Goal: Task Accomplishment & Management: Complete application form

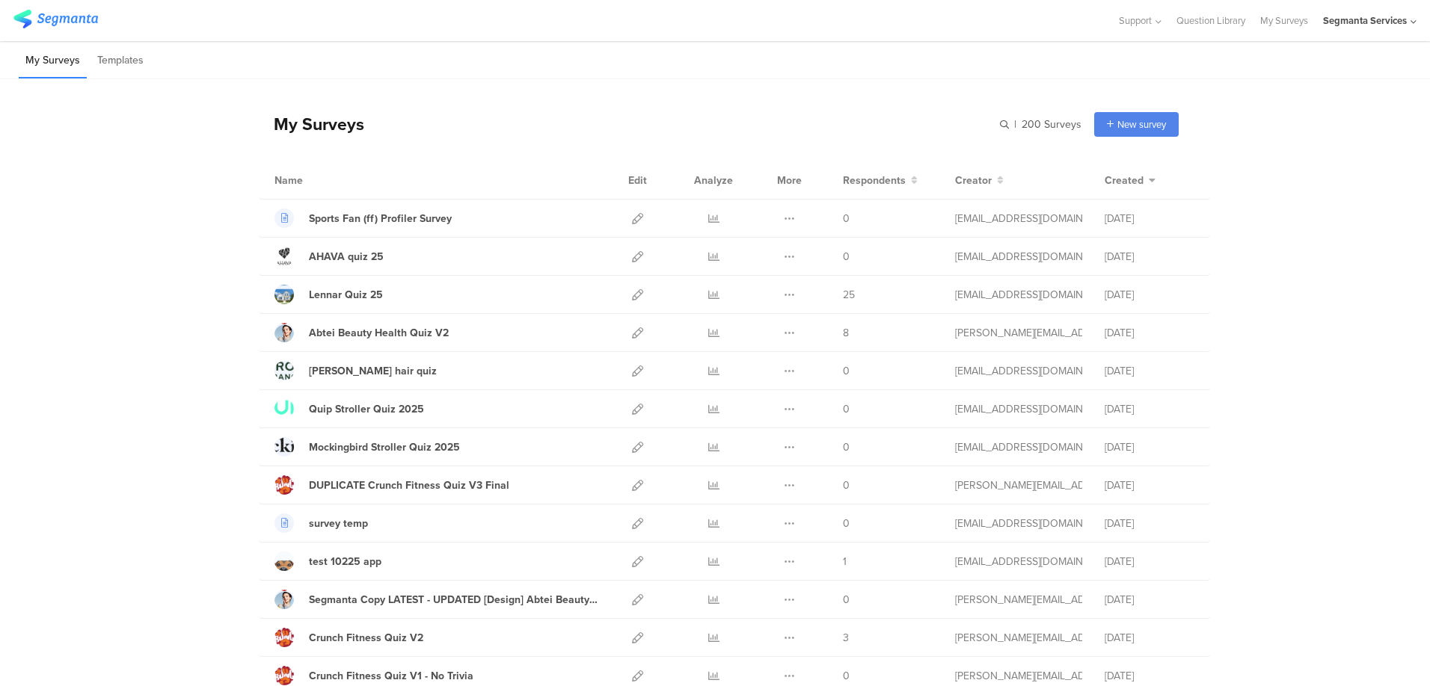
click at [850, 73] on div "My Surveys Templates" at bounding box center [715, 60] width 1430 height 38
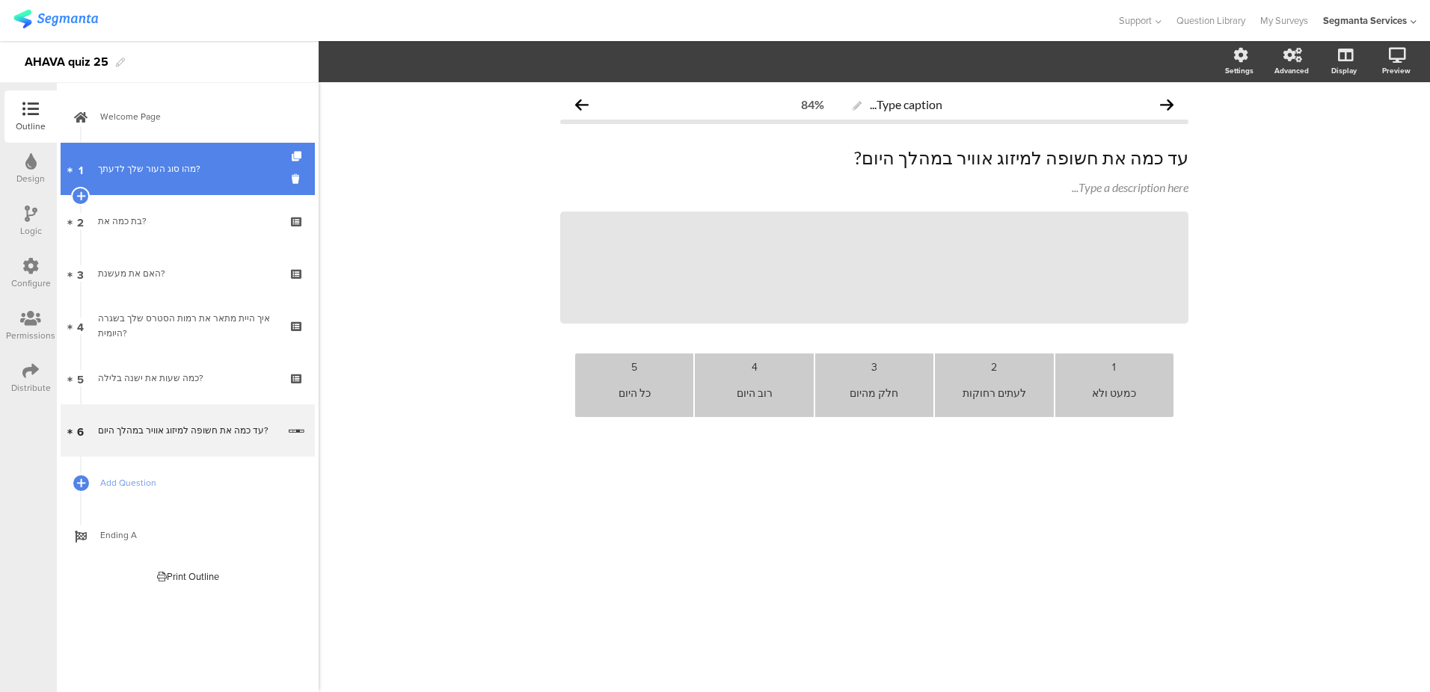
click at [159, 157] on link "1 מהו סוג העור שלך לדעתך?" at bounding box center [188, 169] width 254 height 52
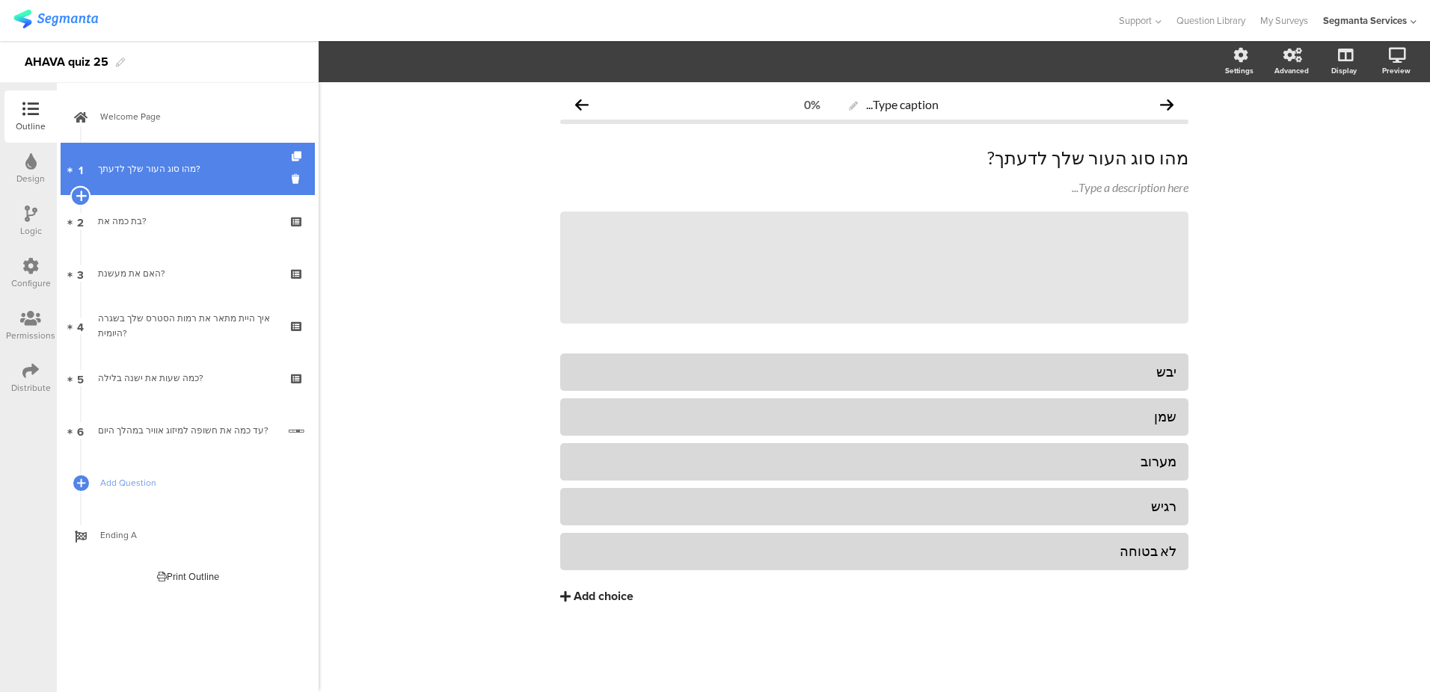
click at [82, 192] on icon at bounding box center [81, 195] width 10 height 13
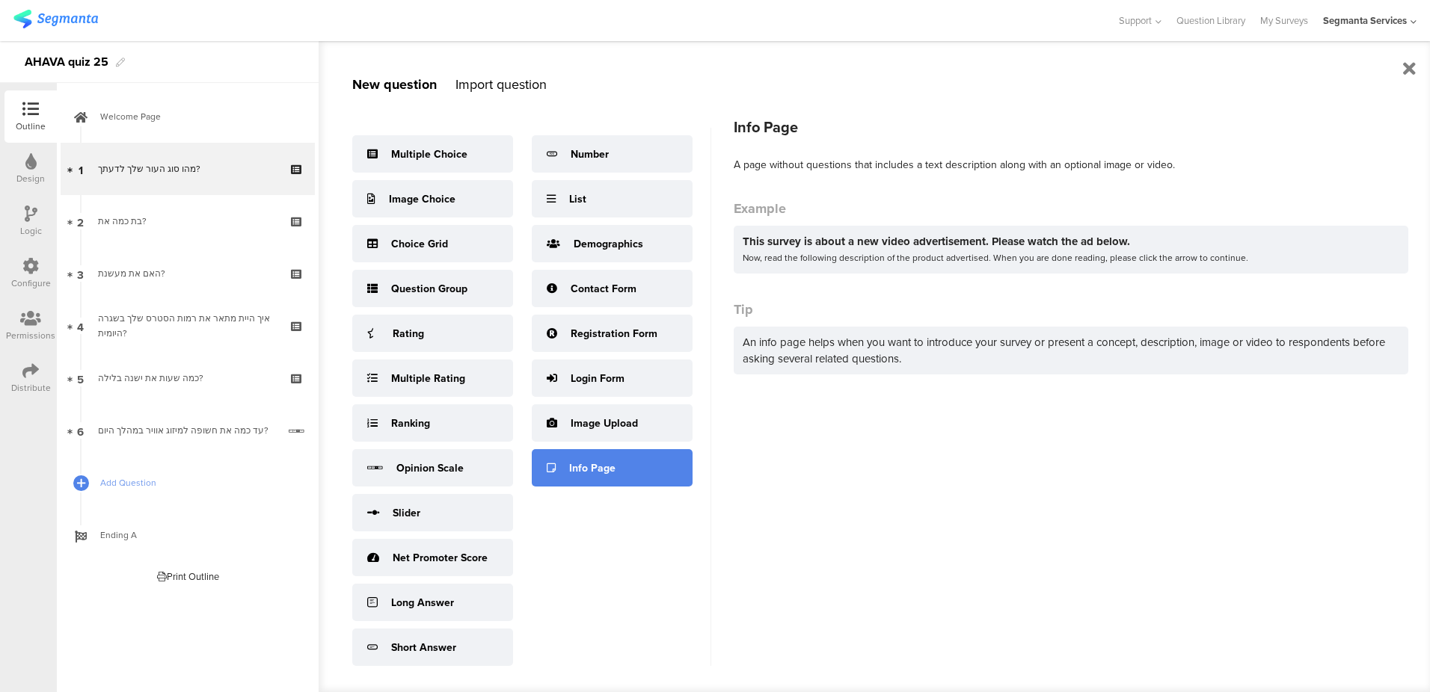
click at [582, 472] on div "Info Page" at bounding box center [592, 469] width 46 height 16
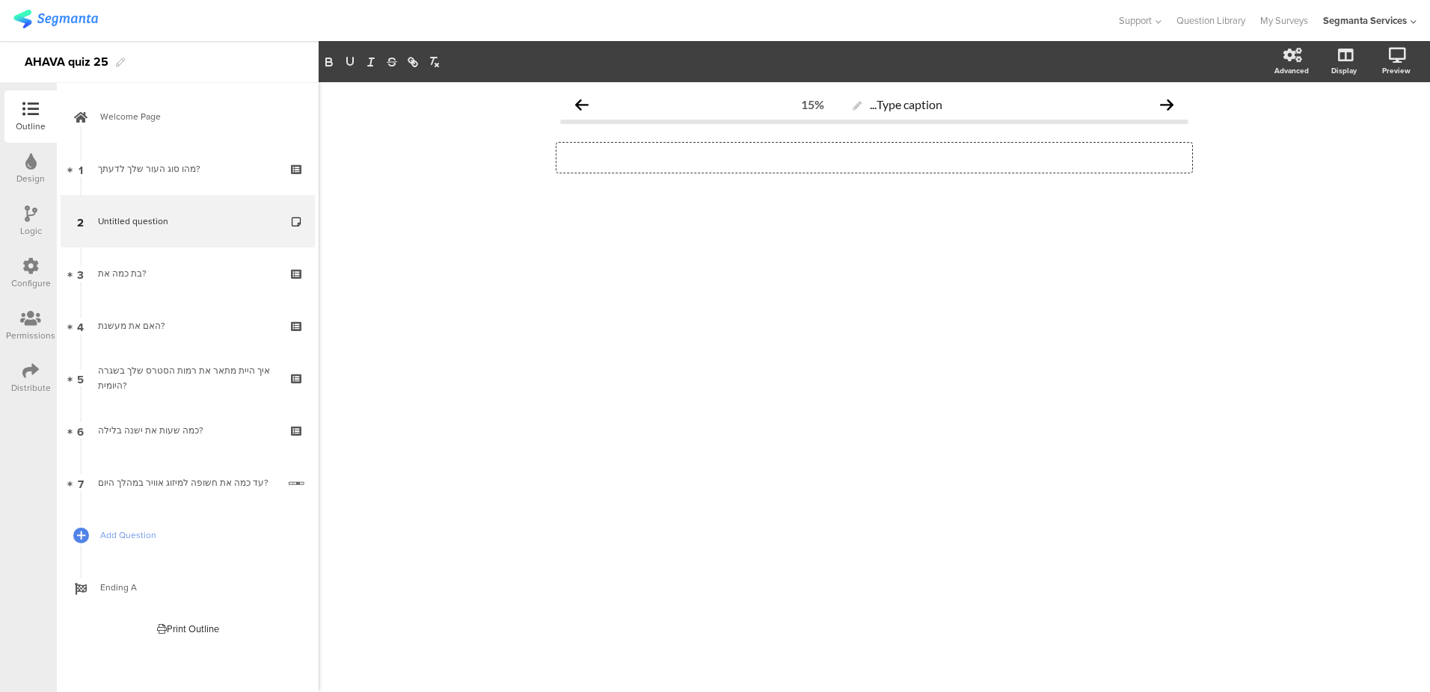
click at [1000, 157] on div "Type a description here..." at bounding box center [874, 158] width 636 height 30
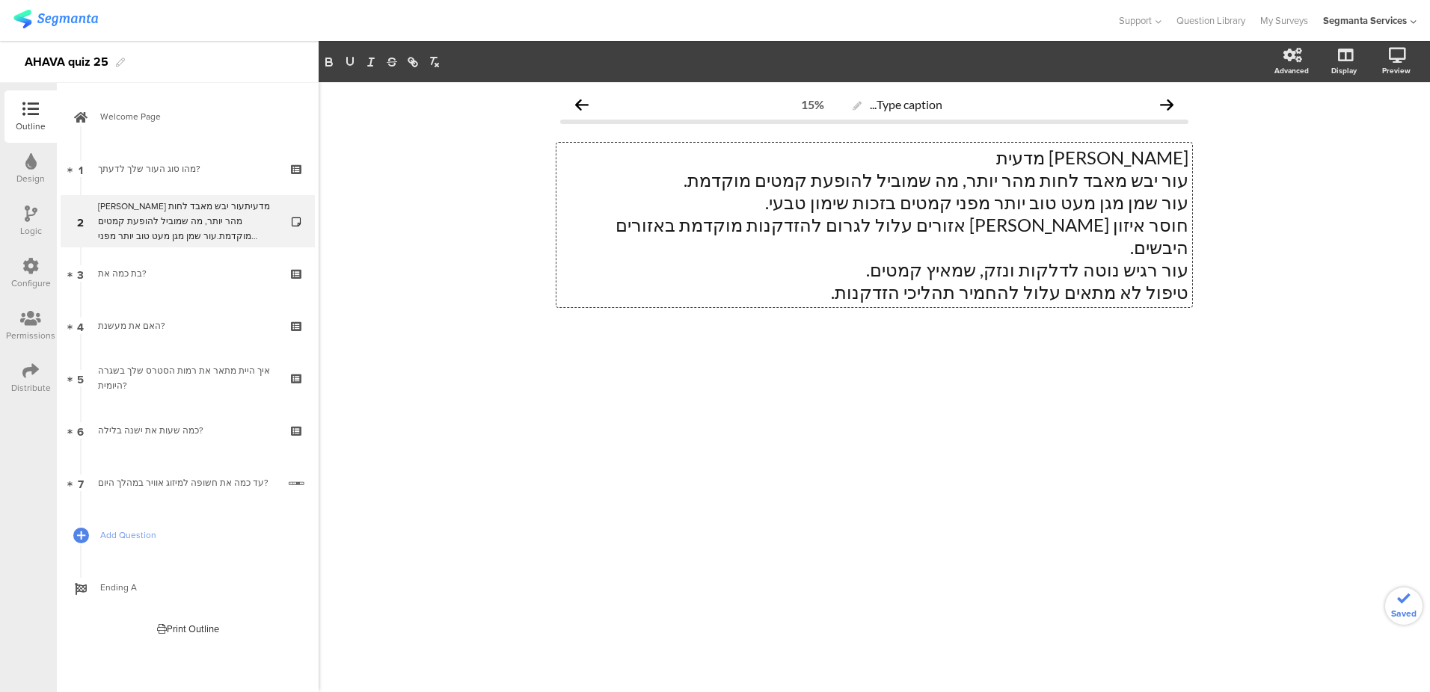
click at [1117, 160] on p "תשובה מדעית" at bounding box center [874, 158] width 628 height 22
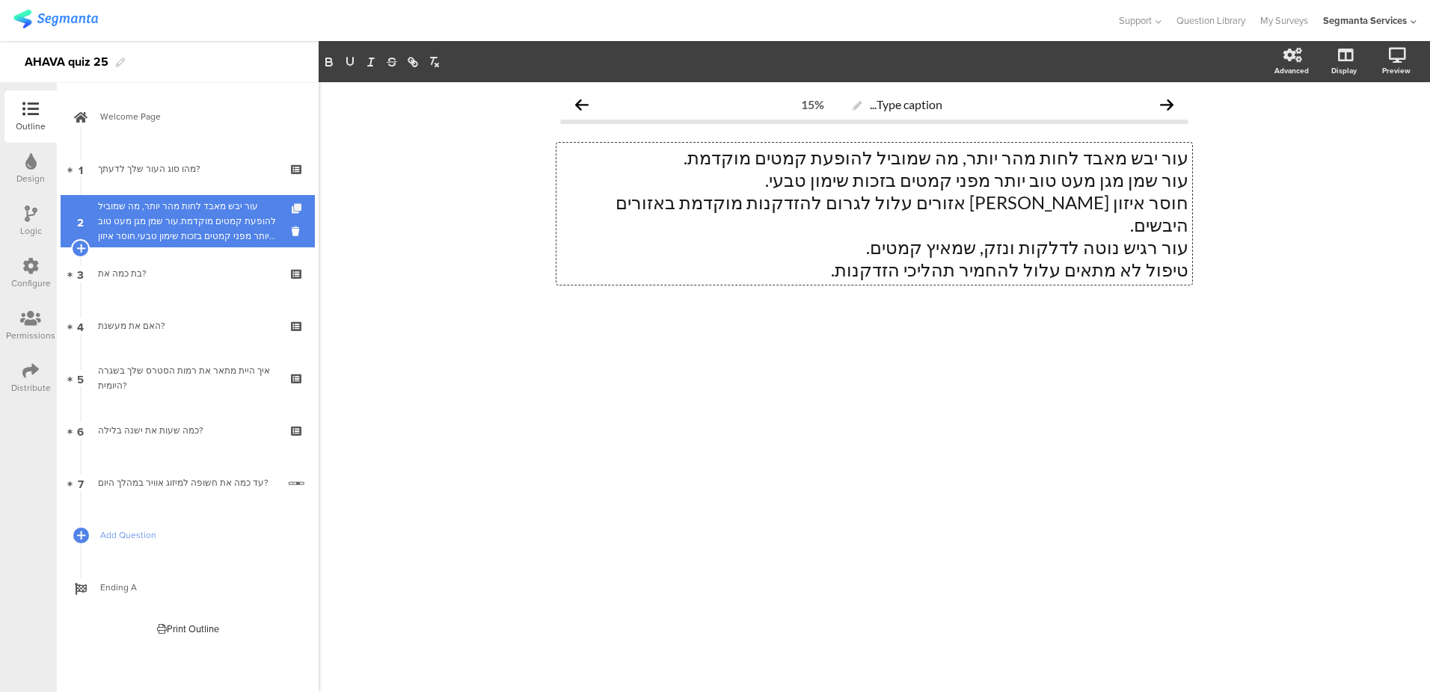
click at [297, 205] on icon at bounding box center [298, 209] width 13 height 10
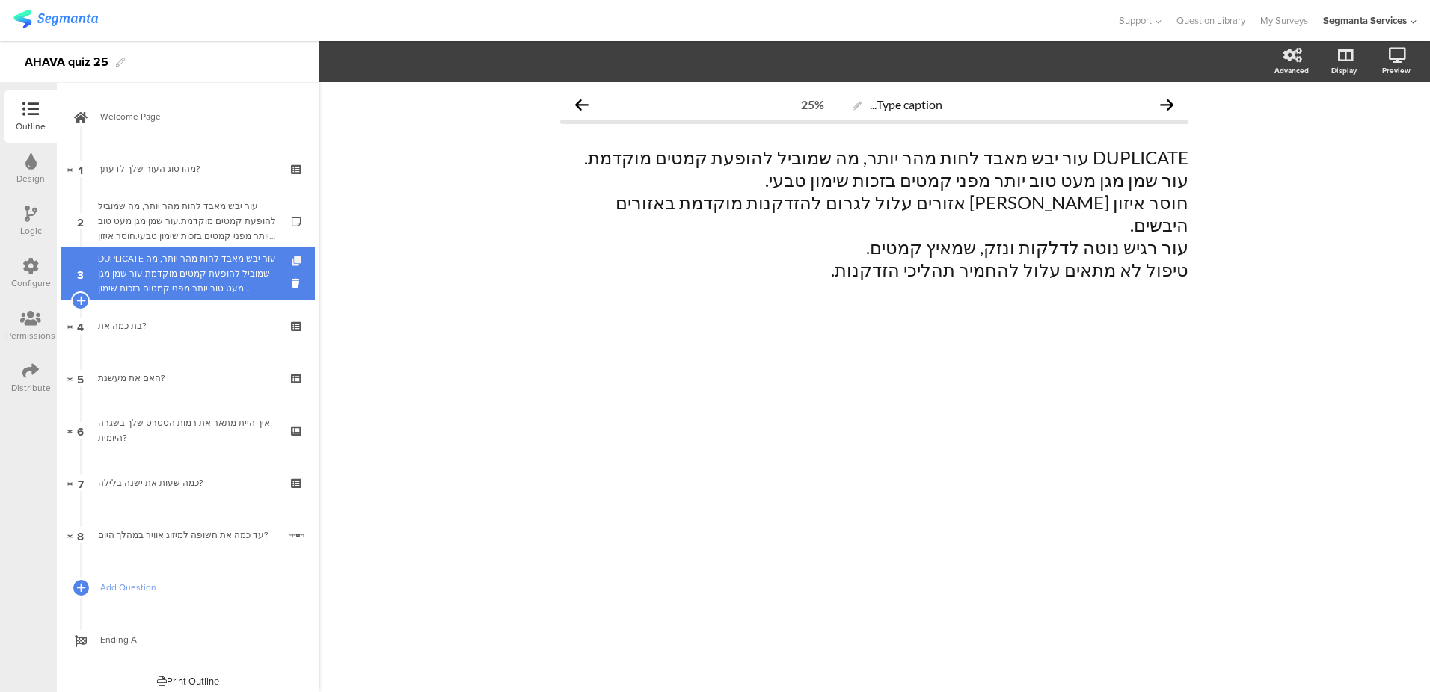
click at [292, 263] on icon at bounding box center [298, 261] width 13 height 10
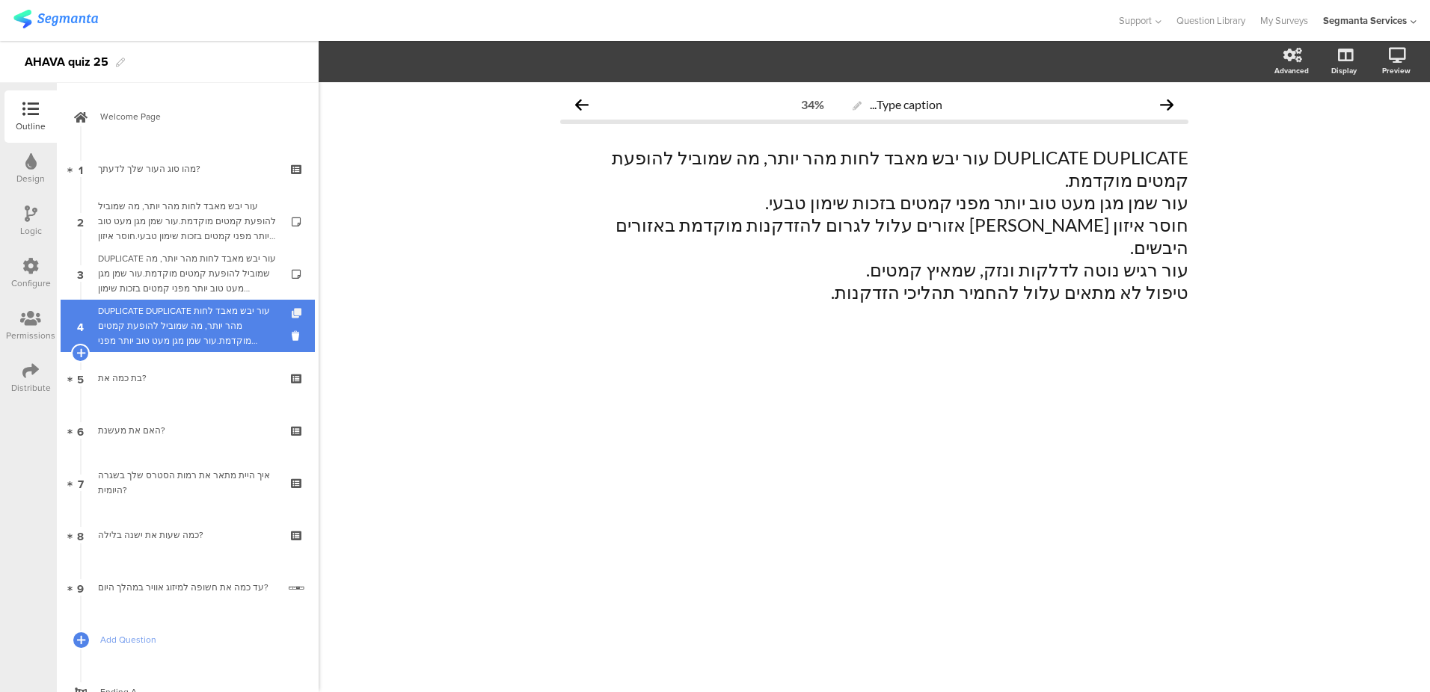
click at [292, 310] on icon at bounding box center [298, 314] width 13 height 10
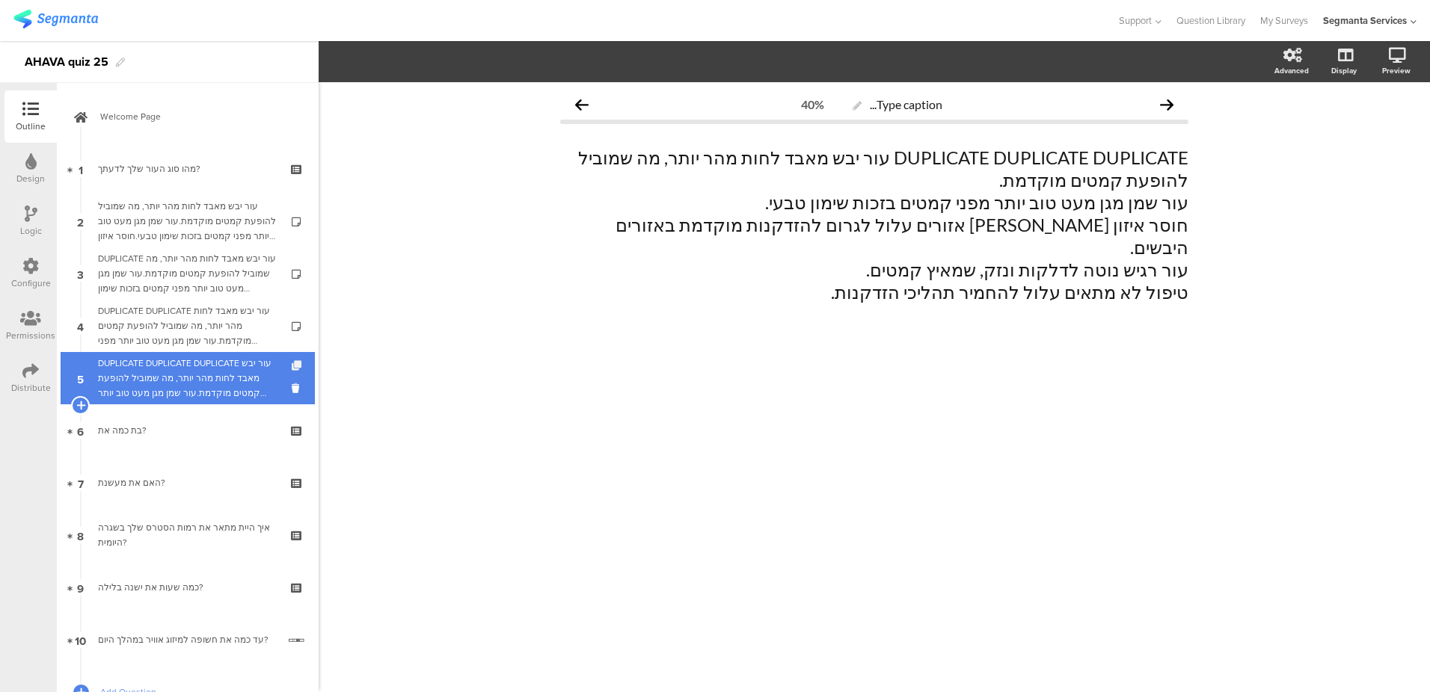
click at [292, 369] on icon at bounding box center [298, 366] width 13 height 10
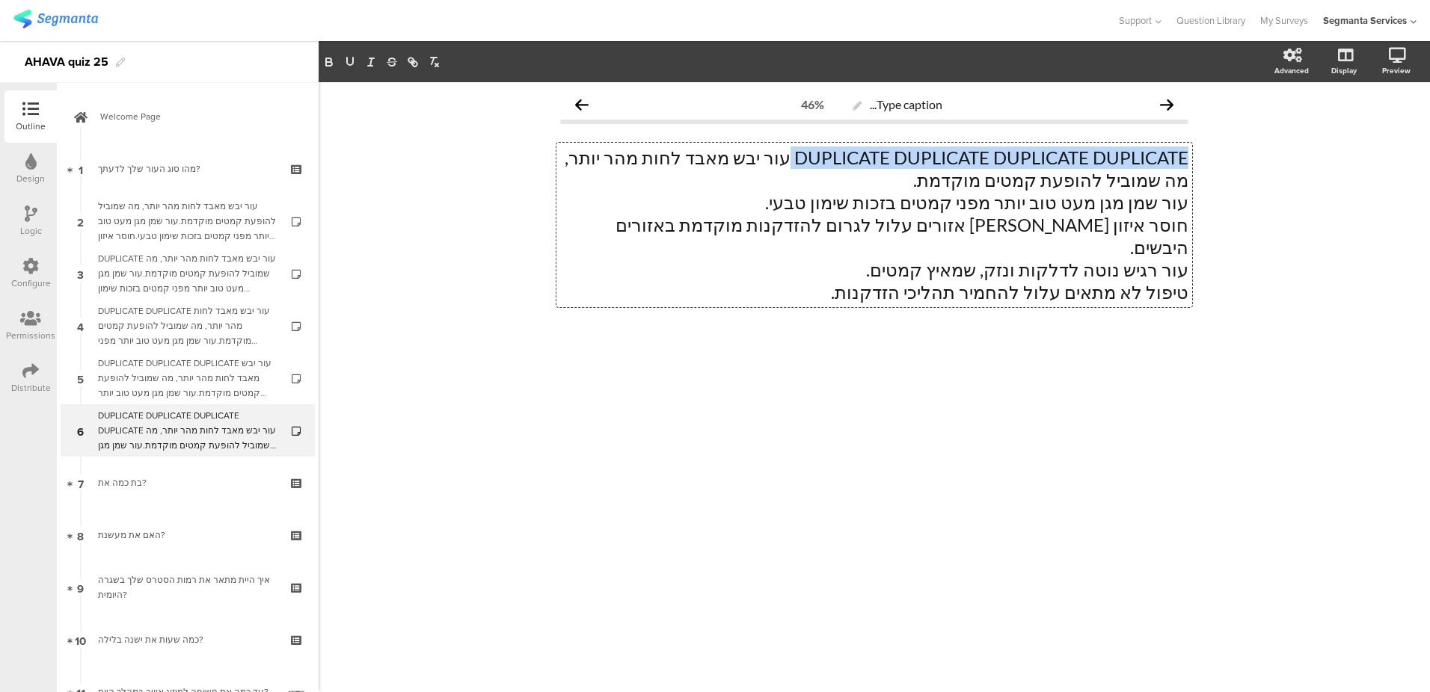
click at [785, 164] on div "DUPLICATE DUPLICATE DUPLICATE DUPLICATE עור יבש מאבד לחות מהר יותר, מה שמוביל ל…" at bounding box center [874, 225] width 636 height 165
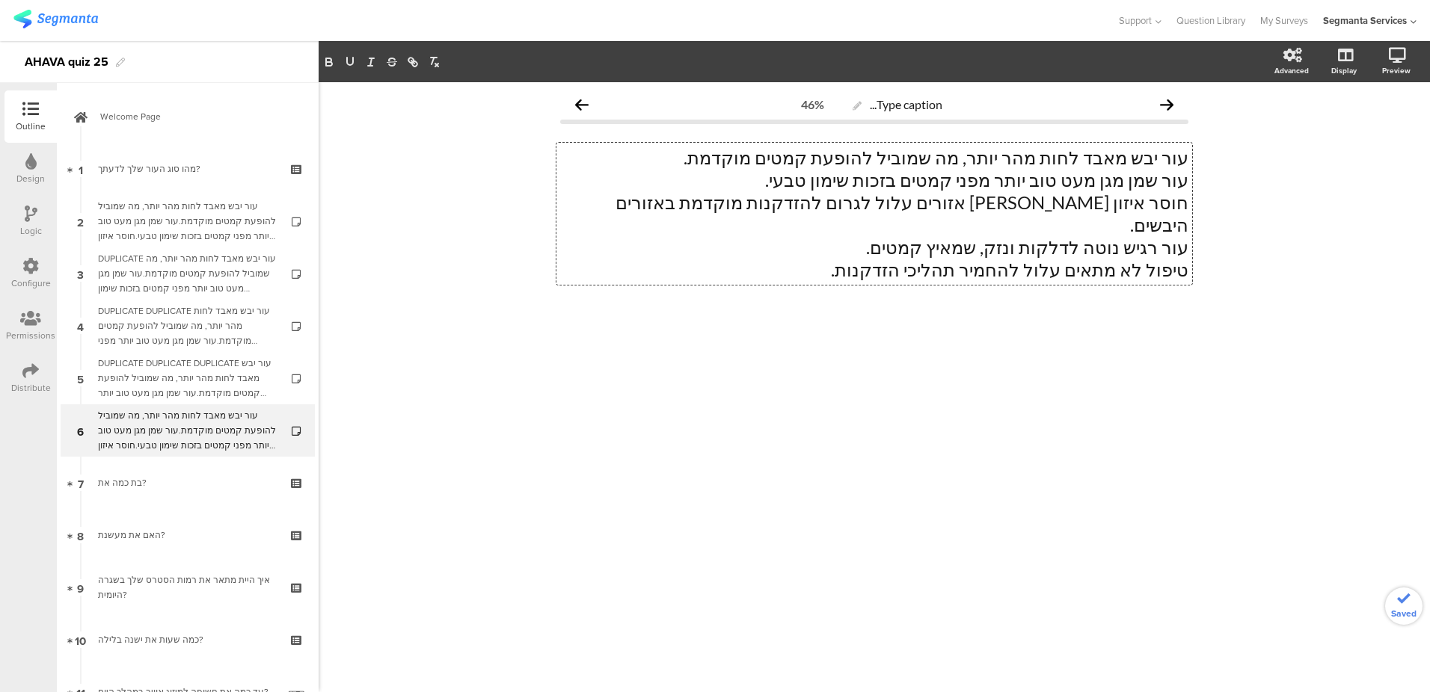
click at [785, 259] on p "טיפול לא מתאים עלול להחמיר תהליכי הזדקנות." at bounding box center [874, 270] width 628 height 22
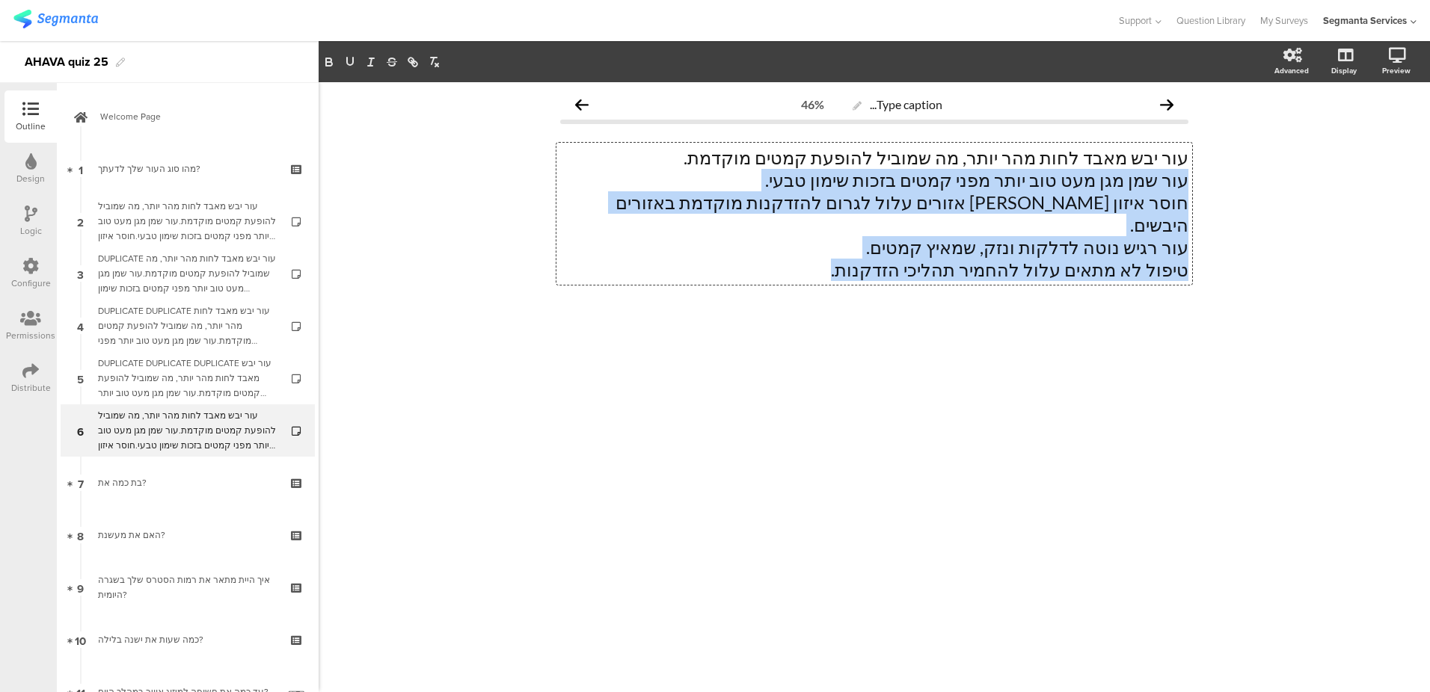
drag, startPoint x: 785, startPoint y: 247, endPoint x: 1196, endPoint y: 186, distance: 415.0
click at [1196, 186] on div "Type caption... 46% עור יבש מאבד לחות מהר יותר, מה שמוביל להופעת קמטים מוקדמת. …" at bounding box center [874, 226] width 658 height 289
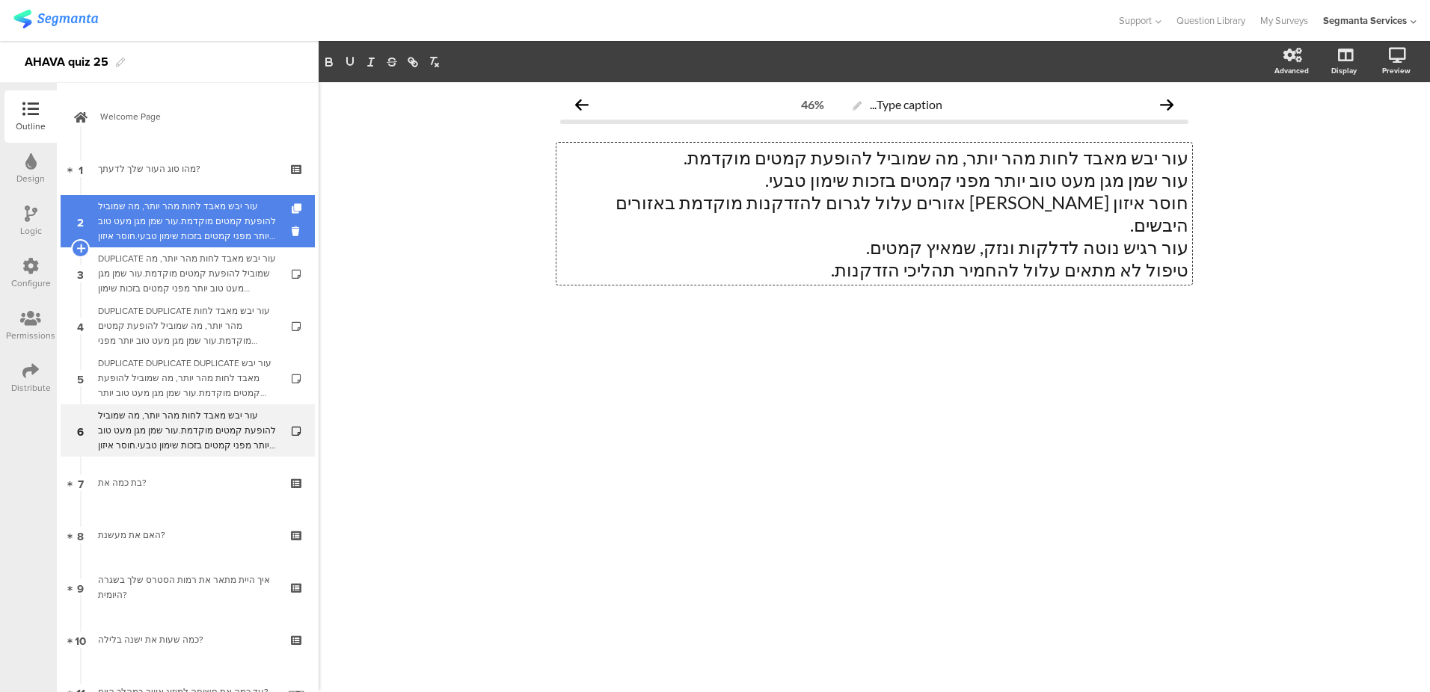
click at [178, 238] on div "עור יבש מאבד לחות מהר יותר, מה שמוביל להופעת קמטים מוקדמת.עור שמן מגן מעט טוב י…" at bounding box center [187, 221] width 179 height 45
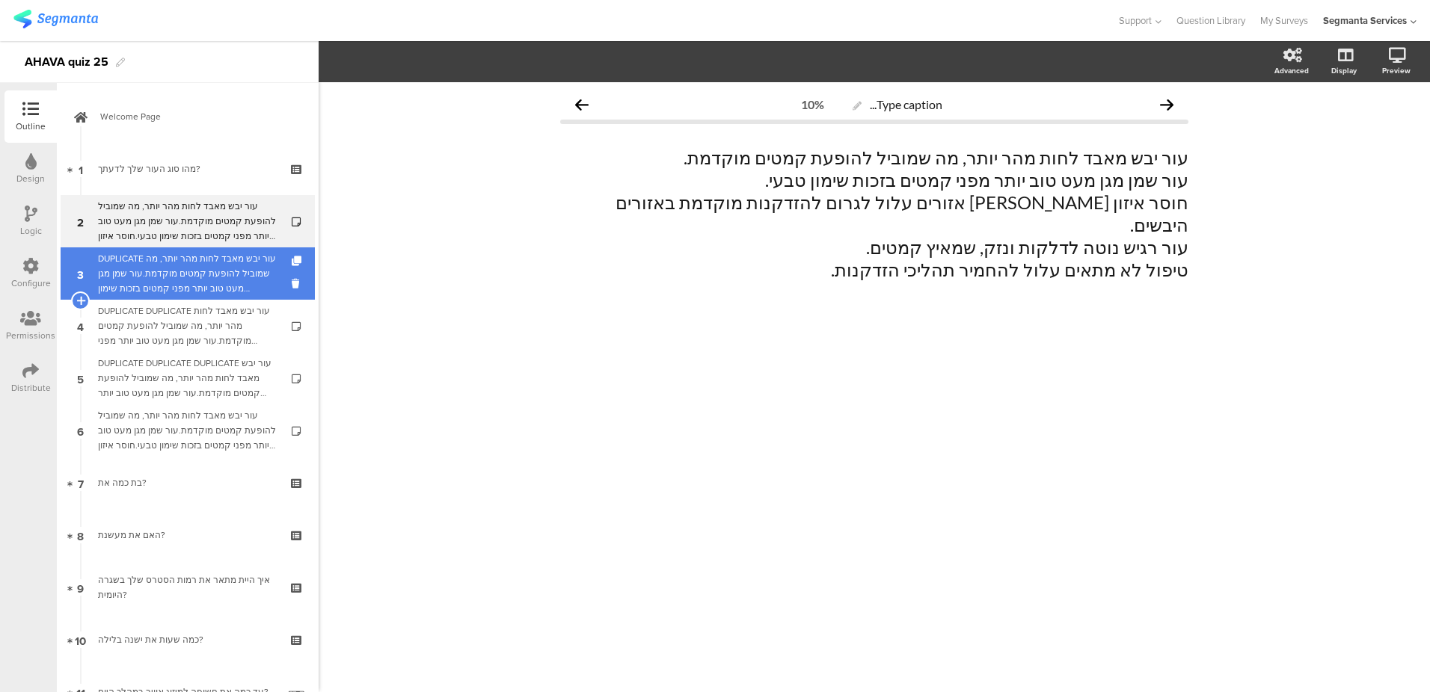
click at [175, 266] on div "DUPLICATE עור יבש מאבד לחות מהר יותר, מה שמוביל להופעת קמטים מוקדמת.עור שמן מגן…" at bounding box center [187, 273] width 179 height 45
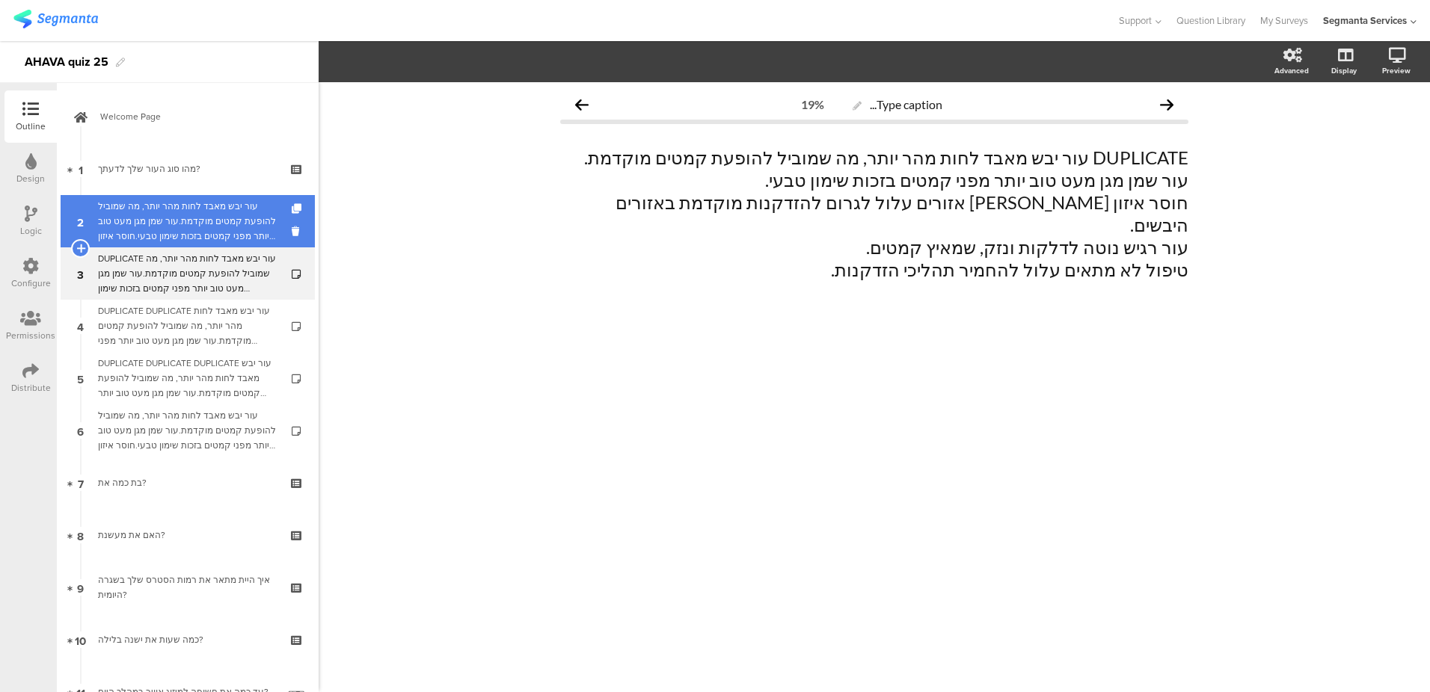
click at [179, 218] on div "עור יבש מאבד לחות מהר יותר, מה שמוביל להופעת קמטים מוקדמת.עור שמן מגן מעט טוב י…" at bounding box center [187, 221] width 179 height 45
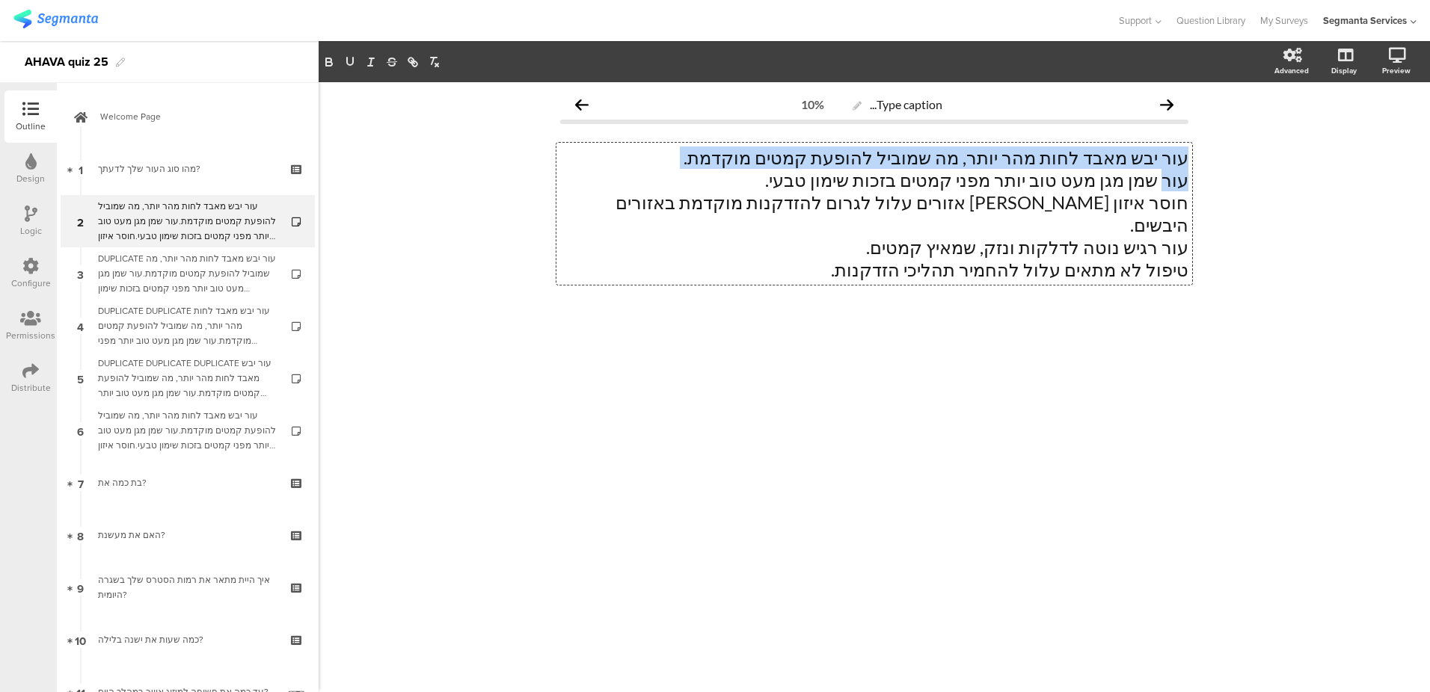
drag, startPoint x: 813, startPoint y: 248, endPoint x: 1164, endPoint y: 181, distance: 357.0
click at [1164, 181] on div "עור יבש מאבד לחות מהר יותר, מה שמוביל להופעת קמטים מוקדמת. עור שמן מגן מעט טוב …" at bounding box center [874, 214] width 636 height 142
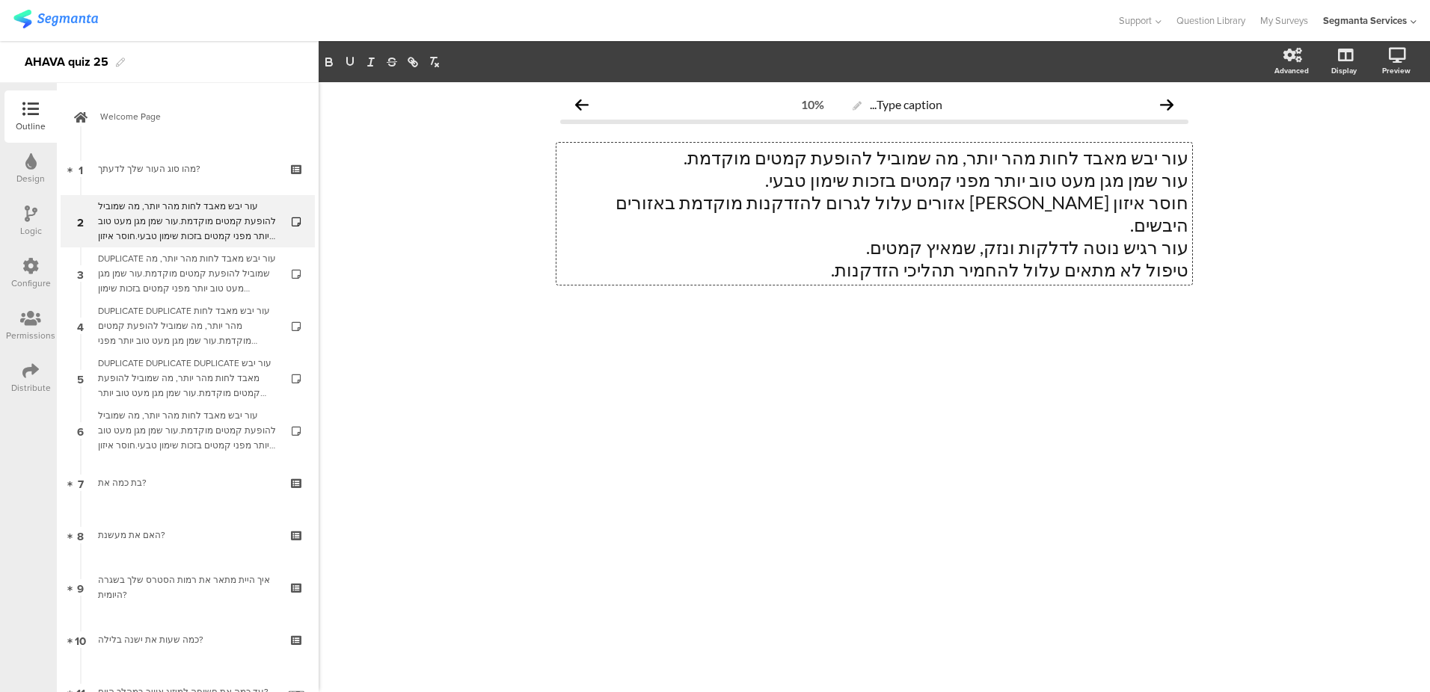
click at [772, 236] on p "עור רגיש נוטה לדלקות ונזק, שמאיץ קמטים." at bounding box center [874, 247] width 628 height 22
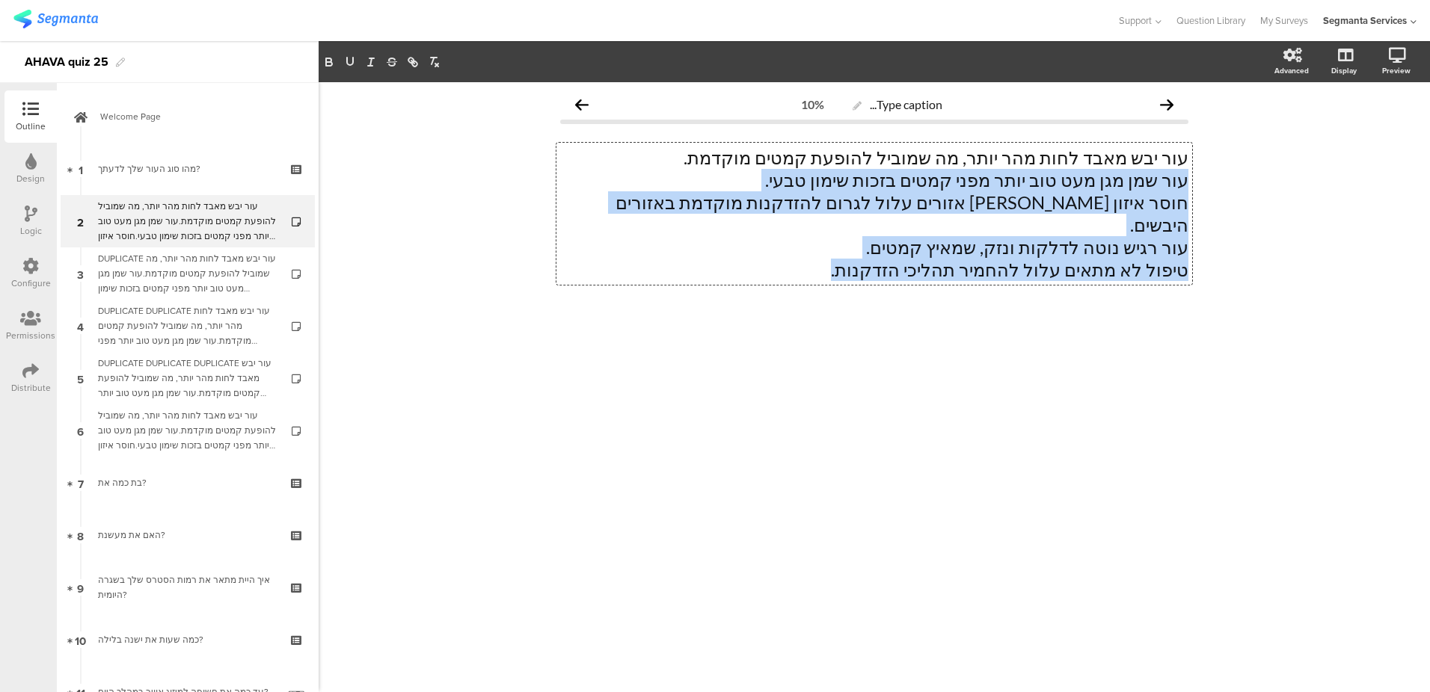
drag, startPoint x: 920, startPoint y: 245, endPoint x: 1205, endPoint y: 182, distance: 291.7
click at [1205, 182] on div "Type caption... 10% עור יבש מאבד לחות מהר יותר, מה שמוביל להופעת קמטים מוקדמת. …" at bounding box center [874, 387] width 1111 height 610
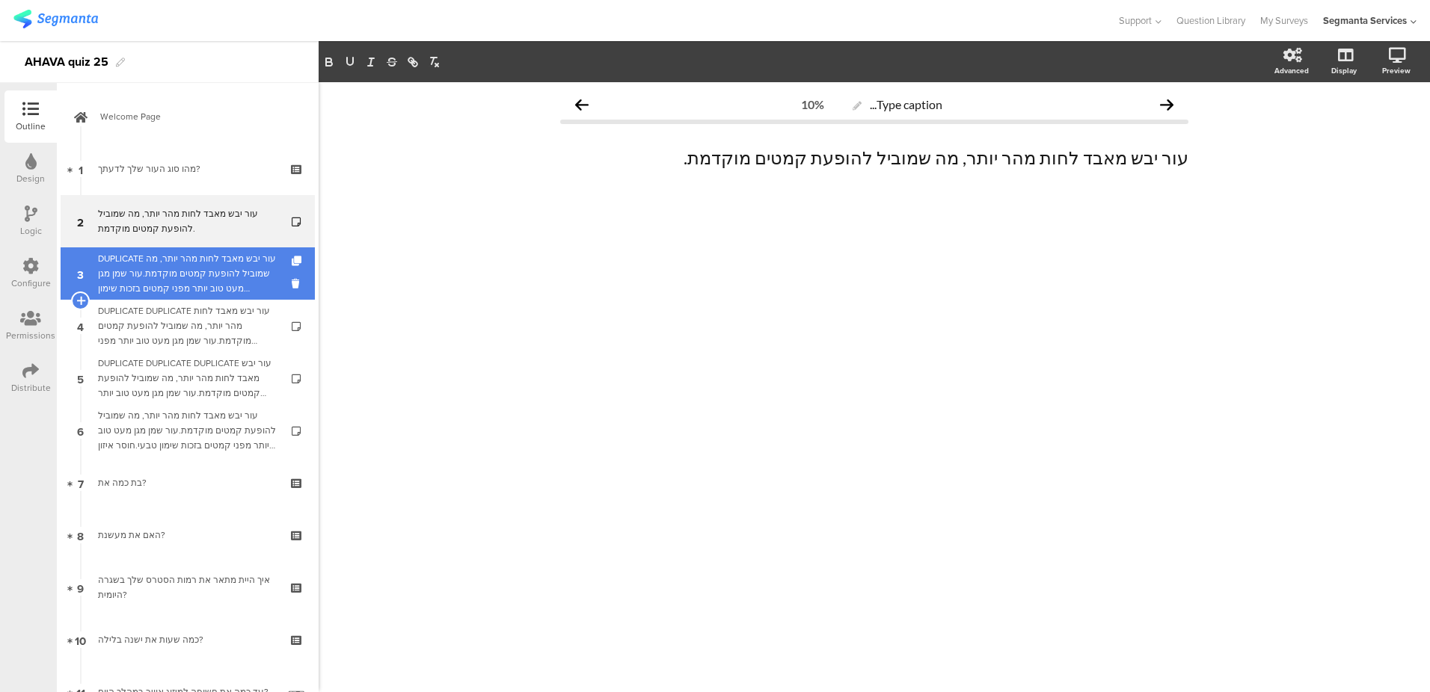
click at [209, 273] on div "DUPLICATE עור יבש מאבד לחות מהר יותר, מה שמוביל להופעת קמטים מוקדמת.עור שמן מגן…" at bounding box center [187, 273] width 179 height 45
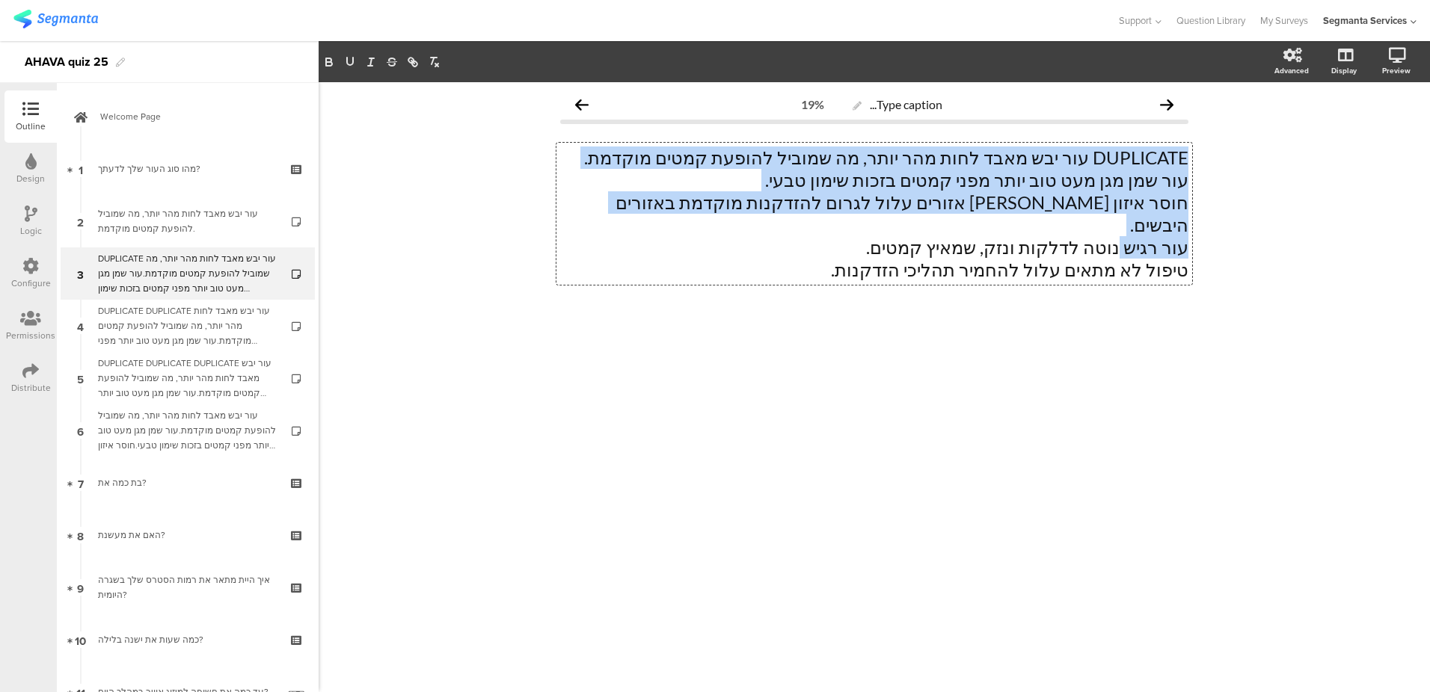
drag, startPoint x: 836, startPoint y: 249, endPoint x: 1120, endPoint y: 216, distance: 286.0
click at [1120, 216] on div "DUPLICATE עור יבש מאבד לחות מהר יותר, מה שמוביל להופעת קמטים מוקדמת. עור שמן מג…" at bounding box center [874, 214] width 636 height 142
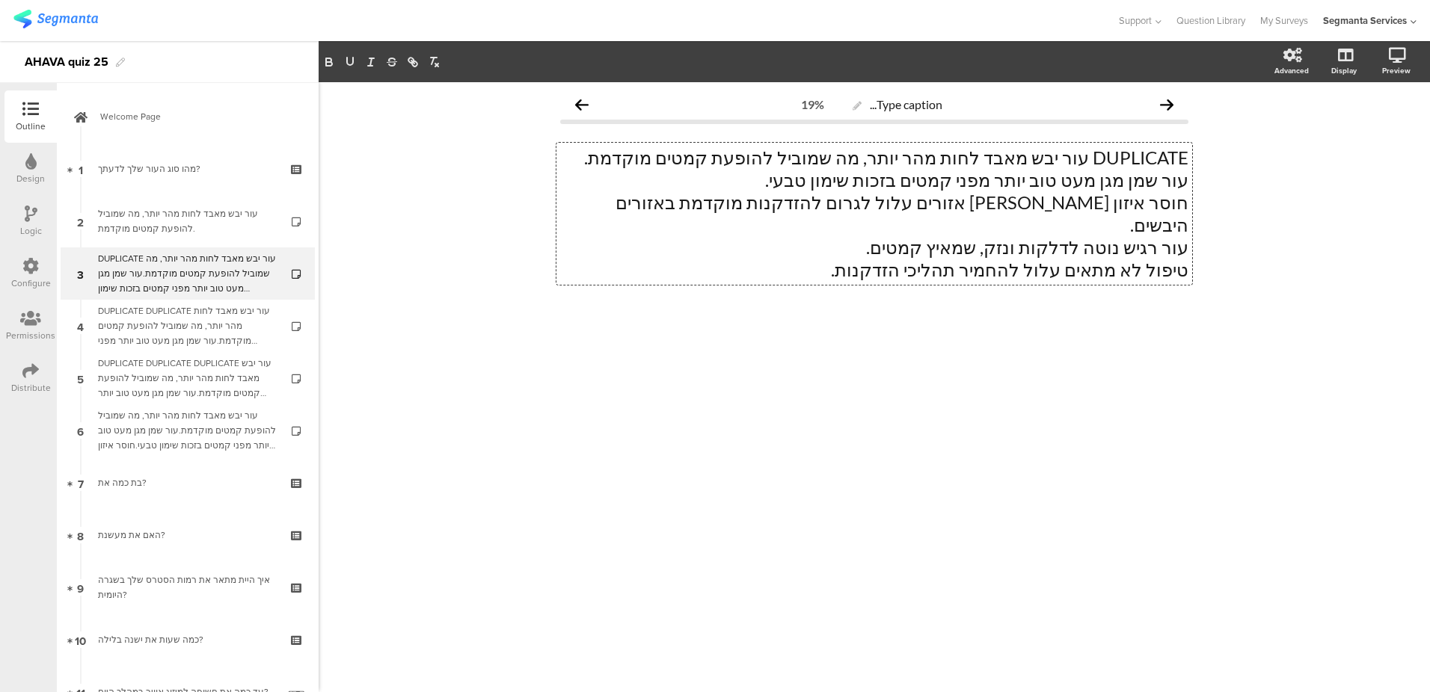
click at [1073, 200] on p "חוסר איזון [PERSON_NAME] אזורים עלול לגרום להזדקנות מוקדמת באזורים היבשים." at bounding box center [874, 213] width 628 height 45
click at [574, 159] on p "DUPLICATE עור יבש מאבד לחות מהר יותר, מה שמוביל להופעת קמטים מוקדמת." at bounding box center [874, 158] width 628 height 22
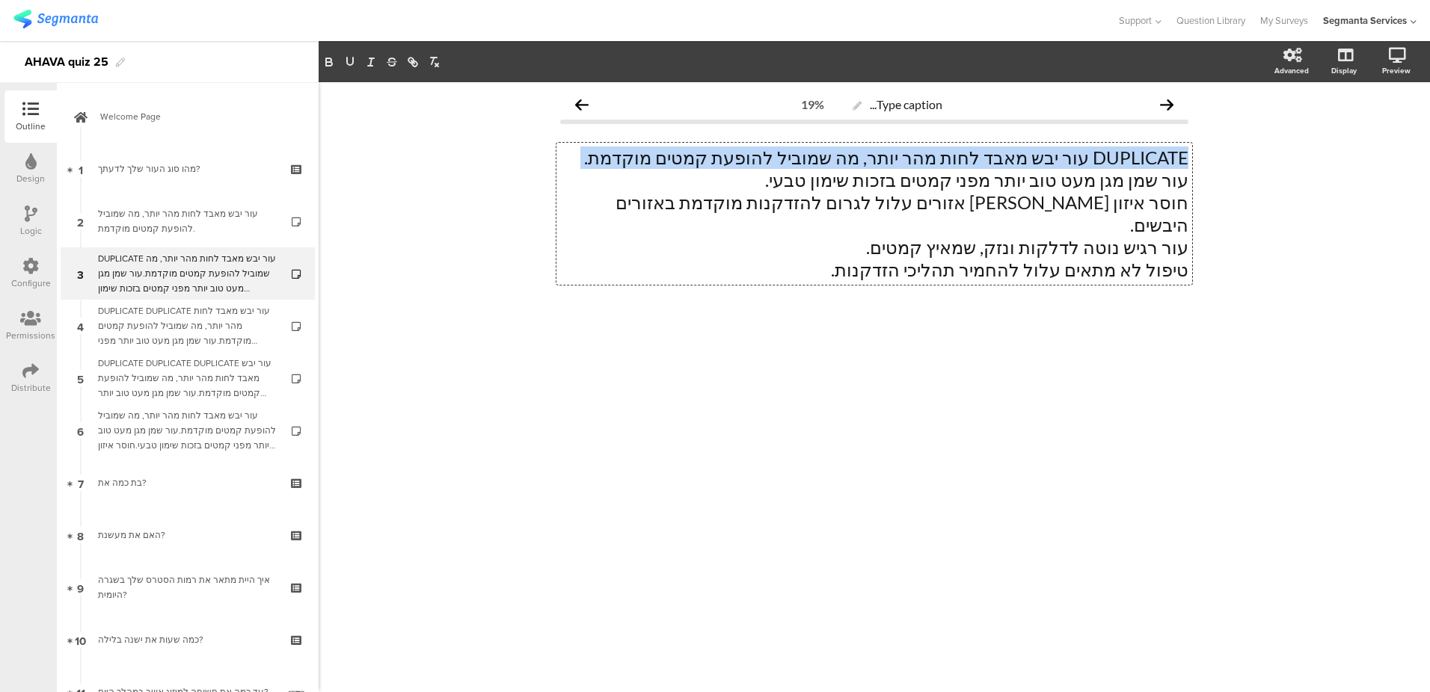
click at [574, 159] on p "DUPLICATE עור יבש מאבד לחות מהר יותר, מה שמוביל להופעת קמטים מוקדמת." at bounding box center [874, 158] width 628 height 22
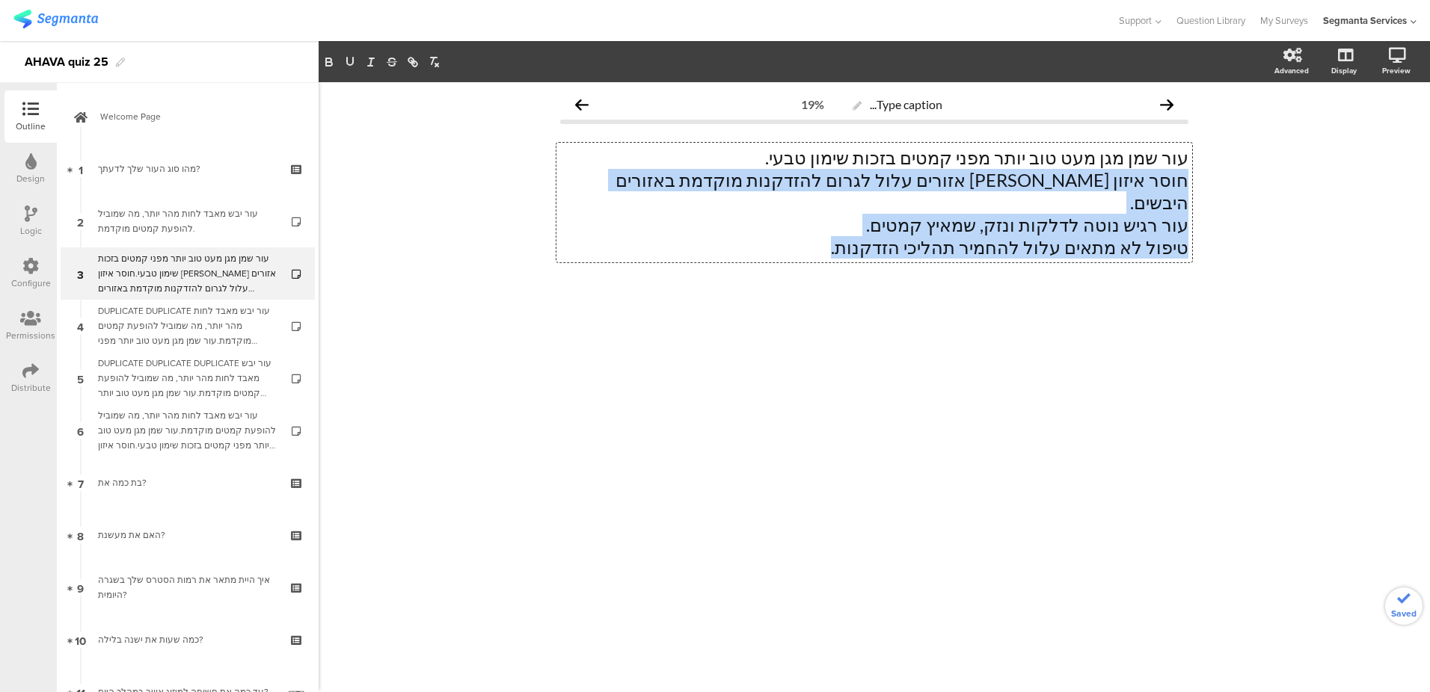
drag, startPoint x: 826, startPoint y: 228, endPoint x: 1195, endPoint y: 175, distance: 372.5
click at [1195, 175] on div "Type caption... 19% עור שמן מגן מעט טוב יותר מפני קמטים בזכות שימון טבעי. חוסר …" at bounding box center [874, 215] width 658 height 266
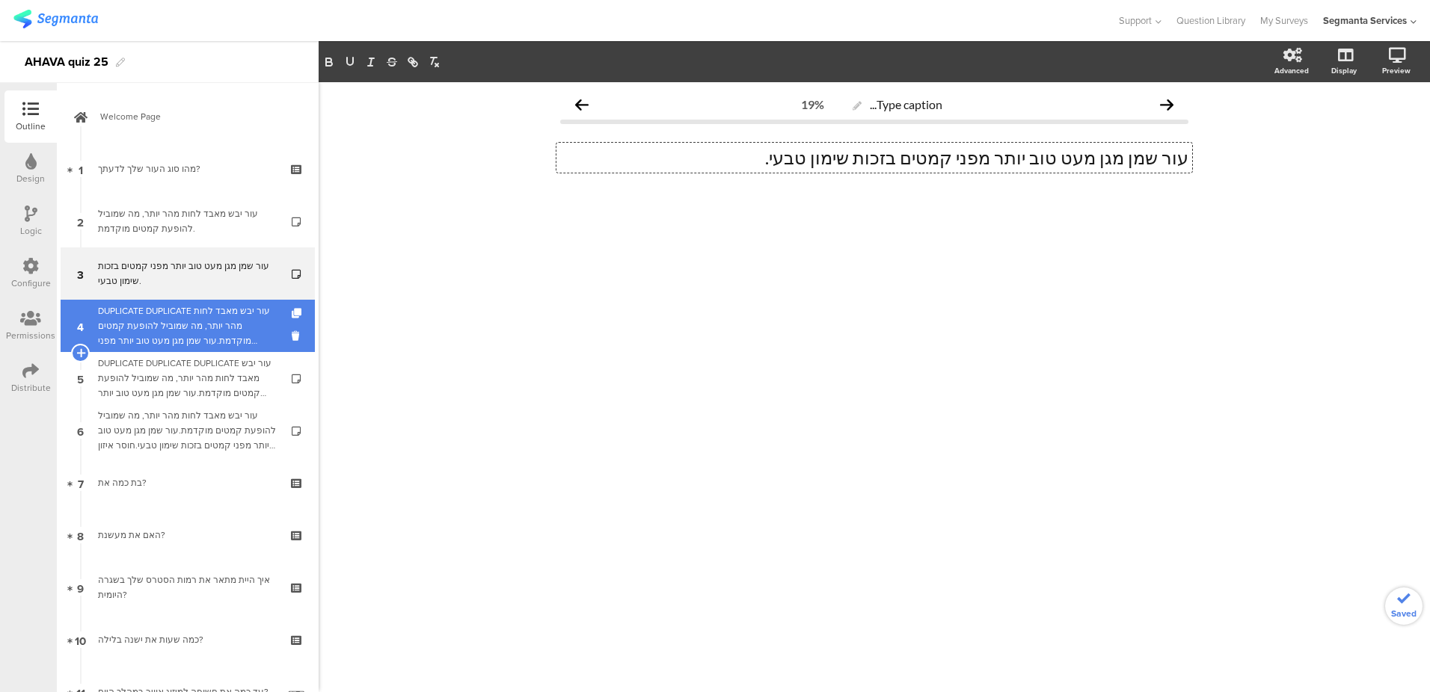
click at [212, 313] on div "DUPLICATE DUPLICATE עור יבש מאבד לחות מהר יותר, מה שמוביל להופעת קמטים מוקדמת.ע…" at bounding box center [187, 326] width 179 height 45
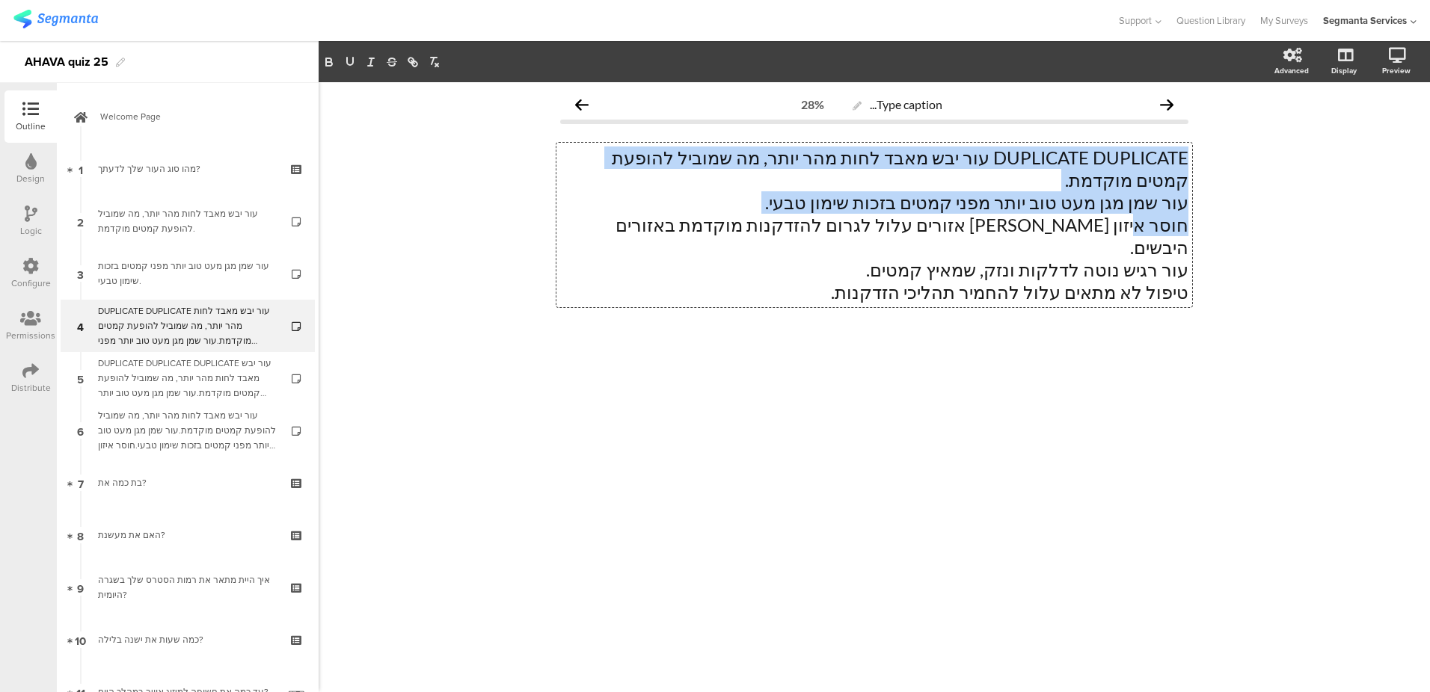
drag, startPoint x: 828, startPoint y: 271, endPoint x: 1139, endPoint y: 234, distance: 313.3
click at [1139, 234] on div "DUPLICATE DUPLICATE עור יבש מאבד לחות מהר יותר, מה שמוביל להופעת קמטים מוקדמת. …" at bounding box center [874, 225] width 636 height 165
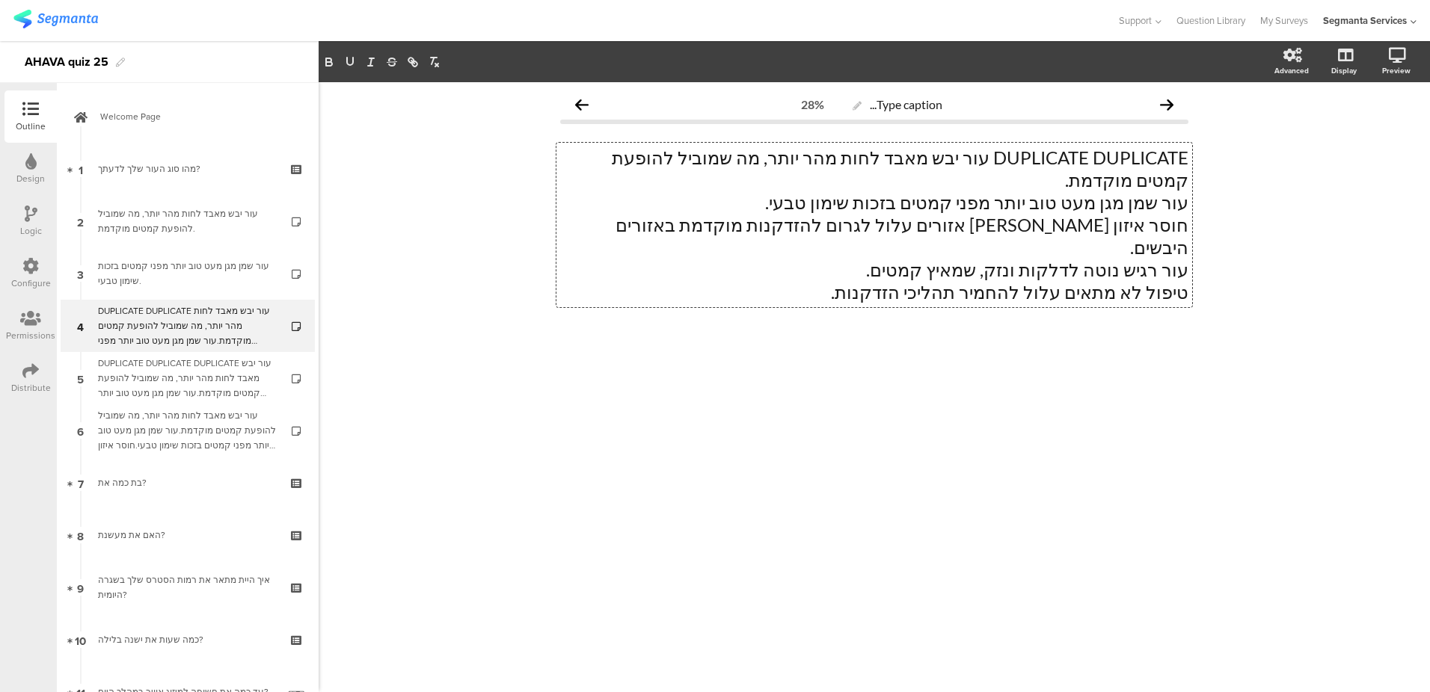
click at [977, 259] on p "עור רגיש נוטה לדלקות ונזק, שמאיץ קמטים." at bounding box center [874, 270] width 628 height 22
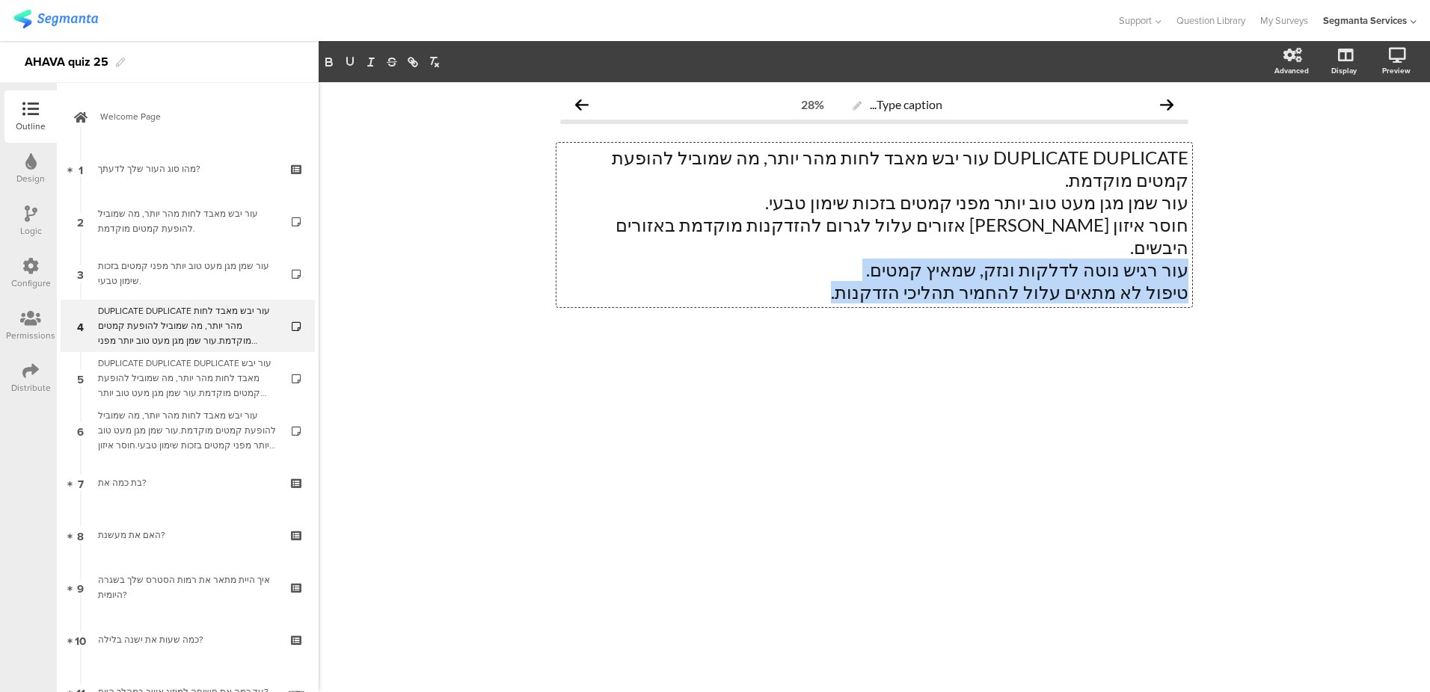
drag, startPoint x: 817, startPoint y: 275, endPoint x: 1221, endPoint y: 244, distance: 405.8
click at [1221, 244] on div "Type caption... 28% DUPLICATE DUPLICATE עור יבש מאבד לחות מהר יותר, מה שמוביל ל…" at bounding box center [874, 387] width 1111 height 610
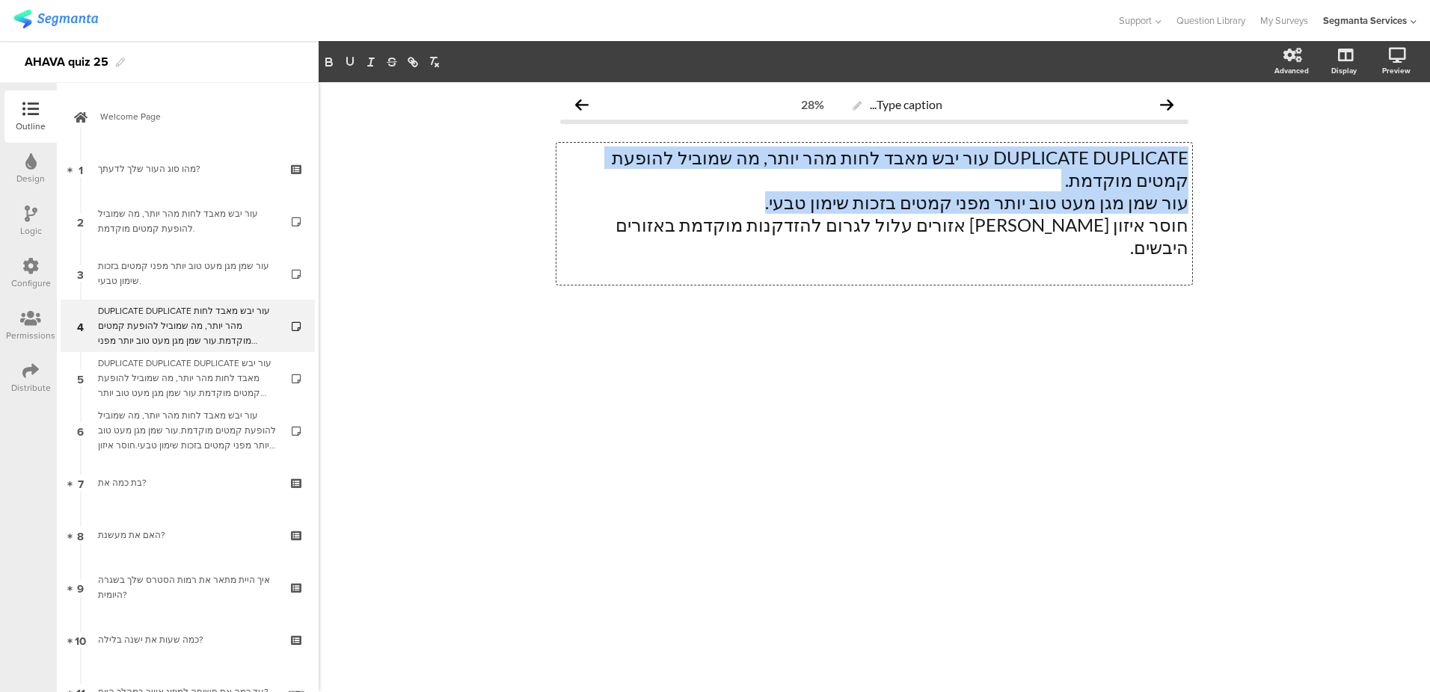
drag, startPoint x: 799, startPoint y: 202, endPoint x: 1223, endPoint y: 149, distance: 426.6
click at [1223, 149] on div "Type caption... 28% DUPLICATE DUPLICATE עור יבש מאבד לחות מהר יותר, מה שמוביל ל…" at bounding box center [874, 387] width 1111 height 610
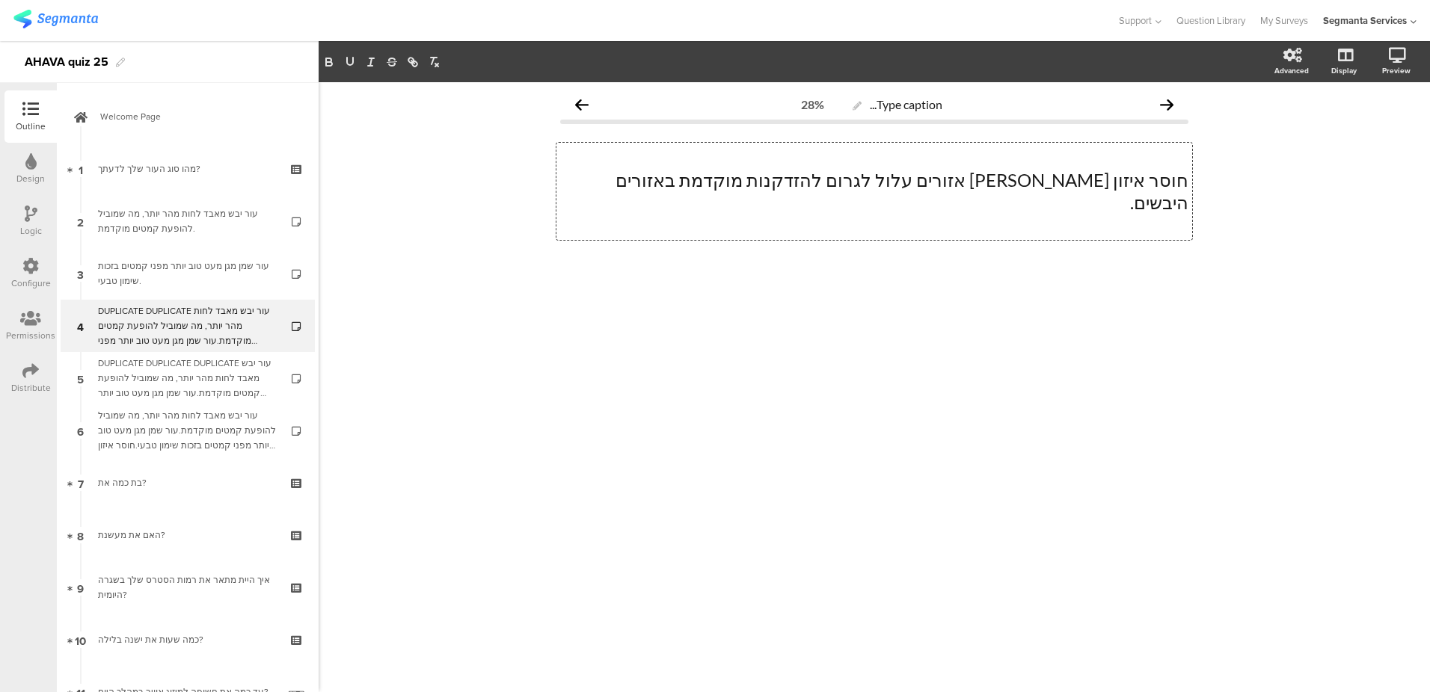
click at [1130, 216] on div "DUPLICATE DUPLICATE עור יבש מאבד לחות מהר יותר, מה שמוביל להופעת קמטים מוקדמת. …" at bounding box center [874, 191] width 636 height 97
click at [1137, 214] on p at bounding box center [874, 225] width 628 height 22
click at [1159, 162] on p at bounding box center [874, 158] width 628 height 22
click at [1192, 179] on div "Type caption... 28% חוסר איזון בין אזורים עלול לגרום להזדקנות מוקדמת באזורים הי…" at bounding box center [874, 192] width 658 height 221
click at [1186, 180] on div "חוסר איזון בין אזורים עלול לגרום להזדקנות מוקדמת באזורים היבשים. חוסר איזון בין…" at bounding box center [874, 180] width 636 height 75
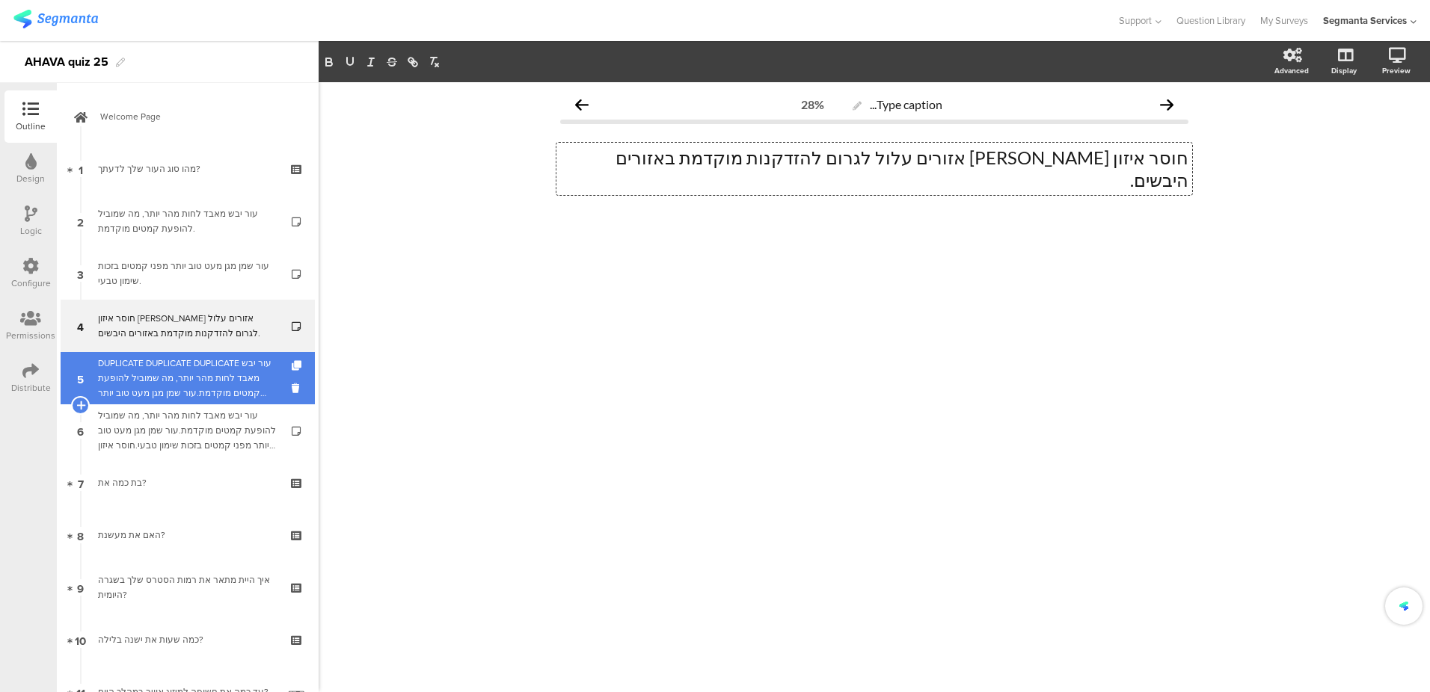
click at [184, 381] on div "DUPLICATE DUPLICATE DUPLICATE עור יבש מאבד לחות מהר יותר, מה שמוביל להופעת קמטי…" at bounding box center [187, 378] width 179 height 45
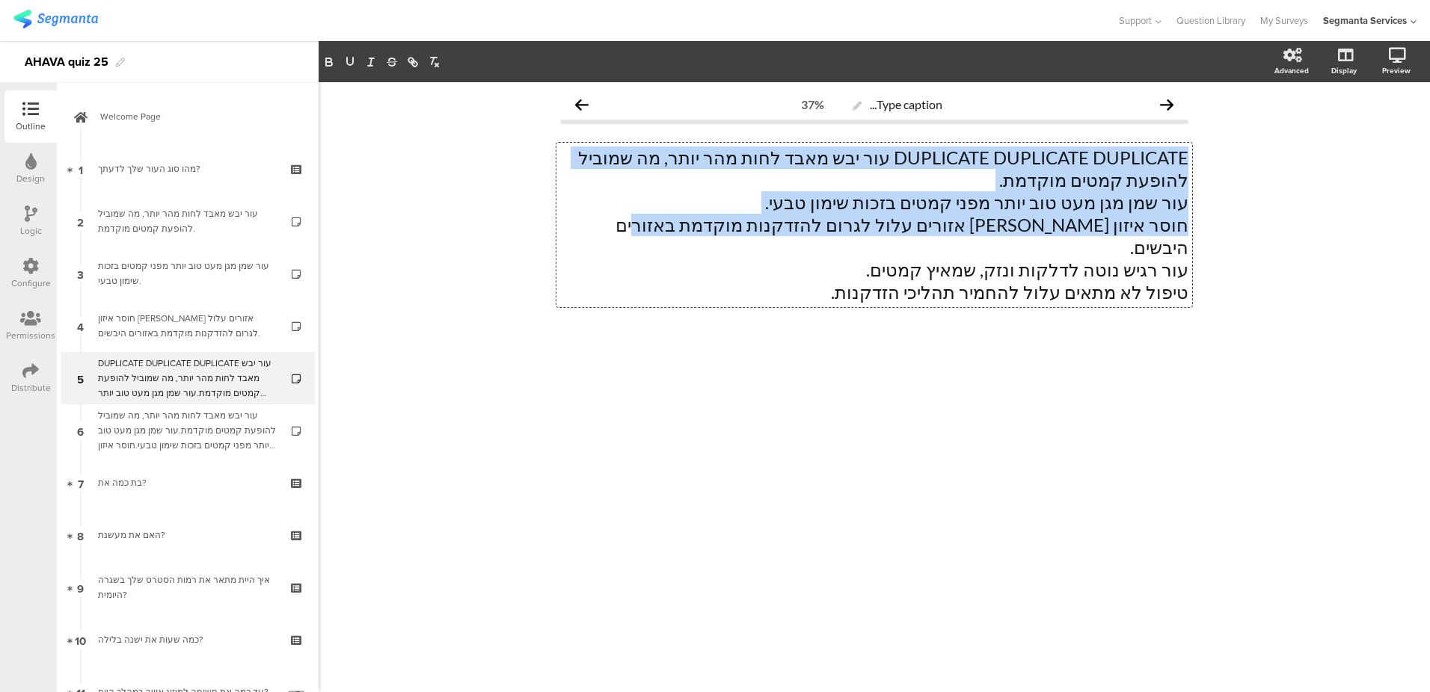
click at [659, 227] on div "DUPLICATE DUPLICATE DUPLICATE עור יבש מאבד לחות מהר יותר, מה שמוביל להופעת קמטי…" at bounding box center [874, 225] width 636 height 165
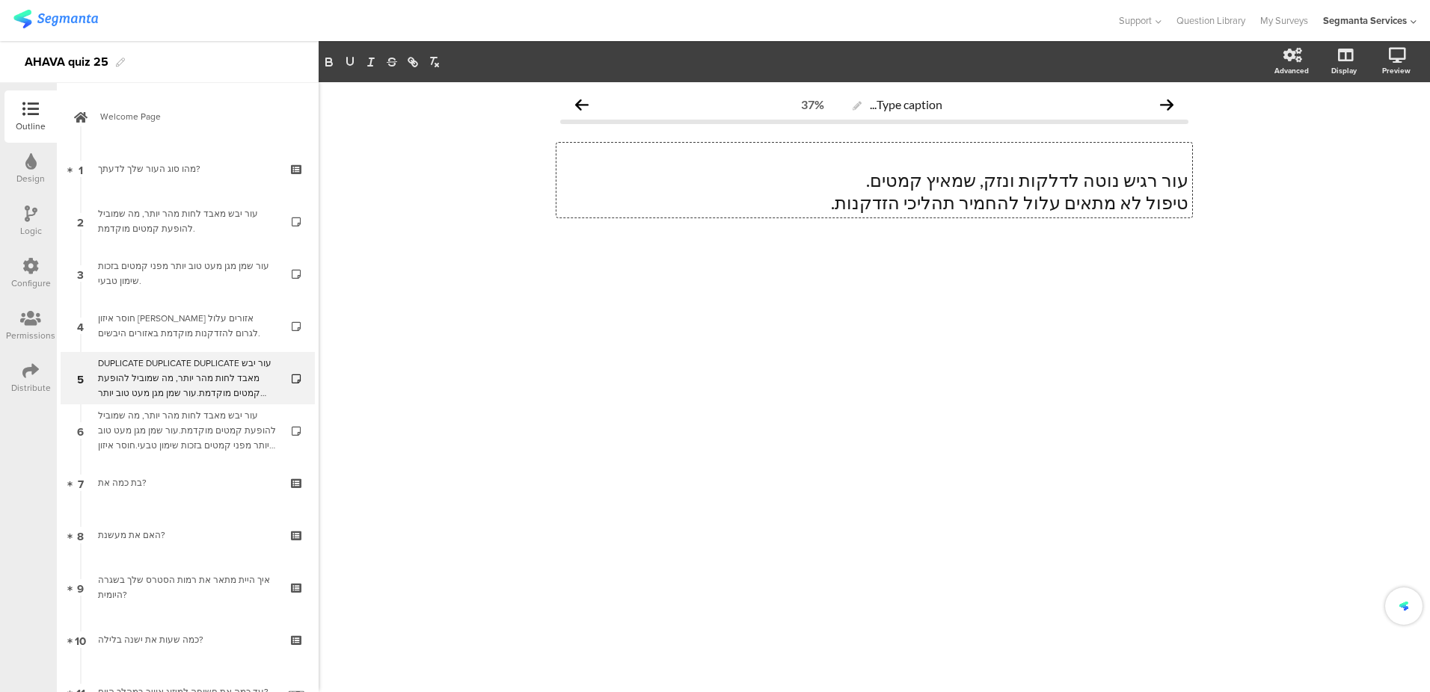
click at [941, 204] on p "טיפול לא מתאים עלול להחמיר תהליכי הזדקנות." at bounding box center [874, 202] width 628 height 22
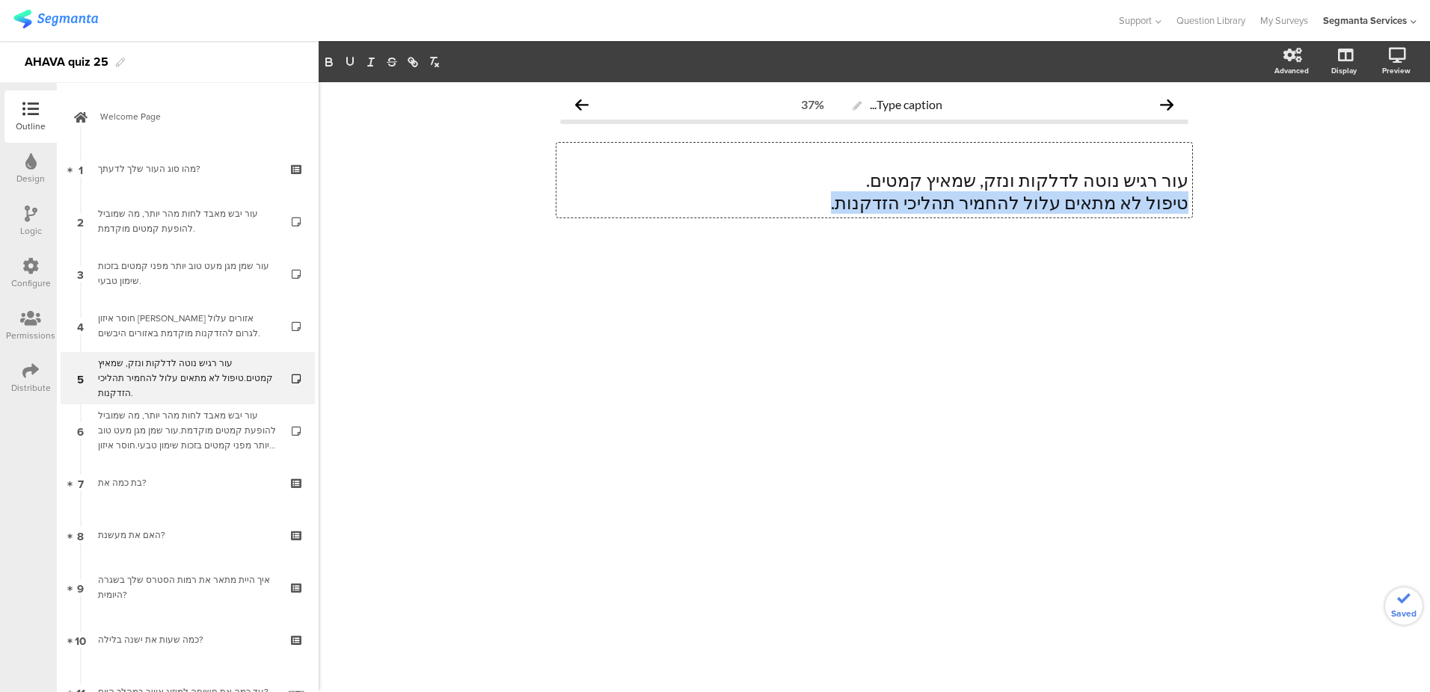
click at [941, 204] on p "טיפול לא מתאים עלול להחמיר תהליכי הזדקנות." at bounding box center [874, 202] width 628 height 22
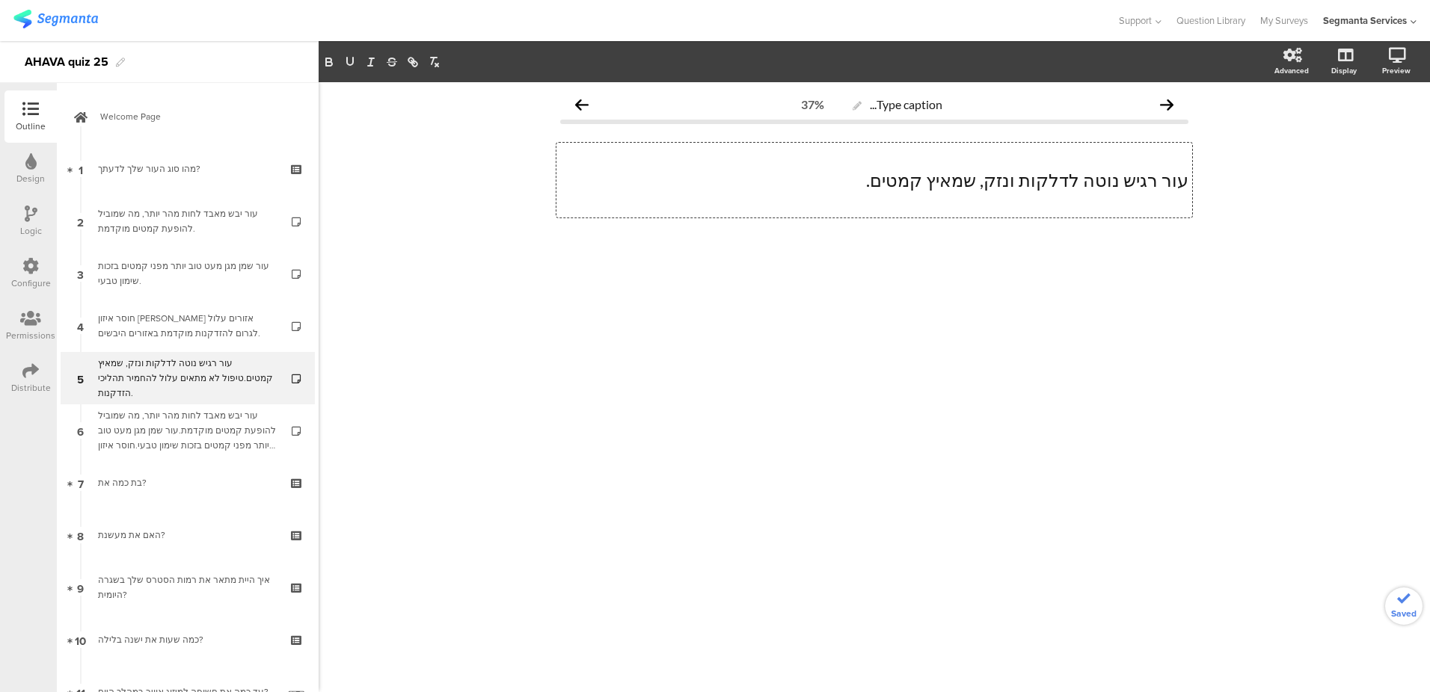
click at [1060, 198] on p at bounding box center [874, 202] width 628 height 22
click at [1115, 158] on p at bounding box center [874, 158] width 628 height 22
click at [1183, 176] on p "עור רגיש נוטה לדלקות ונזק, שמאיץ קמטים." at bounding box center [874, 180] width 628 height 22
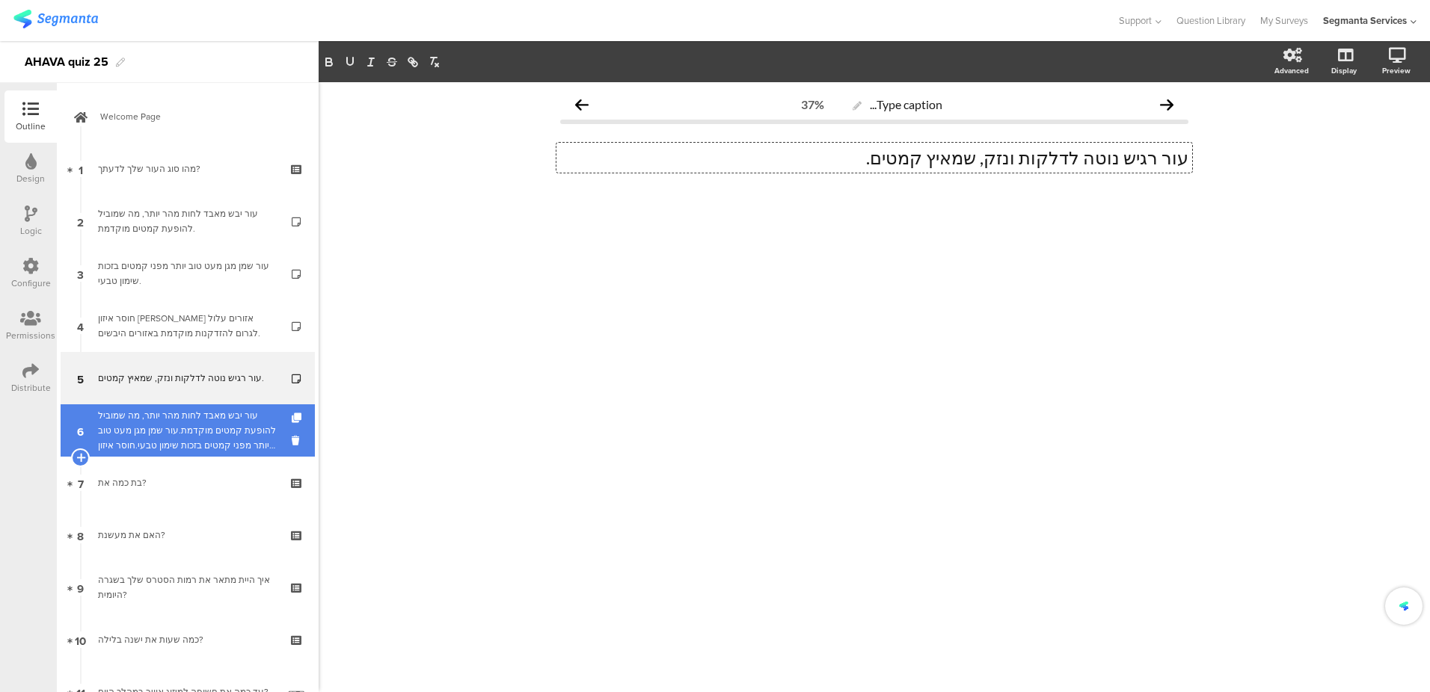
click at [208, 413] on div "עור יבש מאבד לחות מהר יותר, מה שמוביל להופעת קמטים מוקדמת.עור שמן מגן מעט טוב י…" at bounding box center [187, 430] width 179 height 45
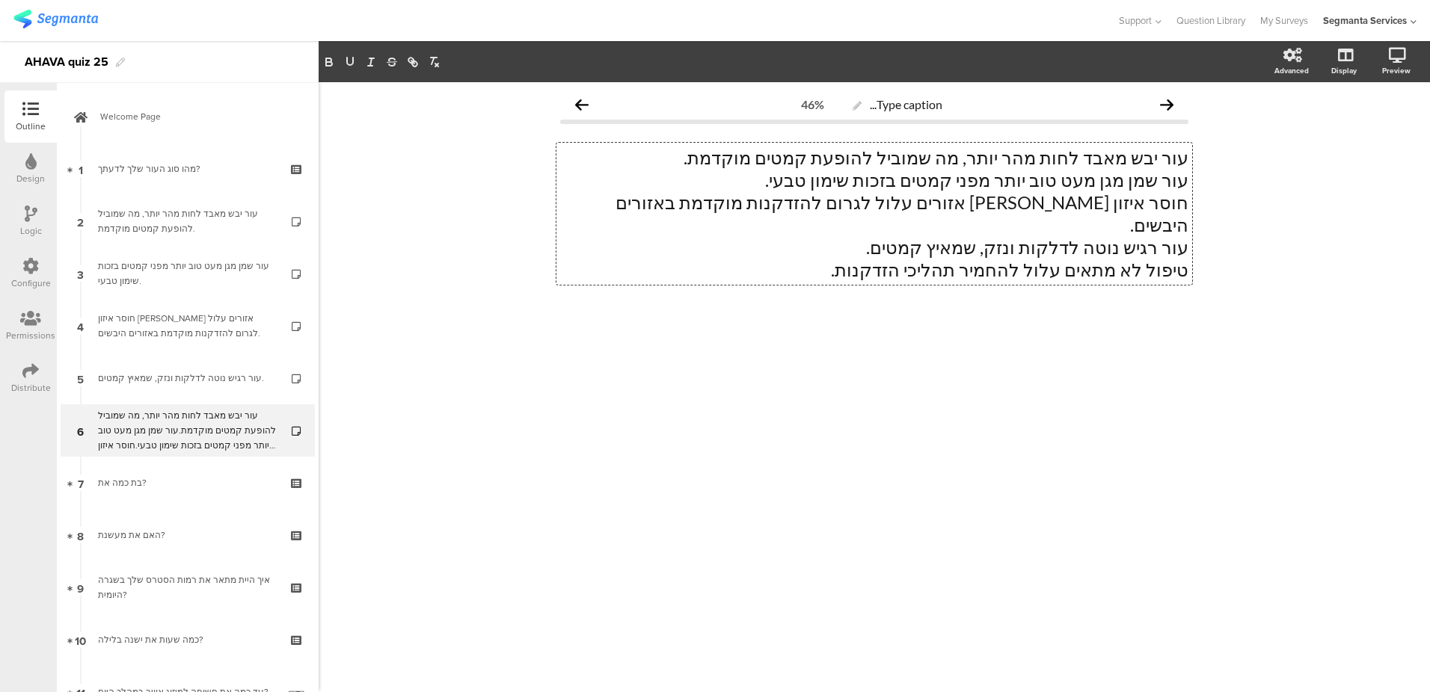
drag, startPoint x: 856, startPoint y: 227, endPoint x: 1213, endPoint y: 162, distance: 362.6
click at [1213, 162] on div "Type caption... 46% עור יבש מאבד לחות מהר יותר, מה שמוביל להופעת קמטים מוקדמת. …" at bounding box center [874, 387] width 1111 height 610
drag, startPoint x: 1189, startPoint y: 156, endPoint x: 1089, endPoint y: 186, distance: 103.9
click at [1129, 184] on div "עור יבש מאבד לחות מהר יותר, מה שמוביל להופעת קמטים מוקדמת. עור שמן מגן מעט טוב …" at bounding box center [874, 214] width 636 height 142
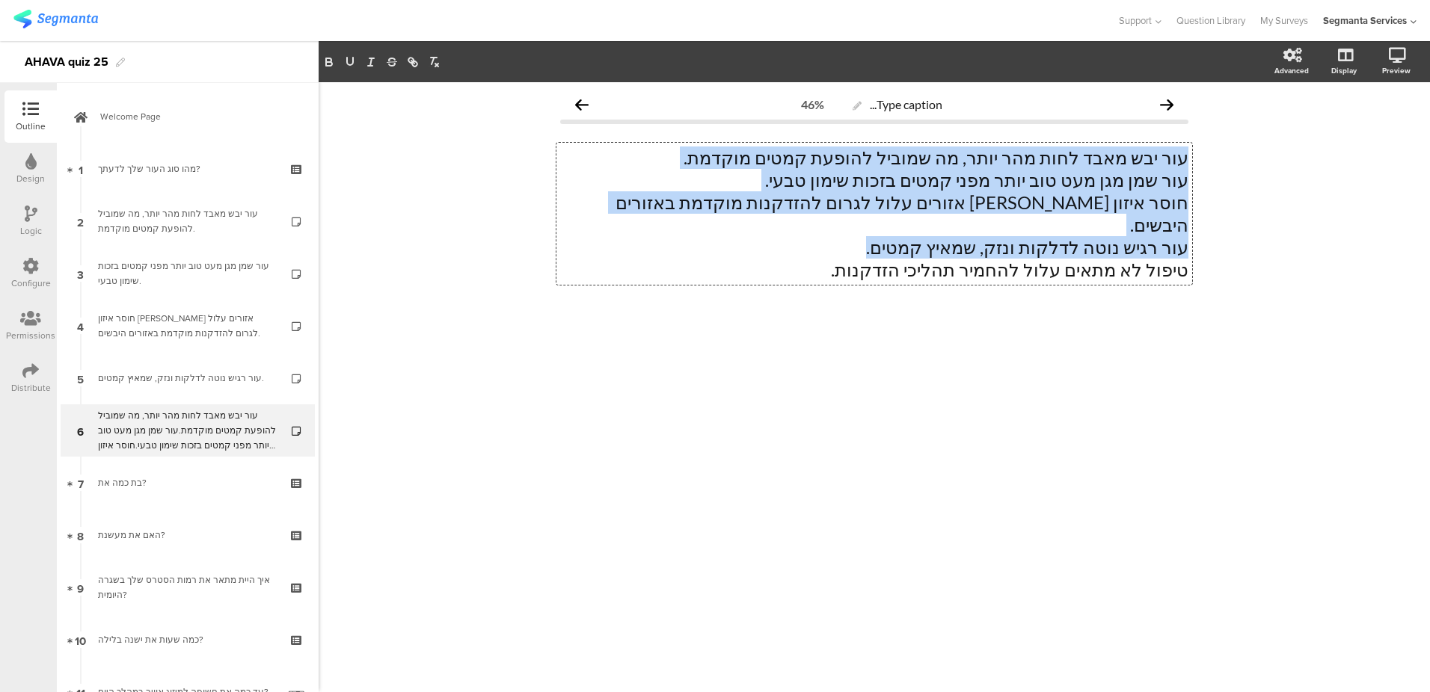
drag, startPoint x: 864, startPoint y: 231, endPoint x: 1238, endPoint y: 158, distance: 381.0
click at [1238, 158] on div "Type caption... 46% עור יבש מאבד לחות מהר יותר, מה שמוביל להופעת קמטים מוקדמת. …" at bounding box center [874, 387] width 1111 height 610
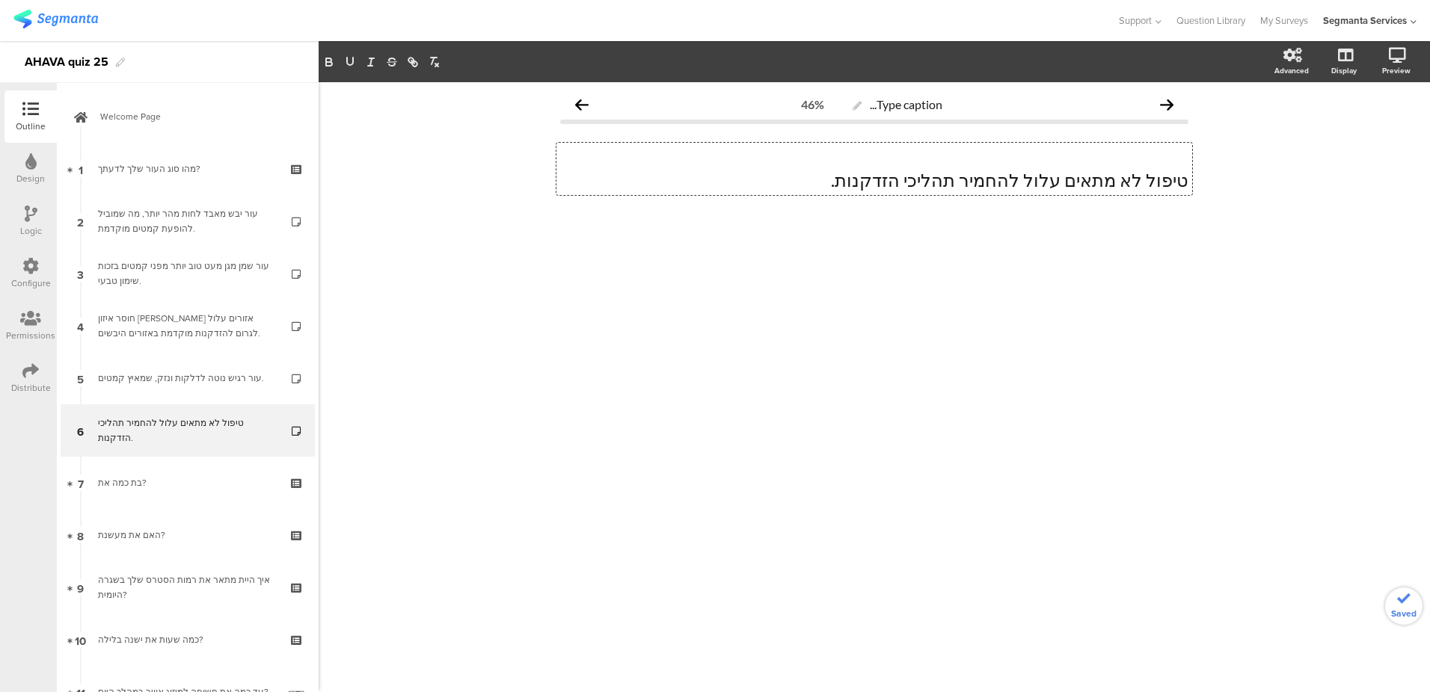
click at [1187, 179] on p "טיפול לא מתאים עלול להחמיר תהליכי הזדקנות." at bounding box center [874, 180] width 628 height 22
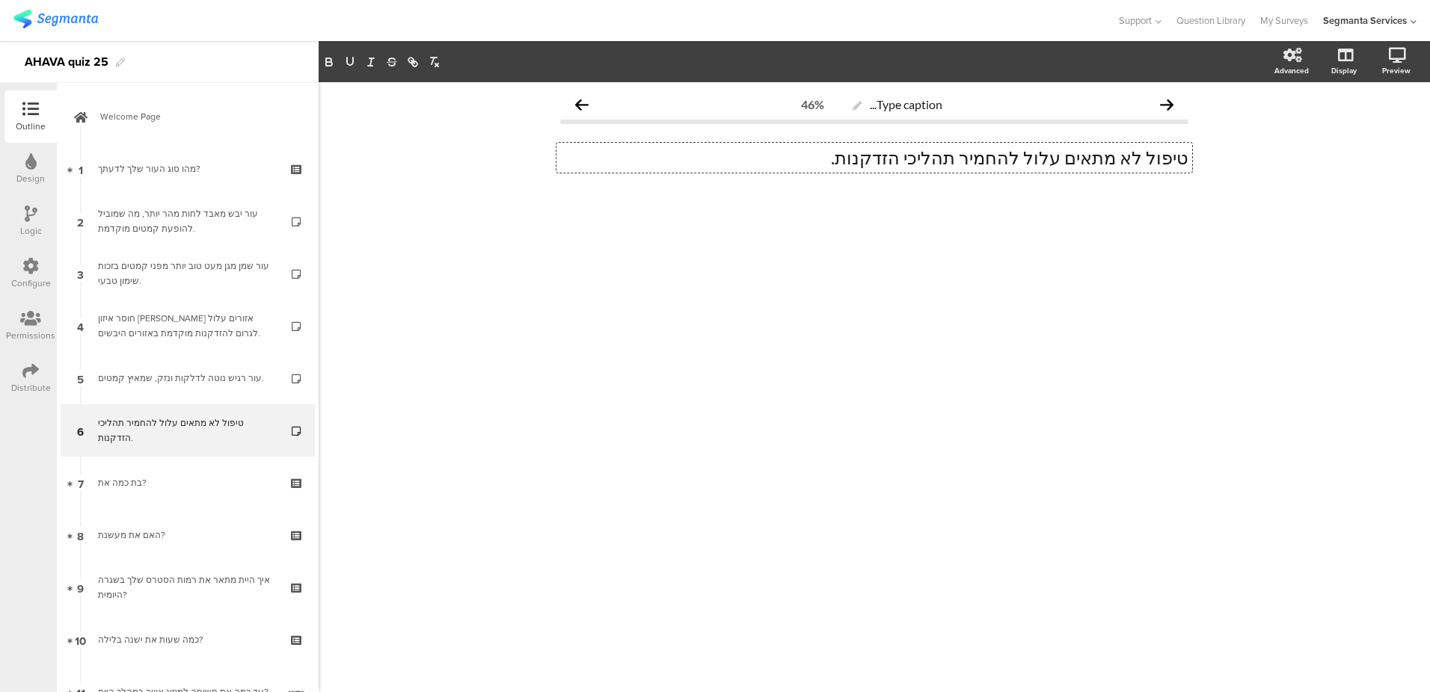
click at [766, 289] on div "Type caption... 46% טיפול לא מתאים עלול להחמיר תהליכי הזדקנות. טיפול לא מתאים ע…" at bounding box center [874, 387] width 1111 height 610
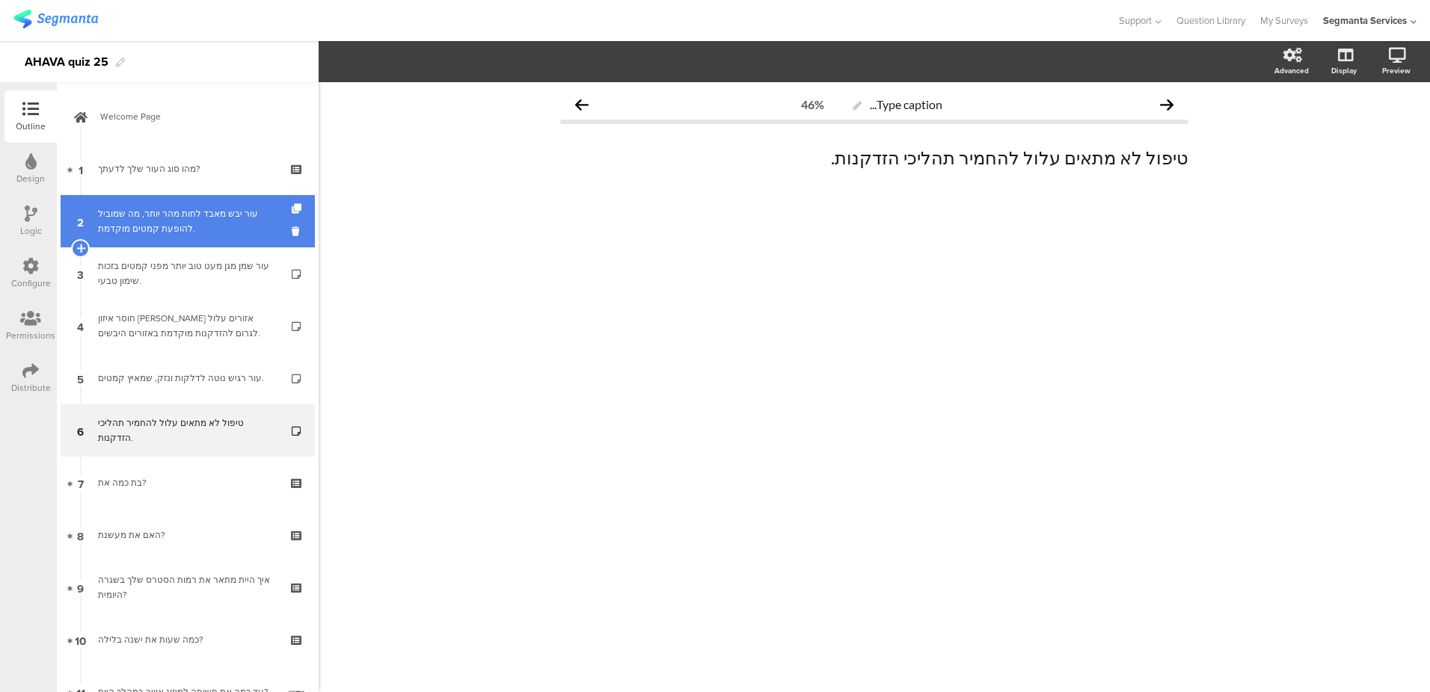
click at [197, 231] on div "עור יבש מאבד לחות מהר יותר, מה שמוביל להופעת קמטים מוקדמת." at bounding box center [187, 221] width 179 height 30
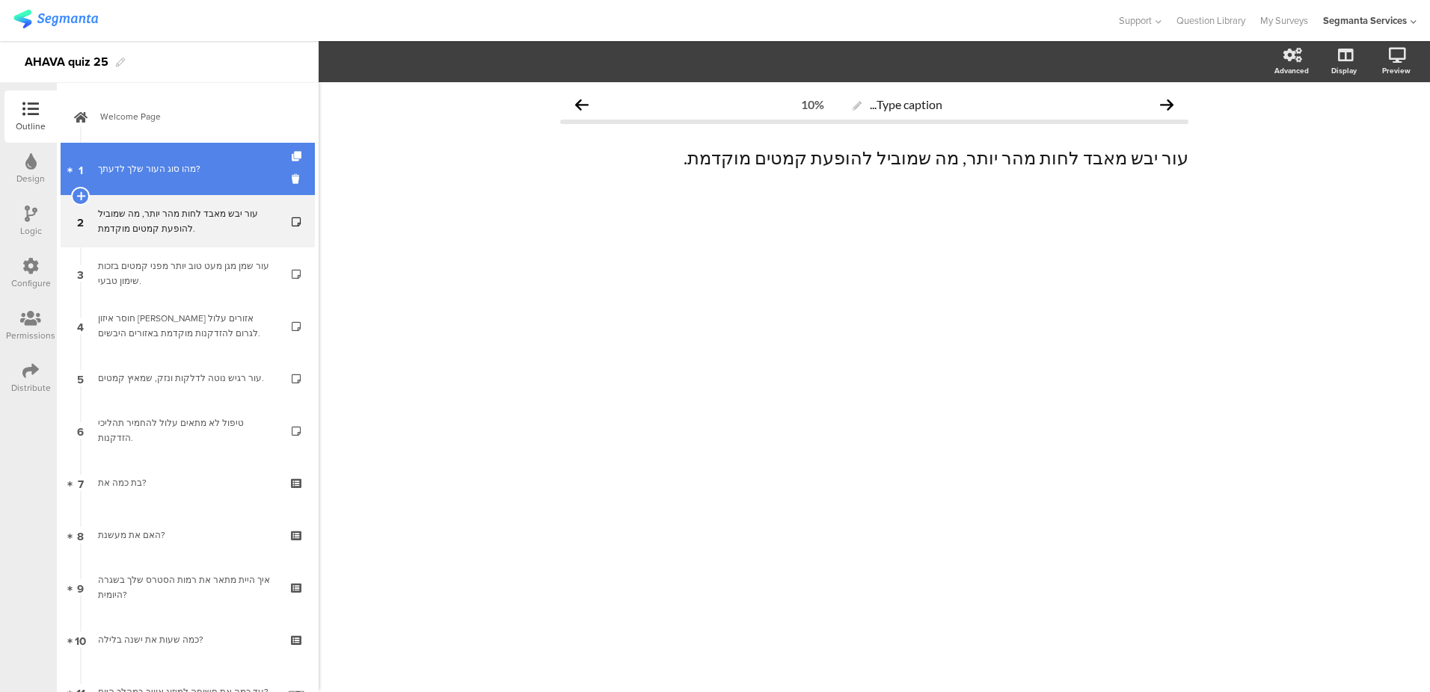
click at [178, 179] on link "1 מהו סוג העור שלך לדעתך?" at bounding box center [188, 169] width 254 height 52
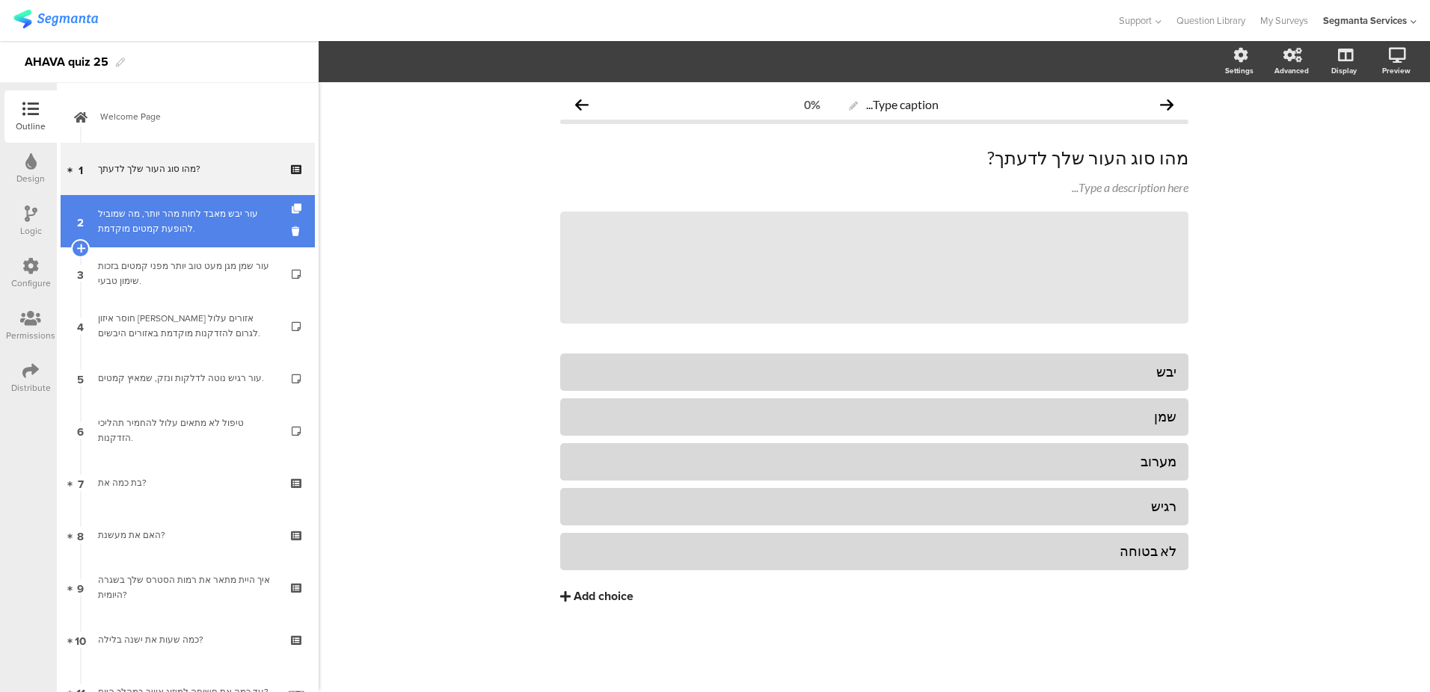
click at [184, 230] on div "עור יבש מאבד לחות מהר יותר, מה שמוביל להופעת קמטים מוקדמת." at bounding box center [187, 221] width 179 height 30
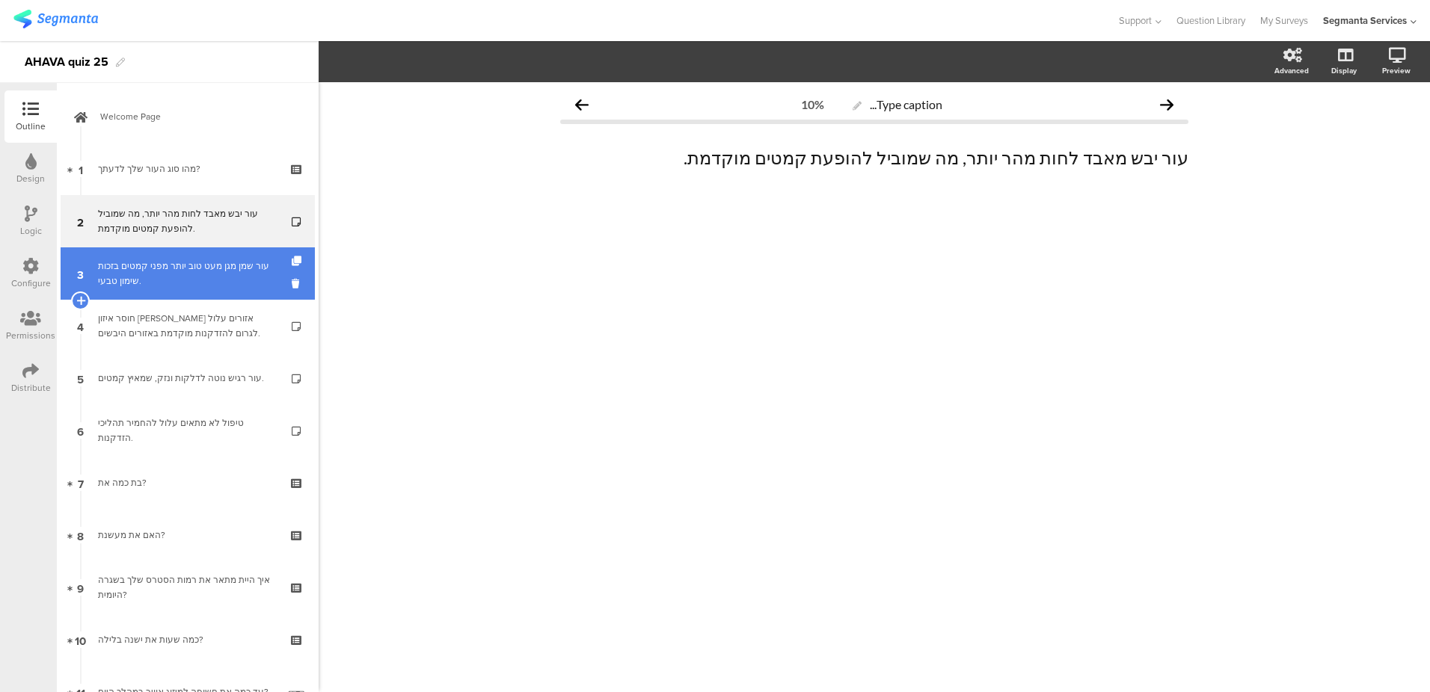
click at [178, 262] on div "עור שמן מגן מעט טוב יותר מפני קמטים בזכות שימון טבעי." at bounding box center [187, 274] width 179 height 30
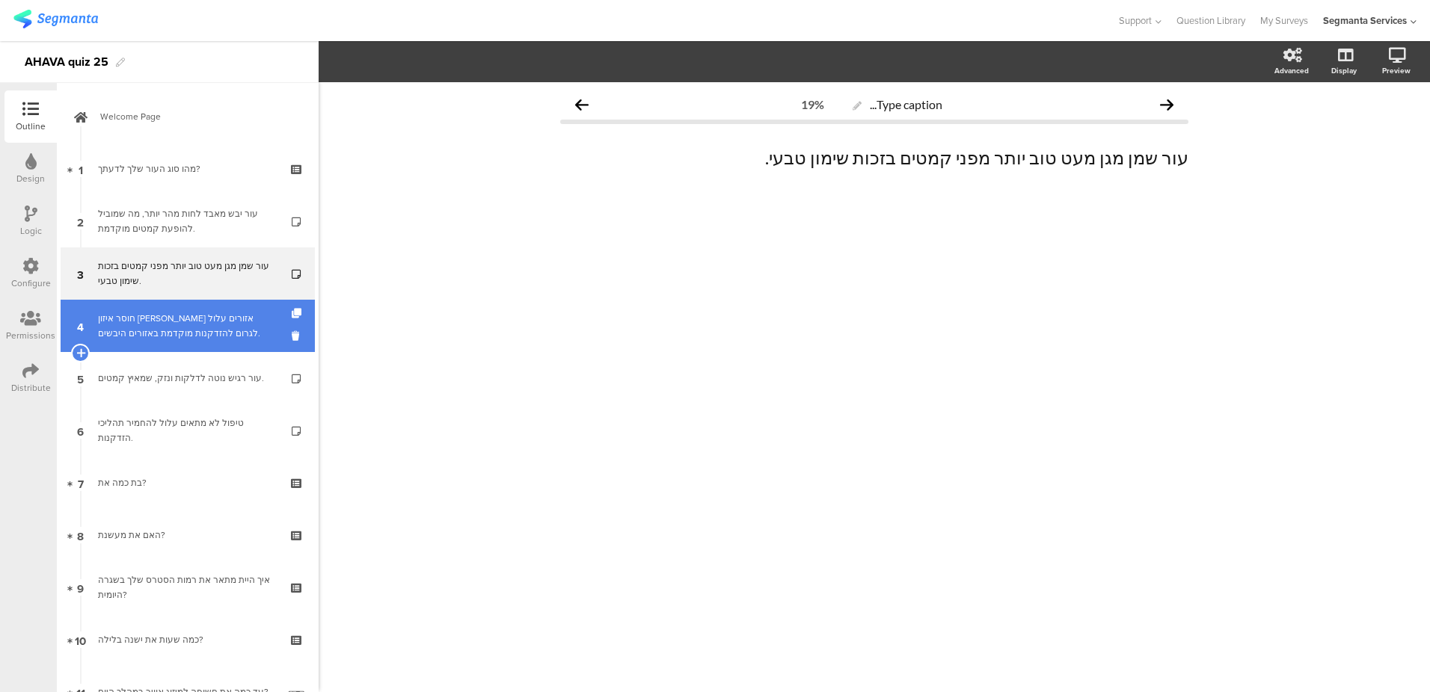
click at [173, 310] on link "4 חוסר איזון בין אזורים עלול לגרום להזדקנות מוקדמת באזורים היבשים." at bounding box center [188, 326] width 254 height 52
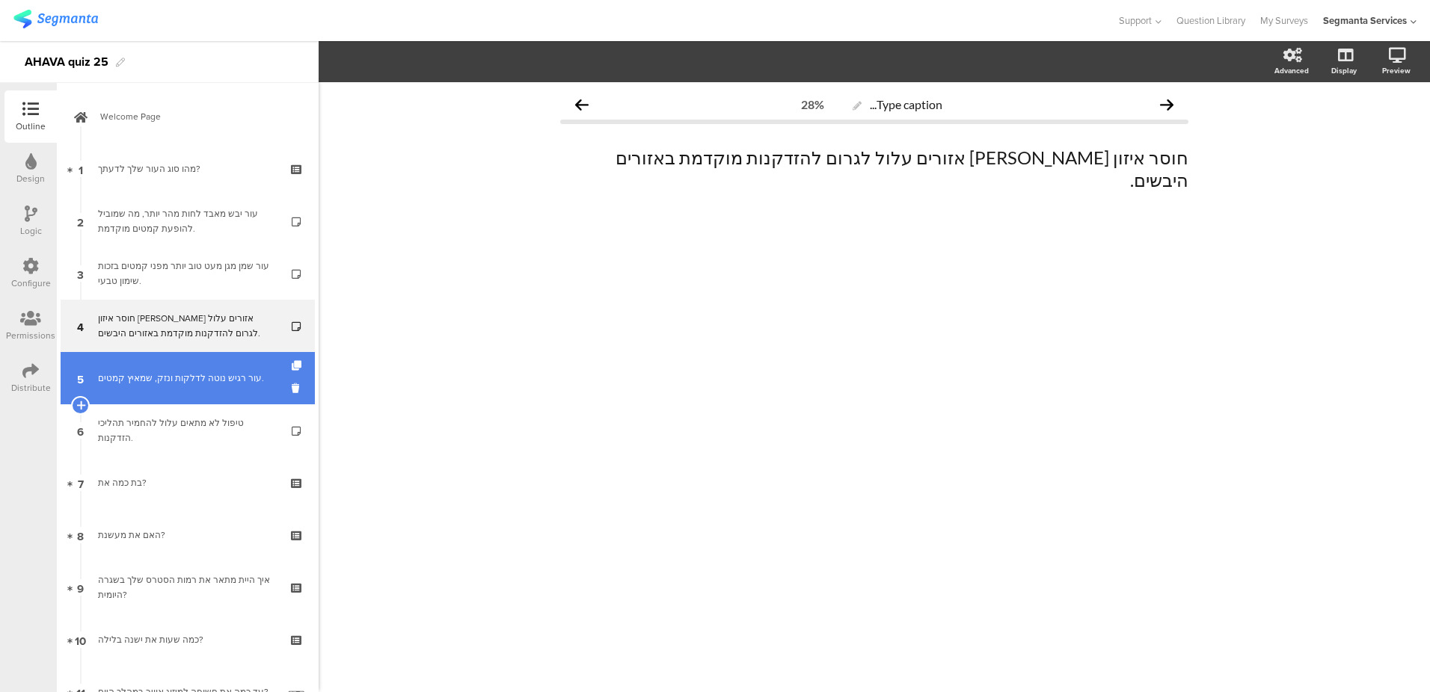
click at [170, 372] on div "עור רגיש נוטה לדלקות ונזק, שמאיץ קמטים." at bounding box center [187, 378] width 179 height 15
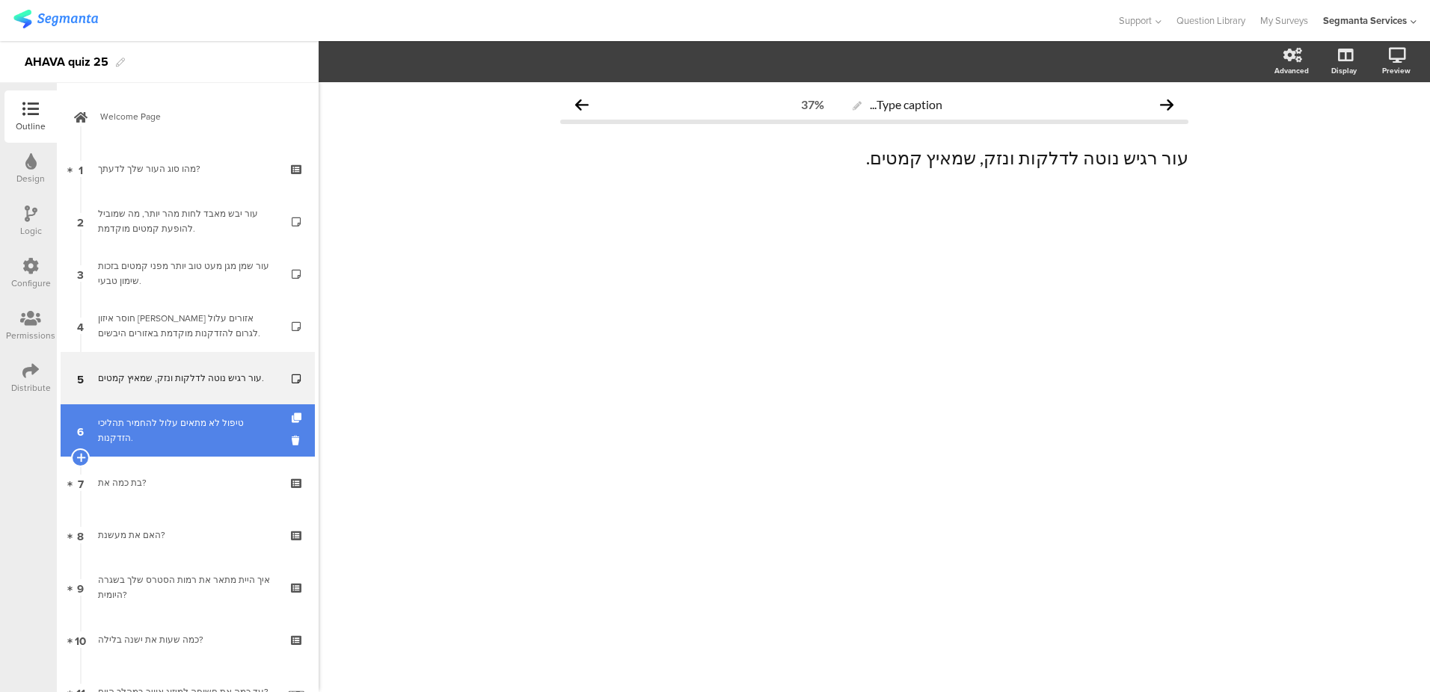
click at [165, 430] on div "טיפול לא מתאים עלול להחמיר תהליכי הזדקנות." at bounding box center [187, 431] width 179 height 30
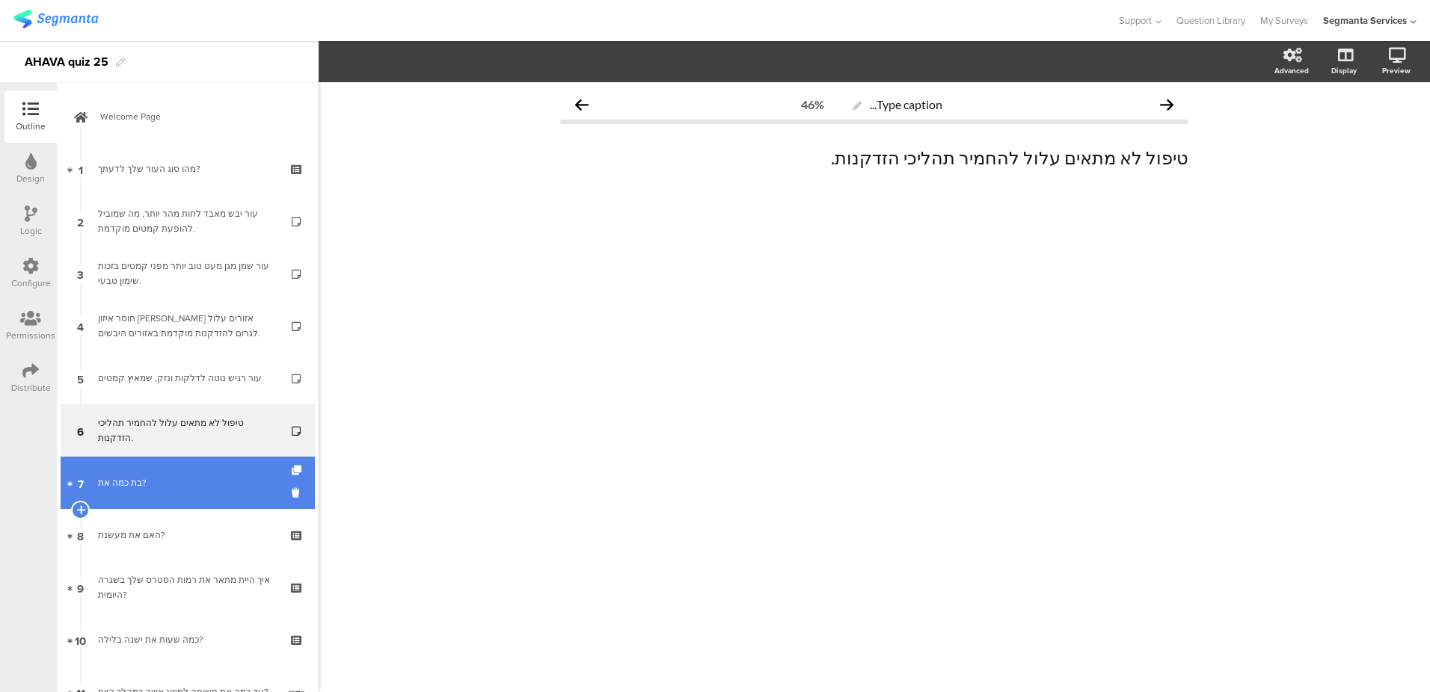
click at [160, 467] on link "7 בת כמה את?" at bounding box center [188, 483] width 254 height 52
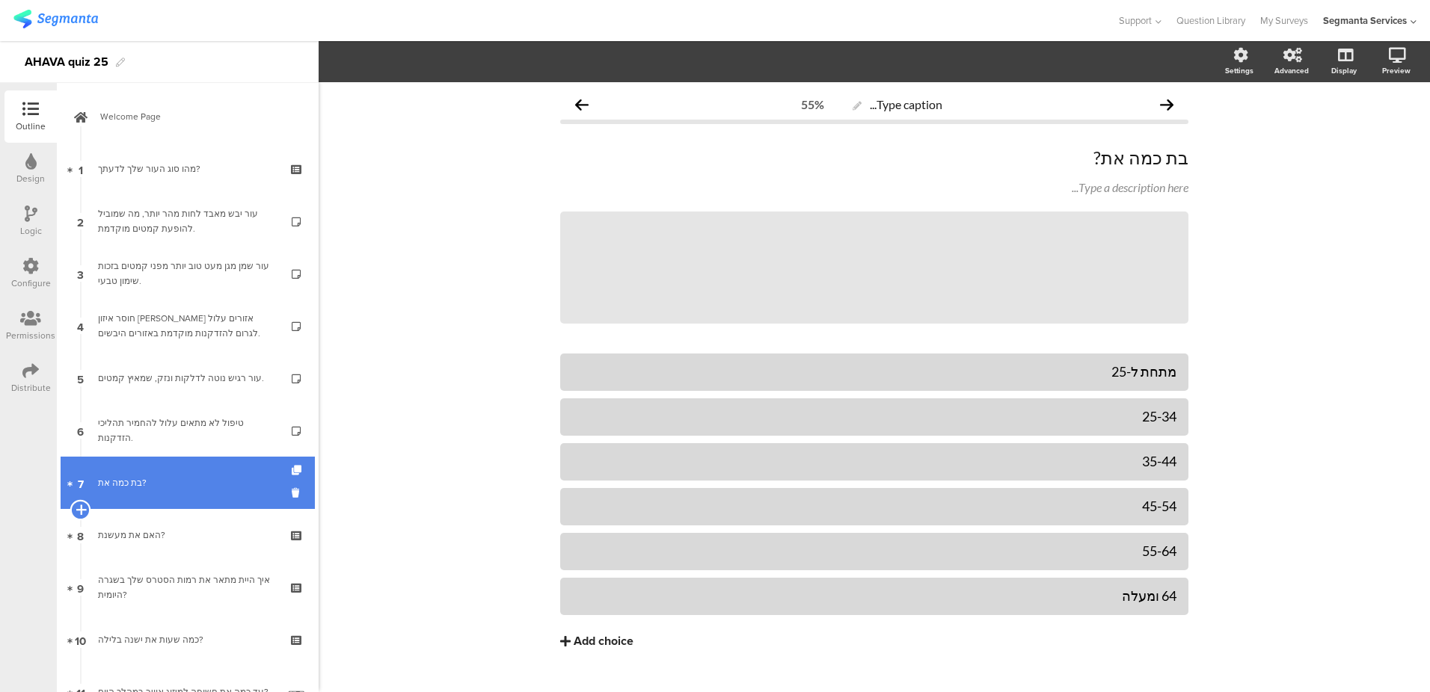
click at [84, 511] on icon at bounding box center [81, 509] width 10 height 13
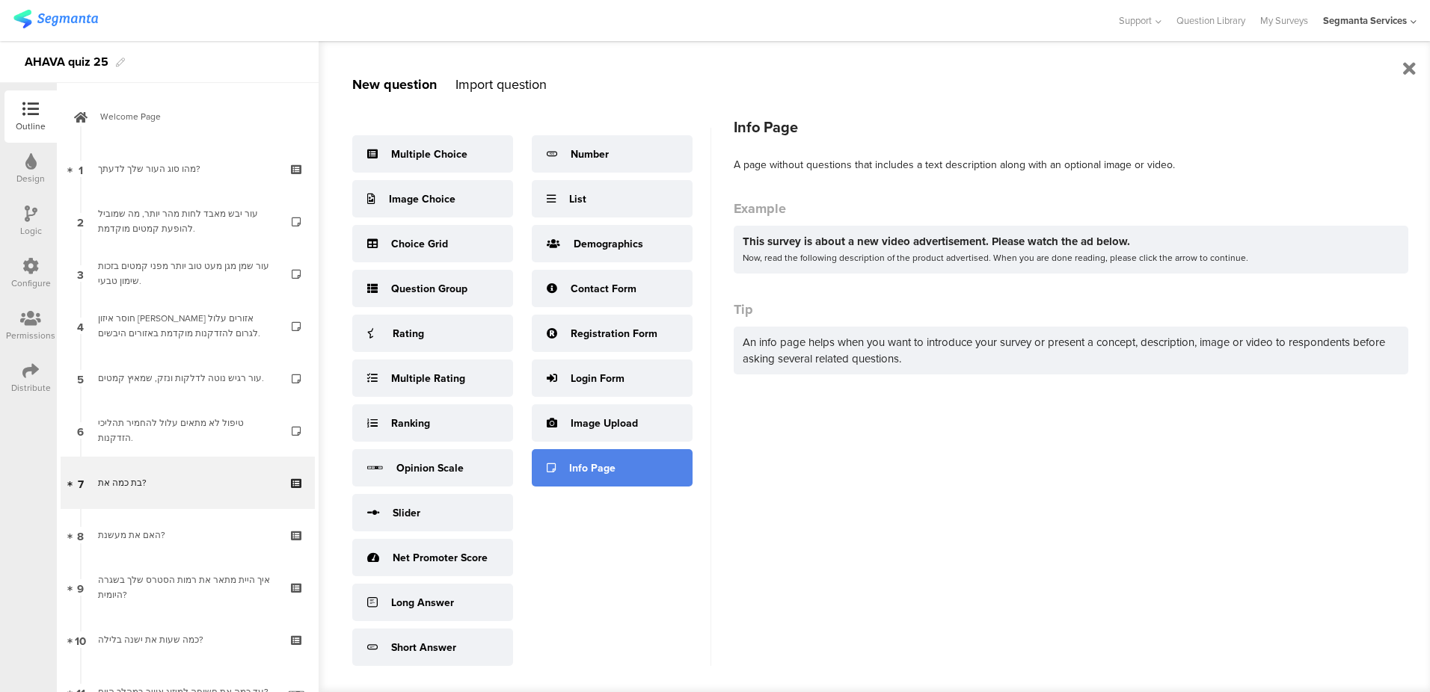
click at [588, 476] on div "Info Page" at bounding box center [612, 467] width 161 height 37
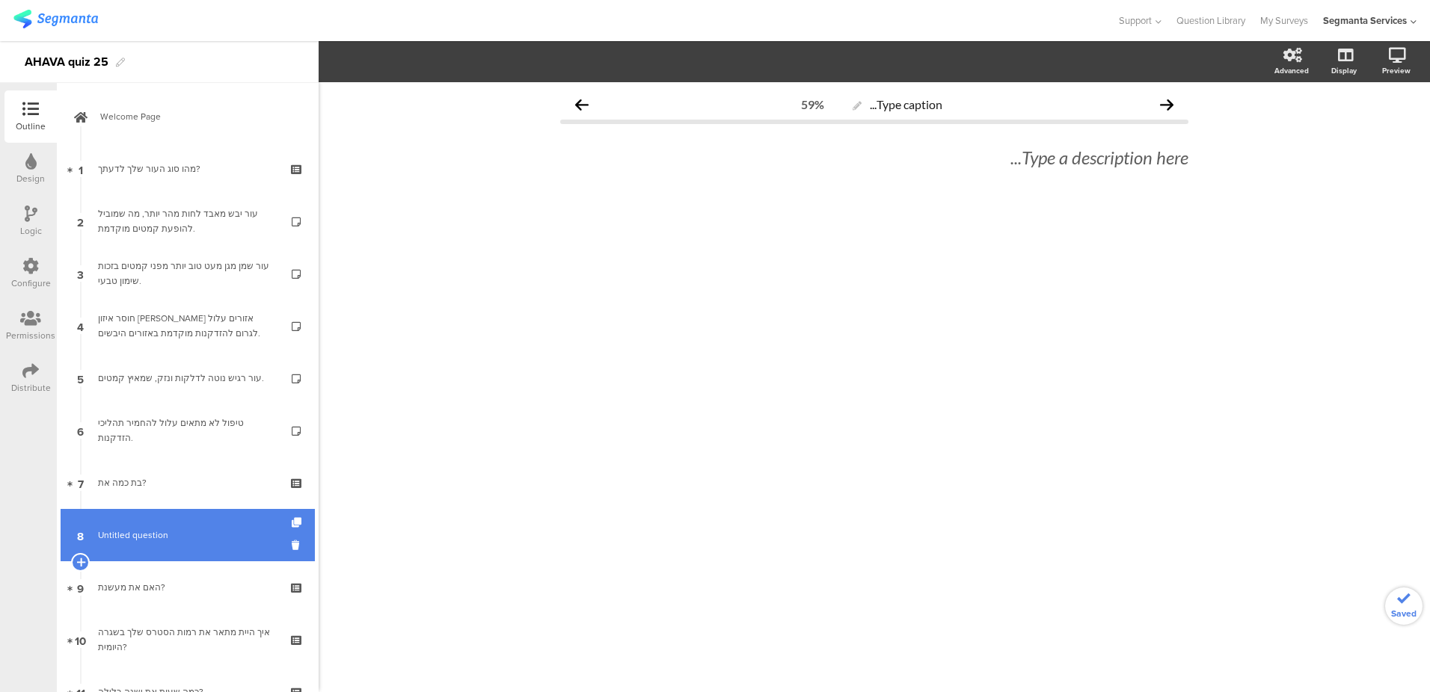
click at [124, 547] on link "8 Untitled question" at bounding box center [188, 535] width 254 height 52
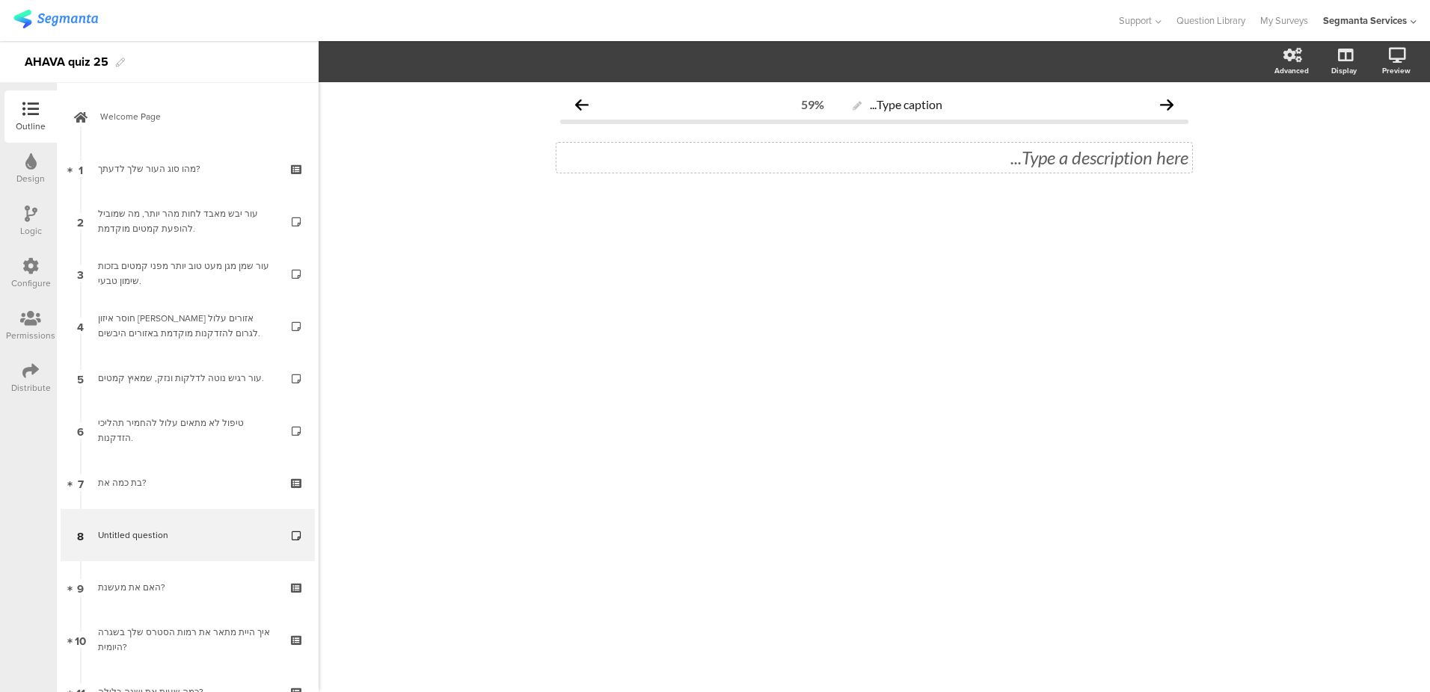
click at [1018, 163] on div "Type a description here..." at bounding box center [874, 158] width 636 height 30
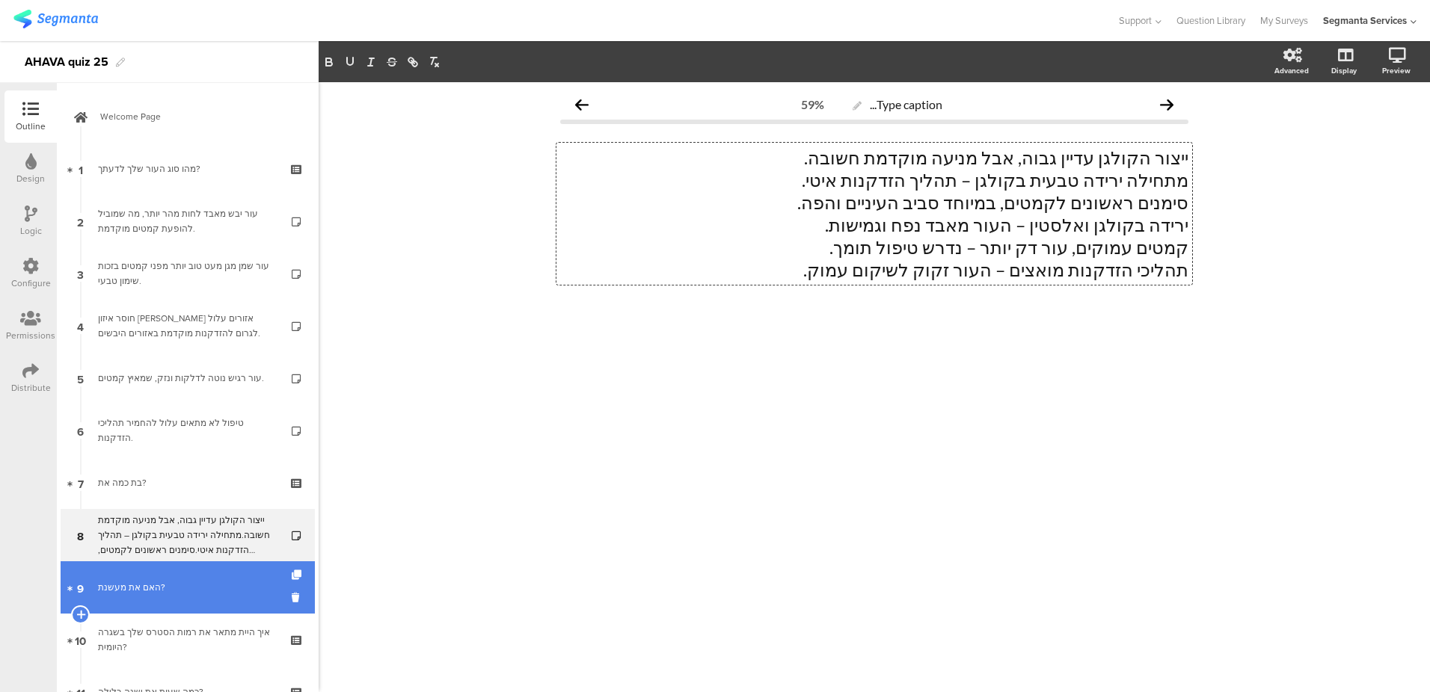
scroll to position [19, 0]
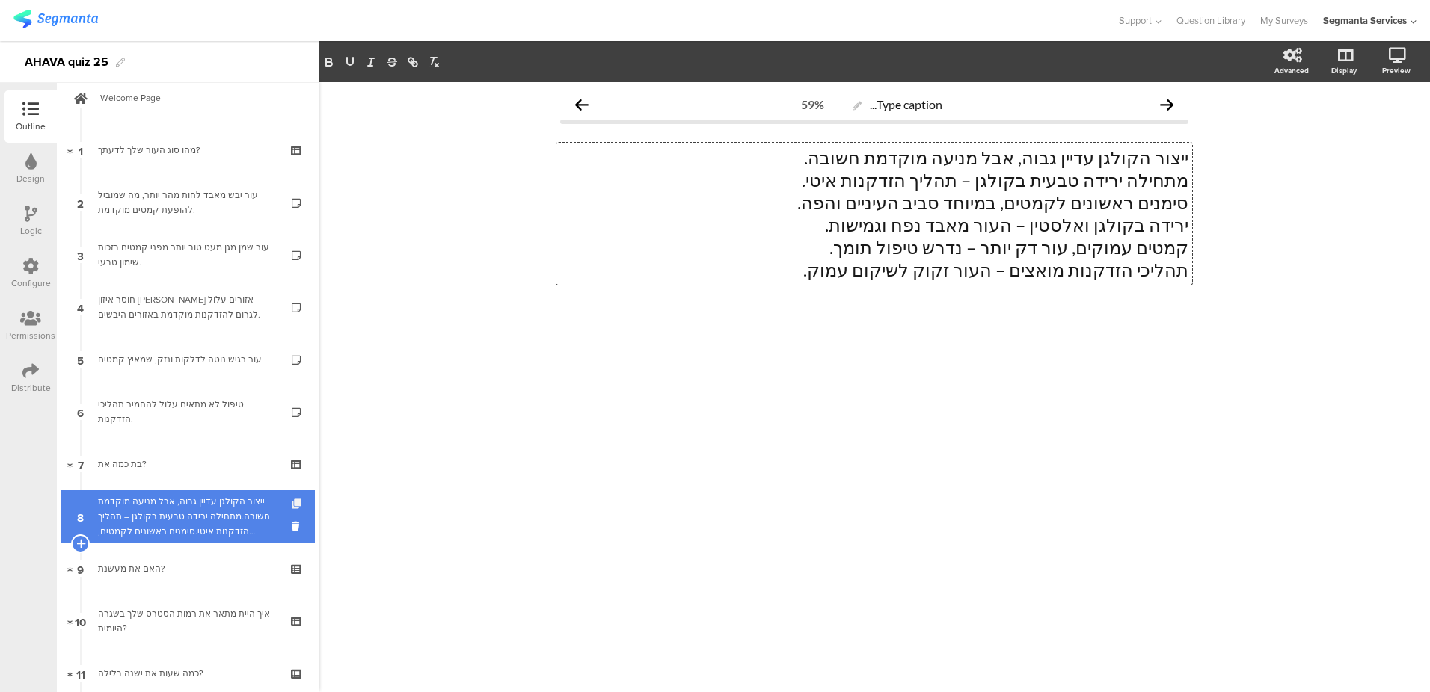
click at [292, 505] on icon at bounding box center [298, 505] width 13 height 10
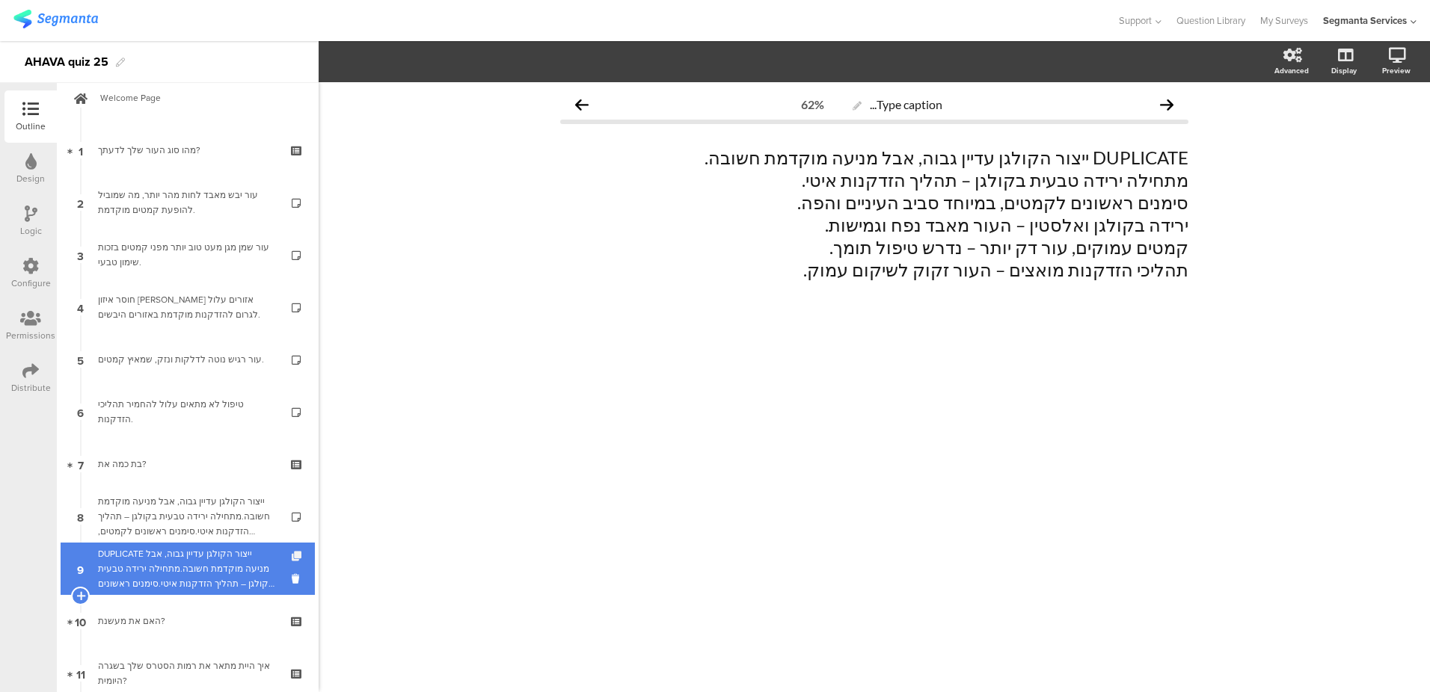
click at [292, 554] on icon at bounding box center [298, 557] width 13 height 10
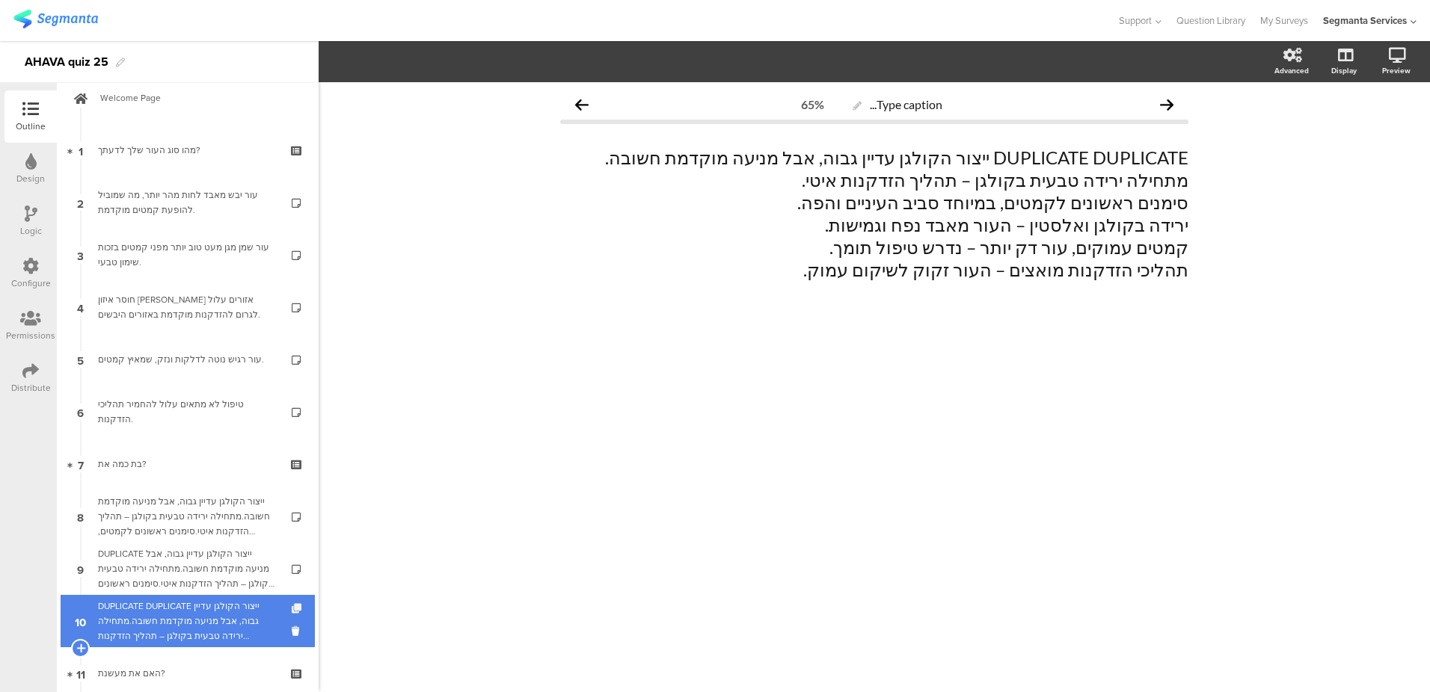
click at [292, 609] on icon at bounding box center [298, 609] width 13 height 10
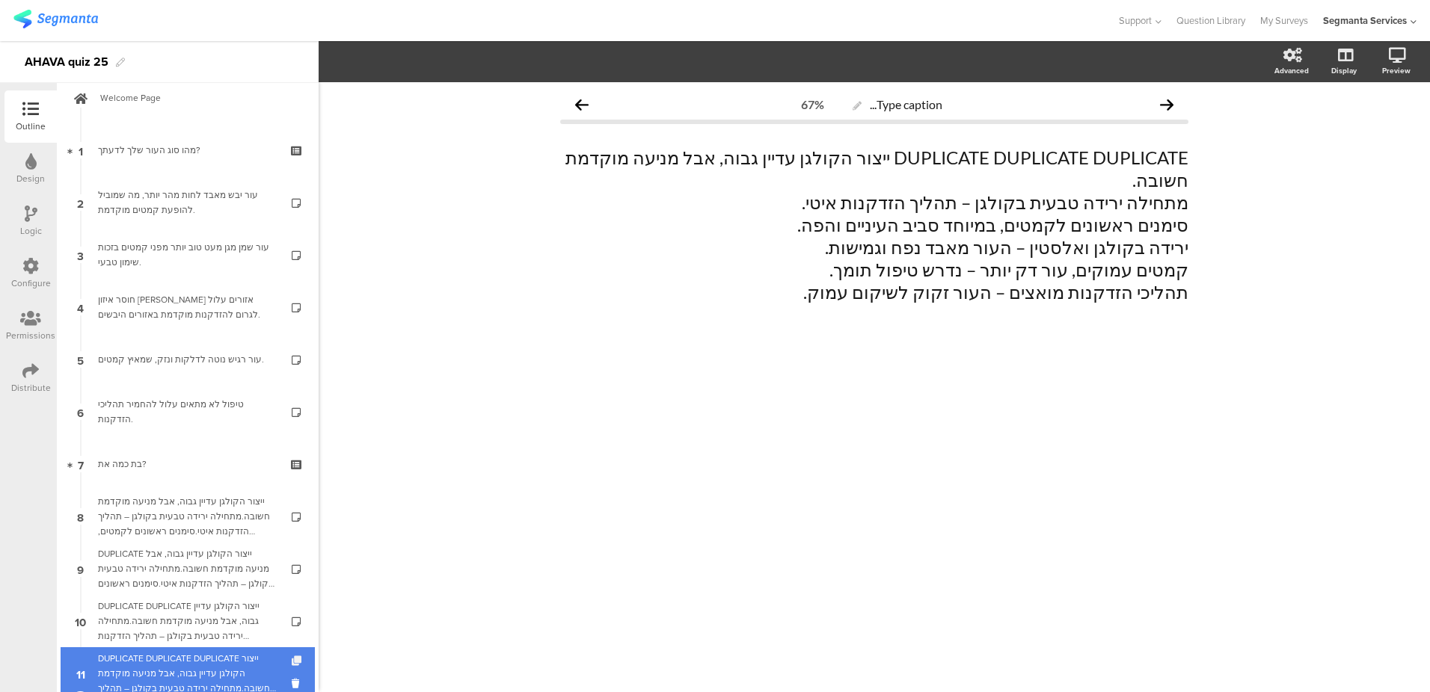
click at [292, 661] on icon at bounding box center [298, 662] width 13 height 10
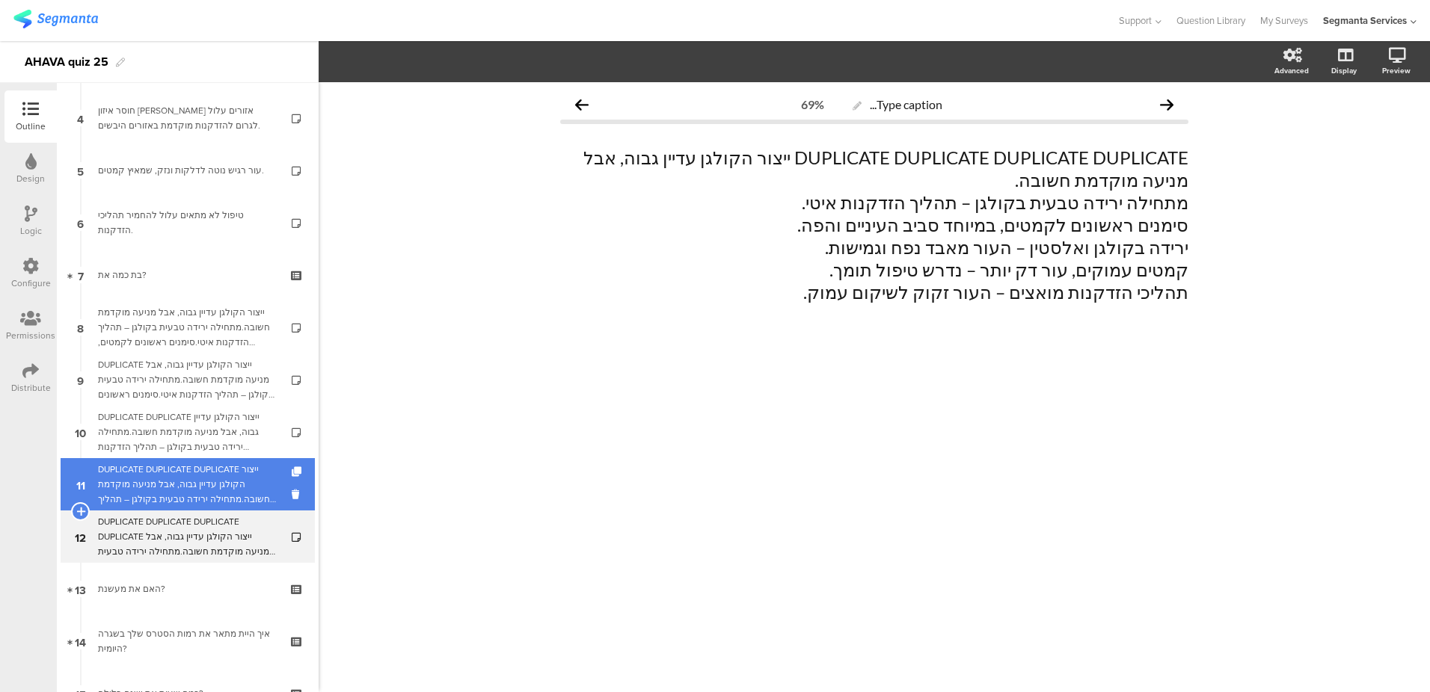
scroll to position [218, 0]
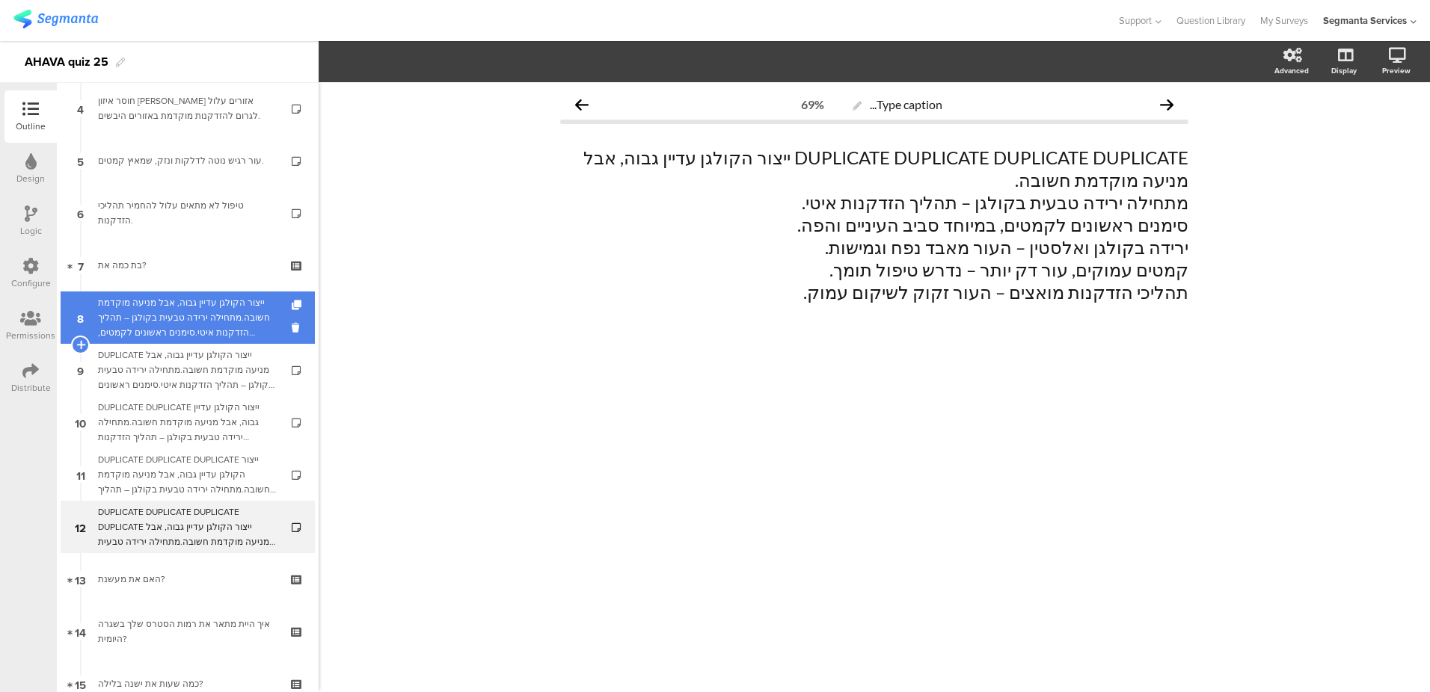
click at [233, 322] on div "ייצור הקולגן עדיין גבוה, אבל מניעה מוקדמת חשובה.מתחילה ירידה טבעית בקולגן – תהל…" at bounding box center [187, 317] width 179 height 45
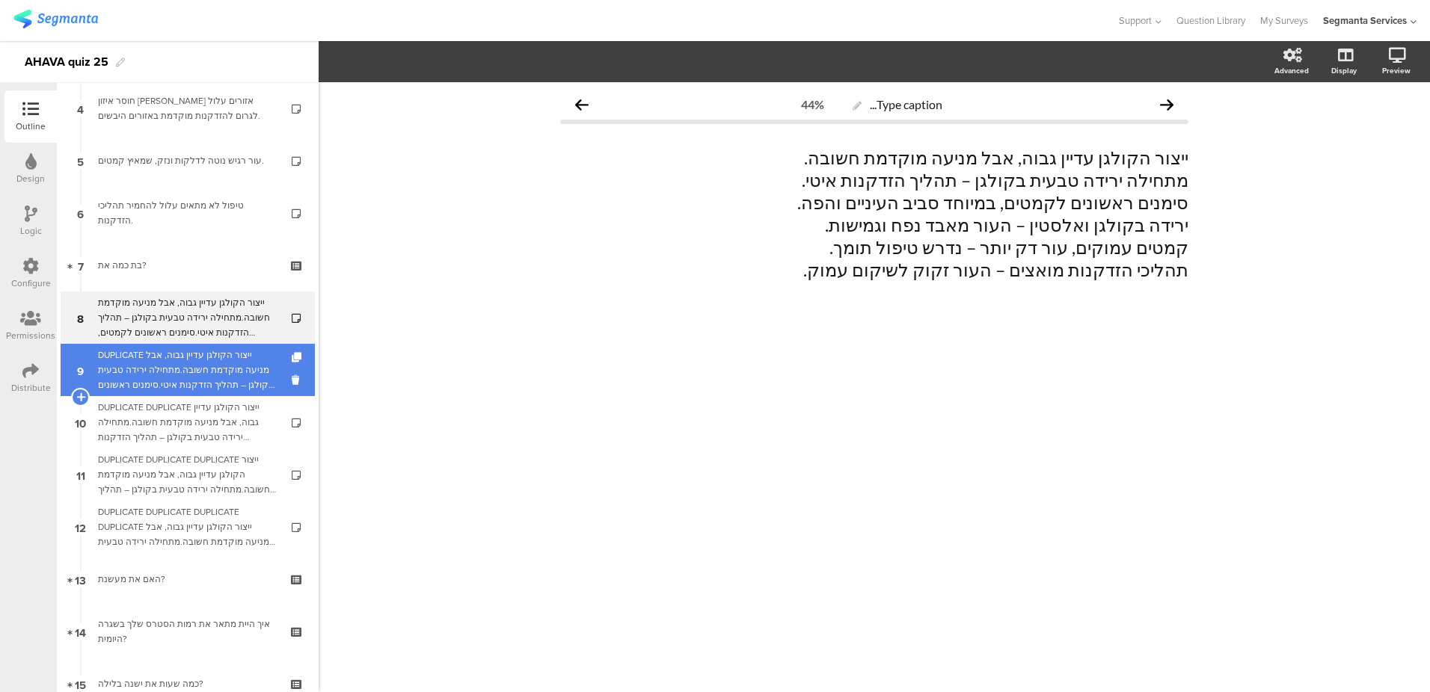
click at [238, 369] on div "DUPLICATE ייצור הקולגן עדיין גבוה, אבל מניעה מוקדמת חשובה.מתחילה ירידה טבעית בק…" at bounding box center [187, 370] width 179 height 45
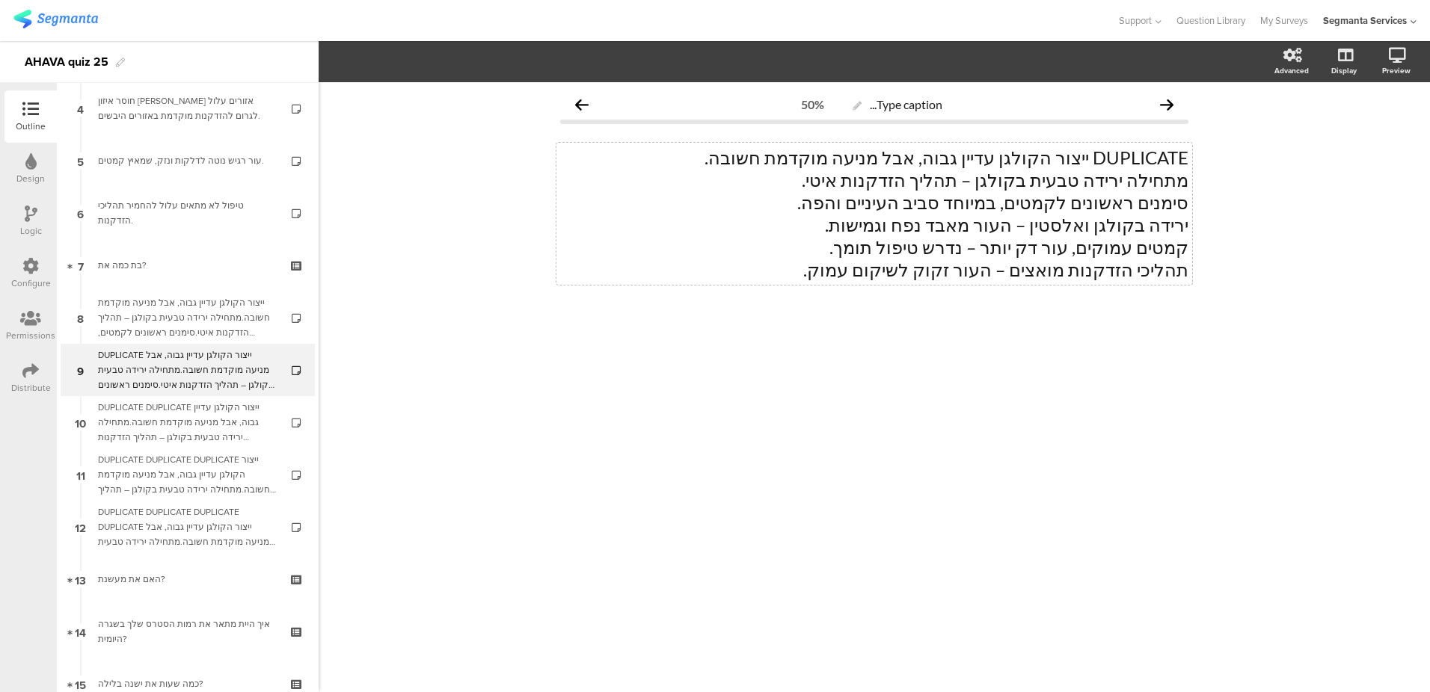
click at [1104, 153] on p "DUPLICATE ייצור הקולגן עדיין גבוה, אבל מניעה מוקדמת חשובה." at bounding box center [874, 158] width 628 height 22
click at [1184, 157] on p "ייצור הקולגן עדיין גבוה, אבל מניעה מוקדמת חשובה." at bounding box center [874, 158] width 628 height 22
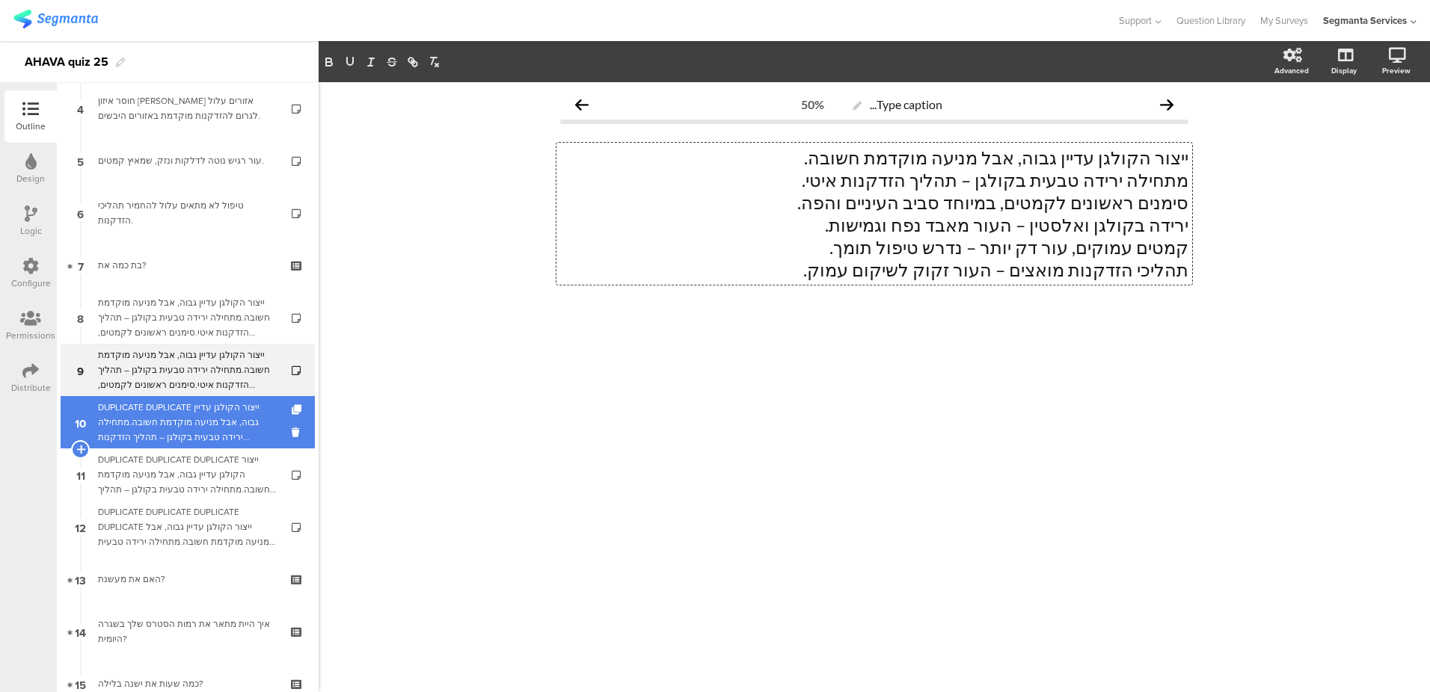
click at [223, 411] on div "DUPLICATE DUPLICATE ייצור הקולגן עדיין גבוה, אבל מניעה מוקדמת חשובה.מתחילה יריד…" at bounding box center [187, 422] width 179 height 45
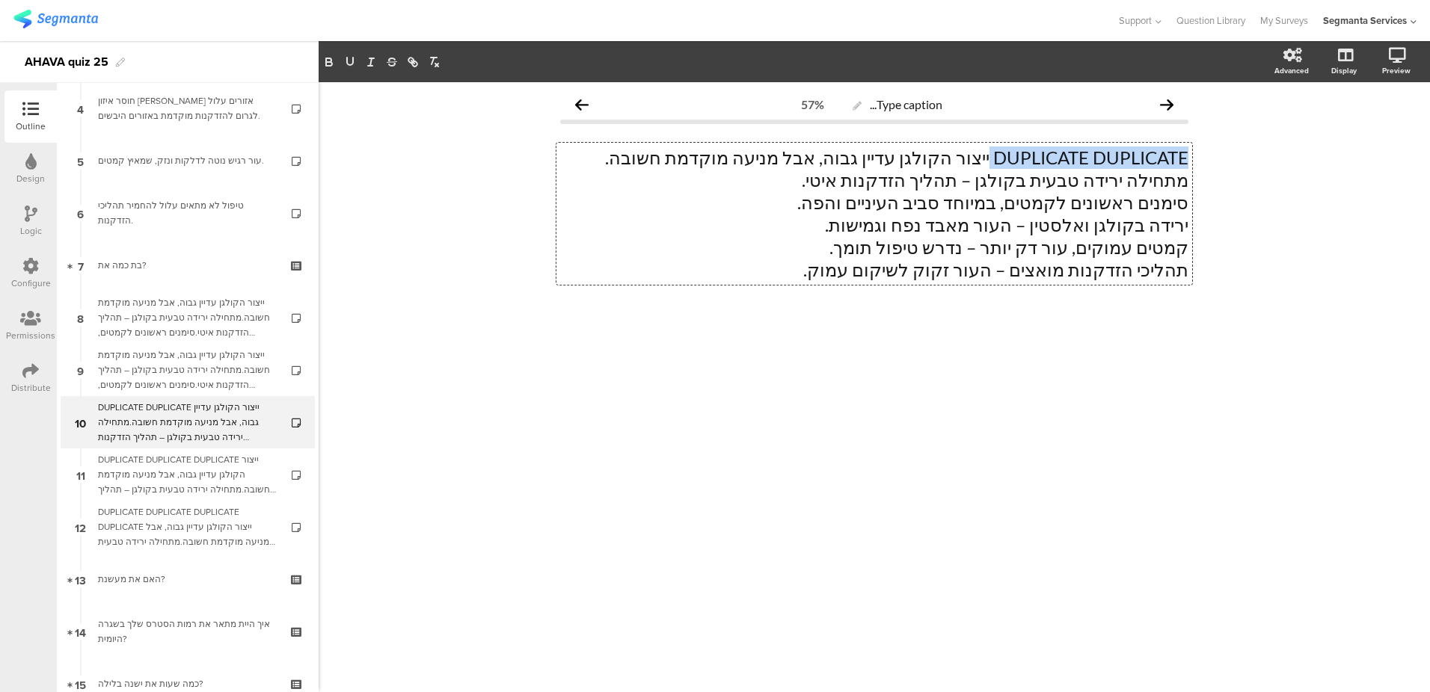
drag, startPoint x: 986, startPoint y: 160, endPoint x: 1231, endPoint y: 164, distance: 245.3
click at [1231, 164] on div "Type caption... 57% DUPLICATE DUPLICATE ייצור הקולגן עדיין גבוה, אבל מניעה מוקד…" at bounding box center [874, 387] width 1111 height 610
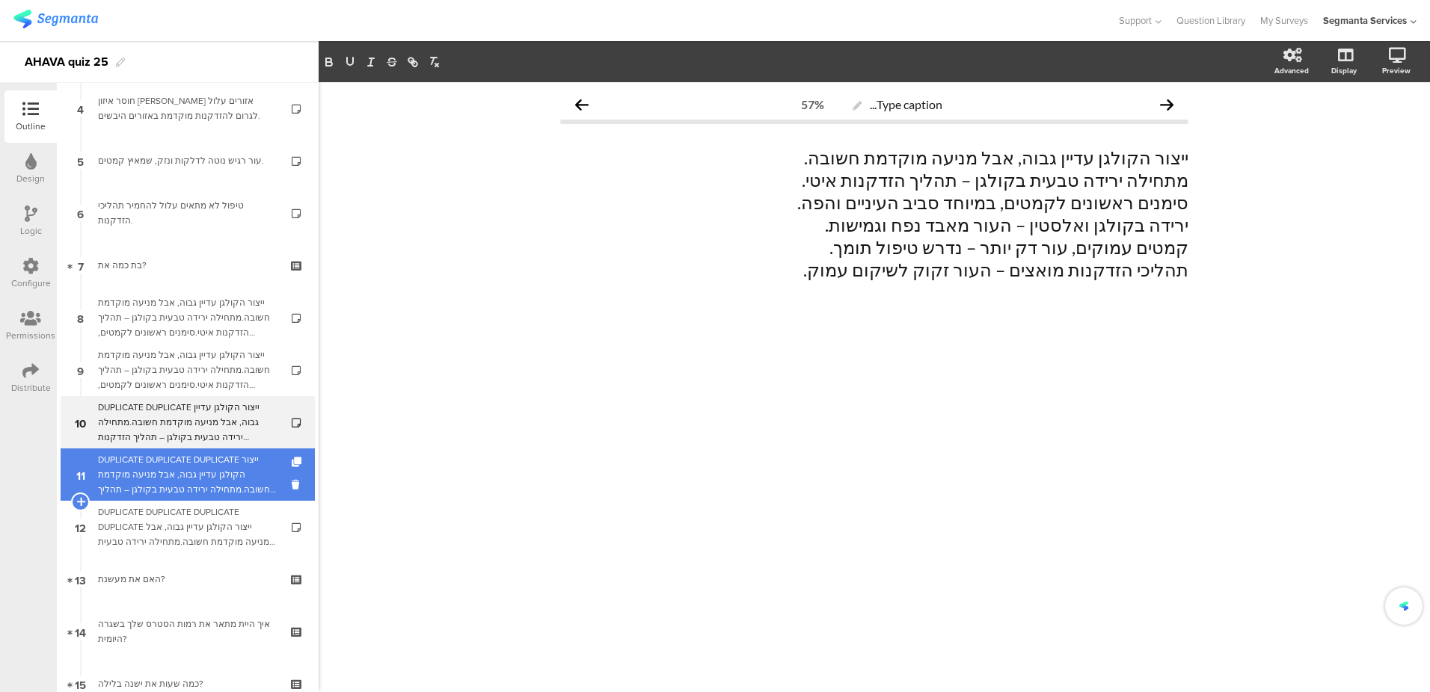
click at [221, 483] on div "DUPLICATE DUPLICATE DUPLICATE ייצור הקולגן עדיין גבוה, אבל מניעה מוקדמת חשובה.מ…" at bounding box center [187, 474] width 179 height 45
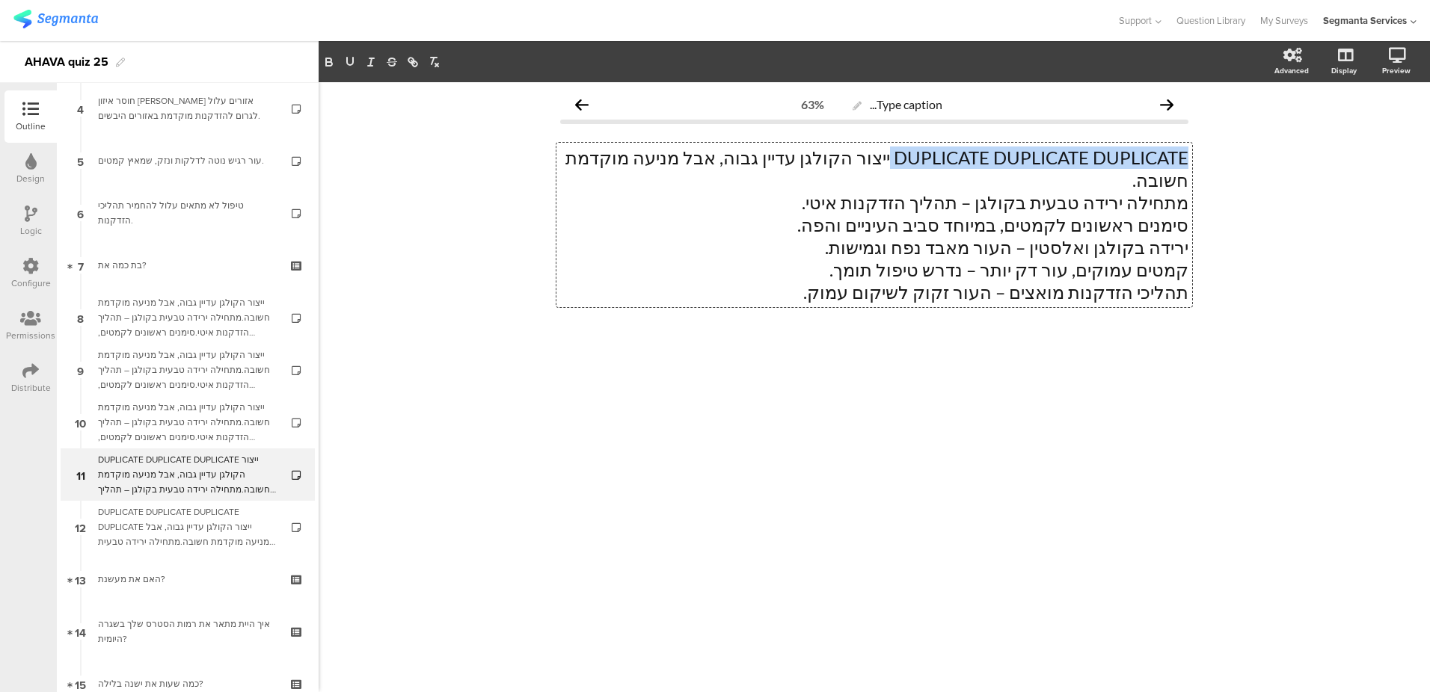
drag, startPoint x: 887, startPoint y: 155, endPoint x: 1261, endPoint y: 156, distance: 374.6
click at [1261, 156] on div "Type caption... 63% DUPLICATE DUPLICATE DUPLICATE ייצור הקולגן עדיין גבוה, אבל …" at bounding box center [874, 387] width 1111 height 610
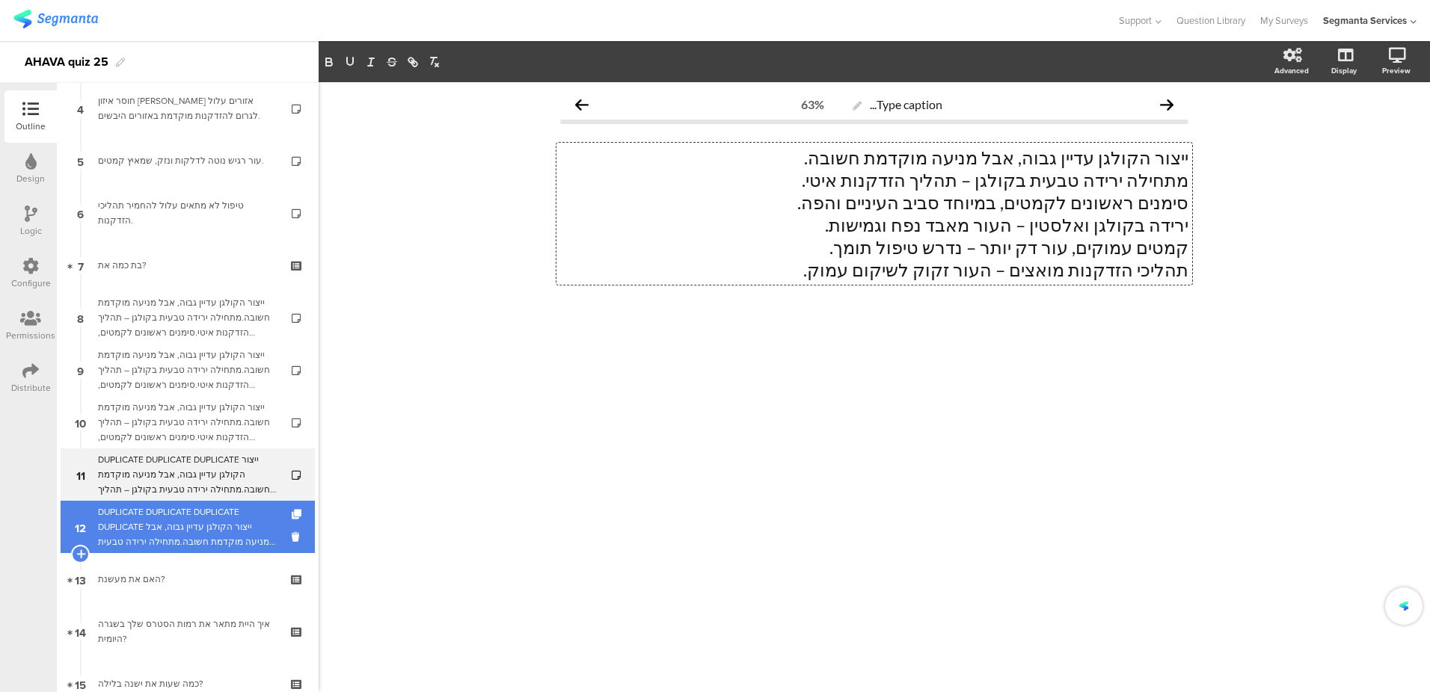
click at [209, 521] on div "DUPLICATE DUPLICATE DUPLICATE DUPLICATE ייצור הקולגן עדיין גבוה, אבל מניעה מוקד…" at bounding box center [187, 527] width 179 height 45
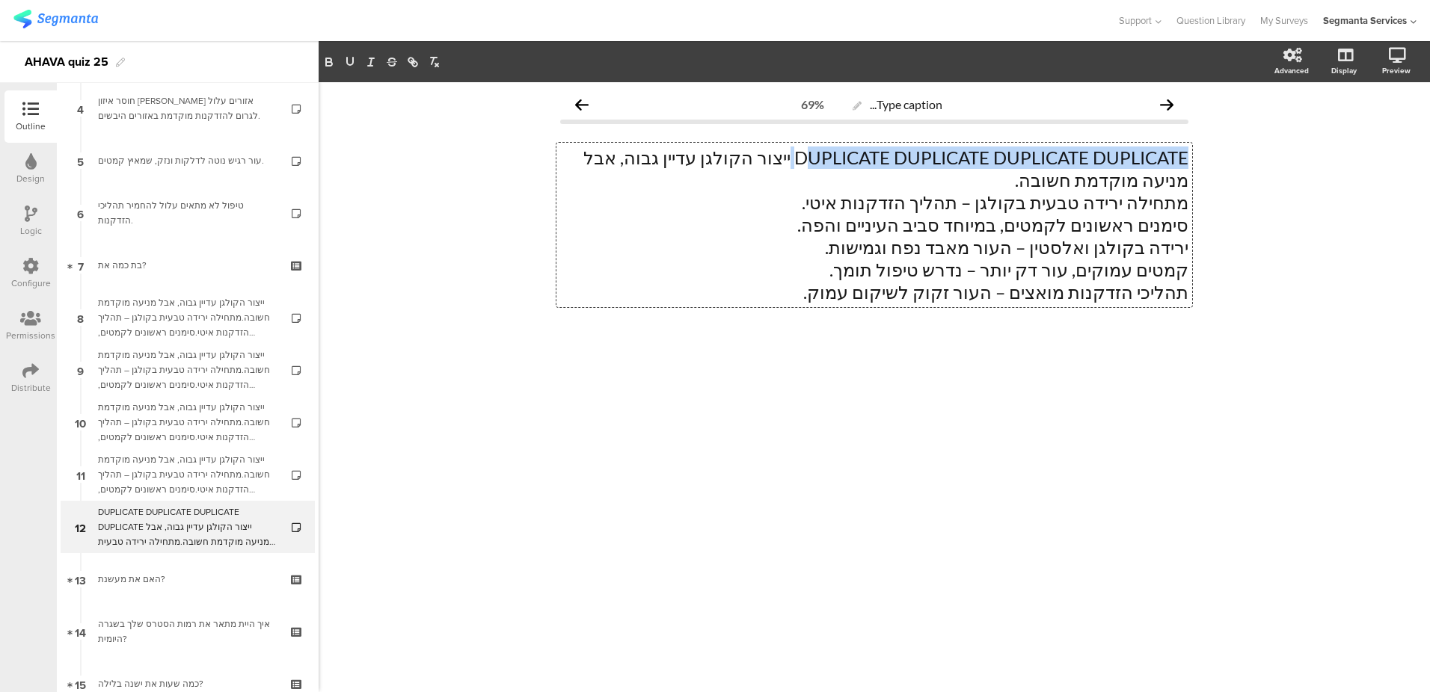
drag, startPoint x: 788, startPoint y: 162, endPoint x: 808, endPoint y: 156, distance: 20.6
click at [809, 155] on div "DUPLICATE DUPLICATE DUPLICATE DUPLICATE ייצור הקולגן עדיין גבוה, אבל מניעה מוקד…" at bounding box center [874, 225] width 636 height 165
drag, startPoint x: 787, startPoint y: 158, endPoint x: 802, endPoint y: 163, distance: 15.1
click at [808, 164] on p "DUPLICATE DUPLICATE DUPLICATE DUPLICATE ייצור הקולגן עדיין גבוה, אבל מניעה מוקד…" at bounding box center [874, 169] width 628 height 45
click at [802, 160] on p "DUPLICATE DUPLICATE DUPLICATE DUPLICATE ייצור הקולגן עדיין גבוה, אבל מניעה מוקד…" at bounding box center [874, 169] width 628 height 45
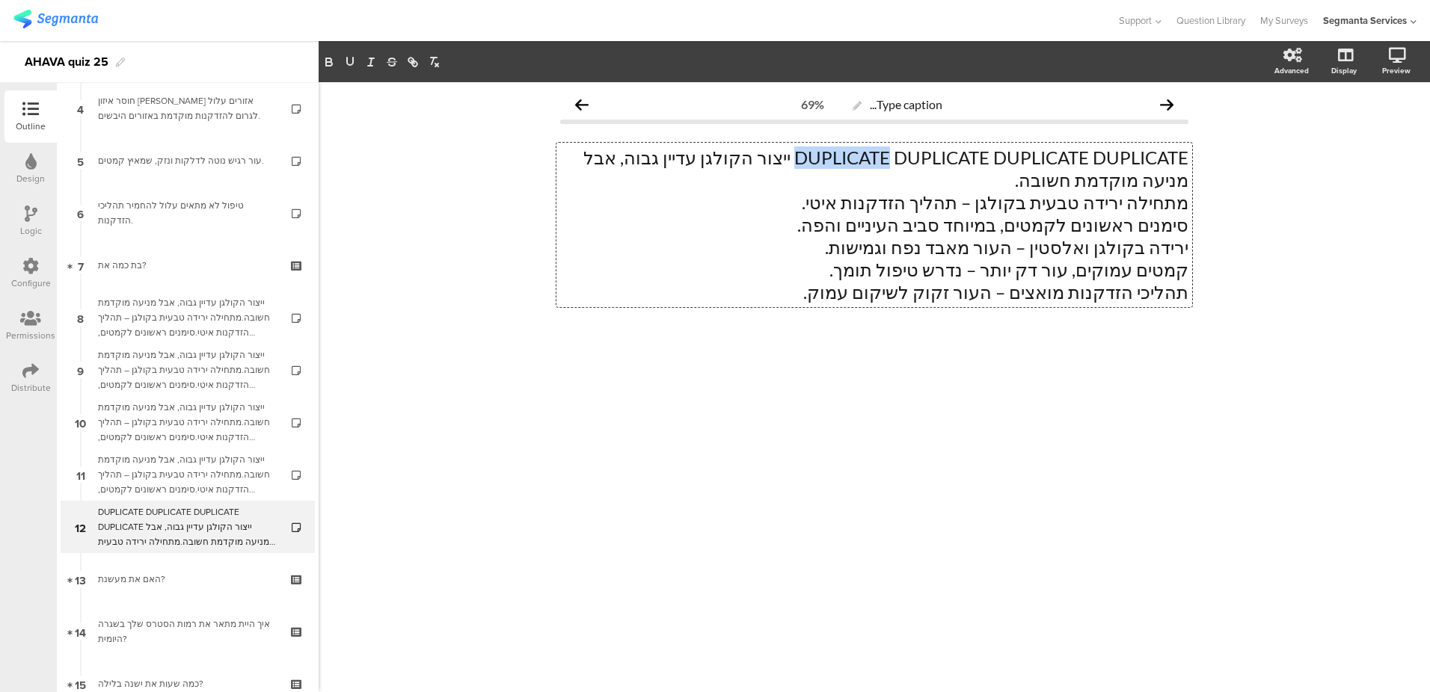
click at [802, 160] on p "DUPLICATE DUPLICATE DUPLICATE DUPLICATE ייצור הקולגן עדיין גבוה, אבל מניעה מוקד…" at bounding box center [874, 169] width 628 height 45
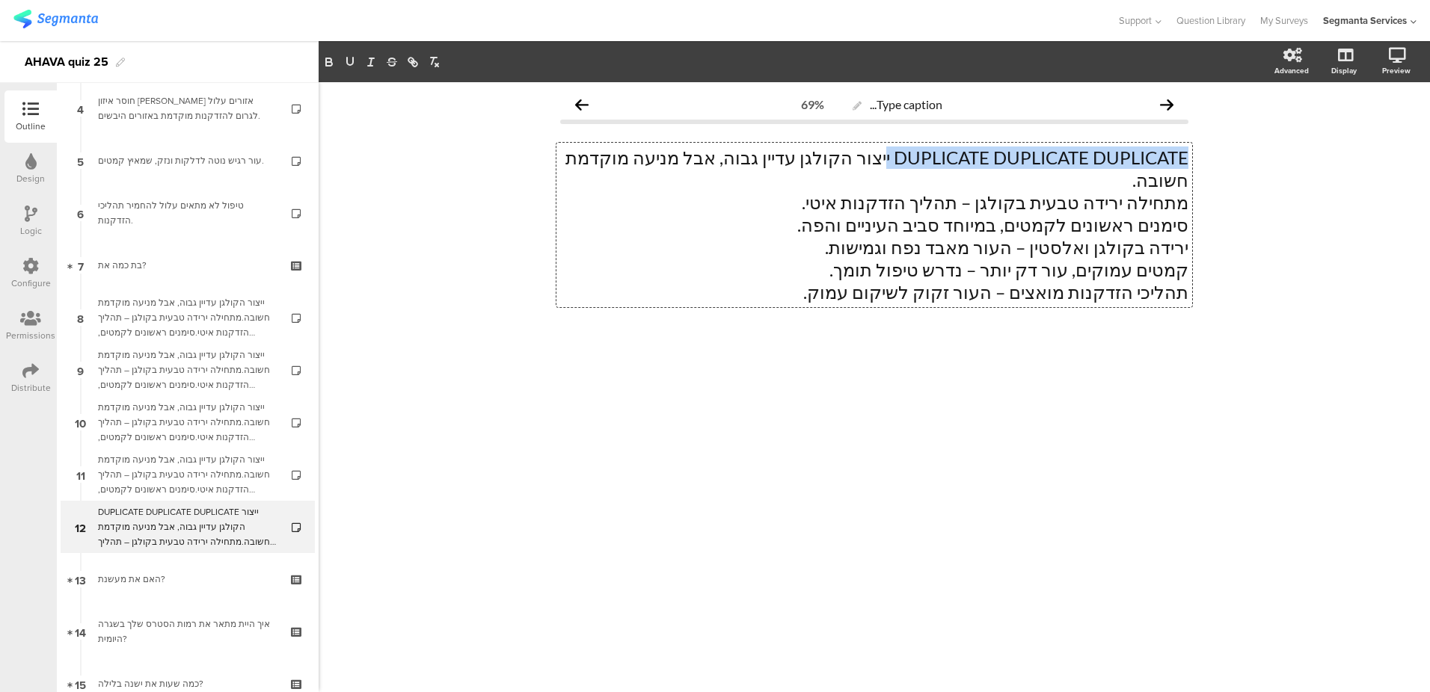
drag, startPoint x: 882, startPoint y: 159, endPoint x: 1198, endPoint y: 150, distance: 315.7
click at [1198, 150] on div "Type caption... 69% DUPLICATE DUPLICATE DUPLICATE ייצור הקולגן עדיין גבוה, אבל …" at bounding box center [874, 237] width 658 height 311
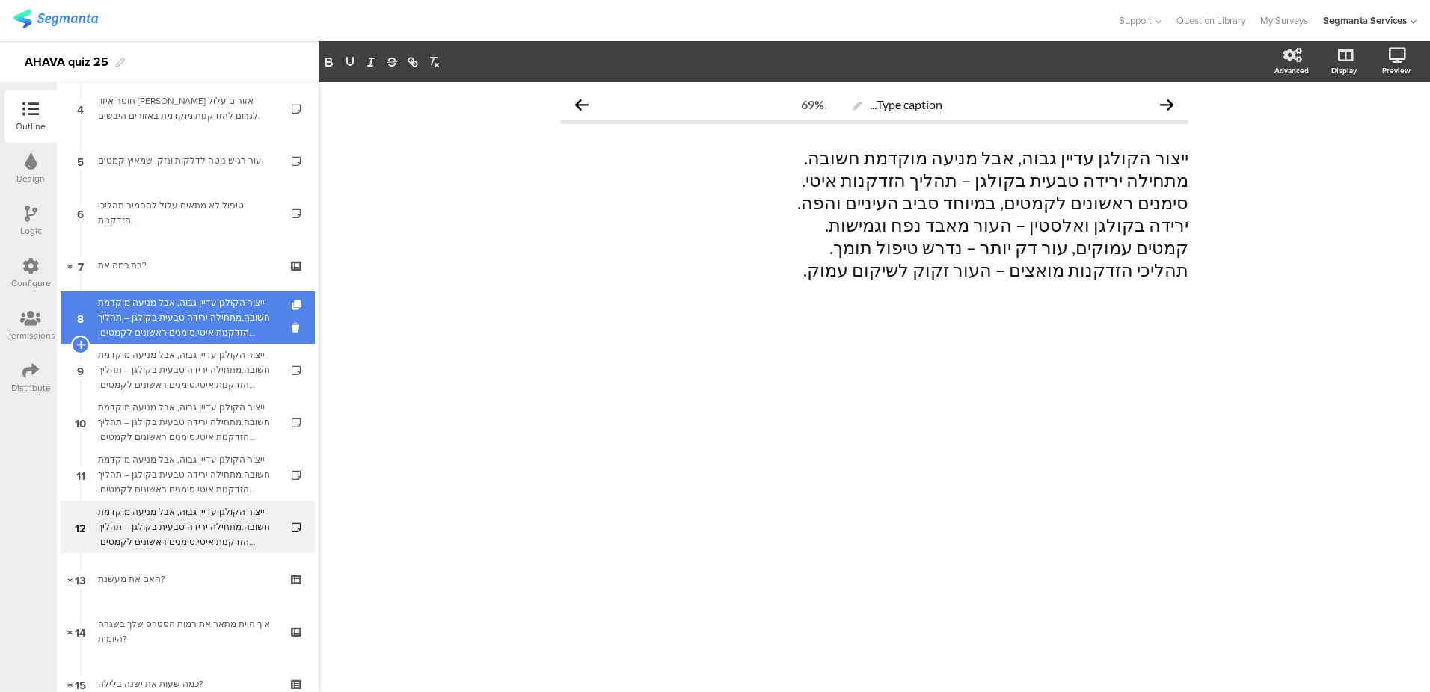
click at [162, 325] on div "ייצור הקולגן עדיין גבוה, אבל מניעה מוקדמת חשובה.מתחילה ירידה טבעית בקולגן – תהל…" at bounding box center [187, 317] width 179 height 45
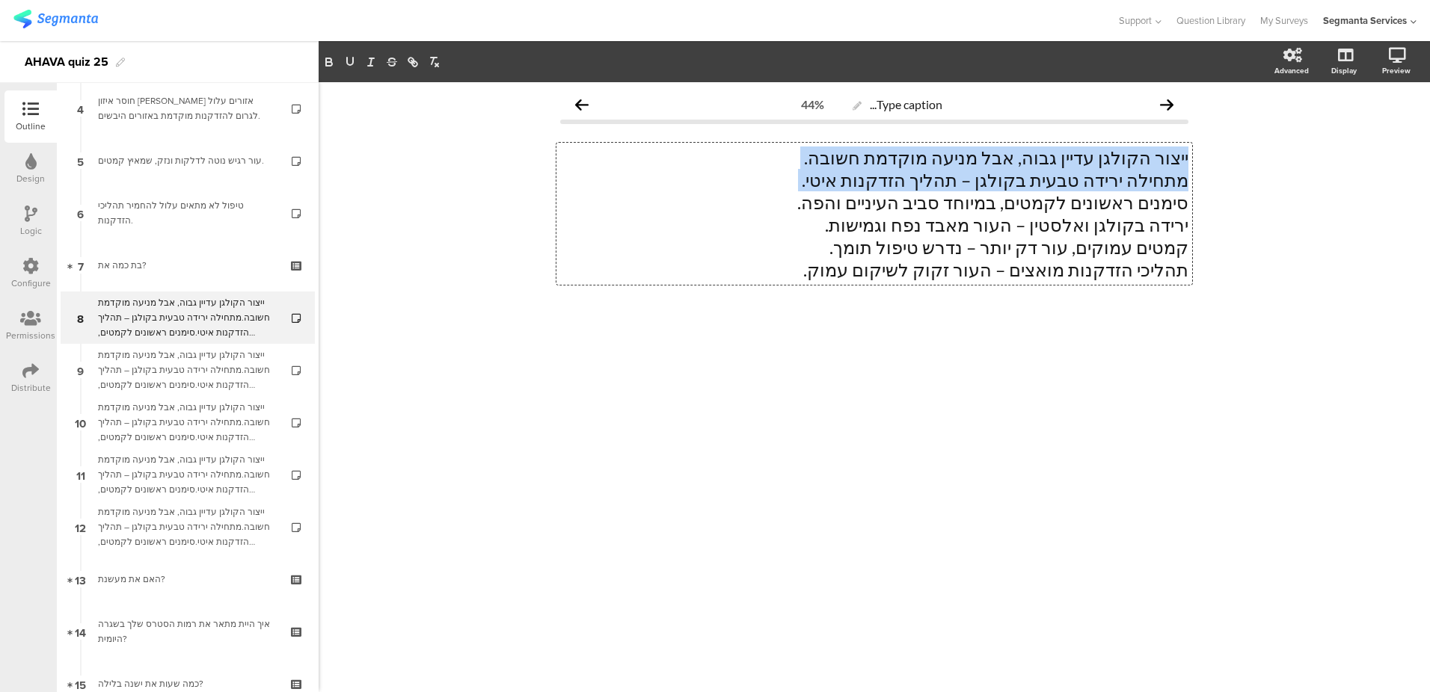
drag, startPoint x: 790, startPoint y: 277, endPoint x: 1204, endPoint y: 212, distance: 419.3
click at [1204, 212] on div "Type caption... 44% ייצור הקולגן עדיין גבוה, אבל מניעה מוקדמת חשובה. מתחילה ירי…" at bounding box center [874, 387] width 1111 height 610
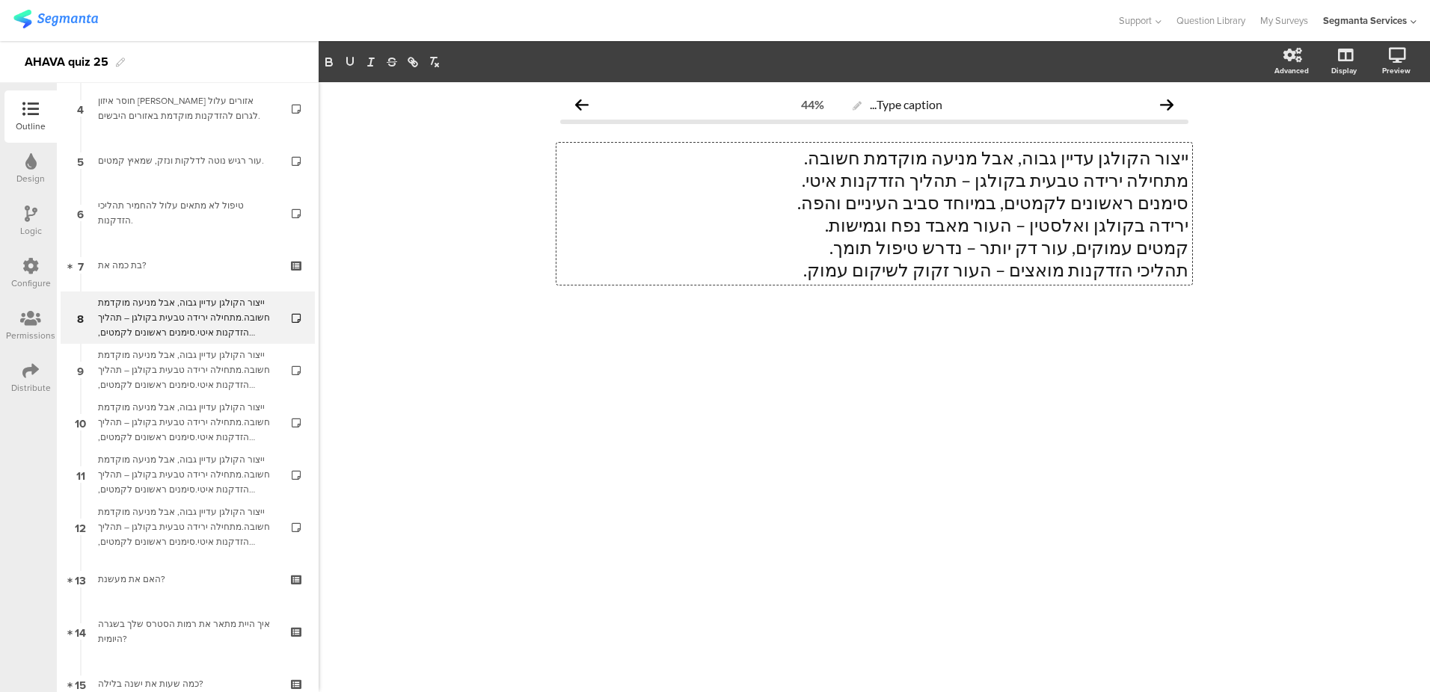
click at [1107, 221] on p "ירידה בקולגן ואלסטין – העור מאבד נפח וגמישות." at bounding box center [874, 225] width 628 height 22
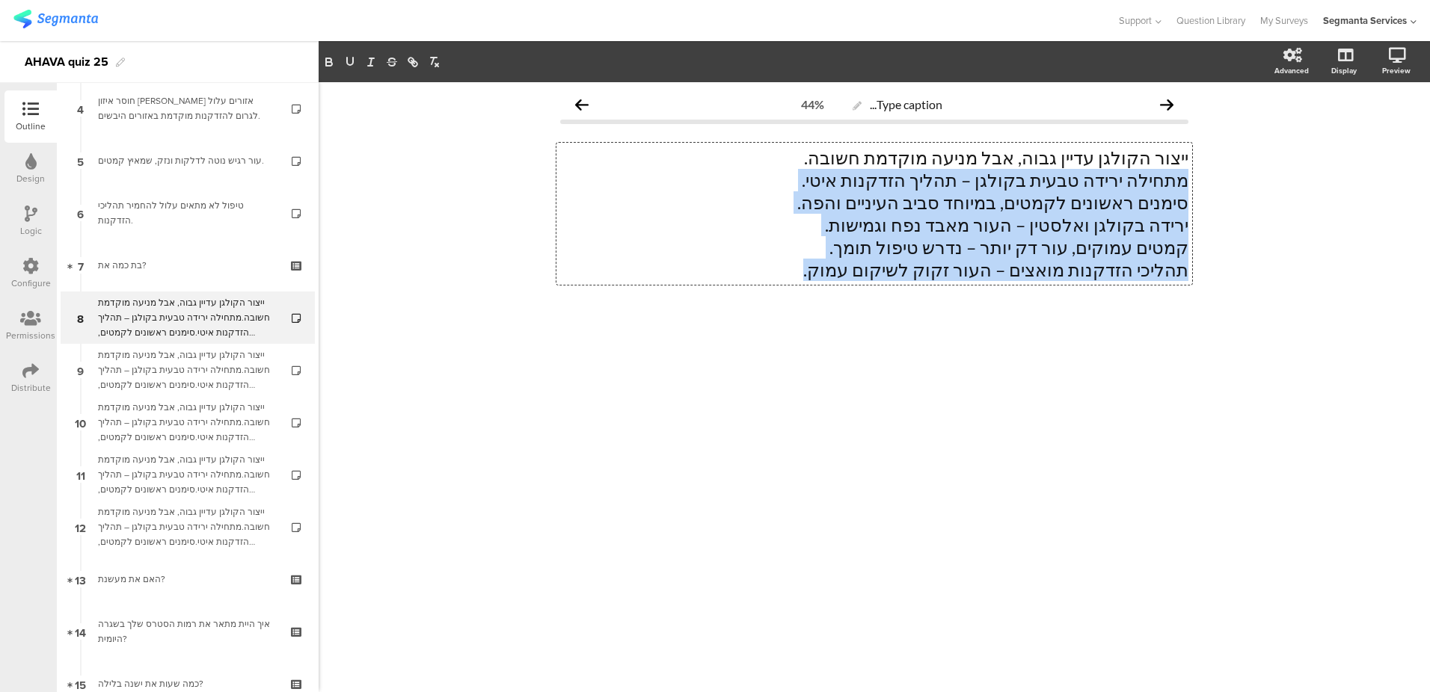
drag, startPoint x: 792, startPoint y: 268, endPoint x: 1196, endPoint y: 170, distance: 415.5
click at [1196, 170] on div "Type caption... 44% ייצור הקולגן עדיין גבוה, אבל מניעה מוקדמת חשובה. מתחילה ירי…" at bounding box center [874, 226] width 658 height 289
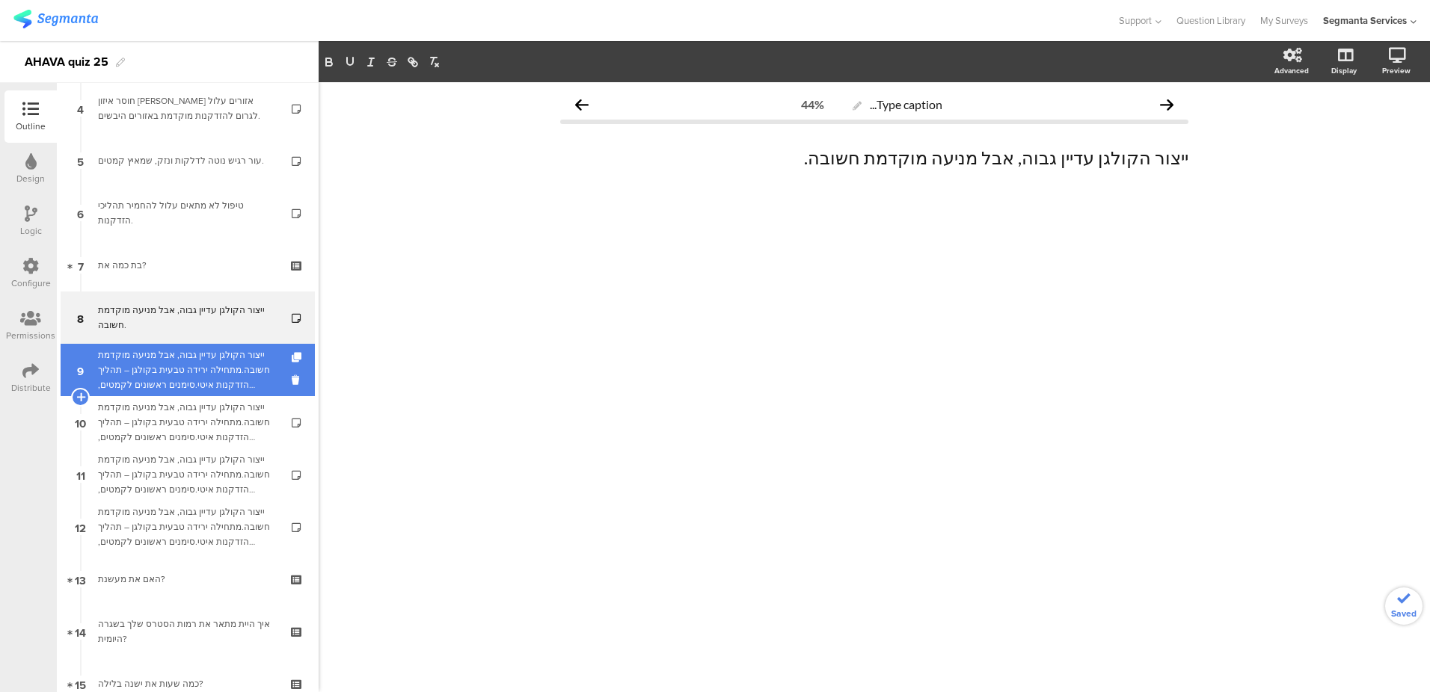
click at [215, 374] on div "ייצור הקולגן עדיין גבוה, אבל מניעה מוקדמת חשובה.מתחילה ירידה טבעית בקולגן – תהל…" at bounding box center [187, 370] width 179 height 45
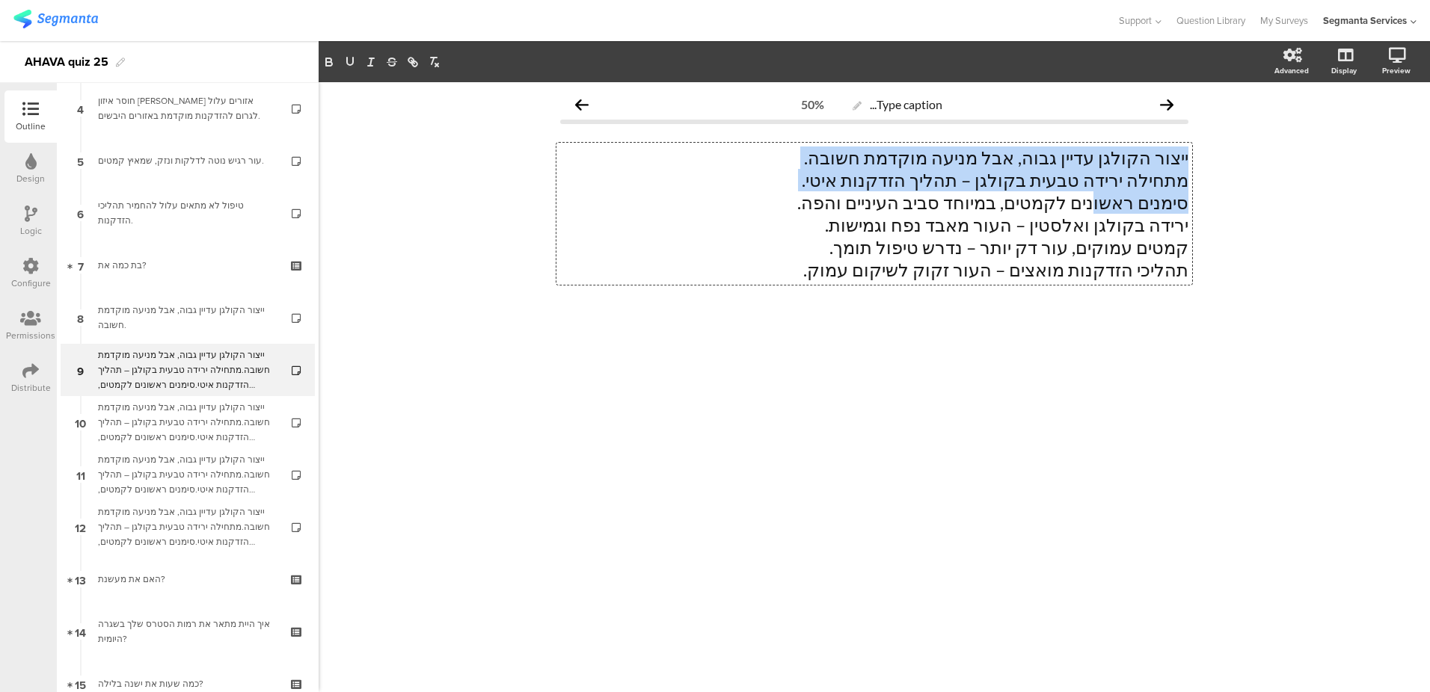
drag, startPoint x: 780, startPoint y: 275, endPoint x: 1089, endPoint y: 200, distance: 318.7
click at [1089, 200] on div "ייצור הקולגן עדיין גבוה, אבל מניעה מוקדמת חשובה. מתחילה ירידה טבעית בקולגן – תה…" at bounding box center [874, 214] width 636 height 142
click at [1087, 200] on p "סימנים ראשונים לקמטים, במיוחד סביב העיניים והפה." at bounding box center [874, 202] width 628 height 22
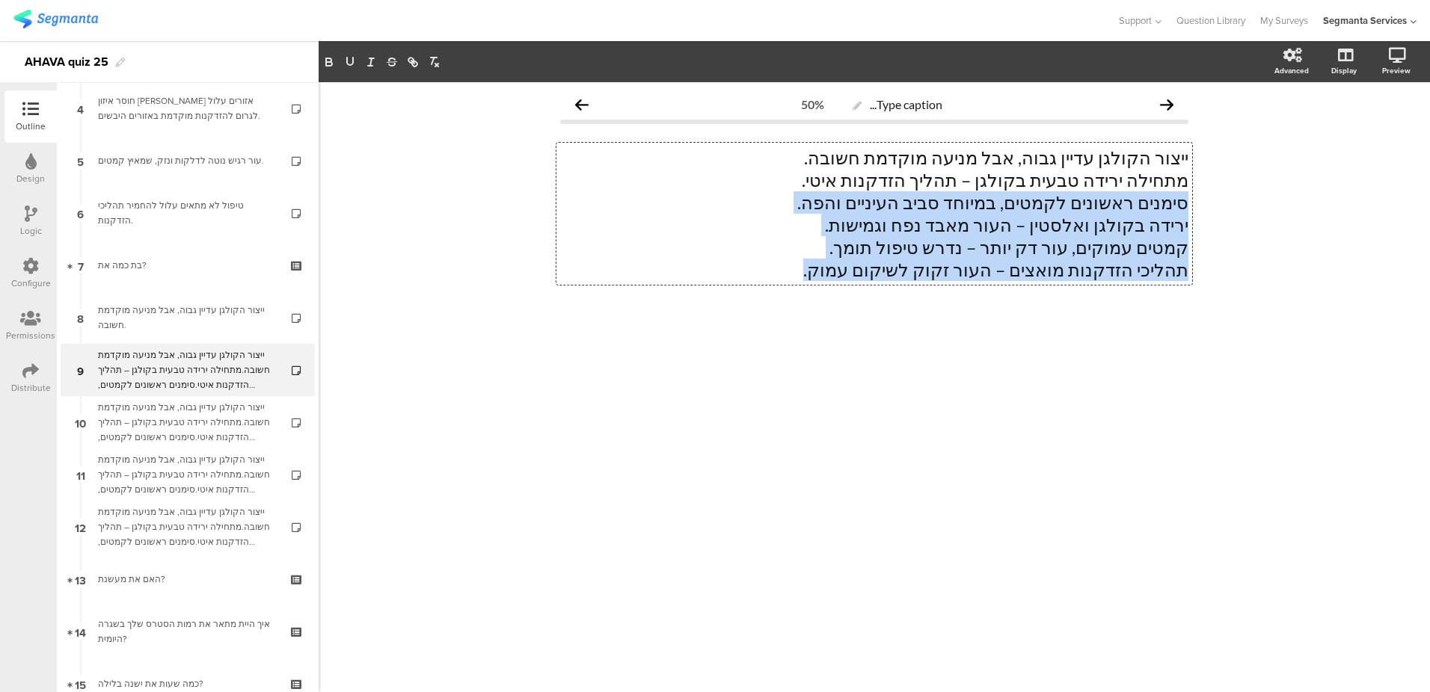
drag, startPoint x: 791, startPoint y: 277, endPoint x: 1197, endPoint y: 194, distance: 414.3
click at [1197, 194] on div "Type caption... 50% ייצור הקולגן עדיין גבוה, אבל מניעה מוקדמת חשובה. מתחילה ירי…" at bounding box center [874, 226] width 658 height 289
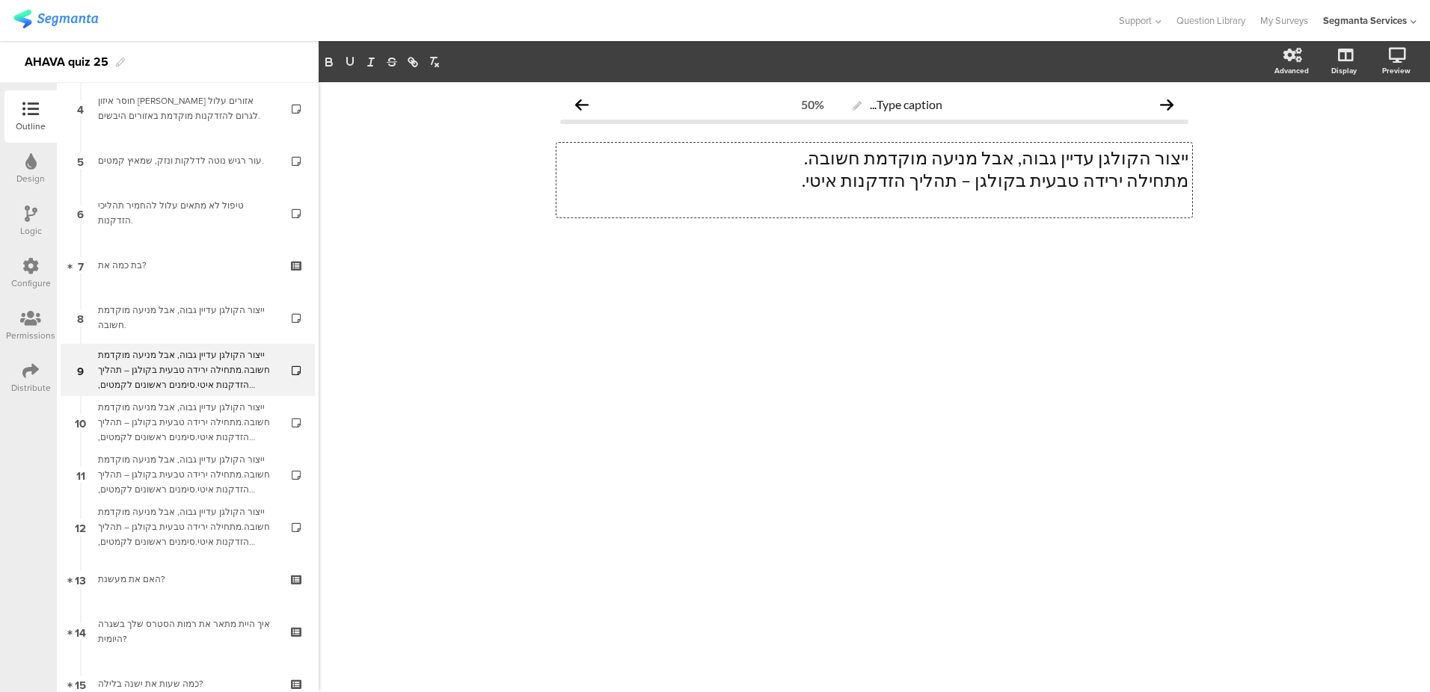
click at [1081, 162] on p "ייצור הקולגן עדיין גבוה, אבל מניעה מוקדמת חשובה." at bounding box center [874, 158] width 628 height 22
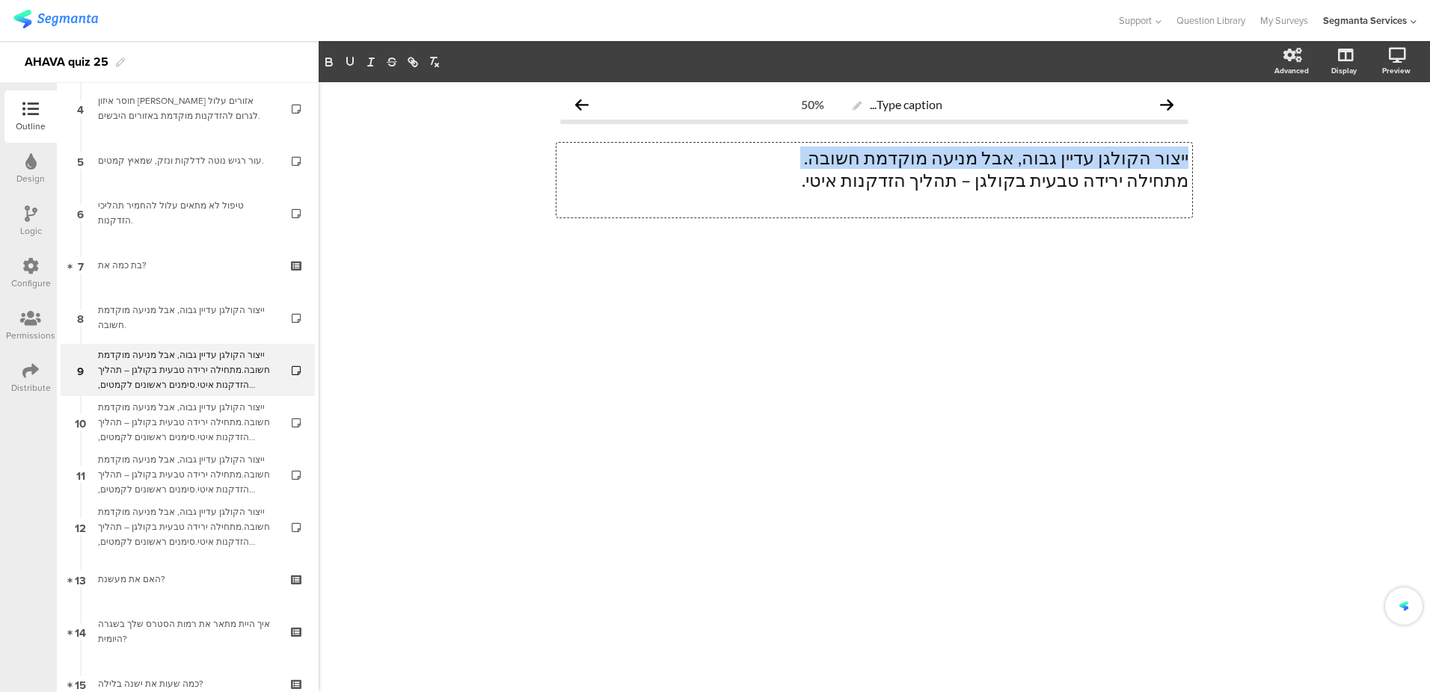
click at [1081, 162] on p "ייצור הקולגן עדיין גבוה, אבל מניעה מוקדמת חשובה." at bounding box center [874, 158] width 628 height 22
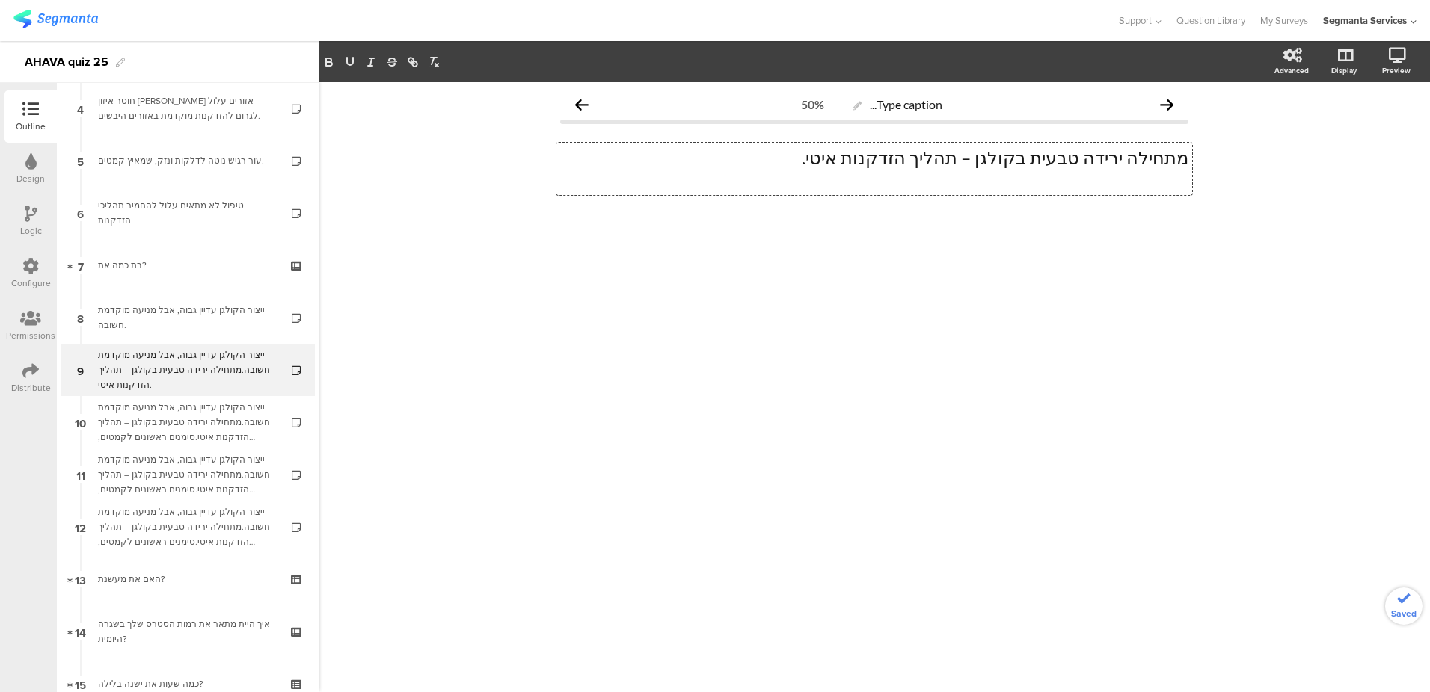
click at [1046, 184] on p at bounding box center [874, 180] width 628 height 22
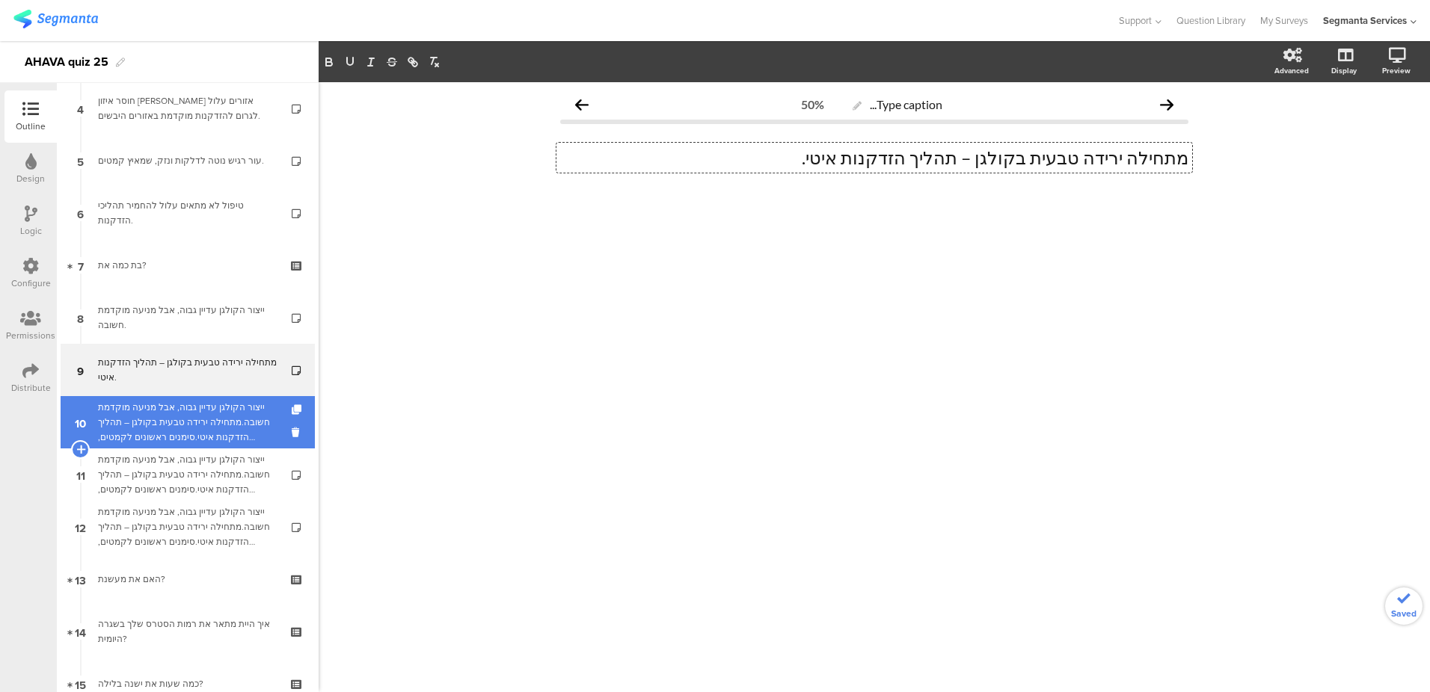
click at [213, 437] on div "ייצור הקולגן עדיין גבוה, אבל מניעה מוקדמת חשובה.מתחילה ירידה טבעית בקולגן – תהל…" at bounding box center [187, 422] width 179 height 45
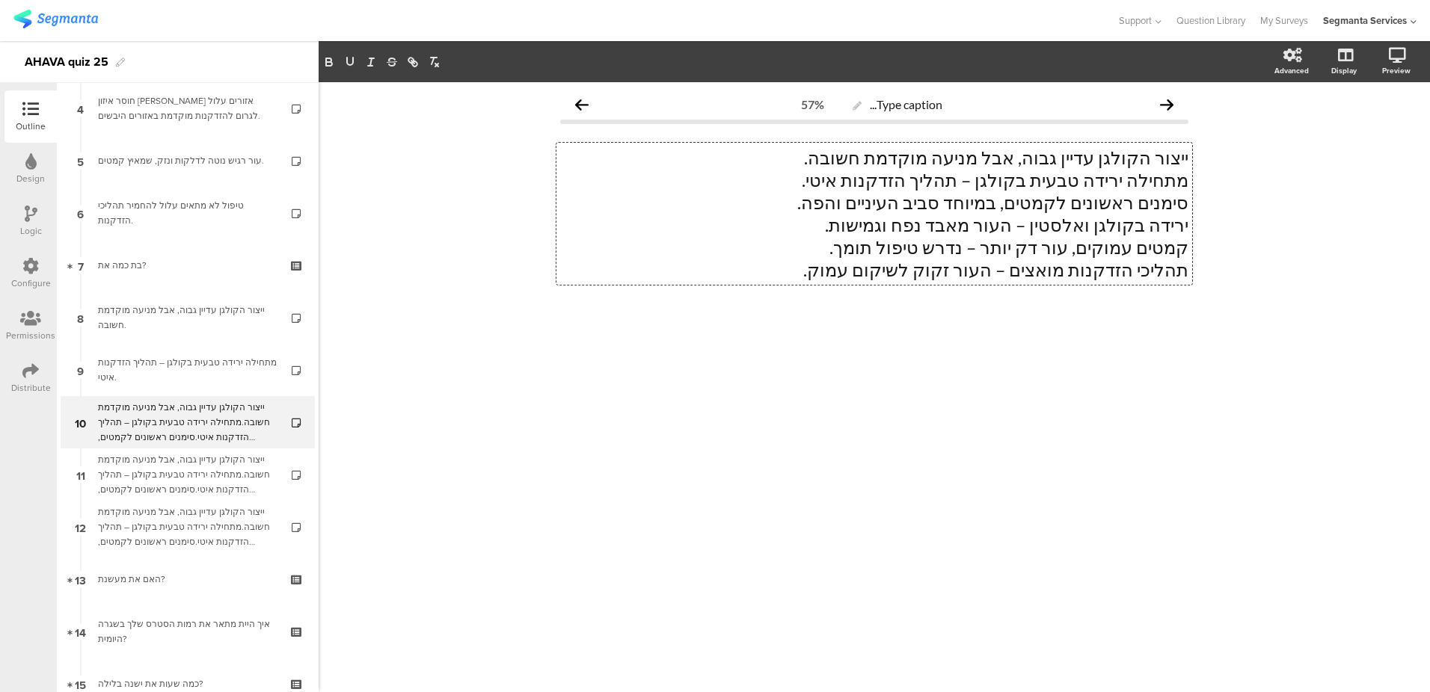
drag, startPoint x: 791, startPoint y: 182, endPoint x: 1122, endPoint y: 128, distance: 335.0
click at [1122, 128] on div "Type caption... 57% ייצור הקולגן עדיין גבוה, אבל מניעה מוקדמת חשובה. מתחילה ירי…" at bounding box center [874, 227] width 628 height 274
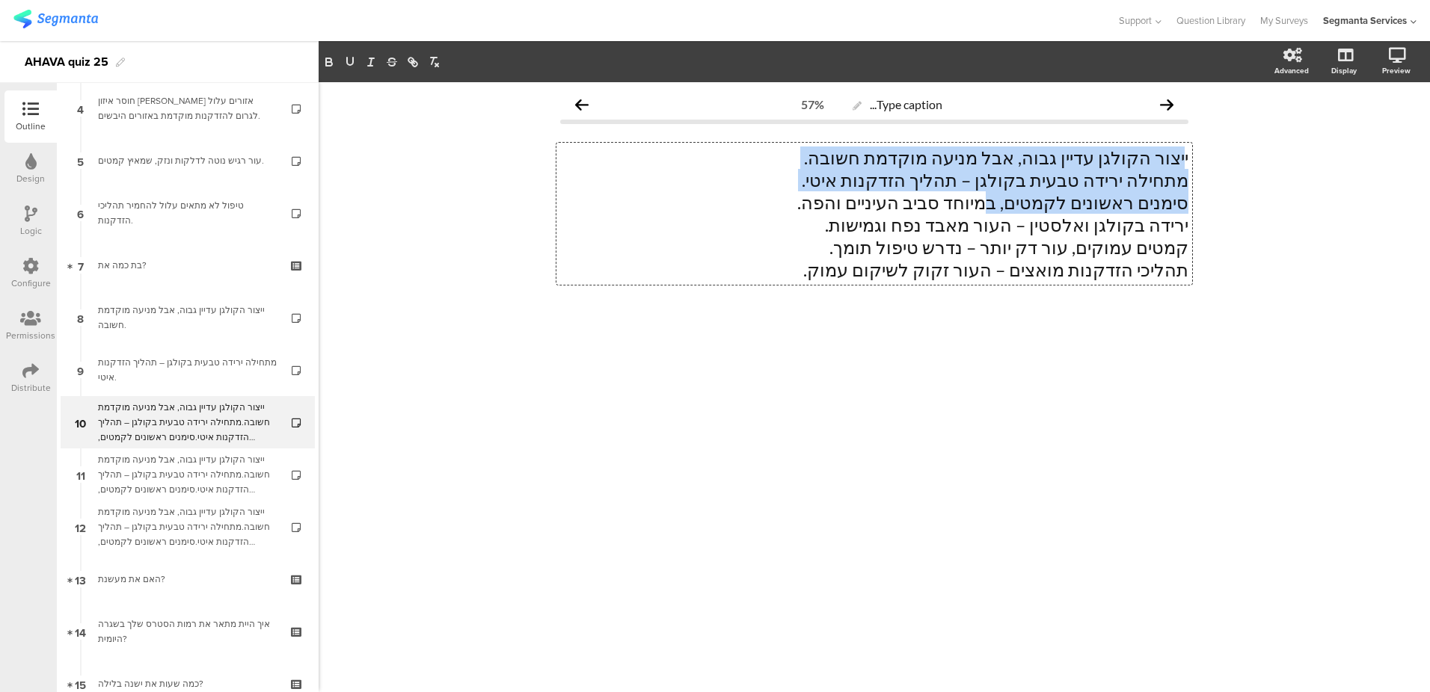
drag, startPoint x: 1172, startPoint y: 164, endPoint x: 975, endPoint y: 196, distance: 199.3
click at [975, 196] on div "ייצור הקולגן עדיין גבוה, אבל מניעה מוקדמת חשובה. מתחילה ירידה טבעית בקולגן – תה…" at bounding box center [874, 214] width 628 height 135
drag, startPoint x: 908, startPoint y: 171, endPoint x: 840, endPoint y: 173, distance: 67.3
click at [908, 171] on p "מתחילה ירידה טבעית בקולגן – תהליך הזדקנות איטי." at bounding box center [874, 180] width 628 height 22
drag, startPoint x: 1187, startPoint y: 147, endPoint x: 754, endPoint y: 182, distance: 434.4
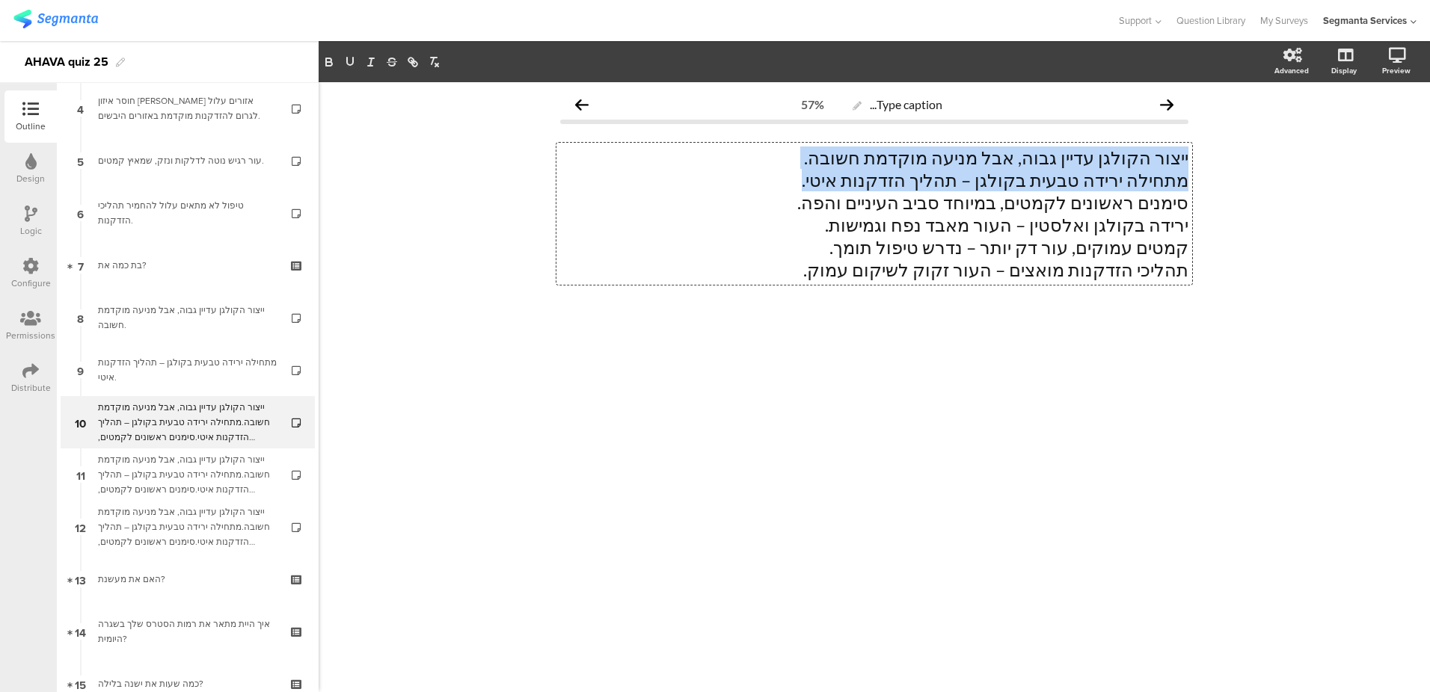
click at [754, 182] on div "ייצור הקולגן עדיין גבוה, אבל מניעה מוקדמת חשובה. מתחילה ירידה טבעית בקולגן – תה…" at bounding box center [874, 214] width 628 height 135
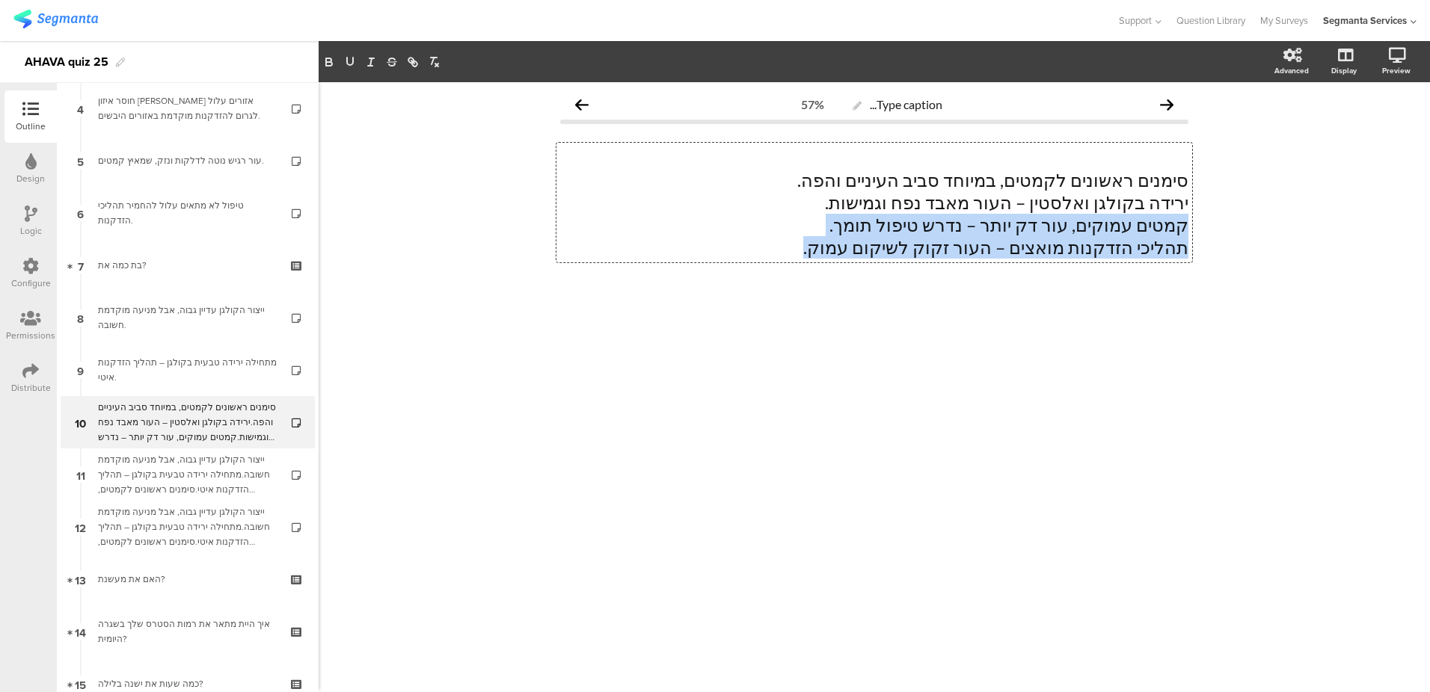
drag, startPoint x: 794, startPoint y: 255, endPoint x: 1214, endPoint y: 221, distance: 420.9
click at [1214, 221] on div "Type caption... 57% סימנים ראשונים לקמטים, במיוחד סביב העיניים והפה. ירידה בקול…" at bounding box center [874, 387] width 1111 height 610
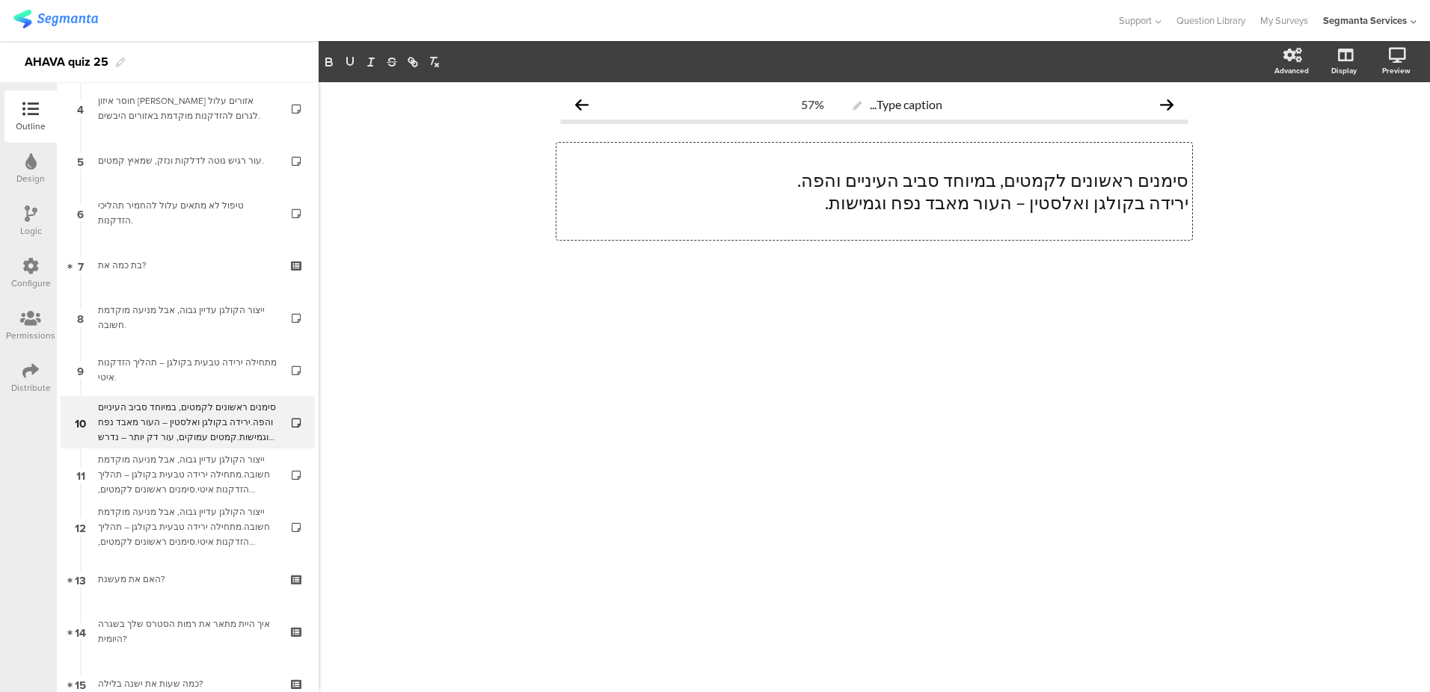
click at [1138, 182] on p "סימנים ראשונים לקמטים, במיוחד סביב העיניים והפה." at bounding box center [874, 180] width 628 height 22
click at [1138, 181] on p "סימנים ראשונים לקמטים, במיוחד סביב העיניים והפה." at bounding box center [874, 180] width 628 height 22
click at [1162, 157] on p at bounding box center [874, 158] width 628 height 22
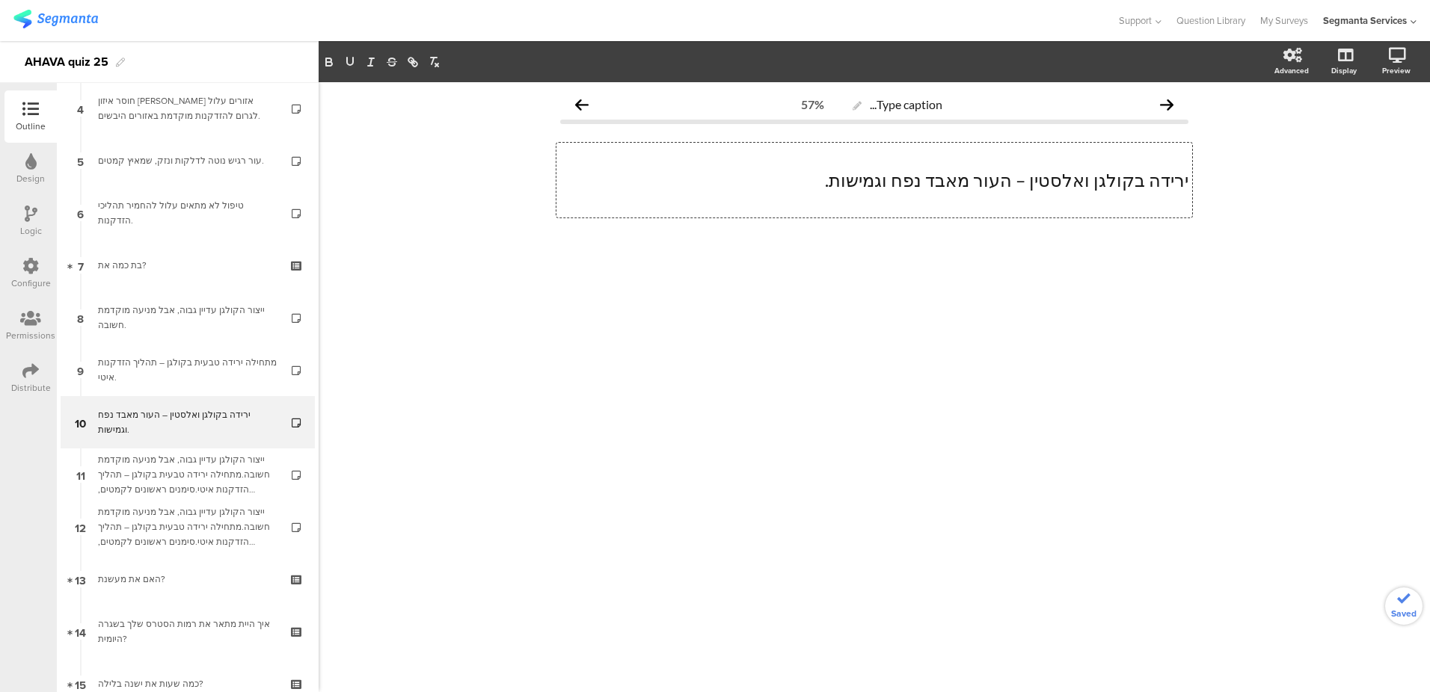
click at [1187, 180] on p "ירידה בקולגן ואלסטין – העור מאבד נפח וגמישות." at bounding box center [874, 180] width 628 height 22
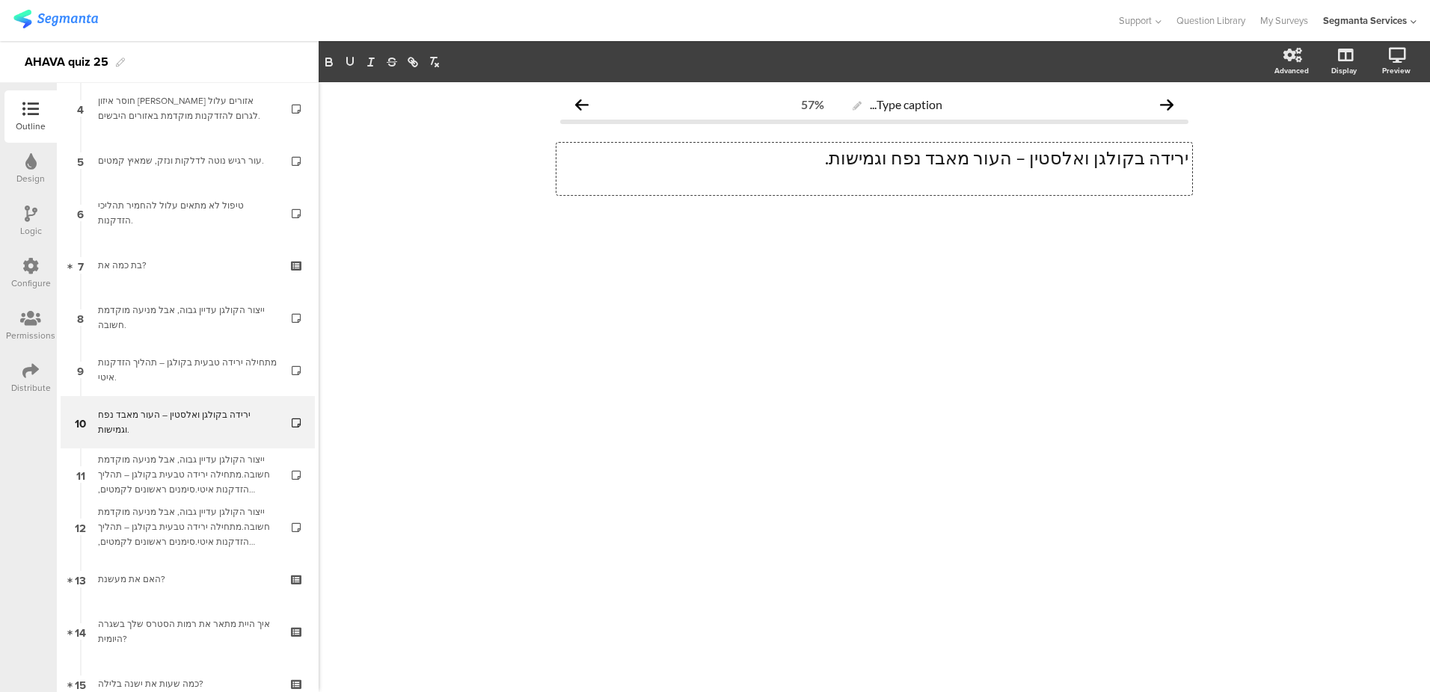
click at [1178, 184] on p at bounding box center [874, 180] width 628 height 22
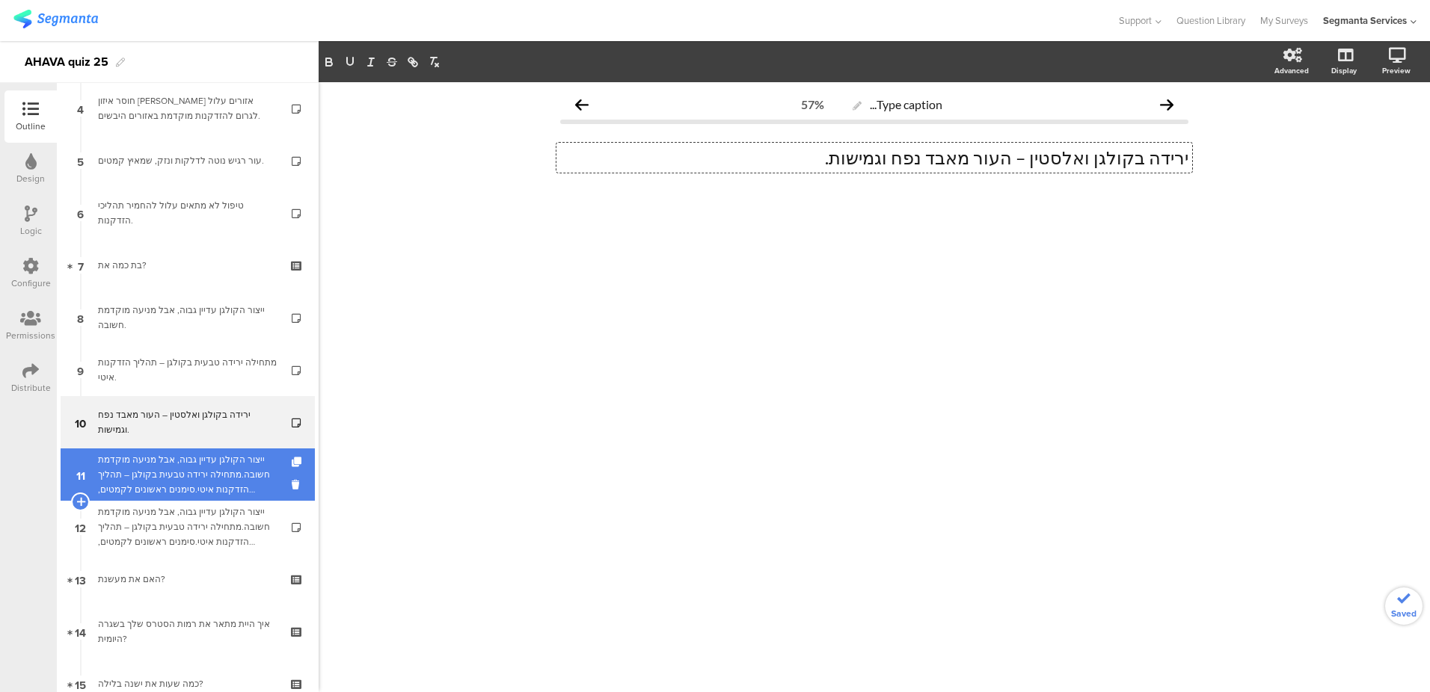
click at [200, 477] on div "ייצור הקולגן עדיין גבוה, אבל מניעה מוקדמת חשובה.מתחילה ירידה טבעית בקולגן – תהל…" at bounding box center [187, 474] width 179 height 45
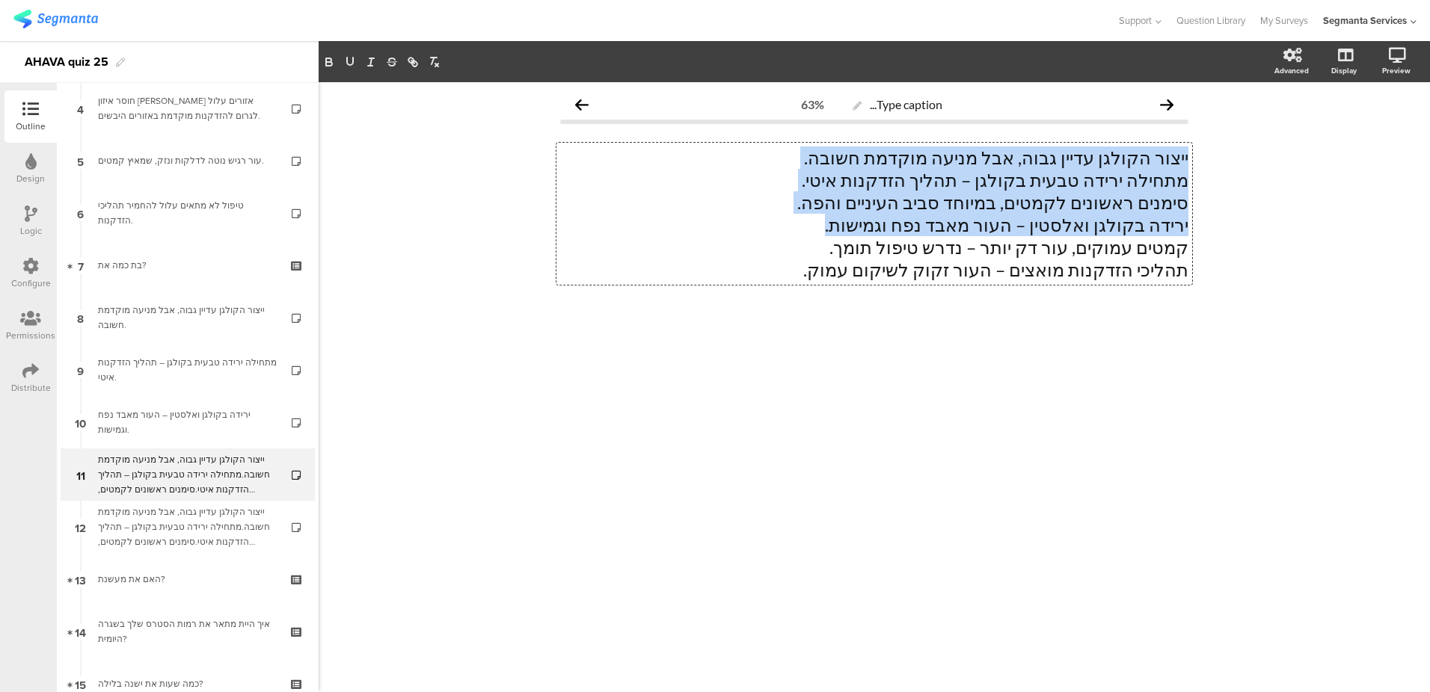
drag, startPoint x: 815, startPoint y: 236, endPoint x: 794, endPoint y: 230, distance: 21.6
click at [794, 230] on div "ייצור הקולגן עדיין גבוה, אבל מניעה מוקדמת חשובה. מתחילה ירידה טבעית בקולגן – תה…" at bounding box center [874, 214] width 636 height 142
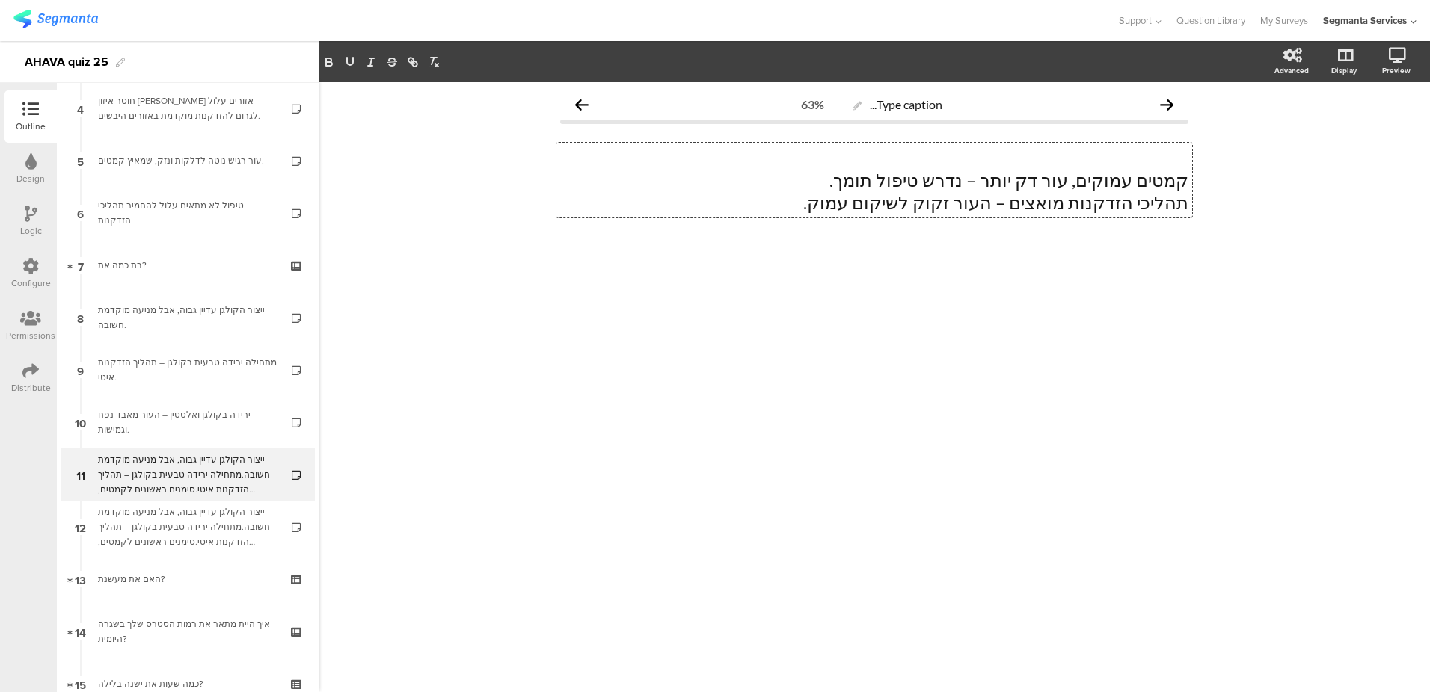
click at [1036, 209] on p "תהליכי הזדקנות מואצים – העור זקוק לשיקום עמוק." at bounding box center [874, 202] width 628 height 22
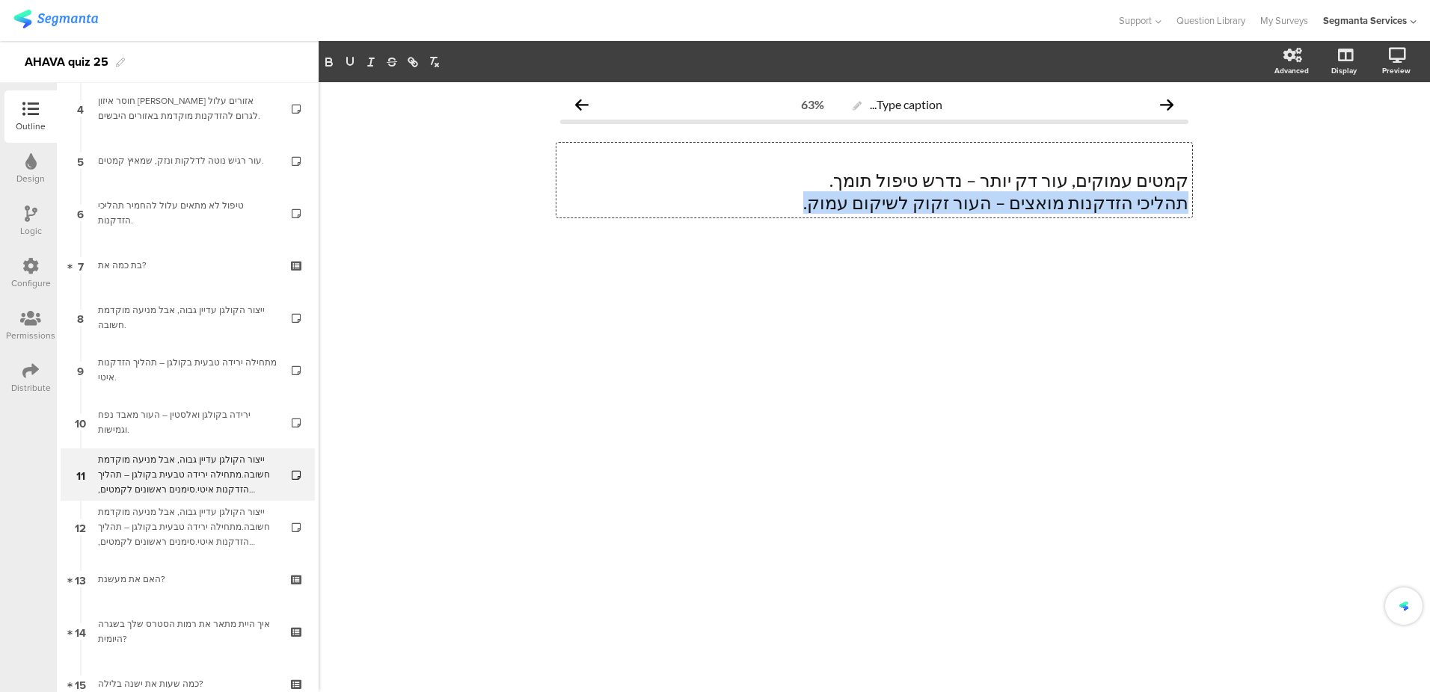
click at [1036, 209] on p "תהליכי הזדקנות מואצים – העור זקוק לשיקום עמוק." at bounding box center [874, 202] width 628 height 22
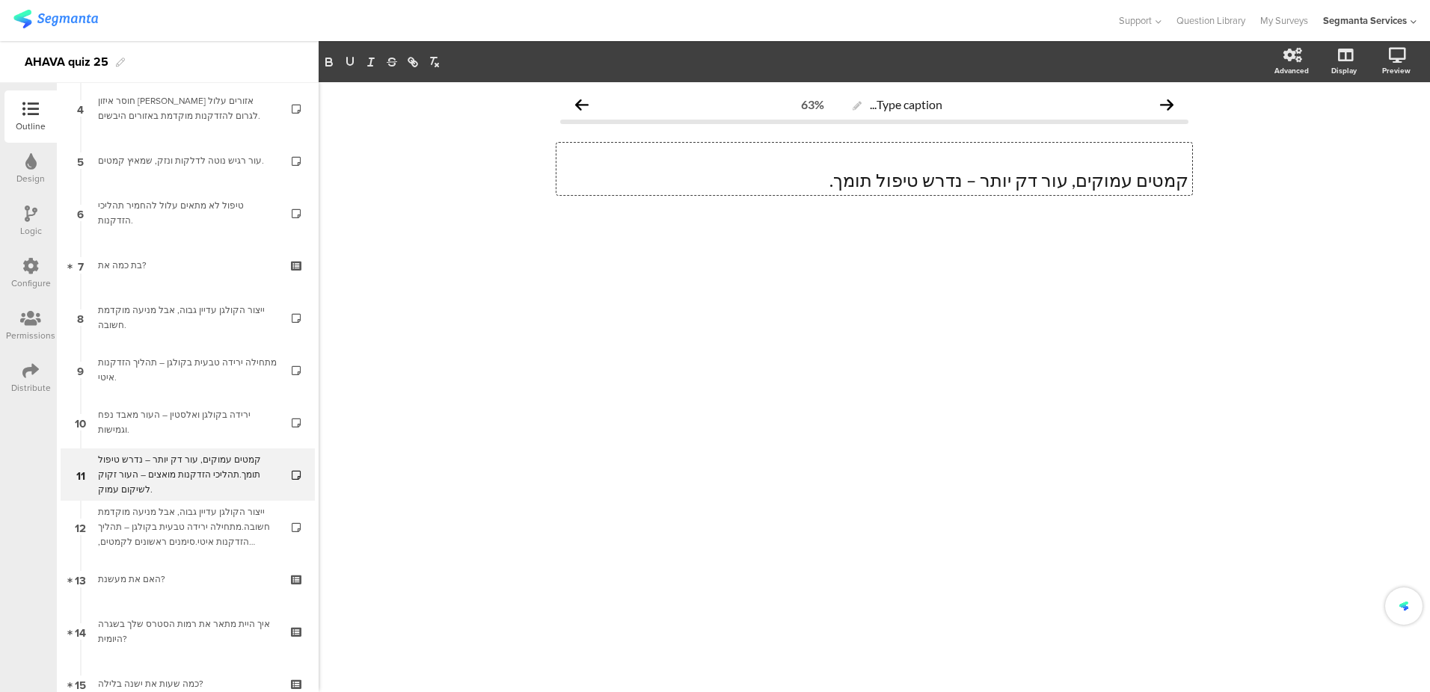
click at [1059, 166] on p at bounding box center [874, 158] width 628 height 22
click at [1185, 178] on p "קמטים עמוקים, עור דק יותר – נדרש טיפול תומך." at bounding box center [874, 180] width 628 height 22
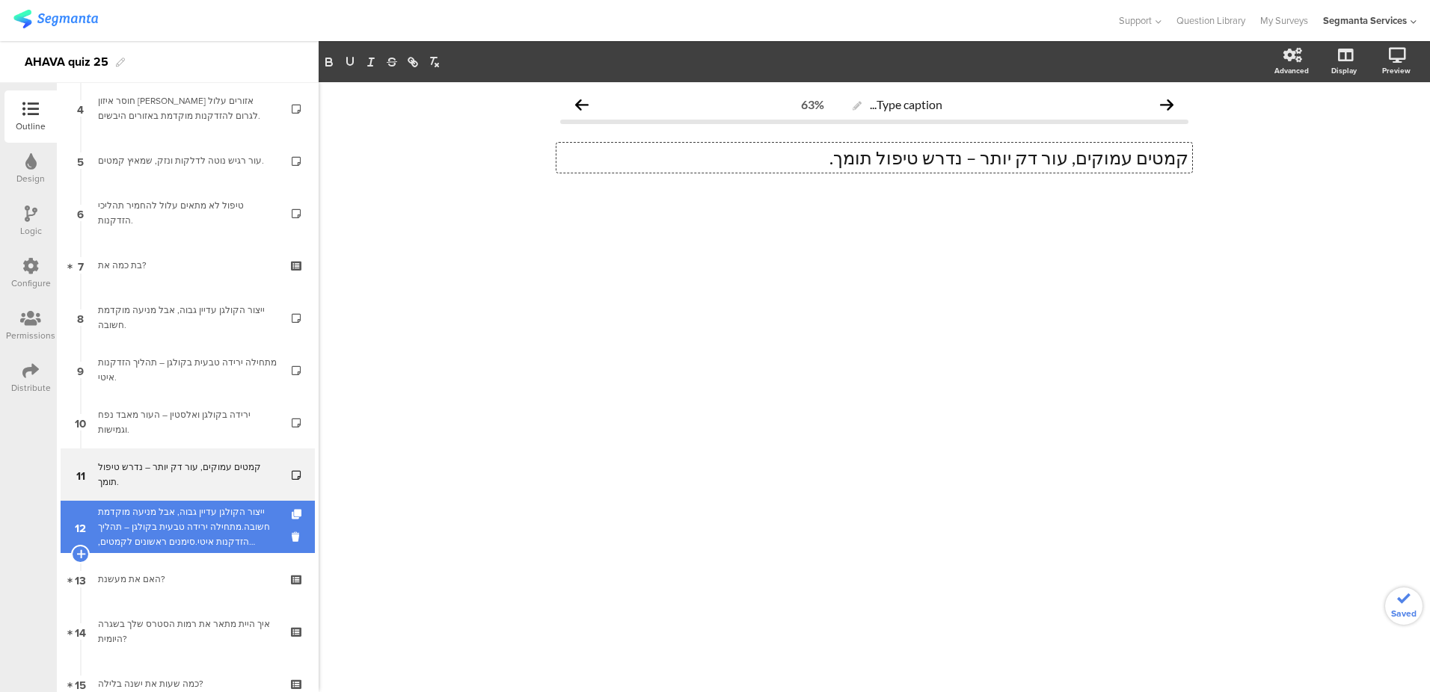
click at [225, 532] on div "ייצור הקולגן עדיין גבוה, אבל מניעה מוקדמת חשובה.מתחילה ירידה טבעית בקולגן – תהל…" at bounding box center [187, 527] width 179 height 45
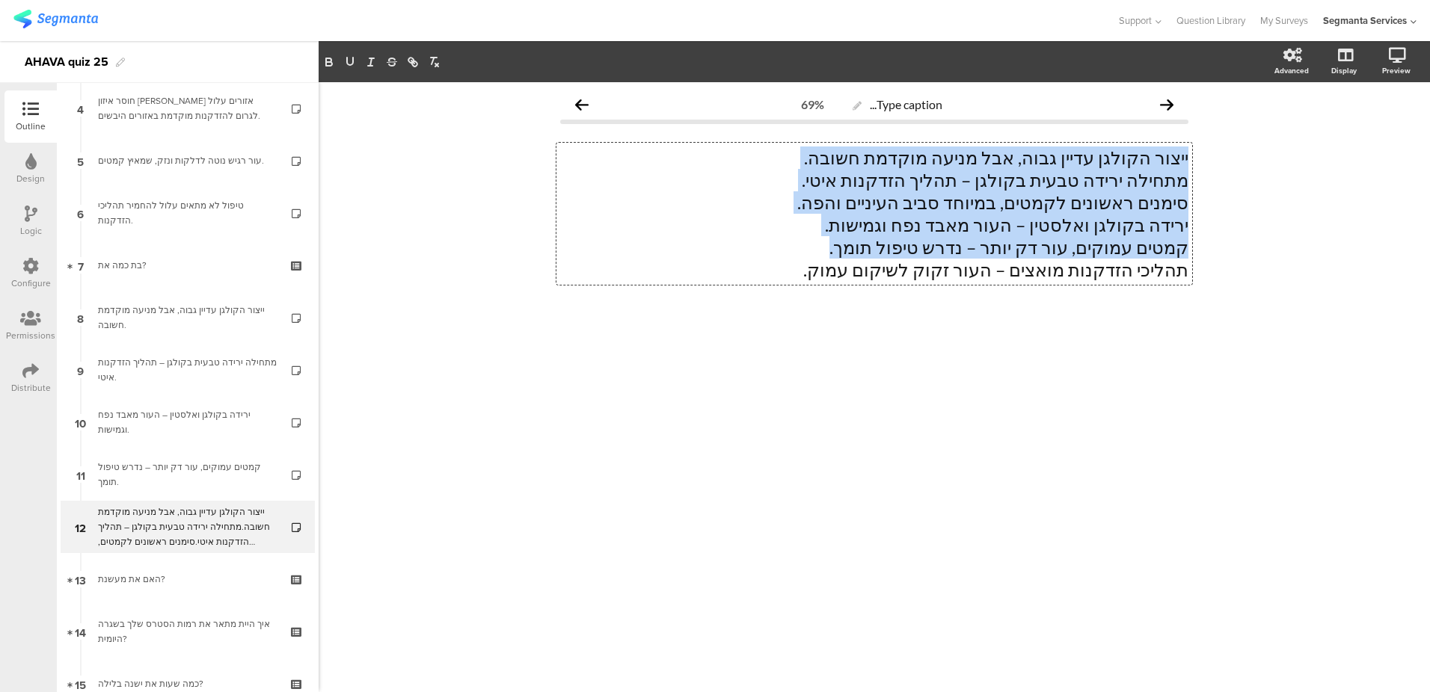
drag, startPoint x: 803, startPoint y: 245, endPoint x: 796, endPoint y: 256, distance: 12.4
click at [796, 256] on div "Type caption... 69% ייצור הקולגן עדיין גבוה, אבל מניעה מוקדמת חשובה. מתחילה ירי…" at bounding box center [874, 227] width 628 height 274
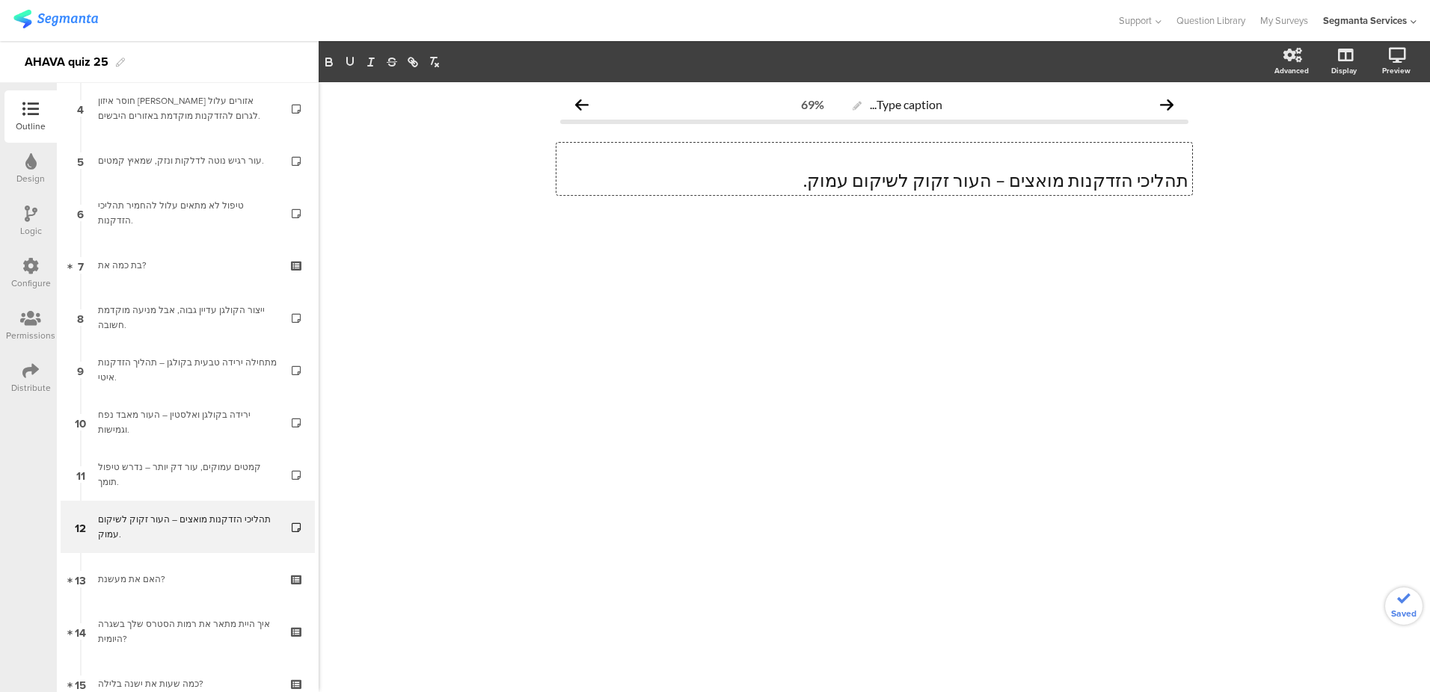
click at [1184, 182] on p "תהליכי הזדקנות מואצים – העור זקוק לשיקום עמוק." at bounding box center [874, 180] width 628 height 22
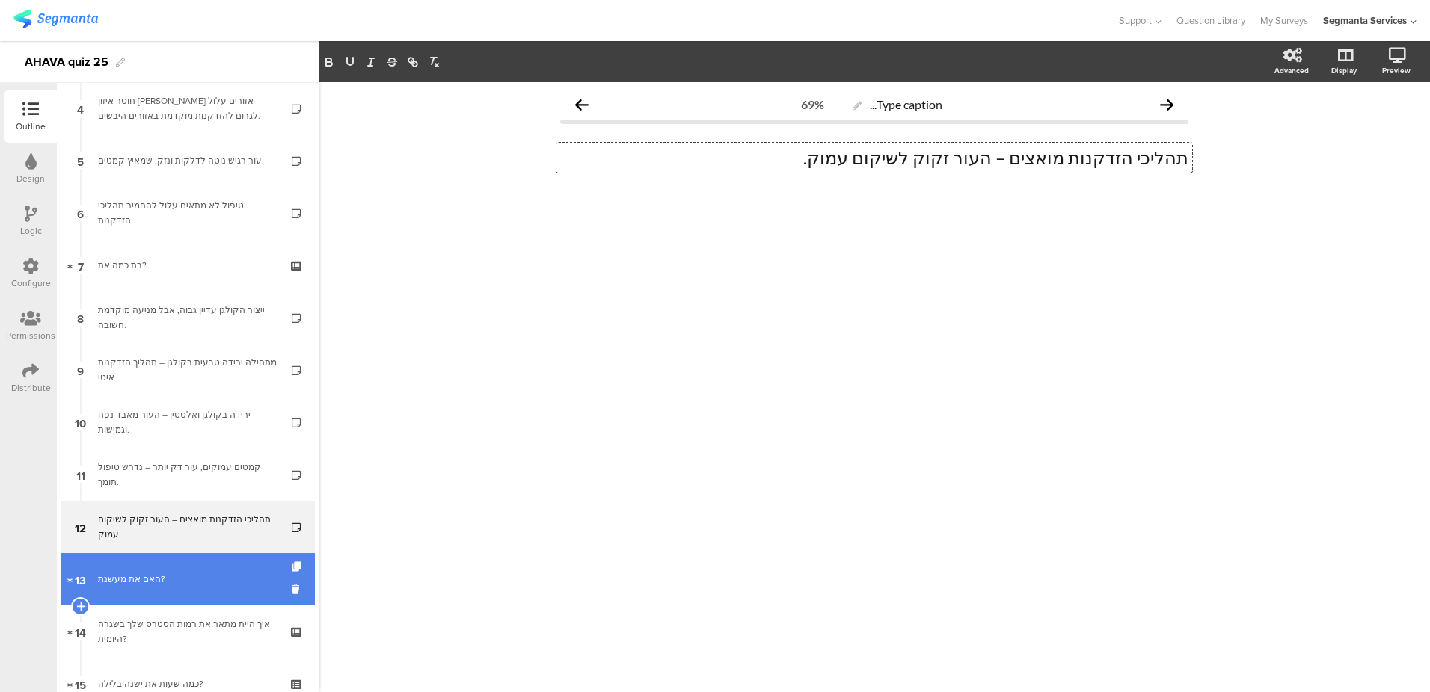
click at [168, 587] on link "13 האם את מעשנת?" at bounding box center [188, 579] width 254 height 52
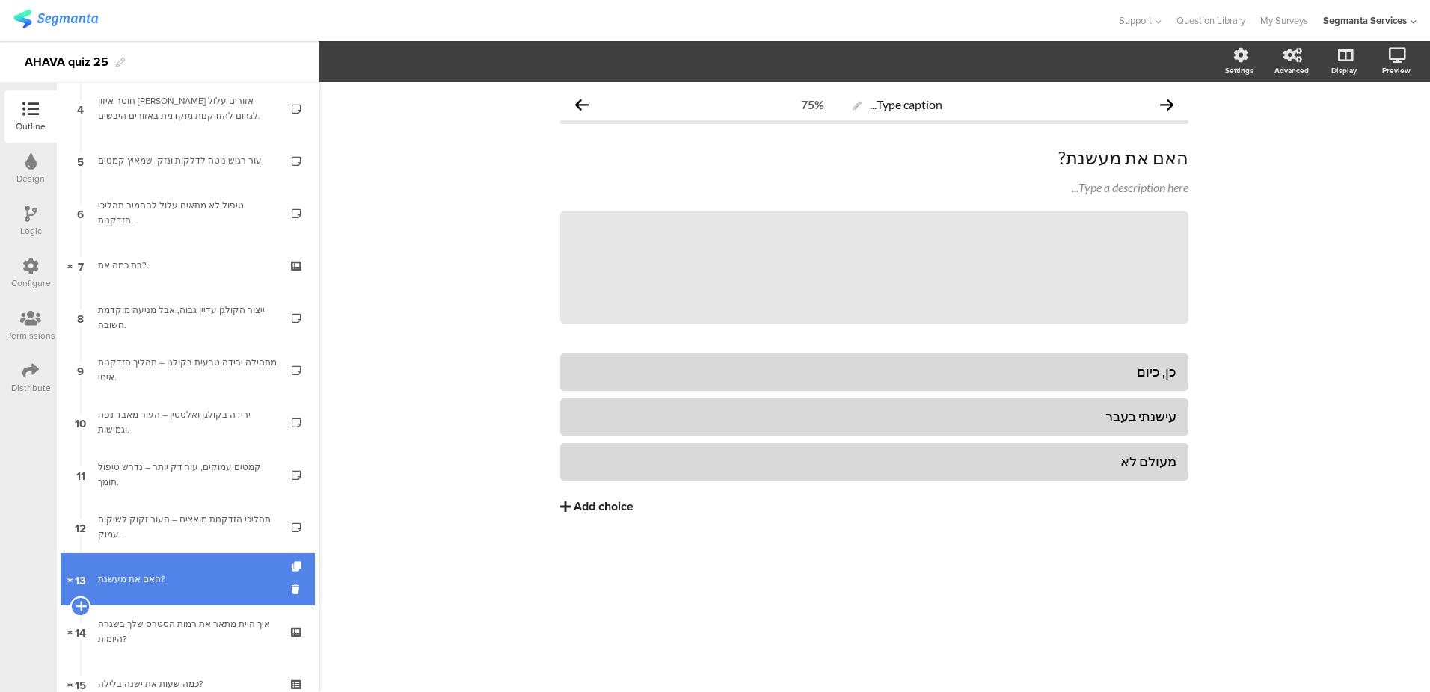
click at [83, 604] on icon at bounding box center [81, 606] width 10 height 13
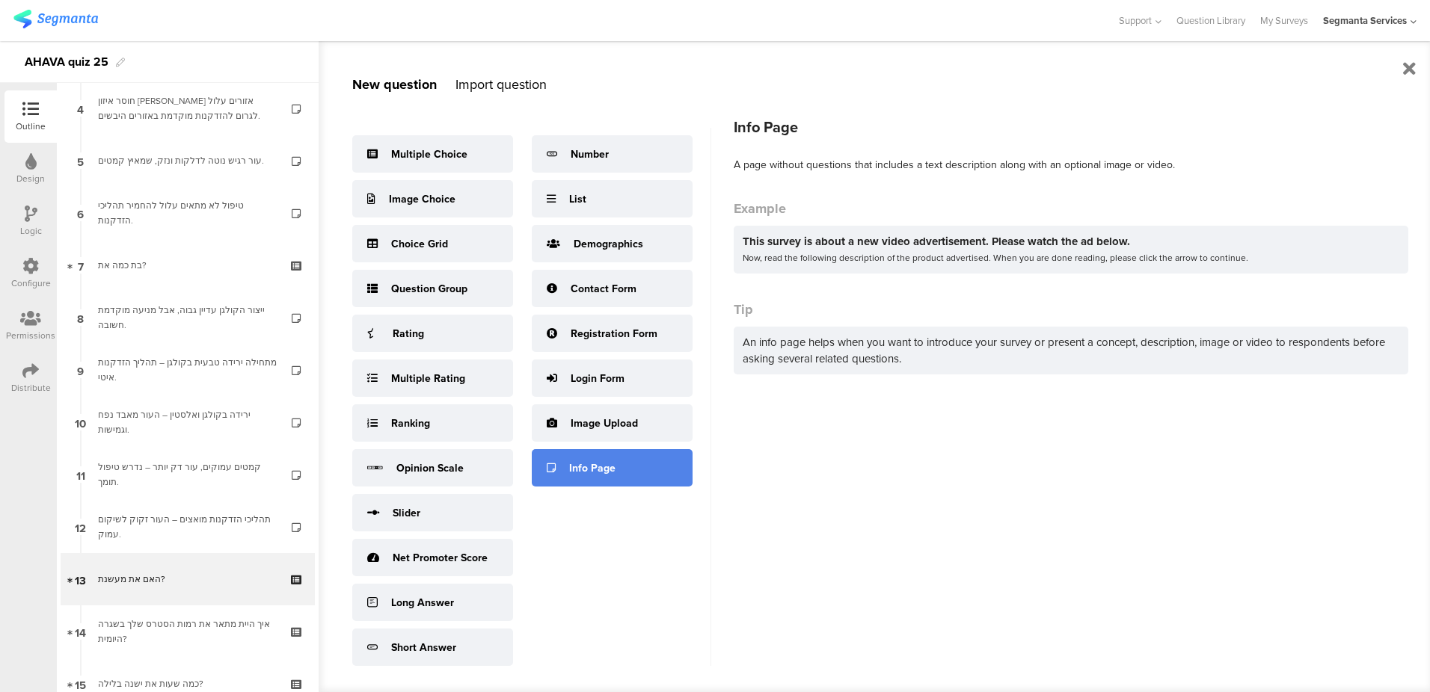
click at [585, 464] on div "Info Page" at bounding box center [592, 469] width 46 height 16
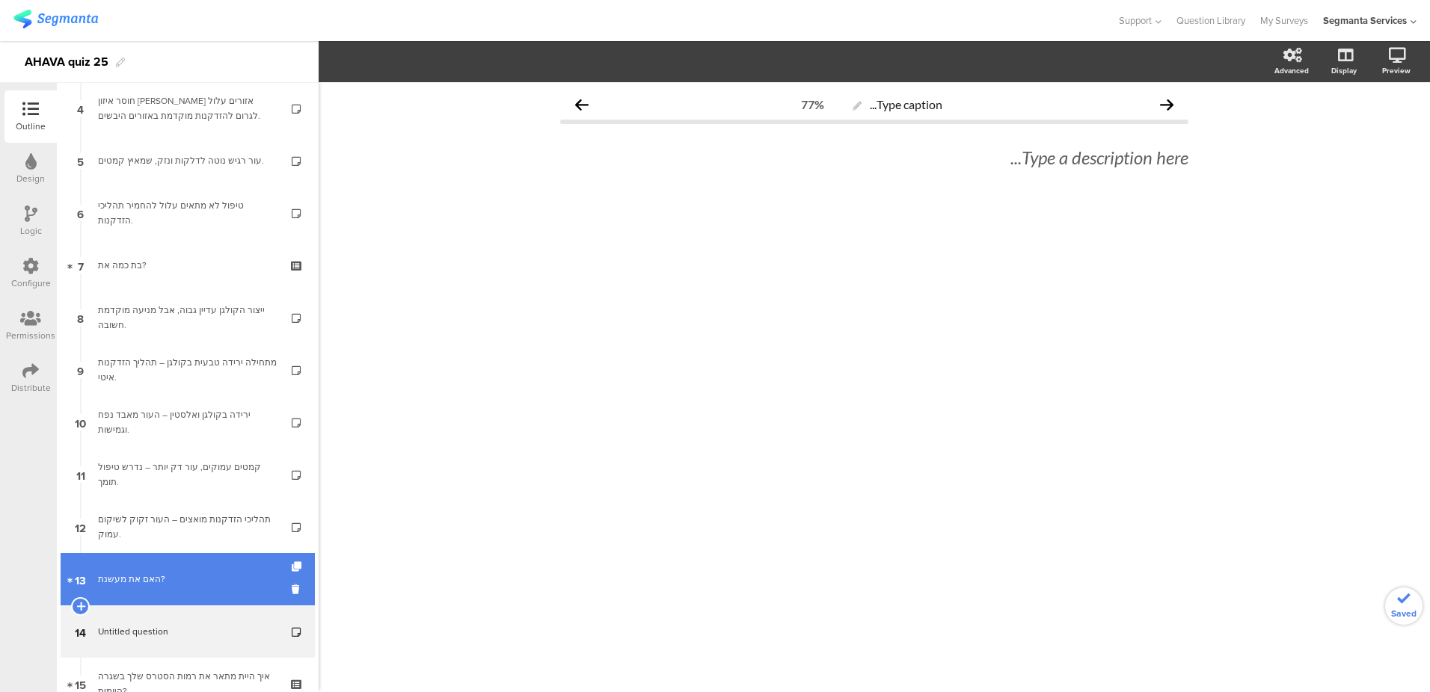
scroll to position [401, 0]
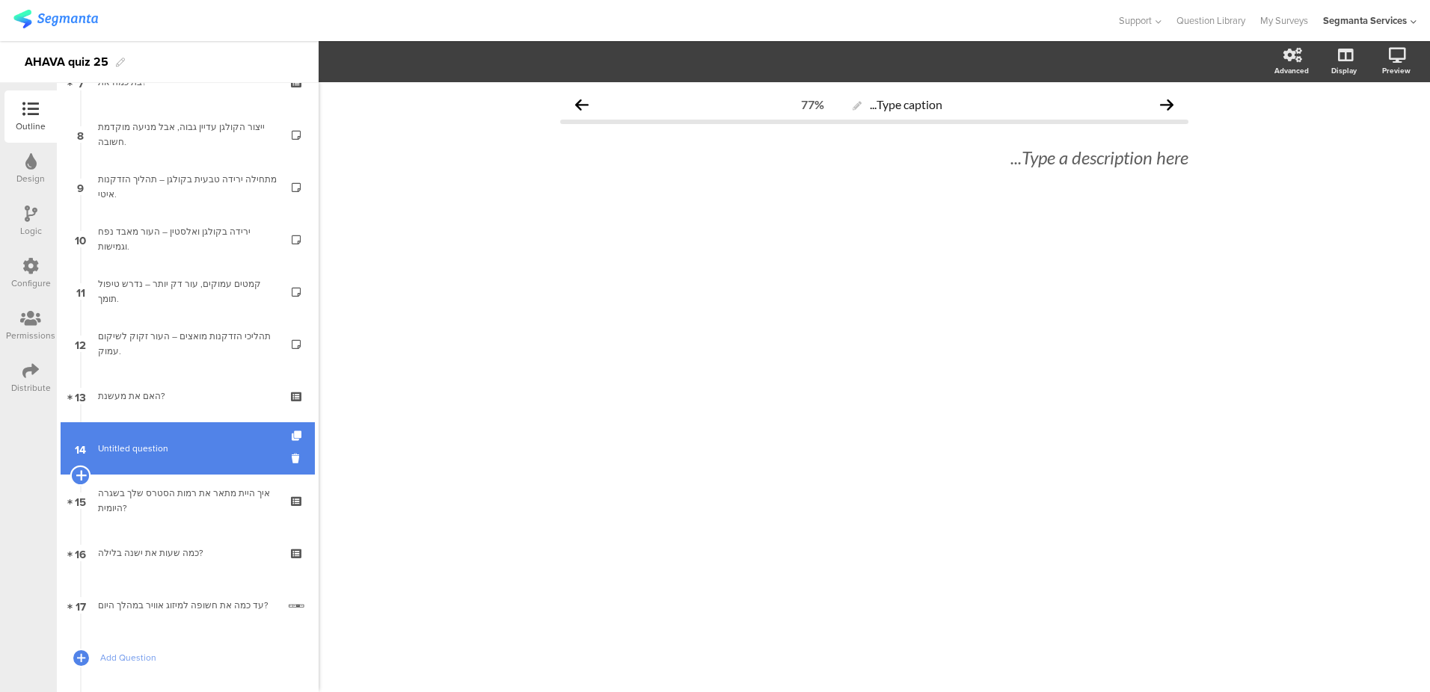
click at [78, 475] on icon at bounding box center [81, 475] width 10 height 13
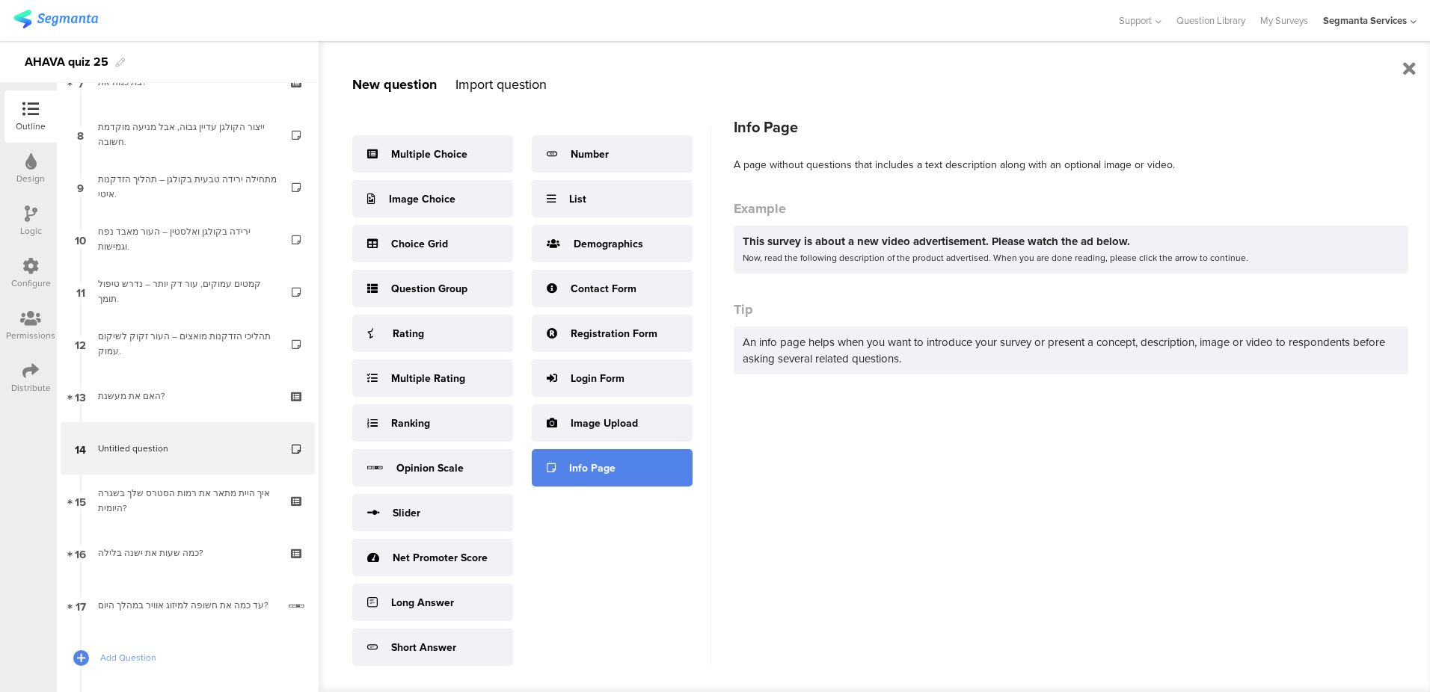
click at [576, 467] on div "Info Page" at bounding box center [592, 469] width 46 height 16
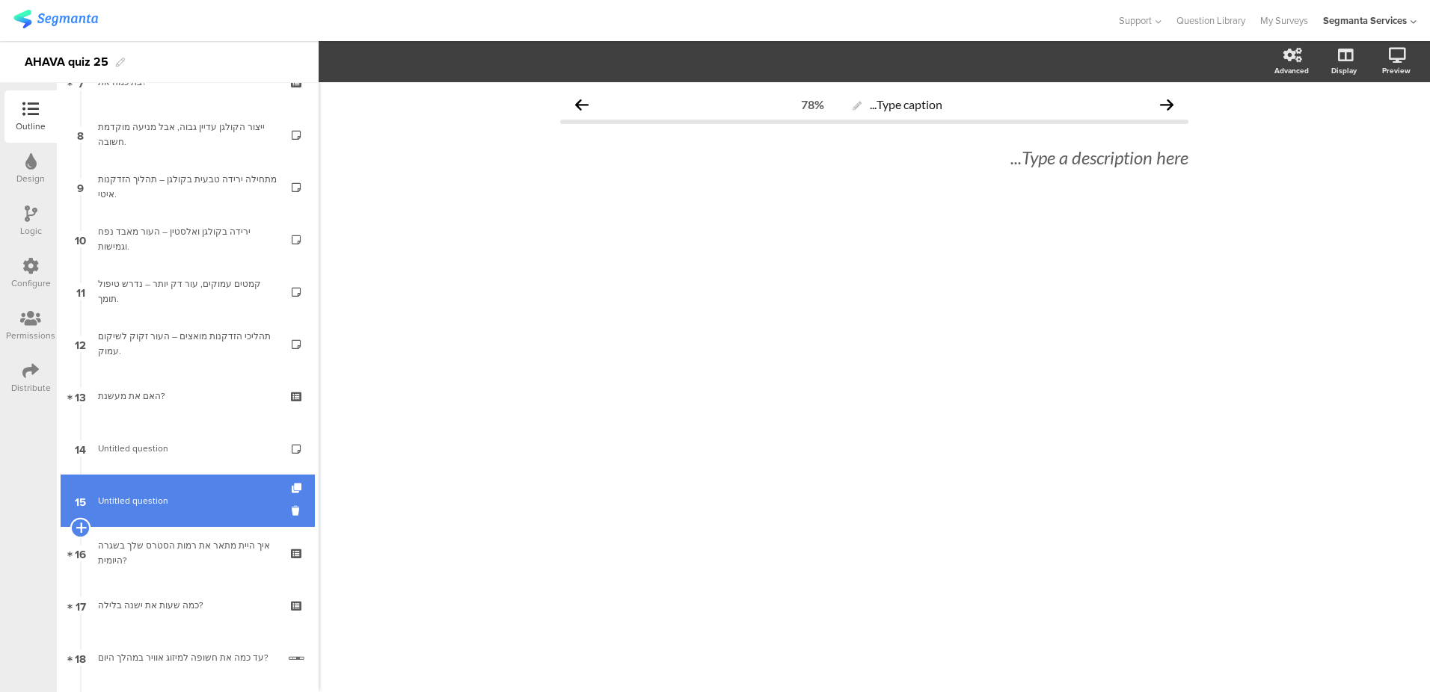
click at [84, 528] on icon at bounding box center [81, 527] width 10 height 13
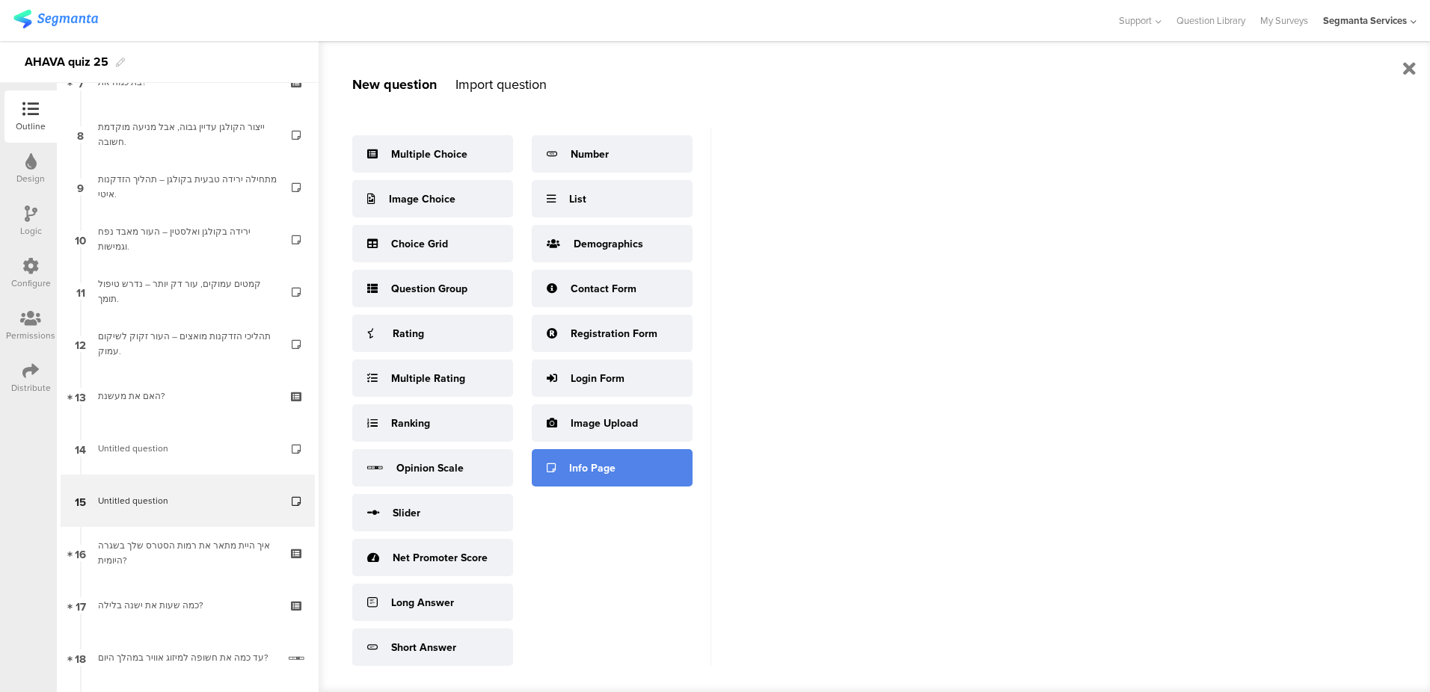
click at [565, 472] on div "Info Page" at bounding box center [612, 467] width 161 height 37
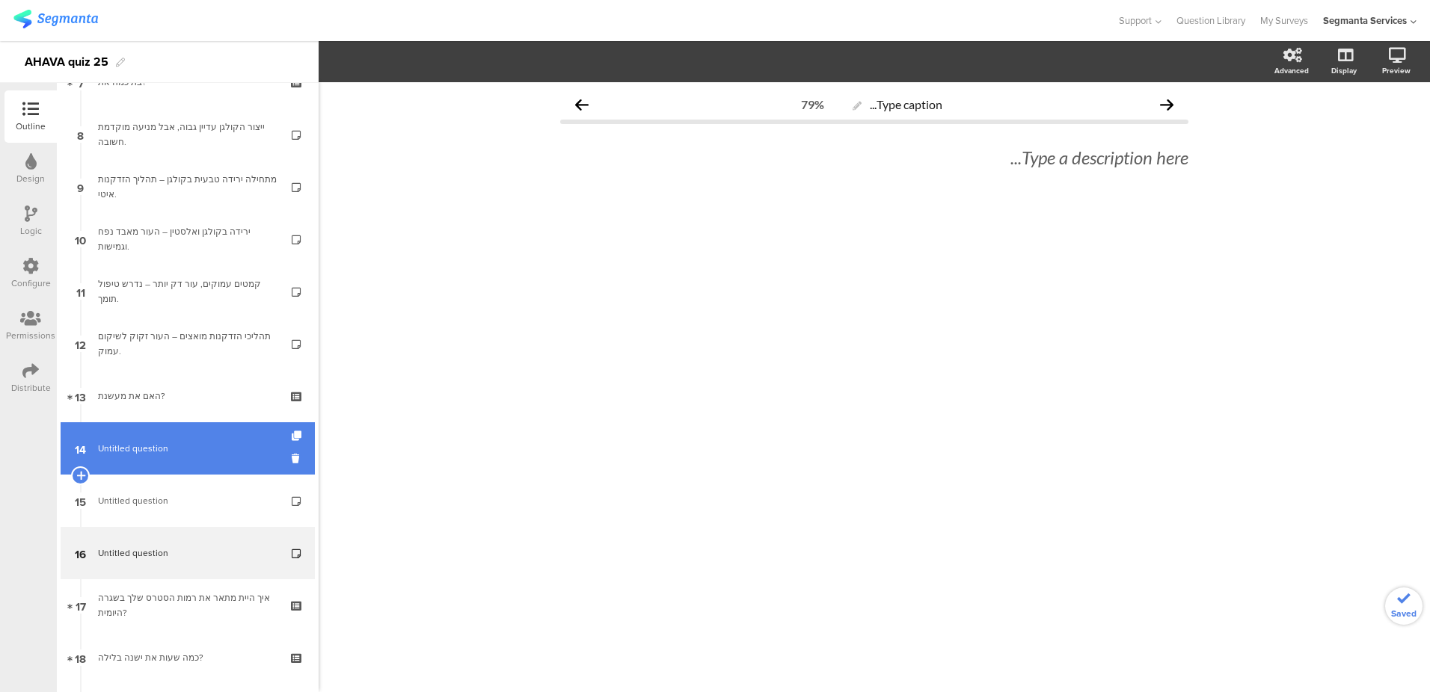
click at [144, 460] on link "14 Untitled question" at bounding box center [188, 448] width 254 height 52
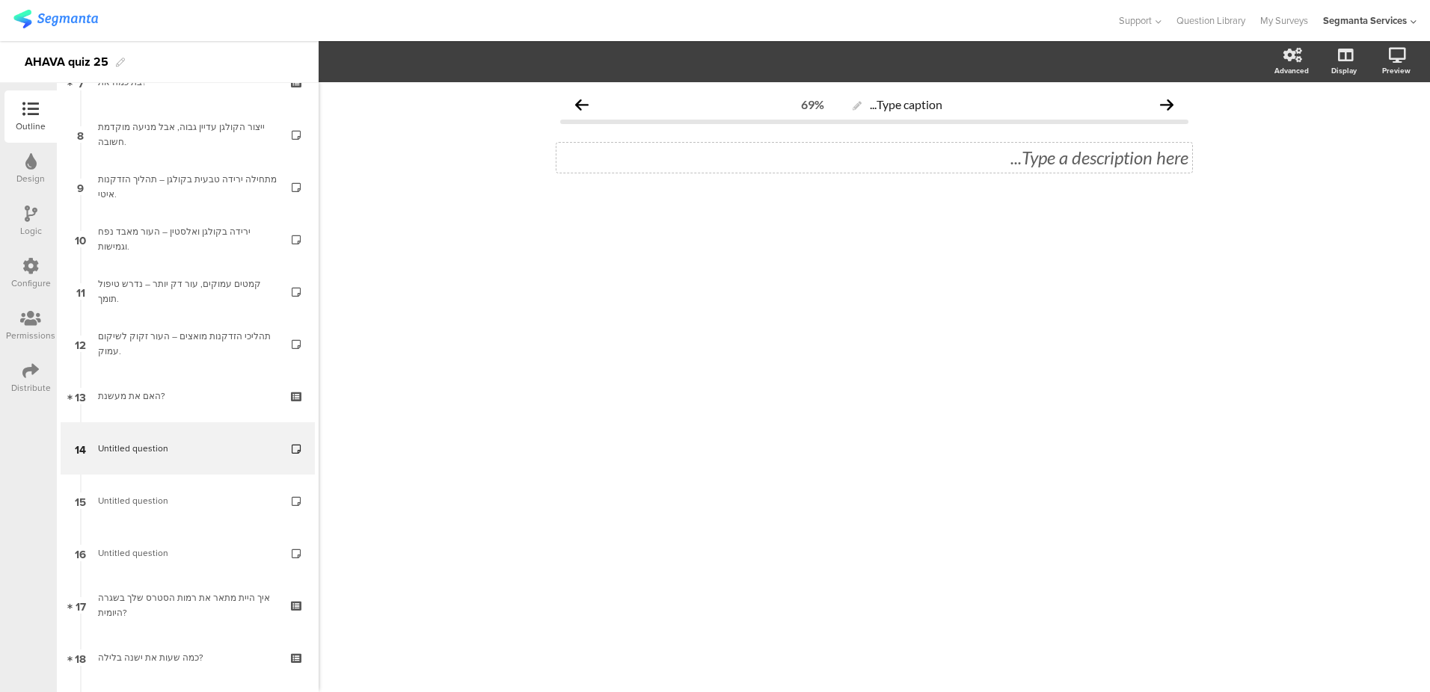
click at [1031, 170] on div "Type a description here..." at bounding box center [874, 158] width 636 height 30
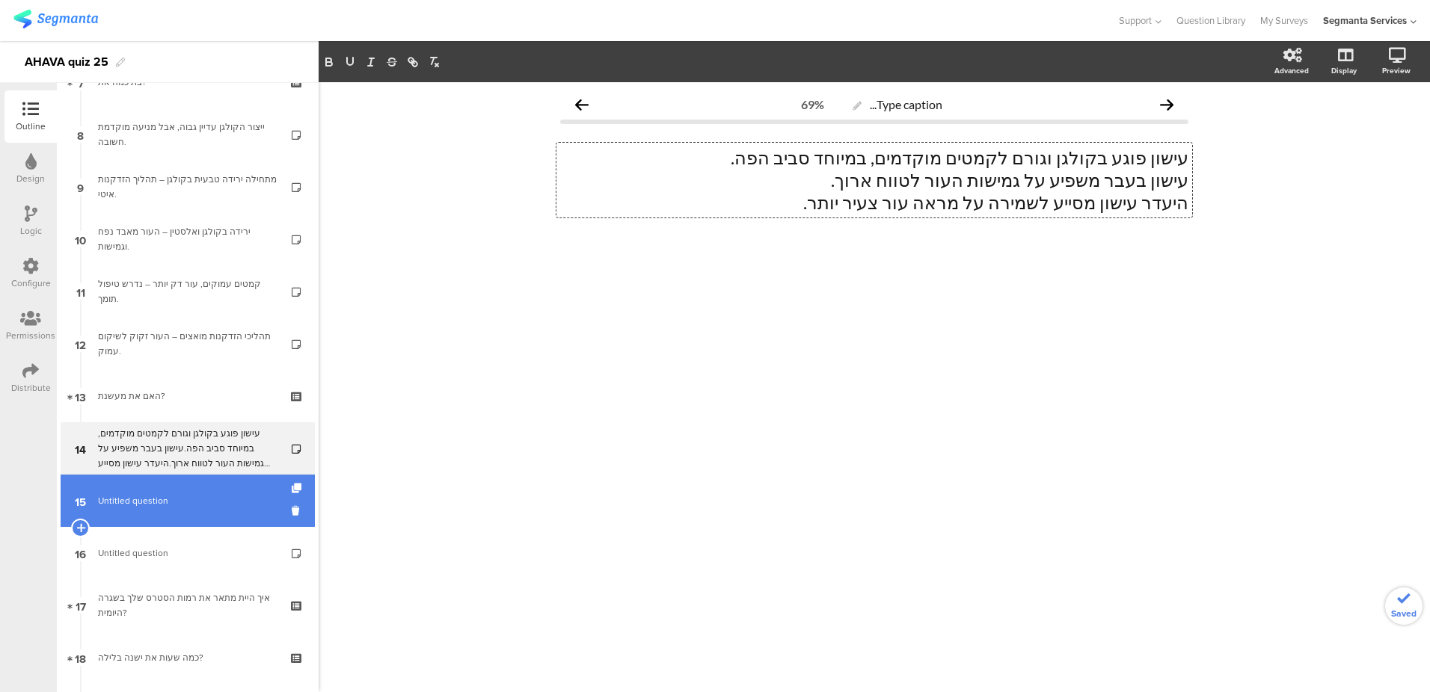
click at [212, 492] on link "15 Untitled question" at bounding box center [188, 501] width 254 height 52
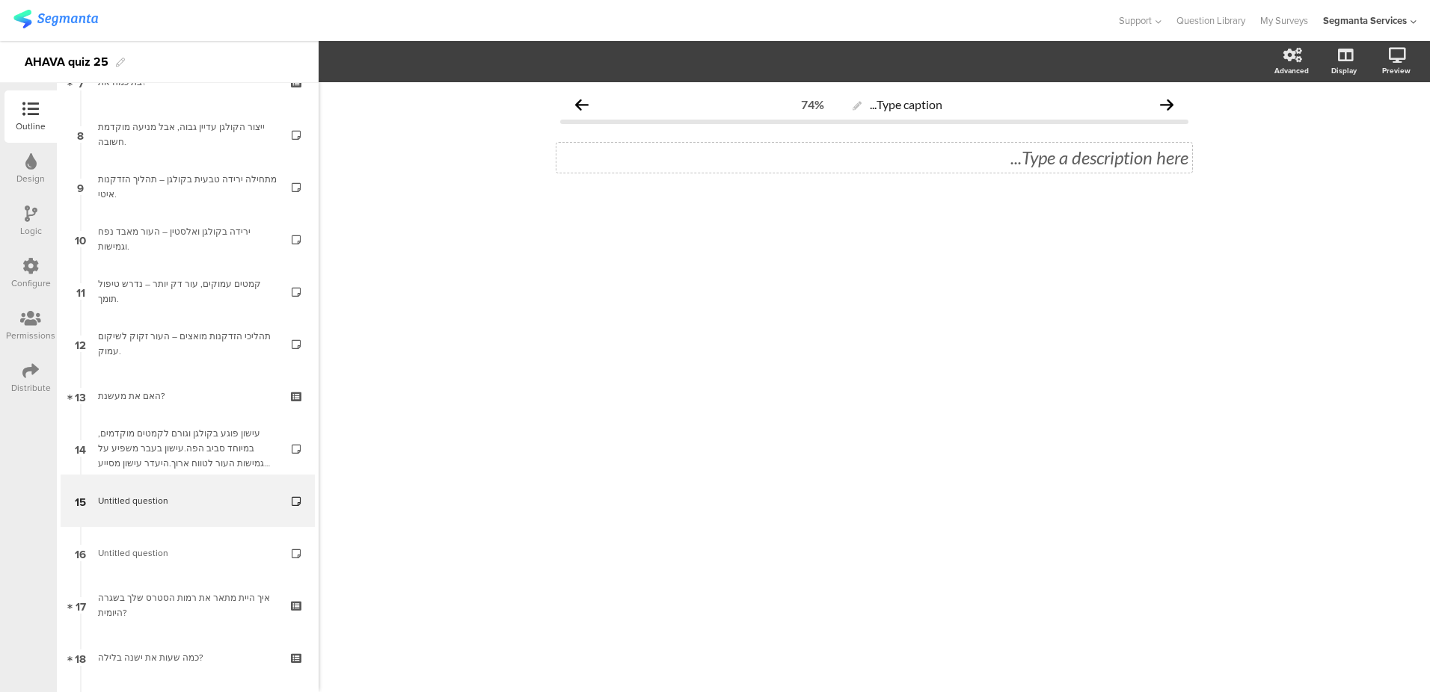
click at [1003, 170] on div "Type a description here..." at bounding box center [874, 158] width 636 height 30
click at [1016, 159] on p at bounding box center [874, 158] width 628 height 22
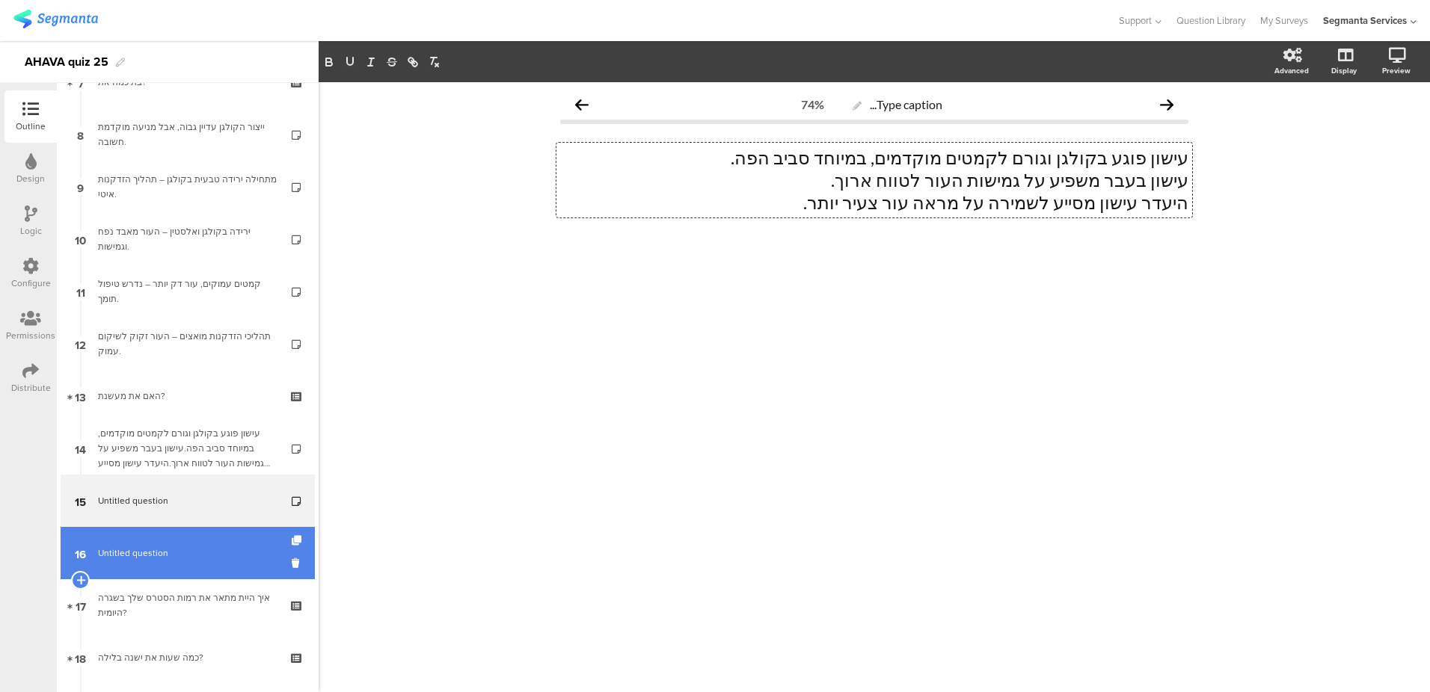
click at [202, 548] on span "Untitled question" at bounding box center [187, 553] width 179 height 15
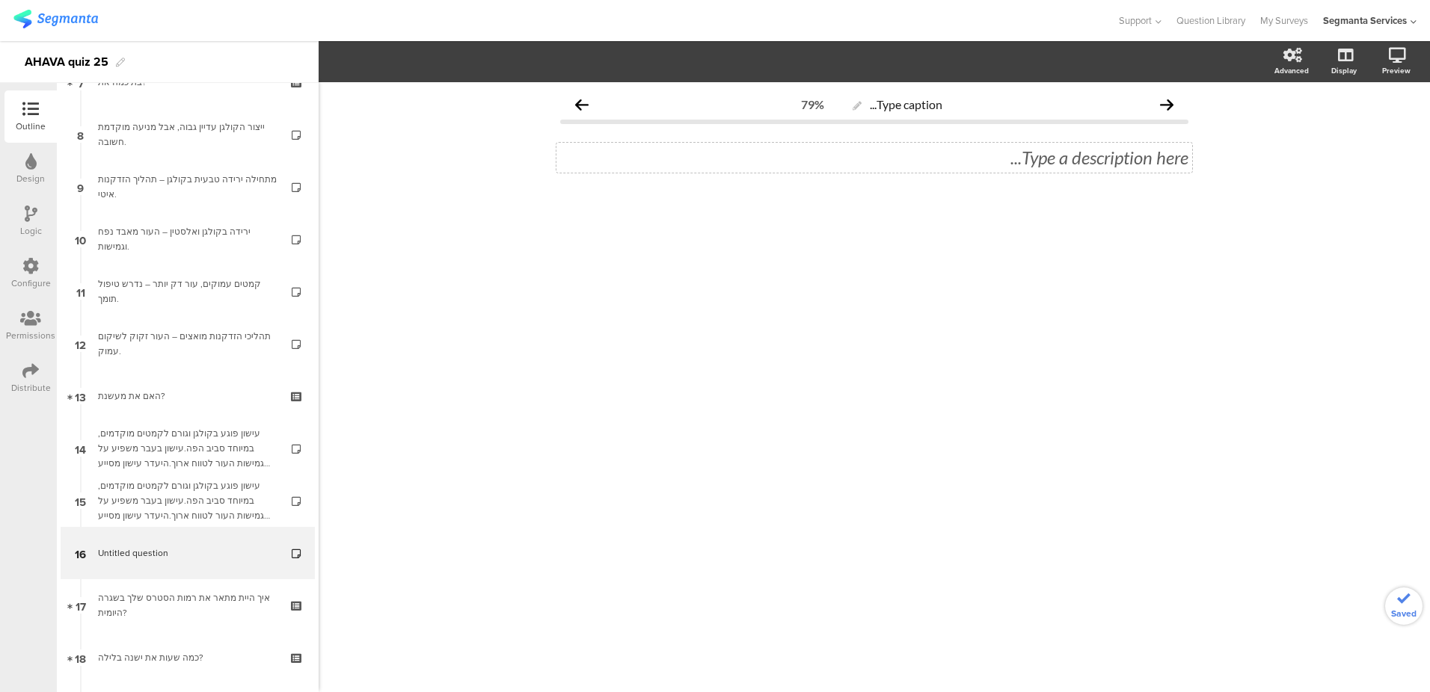
click at [1051, 162] on div "Type a description here..." at bounding box center [874, 158] width 636 height 30
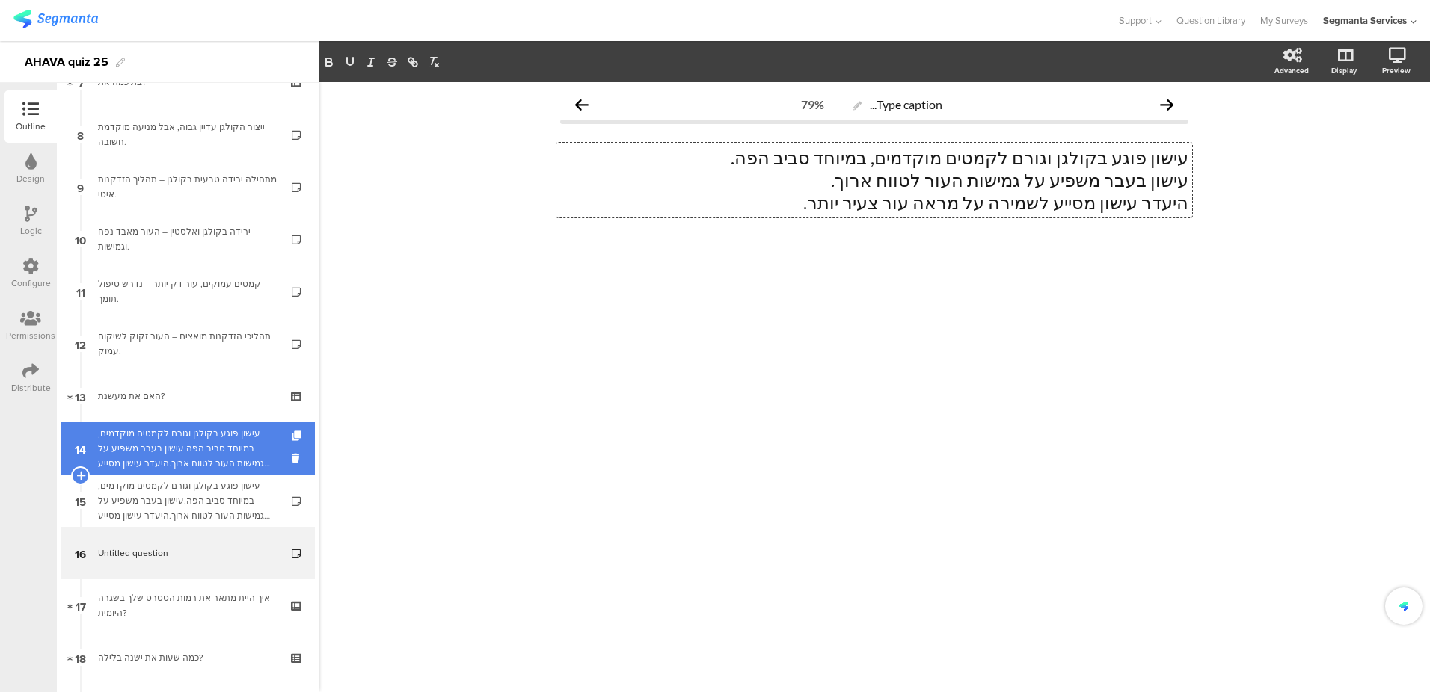
click at [216, 468] on div "עישון פוגע בקולגן וגורם לקמטים מוקדמים, במיוחד סביב הפה.עישון בעבר משפיע על גמי…" at bounding box center [187, 448] width 179 height 45
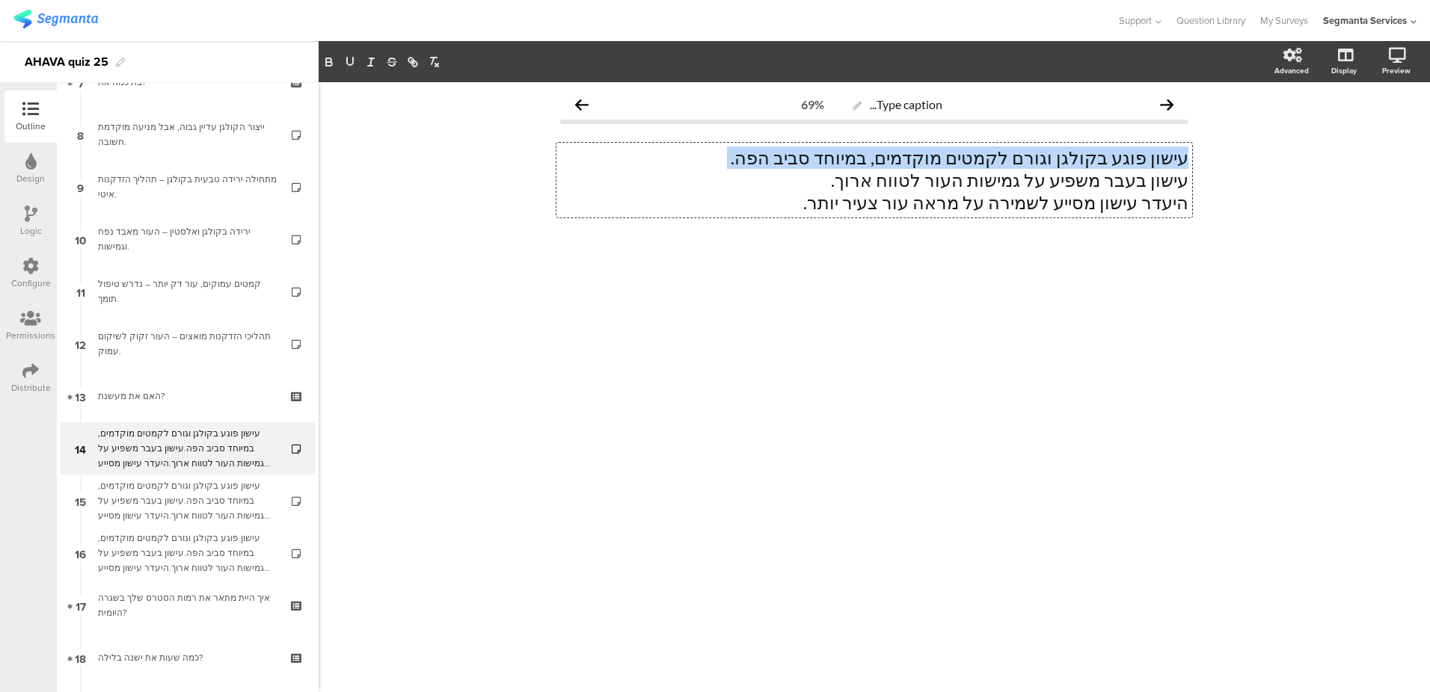
drag, startPoint x: 784, startPoint y: 209, endPoint x: 1187, endPoint y: 179, distance: 404.2
click at [1187, 179] on div "עישון פוגע בקולגן וגורם לקמטים מוקדמים, במיוחד סביב הפה. עישון בעבר משפיע על גמ…" at bounding box center [874, 180] width 636 height 75
click at [1178, 169] on div at bounding box center [1178, 169] width 0 height 0
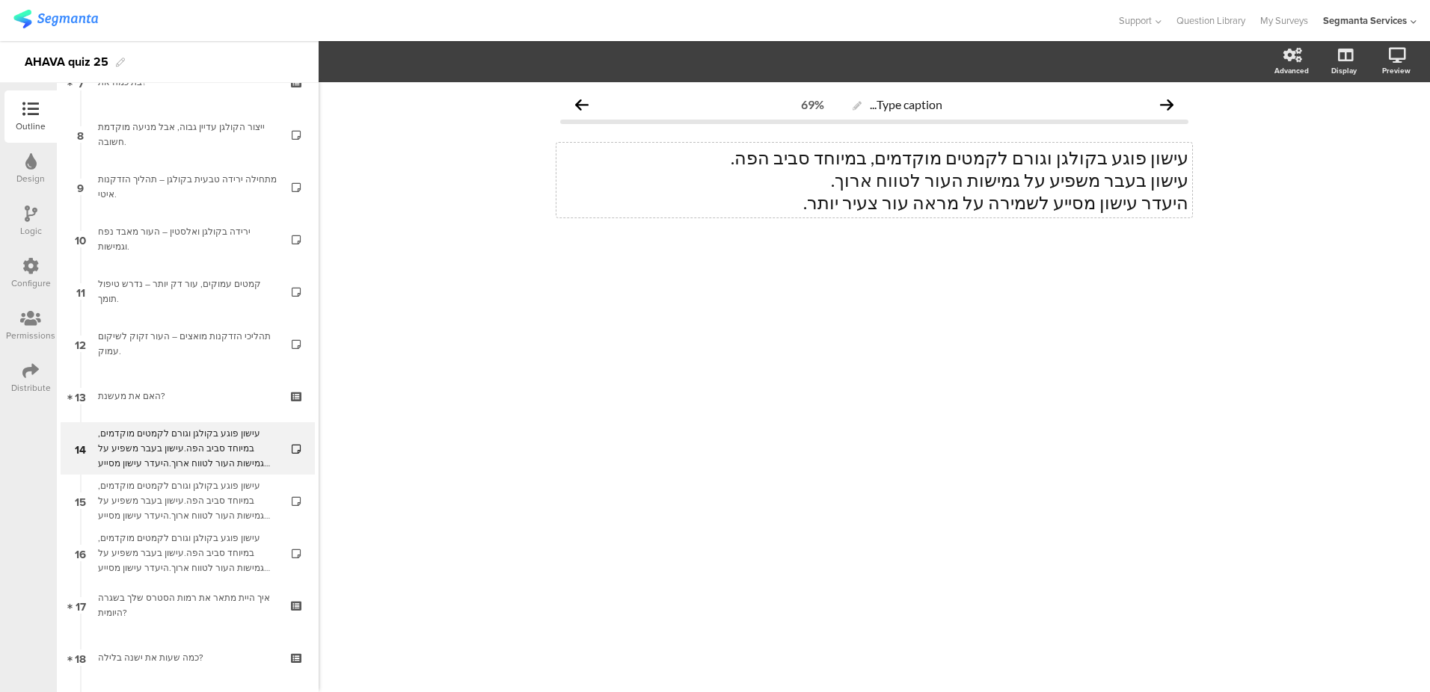
click at [751, 209] on p "היעדר עישון מסייע לשמירה על מראה עור צעיר יותר." at bounding box center [874, 202] width 628 height 22
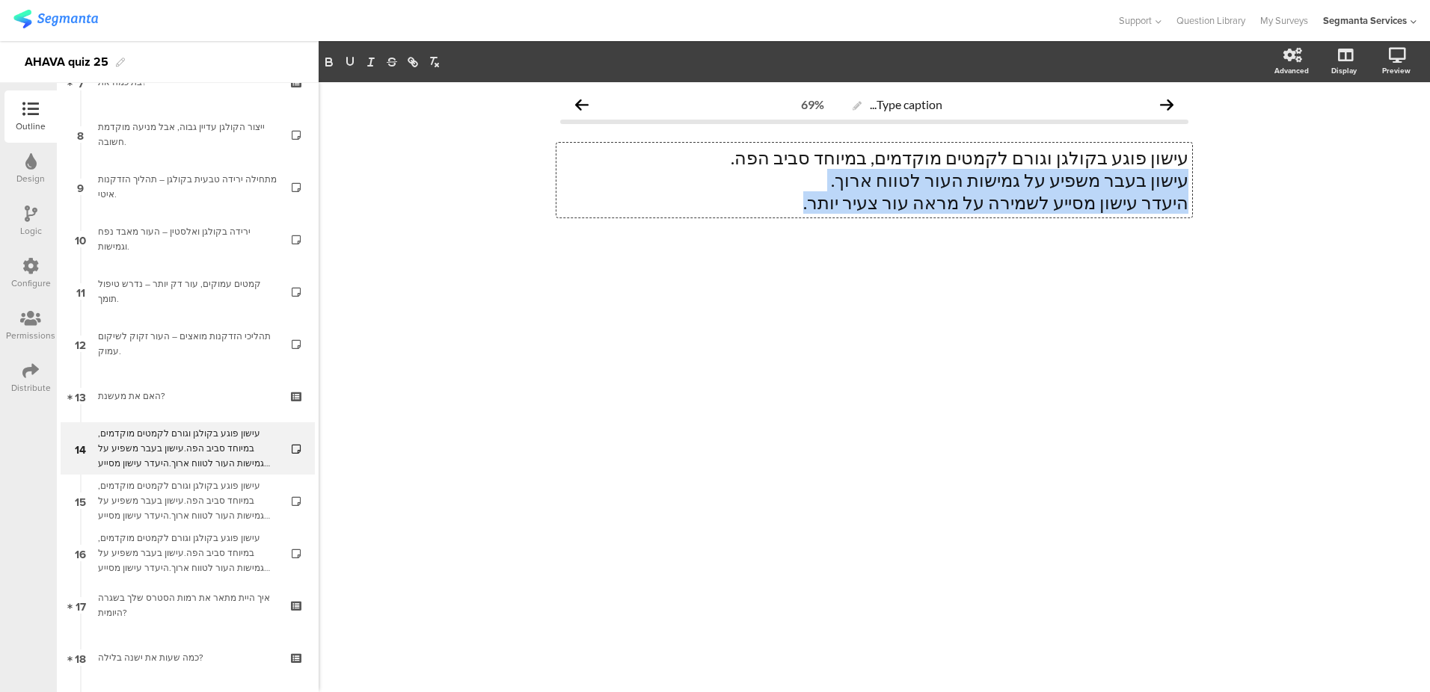
drag, startPoint x: 775, startPoint y: 210, endPoint x: 1223, endPoint y: 184, distance: 448.7
click at [1223, 184] on div "Type caption... 69% עישון פוגע בקולגן וגורם לקמטים מוקדמים, במיוחד סביב הפה. עי…" at bounding box center [874, 387] width 1111 height 610
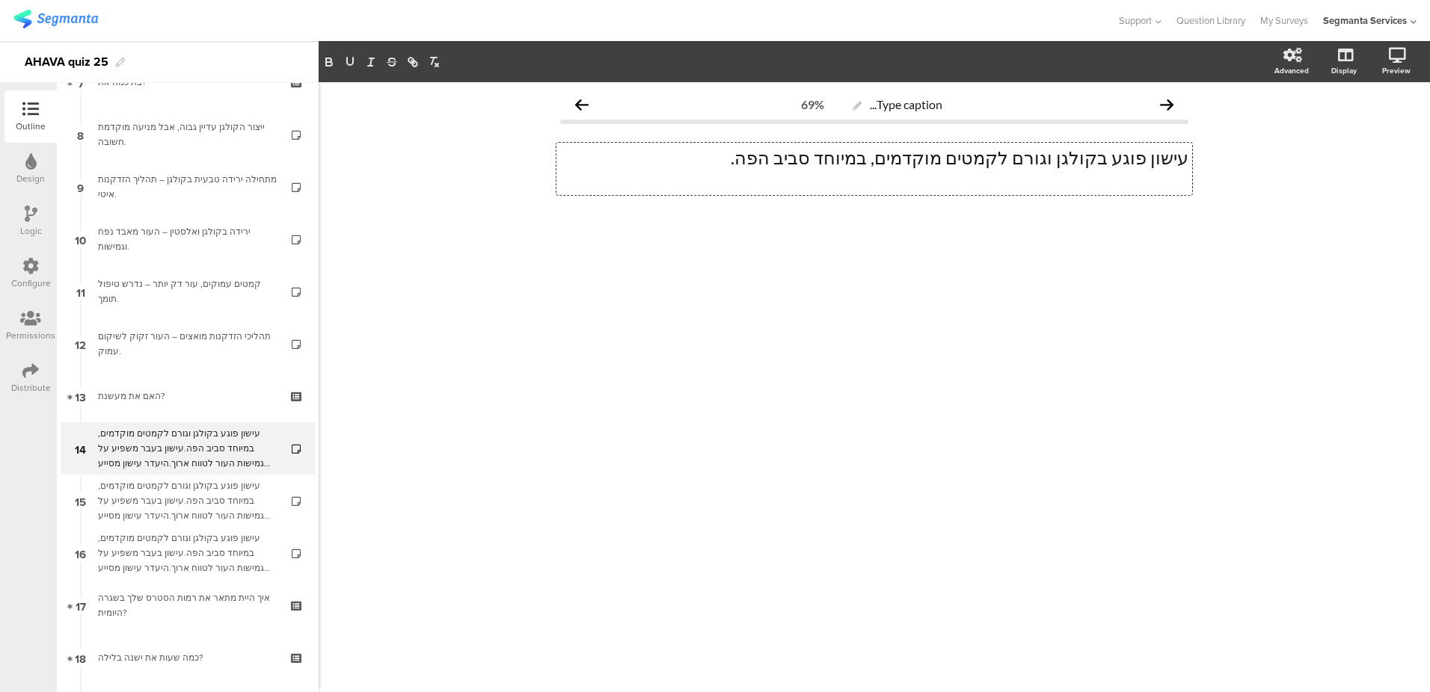
click at [1125, 180] on p at bounding box center [874, 180] width 628 height 22
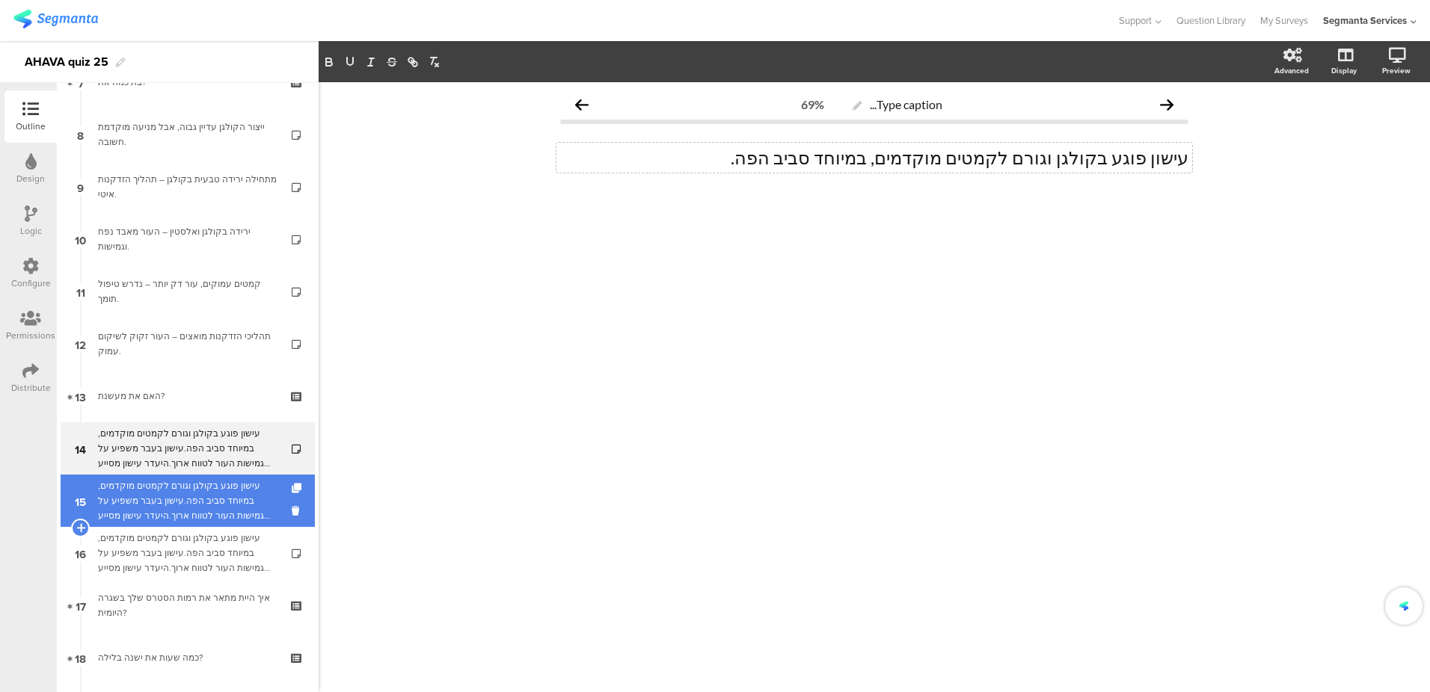
click at [188, 506] on div "עישון פוגע בקולגן וגורם לקמטים מוקדמים, במיוחד סביב הפה.עישון בעבר משפיע על גמי…" at bounding box center [187, 501] width 179 height 45
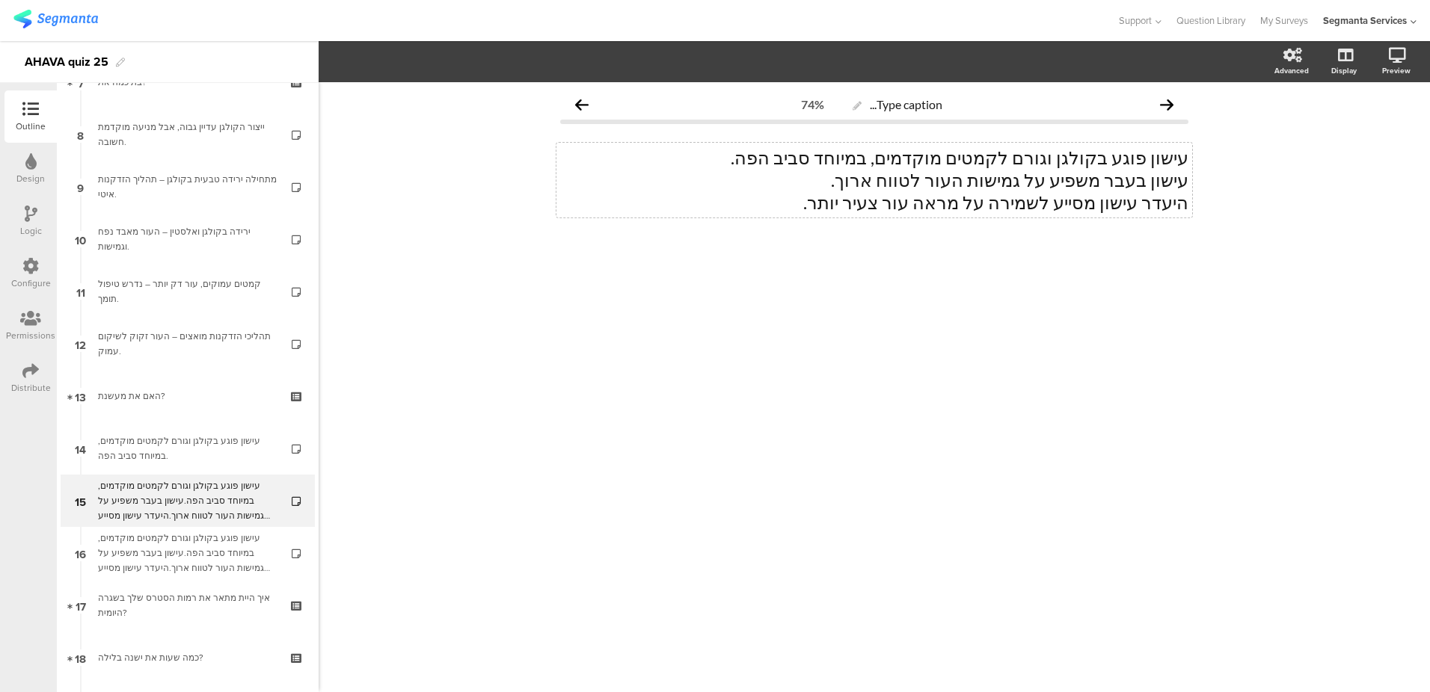
click at [720, 162] on p "עישון פוגע בקולגן וגורם לקמטים מוקדמים, במיוחד סביב הפה." at bounding box center [874, 158] width 628 height 22
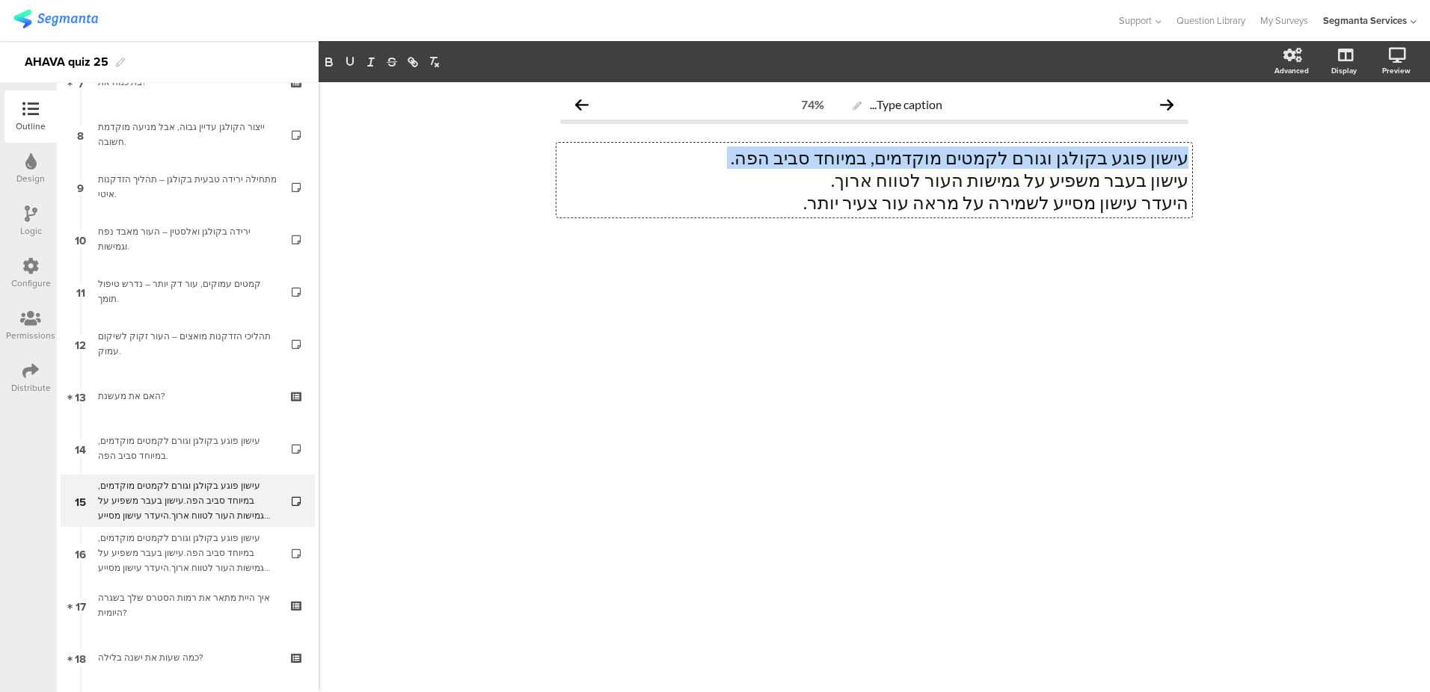
click at [720, 162] on p "עישון פוגע בקולגן וגורם לקמטים מוקדמים, במיוחד סביב הפה." at bounding box center [874, 158] width 628 height 22
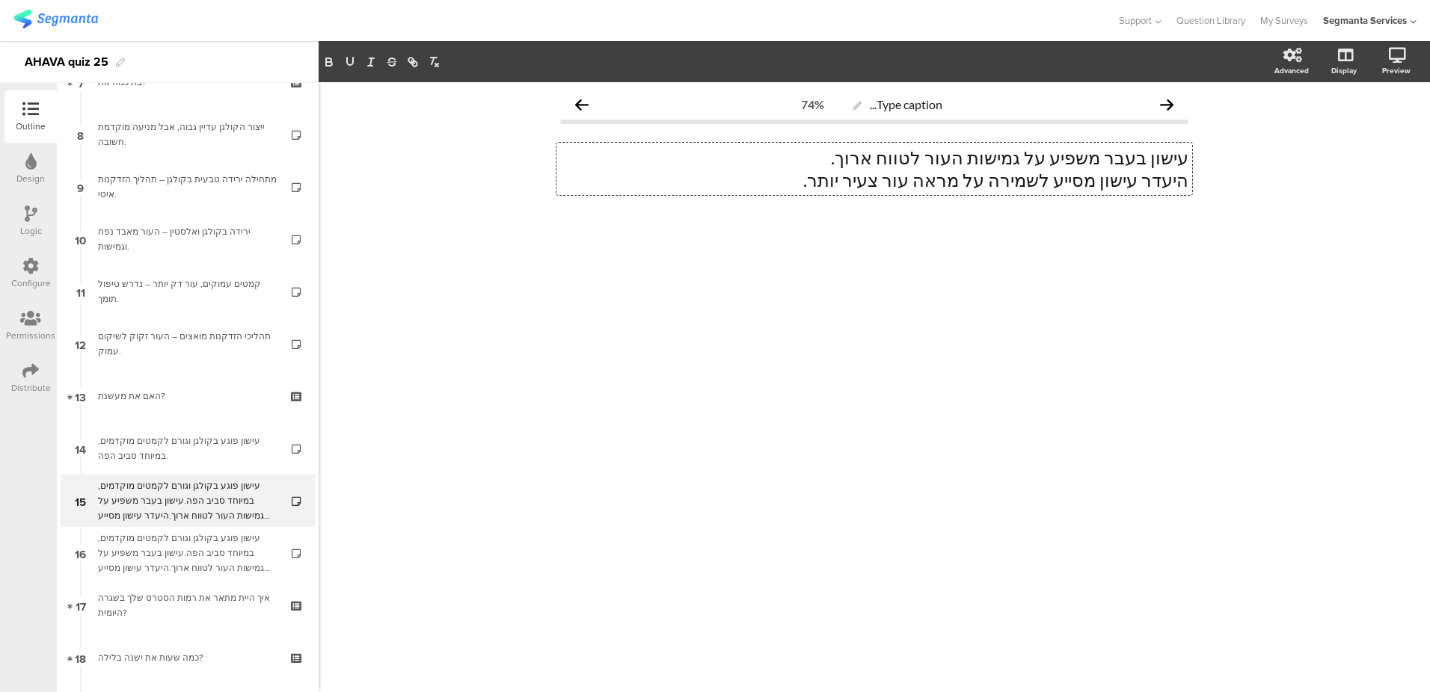
click at [816, 179] on p "היעדר עישון מסייע לשמירה על מראה עור צעיר יותר." at bounding box center [874, 180] width 628 height 22
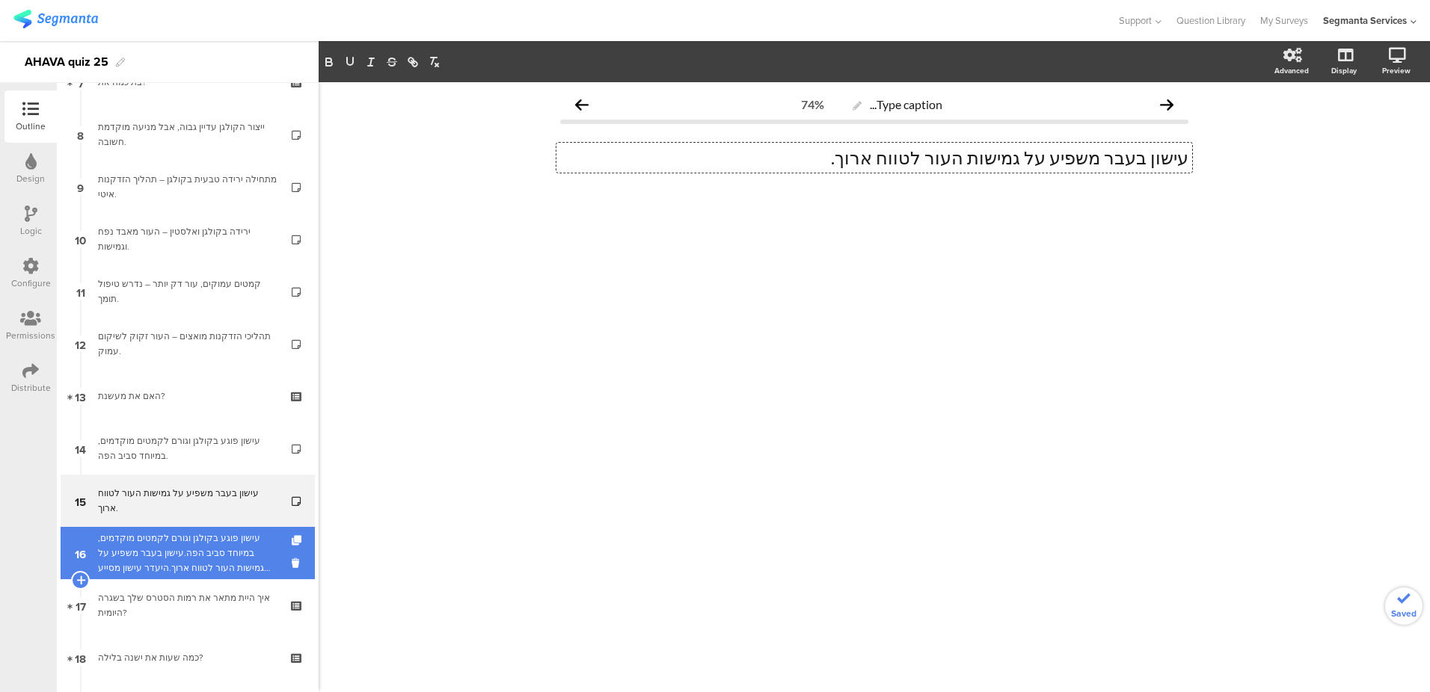
click at [223, 552] on div "עישון פוגע בקולגן וגורם לקמטים מוקדמים, במיוחד סביב הפה.עישון בעבר משפיע על גמי…" at bounding box center [187, 553] width 179 height 45
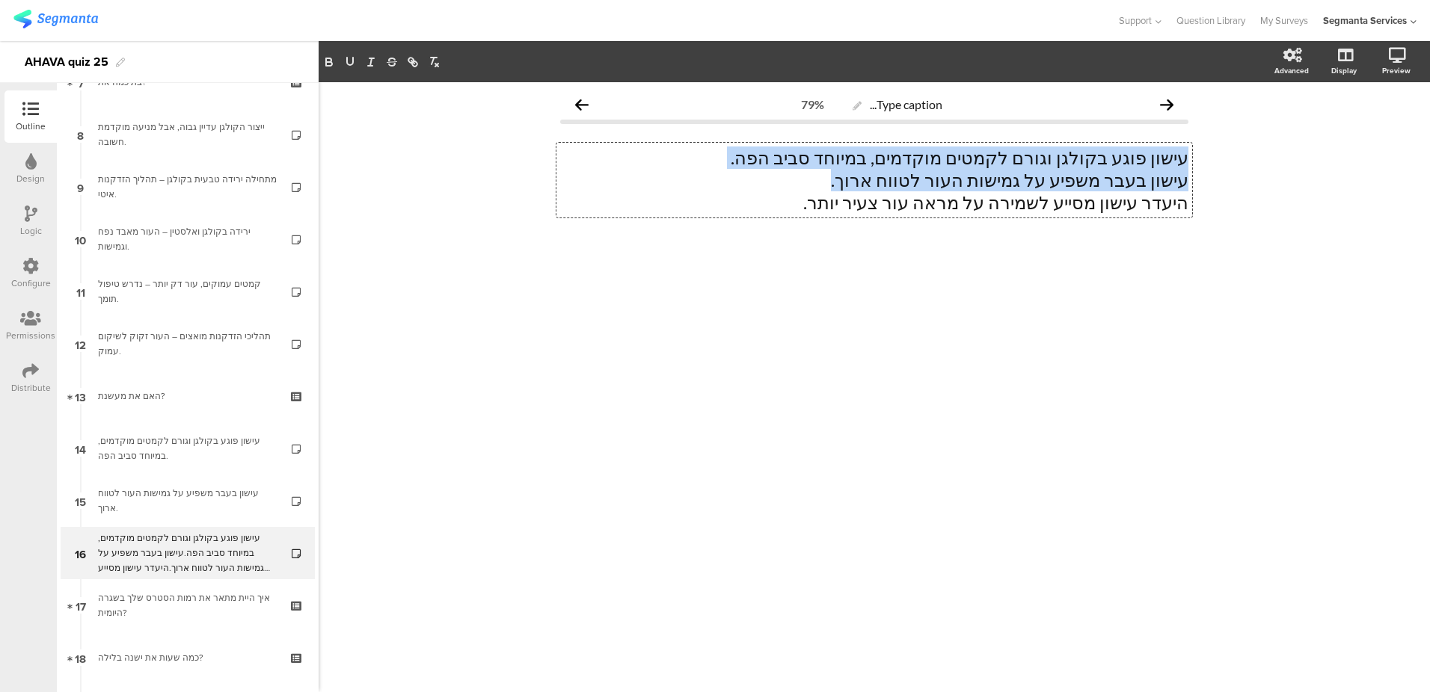
drag, startPoint x: 829, startPoint y: 180, endPoint x: 741, endPoint y: 171, distance: 88.7
click at [741, 171] on div "עישון פוגע בקולגן וגורם לקמטים מוקדמים, במיוחד סביב הפה. עישון בעבר משפיע על גמ…" at bounding box center [874, 180] width 636 height 75
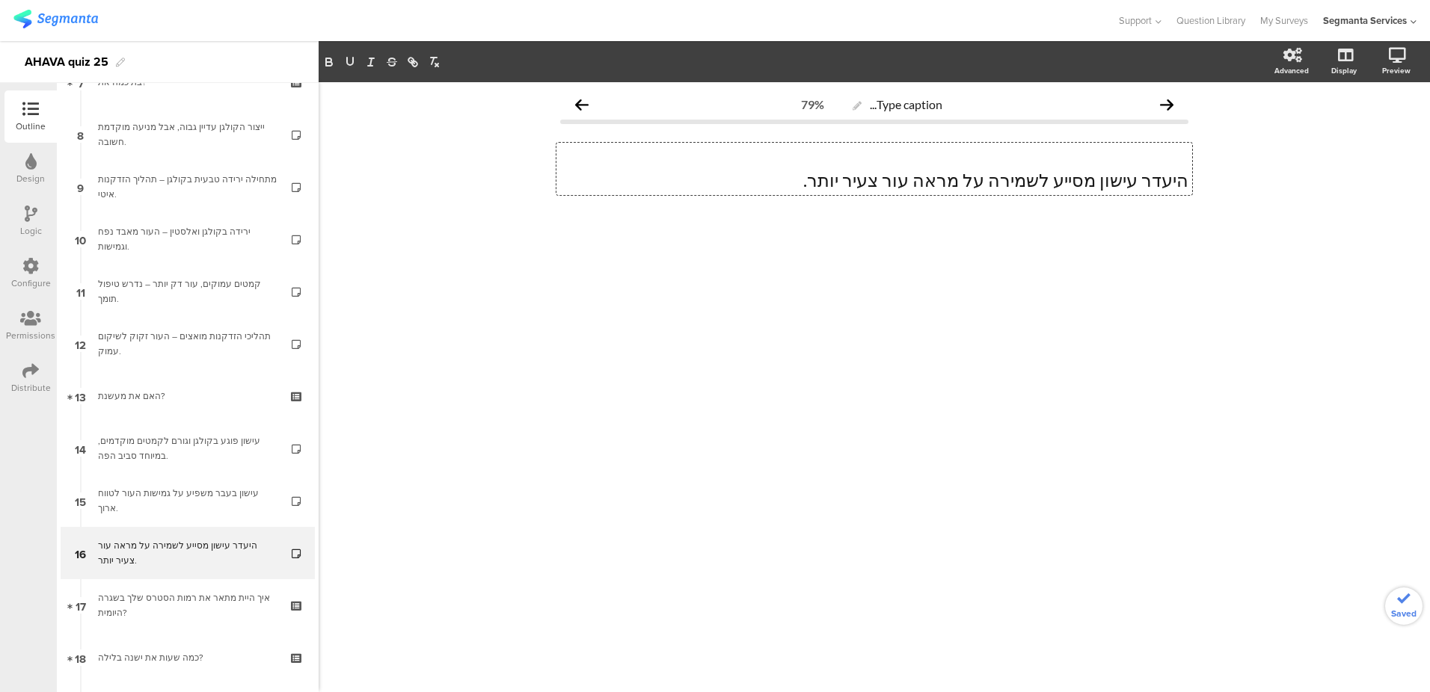
click at [1186, 179] on p "היעדר עישון מסייע לשמירה על מראה עור צעיר יותר." at bounding box center [874, 180] width 628 height 22
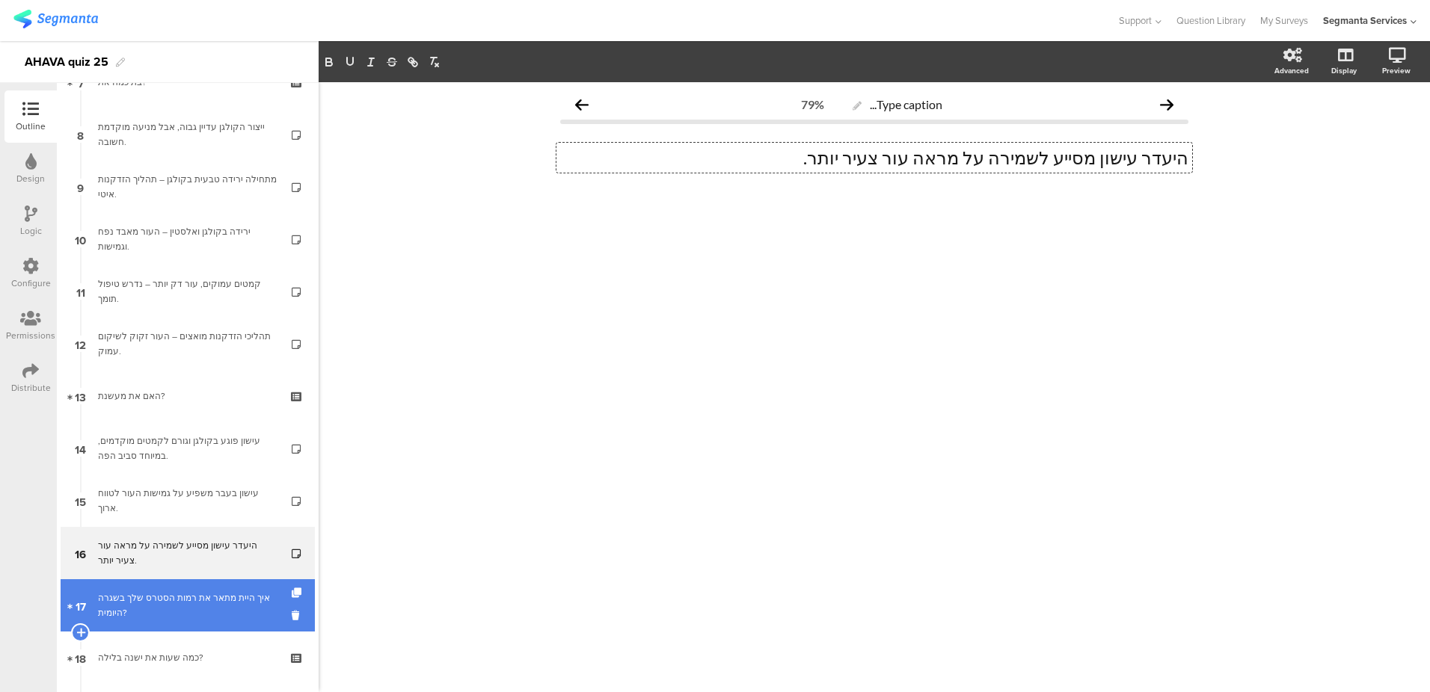
click at [169, 605] on div "איך היית מתאר את רמות הסטרס שלך בשגרה היומית?" at bounding box center [187, 606] width 179 height 30
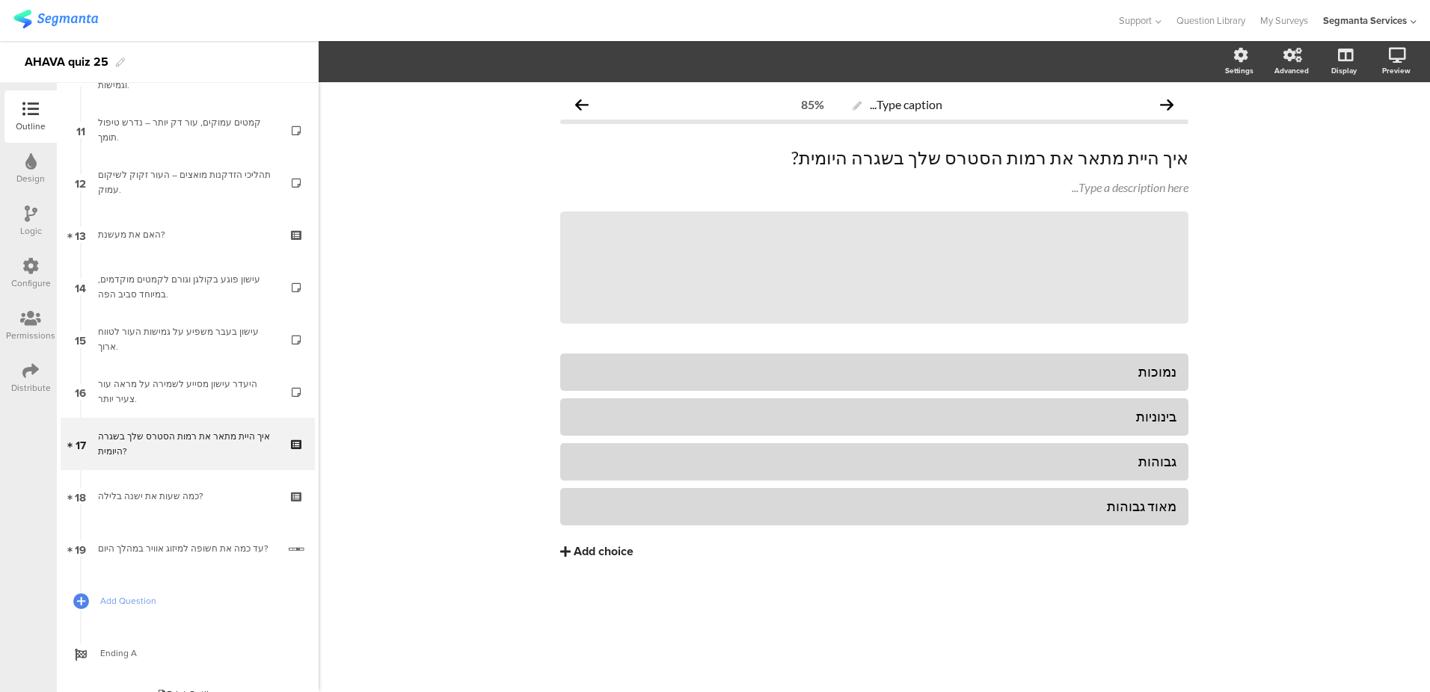
scroll to position [583, 0]
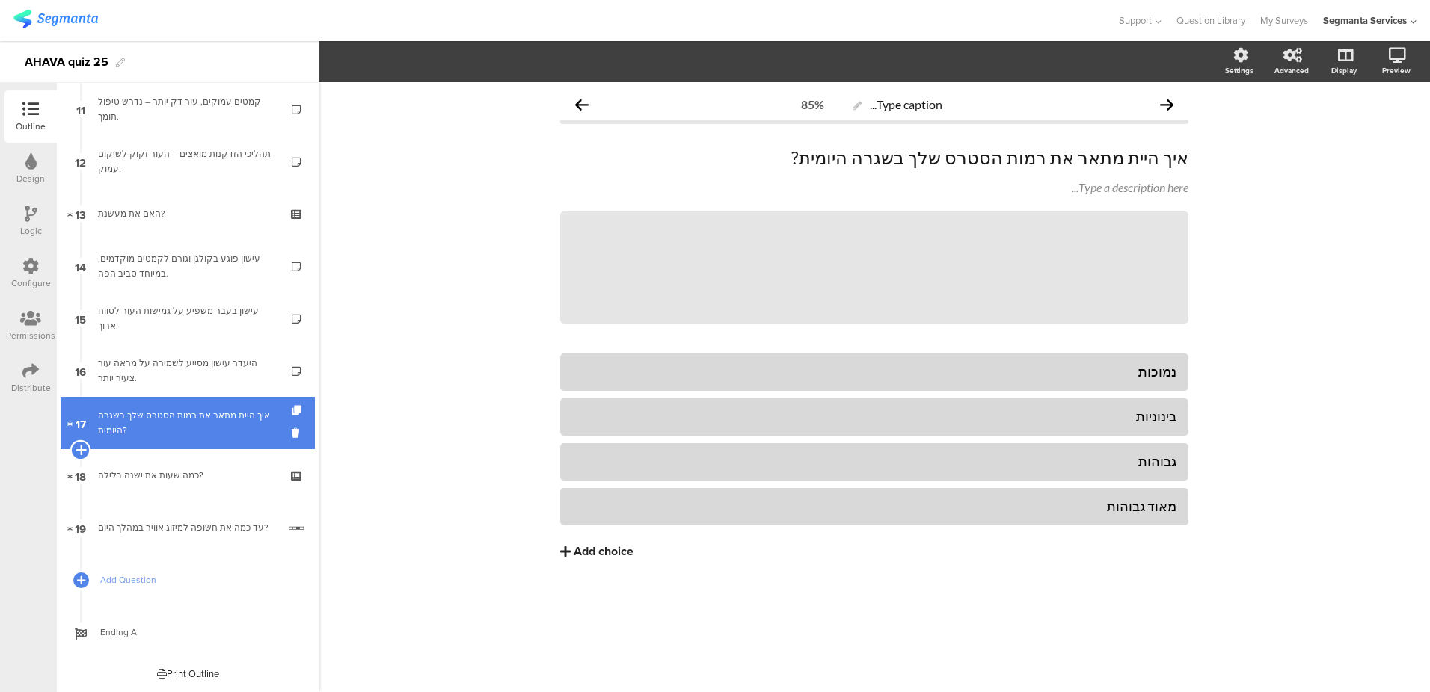
click at [84, 454] on icon at bounding box center [81, 449] width 10 height 13
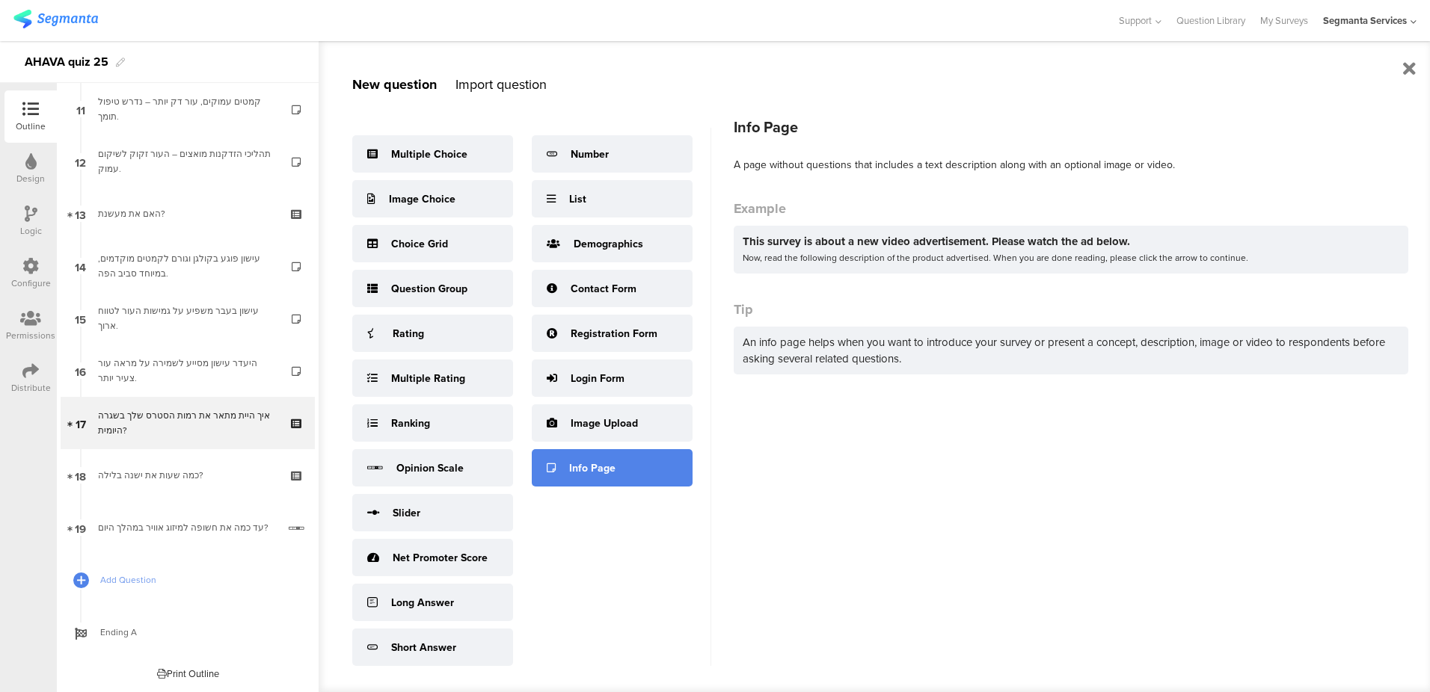
click at [622, 469] on div "Info Page" at bounding box center [612, 467] width 161 height 37
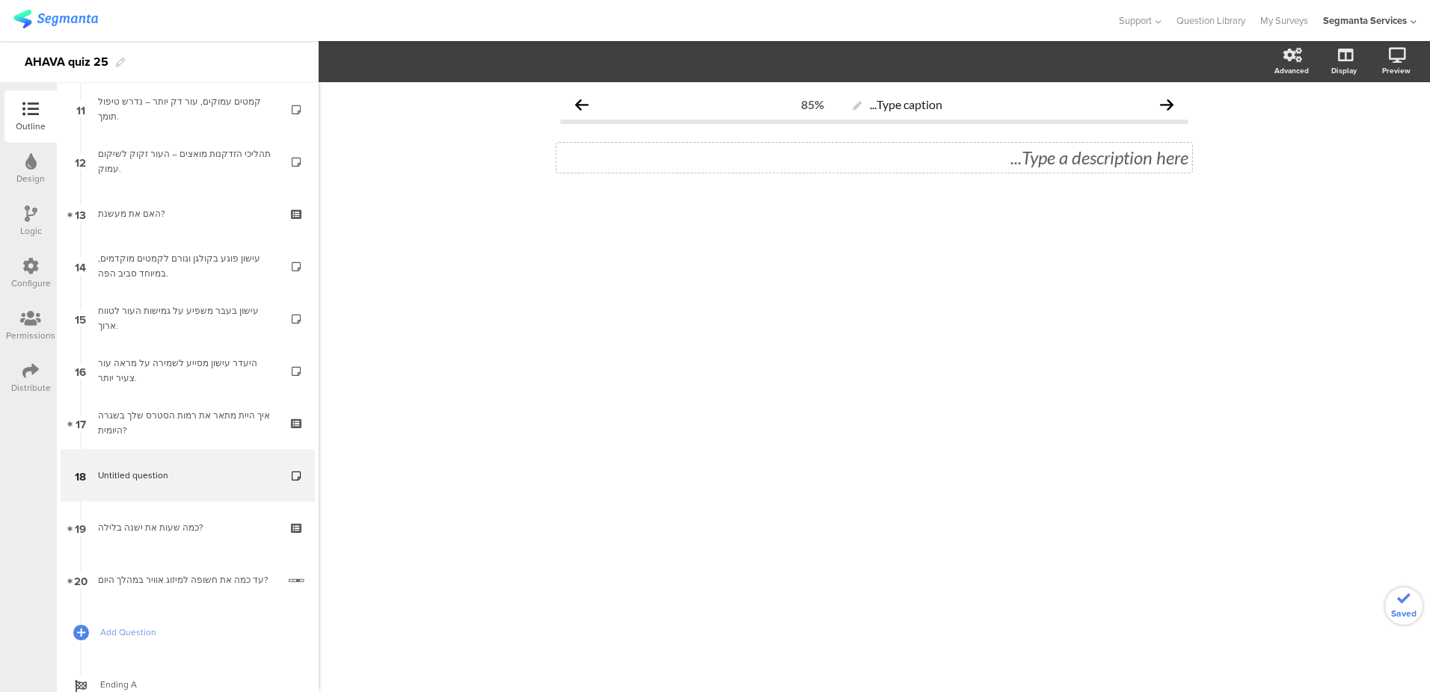
click at [1042, 162] on div "Type a description here..." at bounding box center [874, 158] width 628 height 22
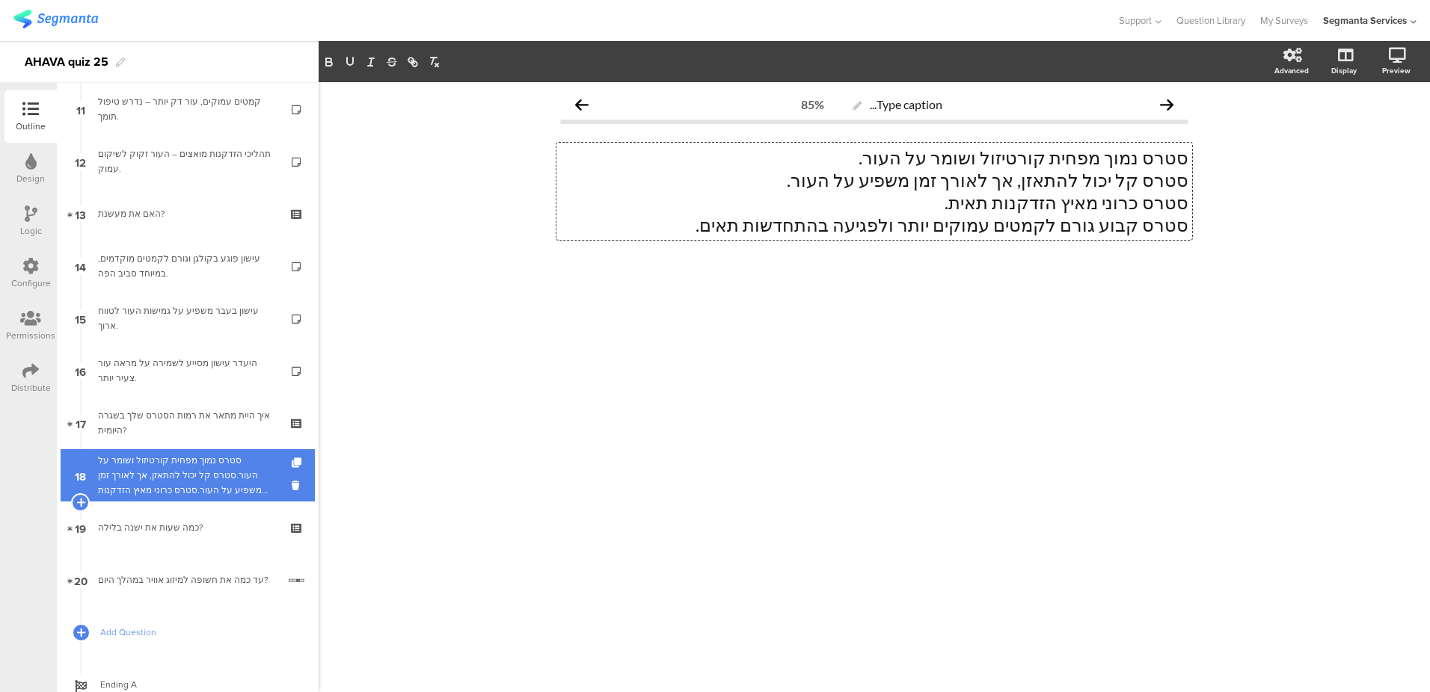
click at [292, 477] on div at bounding box center [298, 475] width 13 height 52
click at [292, 466] on icon at bounding box center [298, 463] width 13 height 10
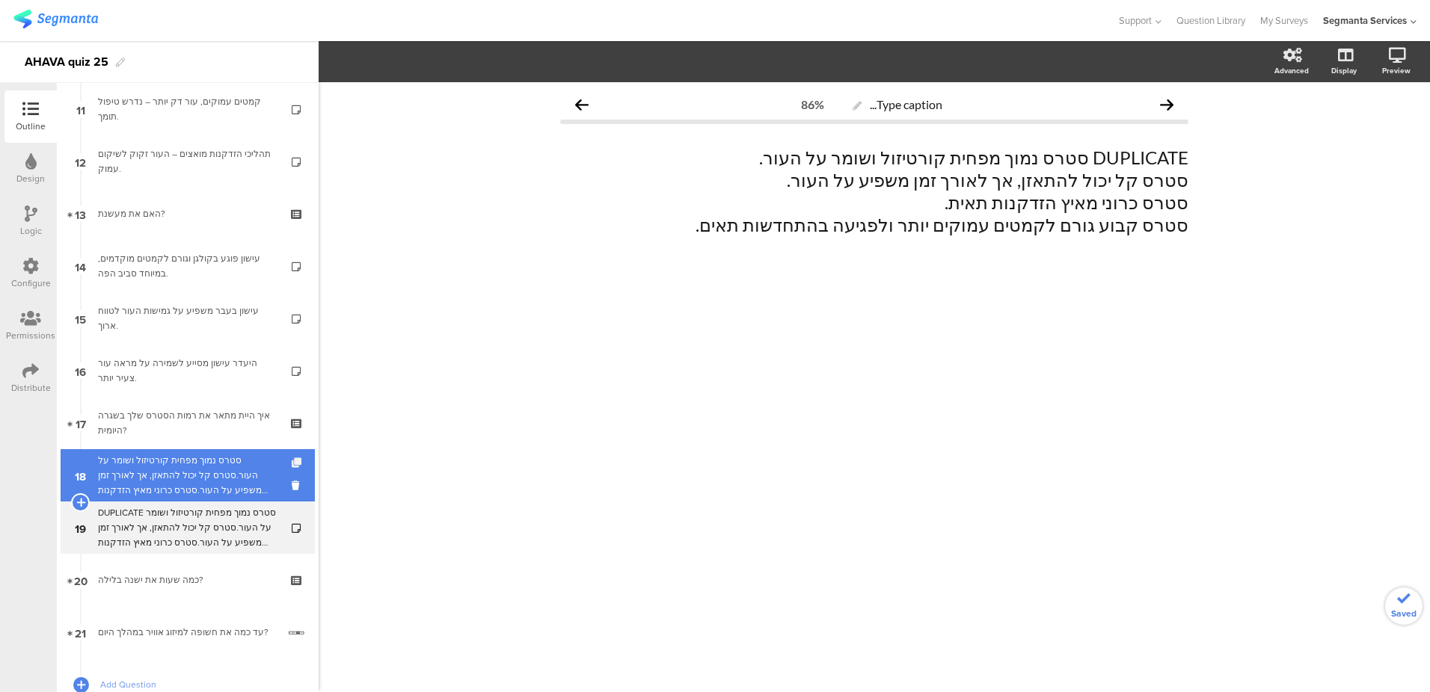
click at [292, 466] on icon at bounding box center [298, 463] width 13 height 10
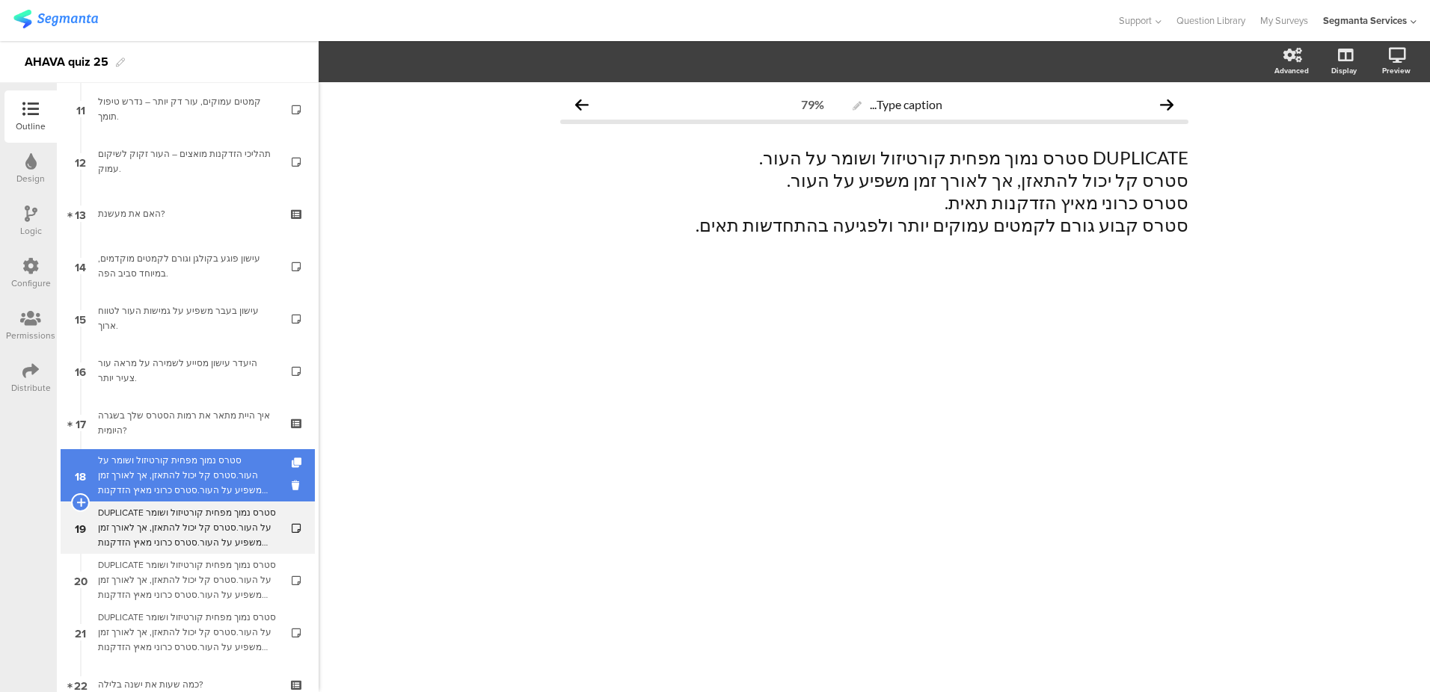
click at [210, 479] on div "סטרס נמוך מפחית קורטיזול ושומר על העור.סטרס קל יכול להתאזן, אך לאורך זמן משפיע …" at bounding box center [187, 475] width 179 height 45
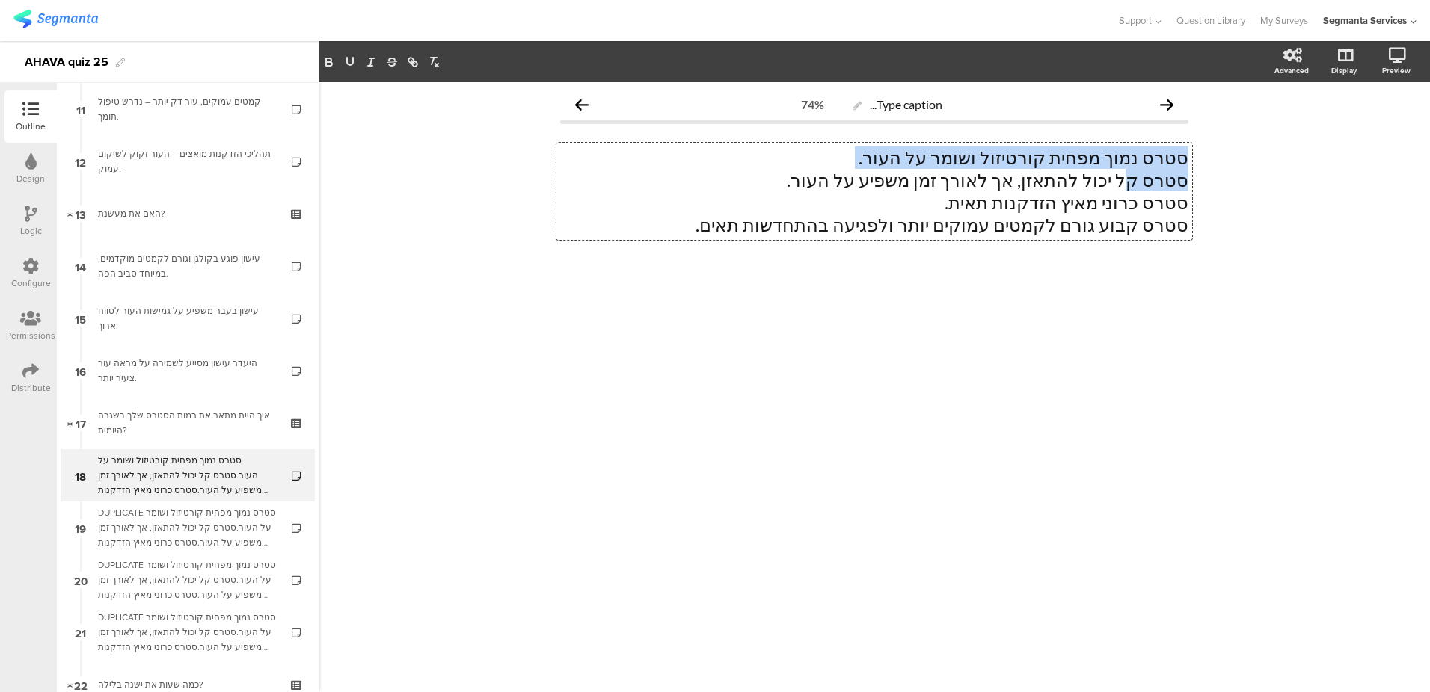
drag, startPoint x: 671, startPoint y: 229, endPoint x: 1130, endPoint y: 186, distance: 461.1
click at [1130, 186] on div "סטרס נמוך מפחית קורטיזול ושומר על העור. סטרס קל יכול להתאזן, אך לאורך זמן משפיע…" at bounding box center [874, 191] width 636 height 97
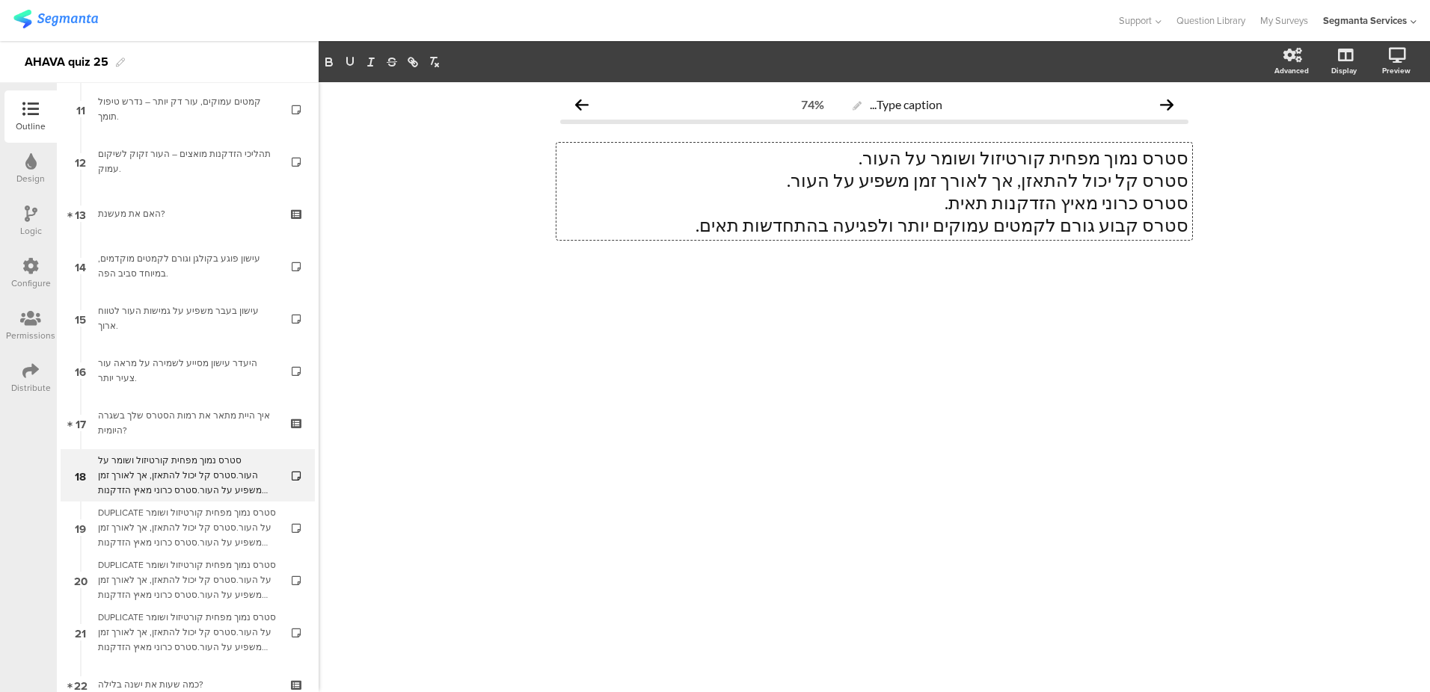
click at [1054, 197] on p "סטרס כרוני מאיץ הזדקנות תאית." at bounding box center [874, 202] width 628 height 22
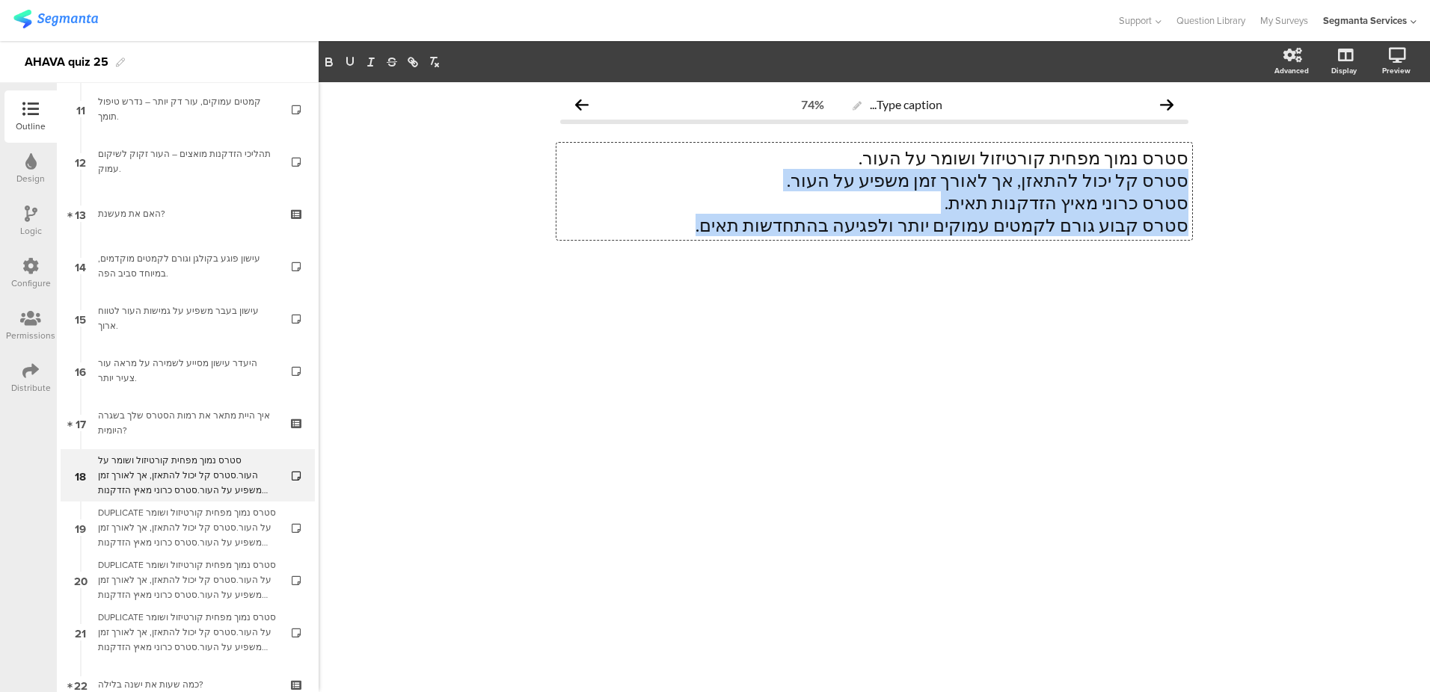
drag, startPoint x: 677, startPoint y: 229, endPoint x: 1193, endPoint y: 177, distance: 518.5
click at [1193, 177] on div "Type caption... 74% סטרס נמוך מפחית קורטיזול ושומר על העור. סטרס קל יכול להתאזן…" at bounding box center [874, 204] width 658 height 244
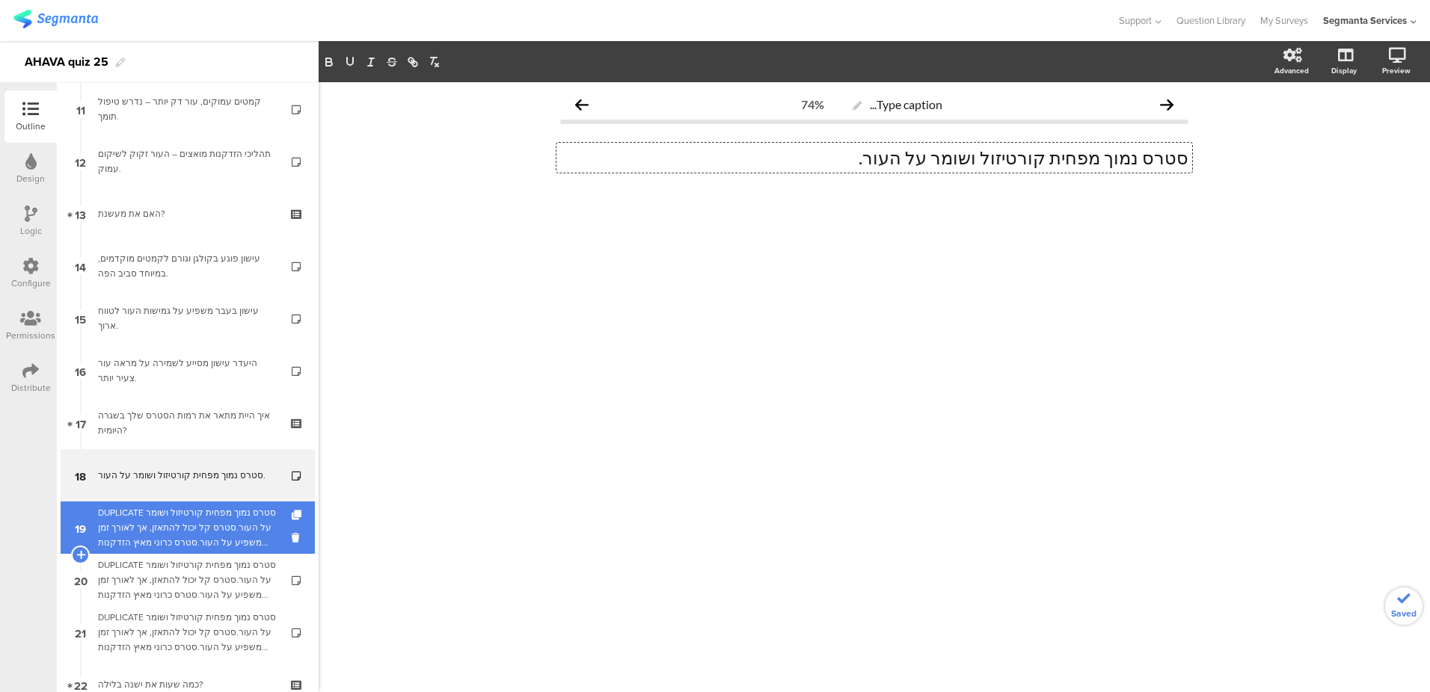
click at [227, 512] on div "DUPLICATE סטרס נמוך מפחית קורטיזול ושומר על העור.סטרס קל יכול להתאזן, אך לאורך …" at bounding box center [187, 527] width 179 height 45
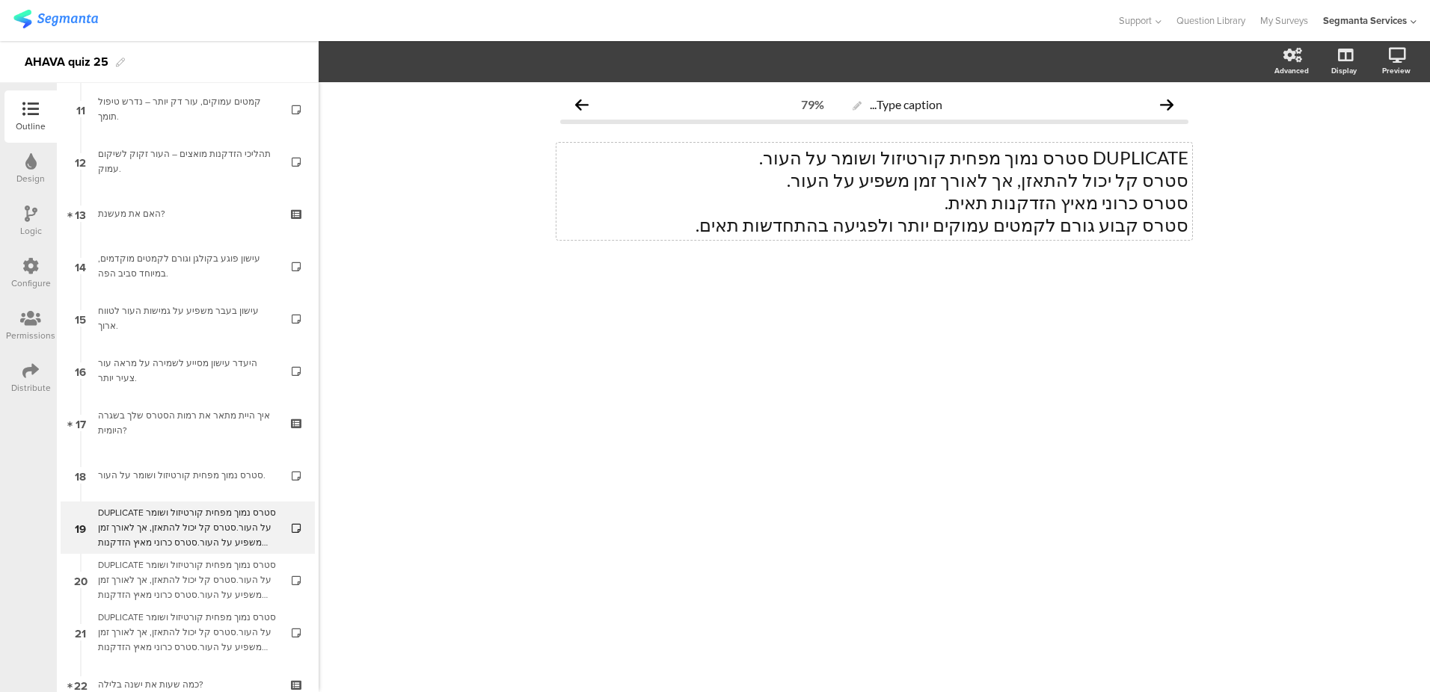
click at [885, 162] on p "DUPLICATE סטרס נמוך מפחית קורטיזול ושומר על העור." at bounding box center [874, 158] width 628 height 22
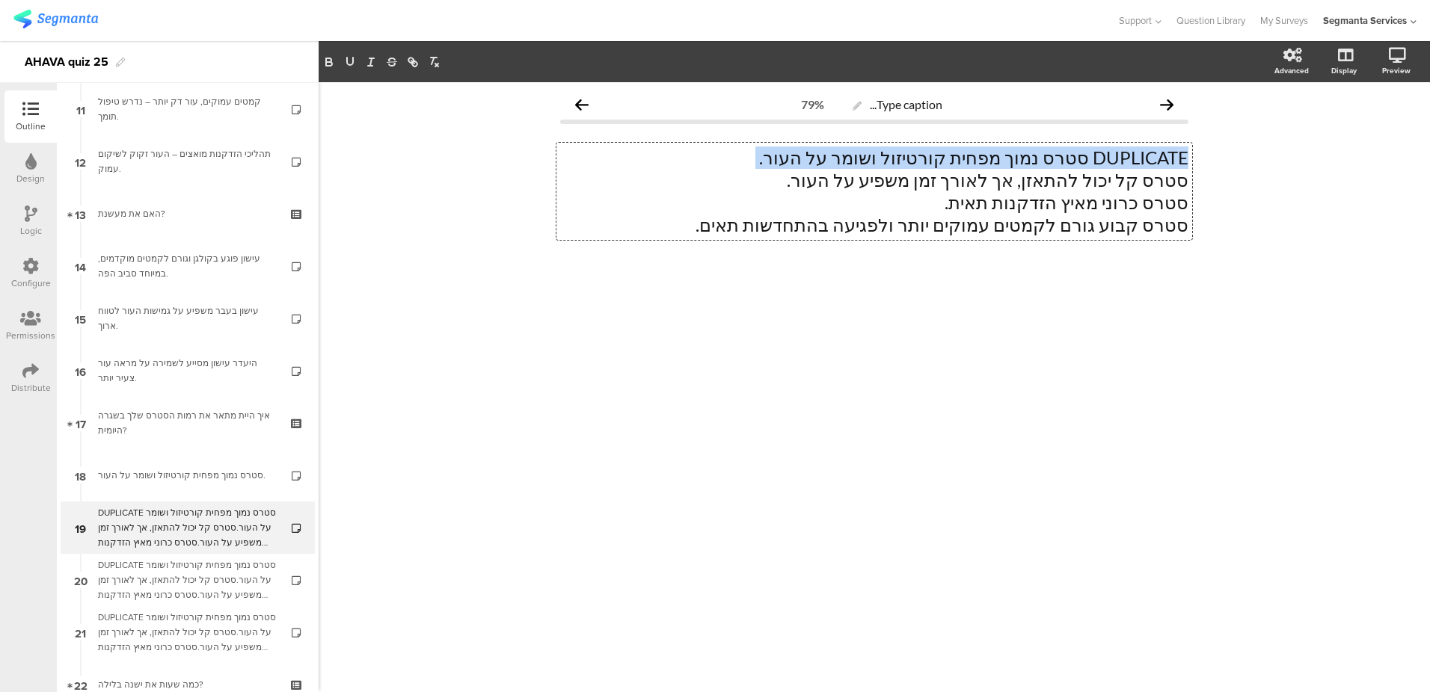
click at [885, 162] on p "DUPLICATE סטרס נמוך מפחית קורטיזול ושומר על העור." at bounding box center [874, 158] width 628 height 22
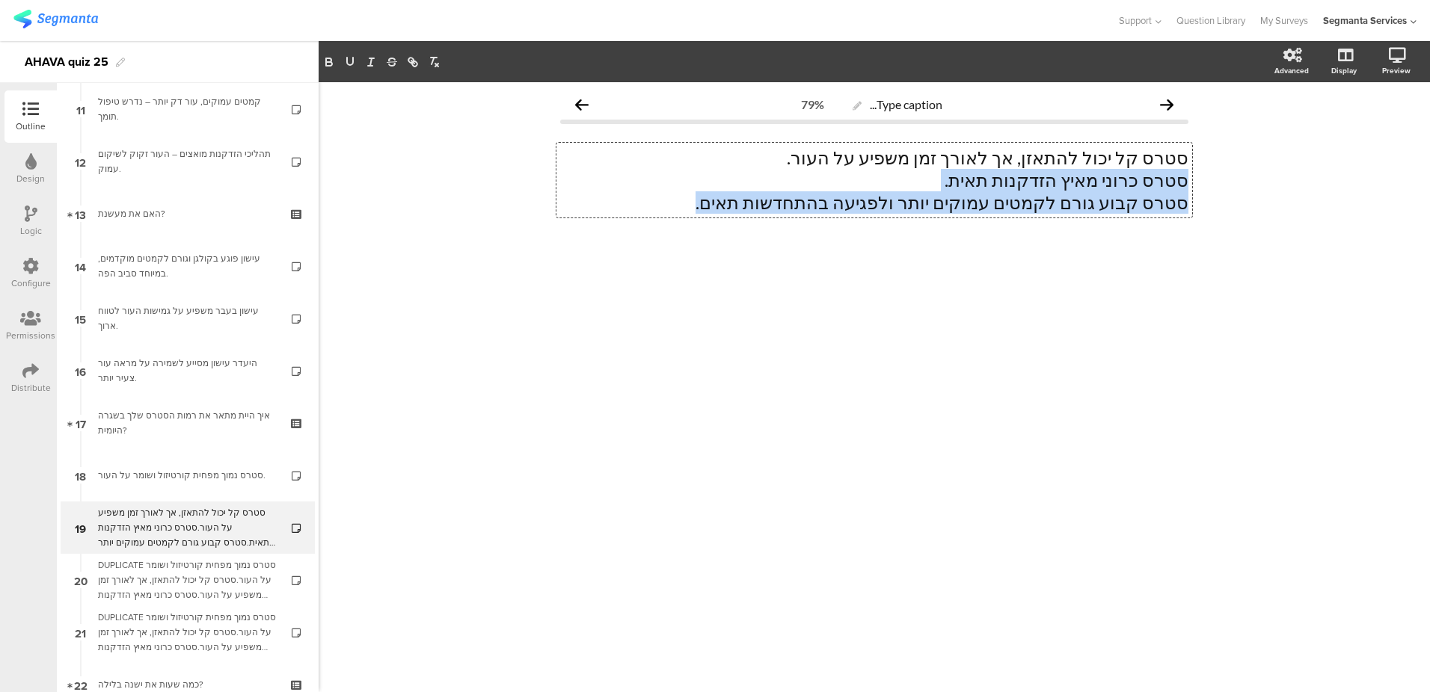
drag, startPoint x: 646, startPoint y: 209, endPoint x: 1205, endPoint y: 181, distance: 559.3
click at [1205, 181] on div "Type caption... 79% סטרס קל יכול להתאזן, אך לאורך זמן משפיע על העור. סטרס כרוני…" at bounding box center [874, 387] width 1111 height 610
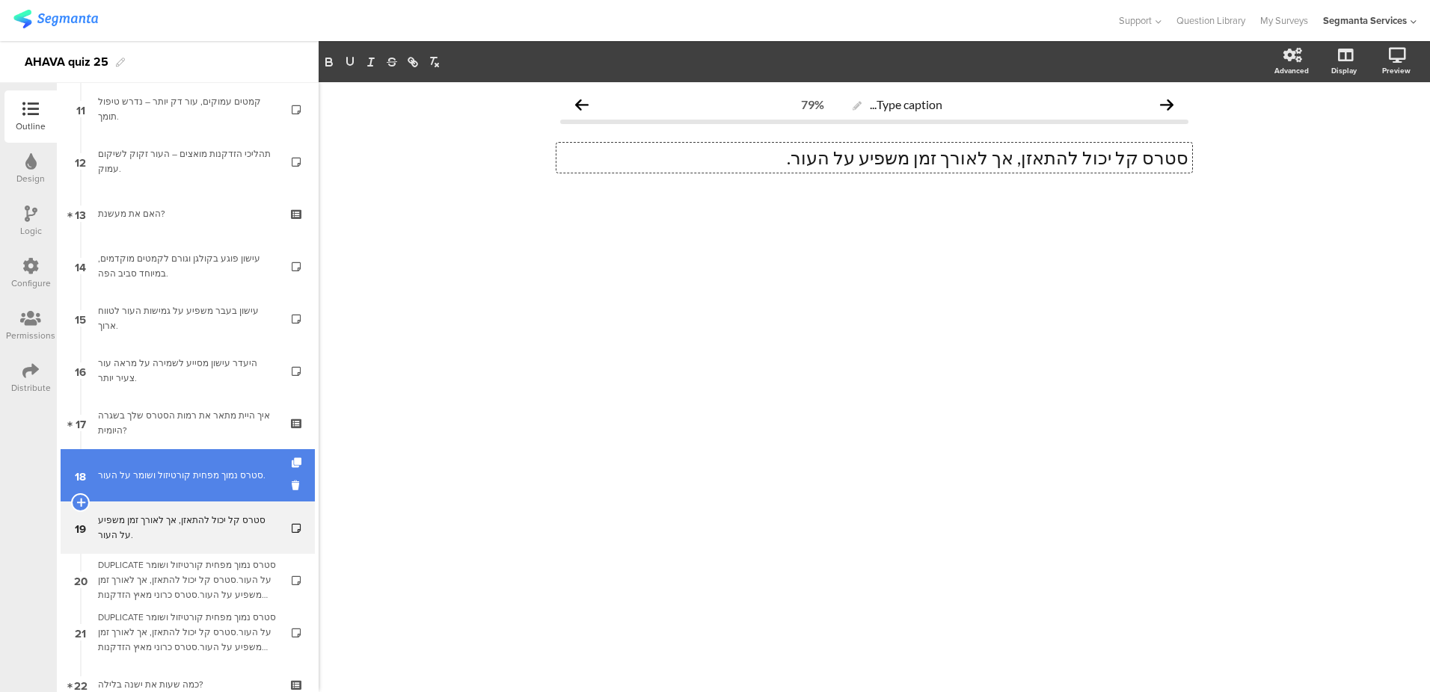
click at [141, 471] on div "סטרס נמוך מפחית קורטיזול ושומר על העור." at bounding box center [187, 475] width 179 height 15
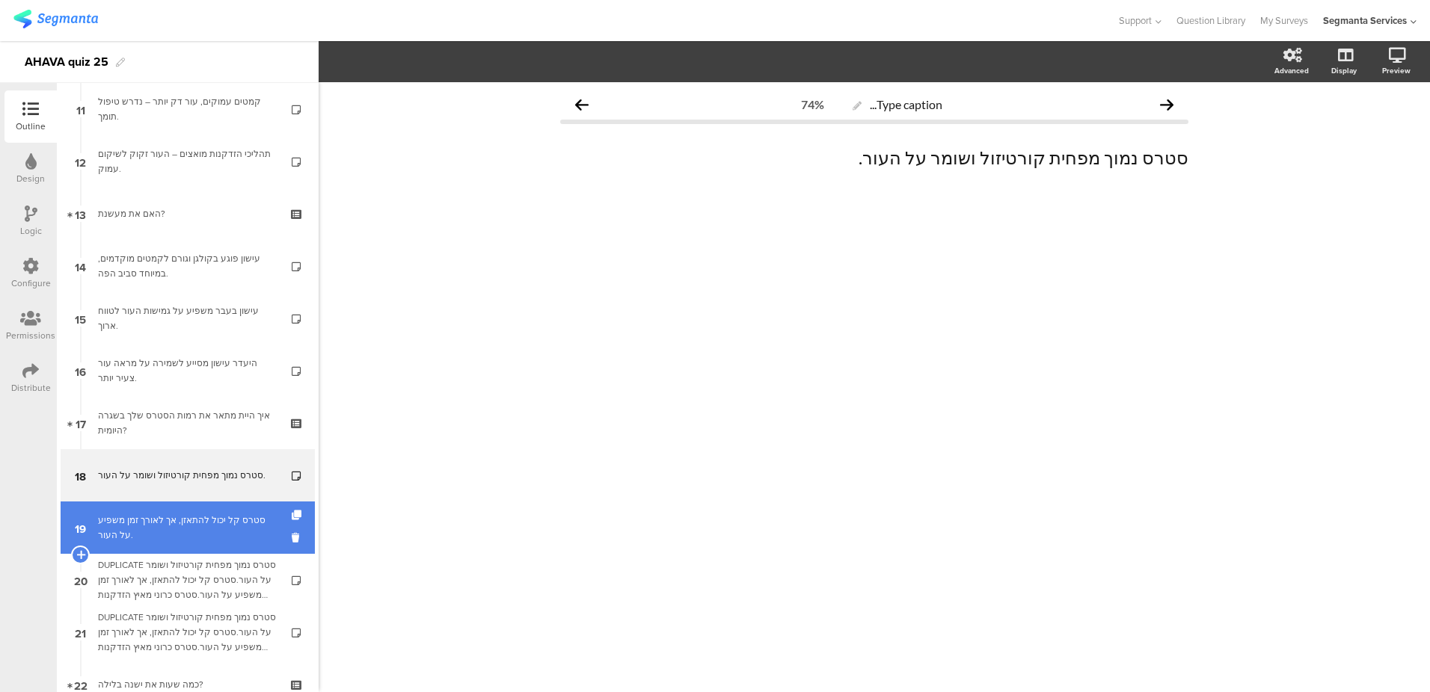
click at [139, 518] on div "סטרס קל יכול להתאזן, אך לאורך זמן משפיע על העור." at bounding box center [187, 528] width 179 height 30
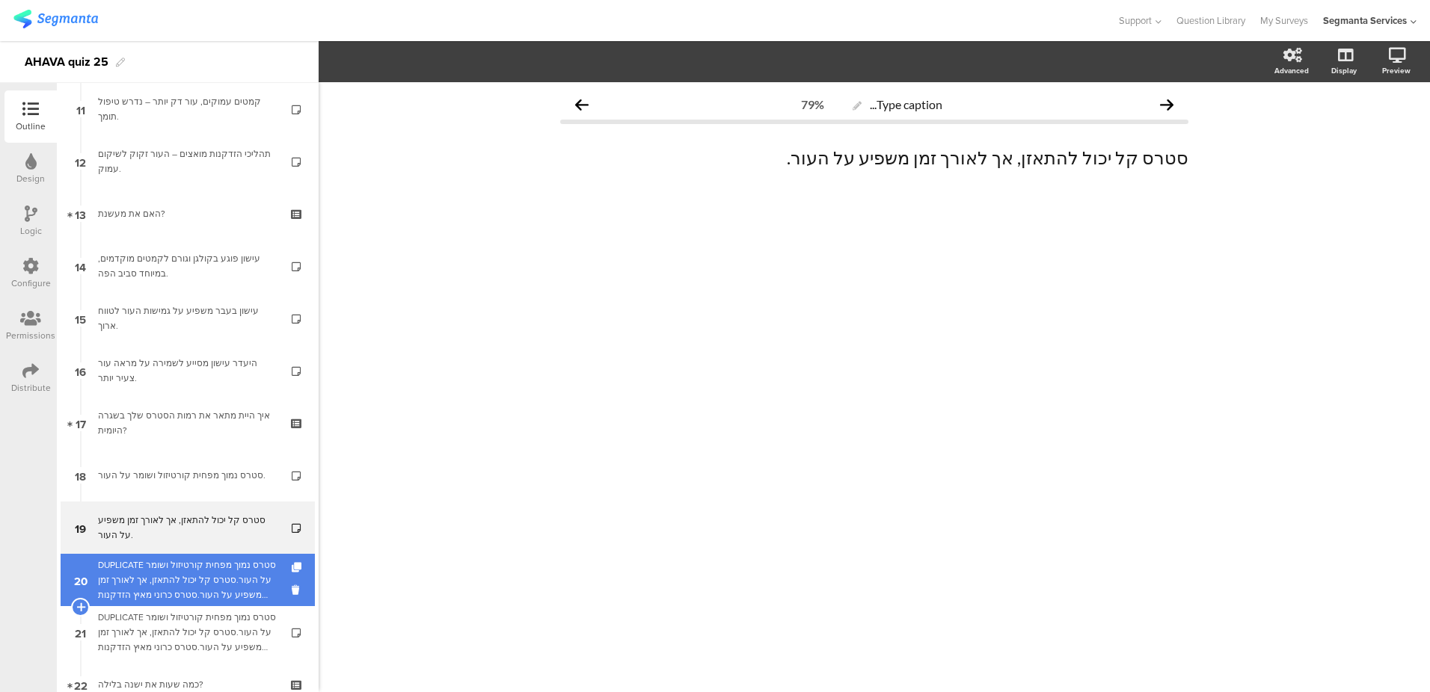
click at [136, 585] on div "DUPLICATE סטרס נמוך מפחית קורטיזול ושומר על העור.סטרס קל יכול להתאזן, אך לאורך …" at bounding box center [187, 580] width 179 height 45
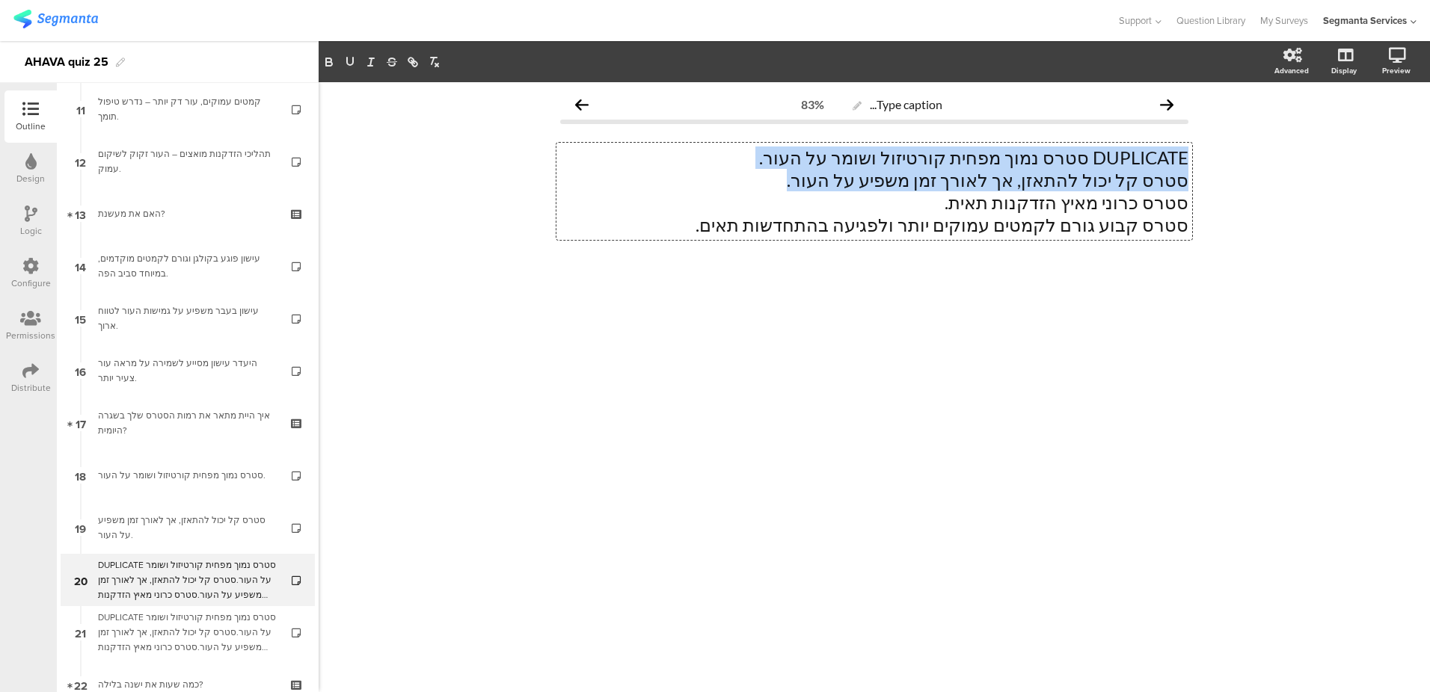
drag, startPoint x: 803, startPoint y: 179, endPoint x: 750, endPoint y: 184, distance: 53.3
click at [750, 184] on div "DUPLICATE סטרס נמוך מפחית קורטיזול ושומר על העור. סטרס קל יכול להתאזן, אך לאורך…" at bounding box center [874, 191] width 636 height 97
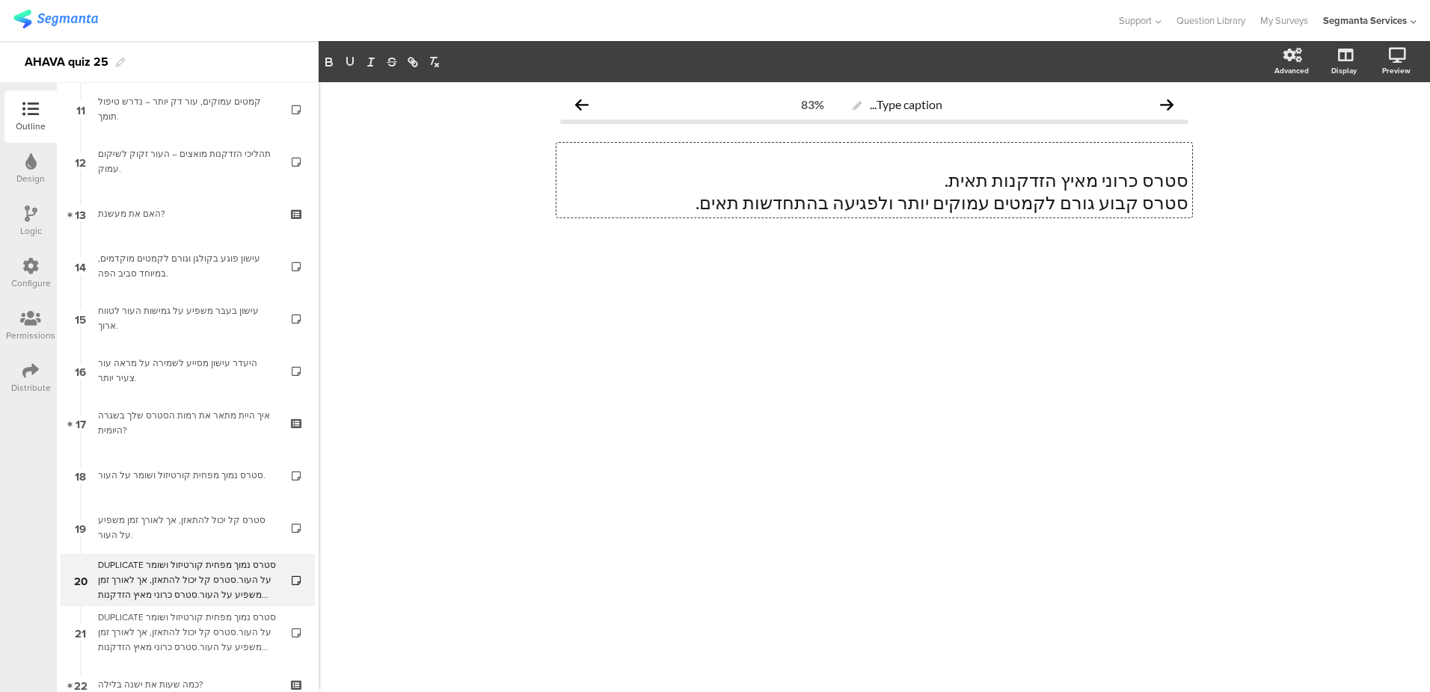
click at [908, 214] on div "DUPLICATE סטרס נמוך מפחית קורטיזול ושומר על העור. סטרס קל יכול להתאזן, אך לאורך…" at bounding box center [874, 180] width 636 height 75
click at [912, 205] on p "סטרס קבוע גורם לקמטים עמוקים יותר ולפגיעה בהתחדשות תאים." at bounding box center [874, 202] width 628 height 22
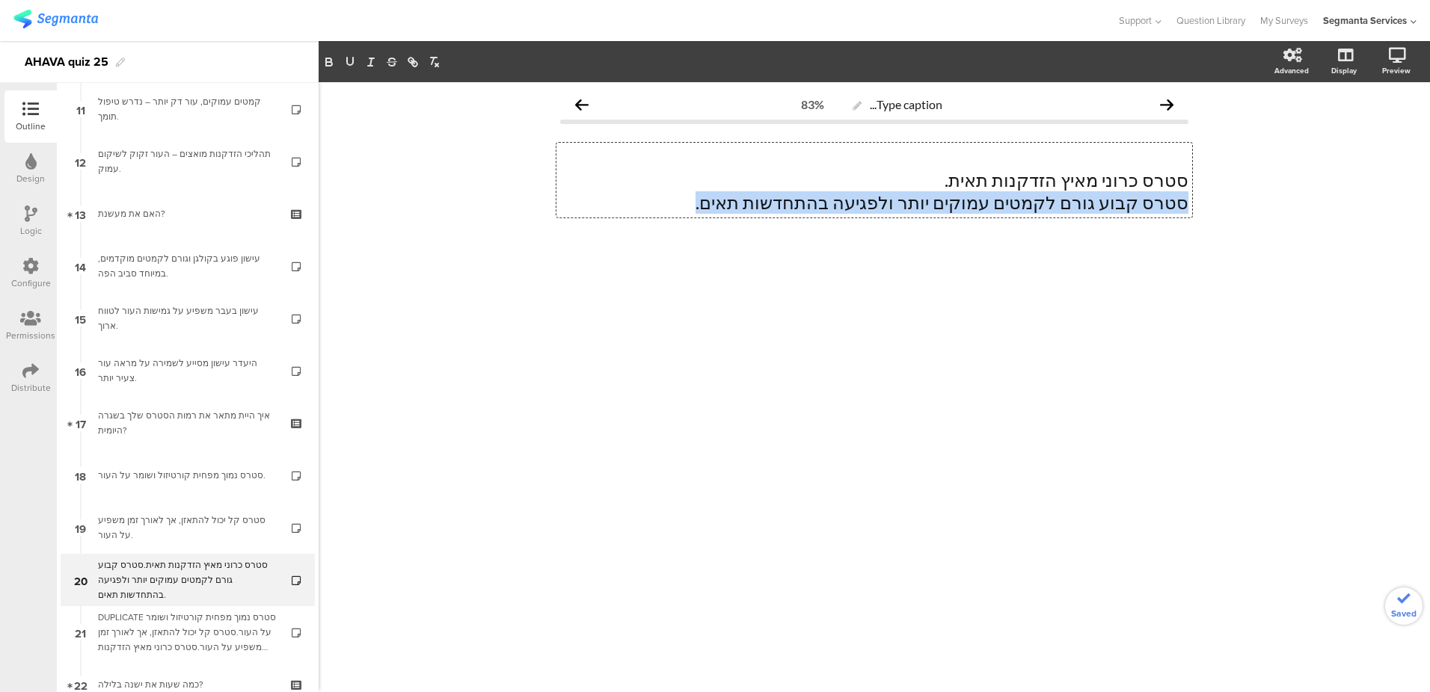
click at [912, 205] on p "סטרס קבוע גורם לקמטים עמוקים יותר ולפגיעה בהתחדשות תאים." at bounding box center [874, 202] width 628 height 22
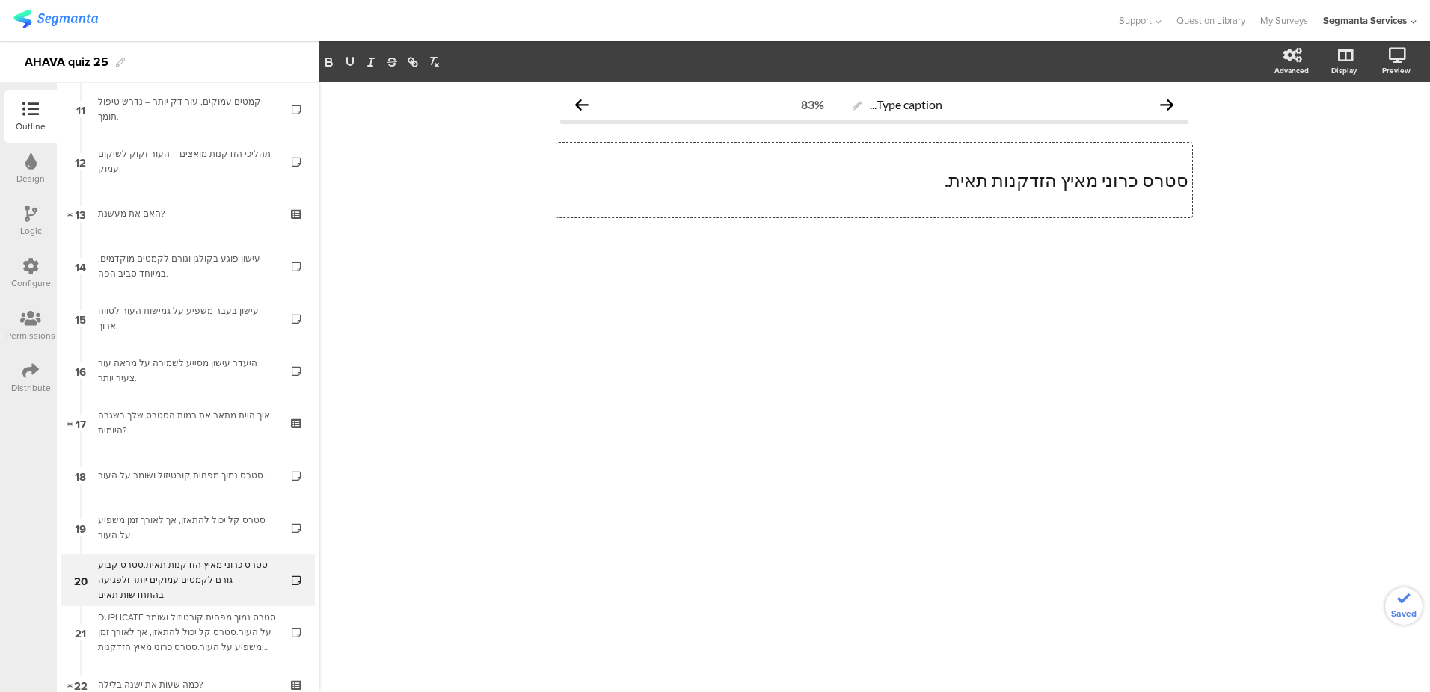
click at [1009, 154] on p at bounding box center [874, 158] width 628 height 22
click at [1186, 178] on p "סטרס כרוני מאיץ הזדקנות תאית." at bounding box center [874, 180] width 628 height 22
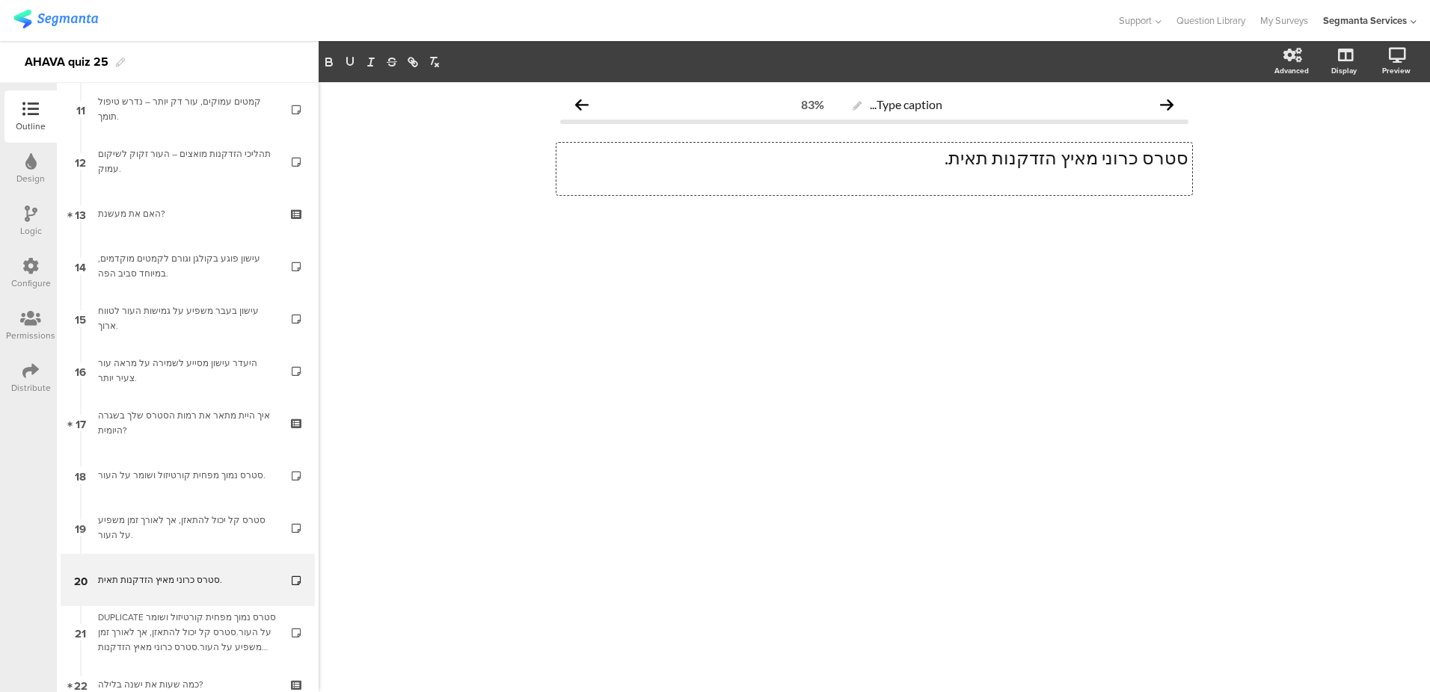
click at [1185, 185] on p at bounding box center [874, 180] width 628 height 22
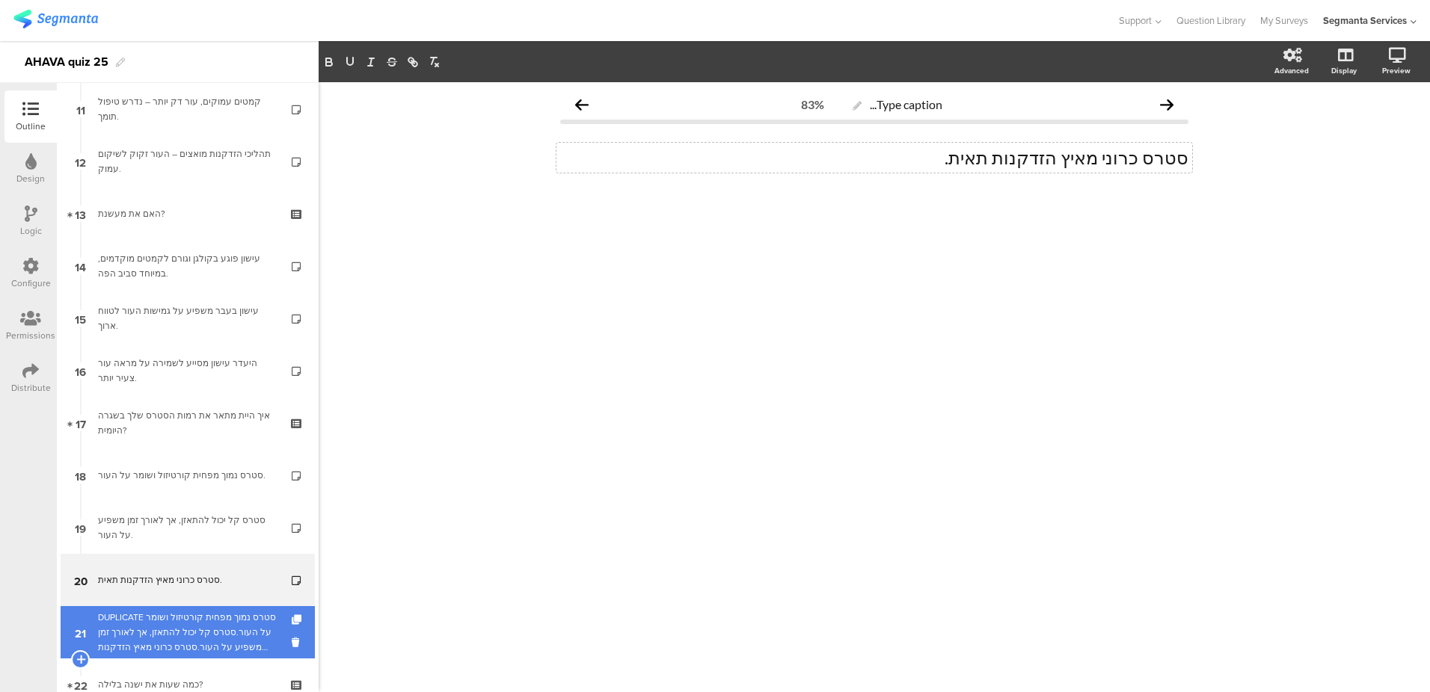
click at [180, 629] on div "DUPLICATE סטרס נמוך מפחית קורטיזול ושומר על העור.סטרס קל יכול להתאזן, אך לאורך …" at bounding box center [187, 632] width 179 height 45
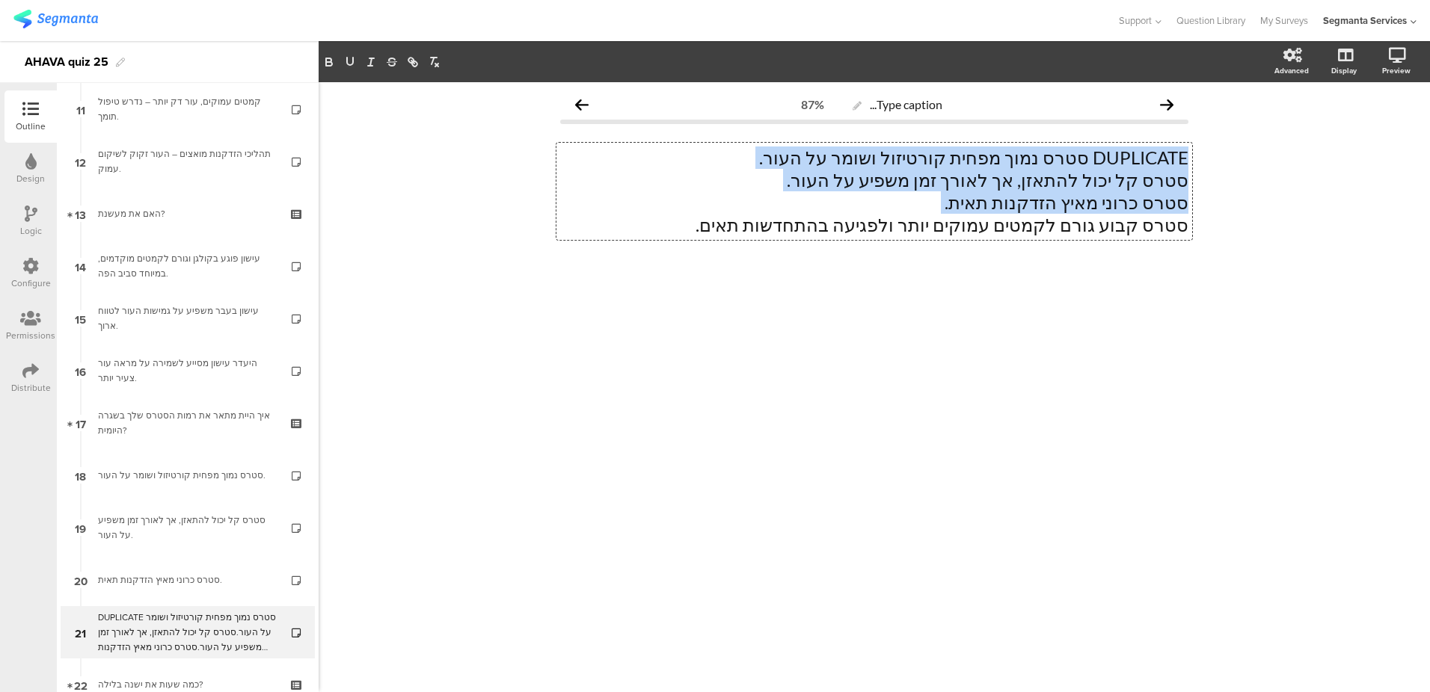
drag, startPoint x: 933, startPoint y: 211, endPoint x: 1193, endPoint y: 221, distance: 260.4
click at [1193, 221] on div "Type caption... 87% DUPLICATE סטרס נמוך מפחית קורטיזול ושומר על העור. סטרס קל י…" at bounding box center [874, 204] width 658 height 244
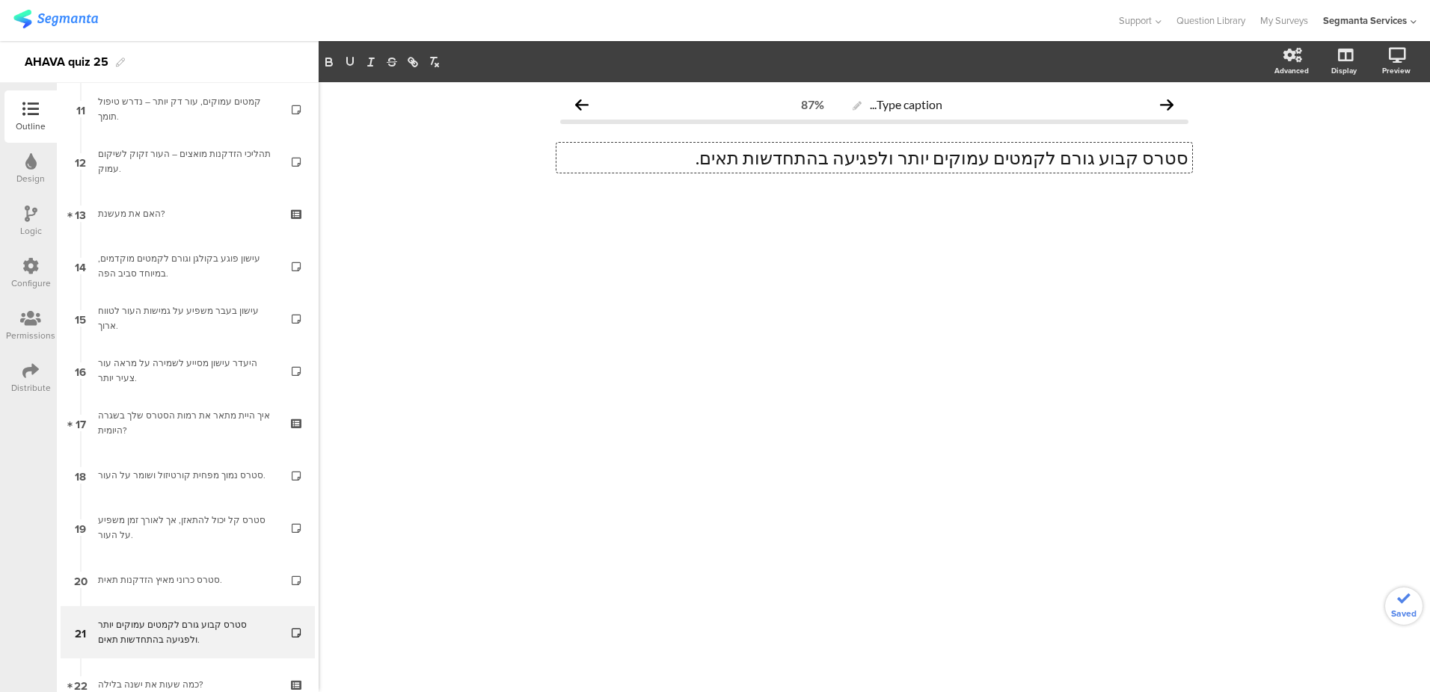
click at [603, 371] on div "Type caption... 87% סטרס קבוע גורם לקמטים עמוקים יותר ולפגיעה בהתחדשות תאים. סט…" at bounding box center [874, 387] width 1111 height 610
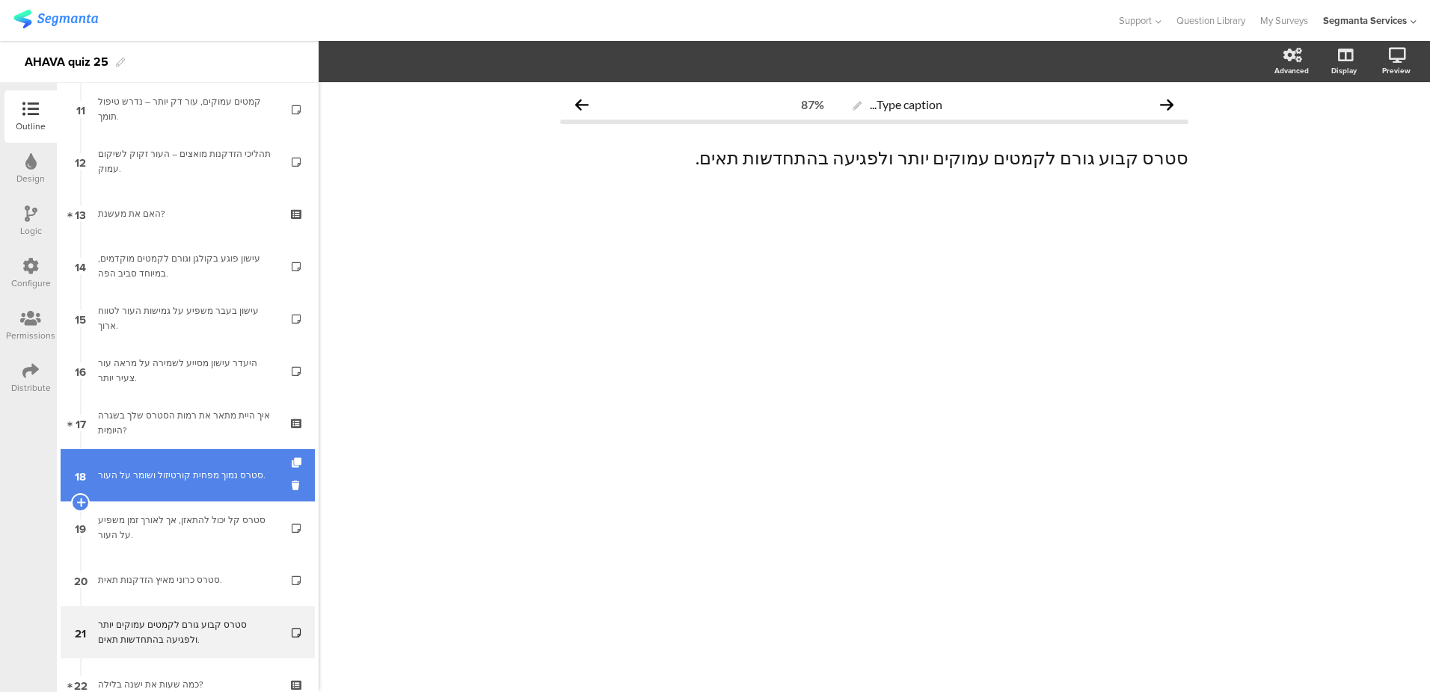
click at [165, 483] on div "סטרס נמוך מפחית קורטיזול ושומר על העור." at bounding box center [187, 475] width 179 height 15
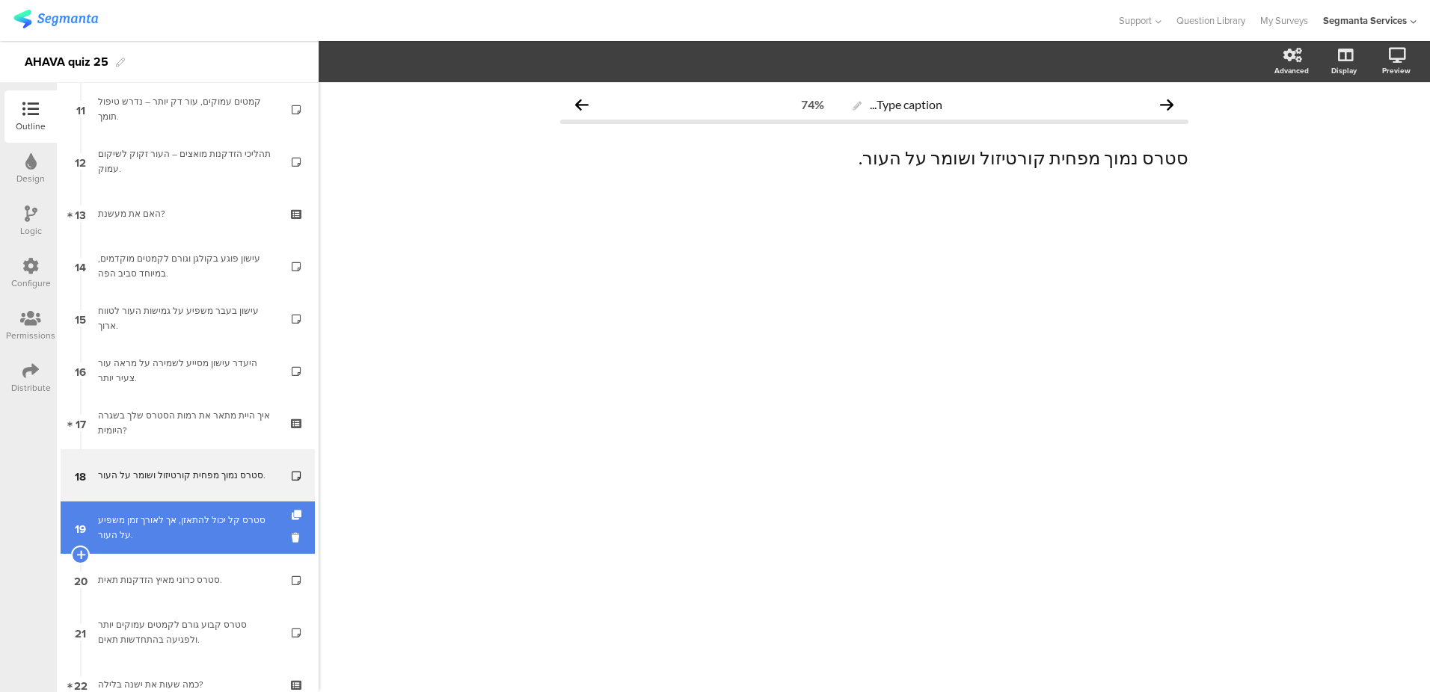
click at [178, 525] on div "סטרס קל יכול להתאזן, אך לאורך זמן משפיע על העור." at bounding box center [187, 528] width 179 height 30
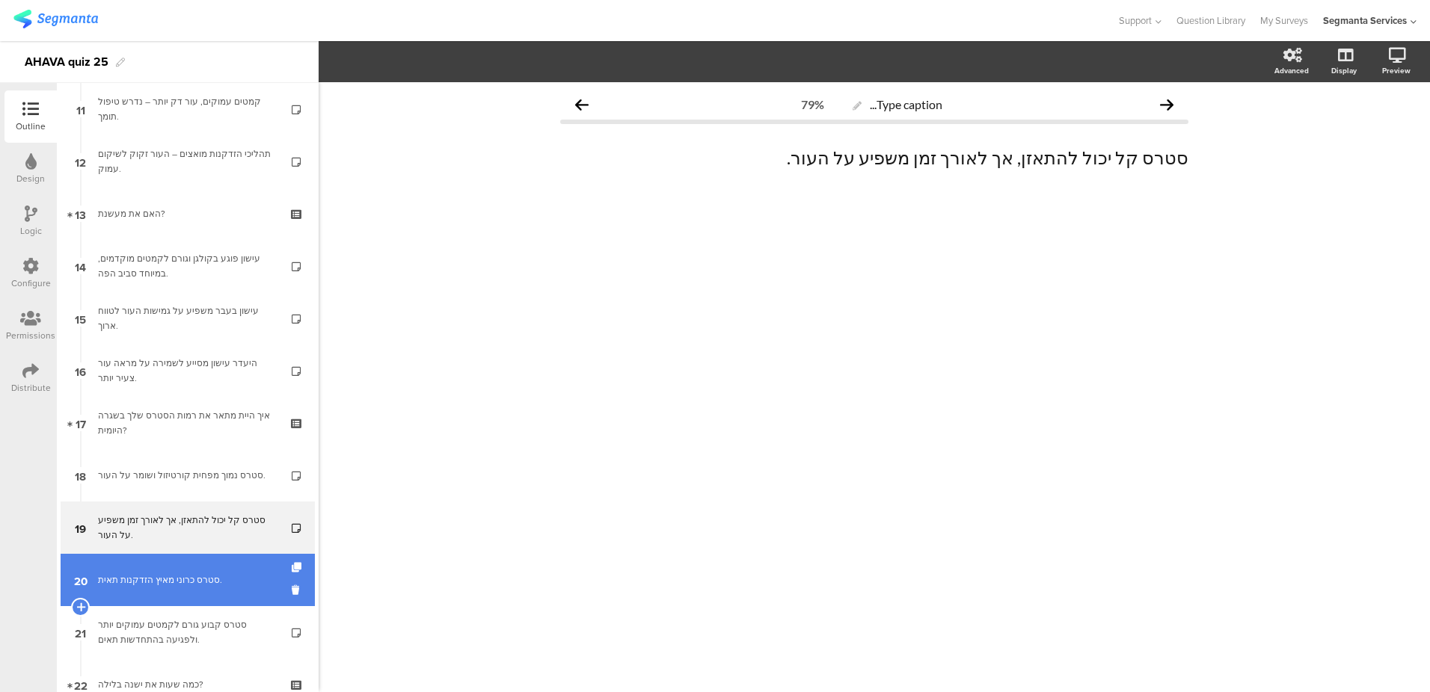
click at [173, 569] on link "20 סטרס כרוני מאיץ הזדקנות תאית." at bounding box center [188, 580] width 254 height 52
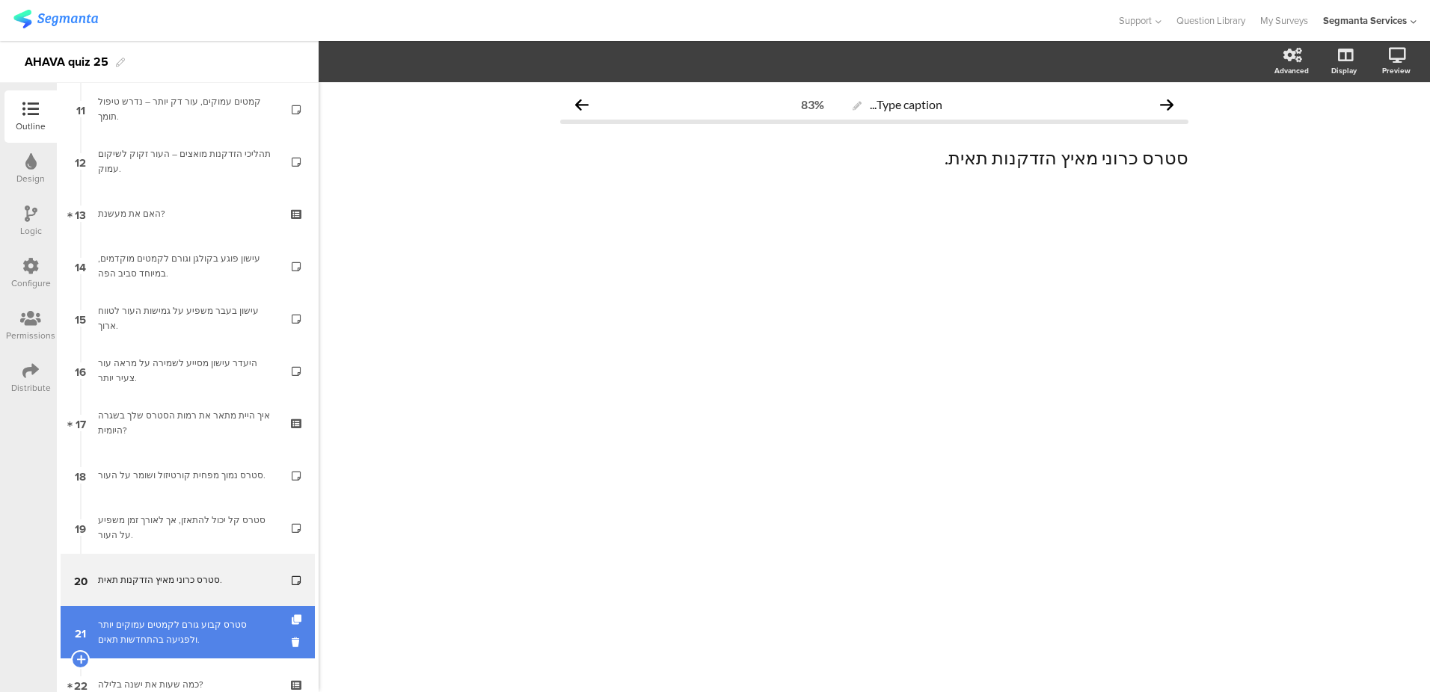
click at [170, 612] on link "21 סטרס קבוע גורם לקמטים עמוקים יותר ולפגיעה בהתחדשות תאים." at bounding box center [188, 632] width 254 height 52
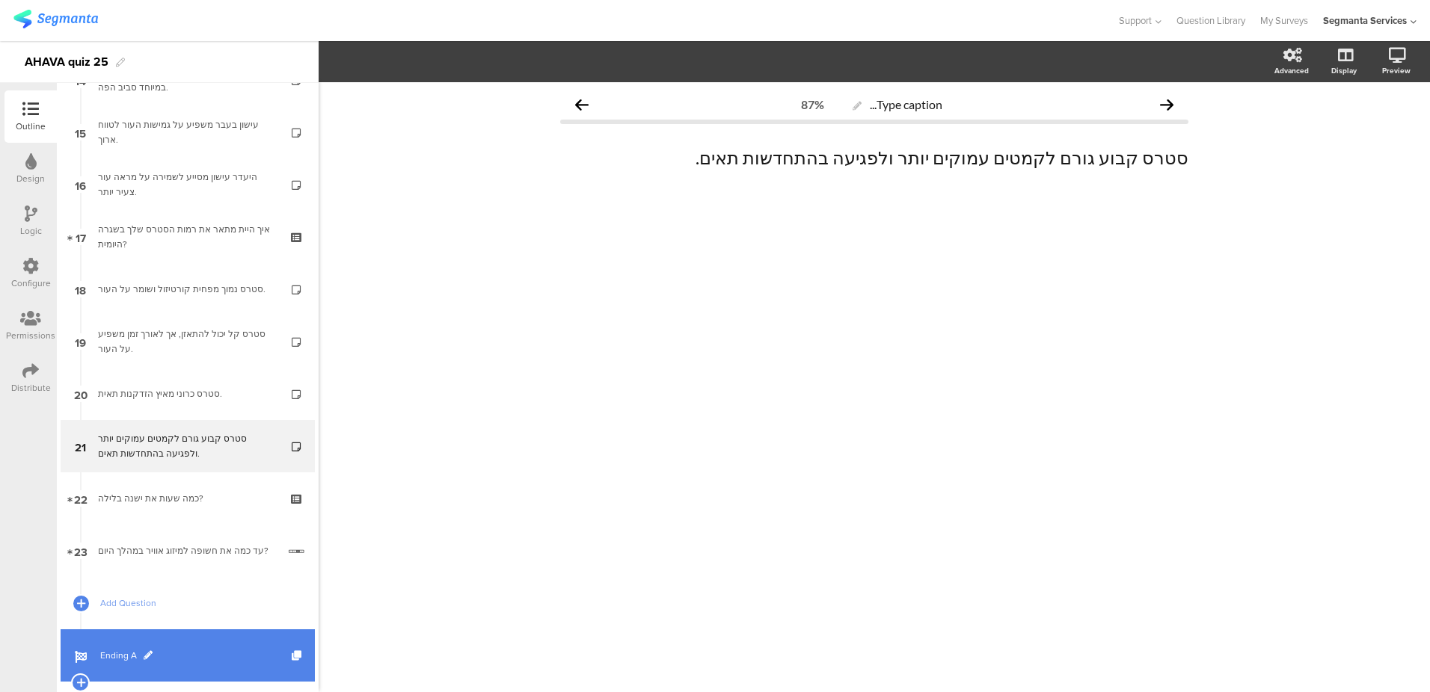
scroll to position [793, 0]
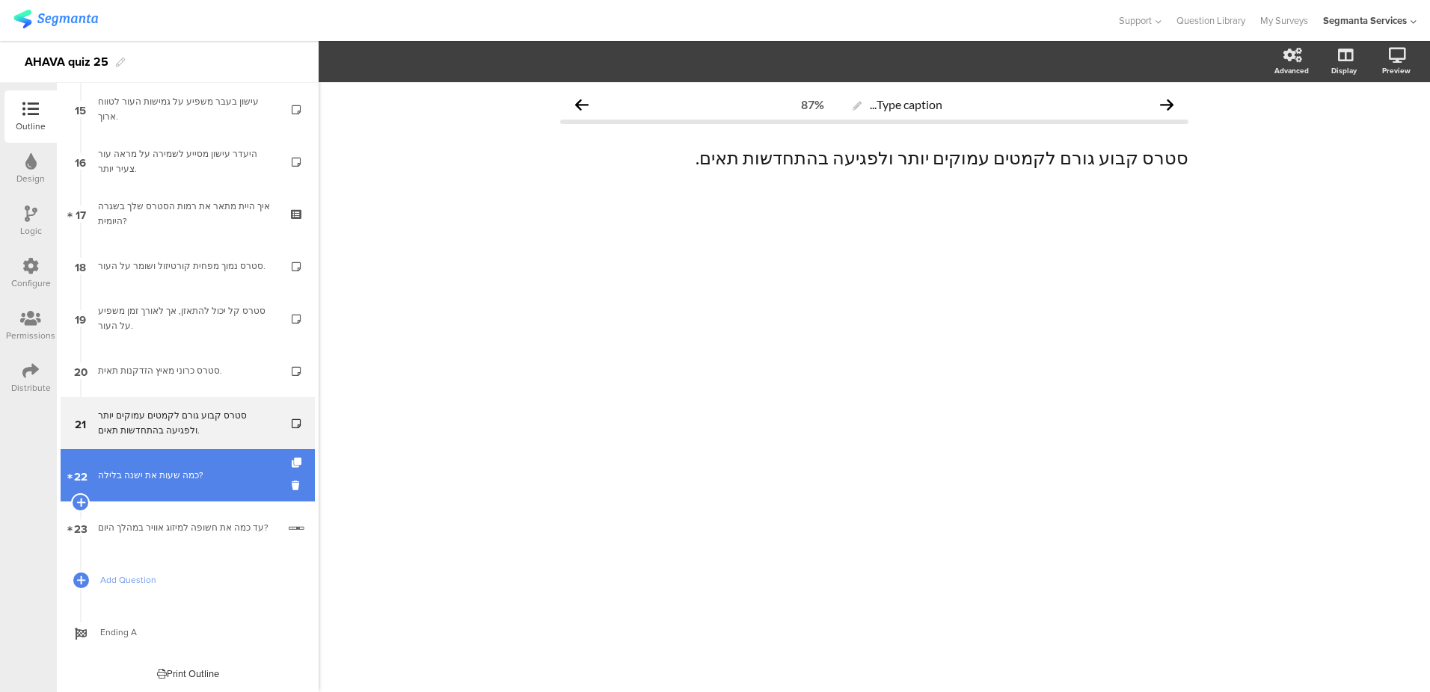
click at [165, 481] on div "כמה שעות את ישנה בלילה?" at bounding box center [187, 475] width 179 height 15
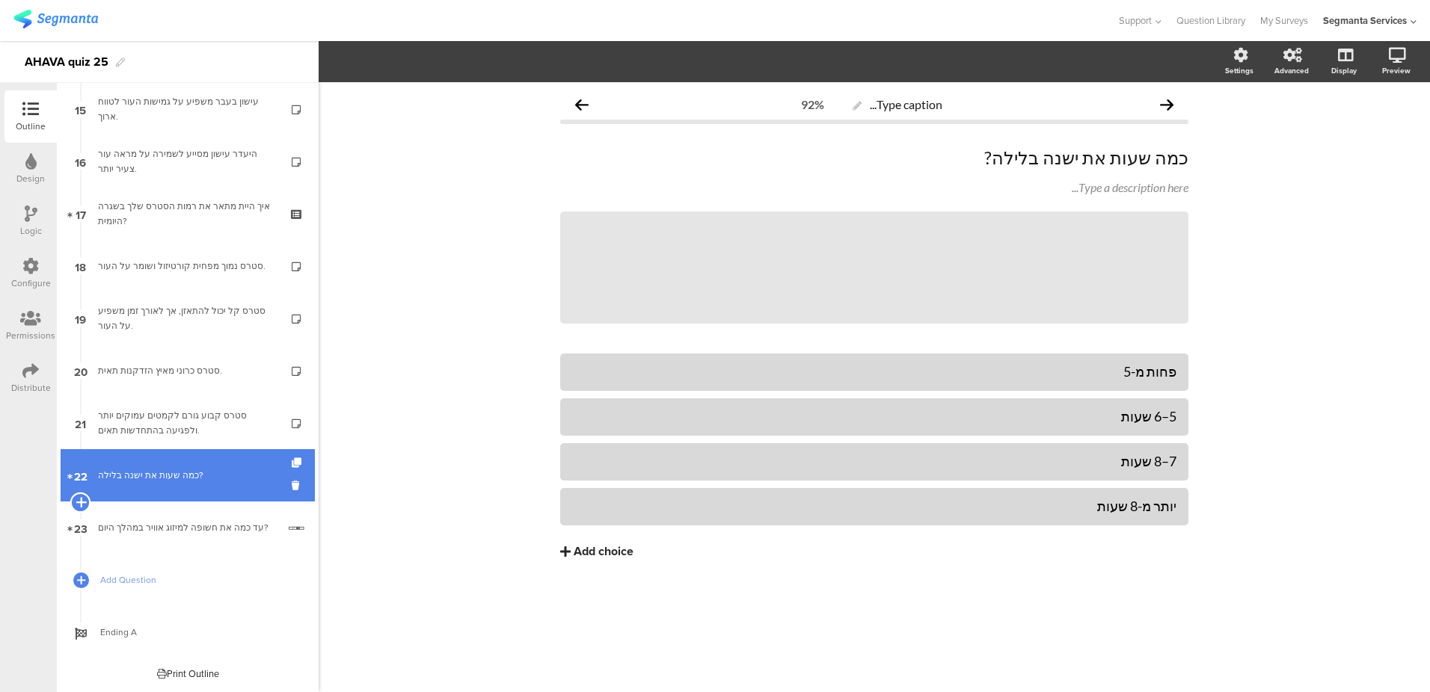
click at [79, 502] on icon at bounding box center [81, 502] width 10 height 13
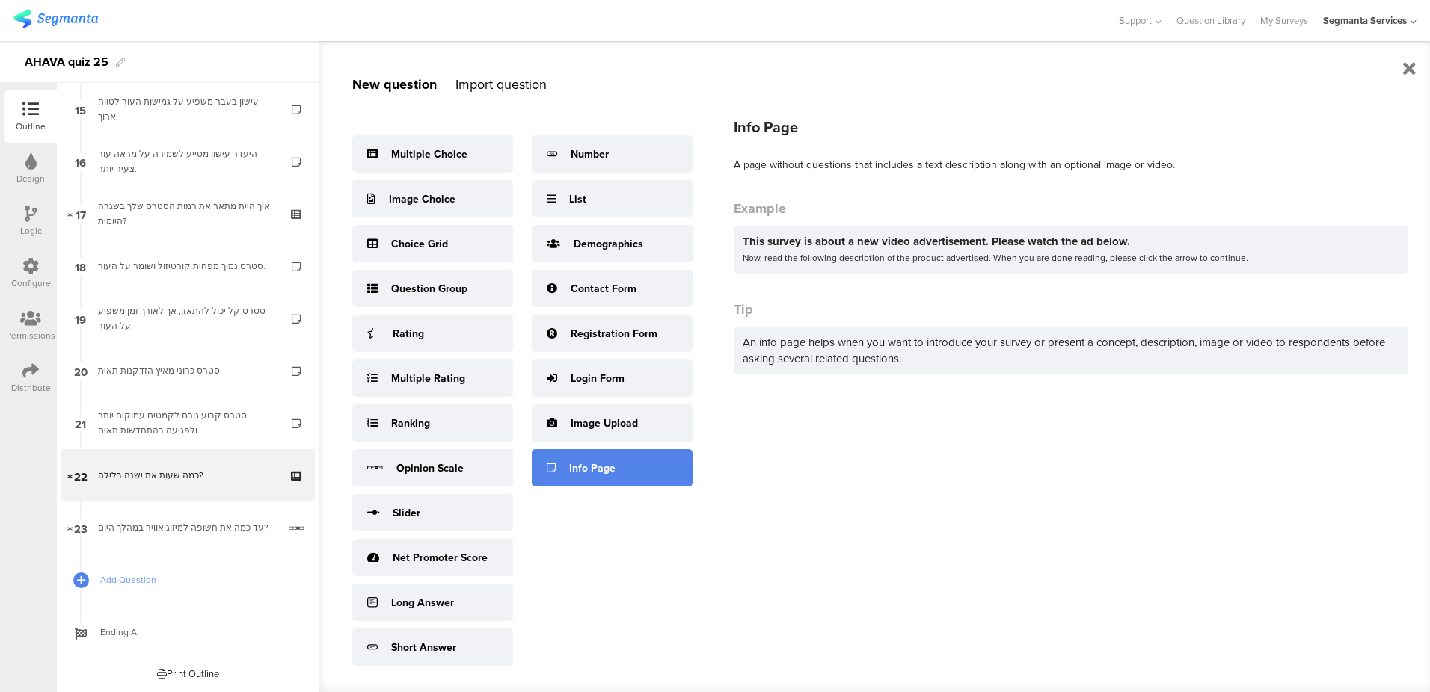
click at [559, 476] on div "Info Page" at bounding box center [612, 467] width 161 height 37
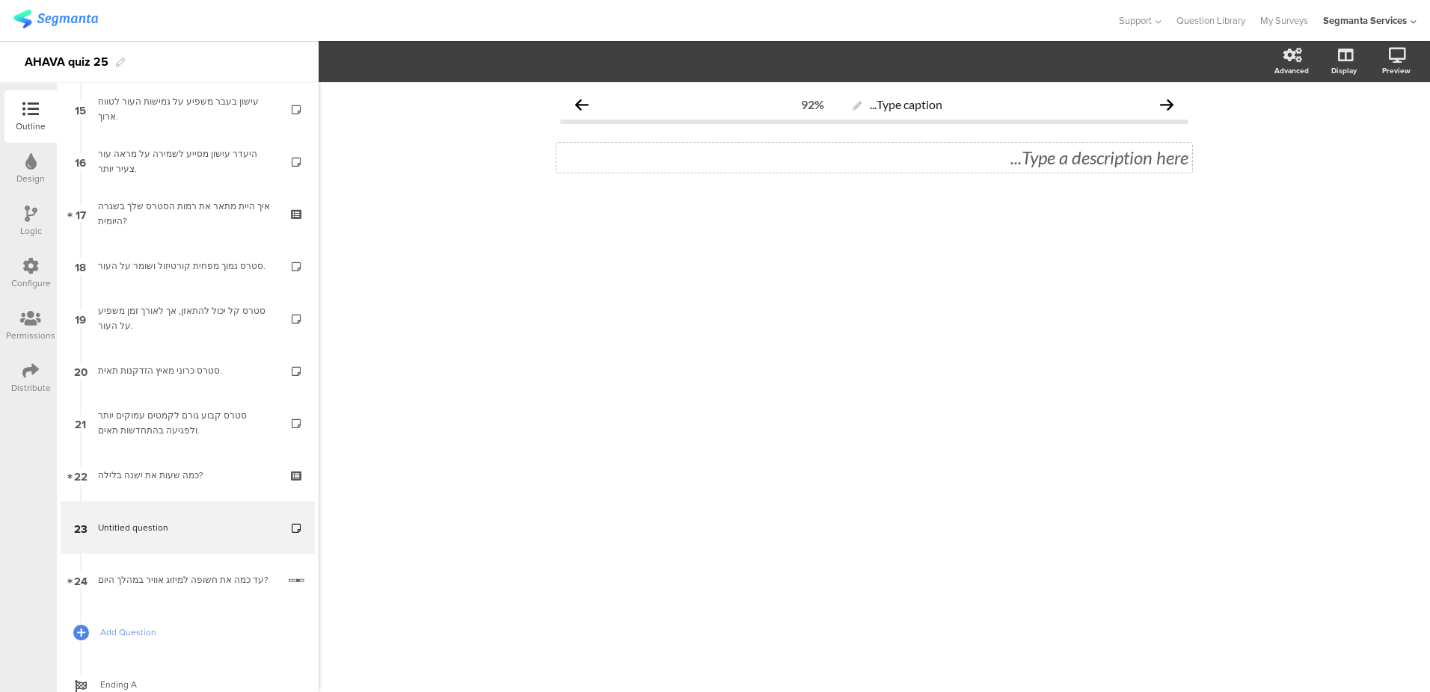
click at [1064, 162] on div "Type a description here..." at bounding box center [874, 158] width 628 height 22
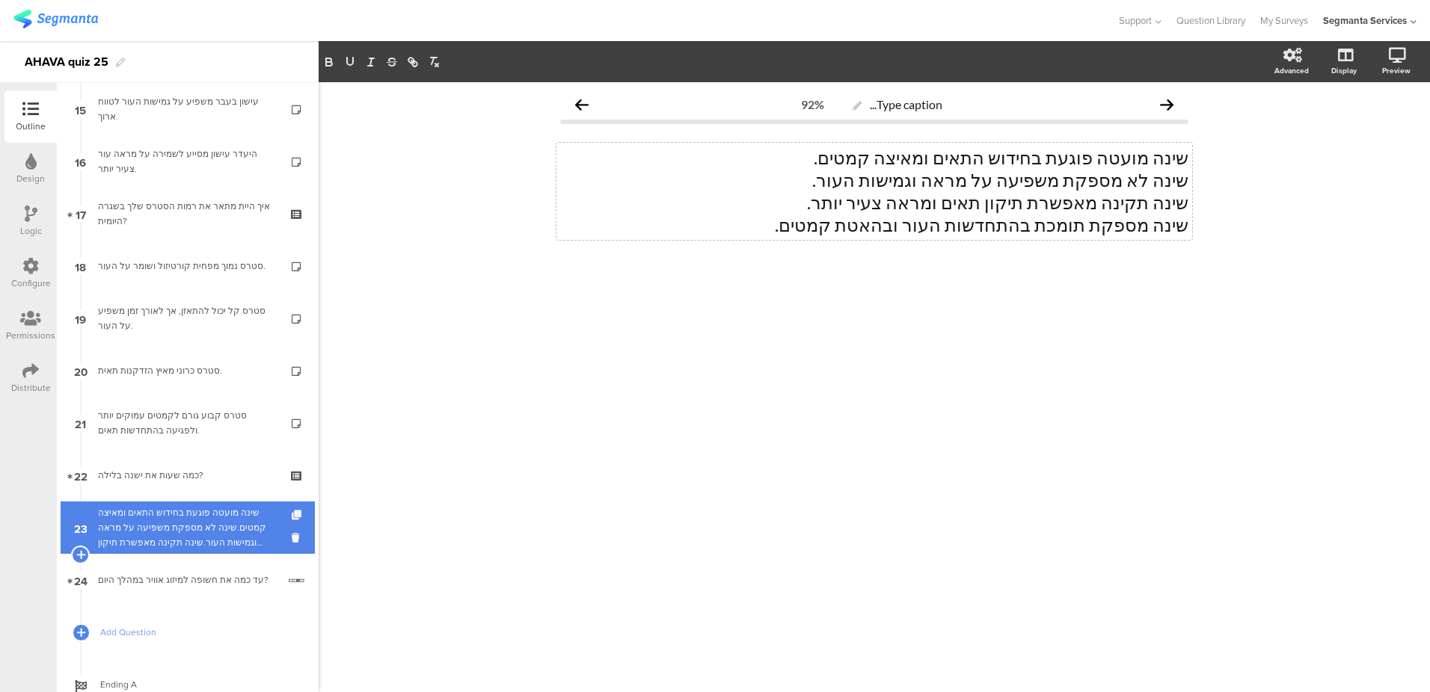
click at [292, 518] on icon at bounding box center [298, 516] width 13 height 10
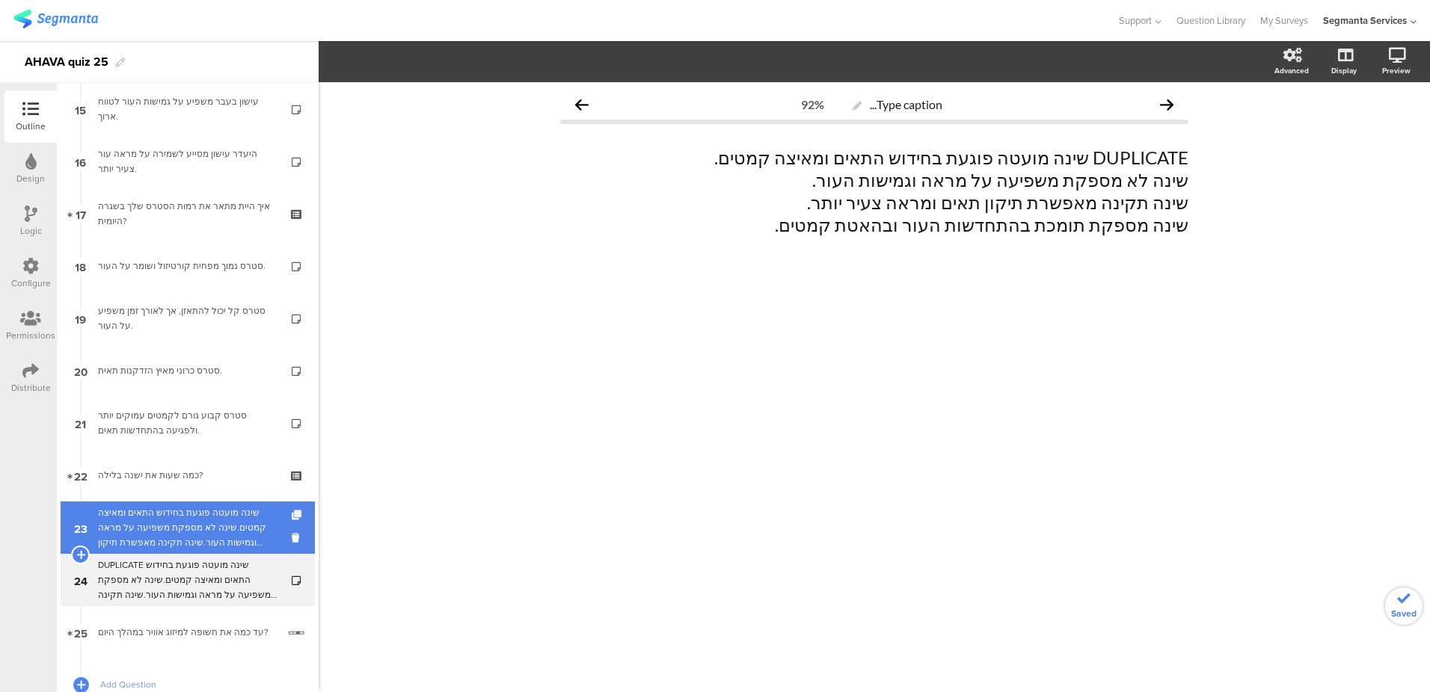
click at [292, 518] on icon at bounding box center [298, 516] width 13 height 10
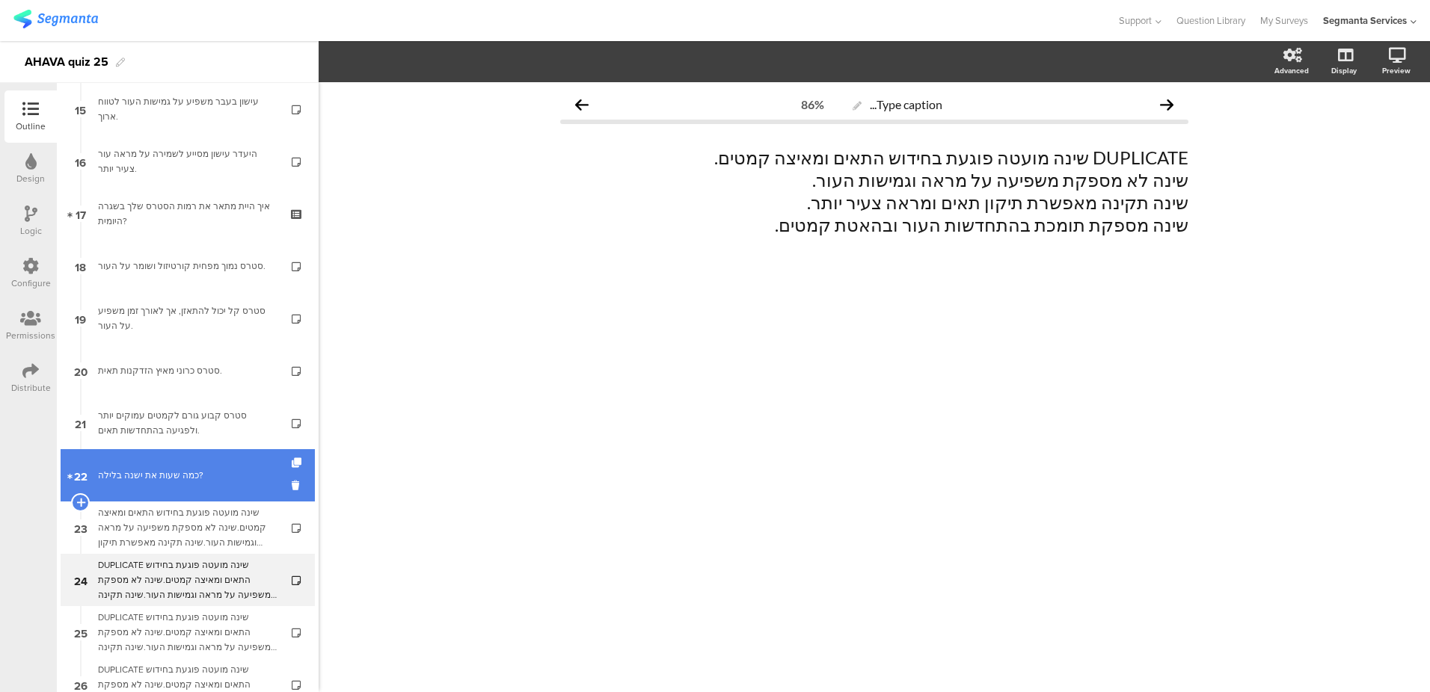
click at [212, 483] on link "22 כמה שעות את ישנה בלילה?" at bounding box center [188, 475] width 254 height 52
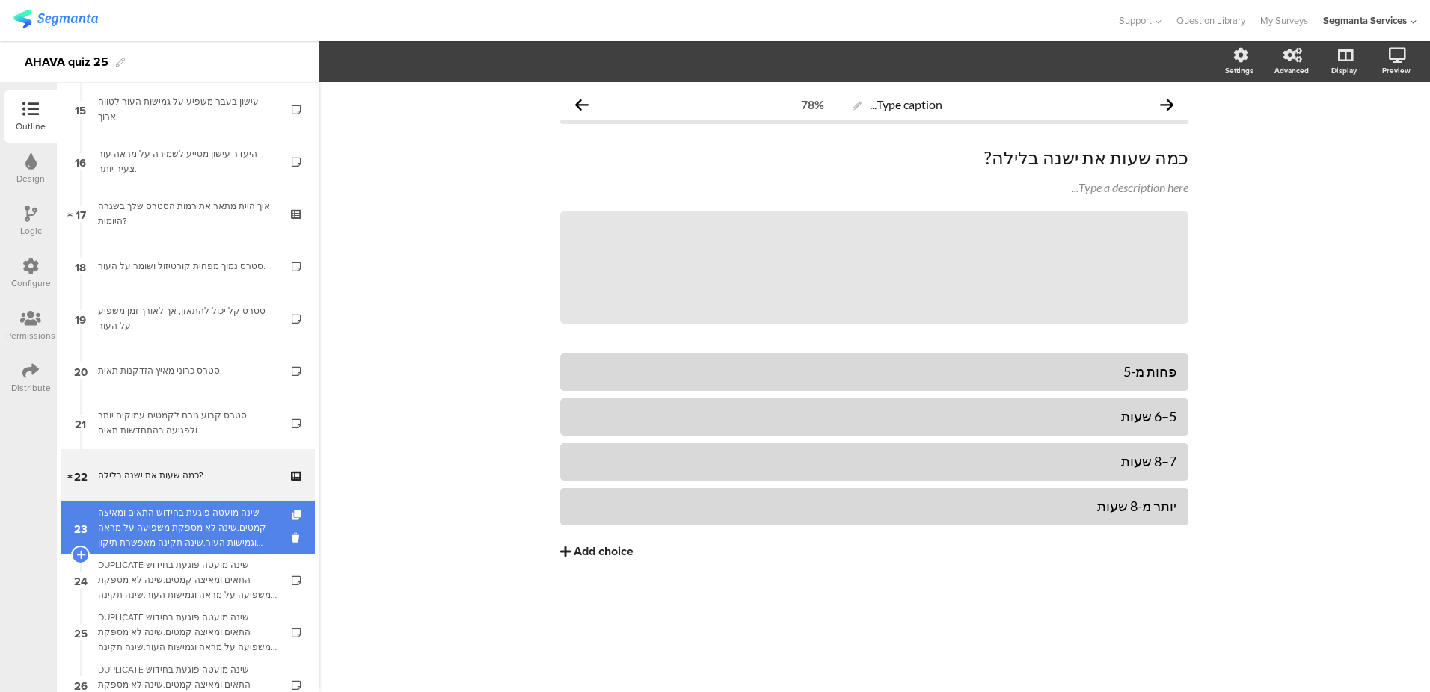
click at [209, 518] on div "שינה מועטה פוגעת בחידוש התאים ומאיצה קמטים.שינה לא מספקת משפיעה על מראה וגמישות…" at bounding box center [187, 527] width 179 height 45
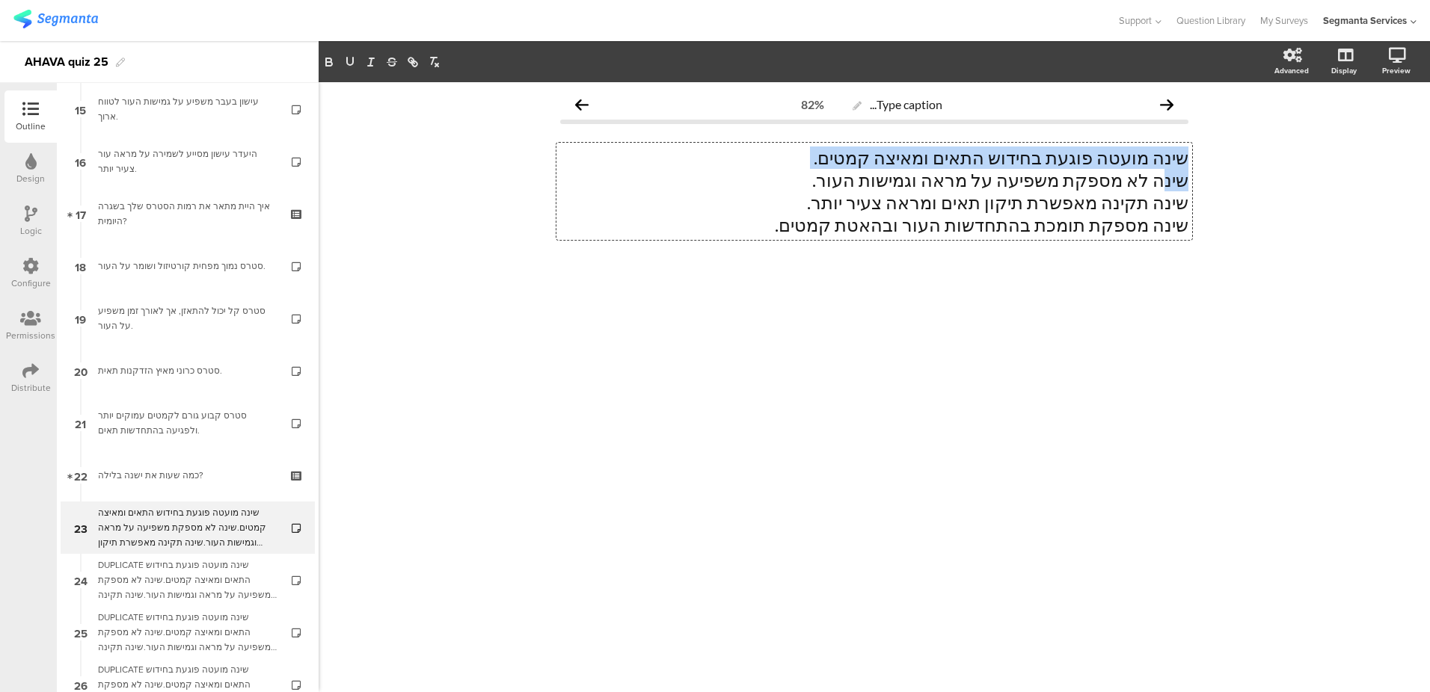
drag, startPoint x: 757, startPoint y: 227, endPoint x: 1160, endPoint y: 190, distance: 404.8
click at [1161, 190] on div "שינה מועטה פוגעת בחידוש התאים ומאיצה קמטים. שינה לא מספקת משפיעה על מראה וגמישו…" at bounding box center [874, 191] width 636 height 97
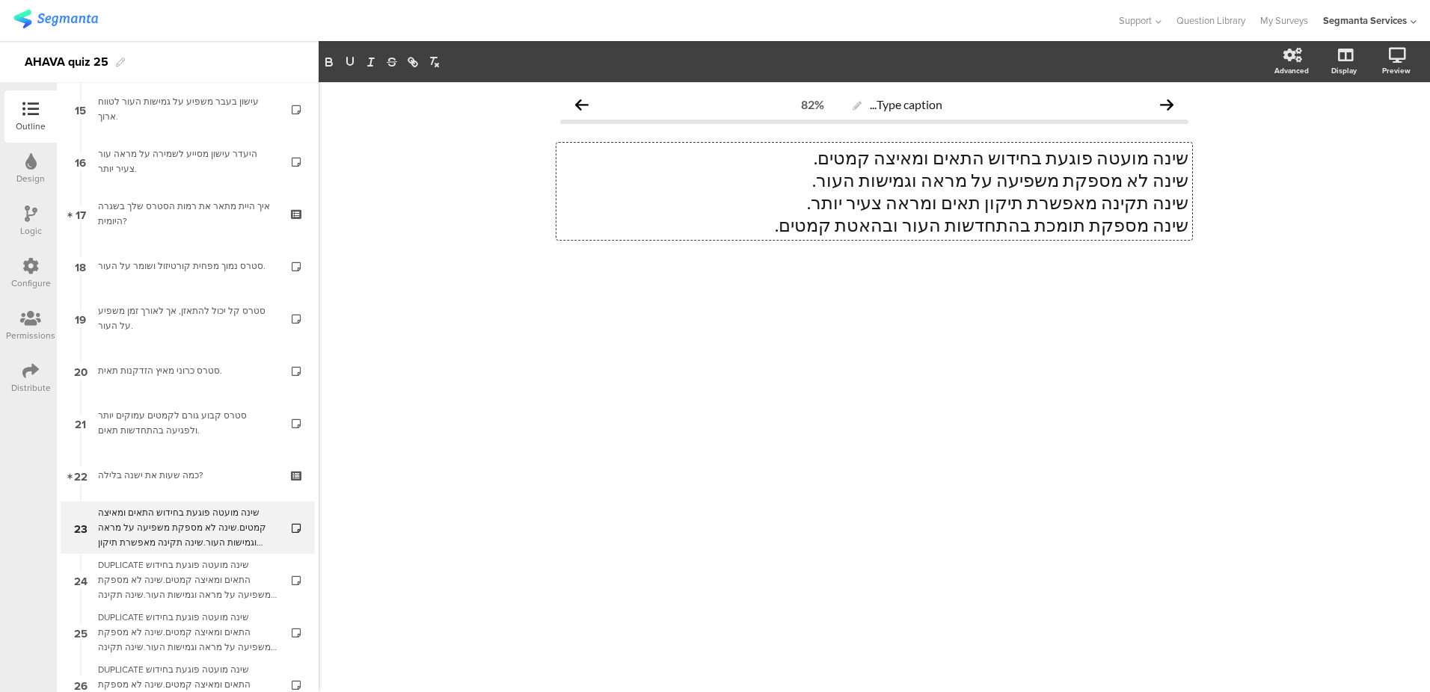
click at [995, 195] on p "שינה תקינה מאפשרת תיקון תאים ומראה צעיר יותר." at bounding box center [874, 202] width 628 height 22
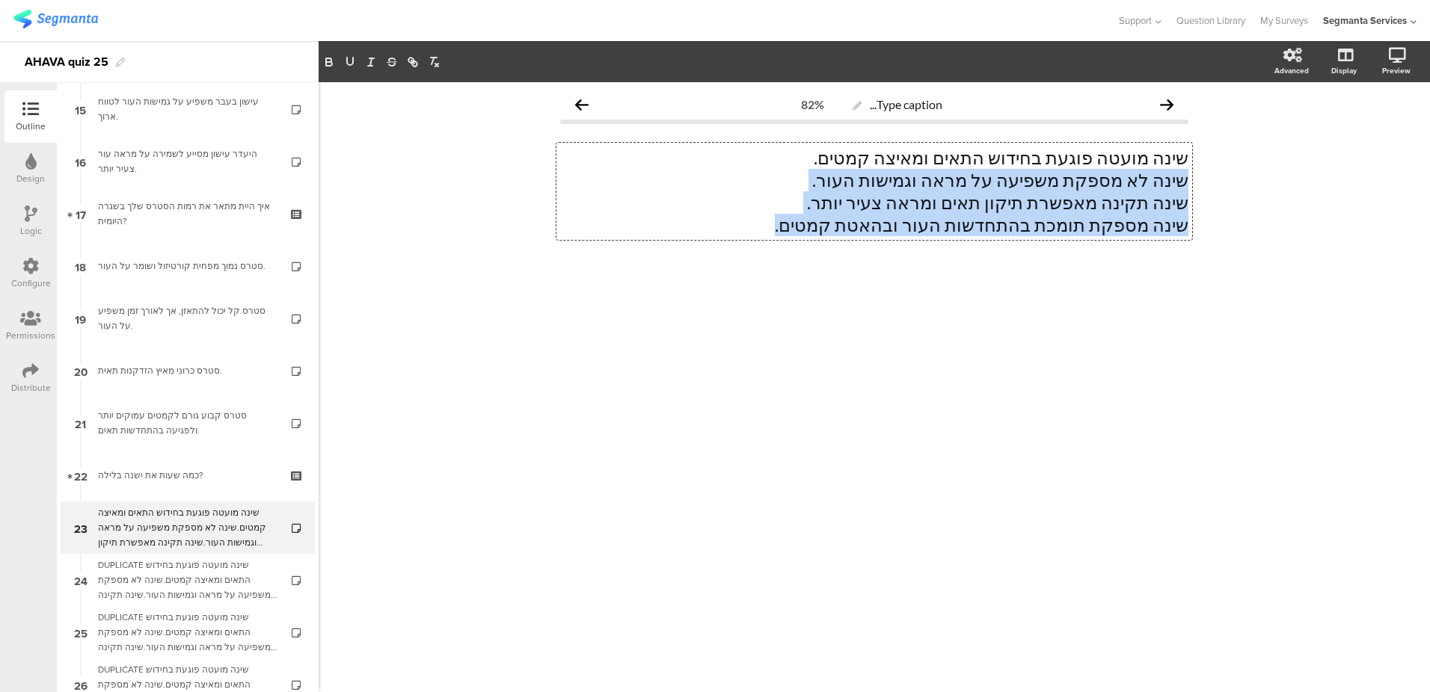
drag, startPoint x: 752, startPoint y: 234, endPoint x: 1192, endPoint y: 181, distance: 443.6
click at [1192, 181] on div "Type caption... 82% שינה מועטה פוגעת בחידוש התאים ומאיצה קמטים. שינה לא מספקת מ…" at bounding box center [874, 204] width 658 height 244
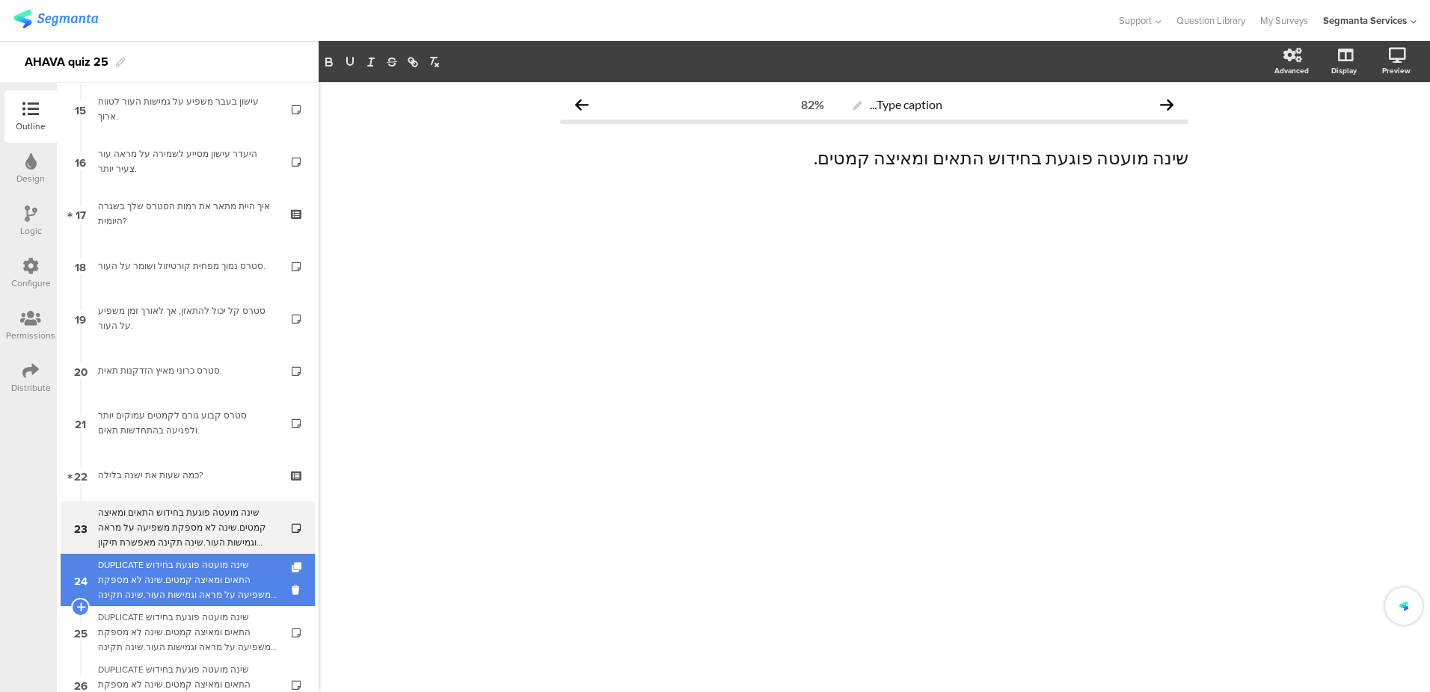
click at [201, 570] on div "DUPLICATE שינה מועטה פוגעת בחידוש התאים ומאיצה קמטים.שינה לא מספקת משפיעה על מר…" at bounding box center [187, 580] width 179 height 45
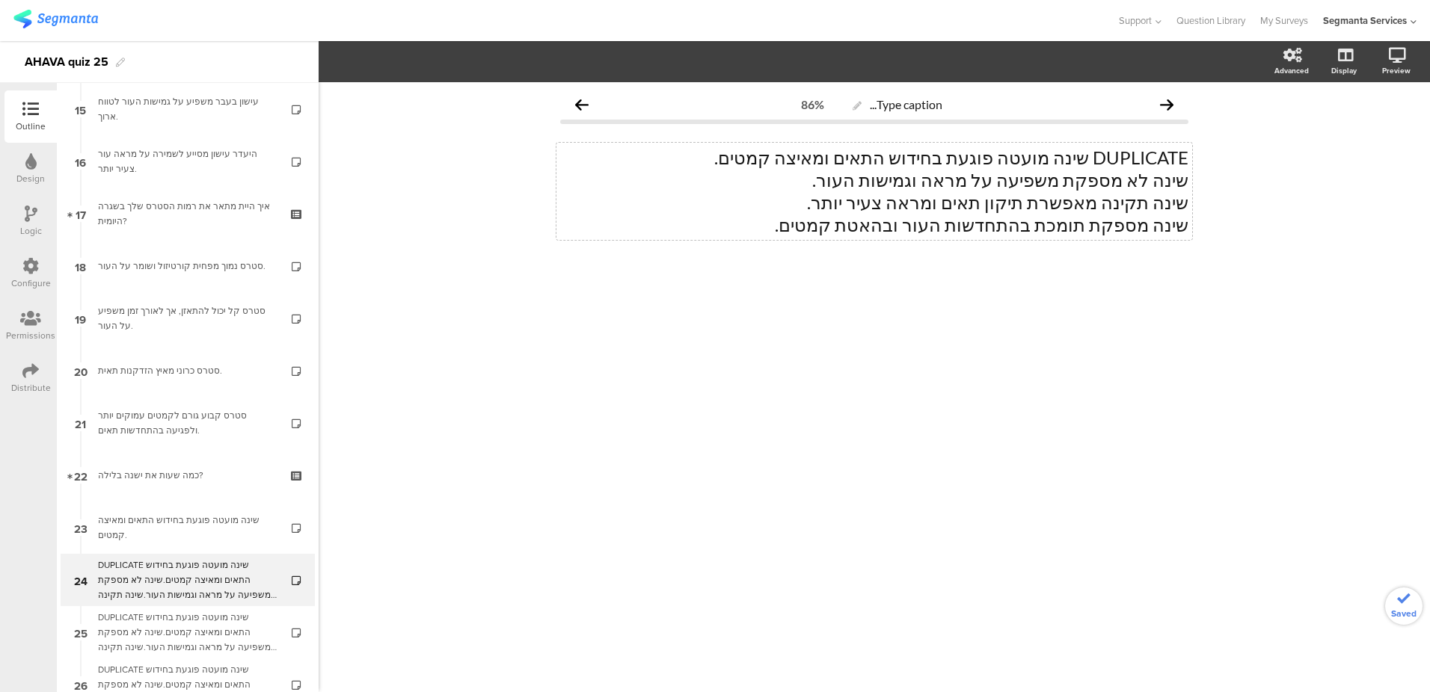
click at [840, 169] on div "DUPLICATE שינה מועטה פוגעת בחידוש התאים ומאיצה קמטים. שינה לא מספקת משפיעה על מ…" at bounding box center [874, 191] width 636 height 97
click at [846, 160] on p "DUPLICATE שינה מועטה פוגעת בחידוש התאים ומאיצה קמטים." at bounding box center [874, 158] width 628 height 22
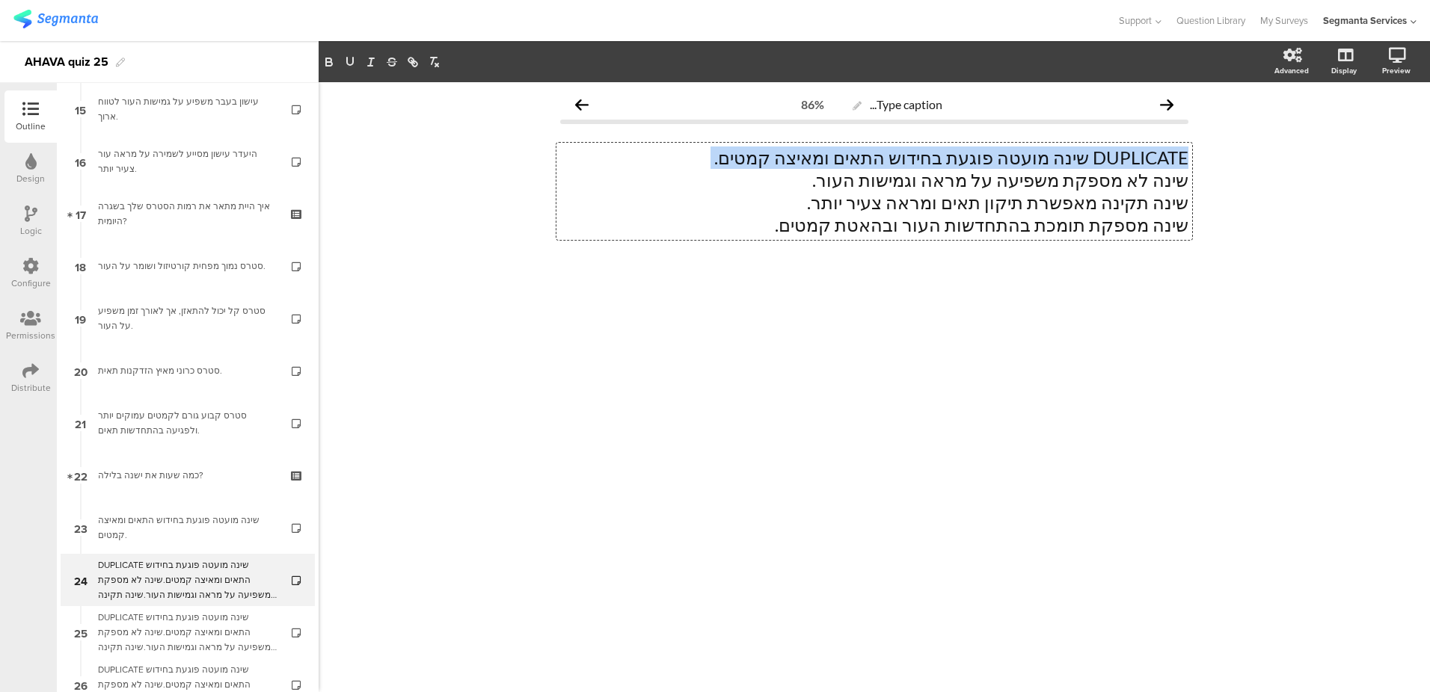
click at [846, 160] on p "DUPLICATE שינה מועטה פוגעת בחידוש התאים ומאיצה קמטים." at bounding box center [874, 158] width 628 height 22
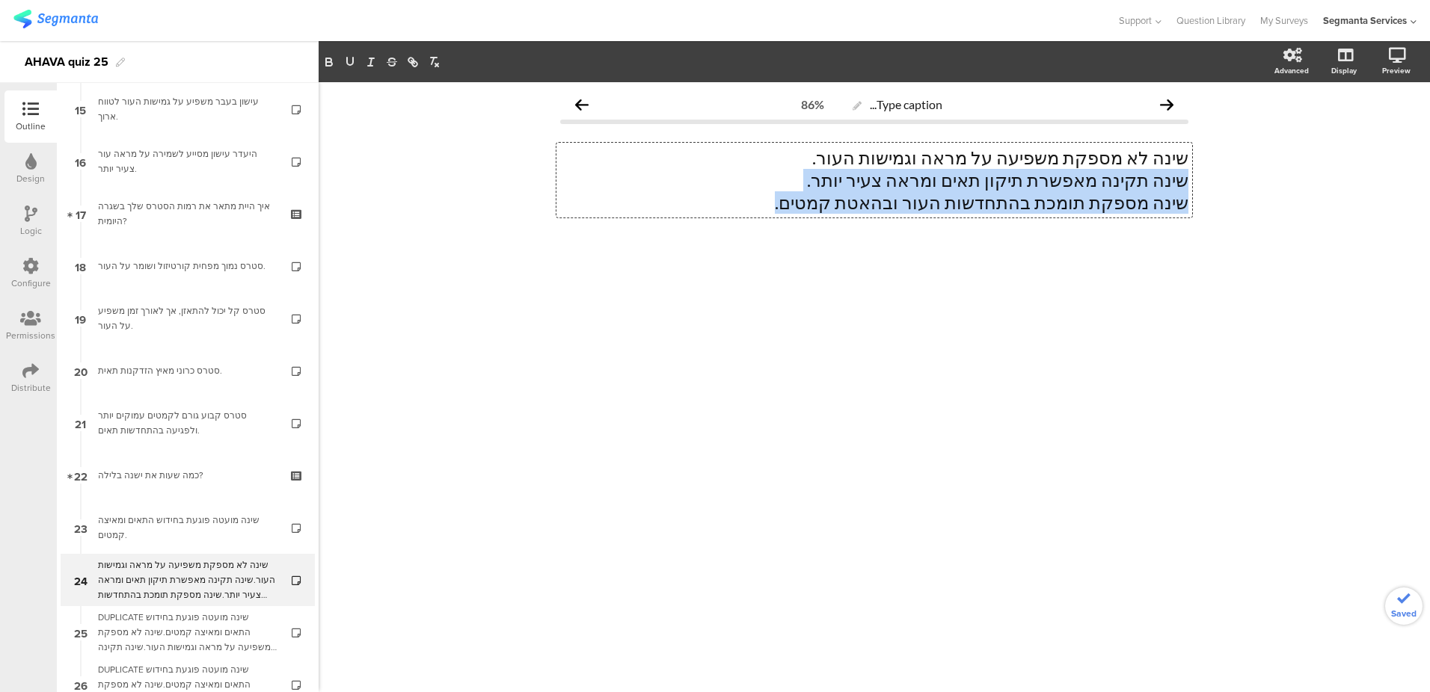
drag, startPoint x: 763, startPoint y: 206, endPoint x: 1220, endPoint y: 185, distance: 456.7
click at [1220, 185] on div "Type caption... 86% שינה לא מספקת משפיעה על מראה וגמישות העור. שינה תקינה מאפשר…" at bounding box center [874, 387] width 1111 height 610
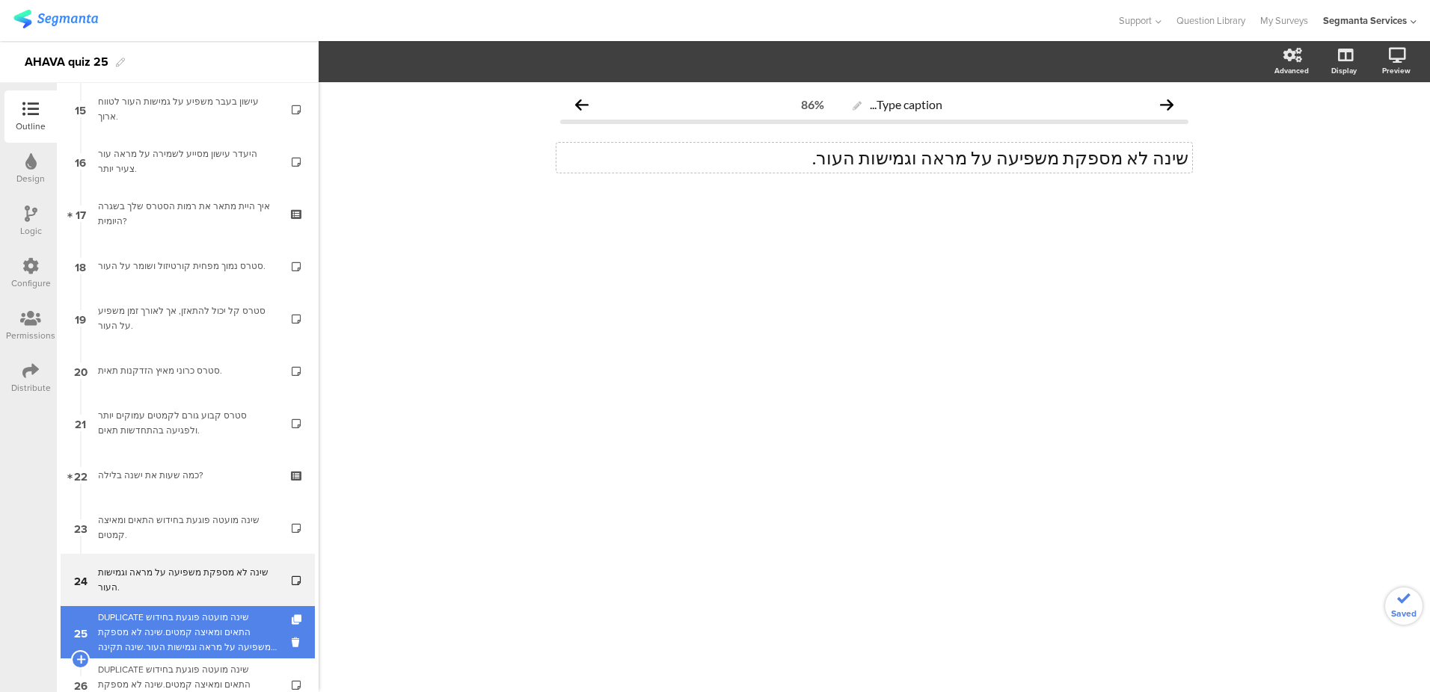
click at [196, 628] on div "DUPLICATE שינה מועטה פוגעת בחידוש התאים ומאיצה קמטים.שינה לא מספקת משפיעה על מר…" at bounding box center [187, 632] width 179 height 45
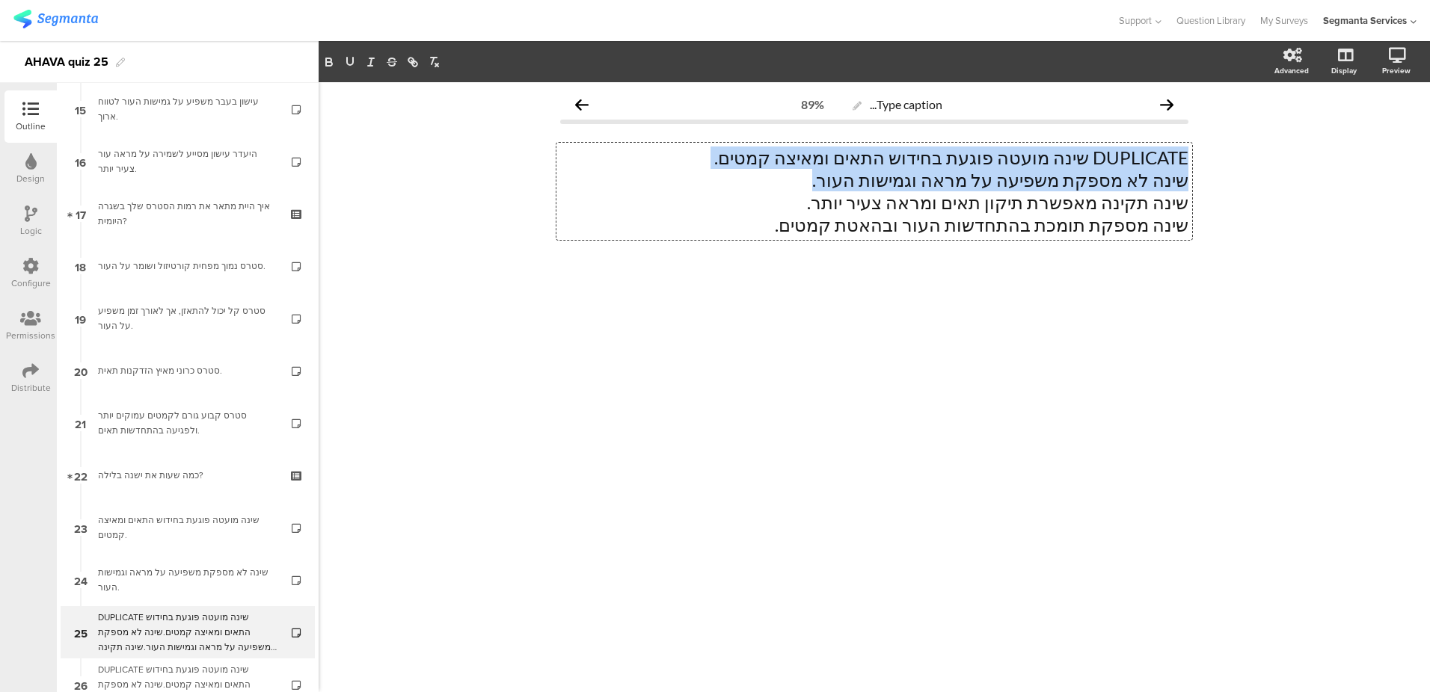
drag, startPoint x: 832, startPoint y: 179, endPoint x: 763, endPoint y: 188, distance: 69.3
click at [763, 188] on div "DUPLICATE שינה מועטה פוגעת בחידוש התאים ומאיצה קמטים. שינה לא מספקת משפיעה על מ…" at bounding box center [874, 191] width 636 height 97
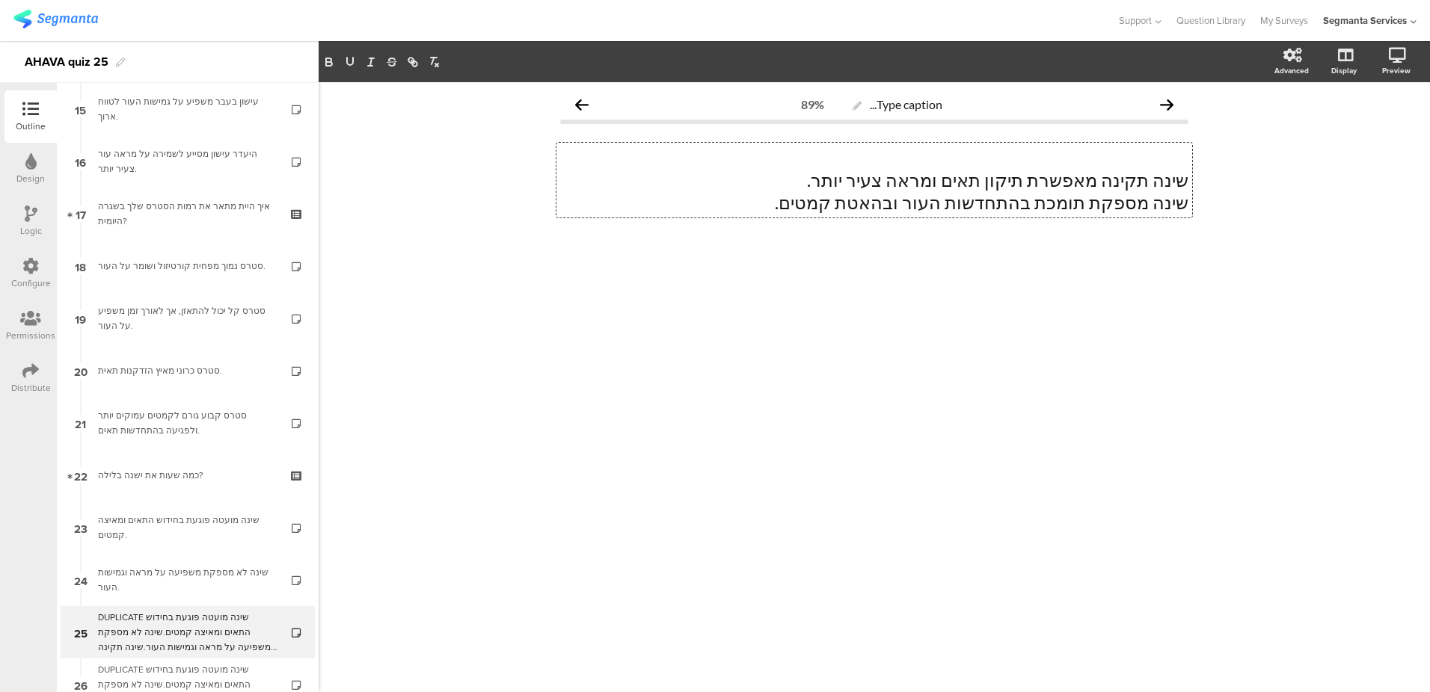
click at [774, 208] on p "שינה מספקת תומכת בהתחדשות העור ובהאטת קמטים." at bounding box center [874, 202] width 628 height 22
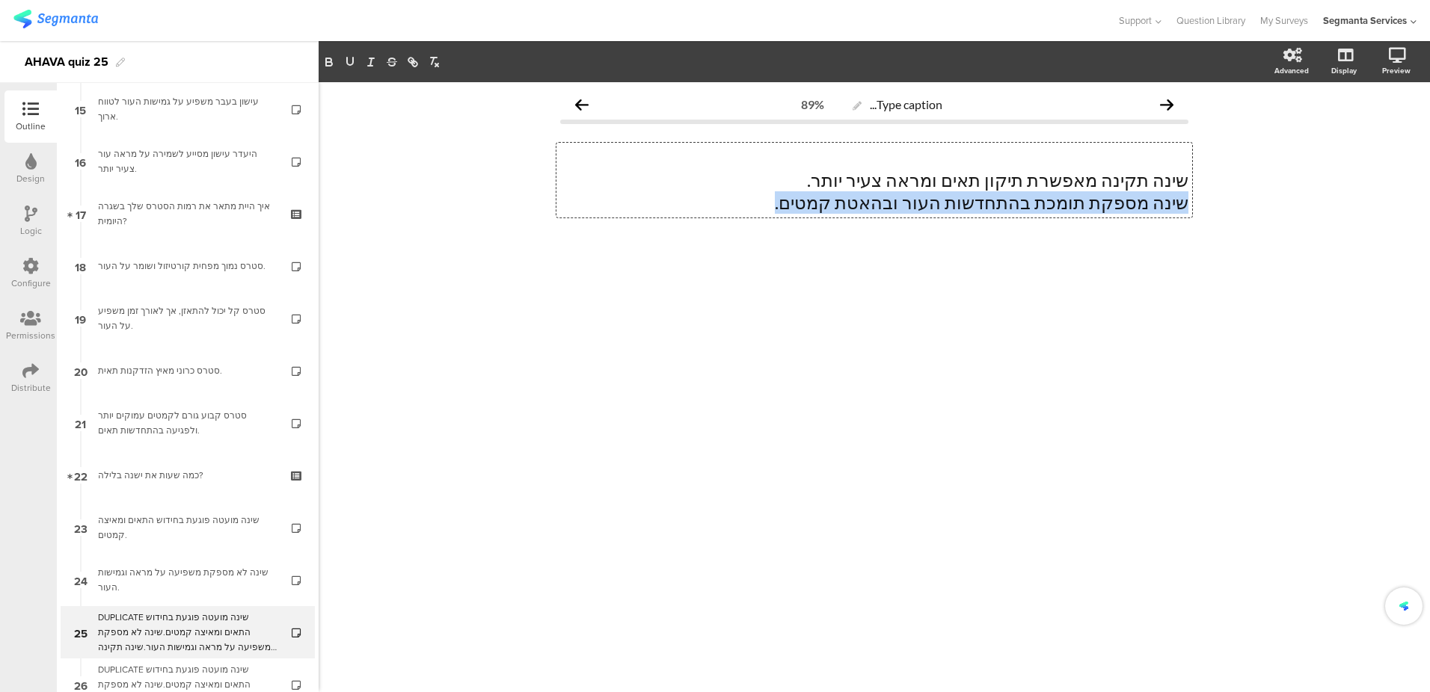
click at [774, 208] on p "שינה מספקת תומכת בהתחדשות העור ובהאטת קמטים." at bounding box center [874, 202] width 628 height 22
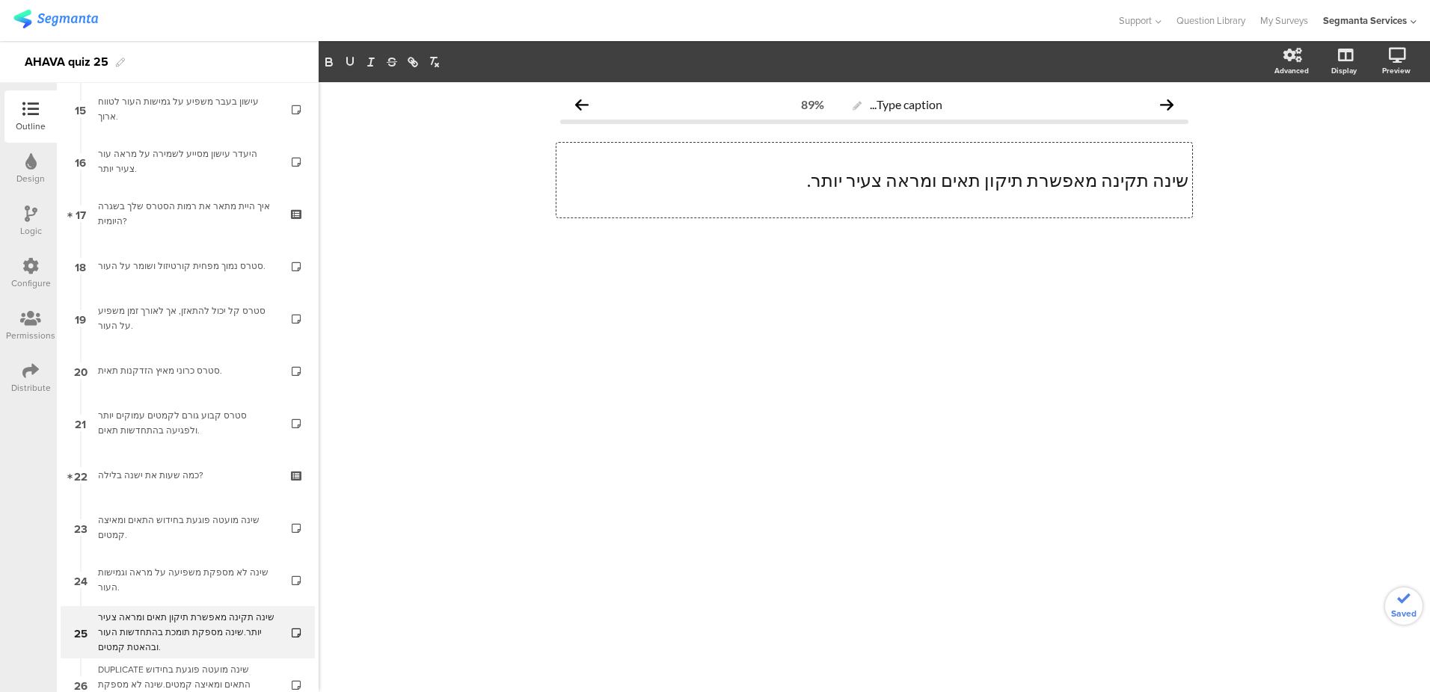
click at [778, 204] on p at bounding box center [874, 202] width 628 height 22
click at [1004, 163] on p at bounding box center [874, 158] width 628 height 22
click at [1187, 179] on p "שינה תקינה מאפשרת תיקון תאים ומראה צעיר יותר." at bounding box center [874, 180] width 628 height 22
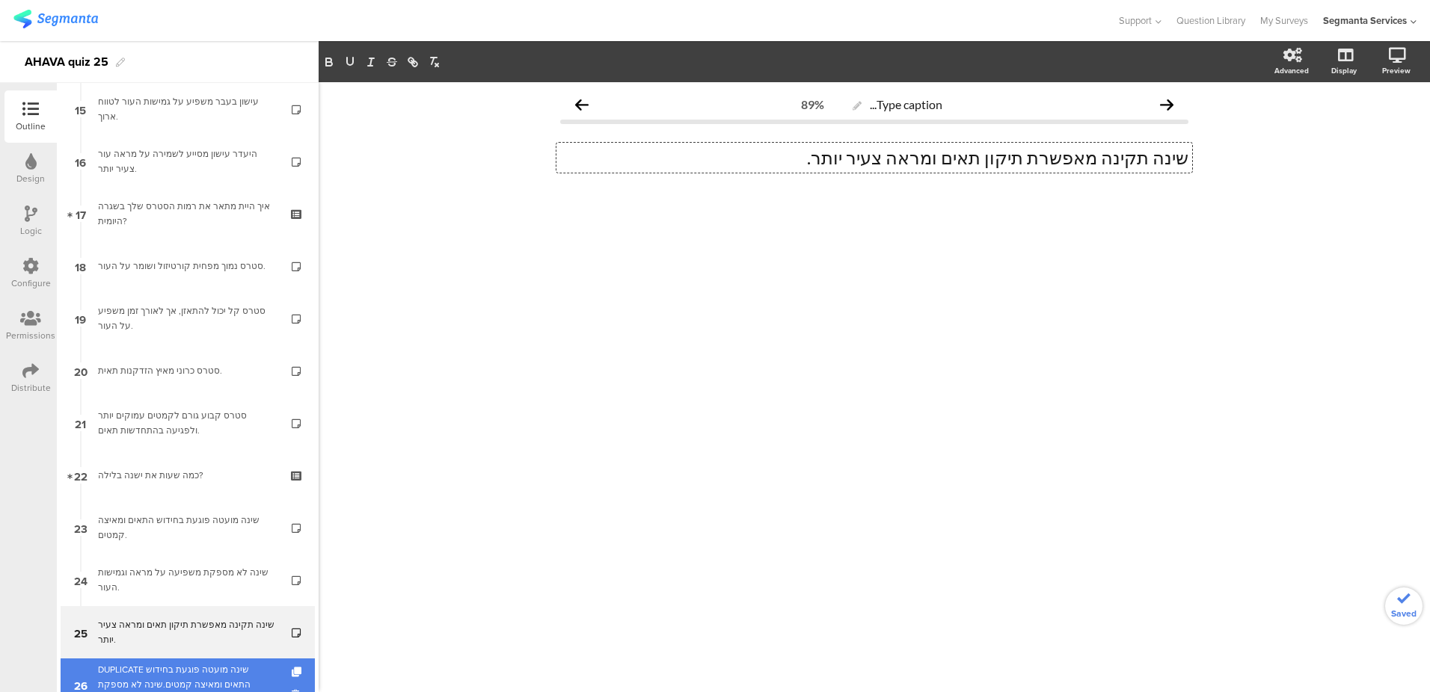
click at [189, 661] on link "26 DUPLICATE שינה מועטה פוגעת בחידוש התאים ומאיצה קמטים.שינה לא מספקת משפיעה על…" at bounding box center [188, 685] width 254 height 52
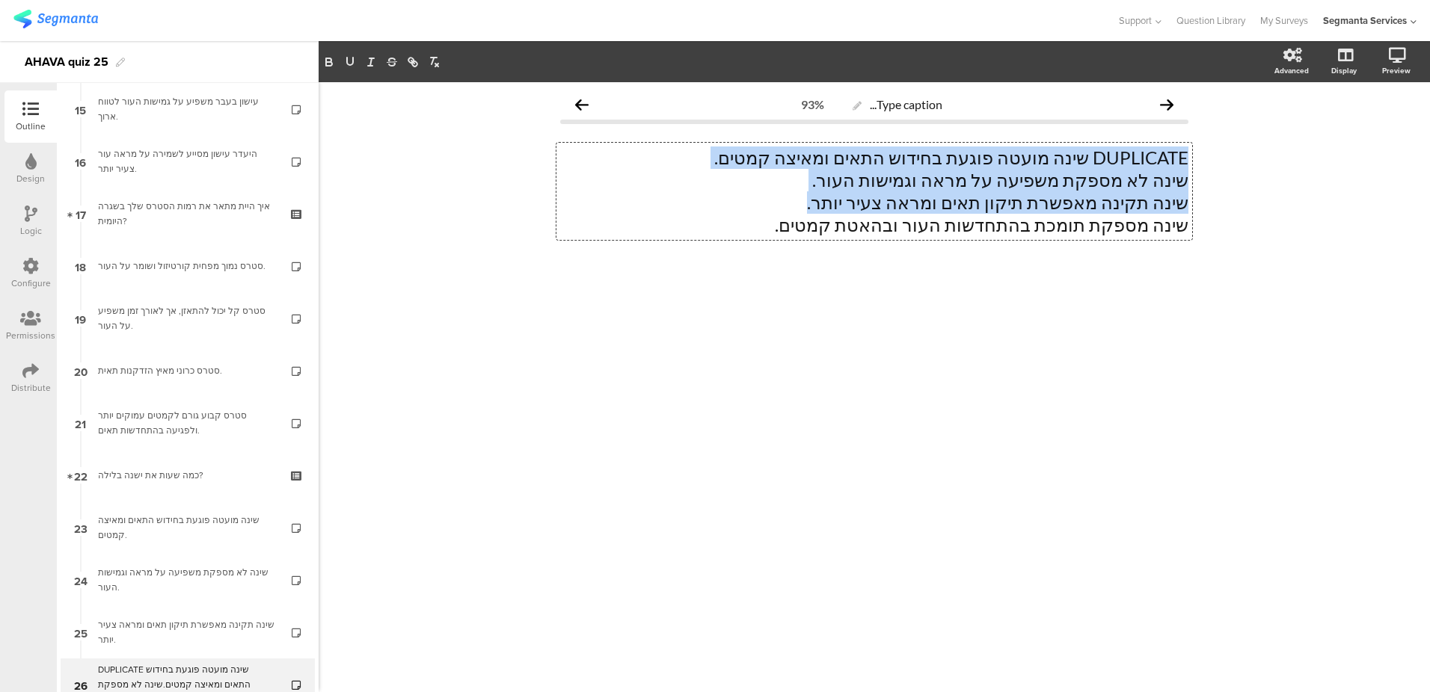
drag, startPoint x: 793, startPoint y: 210, endPoint x: 749, endPoint y: 199, distance: 44.8
click at [749, 199] on div "DUPLICATE שינה מועטה פוגעת בחידוש התאים ומאיצה קמטים. שינה לא מספקת משפיעה על מ…" at bounding box center [874, 191] width 636 height 97
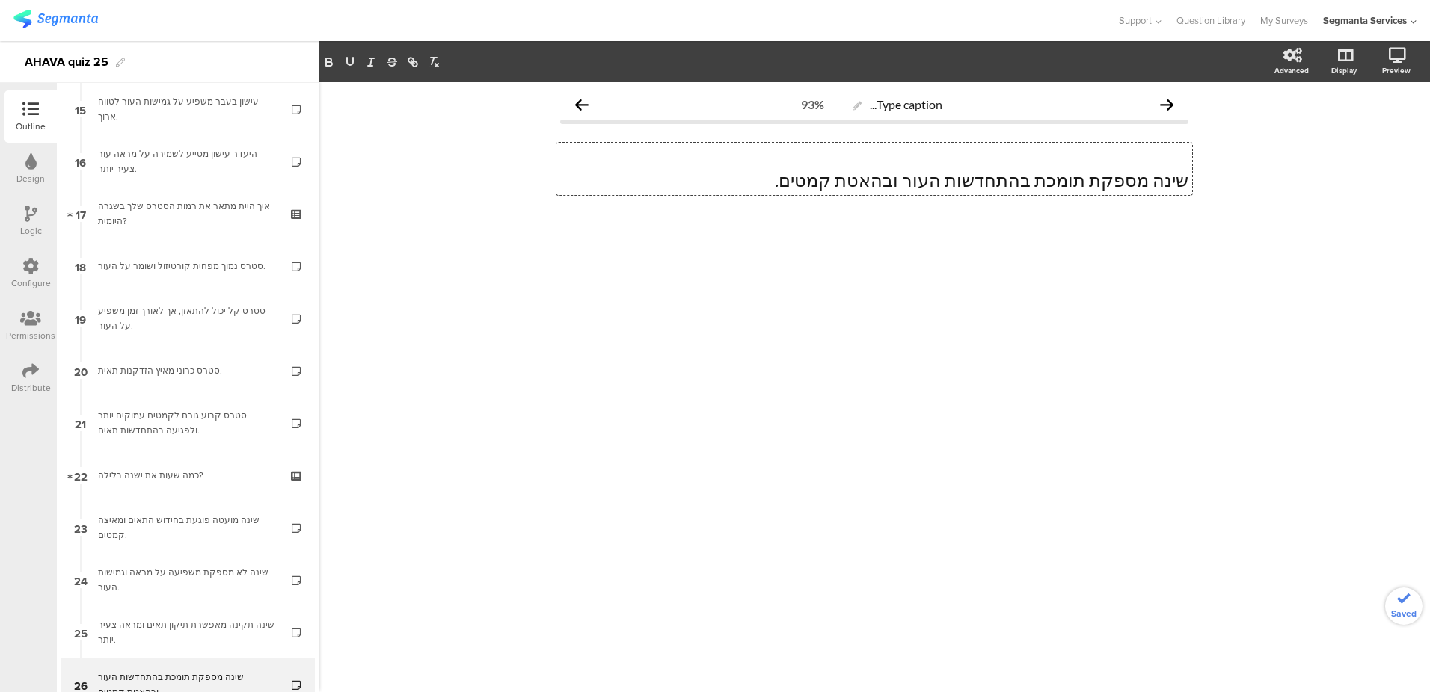
click at [1187, 177] on p "שינה מספקת תומכת בהתחדשות העור ובהאטת קמטים." at bounding box center [874, 180] width 628 height 22
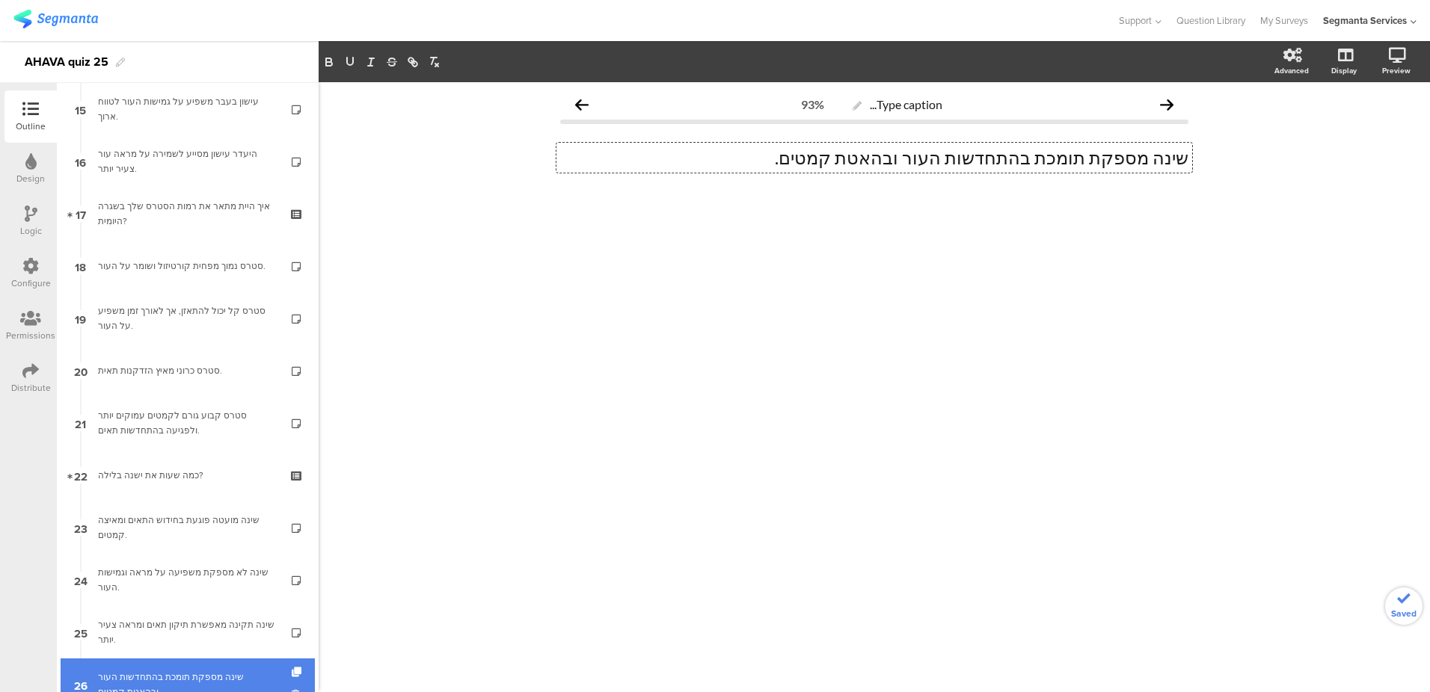
scroll to position [858, 0]
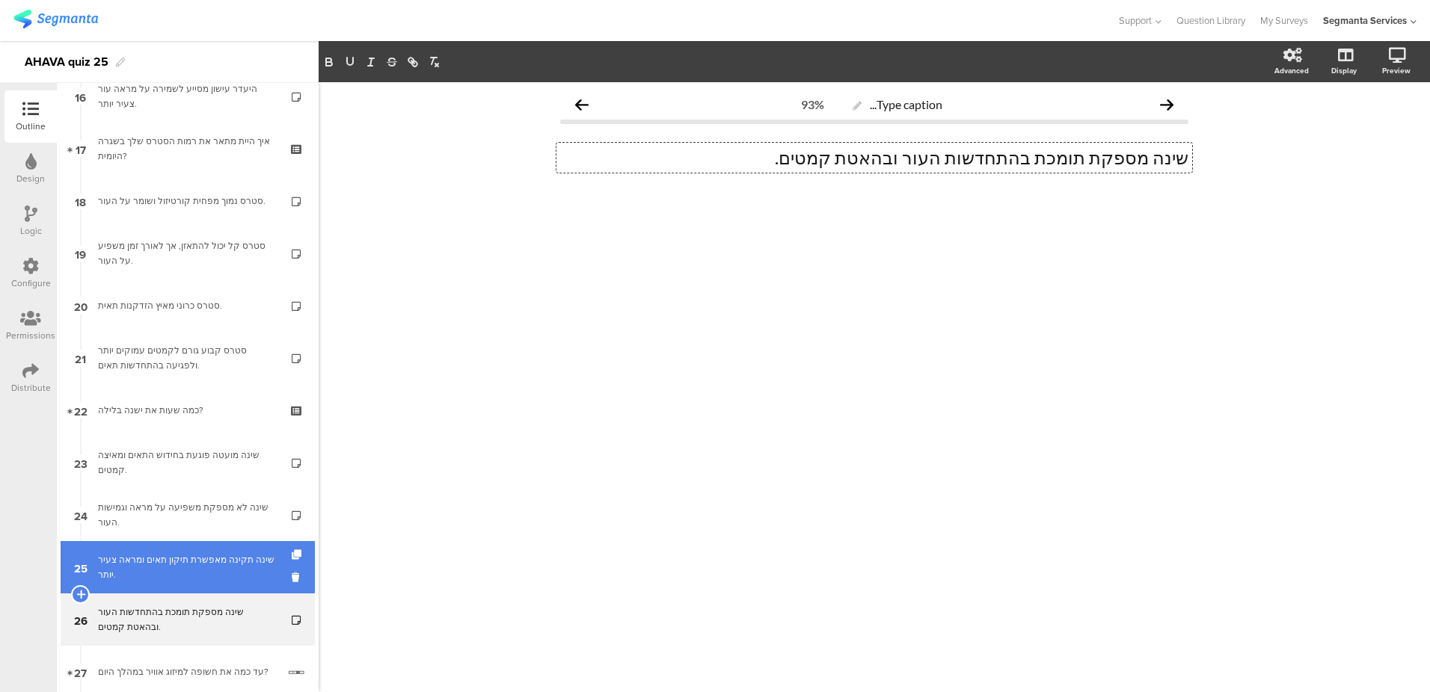
click at [194, 564] on div "שינה תקינה מאפשרת תיקון תאים ומראה צעיר יותר." at bounding box center [187, 568] width 179 height 30
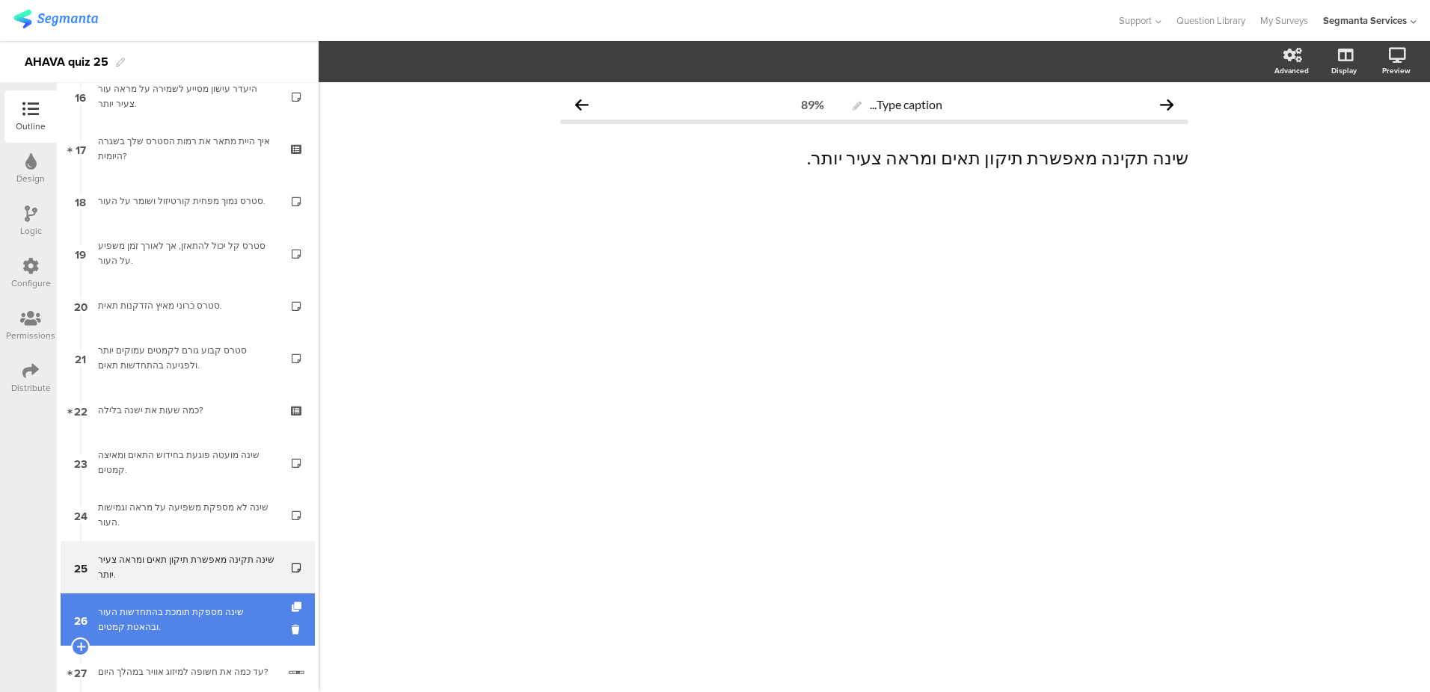
click at [176, 603] on link "26 שינה מספקת תומכת בהתחדשות העור ובהאטת קמטים." at bounding box center [188, 620] width 254 height 52
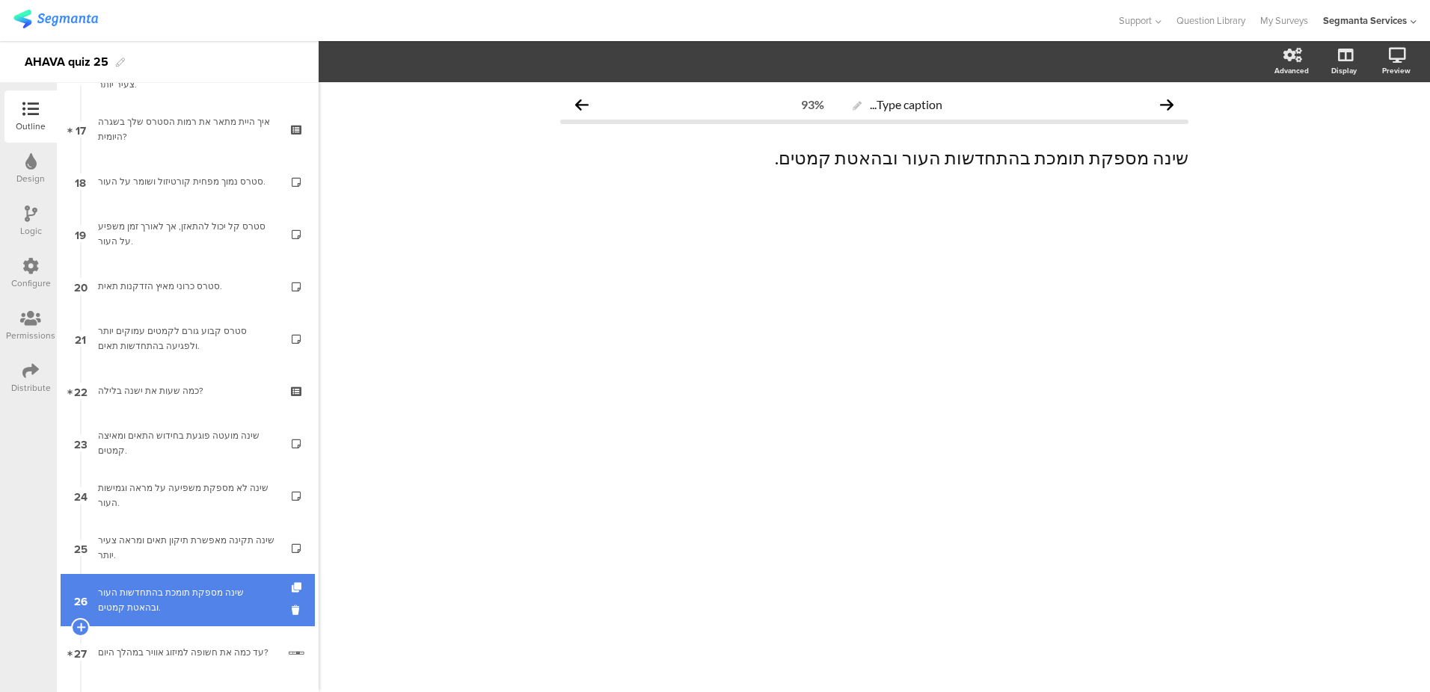
scroll to position [887, 0]
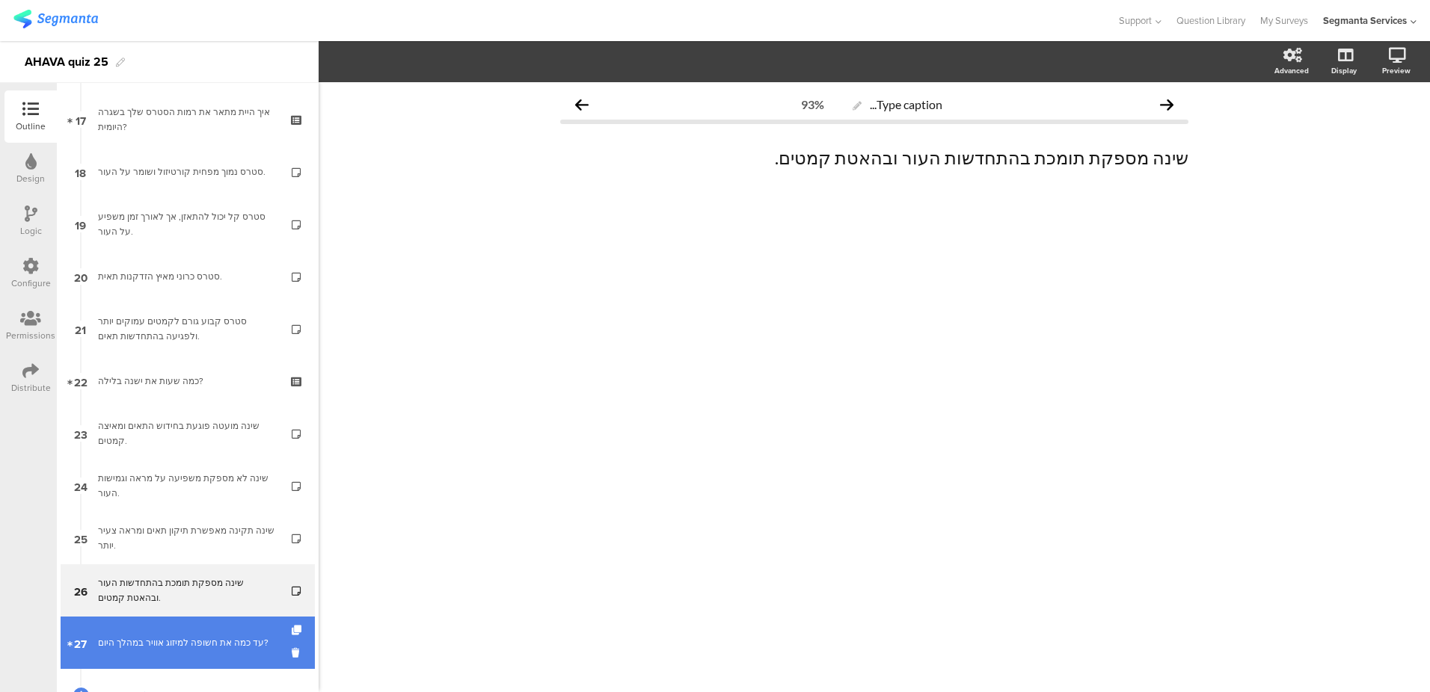
click at [173, 636] on div "עד כמה את חשופה למיזוג אוויר במהלך היום?" at bounding box center [187, 643] width 179 height 15
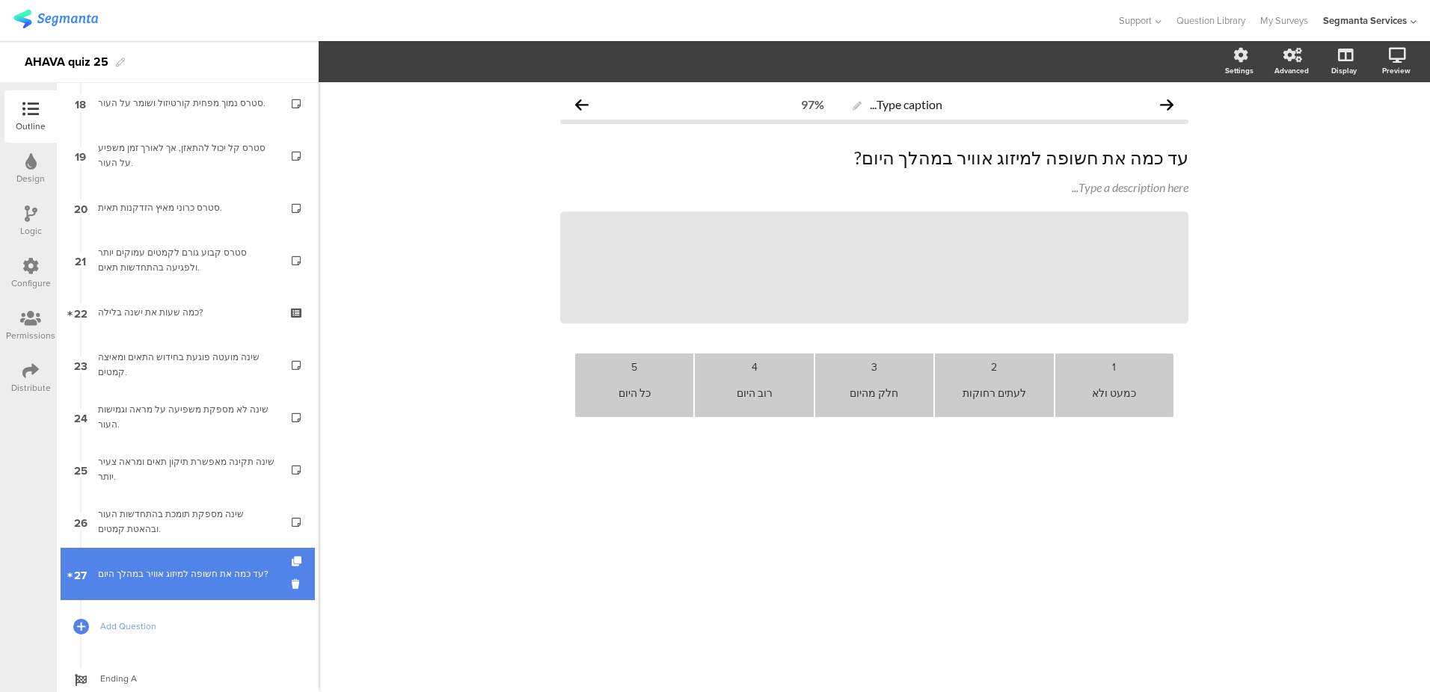
scroll to position [1002, 0]
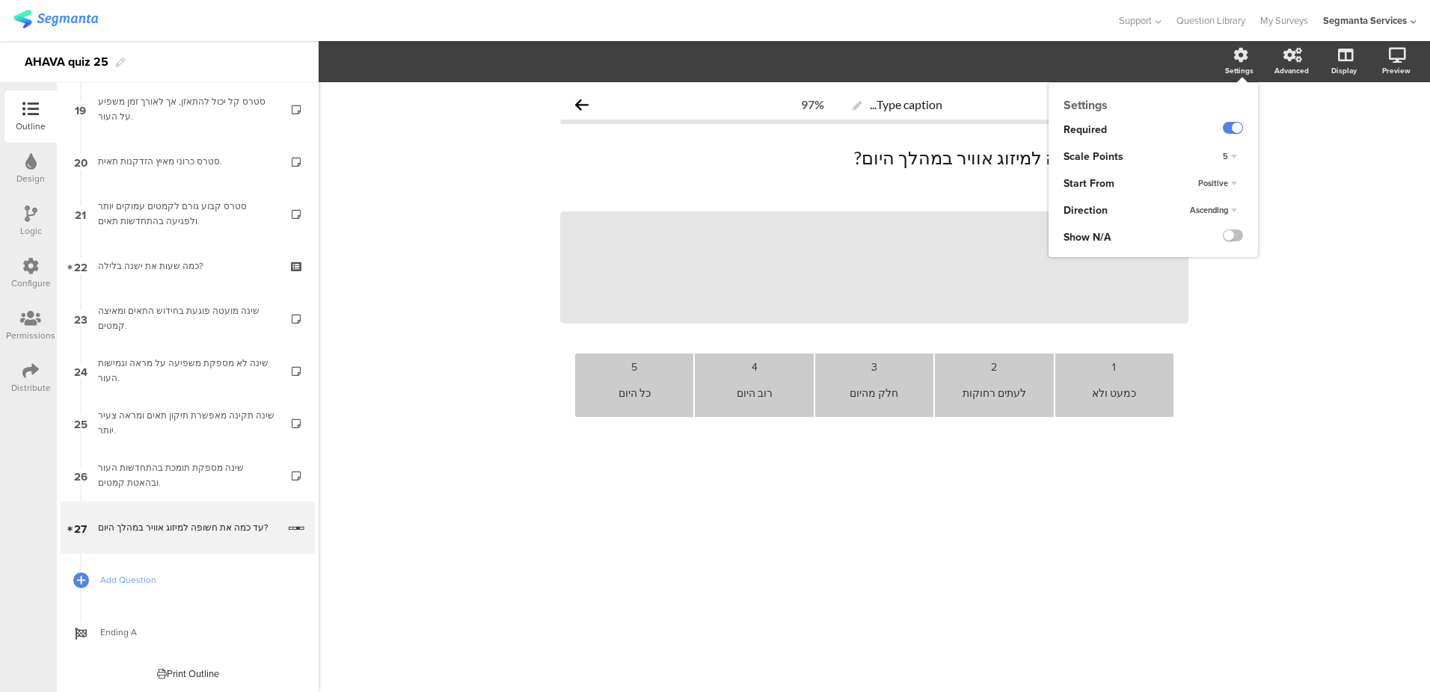
click at [1234, 159] on div "5" at bounding box center [1230, 157] width 26 height 18
click at [1223, 182] on div "4" at bounding box center [1209, 187] width 88 height 16
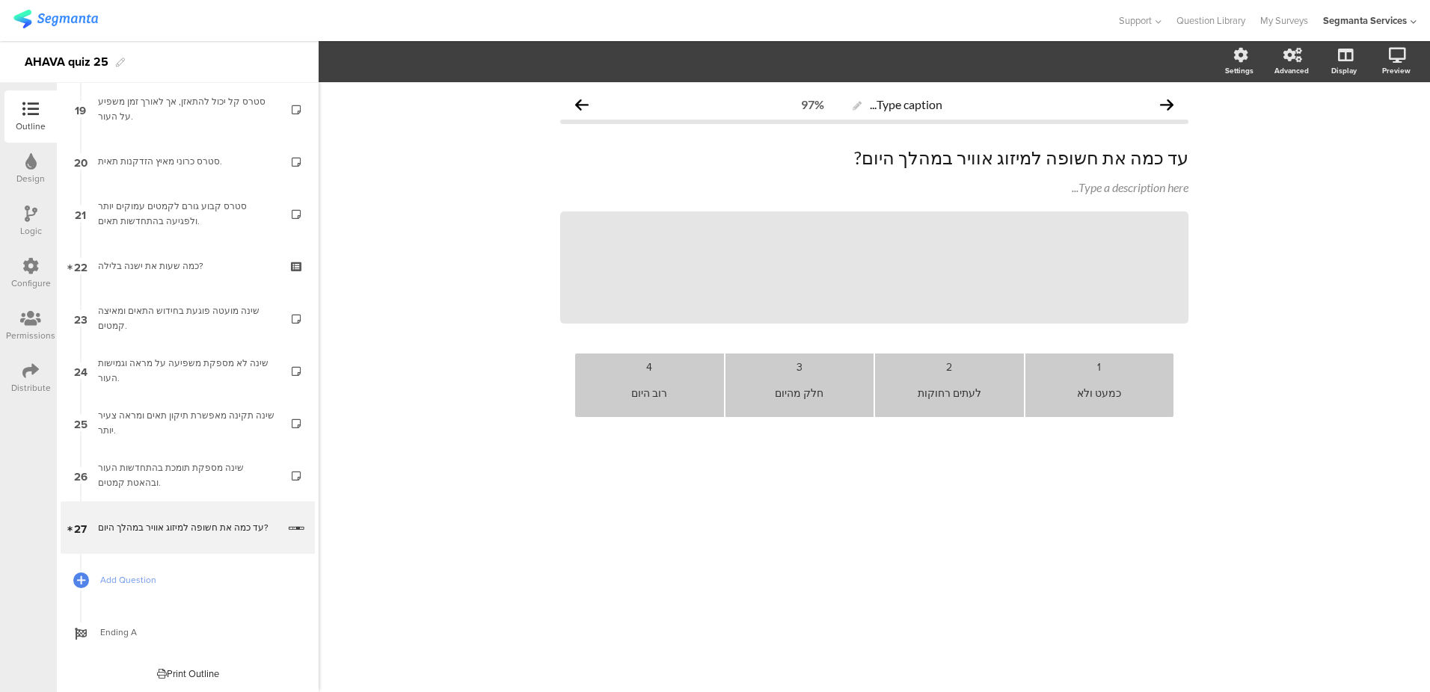
click at [665, 399] on div "רוב היום" at bounding box center [649, 393] width 137 height 37
click at [500, 451] on div "Type caption... 97% עד כמה את חשופה למיזוג אוויר במהלך היום? עד כמה את חשופה למ…" at bounding box center [874, 387] width 1111 height 610
click at [86, 581] on div at bounding box center [80, 580] width 21 height 21
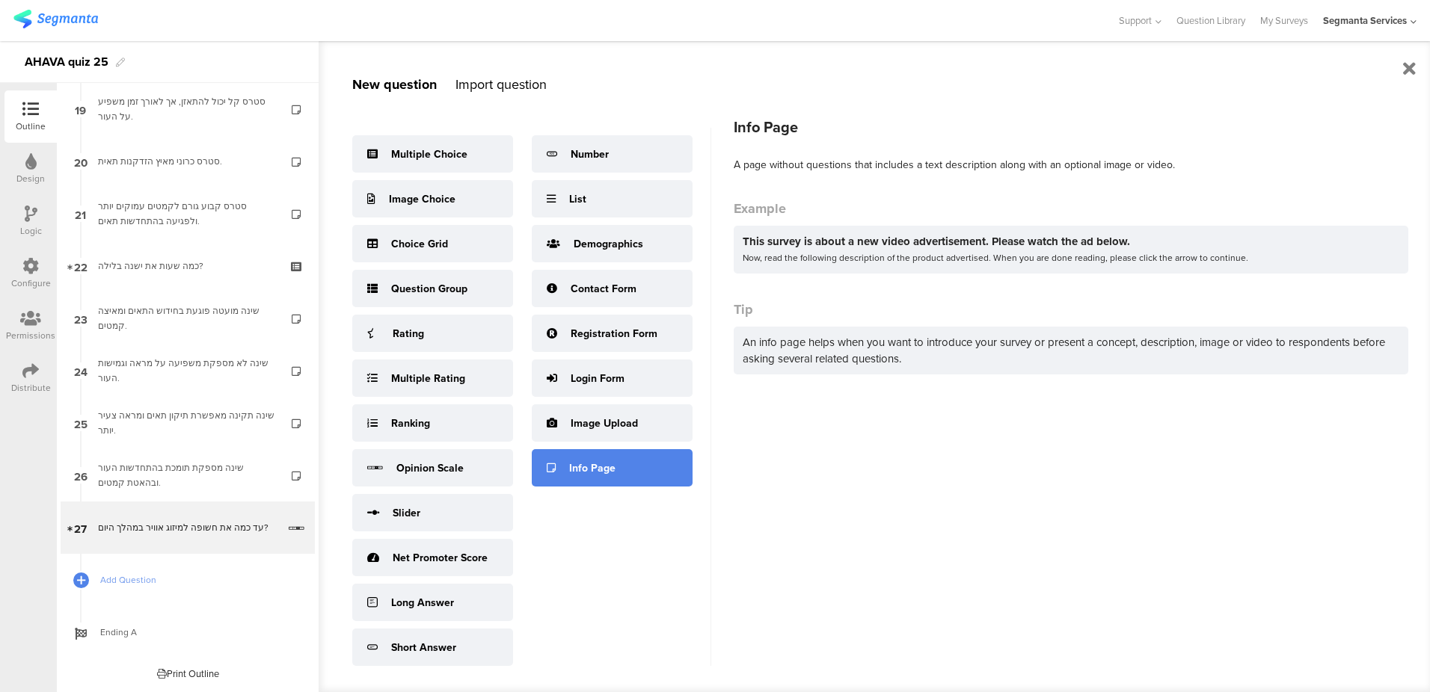
click at [645, 457] on div "Info Page" at bounding box center [612, 467] width 161 height 37
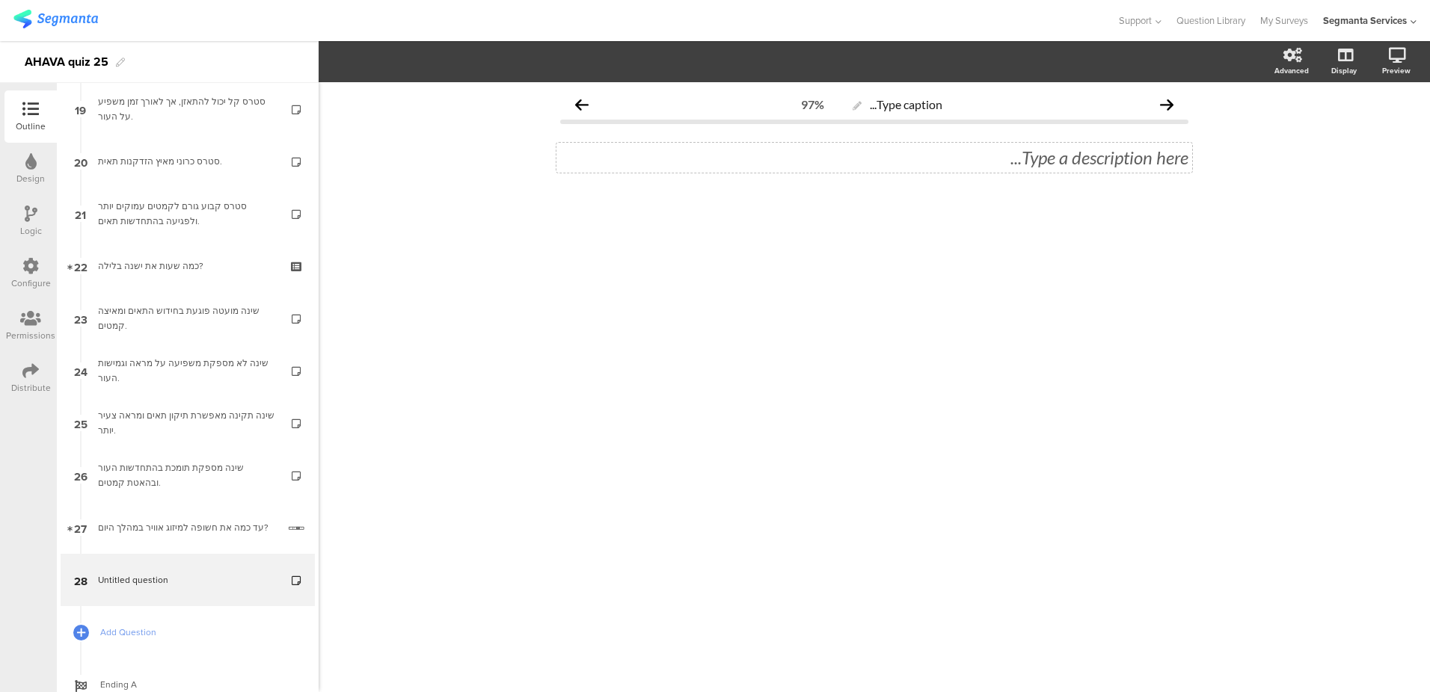
click at [1047, 159] on div "Type a description here..." at bounding box center [874, 158] width 628 height 22
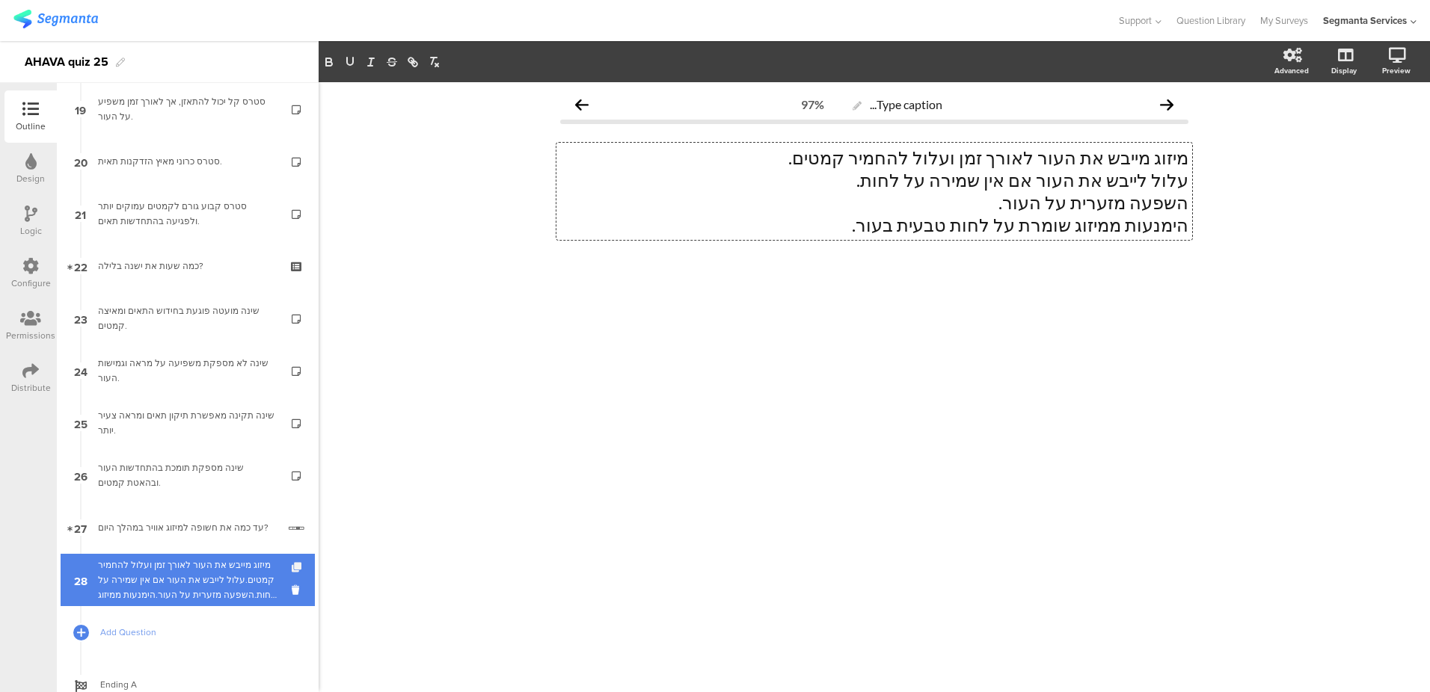
click at [292, 565] on icon at bounding box center [298, 568] width 13 height 10
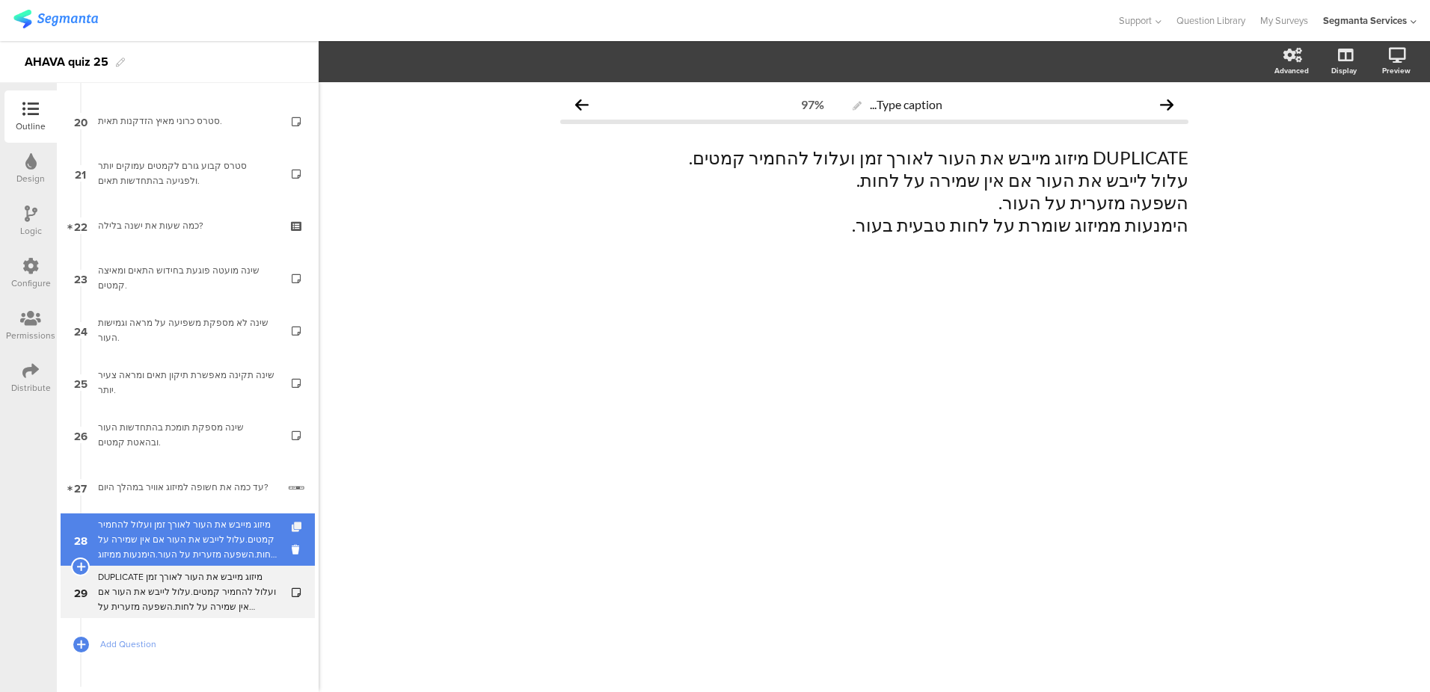
click at [292, 526] on icon at bounding box center [298, 528] width 13 height 10
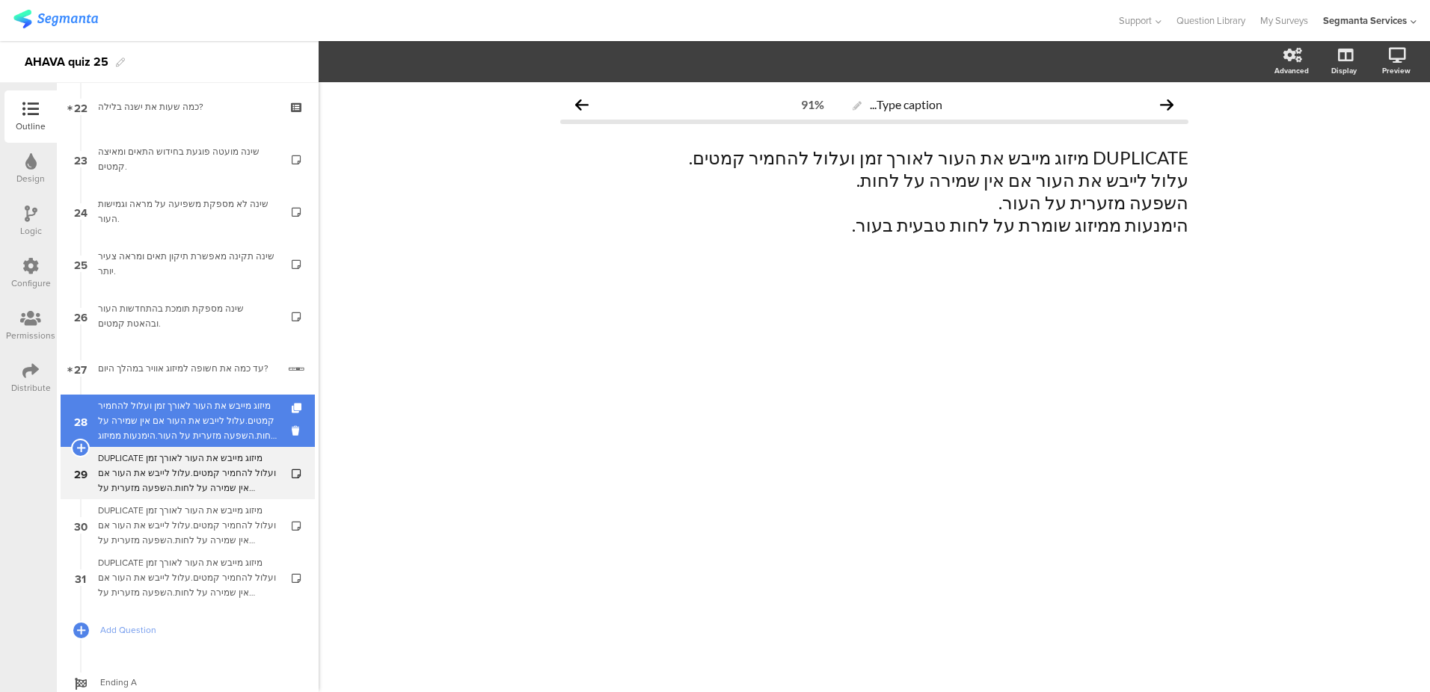
scroll to position [1171, 0]
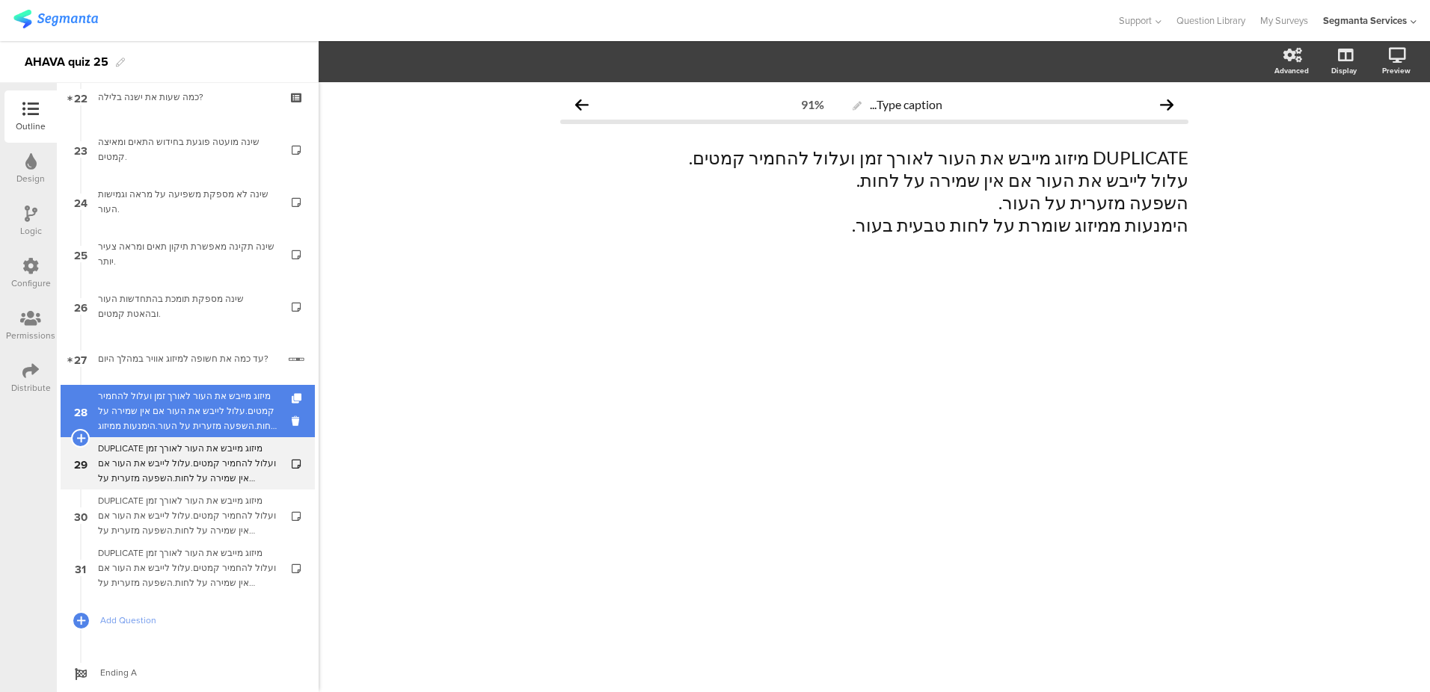
click at [206, 437] on link "28 מיזוג מייבש את העור לאורך זמן ועלול להחמיר קמטים.עלול לייבש את העור אם אין ש…" at bounding box center [188, 411] width 254 height 52
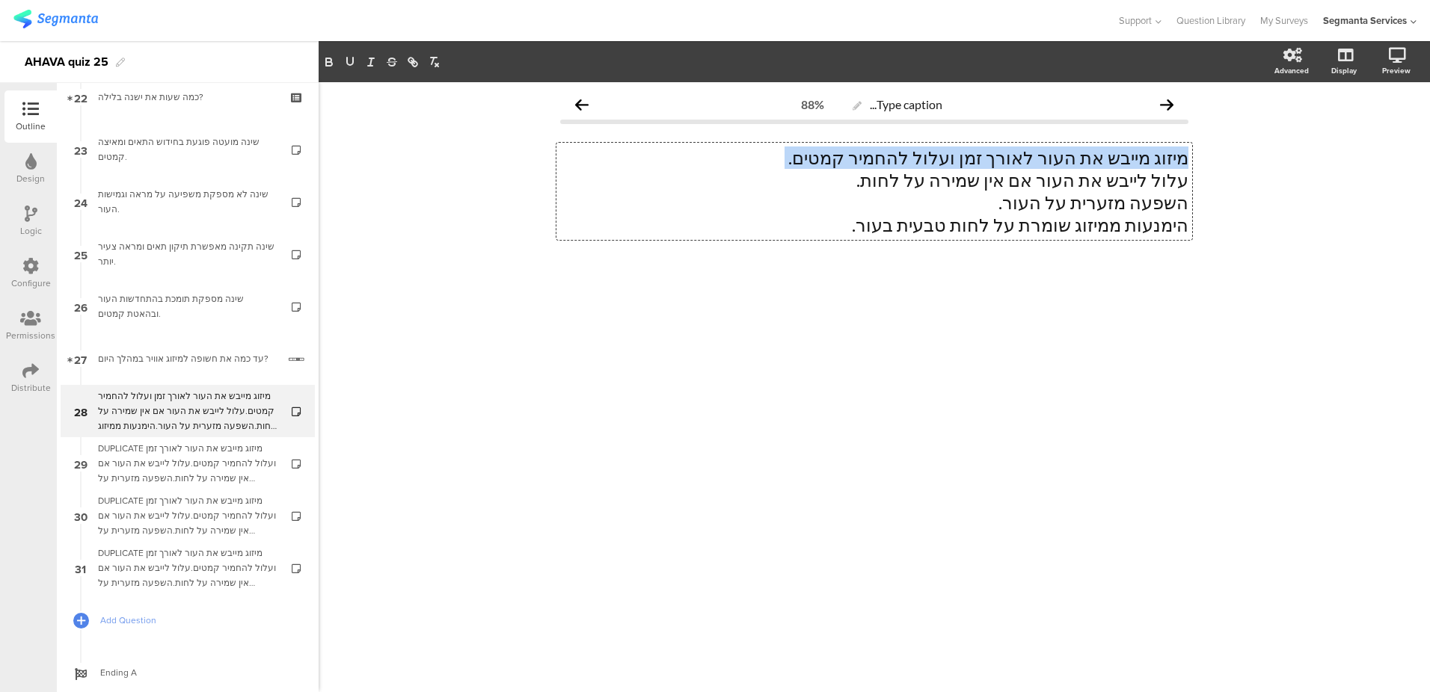
drag, startPoint x: 835, startPoint y: 230, endPoint x: 1202, endPoint y: 187, distance: 369.0
click at [1202, 187] on div "Type caption... 88% מיזוג מייבש את העור לאורך זמן ועלול להחמיר קמטים. עלול לייב…" at bounding box center [874, 204] width 658 height 244
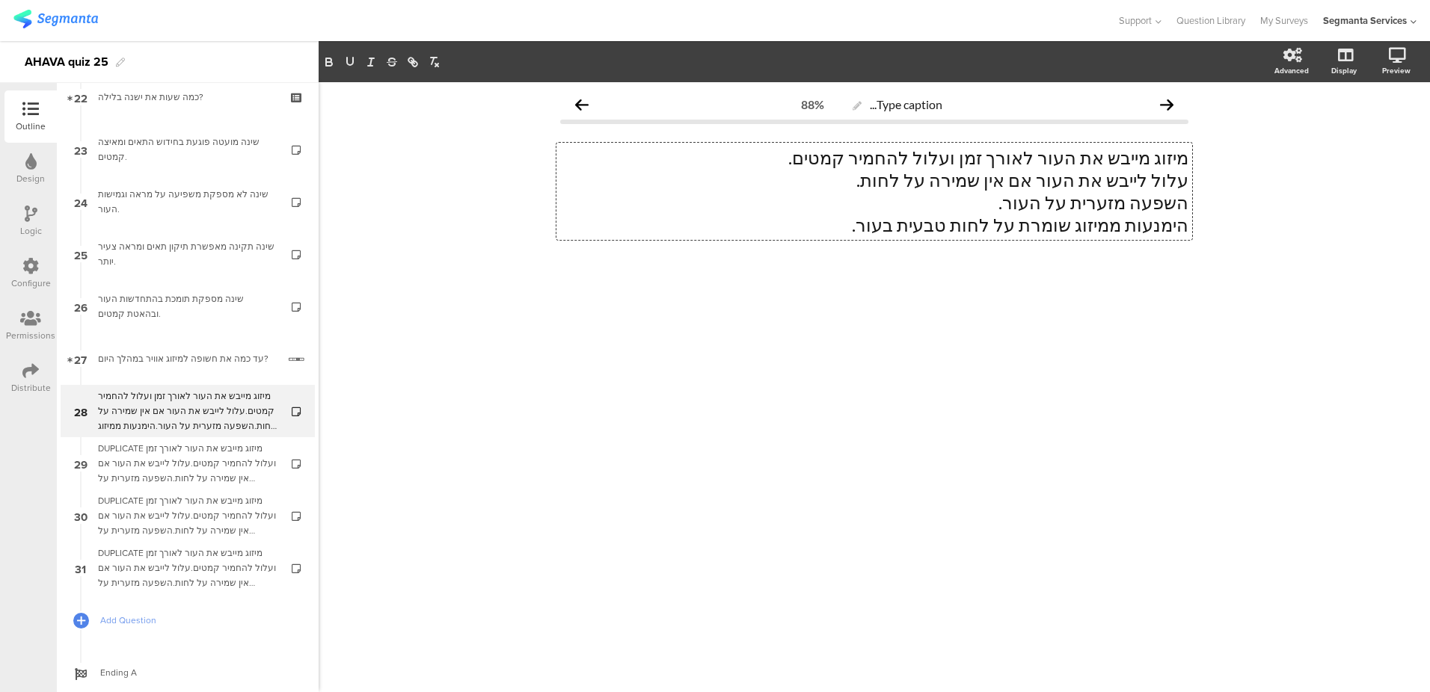
click at [1101, 196] on p "השפעה מזערית על העור." at bounding box center [874, 202] width 628 height 22
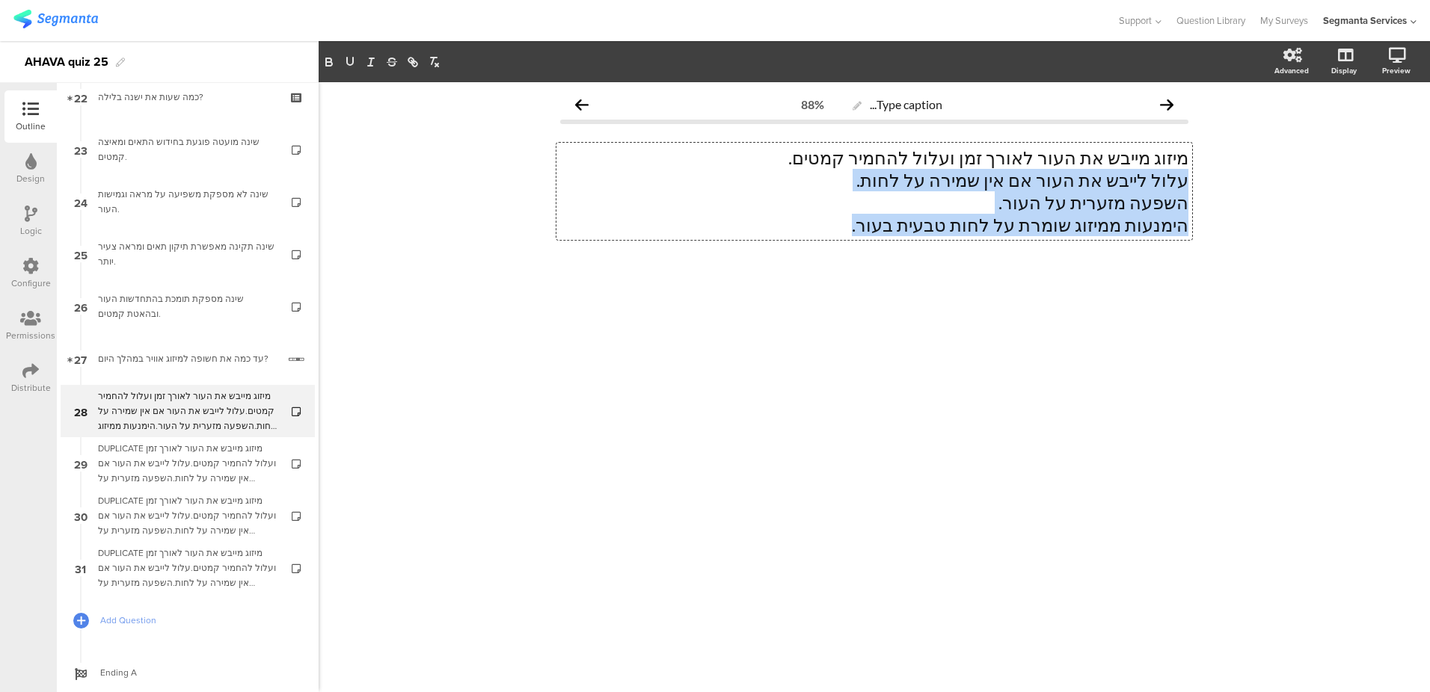
drag, startPoint x: 836, startPoint y: 233, endPoint x: 1191, endPoint y: 179, distance: 359.2
click at [1191, 179] on div "מיזוג מייבש את העור לאורך זמן ועלול להחמיר קמטים. עלול לייבש את העור אם אין שמי…" at bounding box center [874, 191] width 636 height 97
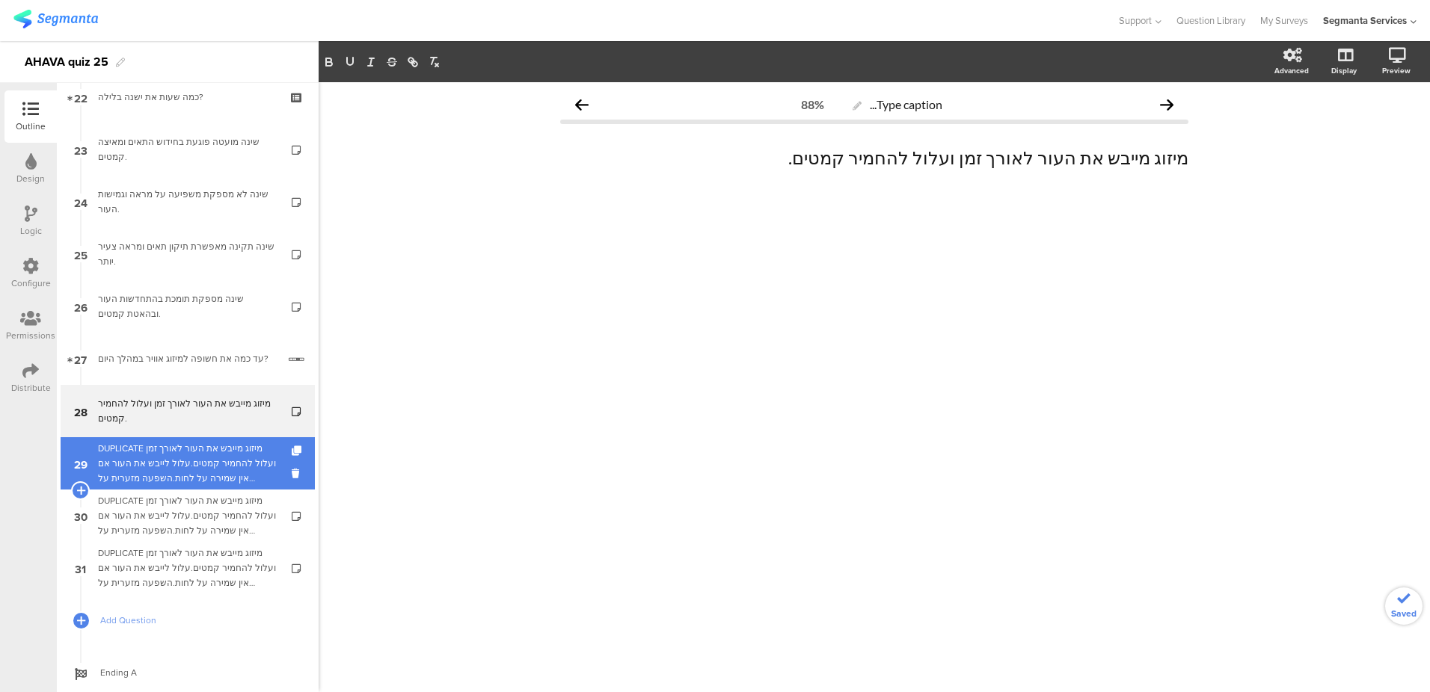
click at [234, 465] on div "DUPLICATE מיזוג מייבש את העור לאורך זמן ועלול להחמיר קמטים.עלול לייבש את העור א…" at bounding box center [187, 463] width 179 height 45
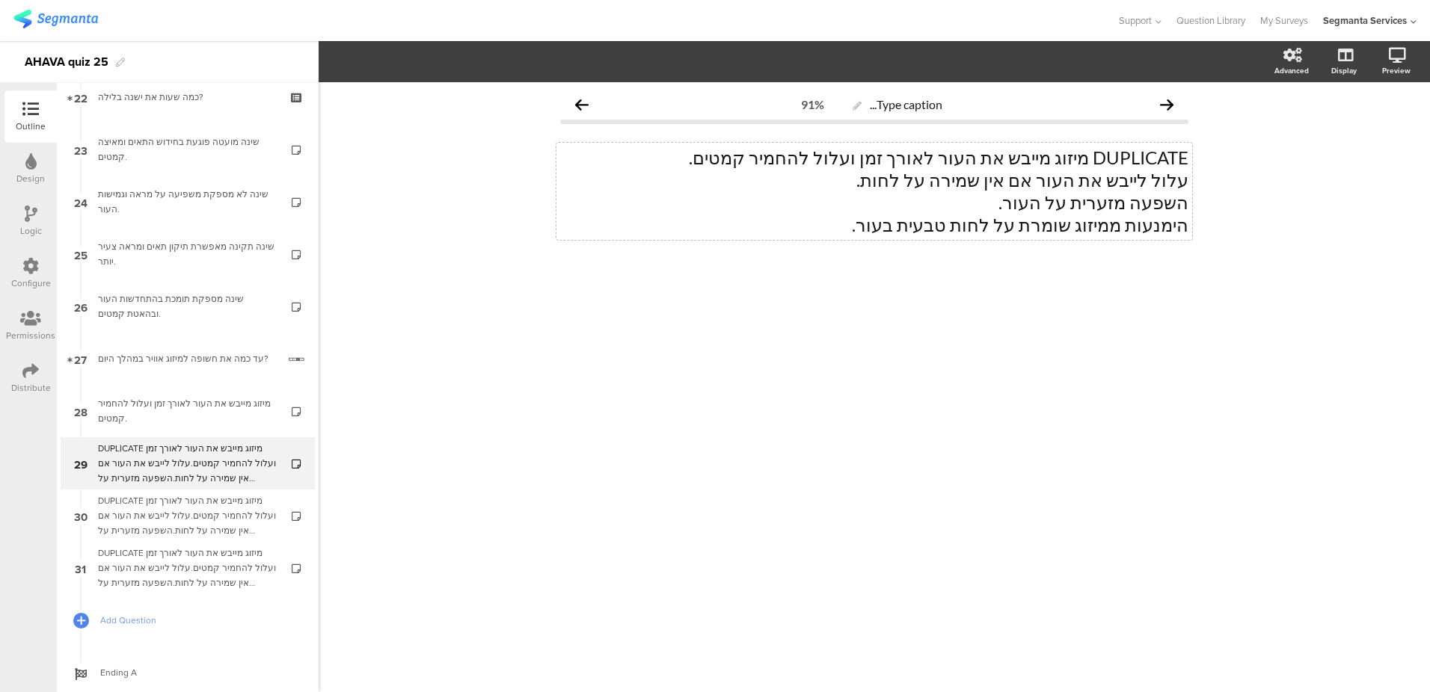
click at [794, 155] on p "DUPLICATE מיזוג מייבש את העור לאורך זמן ועלול להחמיר קמטים." at bounding box center [874, 158] width 628 height 22
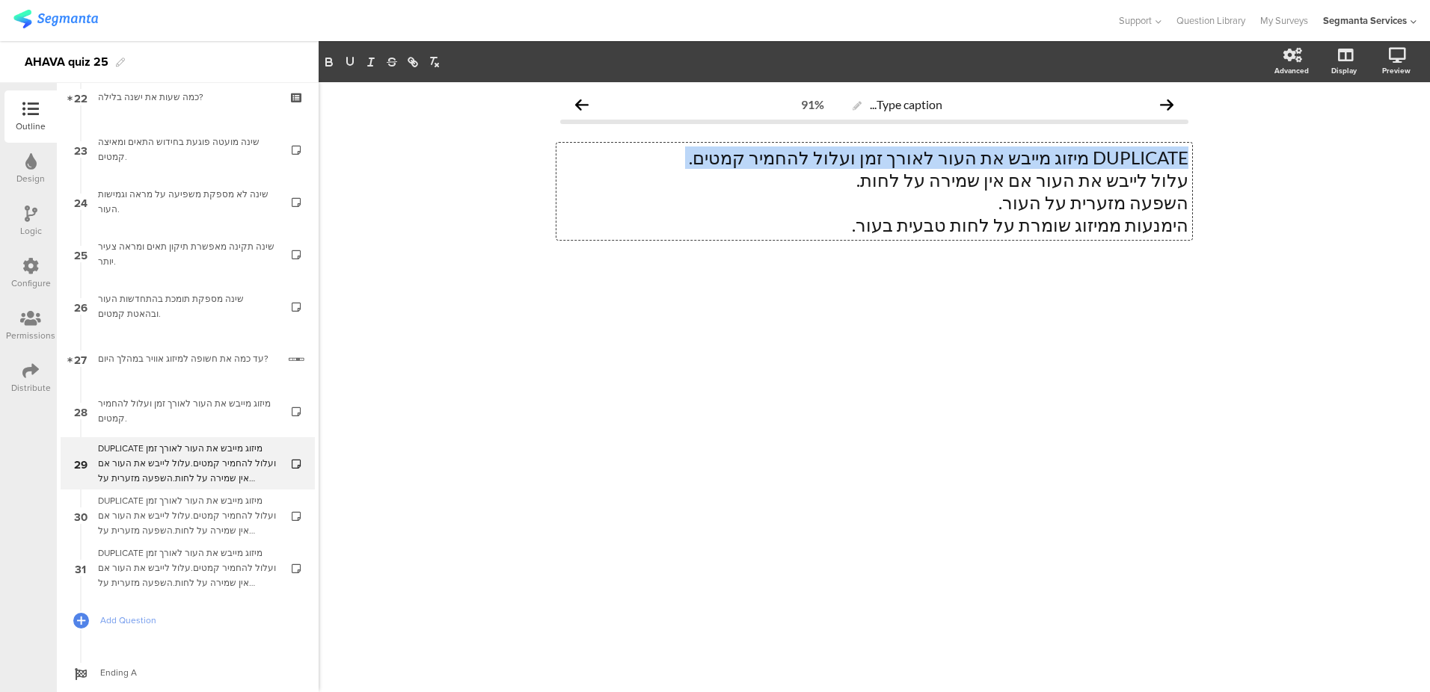
click at [794, 155] on p "DUPLICATE מיזוג מייבש את העור לאורך זמן ועלול להחמיר קמטים." at bounding box center [874, 158] width 628 height 22
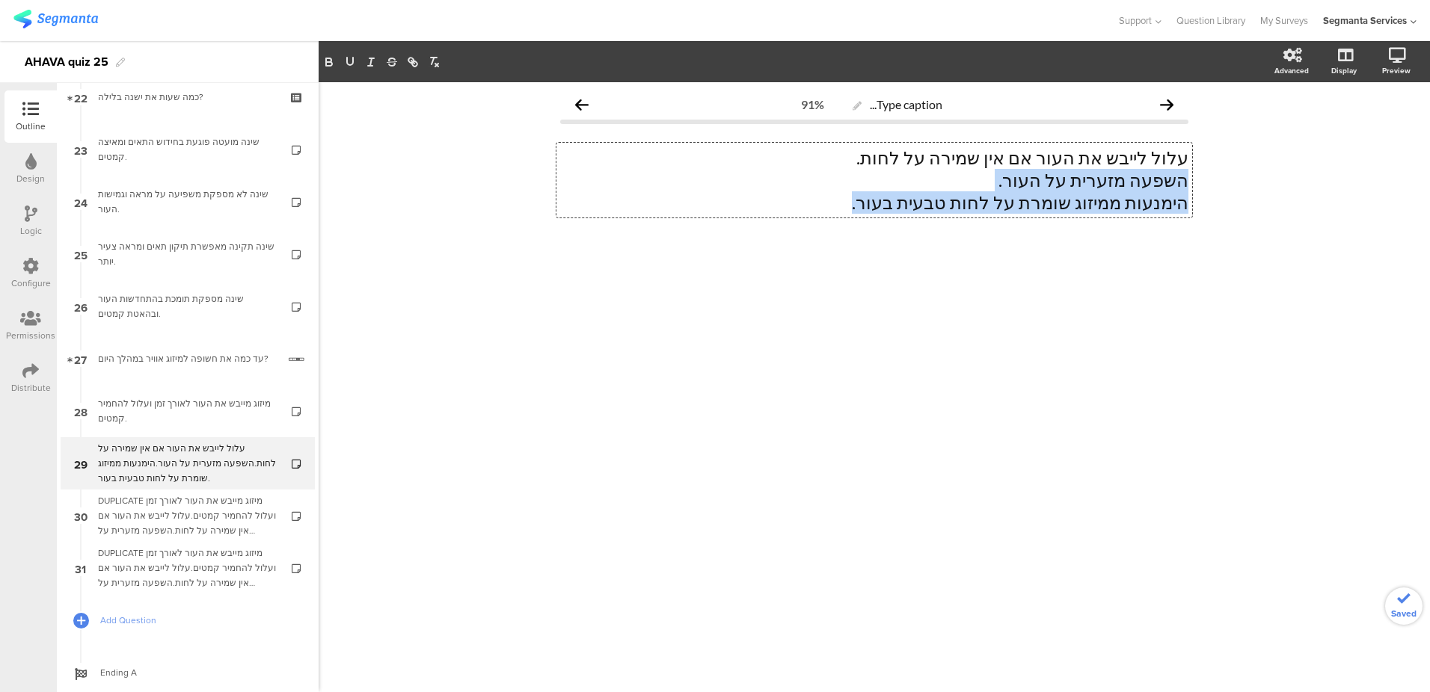
drag, startPoint x: 834, startPoint y: 211, endPoint x: 1222, endPoint y: 181, distance: 389.2
click at [1222, 181] on div "Type caption... 91% עלול לייבש את העור אם אין שמירה על לחות. השפעה מזערית על הע…" at bounding box center [874, 387] width 1111 height 610
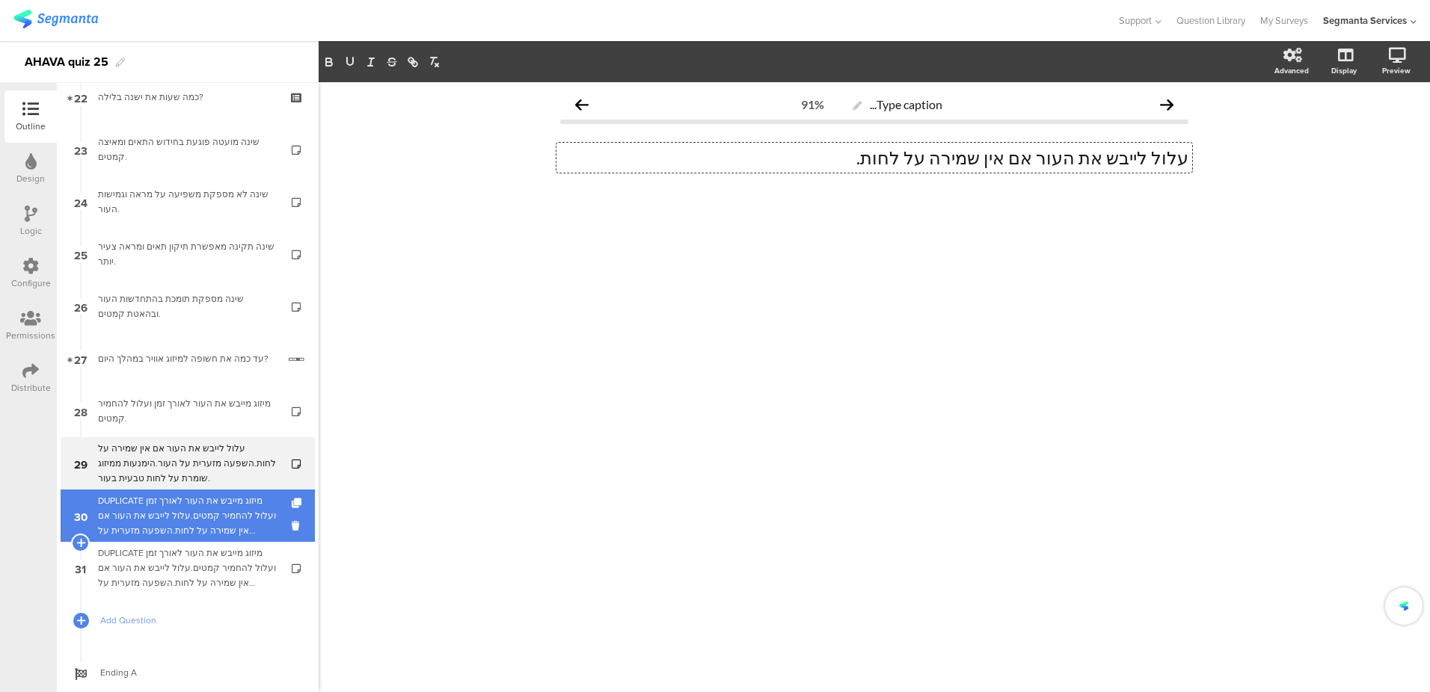
click at [204, 526] on div "DUPLICATE מיזוג מייבש את העור לאורך זמן ועלול להחמיר קמטים.עלול לייבש את העור א…" at bounding box center [187, 516] width 179 height 45
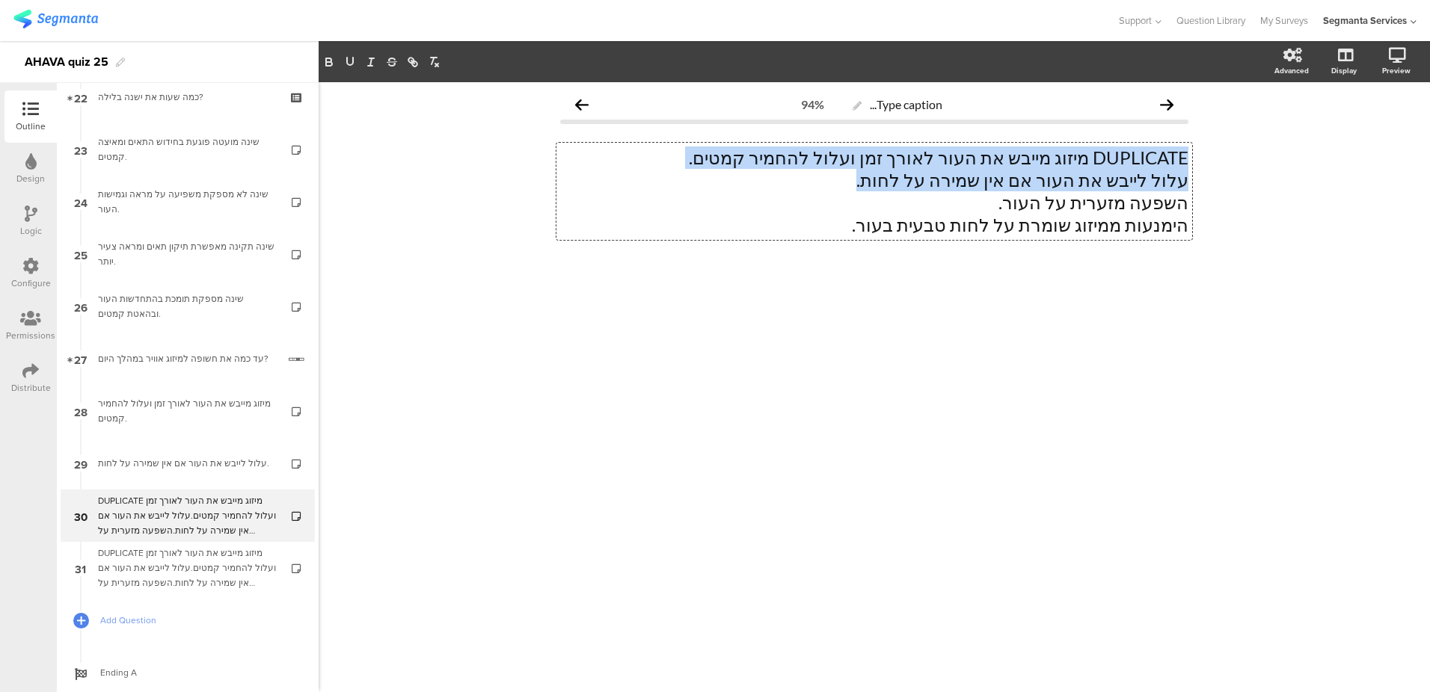
drag, startPoint x: 870, startPoint y: 173, endPoint x: 814, endPoint y: 177, distance: 57.0
click at [814, 177] on div "DUPLICATE מיזוג מייבש את העור לאורך זמן ועלול להחמיר קמטים. עלול לייבש את העור …" at bounding box center [874, 191] width 636 height 97
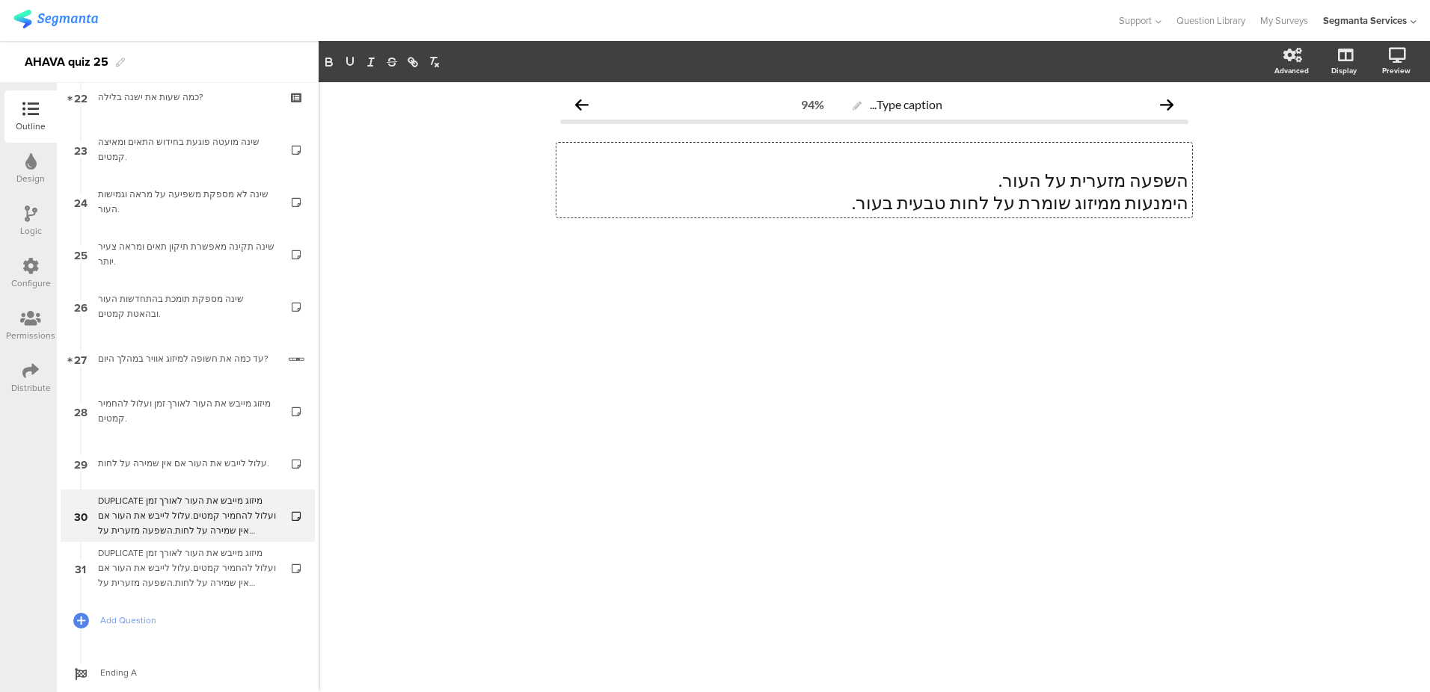
click at [951, 201] on p "הימנעות ממיזוג שומרת על לחות טבעית בעור." at bounding box center [874, 202] width 628 height 22
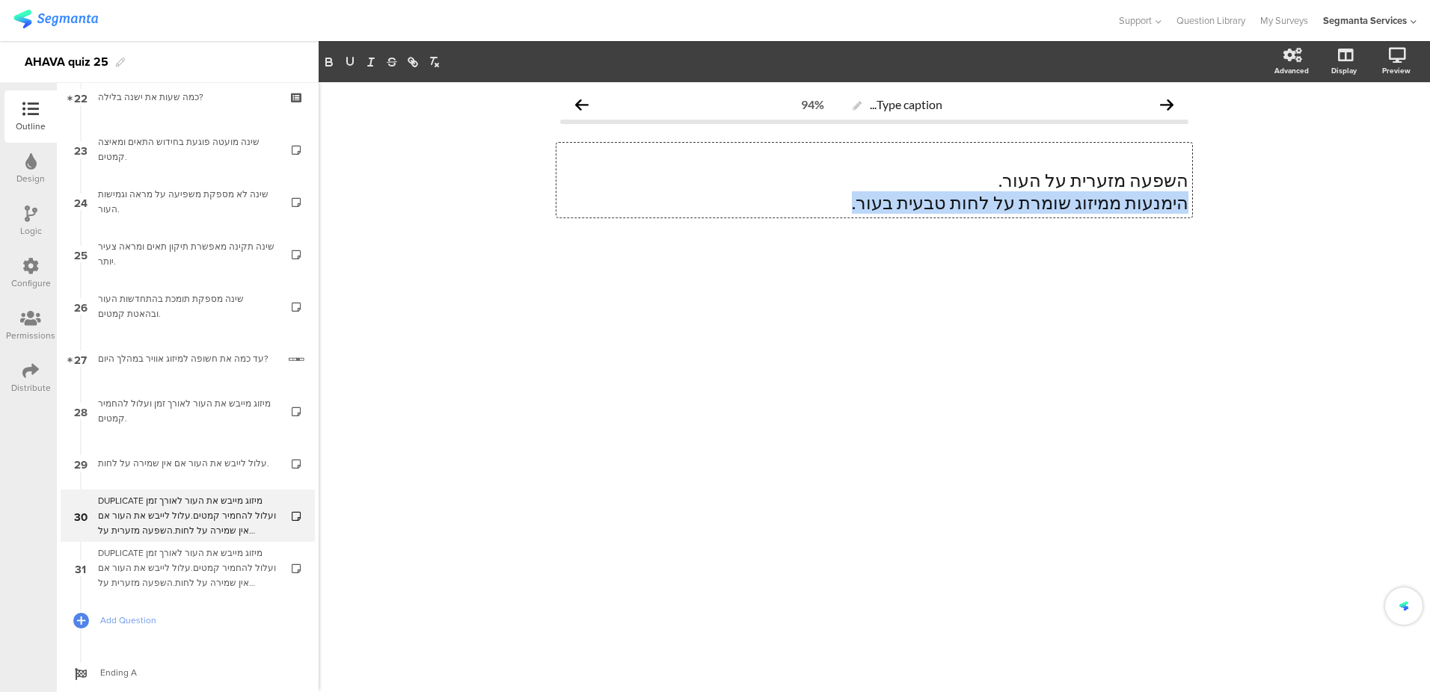
click at [951, 201] on p "הימנעות ממיזוג שומרת על לחות טבעית בעור." at bounding box center [874, 202] width 628 height 22
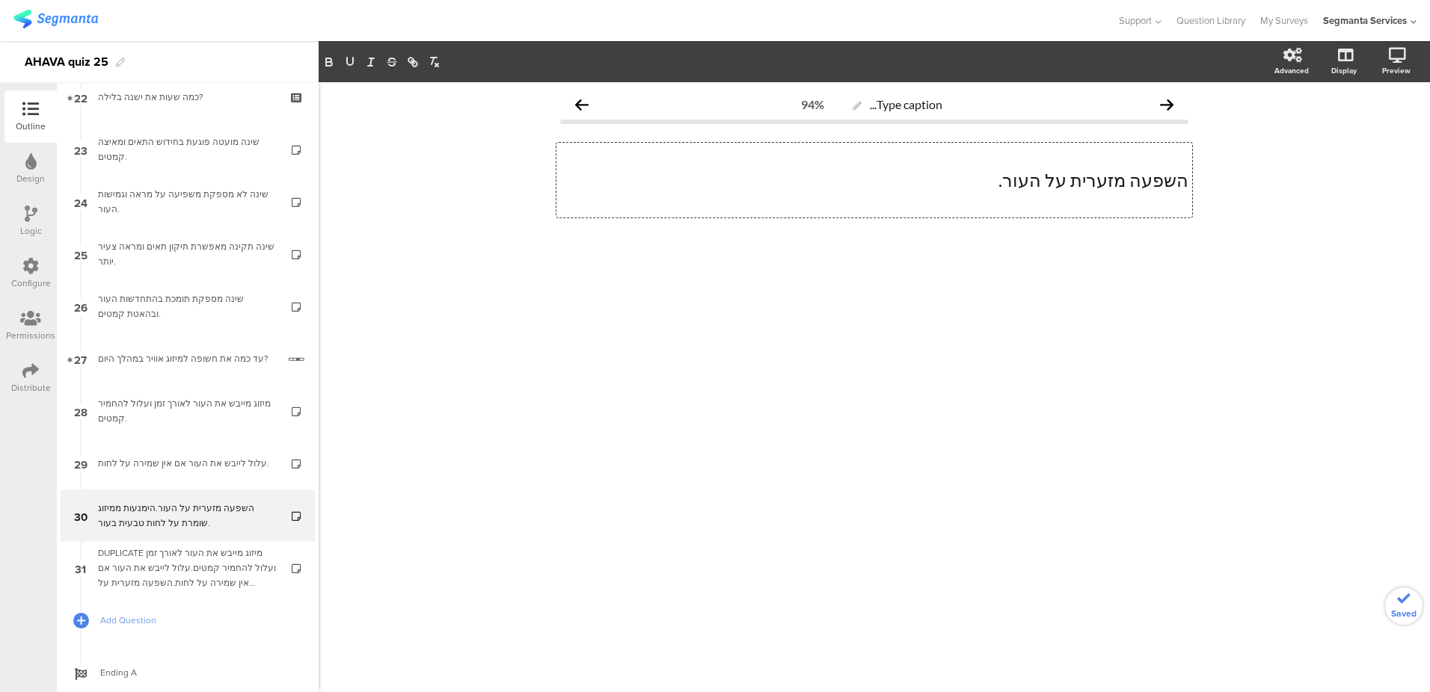
click at [1120, 209] on p at bounding box center [874, 202] width 628 height 22
click at [1186, 167] on p at bounding box center [874, 158] width 628 height 22
click at [1190, 183] on div "השפעה מזערית על העור. השפעה מזערית על העור. השפעה מזערית על העור." at bounding box center [874, 169] width 636 height 52
click at [1187, 181] on p "השפעה מזערית על העור." at bounding box center [874, 180] width 628 height 22
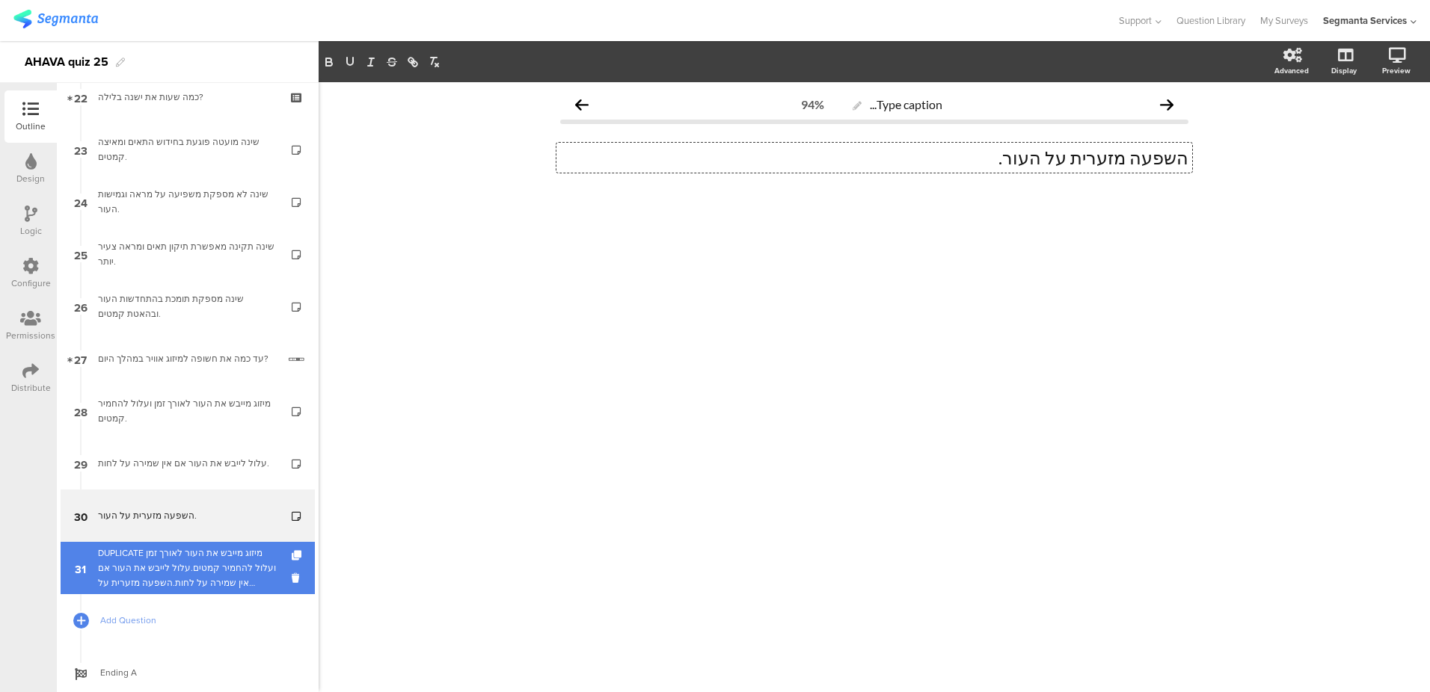
click at [184, 571] on div "DUPLICATE מיזוג מייבש את העור לאורך זמן ועלול להחמיר קמטים.עלול לייבש את העור א…" at bounding box center [187, 568] width 179 height 45
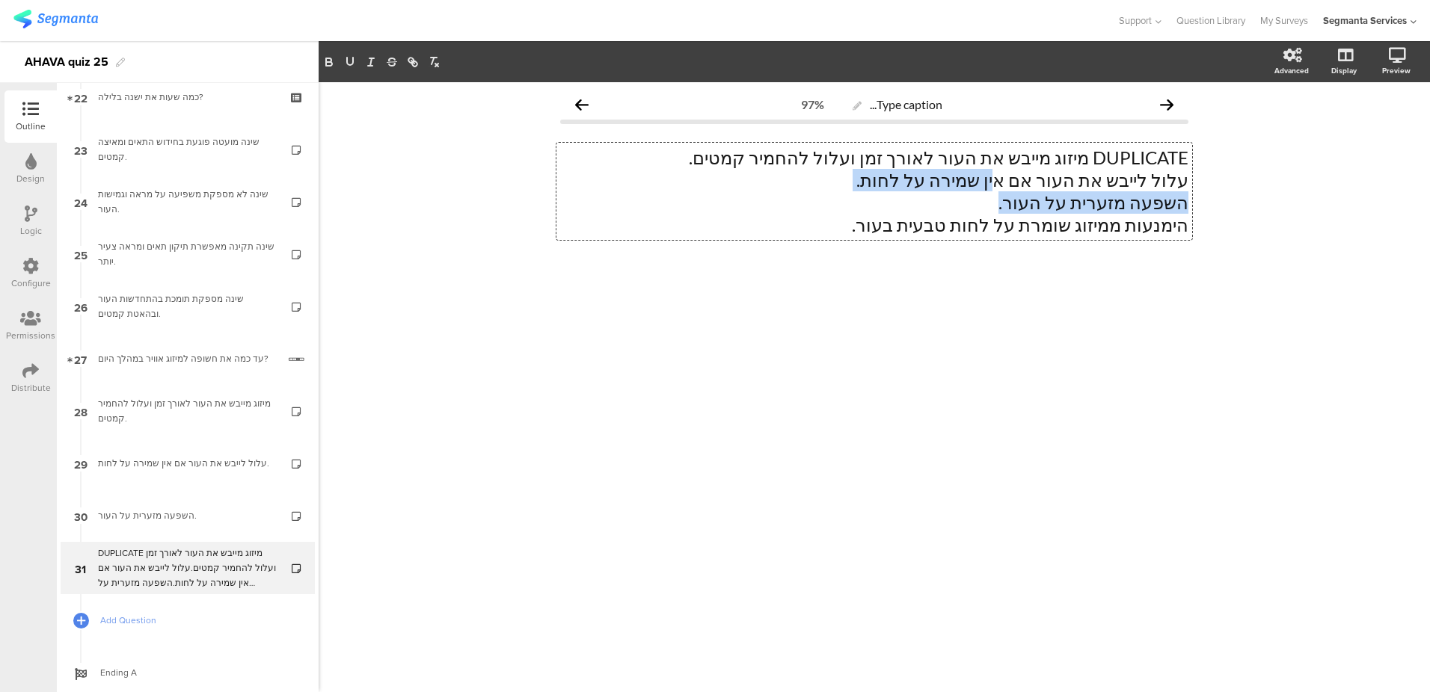
drag, startPoint x: 998, startPoint y: 209, endPoint x: 995, endPoint y: 191, distance: 18.2
click at [995, 191] on div "DUPLICATE מיזוג מייבש את העור לאורך זמן ועלול להחמיר קמטים. עלול לייבש את העור …" at bounding box center [874, 191] width 636 height 97
click at [994, 200] on p "השפעה מזערית על העור." at bounding box center [874, 202] width 628 height 22
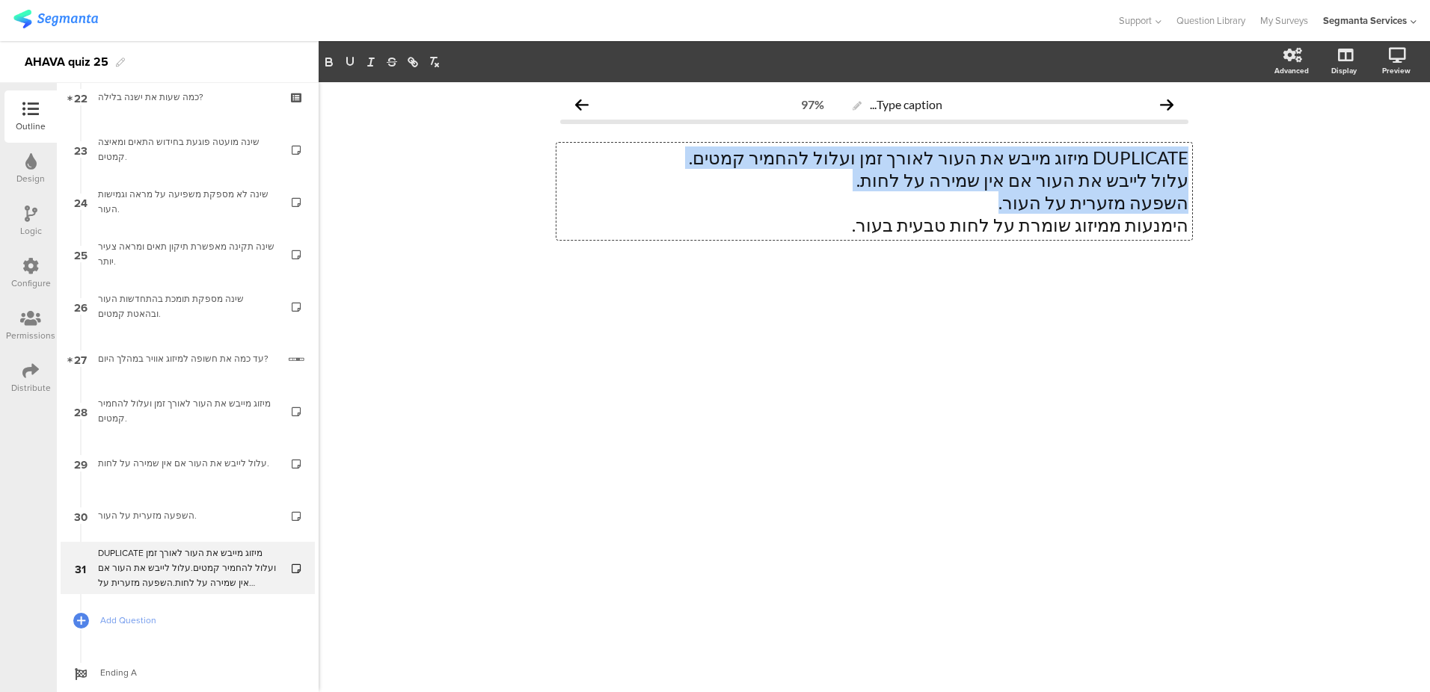
drag, startPoint x: 992, startPoint y: 203, endPoint x: 1251, endPoint y: 147, distance: 265.6
click at [1251, 147] on div "Type caption... 97% DUPLICATE מיזוג מייבש את העור לאורך זמן ועלול להחמיר קמטים.…" at bounding box center [874, 387] width 1111 height 610
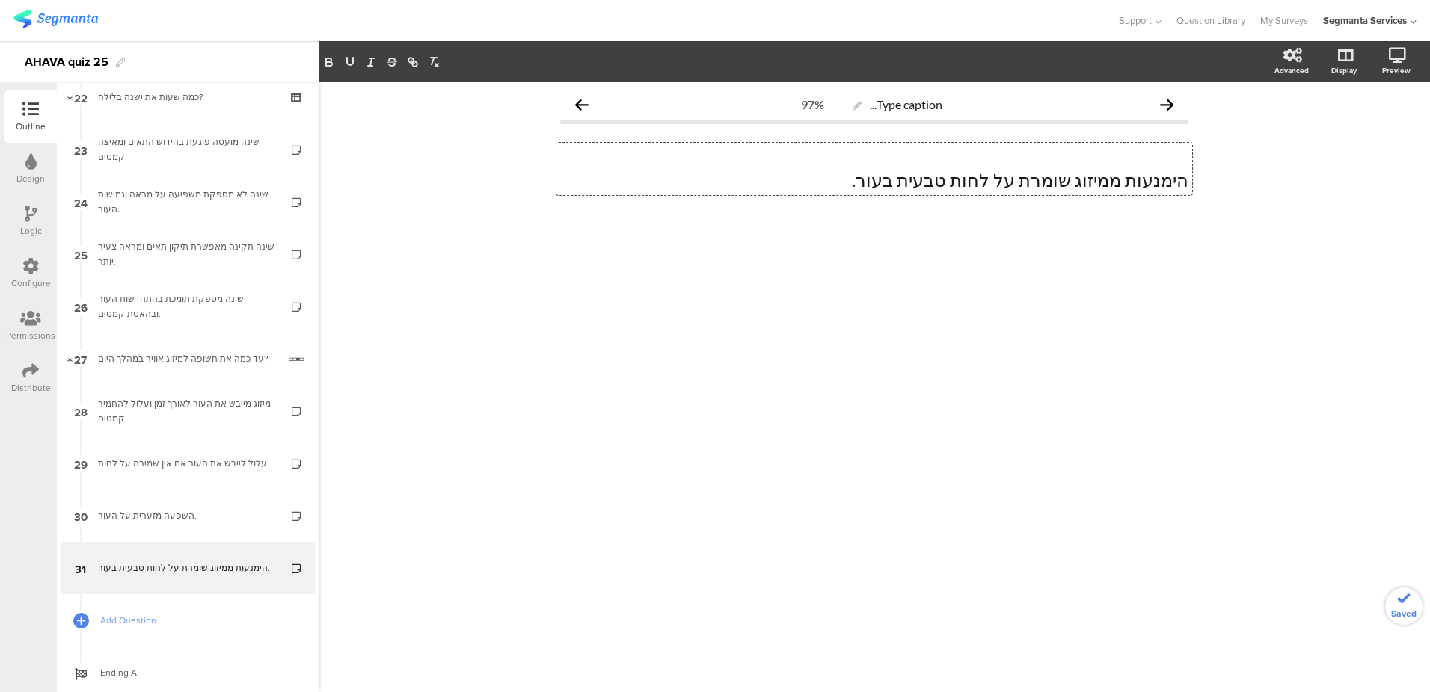
click at [1187, 178] on p "הימנעות ממיזוג שומרת על לחות טבעית בעור." at bounding box center [874, 180] width 628 height 22
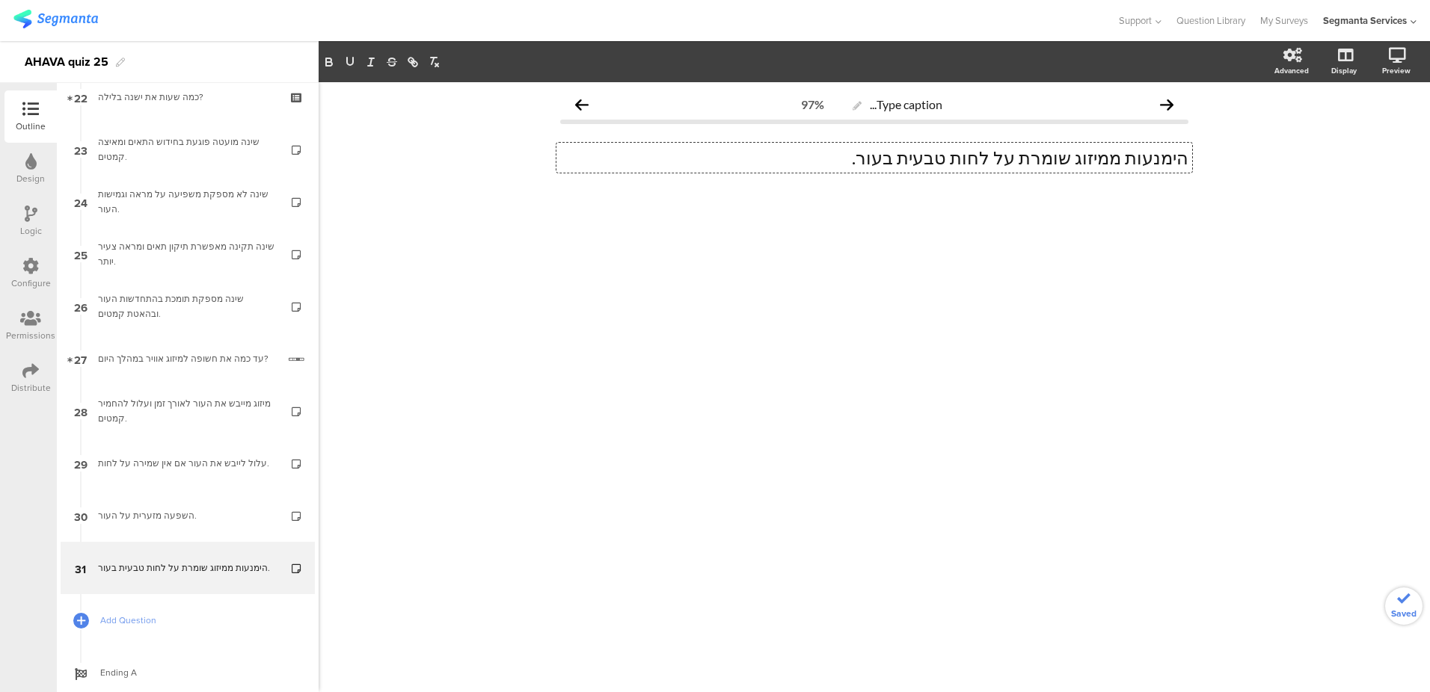
click at [560, 250] on div at bounding box center [874, 225] width 628 height 52
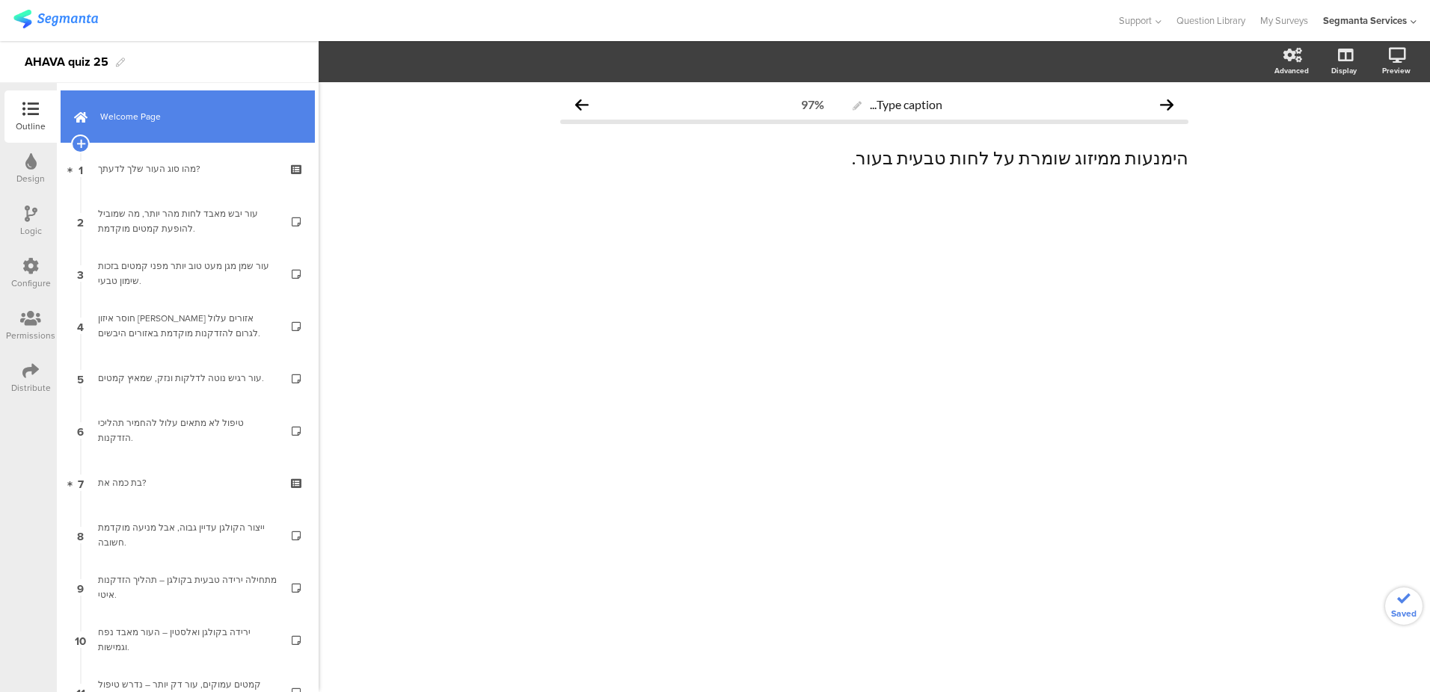
click at [185, 126] on link "Welcome Page" at bounding box center [188, 116] width 254 height 52
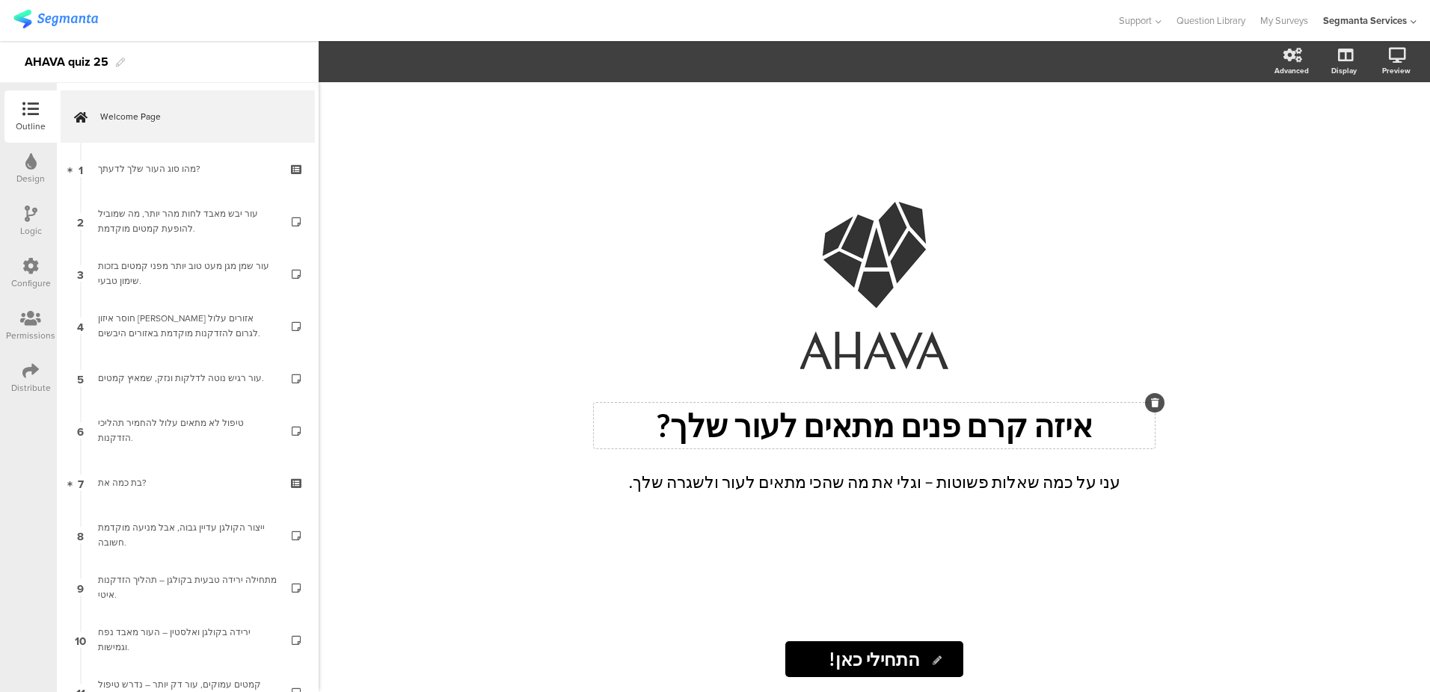
click at [834, 423] on p "איזה קרם פנים מתאים לעור שלך?" at bounding box center [873, 426] width 553 height 38
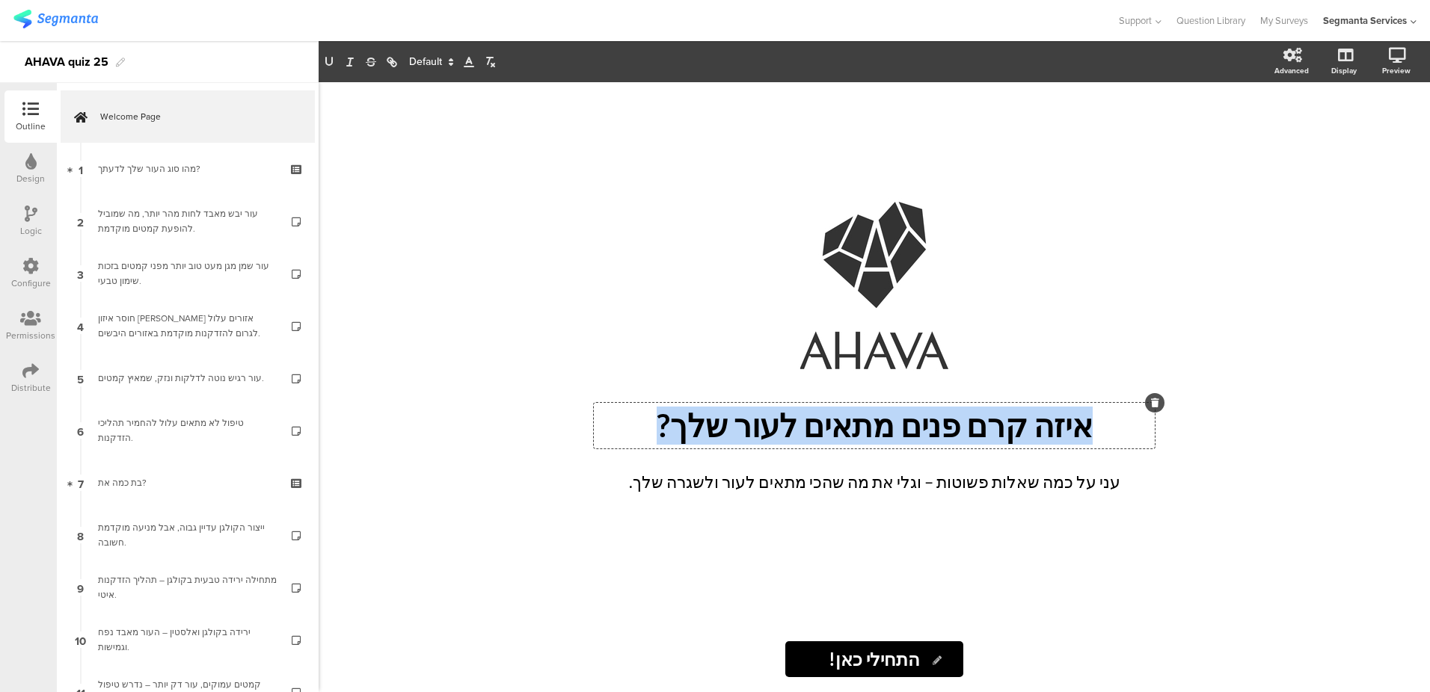
click at [834, 423] on p "איזה קרם פנים מתאים לעור שלך?" at bounding box center [873, 426] width 553 height 38
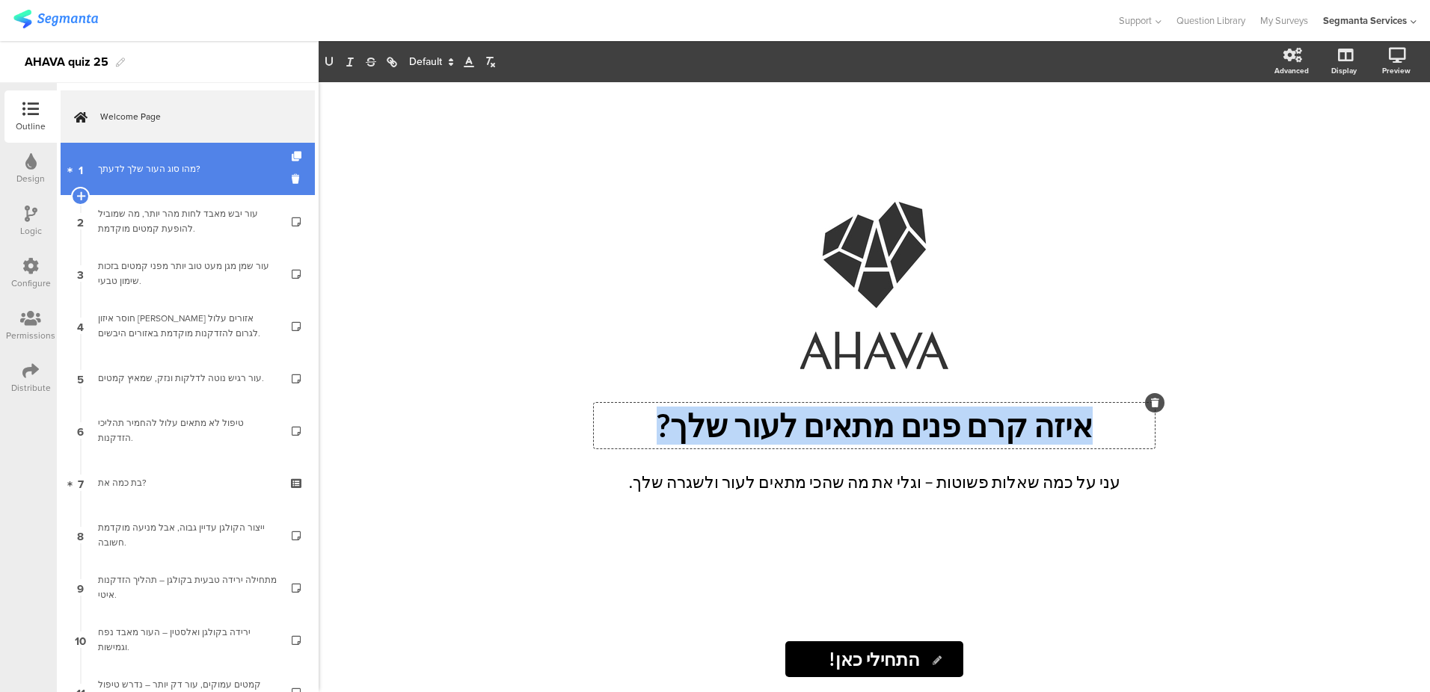
click at [144, 150] on link "1 מהו סוג העור שלך לדעתך?" at bounding box center [188, 169] width 254 height 52
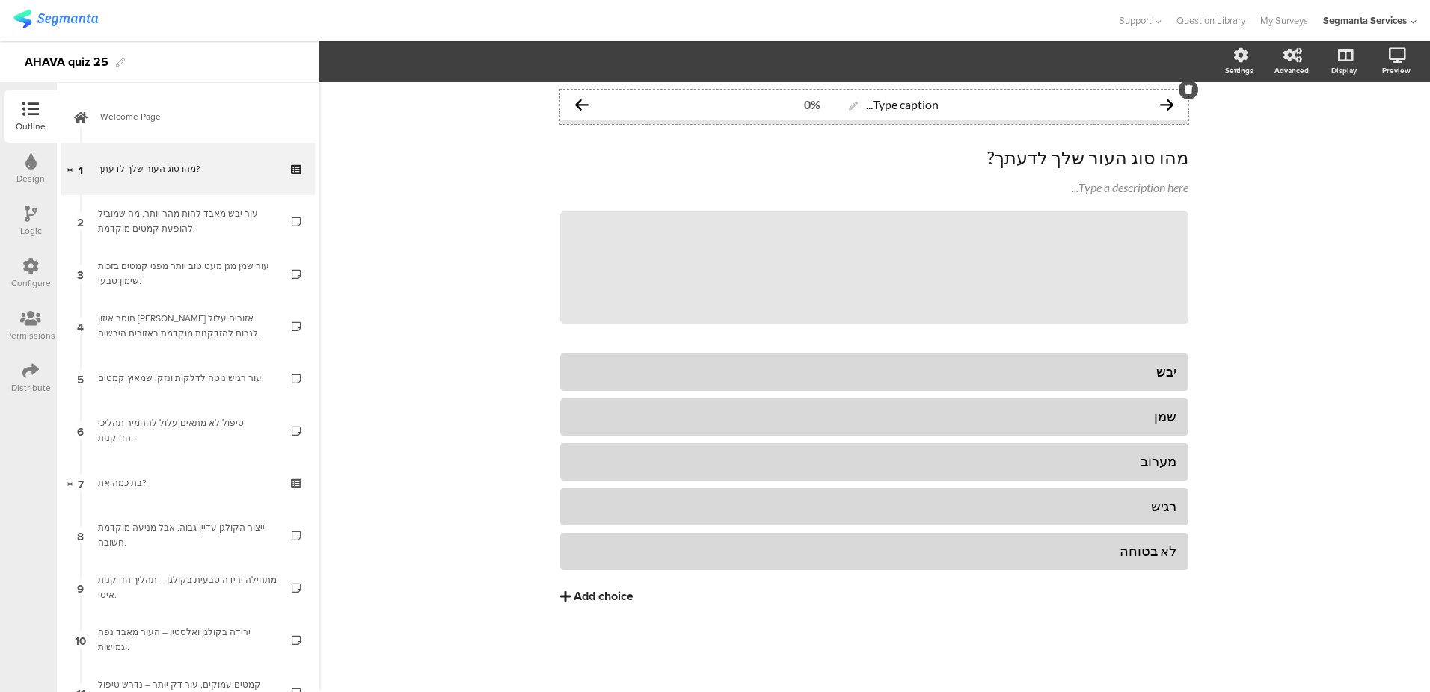
click at [771, 96] on div "Type caption... 0%" at bounding box center [874, 105] width 628 height 30
click at [804, 117] on div "Type caption... 0%" at bounding box center [874, 105] width 628 height 30
click at [808, 103] on div "0%" at bounding box center [812, 104] width 16 height 14
click at [801, 102] on div "Type caption... 0%" at bounding box center [874, 105] width 628 height 30
click at [812, 97] on div "0%" at bounding box center [812, 104] width 16 height 14
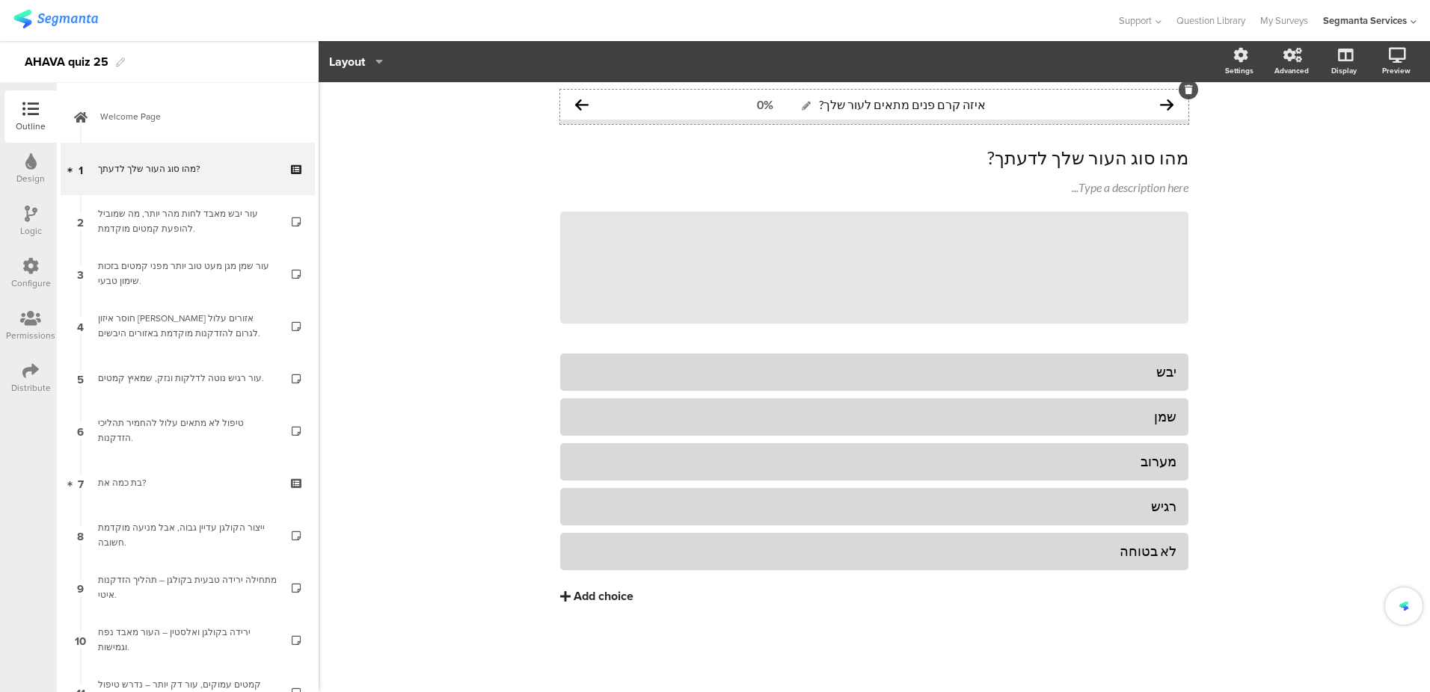
click at [452, 136] on div "איזה קרם פנים מתאים לעור שלך? 0% מהו סוג העור שלך לדעתך? מהו סוג העור שלך לדעתך…" at bounding box center [874, 387] width 1111 height 610
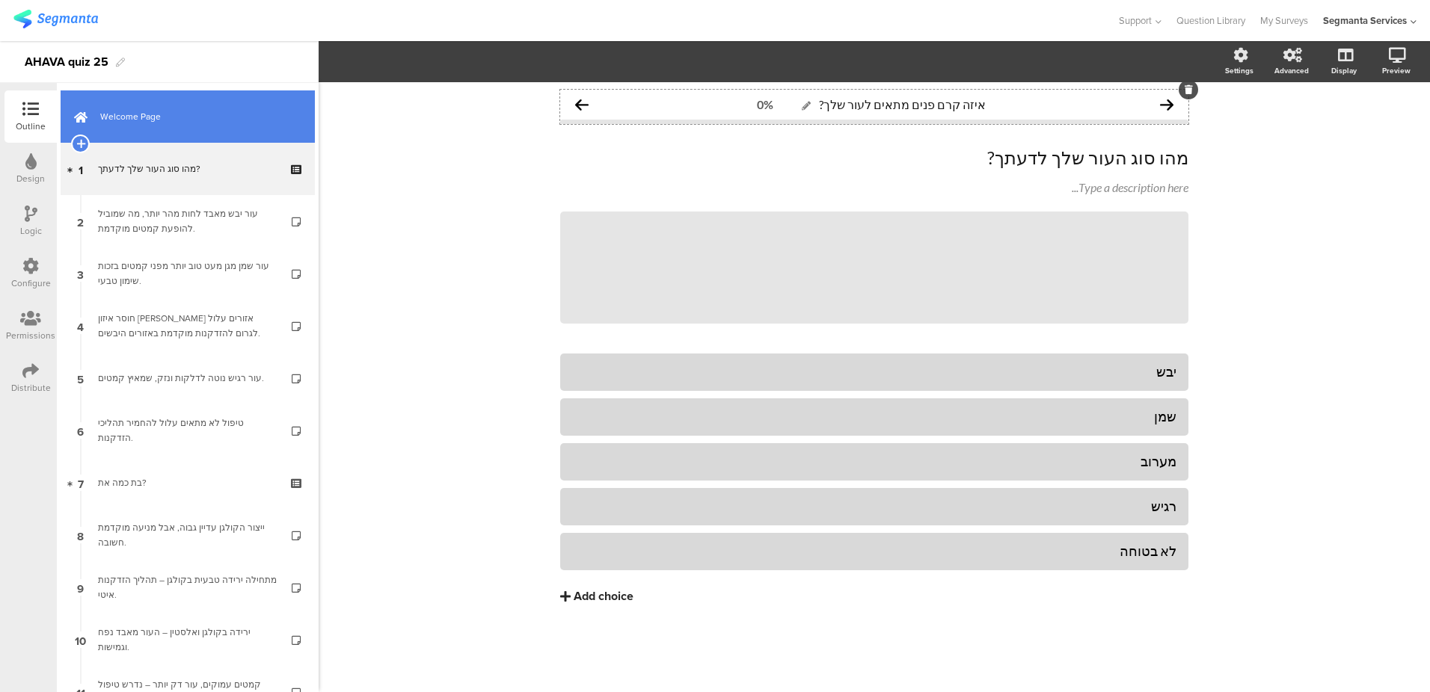
click at [153, 111] on span "Welcome Page" at bounding box center [195, 116] width 191 height 15
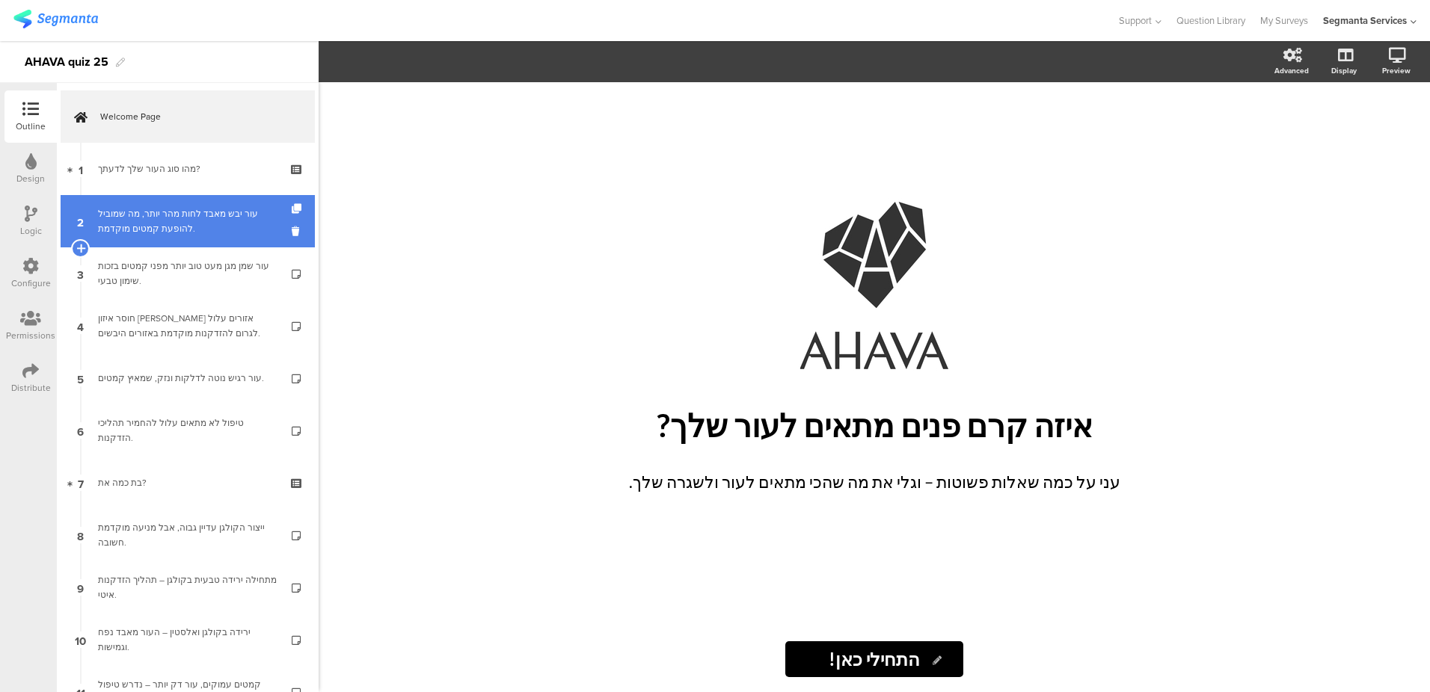
scroll to position [230, 0]
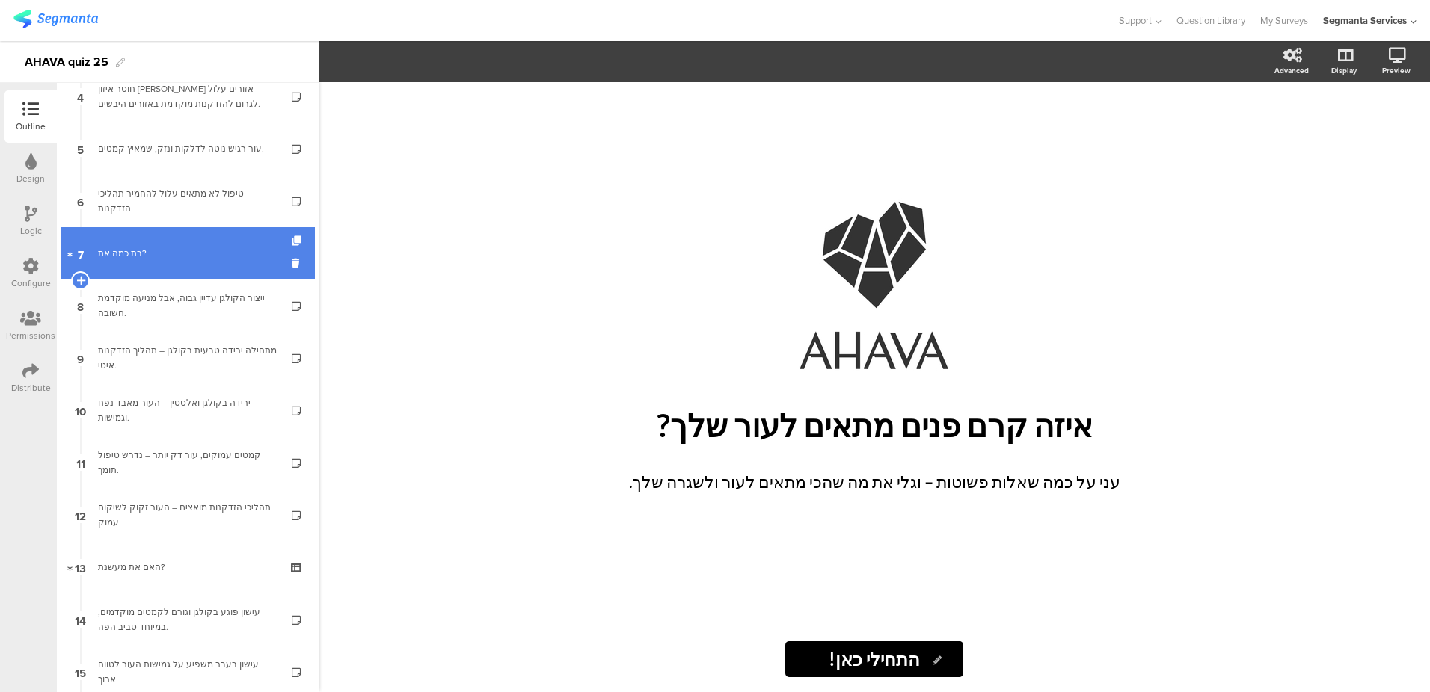
click at [150, 258] on div "בת כמה את?" at bounding box center [187, 253] width 179 height 15
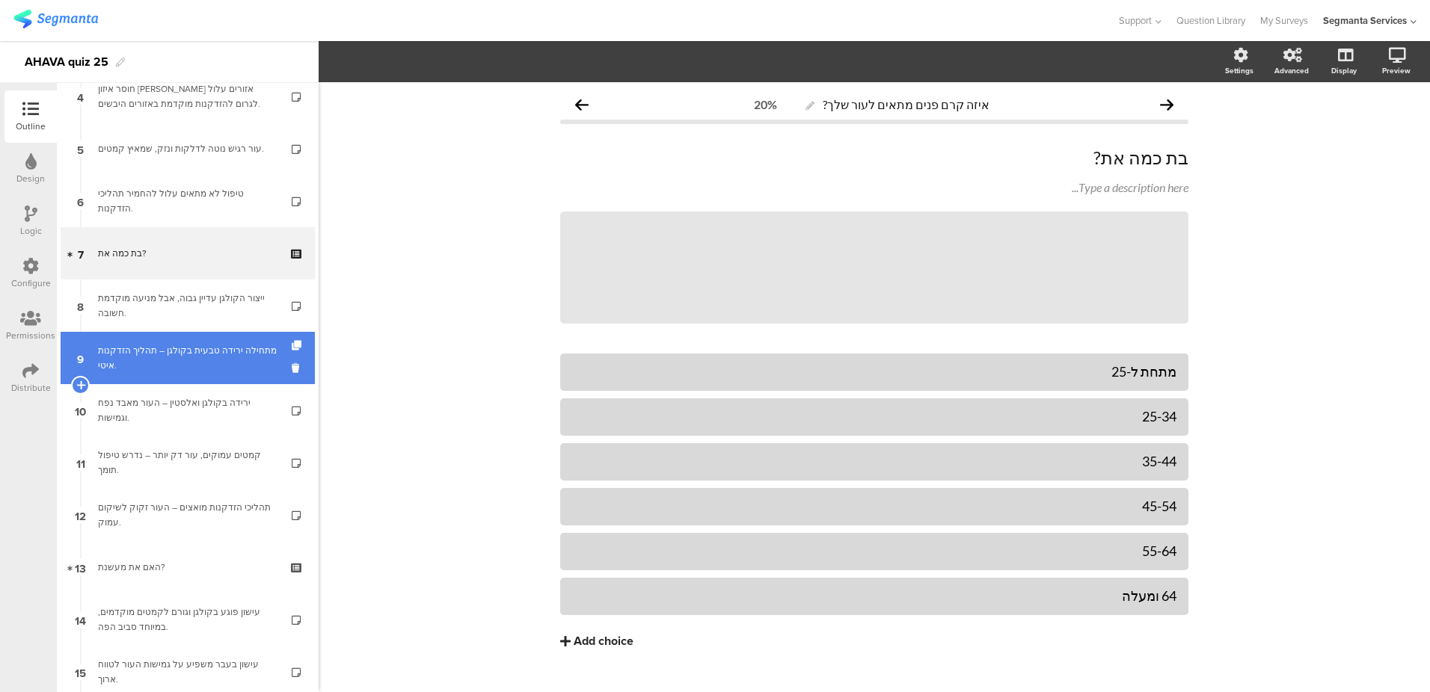
click at [164, 357] on div "מתחילה ירידה טבעית בקולגן – תהליך הזדקנות איטי." at bounding box center [187, 358] width 179 height 30
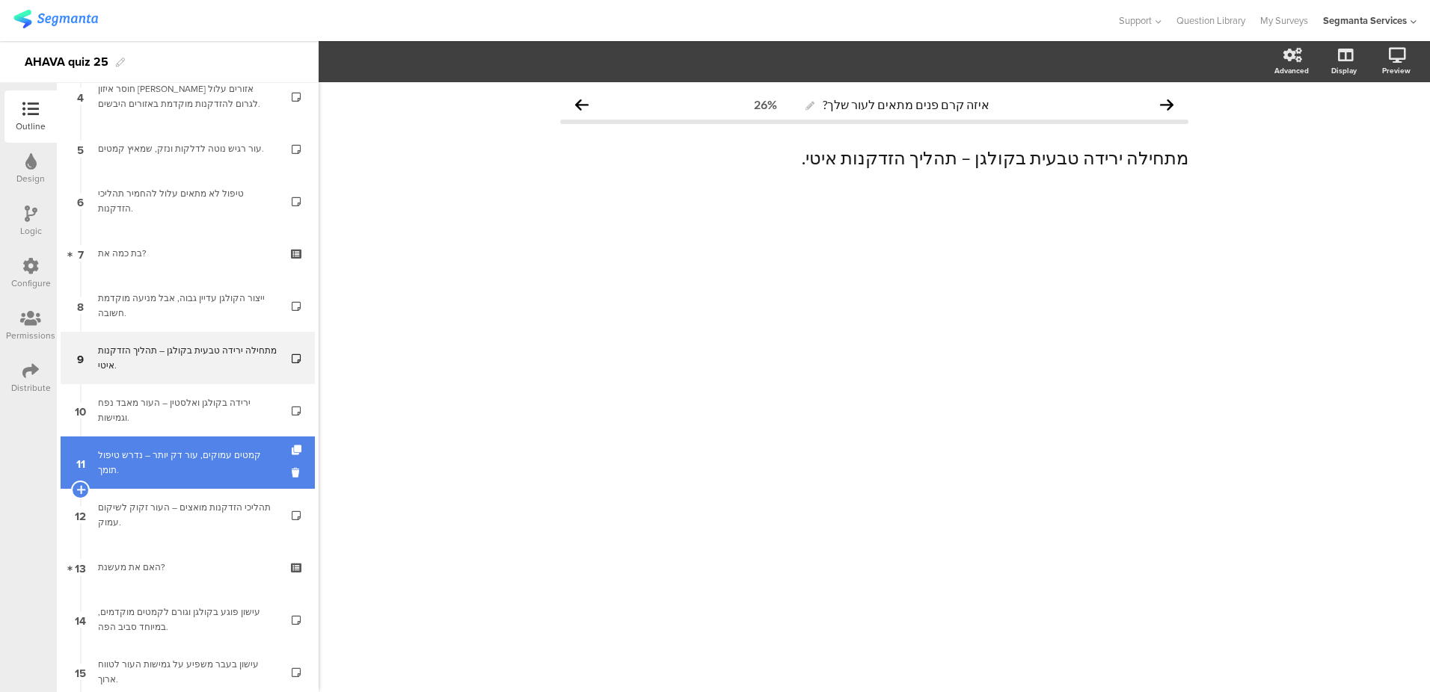
click at [193, 454] on div "קמטים עמוקים, עור דק יותר – נדרש טיפול תומך." at bounding box center [187, 463] width 179 height 30
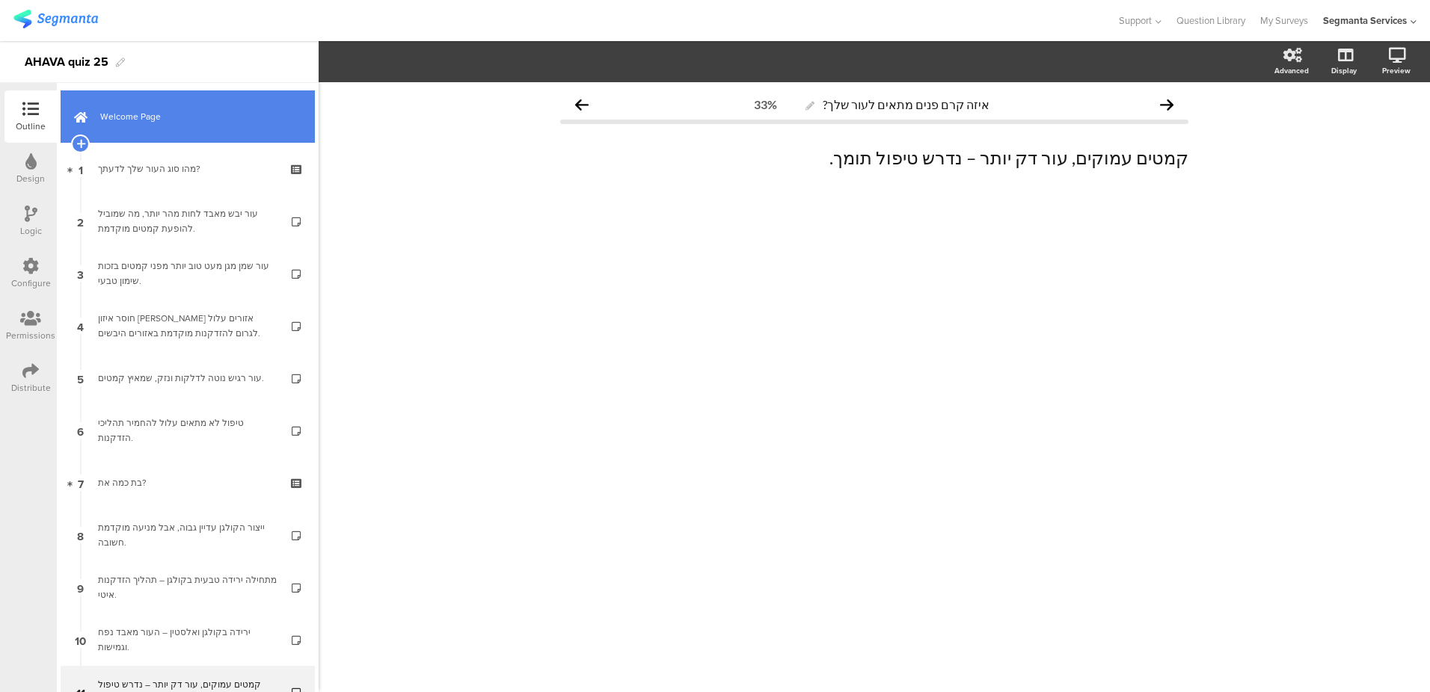
click at [165, 112] on span "Welcome Page" at bounding box center [195, 116] width 191 height 15
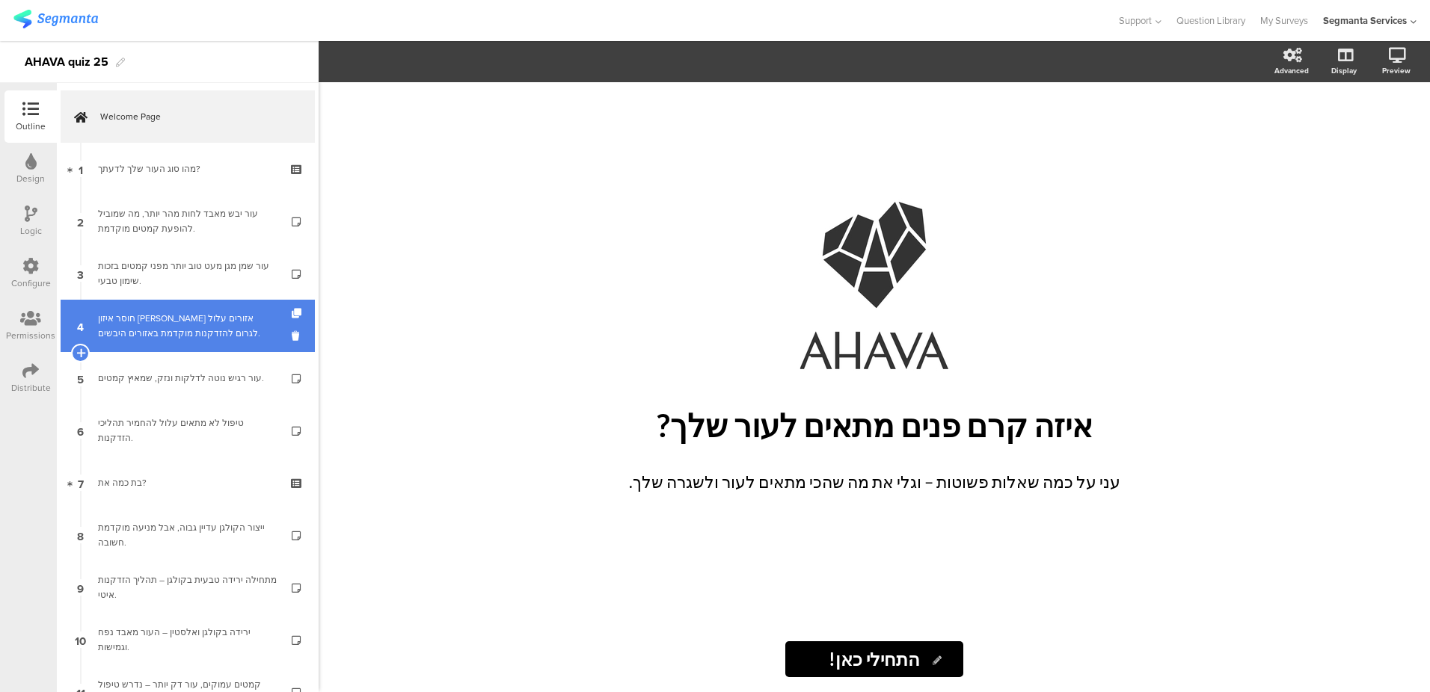
click at [197, 317] on div "חוסר איזון [PERSON_NAME] אזורים עלול לגרום להזדקנות מוקדמת באזורים היבשים." at bounding box center [187, 326] width 179 height 30
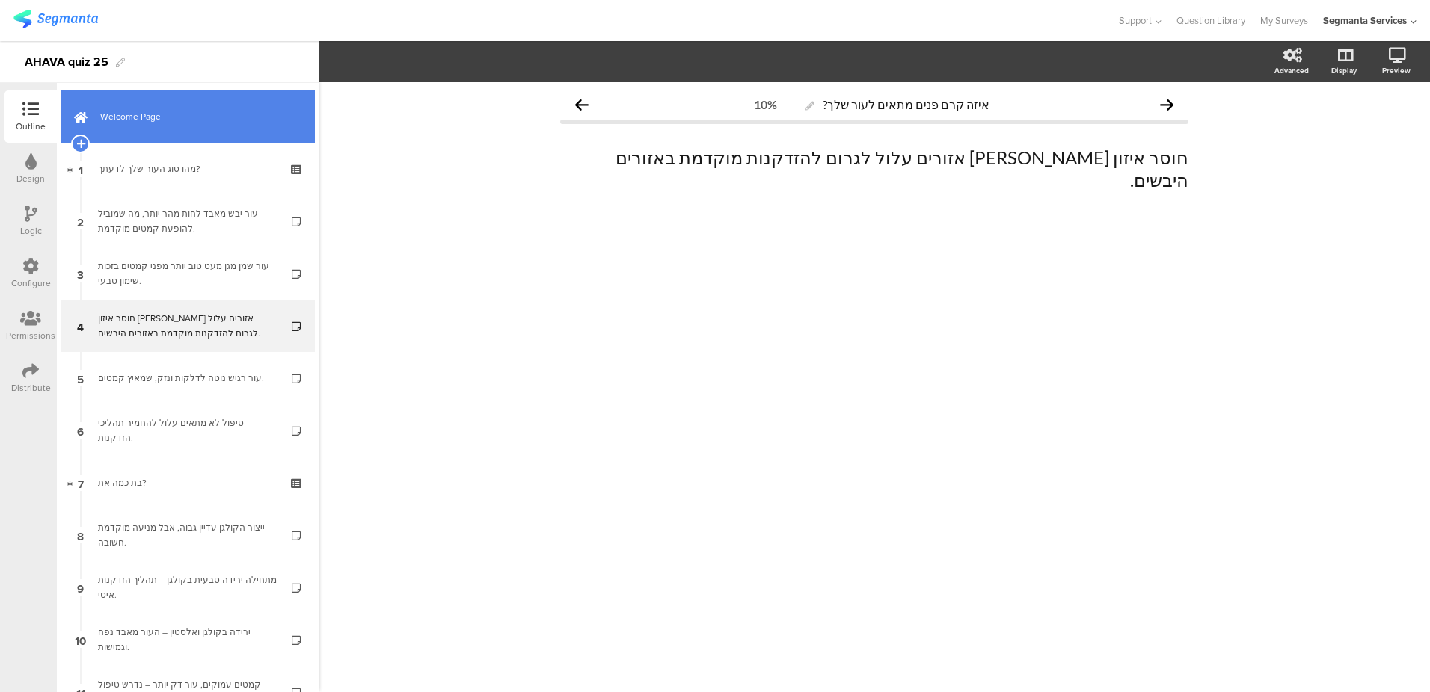
click at [132, 135] on link "Welcome Page" at bounding box center [188, 116] width 254 height 52
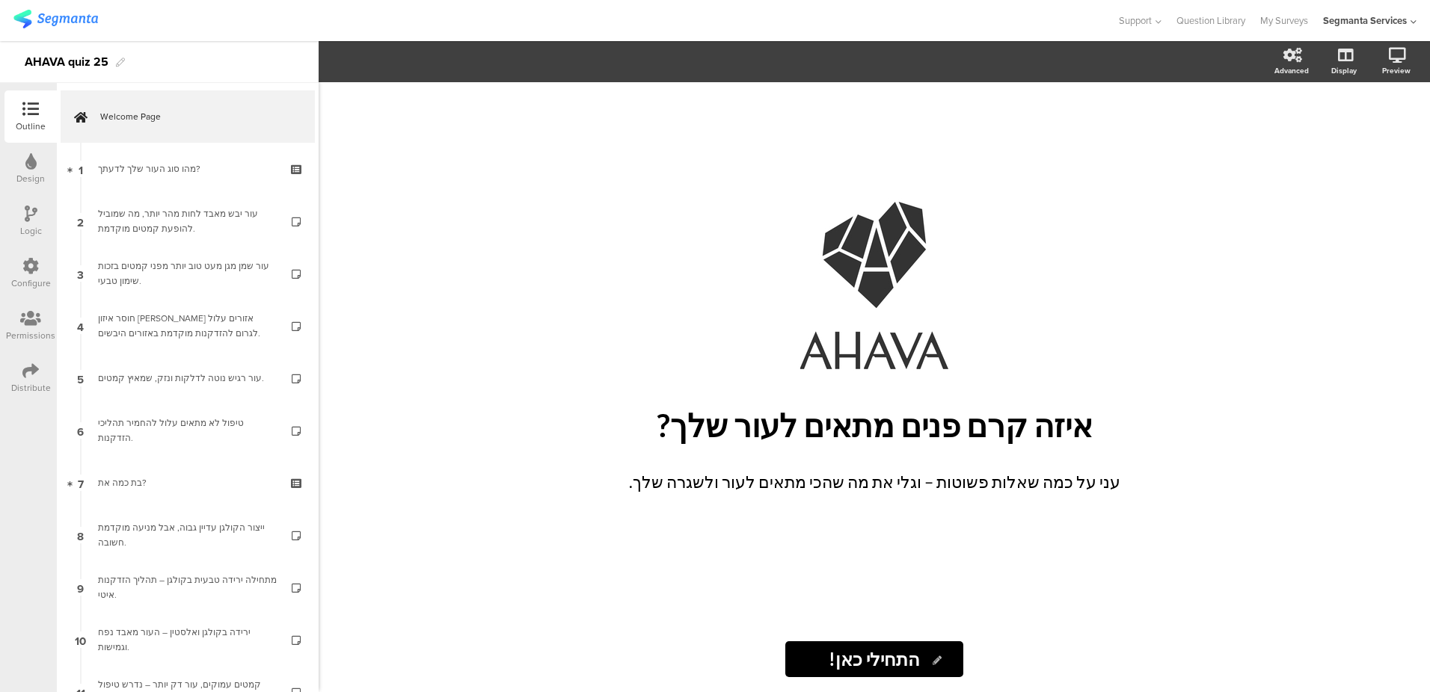
click at [27, 230] on div "Logic" at bounding box center [31, 230] width 22 height 13
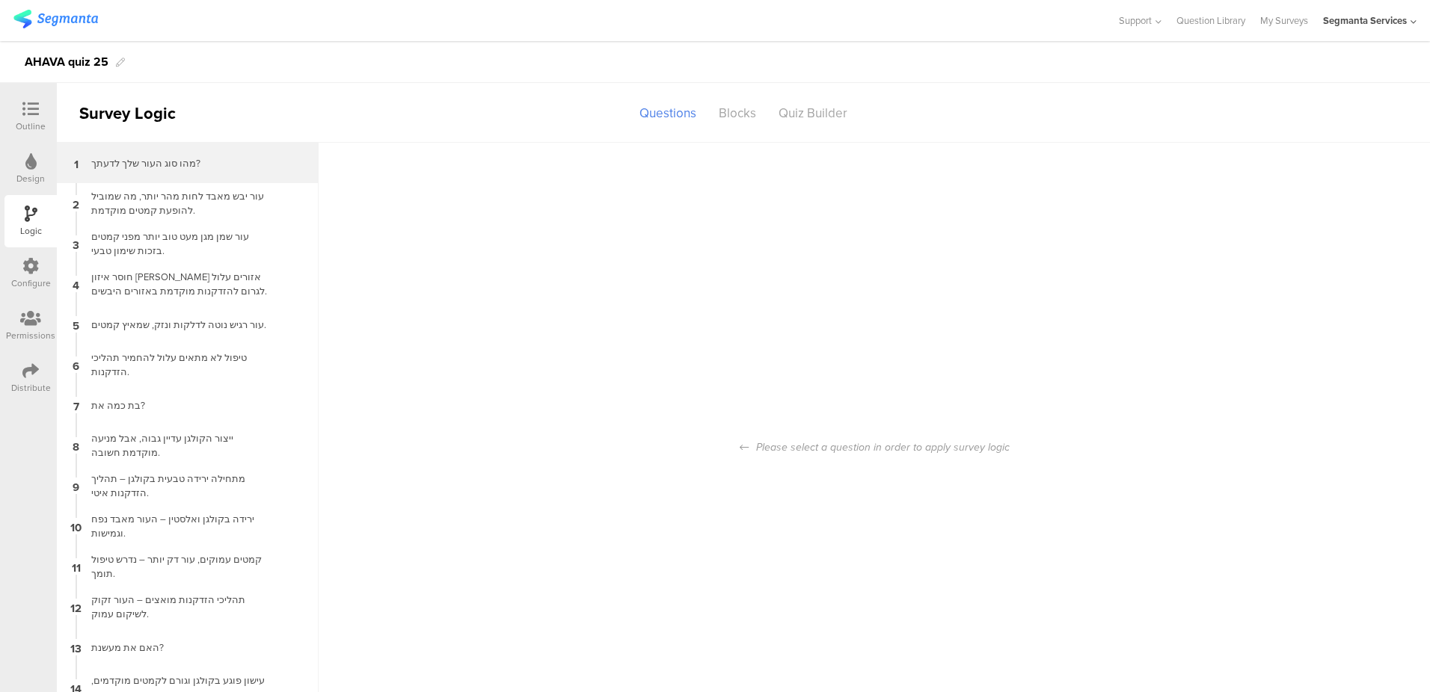
click at [169, 176] on div "1 מהו סוג העור שלך לדעתך?" at bounding box center [188, 163] width 262 height 40
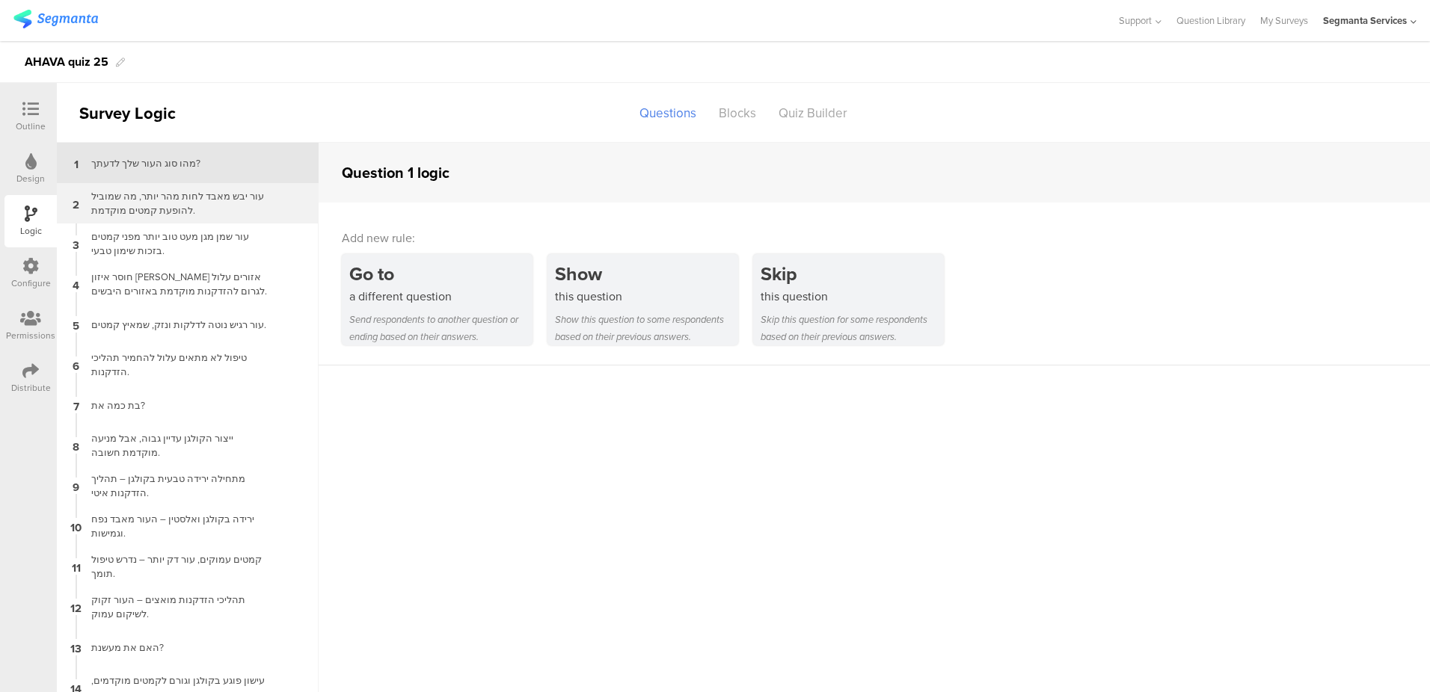
click at [186, 200] on div "עור יבש מאבד לחות מהר יותר, מה שמוביל להופעת קמטים מוקדמת." at bounding box center [175, 203] width 187 height 28
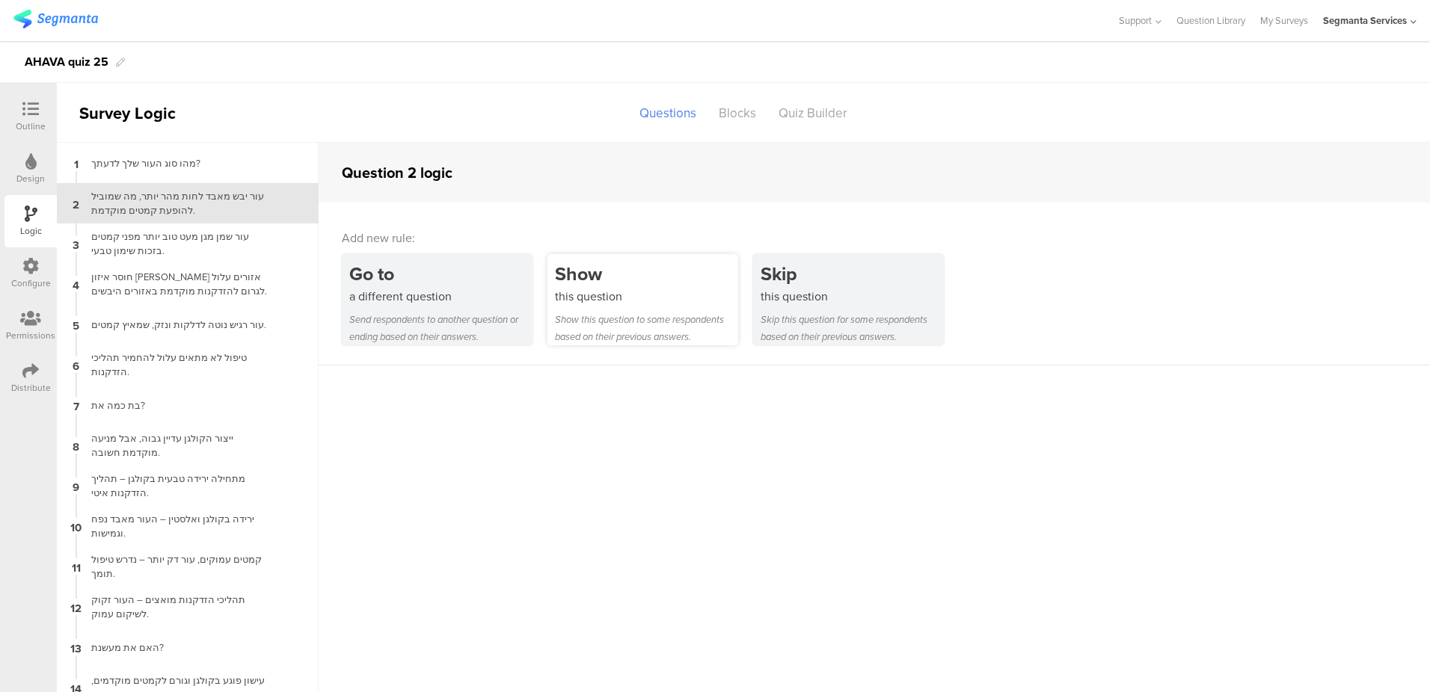
click at [599, 314] on div "Show this question to some respondents based on their previous answers." at bounding box center [646, 328] width 183 height 34
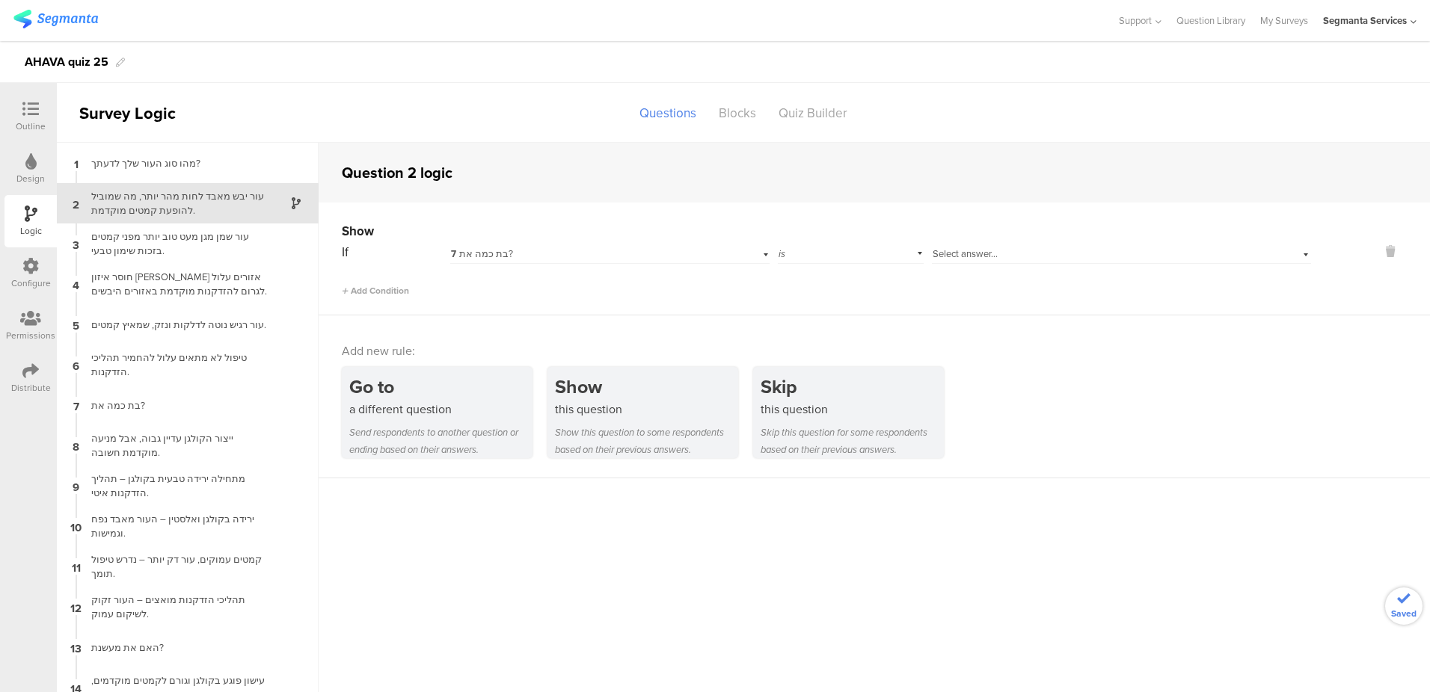
click at [613, 257] on div "7 בת כמה את?" at bounding box center [586, 254] width 270 height 13
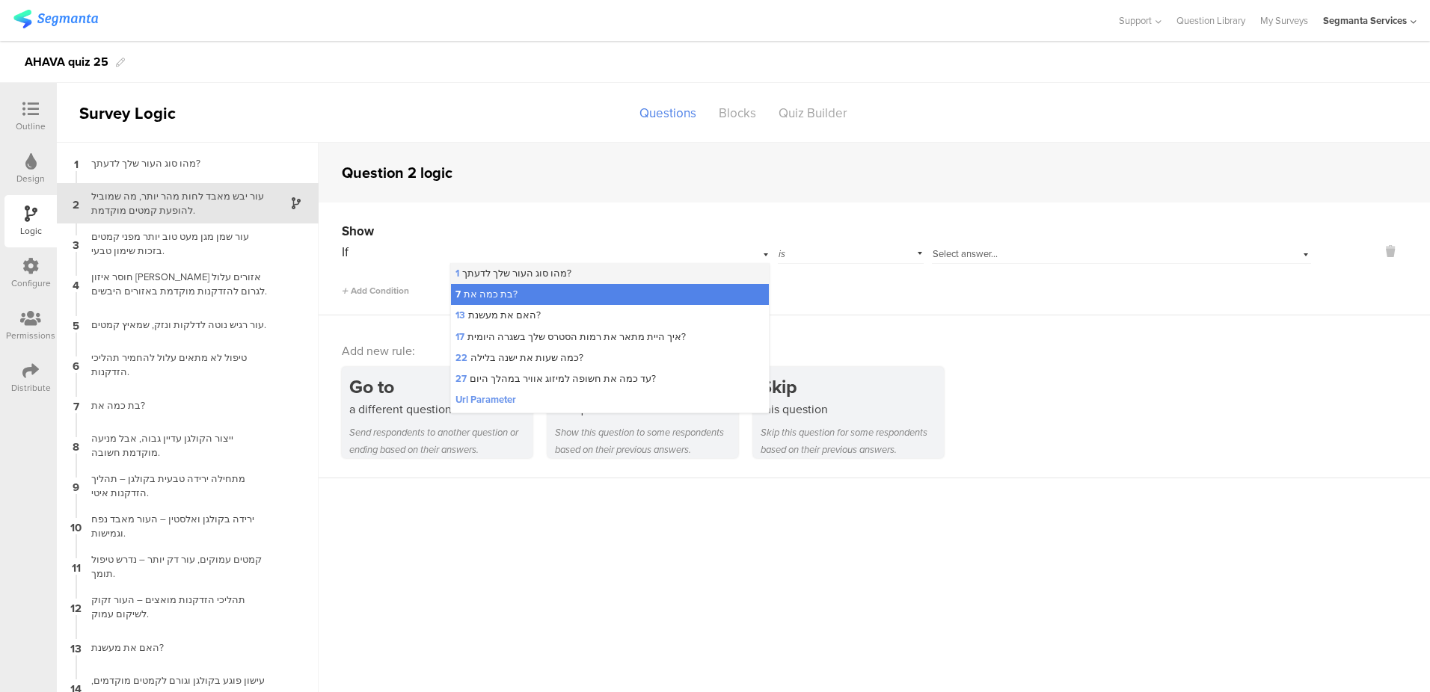
click at [562, 274] on span "1 מהו סוג העור שלך לדעתך?" at bounding box center [513, 273] width 116 height 14
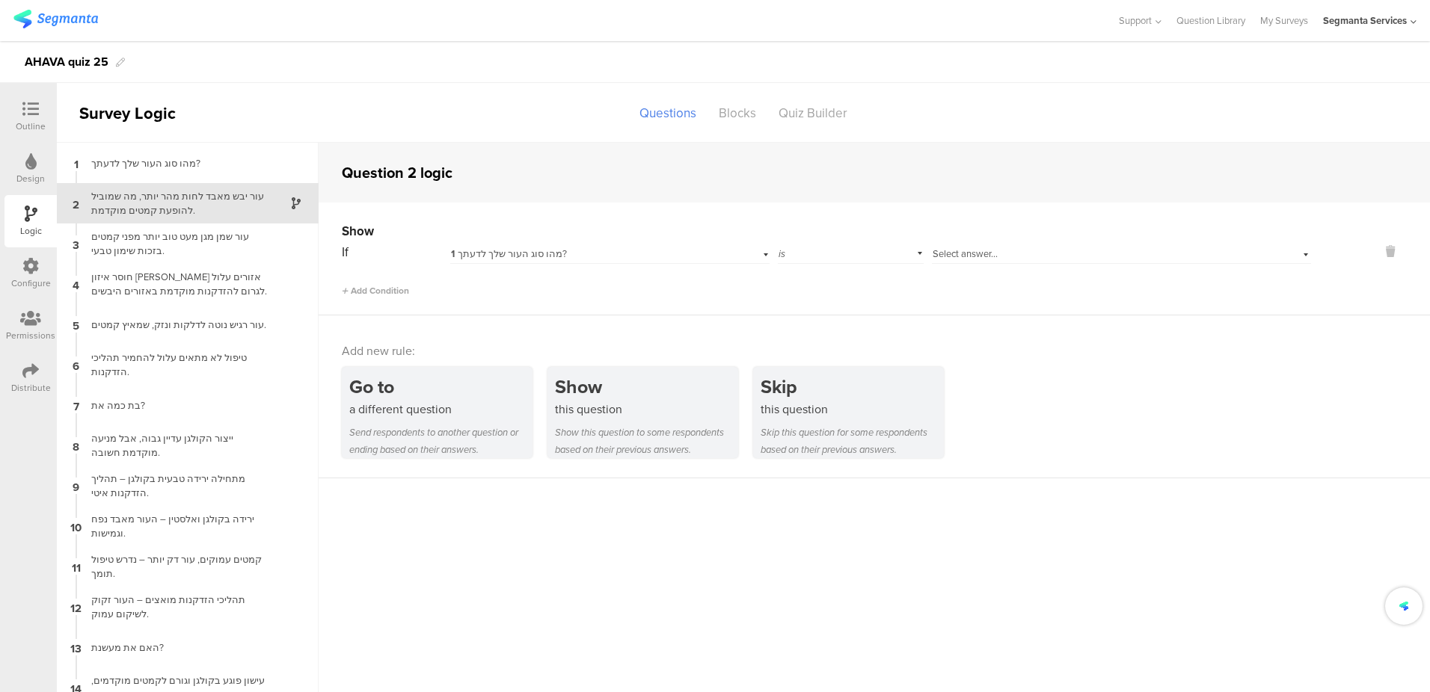
click at [950, 249] on span "Select answer..." at bounding box center [964, 254] width 65 height 14
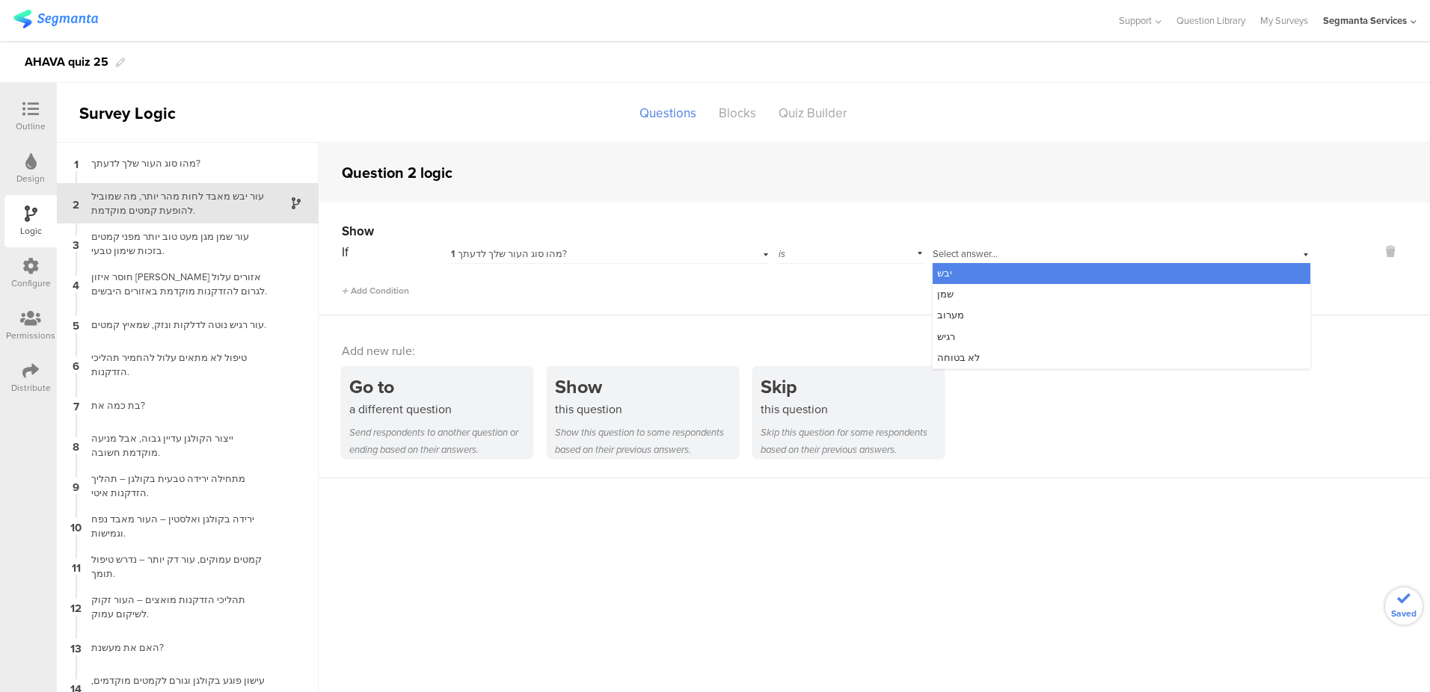
click at [944, 268] on span "יבש" at bounding box center [944, 273] width 15 height 14
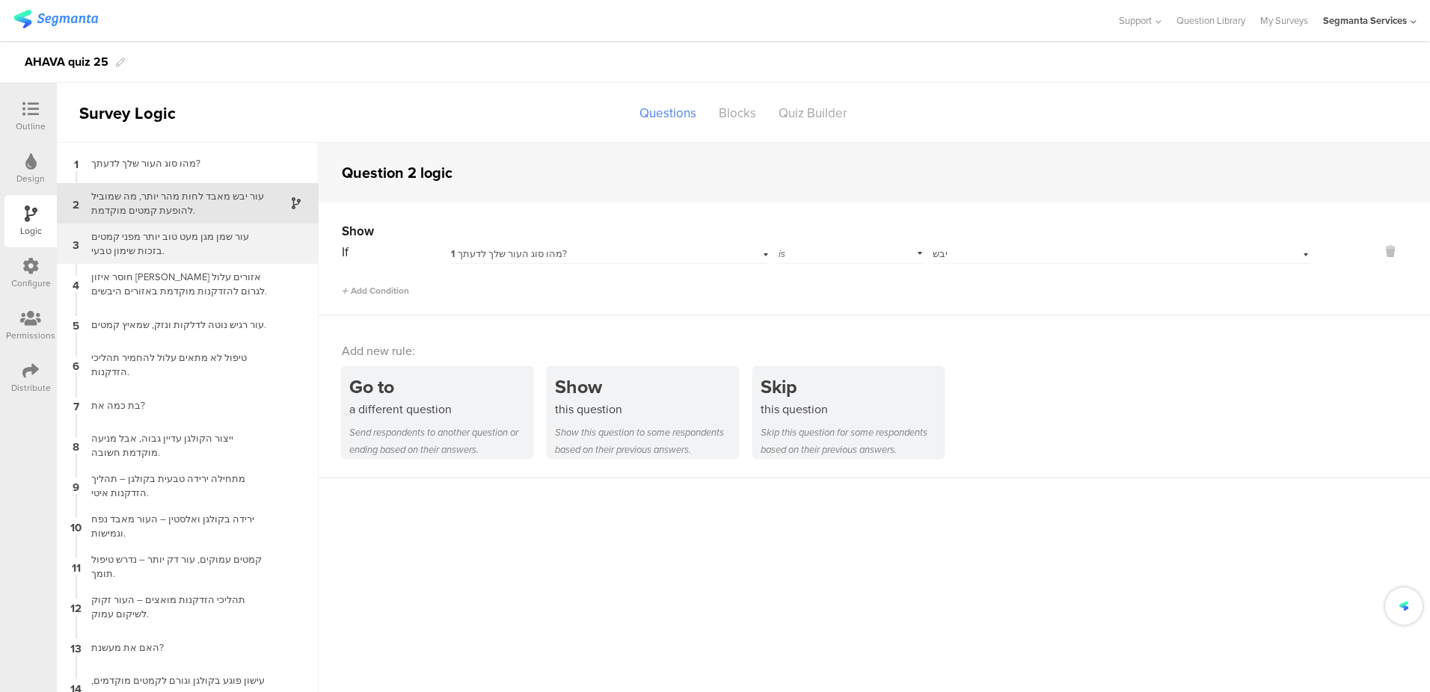
click at [182, 243] on div "עור שמן מגן מעט טוב יותר מפני קמטים בזכות שימון טבעי." at bounding box center [175, 244] width 187 height 28
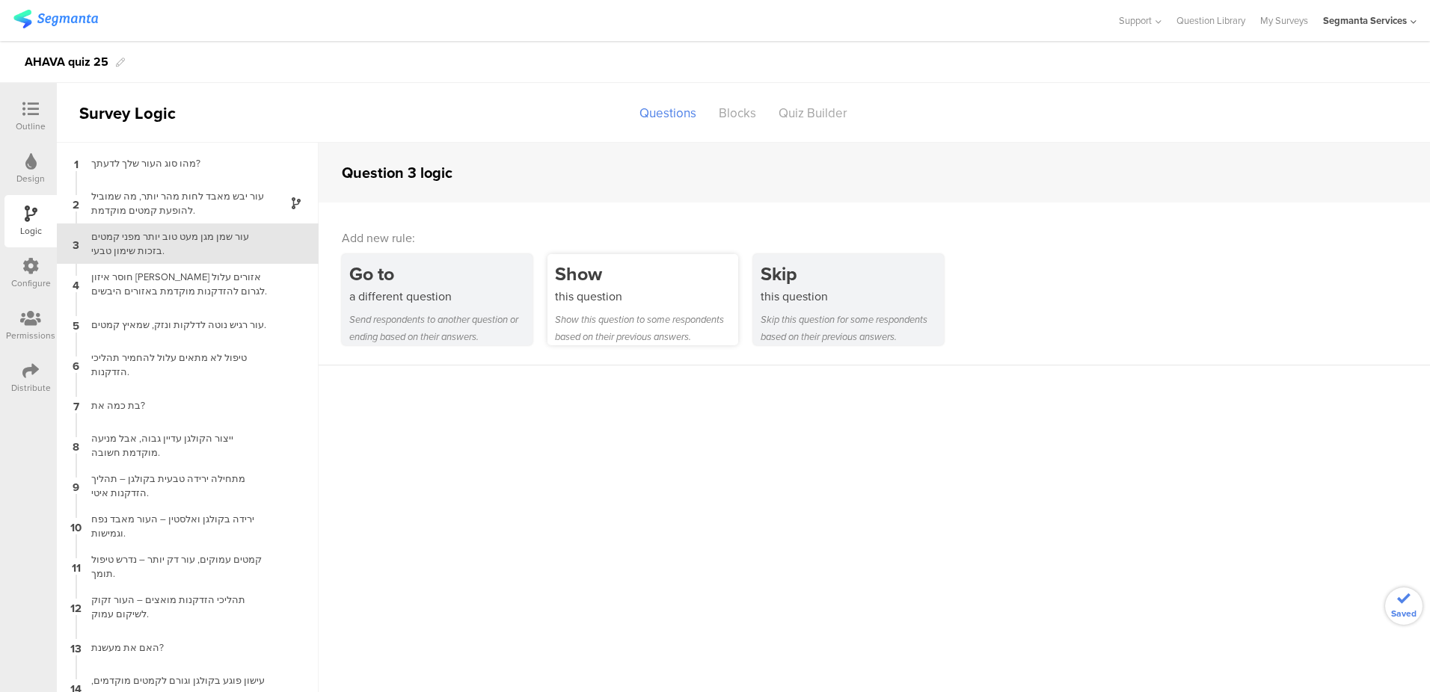
click at [657, 291] on div "this question" at bounding box center [646, 296] width 183 height 17
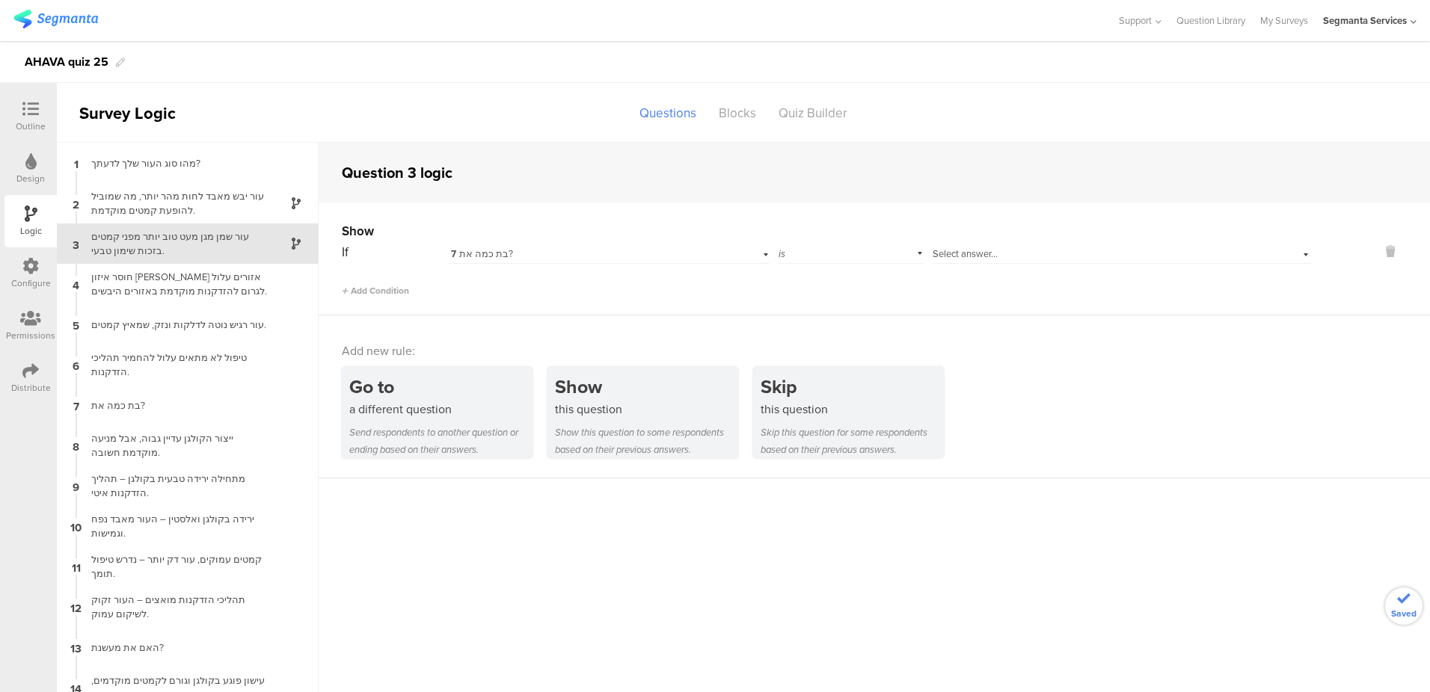
click at [596, 251] on div "7 בת כמה את?" at bounding box center [586, 254] width 270 height 13
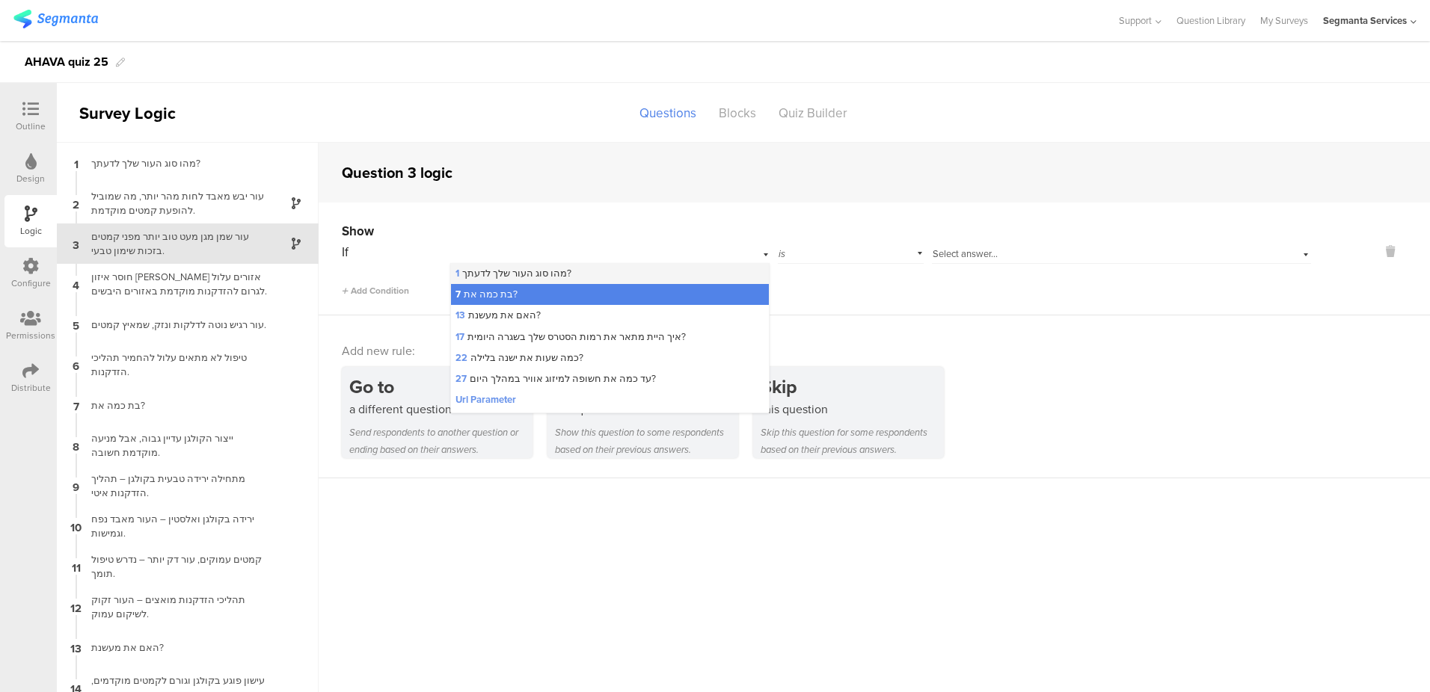
click at [555, 265] on div "1 מהו סוג העור שלך לדעתך?" at bounding box center [610, 273] width 319 height 21
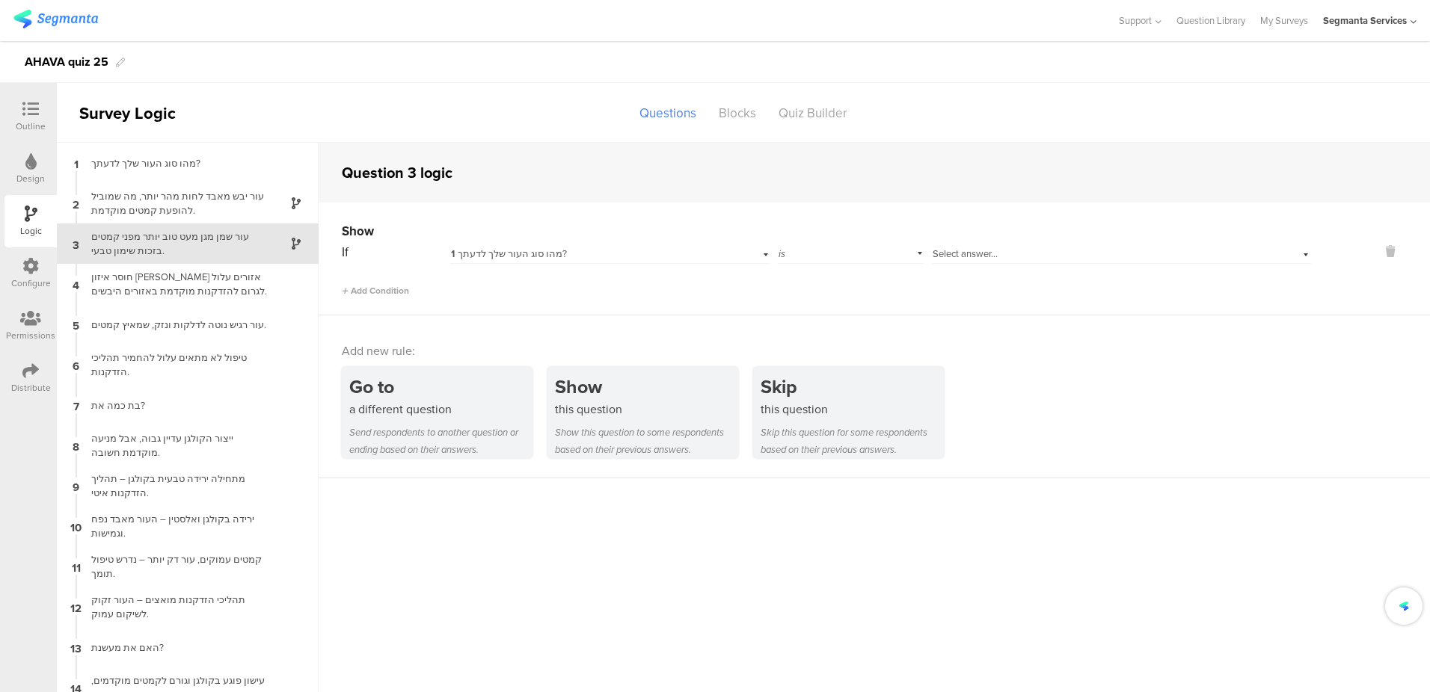
click at [965, 256] on span "Select answer..." at bounding box center [964, 254] width 65 height 14
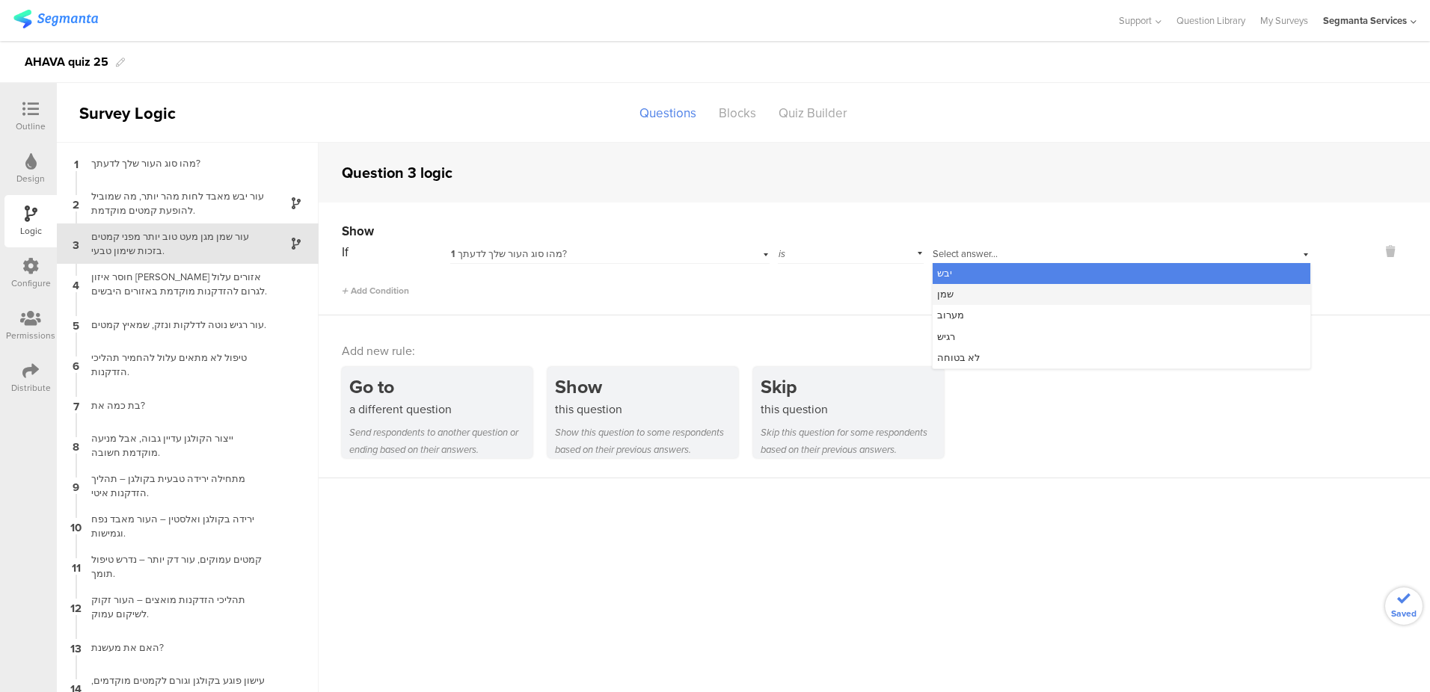
click at [964, 286] on div "שמן" at bounding box center [1121, 294] width 378 height 21
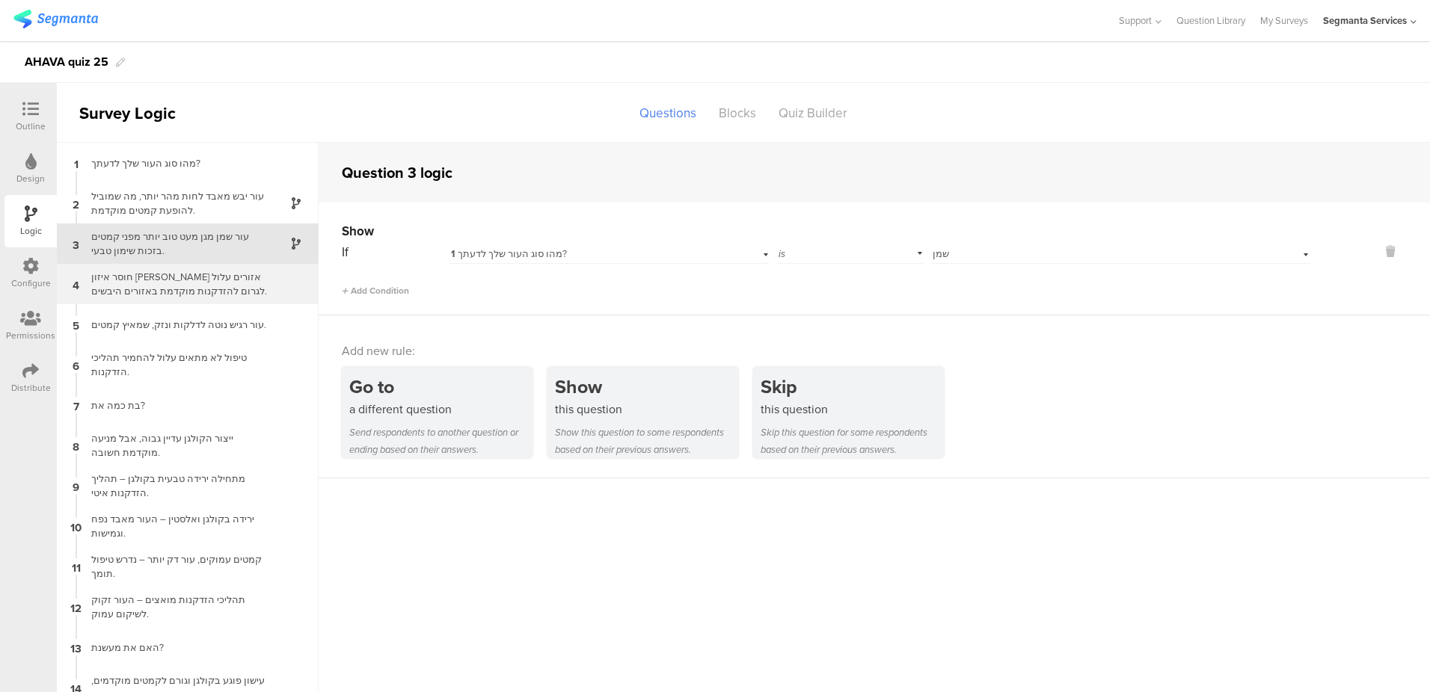
click at [185, 290] on div "חוסר איזון [PERSON_NAME] אזורים עלול לגרום להזדקנות מוקדמת באזורים היבשים." at bounding box center [175, 284] width 187 height 28
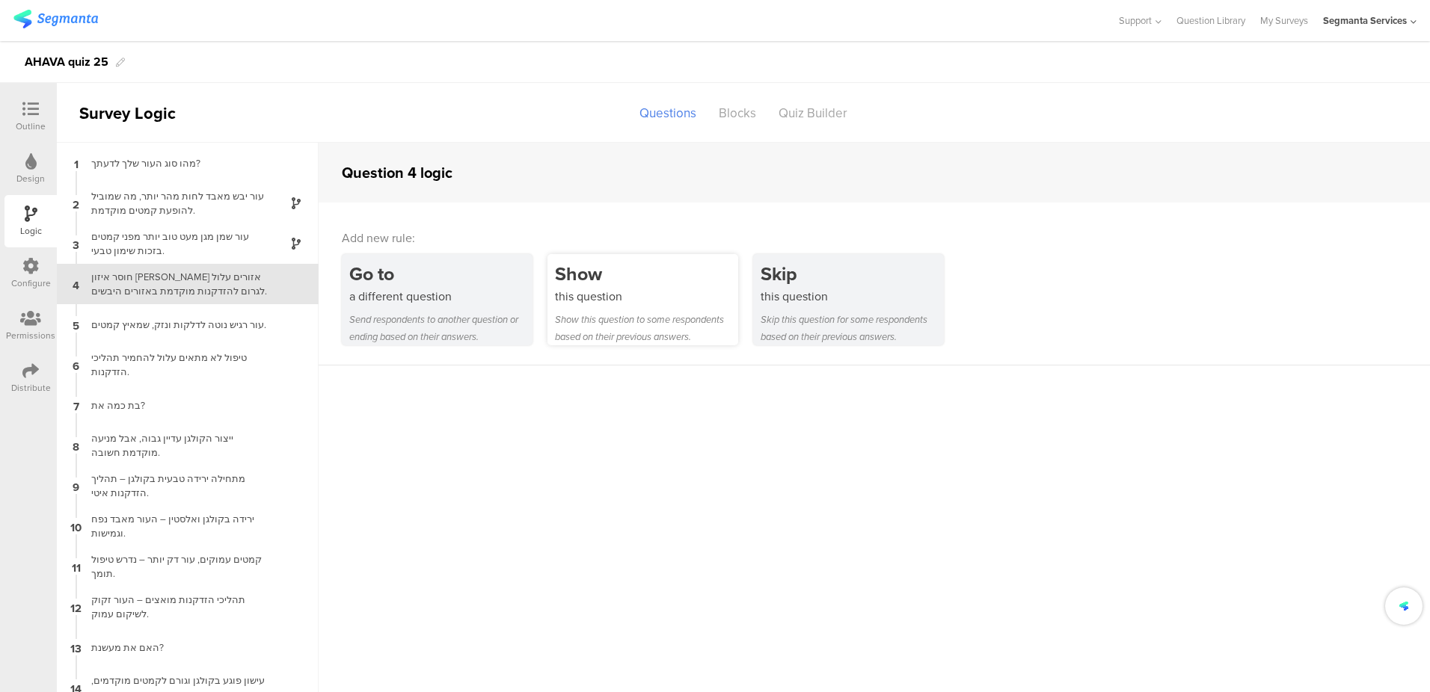
click at [624, 298] on div "this question" at bounding box center [646, 296] width 183 height 17
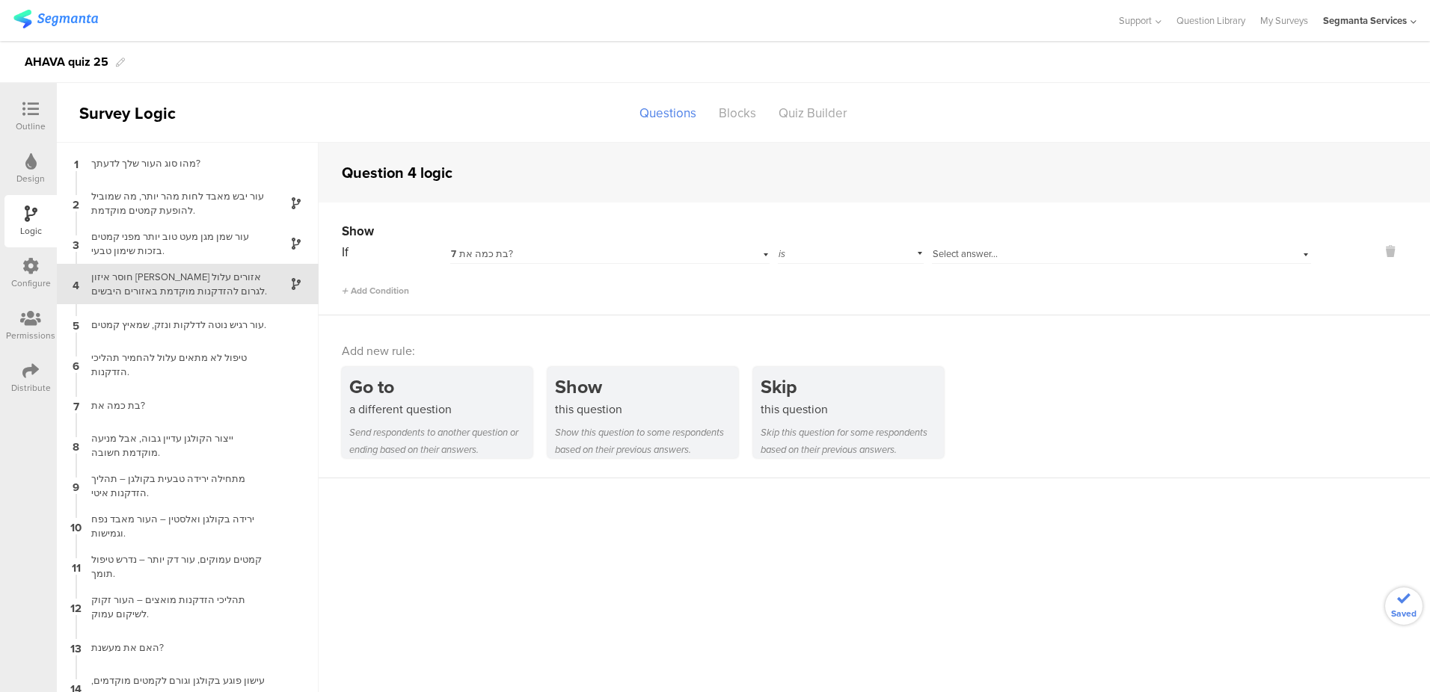
click at [502, 254] on span "7 בת כמה את?" at bounding box center [482, 254] width 62 height 14
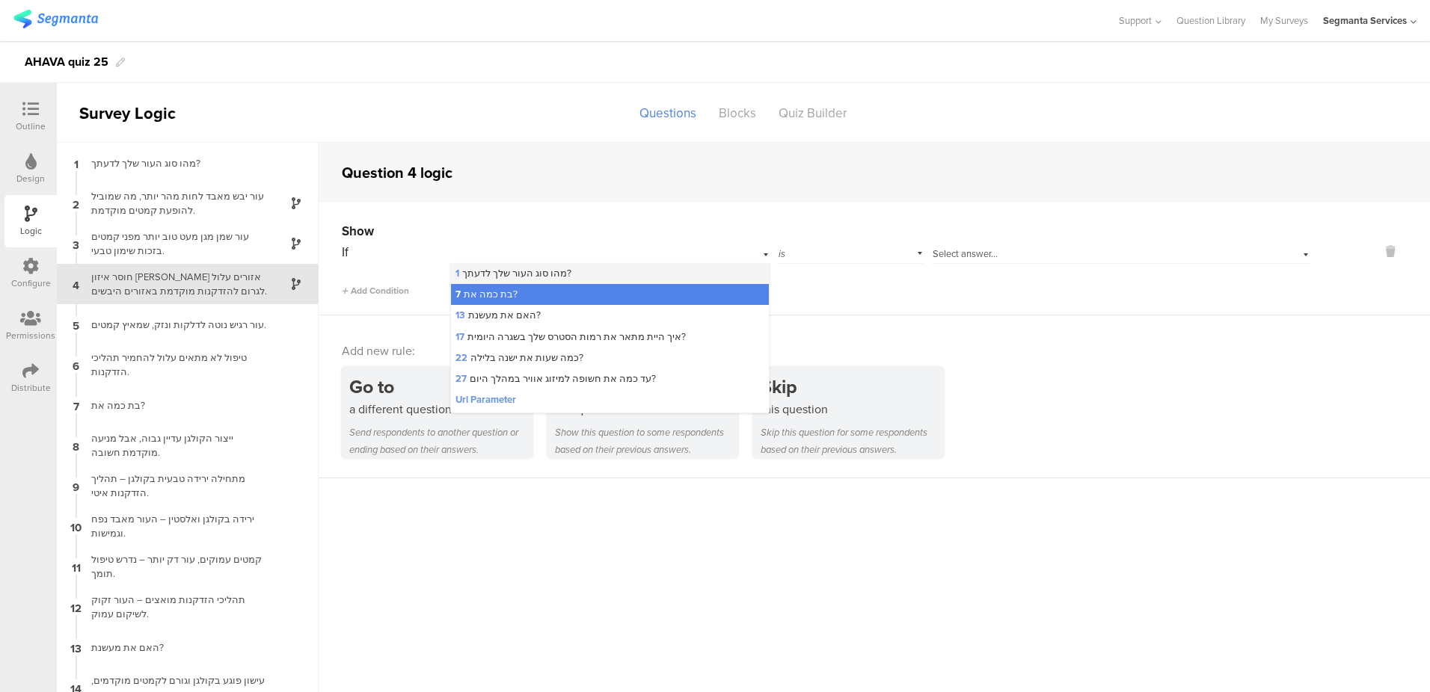
click at [562, 275] on span "1 מהו סוג העור שלך לדעתך?" at bounding box center [513, 273] width 116 height 14
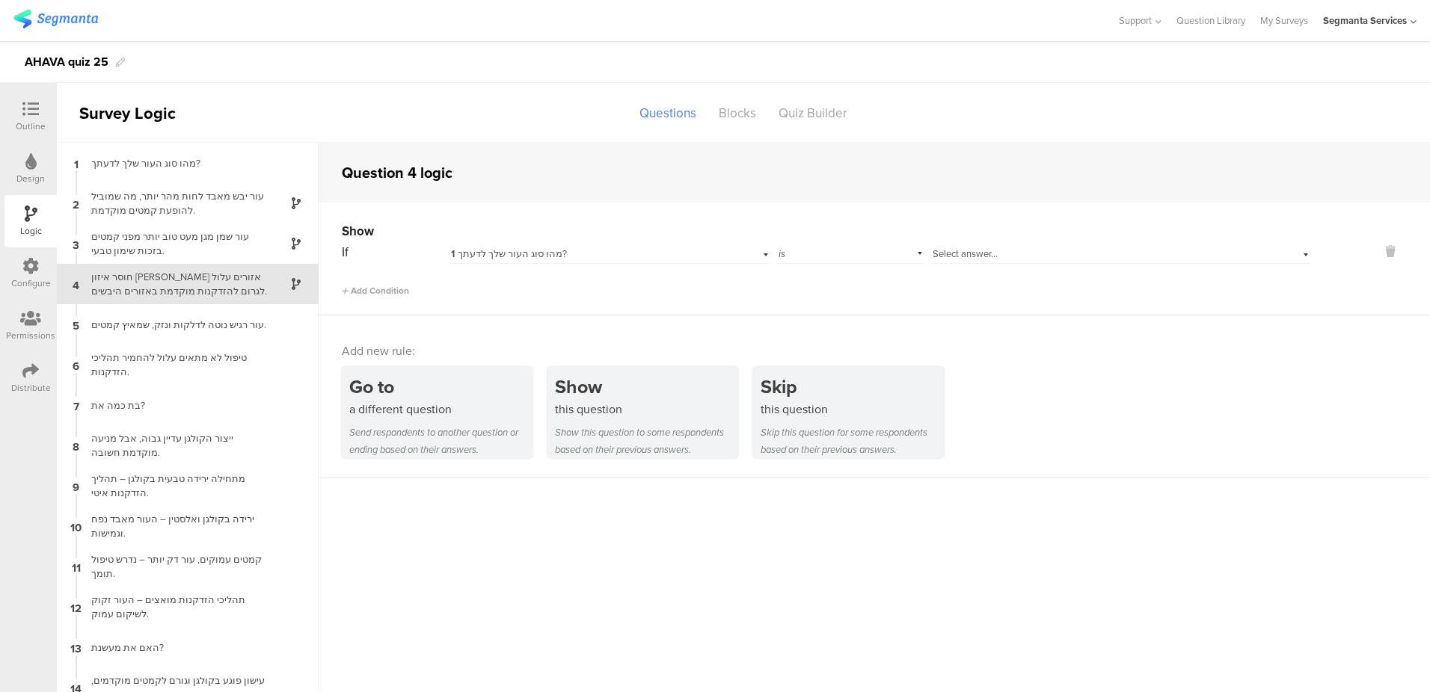
click at [957, 256] on span "Select answer..." at bounding box center [964, 254] width 65 height 14
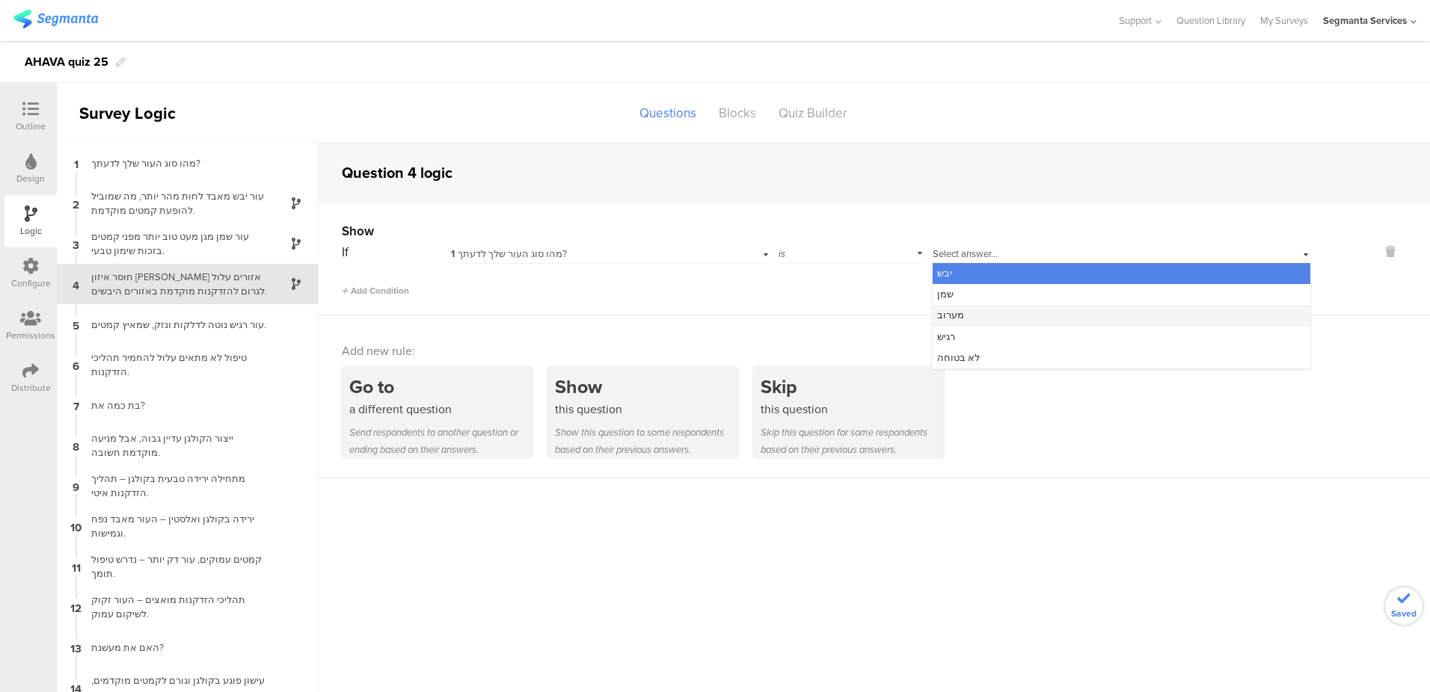
click at [953, 311] on span "מערוב" at bounding box center [950, 315] width 27 height 14
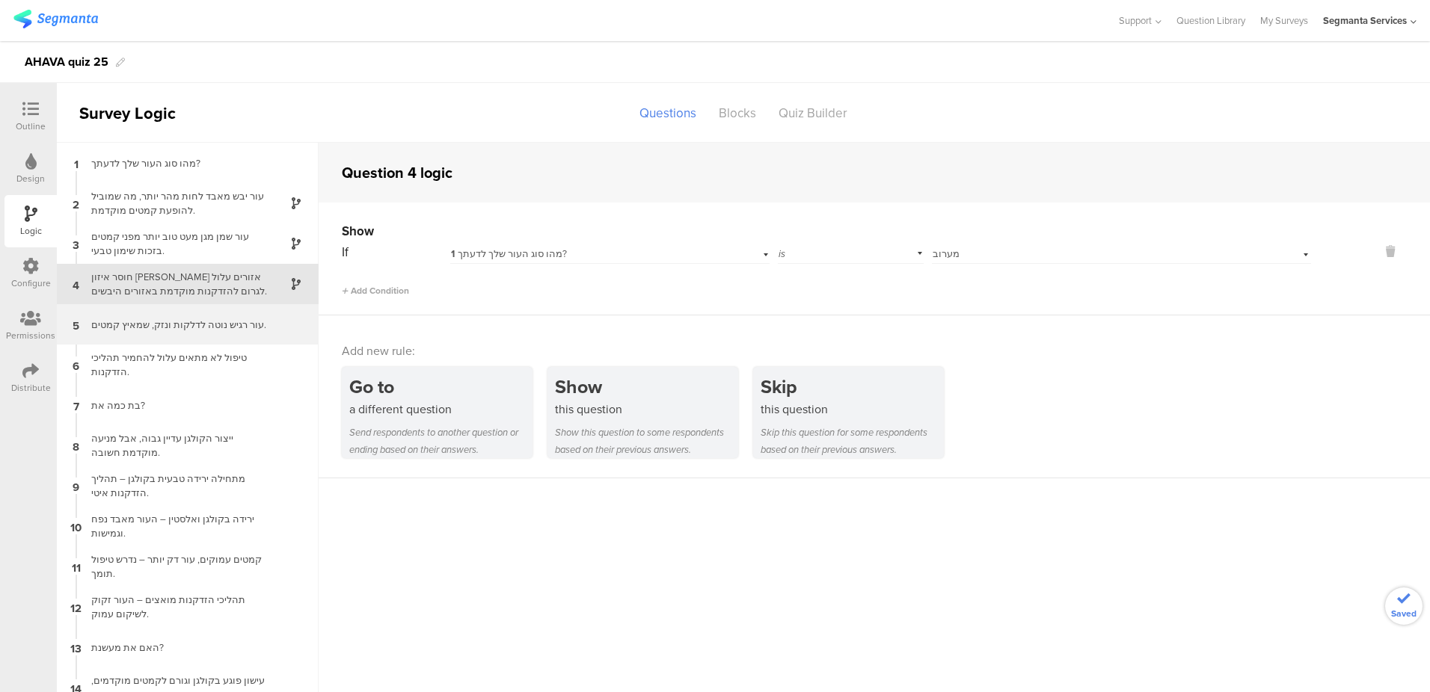
click at [223, 319] on div "עור רגיש נוטה לדלקות ונזק, שמאיץ קמטים." at bounding box center [175, 325] width 187 height 14
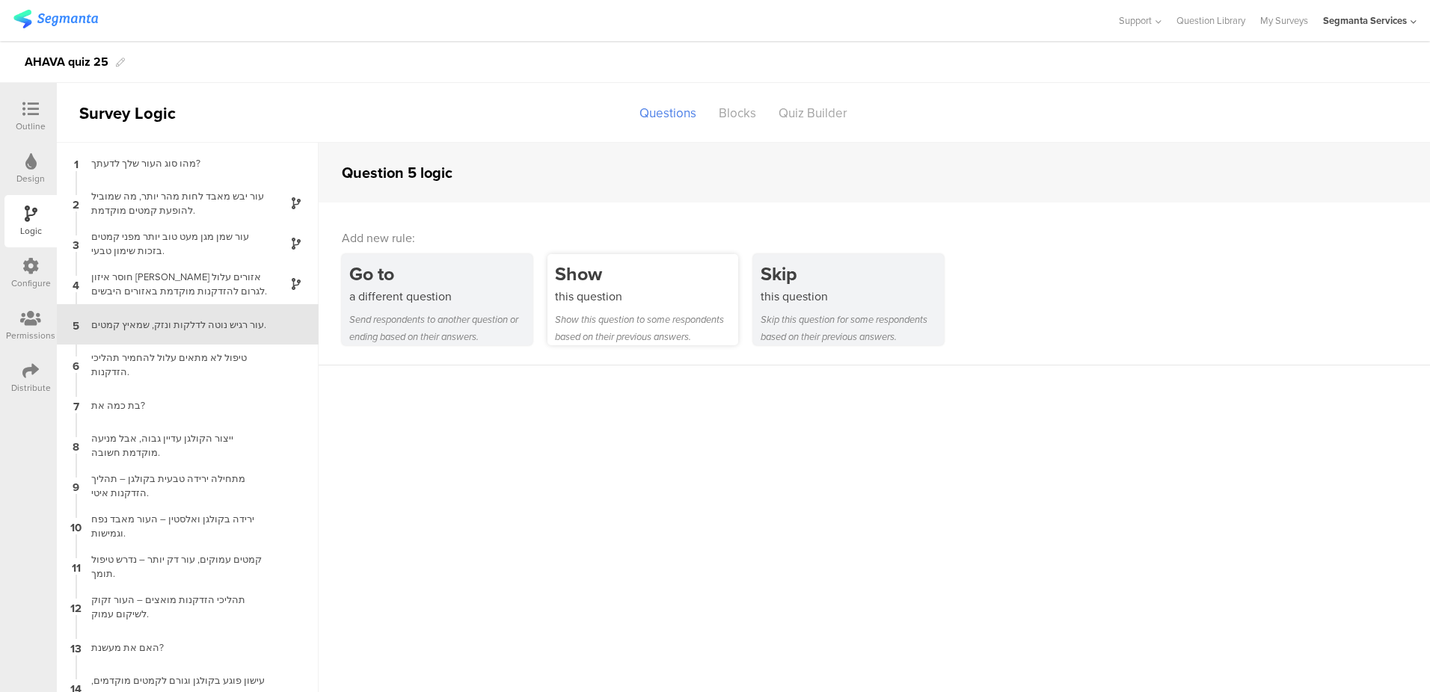
click at [594, 302] on div "this question" at bounding box center [646, 296] width 183 height 17
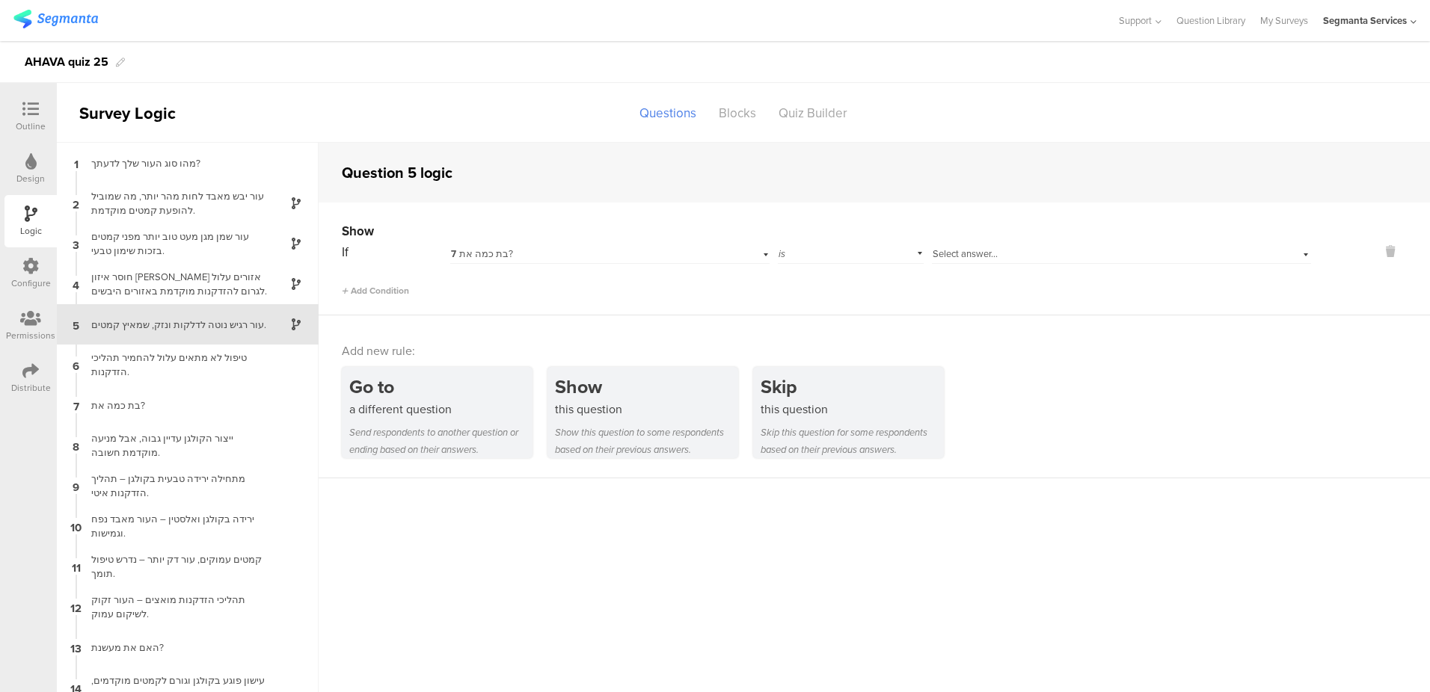
click at [624, 249] on div "7 בת כמה את?" at bounding box center [586, 254] width 270 height 13
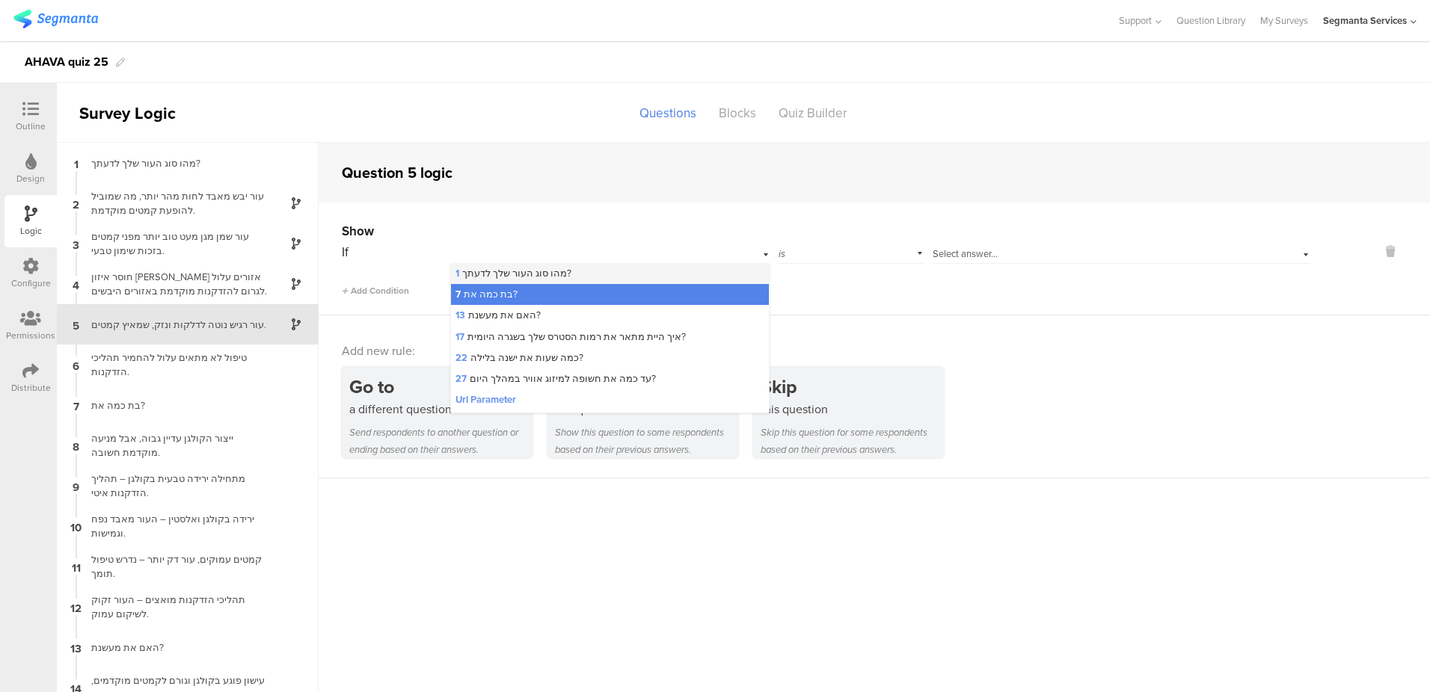
click at [593, 270] on div "1 מהו סוג העור שלך לדעתך?" at bounding box center [610, 273] width 319 height 21
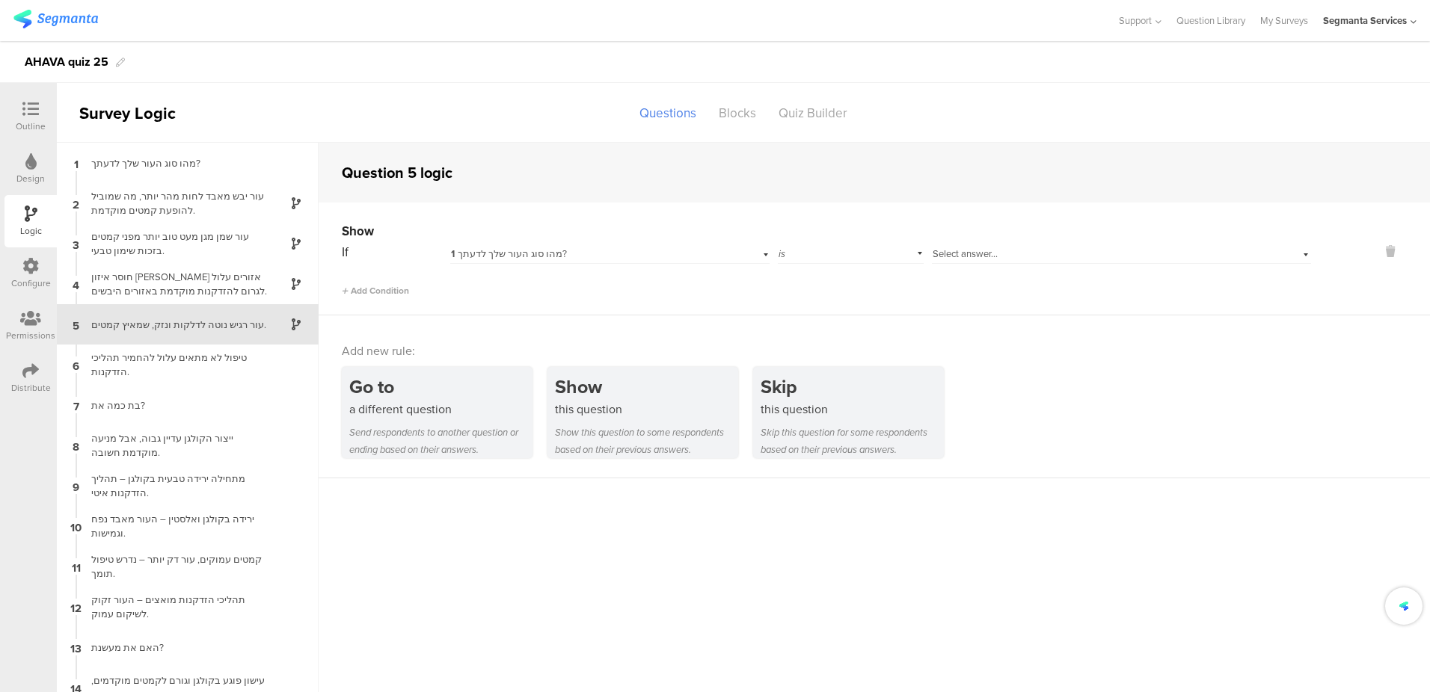
click at [965, 250] on span "Select answer..." at bounding box center [964, 254] width 65 height 14
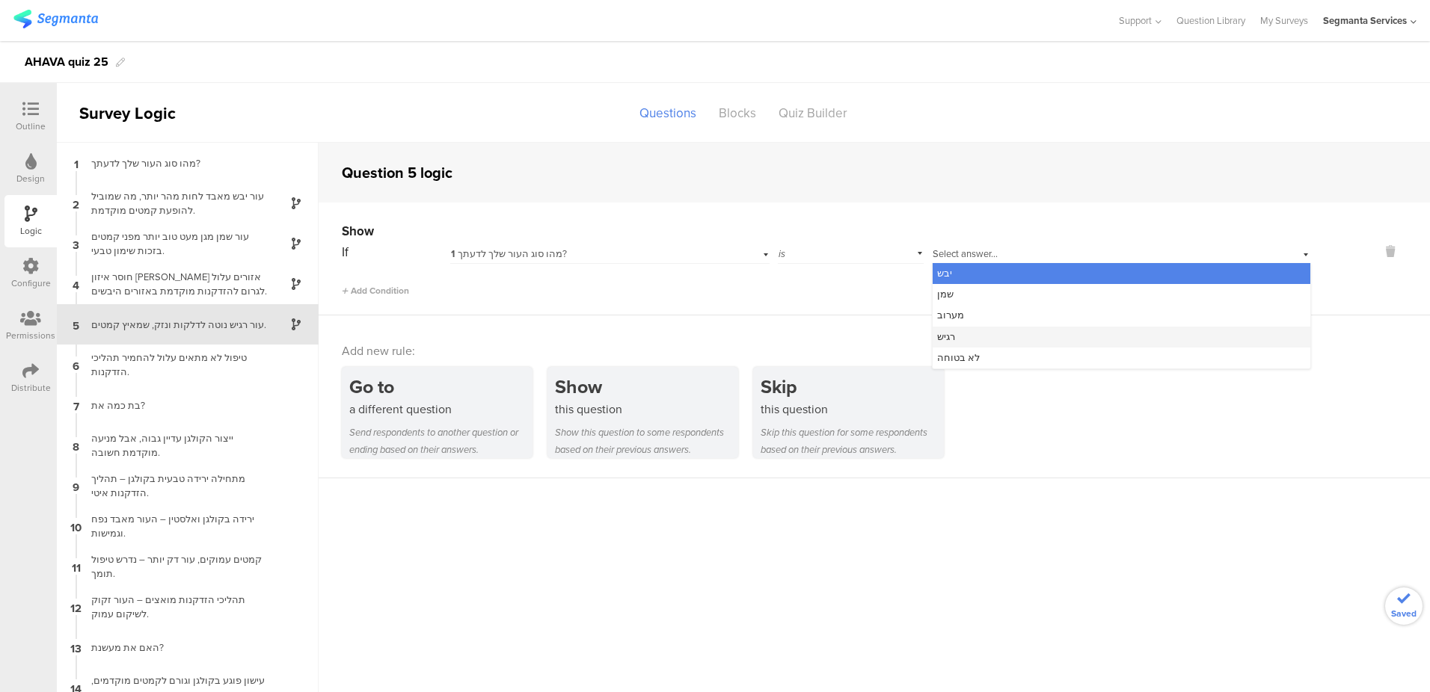
click at [969, 331] on div "רגיש" at bounding box center [1121, 337] width 378 height 21
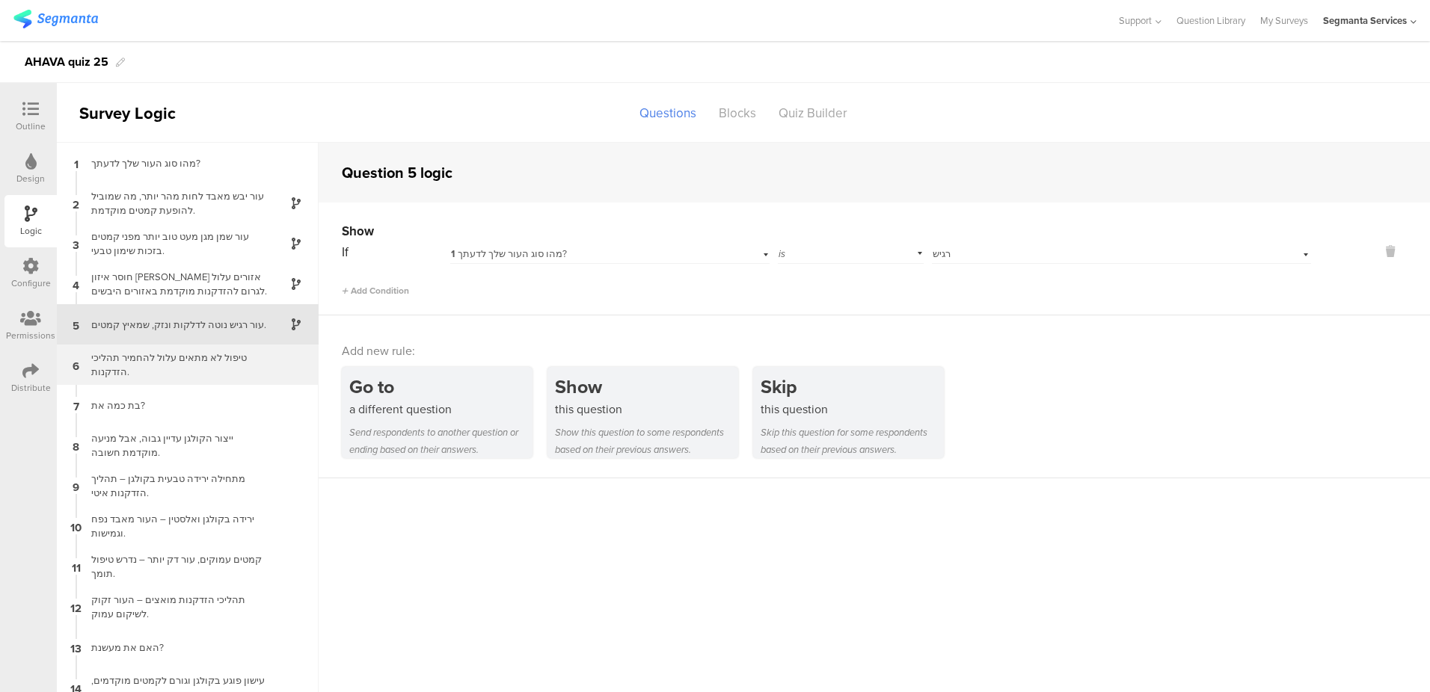
click at [170, 364] on div "טיפול לא מתאים עלול להחמיר תהליכי הזדקנות." at bounding box center [175, 365] width 187 height 28
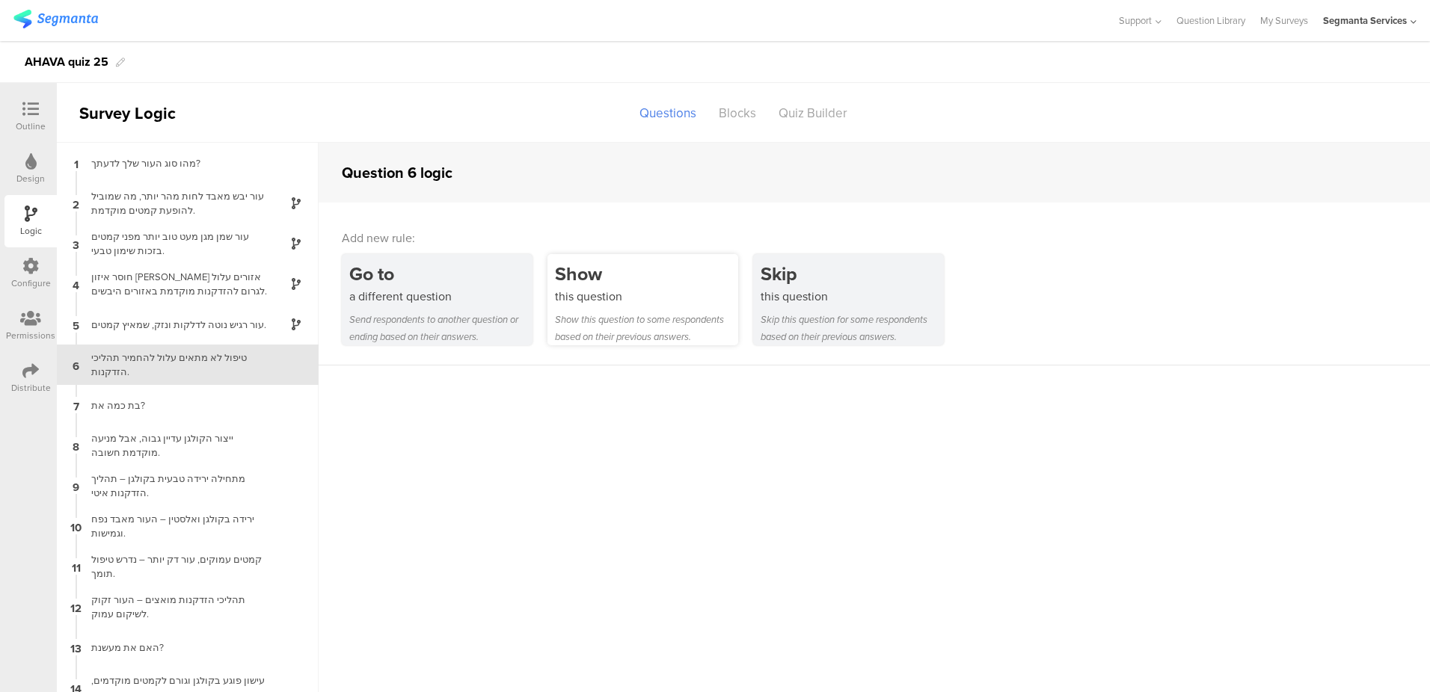
click at [633, 296] on div "this question" at bounding box center [646, 296] width 183 height 17
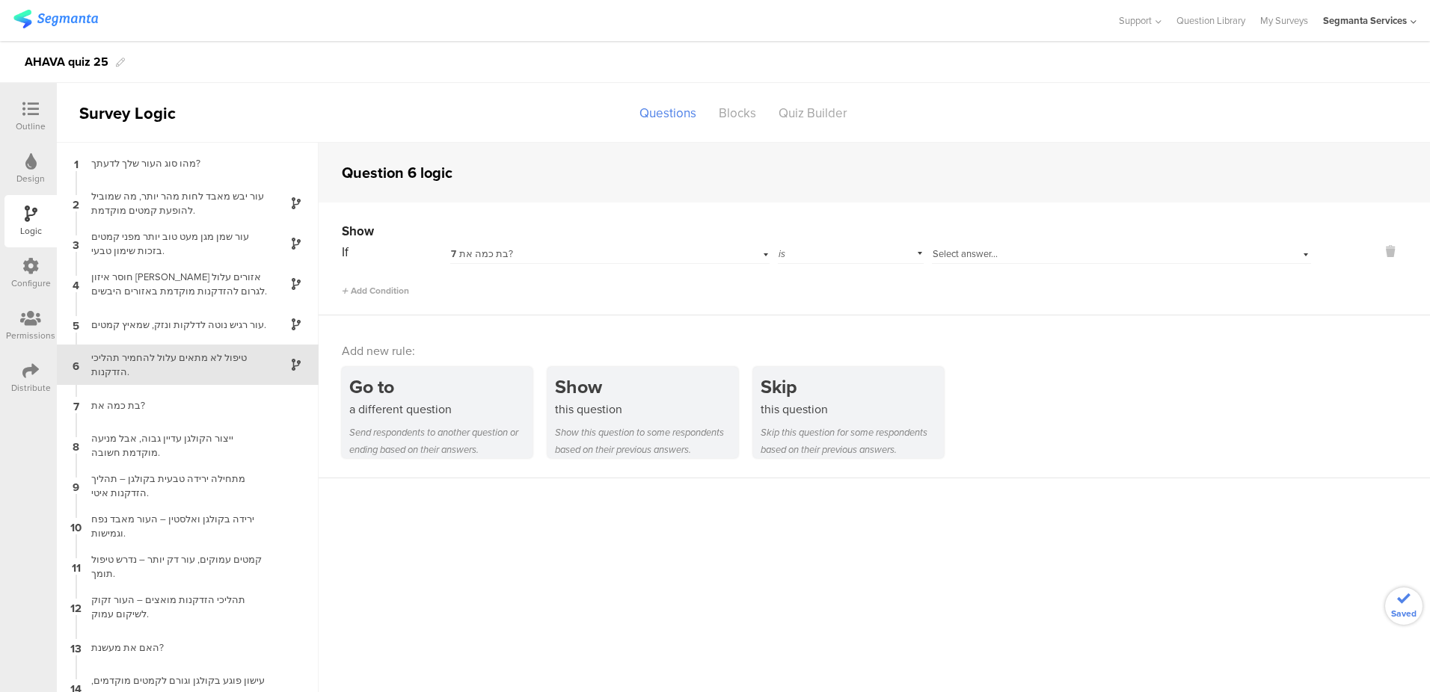
click at [639, 245] on div "7 בת כמה את?" at bounding box center [610, 252] width 320 height 23
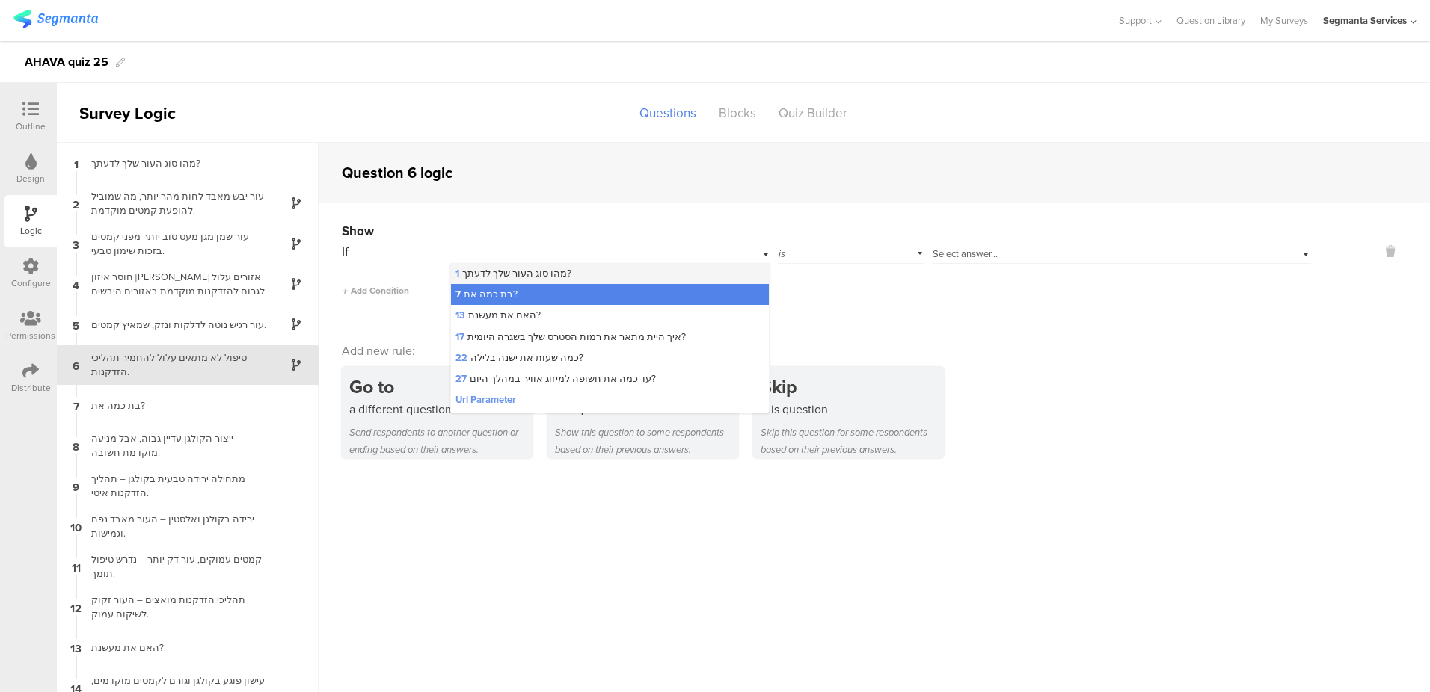
click at [621, 272] on div "1 מהו סוג העור שלך לדעתך?" at bounding box center [610, 273] width 319 height 21
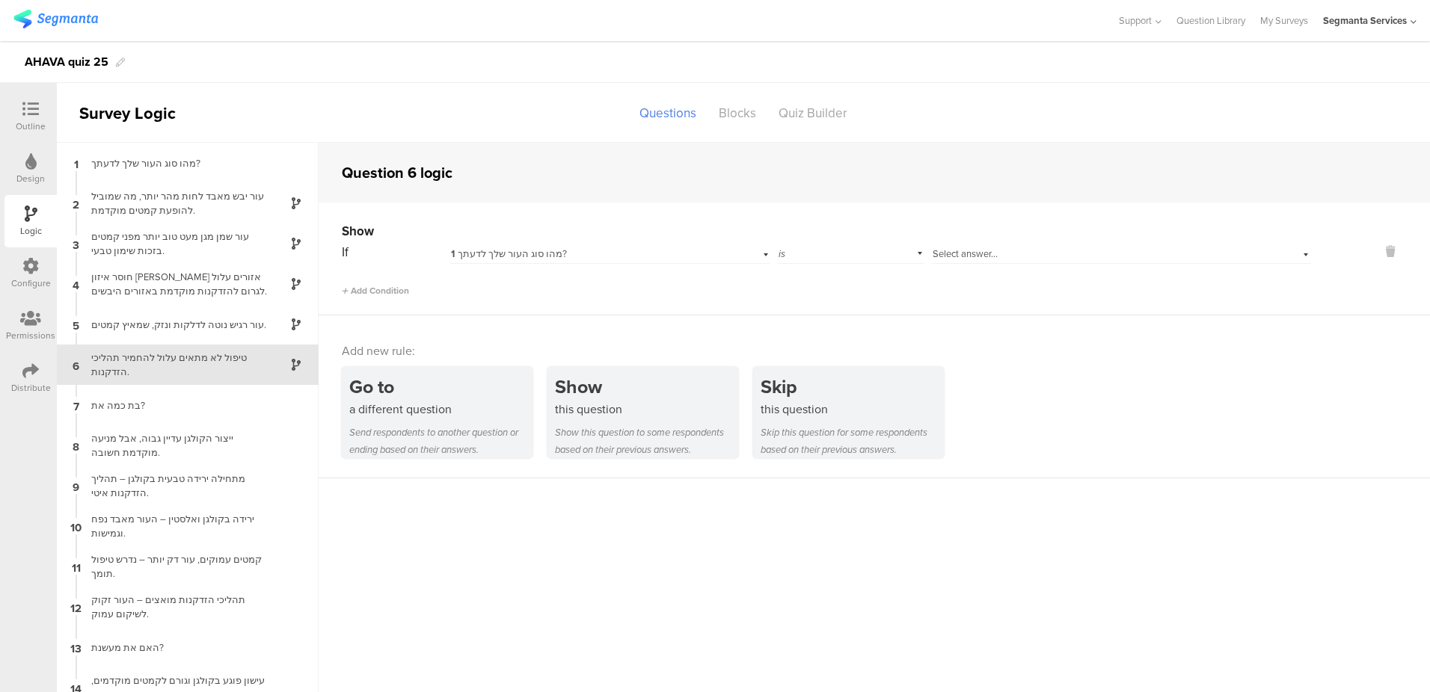
click at [989, 252] on span "Select answer..." at bounding box center [964, 254] width 65 height 14
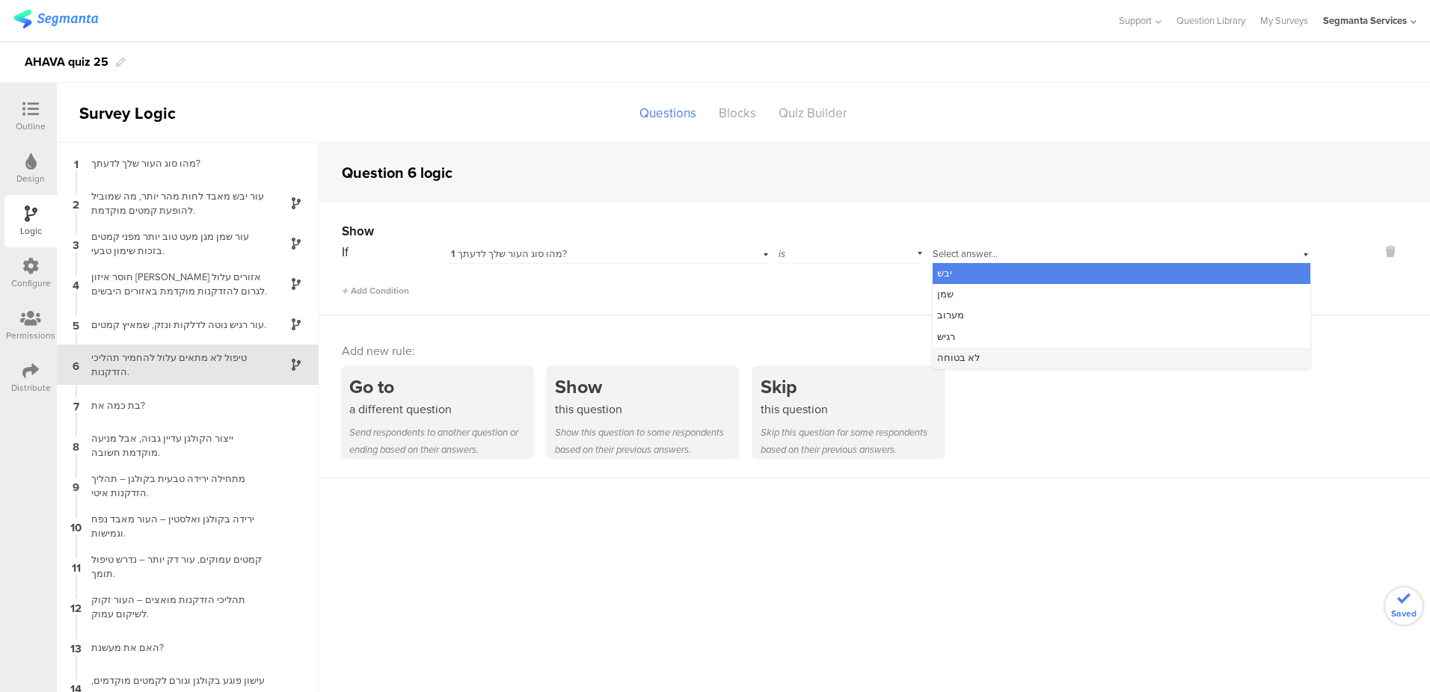
click at [956, 363] on span "לא בטוחה" at bounding box center [958, 358] width 43 height 14
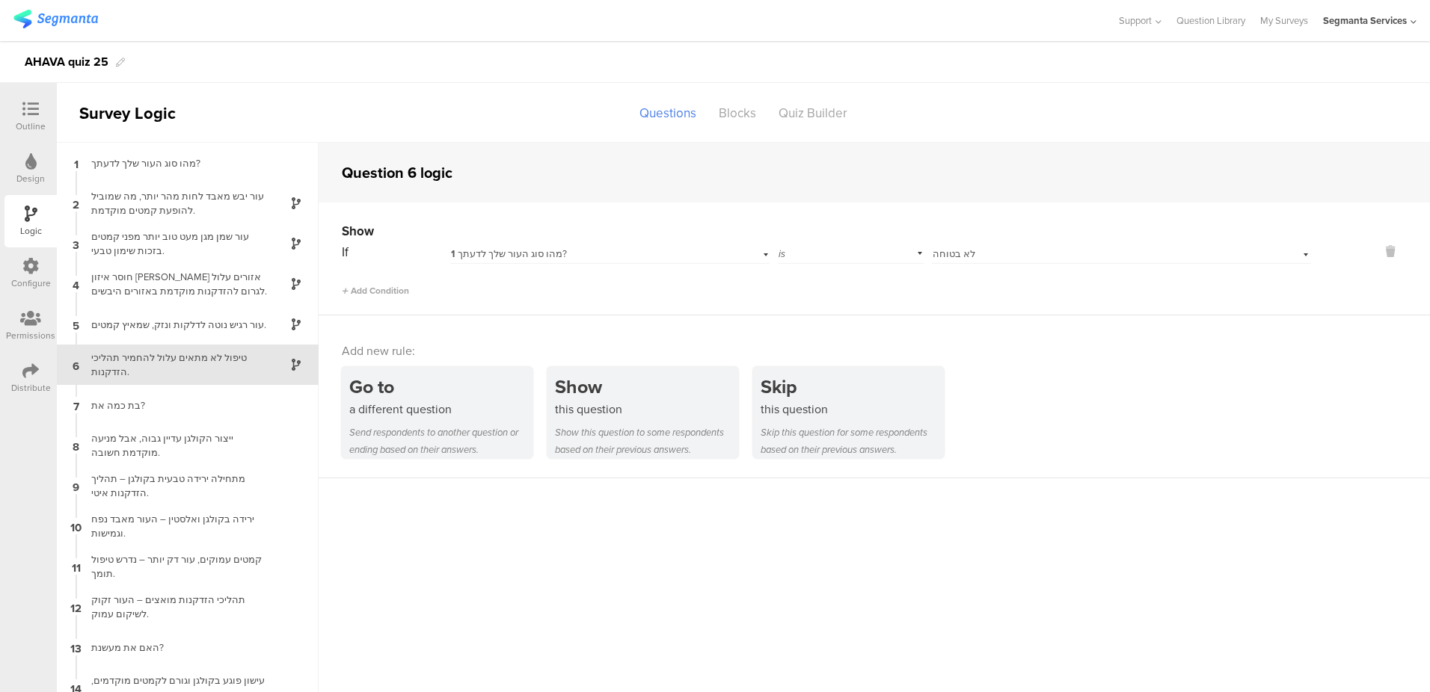
click at [28, 115] on icon at bounding box center [30, 109] width 16 height 16
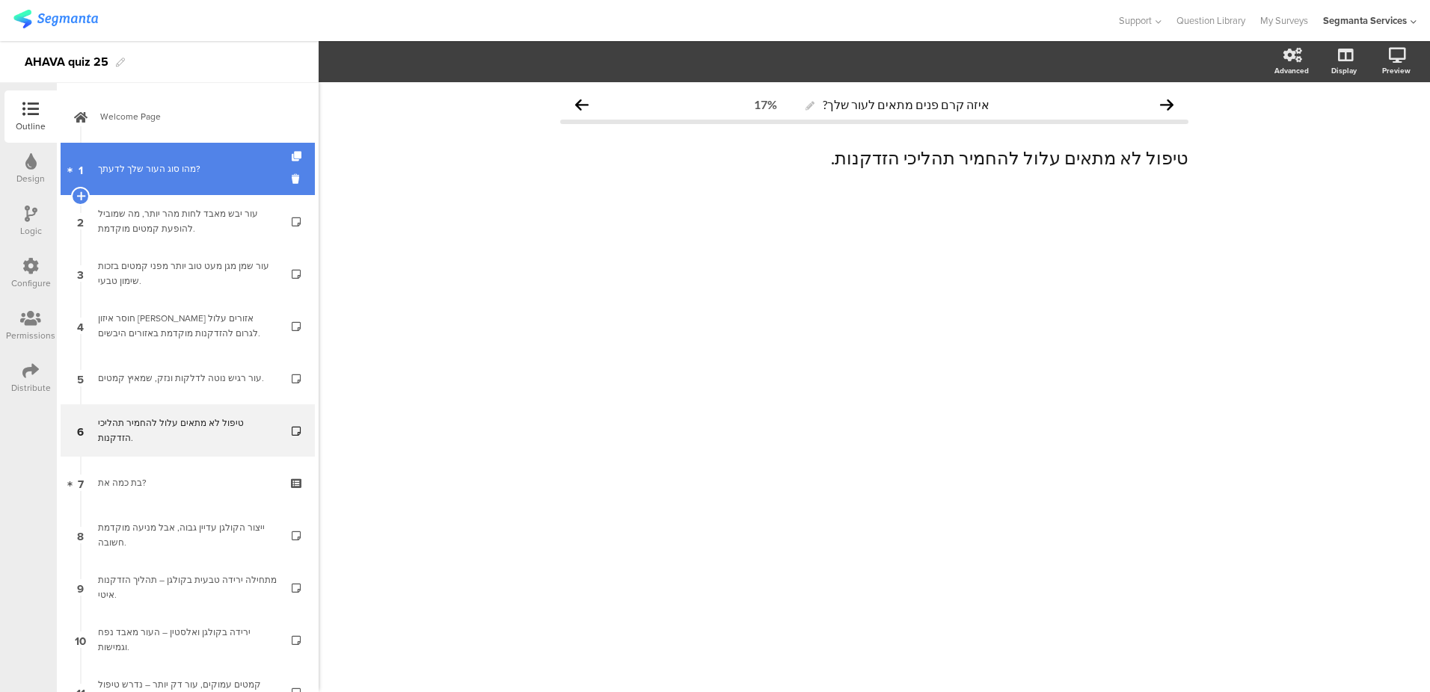
click at [173, 176] on div "מהו סוג העור שלך לדעתך?" at bounding box center [187, 169] width 179 height 15
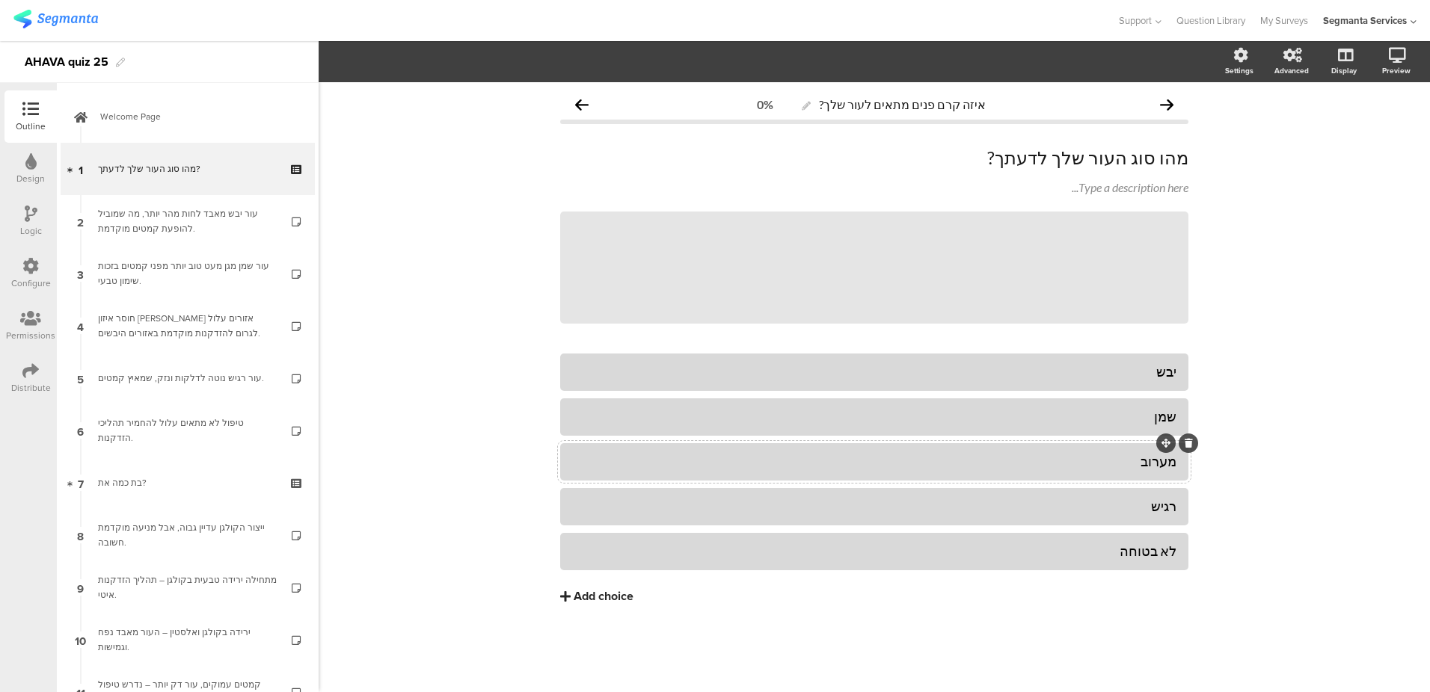
click at [1151, 457] on div "מערוב" at bounding box center [874, 461] width 604 height 17
click at [503, 379] on div "איזה קרם פנים מתאים לעור שלך? 0% מהו סוג העור שלך לדעתך? מהו סוג העור שלך לדעתך…" at bounding box center [874, 387] width 1111 height 610
click at [13, 233] on div "Logic" at bounding box center [30, 221] width 52 height 52
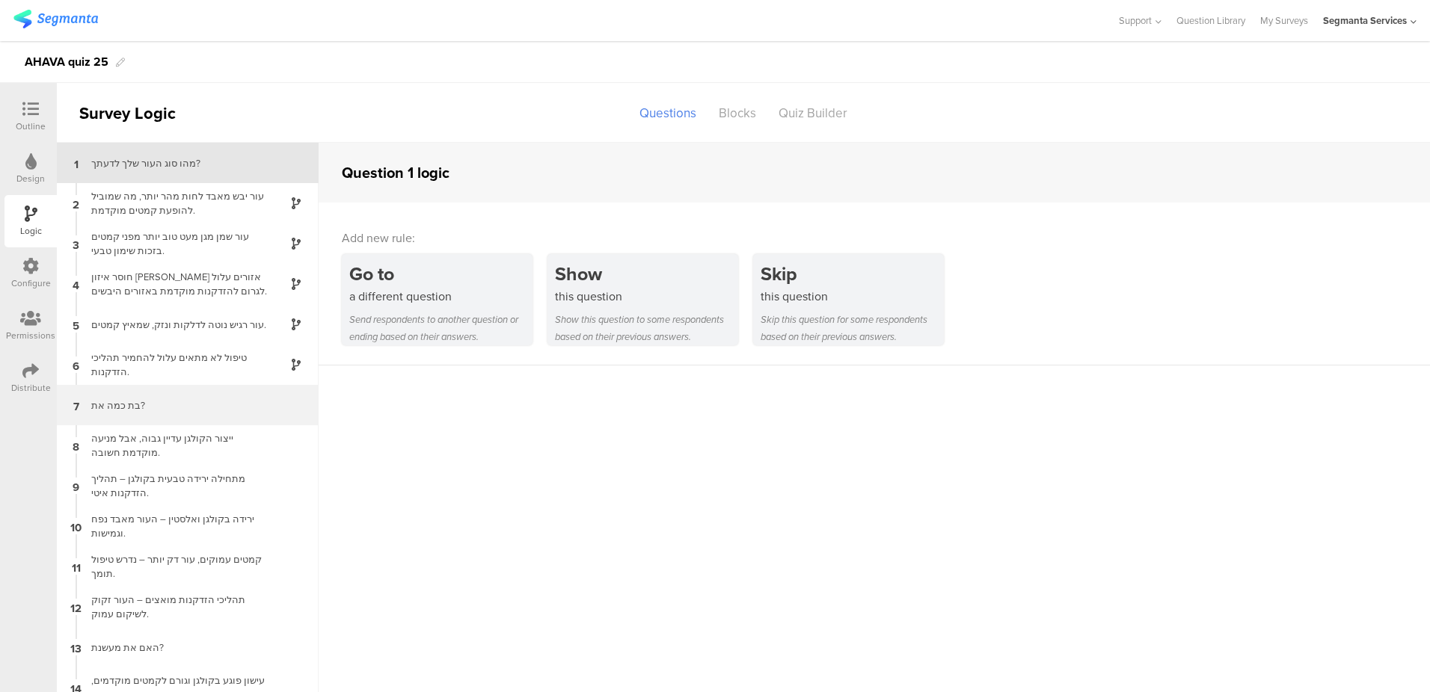
click at [160, 399] on div "בת כמה את?" at bounding box center [175, 406] width 187 height 14
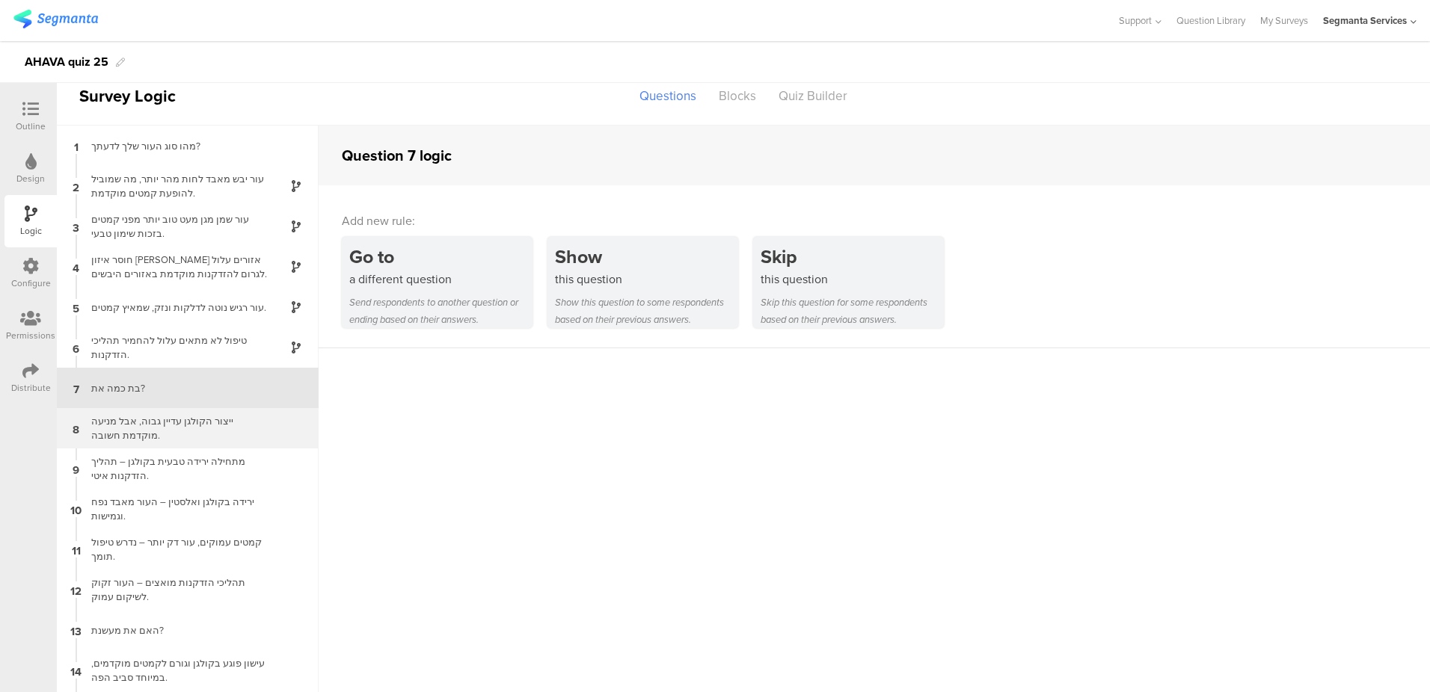
click at [166, 440] on div "ייצור הקולגן עדיין גבוה, אבל מניעה מוקדמת חשובה." at bounding box center [175, 428] width 187 height 28
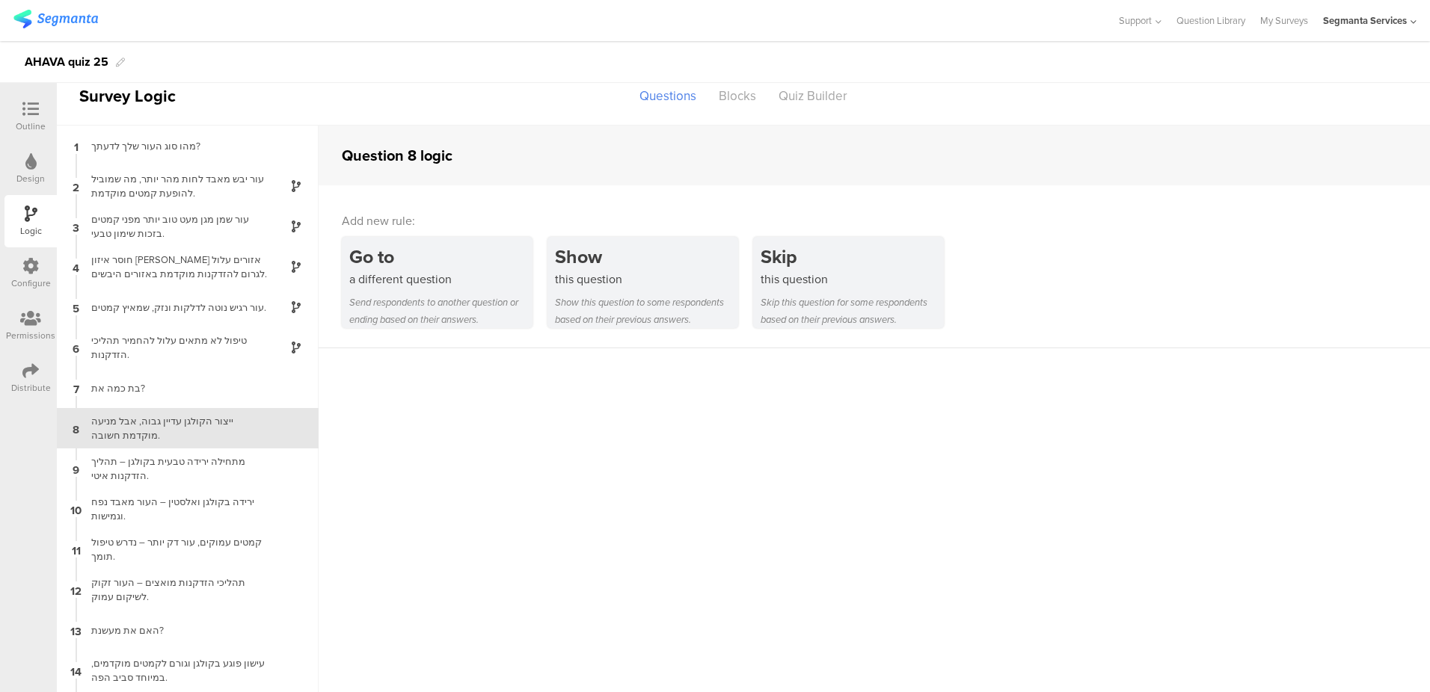
scroll to position [58, 0]
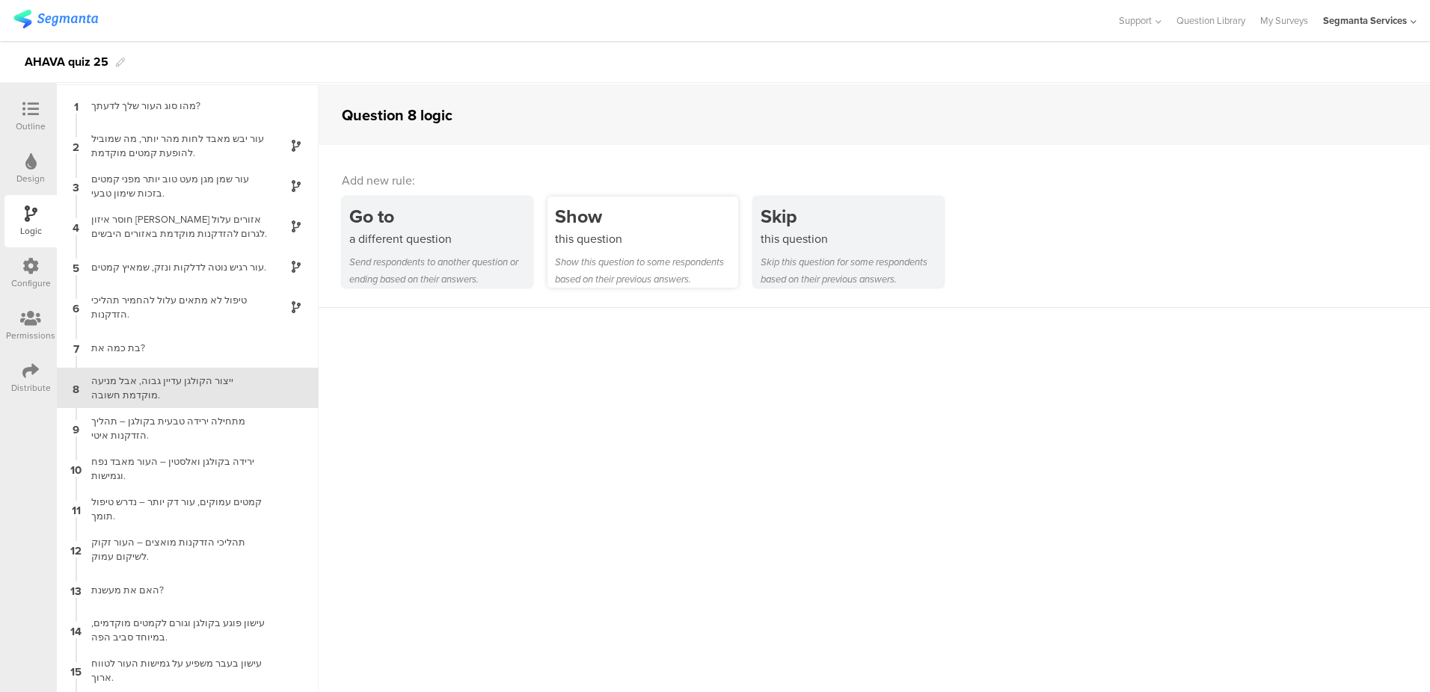
click at [607, 271] on div "Show this question to some respondents based on their previous answers." at bounding box center [646, 270] width 183 height 34
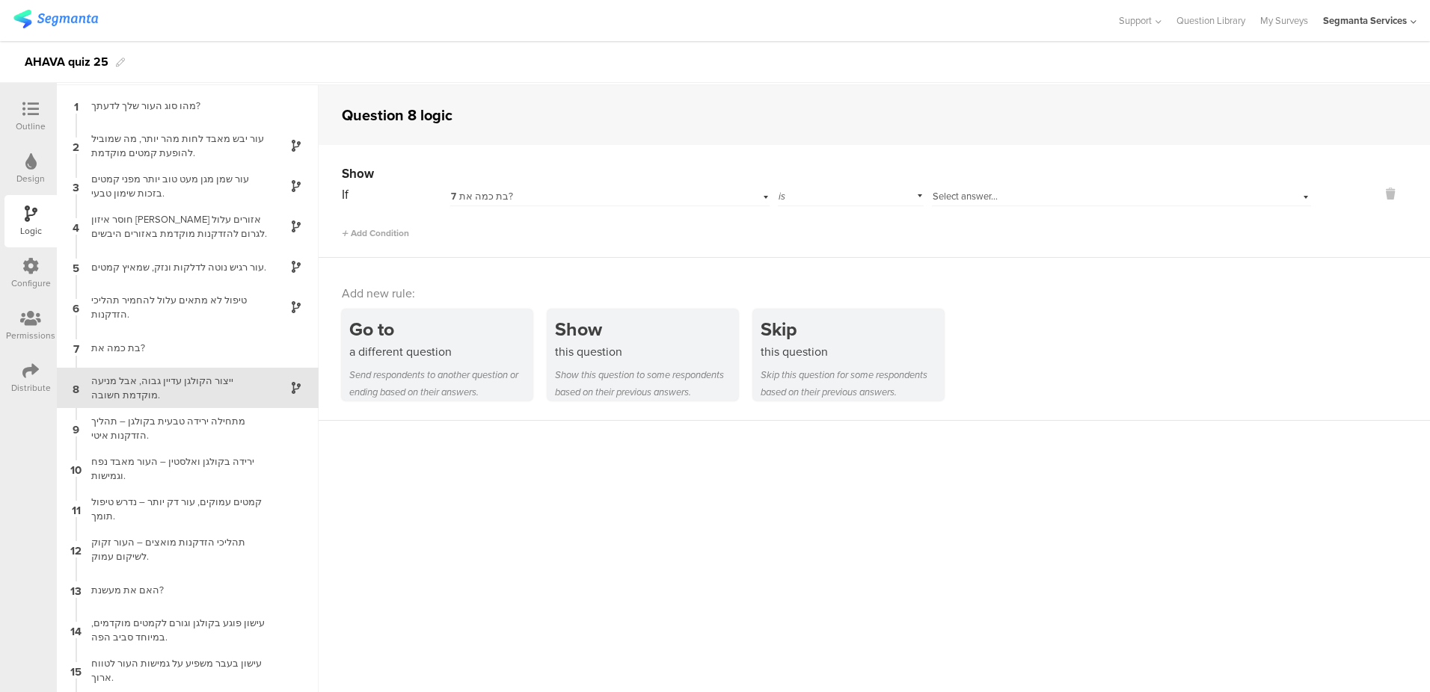
click at [39, 117] on div at bounding box center [31, 110] width 30 height 19
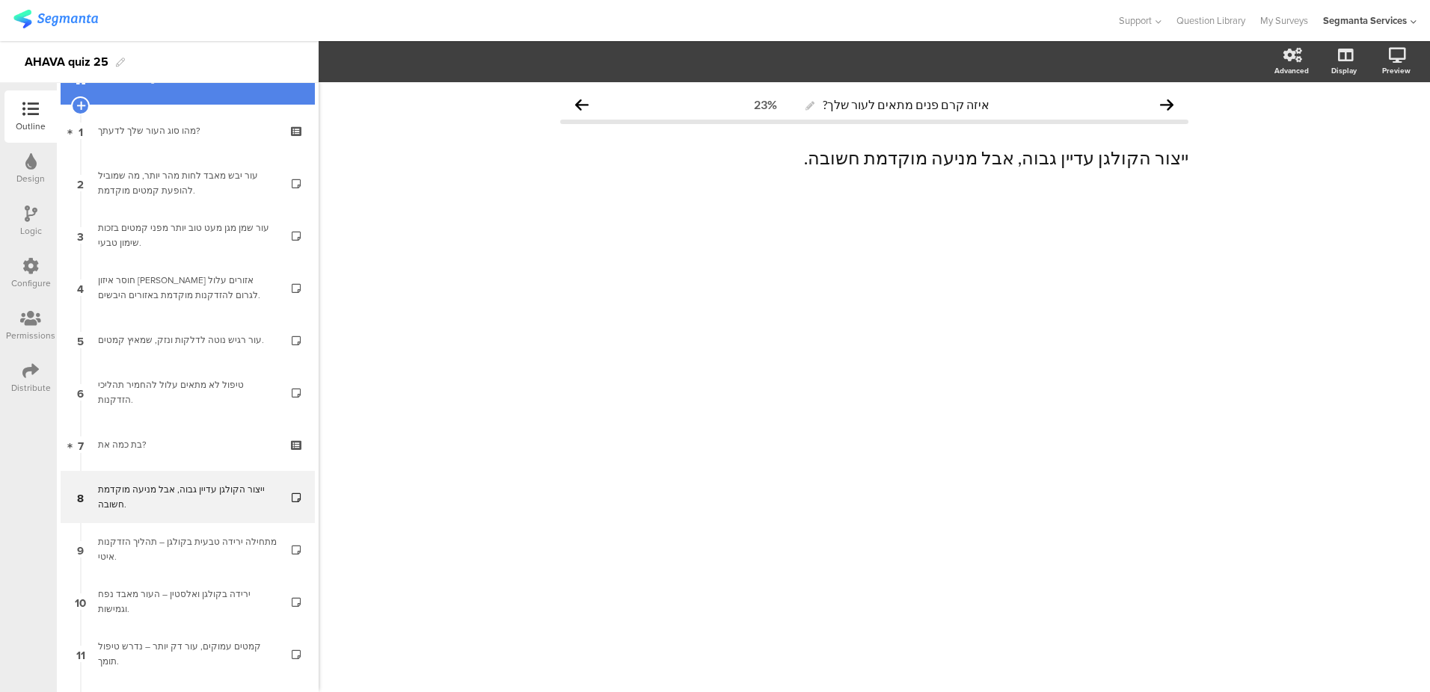
scroll to position [147, 0]
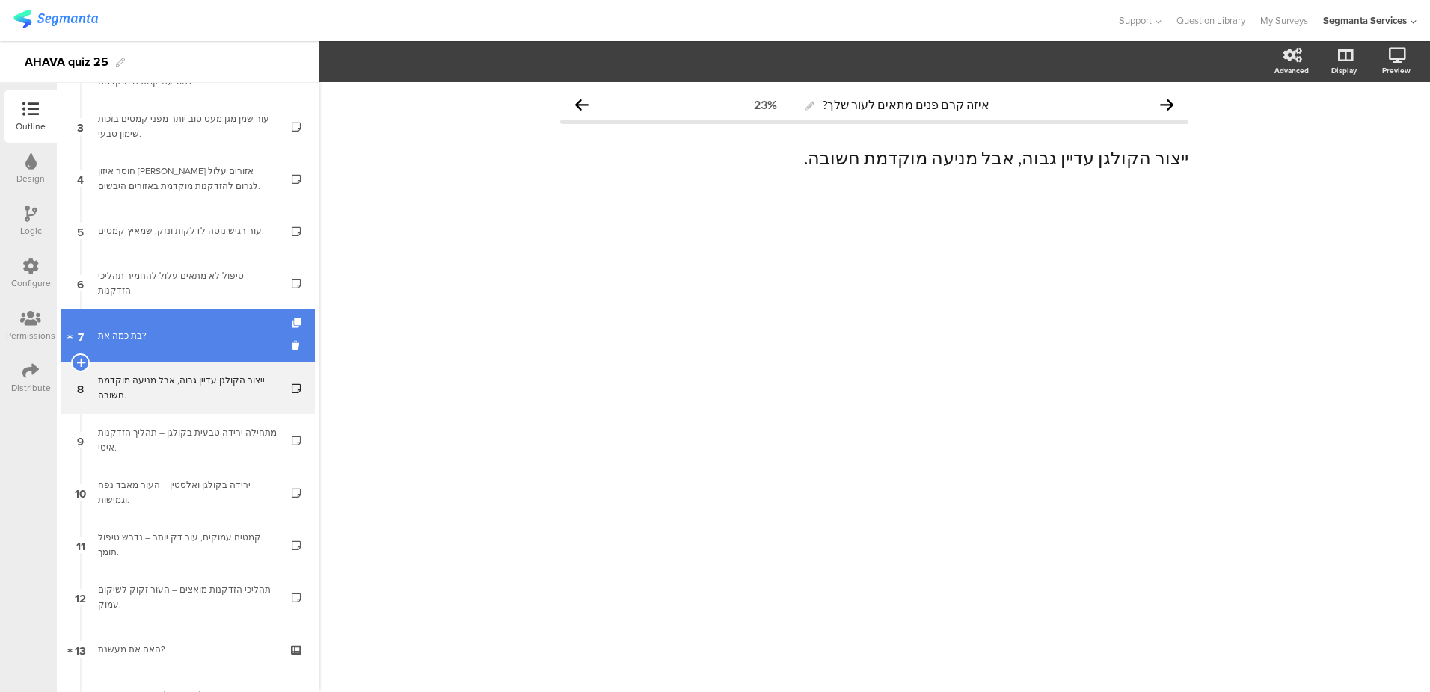
click at [162, 336] on div "בת כמה את?" at bounding box center [187, 335] width 179 height 15
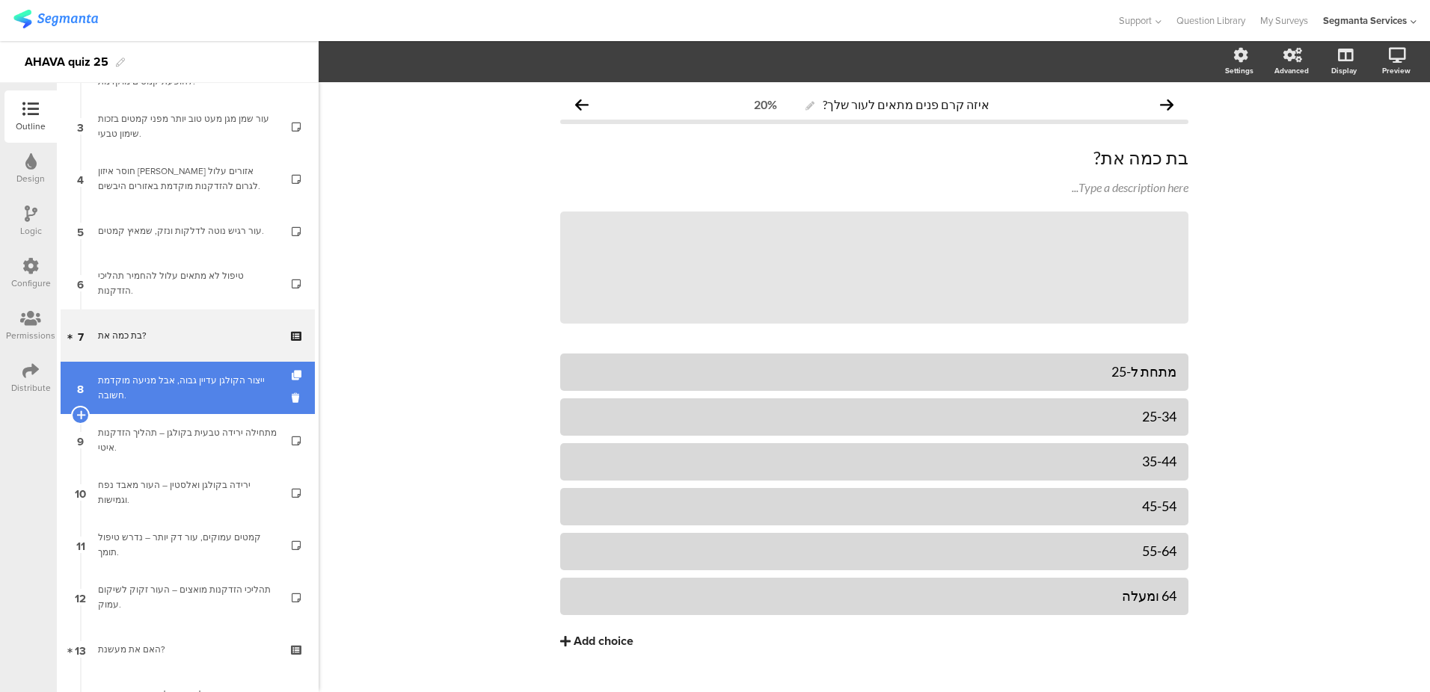
click at [171, 393] on div "ייצור הקולגן עדיין גבוה, אבל מניעה מוקדמת חשובה." at bounding box center [187, 388] width 179 height 30
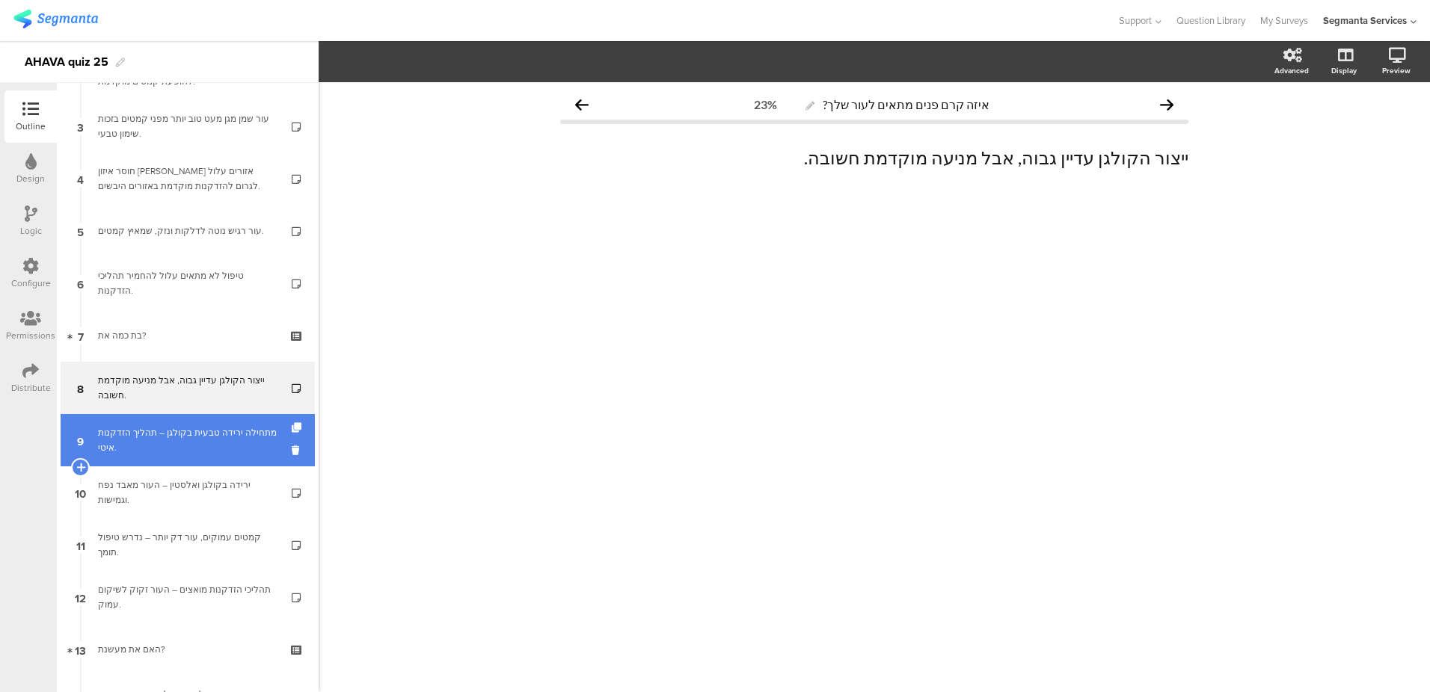
click at [173, 434] on div "מתחילה ירידה טבעית בקולגן – תהליך הזדקנות איטי." at bounding box center [187, 440] width 179 height 30
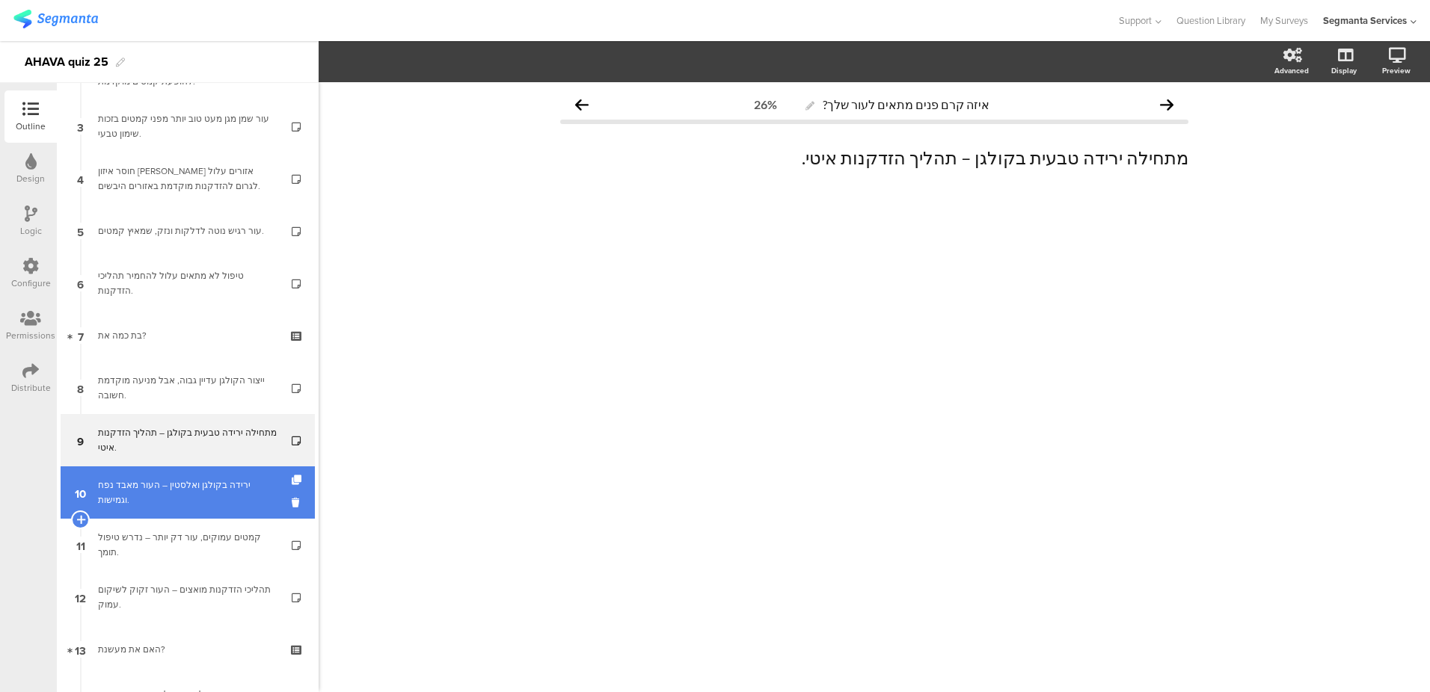
click at [173, 471] on link "10 ירידה בקולגן ואלסטין – העור מאבד נפח וגמישות." at bounding box center [188, 493] width 254 height 52
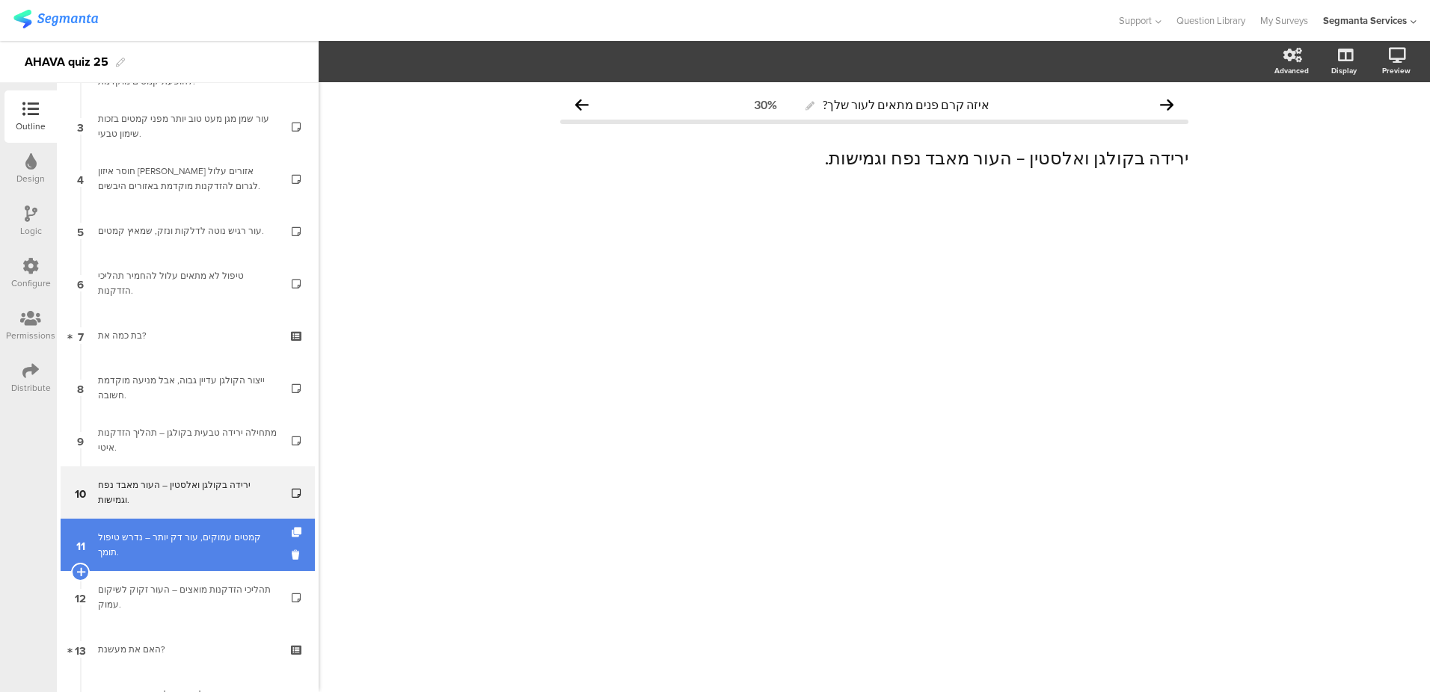
click at [170, 529] on link "11 קמטים עמוקים, עור דק יותר – נדרש טיפול תומך." at bounding box center [188, 545] width 254 height 52
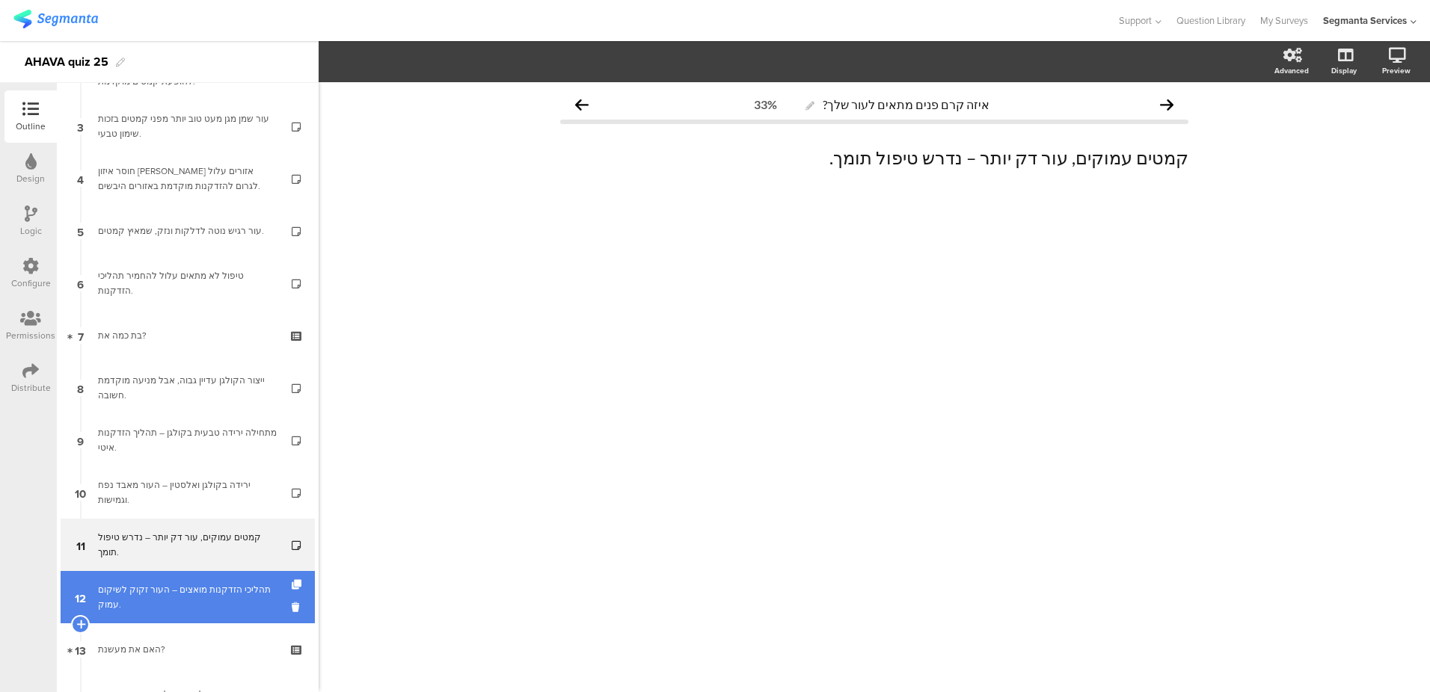
click at [145, 598] on div "תהליכי הזדקנות מואצים – העור זקוק לשיקום עמוק." at bounding box center [187, 598] width 179 height 30
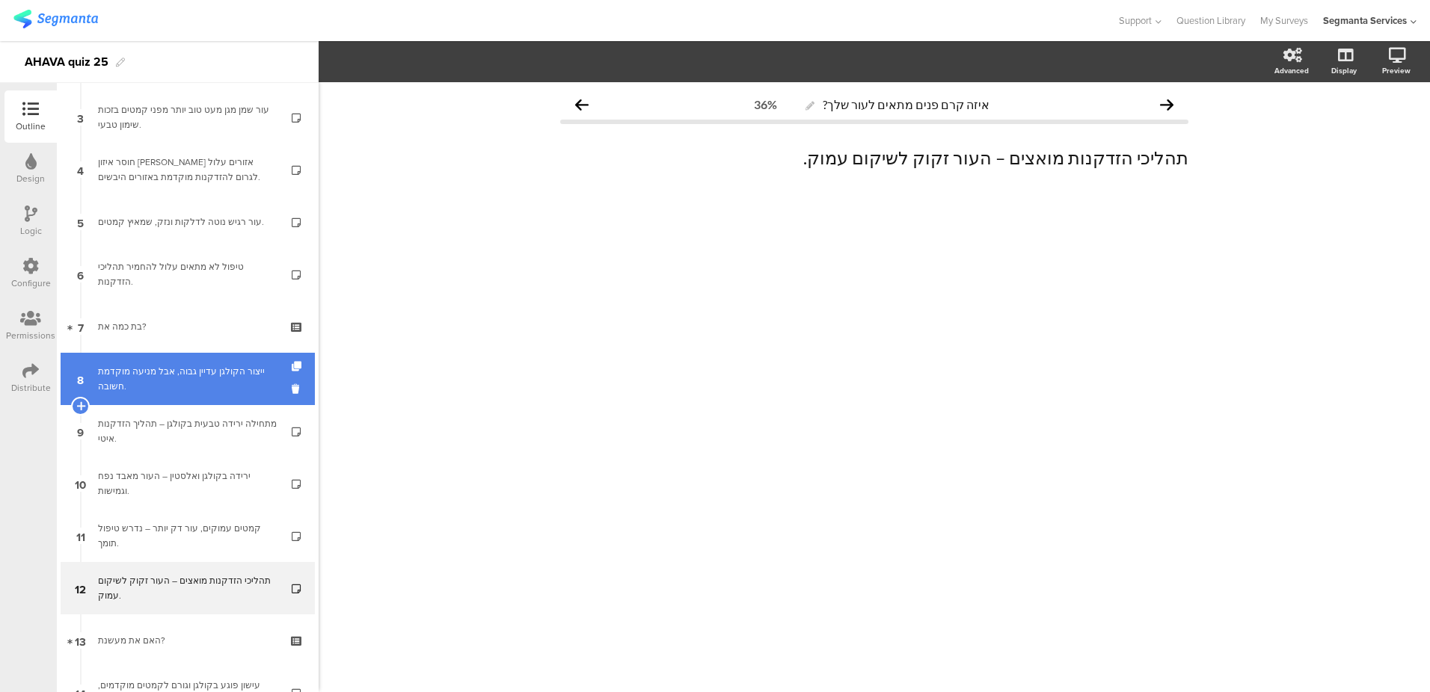
click at [197, 375] on div "ייצור הקולגן עדיין גבוה, אבל מניעה מוקדמת חשובה." at bounding box center [187, 379] width 179 height 30
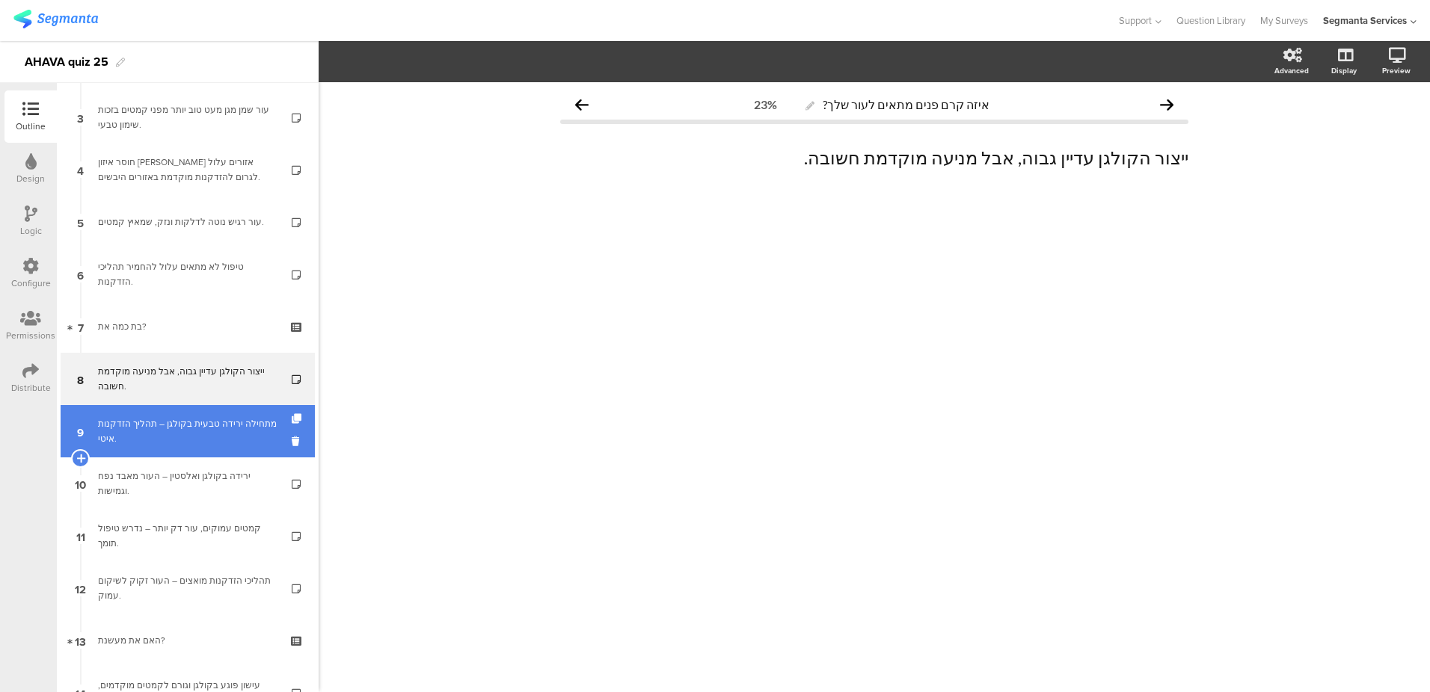
click at [191, 422] on div "מתחילה ירידה טבעית בקולגן – תהליך הזדקנות איטי." at bounding box center [187, 432] width 179 height 30
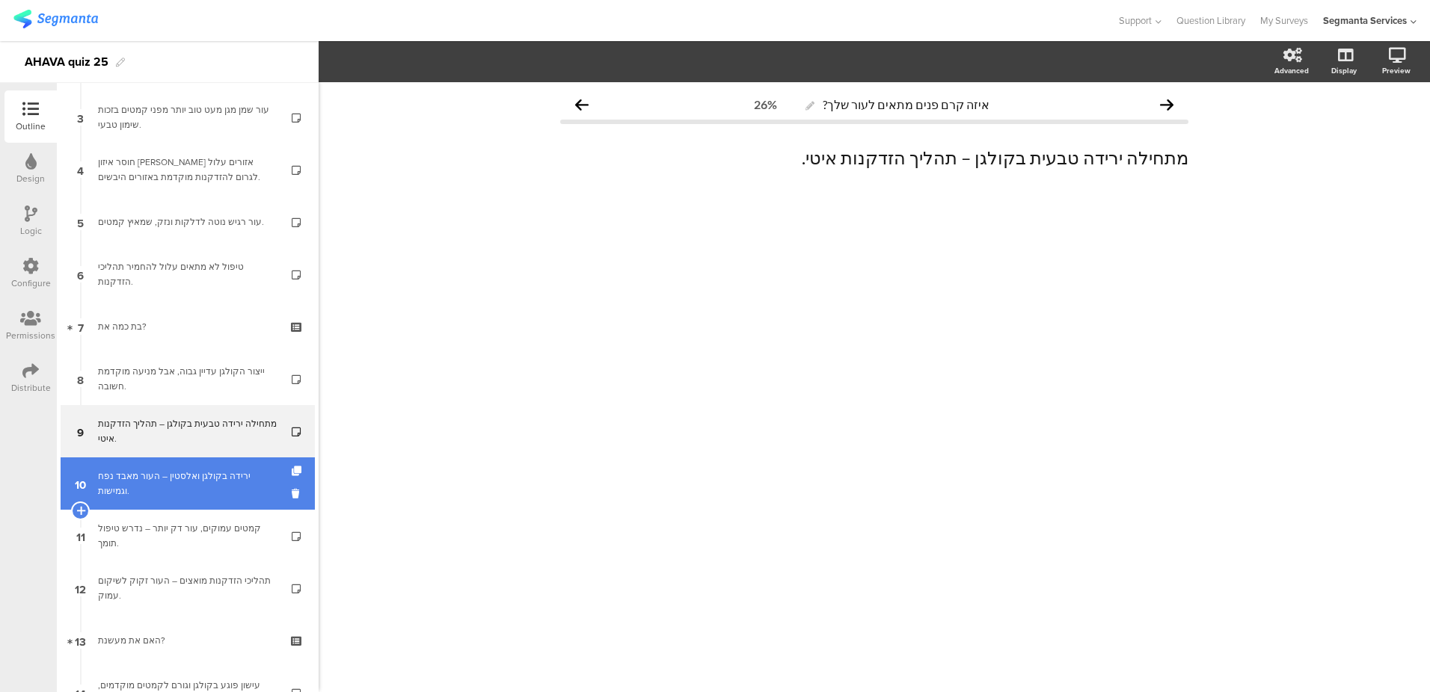
click at [184, 473] on div "ירידה בקולגן ואלסטין – העור מאבד נפח וגמישות." at bounding box center [187, 484] width 179 height 30
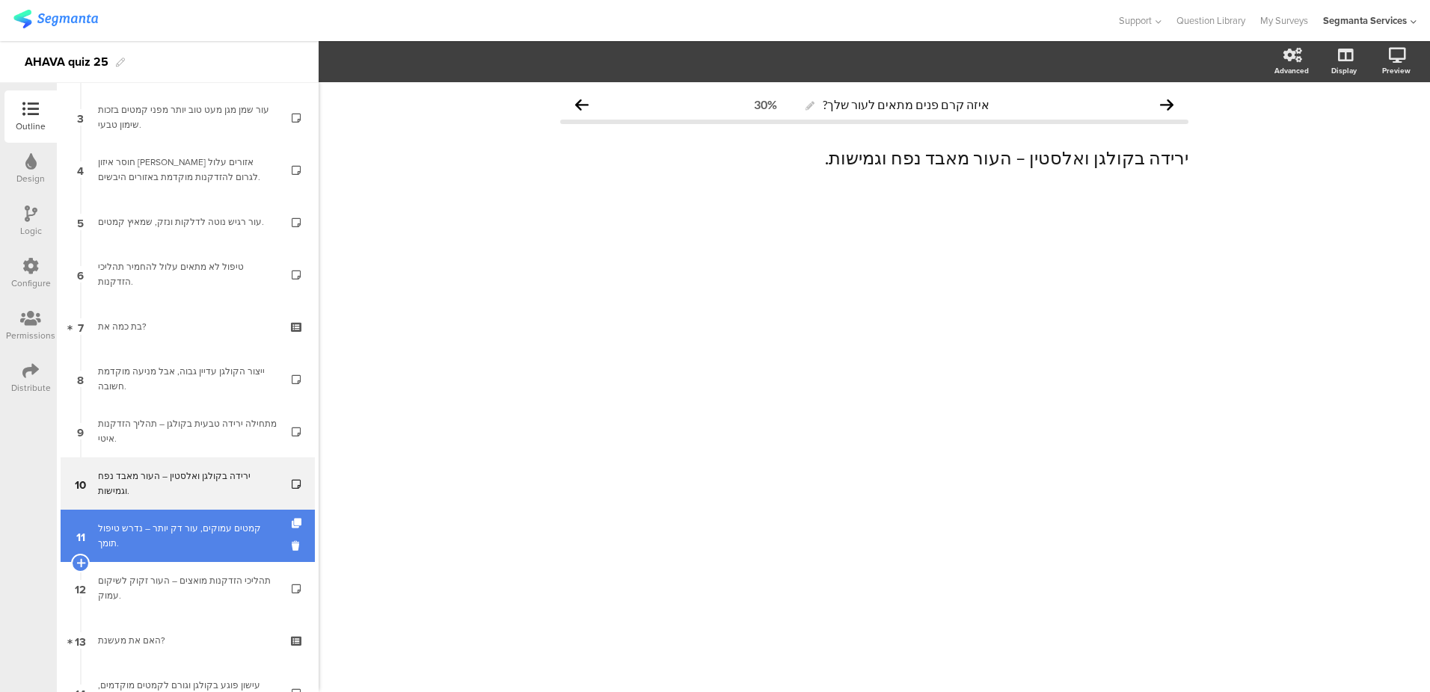
click at [177, 521] on div "קמטים עמוקים, עור דק יותר – נדרש טיפול תומך." at bounding box center [187, 536] width 179 height 30
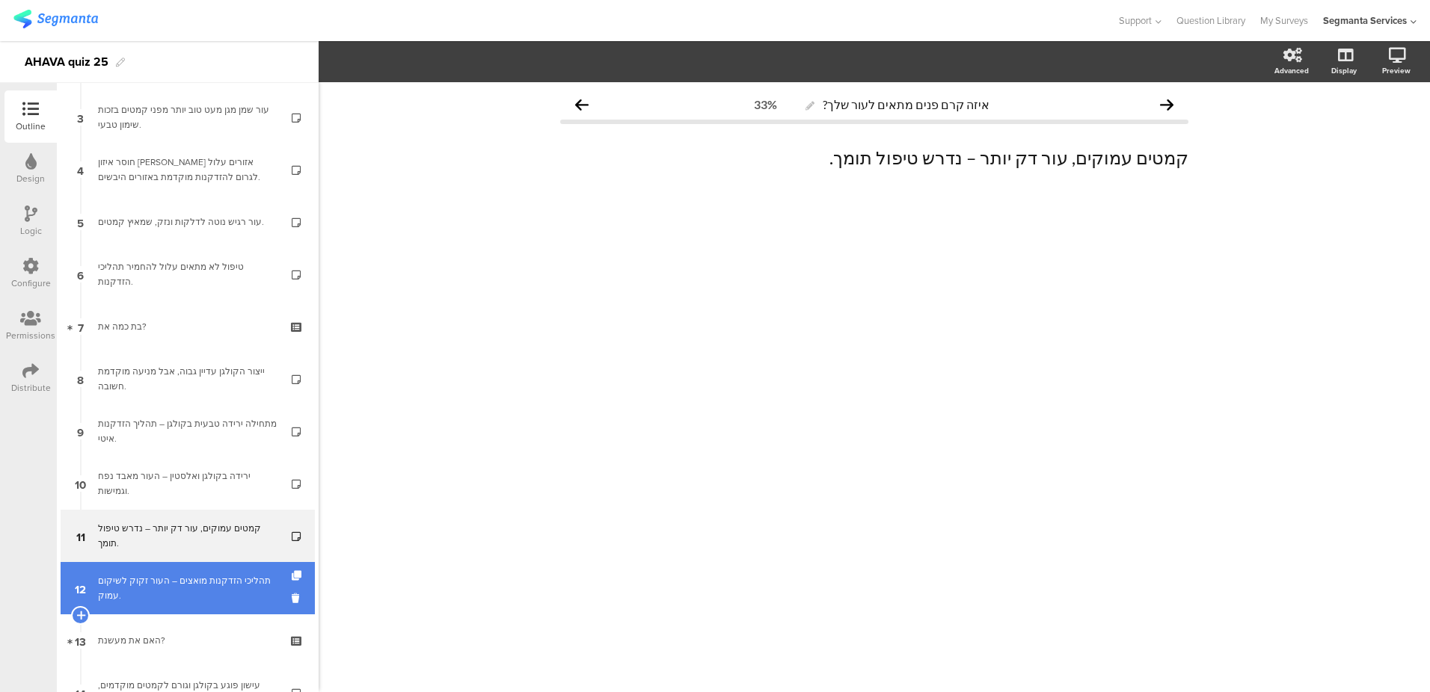
click at [171, 570] on link "12 תהליכי הזדקנות מואצים – העור זקוק לשיקום עמוק." at bounding box center [188, 588] width 254 height 52
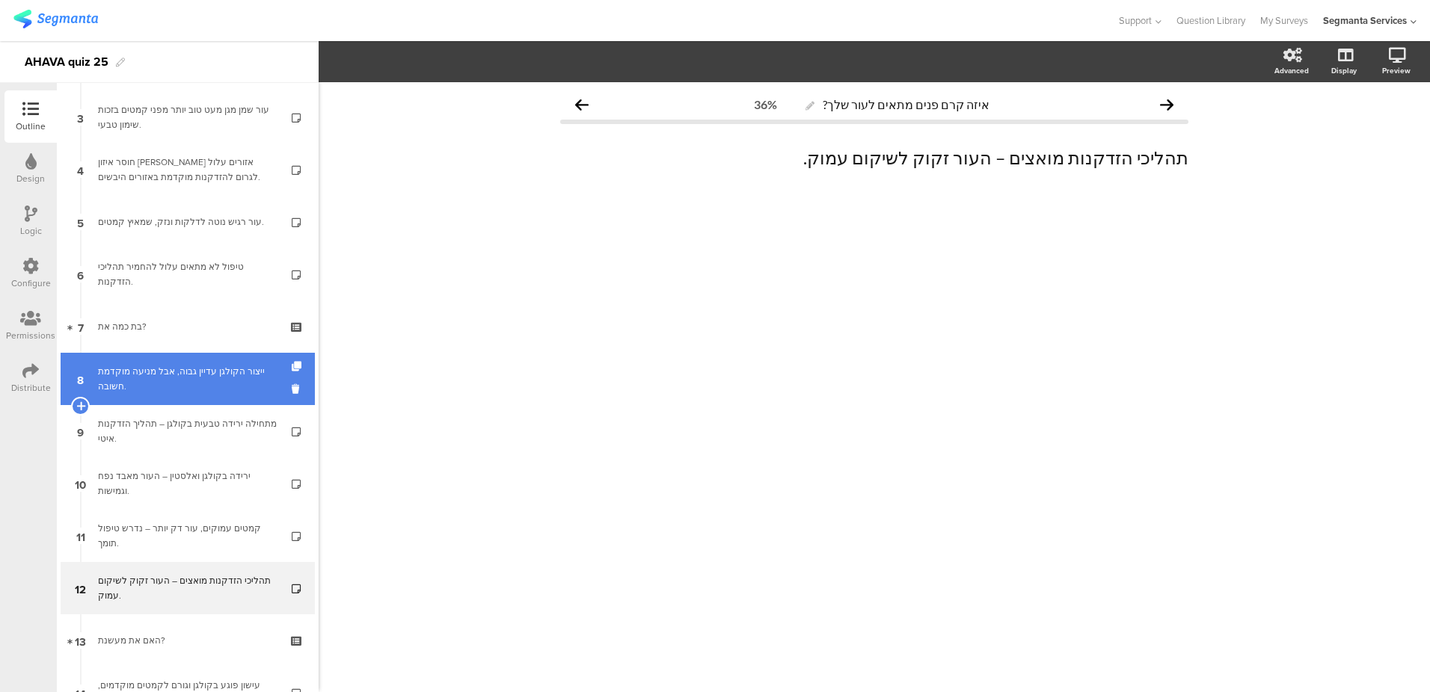
click at [143, 374] on div "ייצור הקולגן עדיין גבוה, אבל מניעה מוקדמת חשובה." at bounding box center [187, 379] width 179 height 30
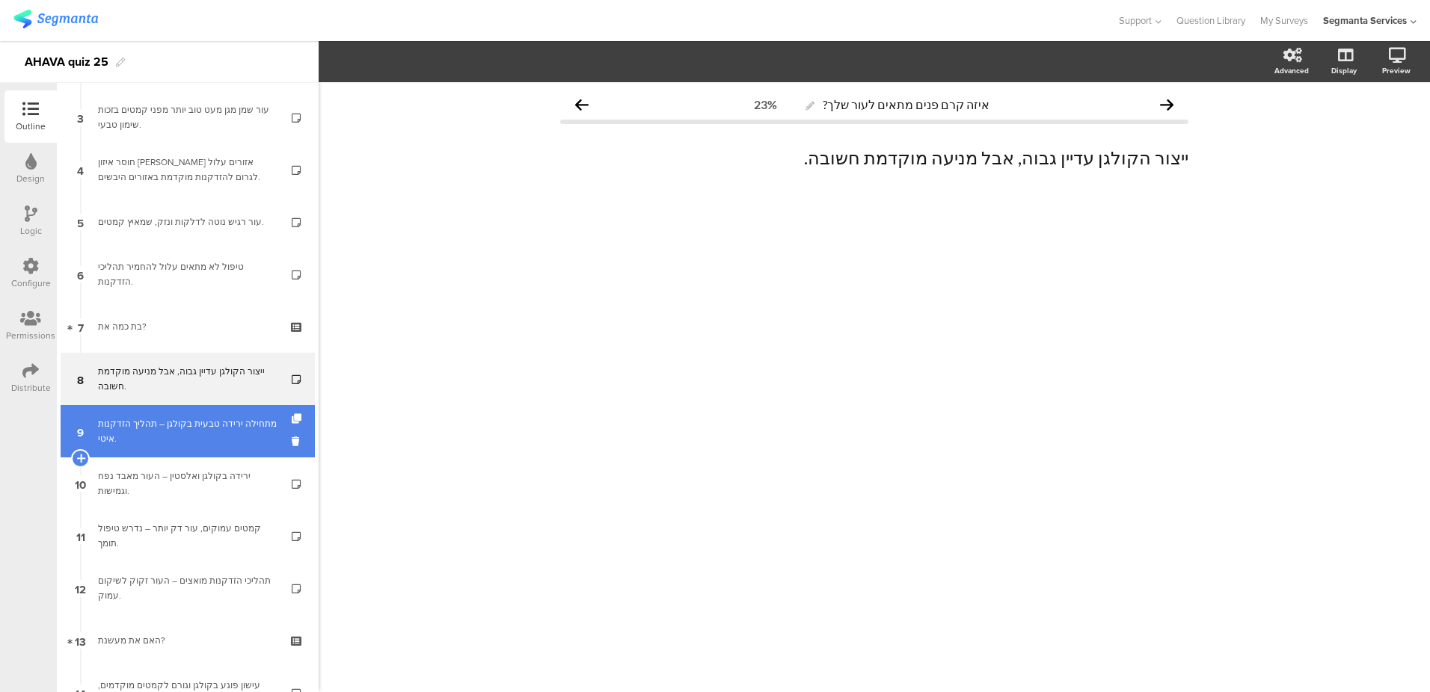
click at [242, 413] on link "9 מתחילה ירידה טבעית בקולגן – תהליך הזדקנות איטי." at bounding box center [188, 431] width 254 height 52
click at [292, 419] on icon at bounding box center [298, 419] width 13 height 10
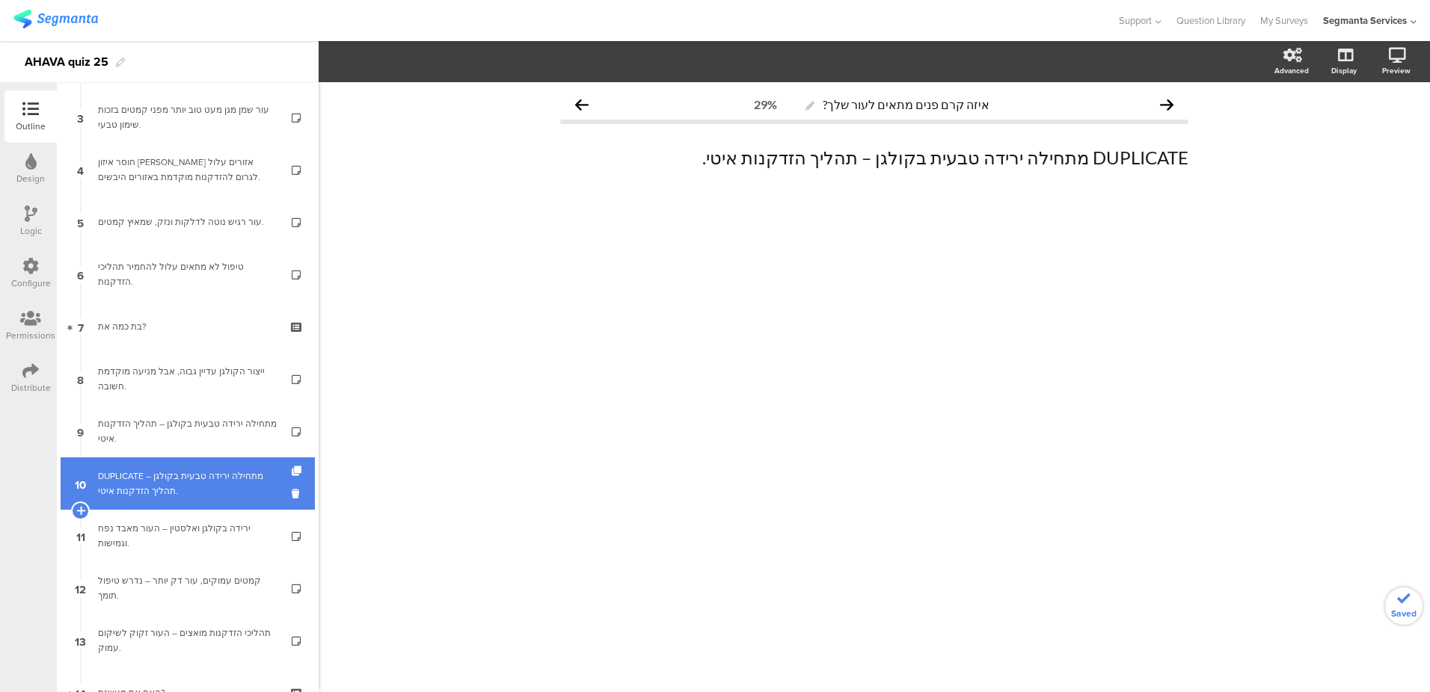
click at [230, 472] on div "DUPLICATE מתחילה ירידה טבעית בקולגן – תהליך הזדקנות איטי." at bounding box center [187, 484] width 179 height 30
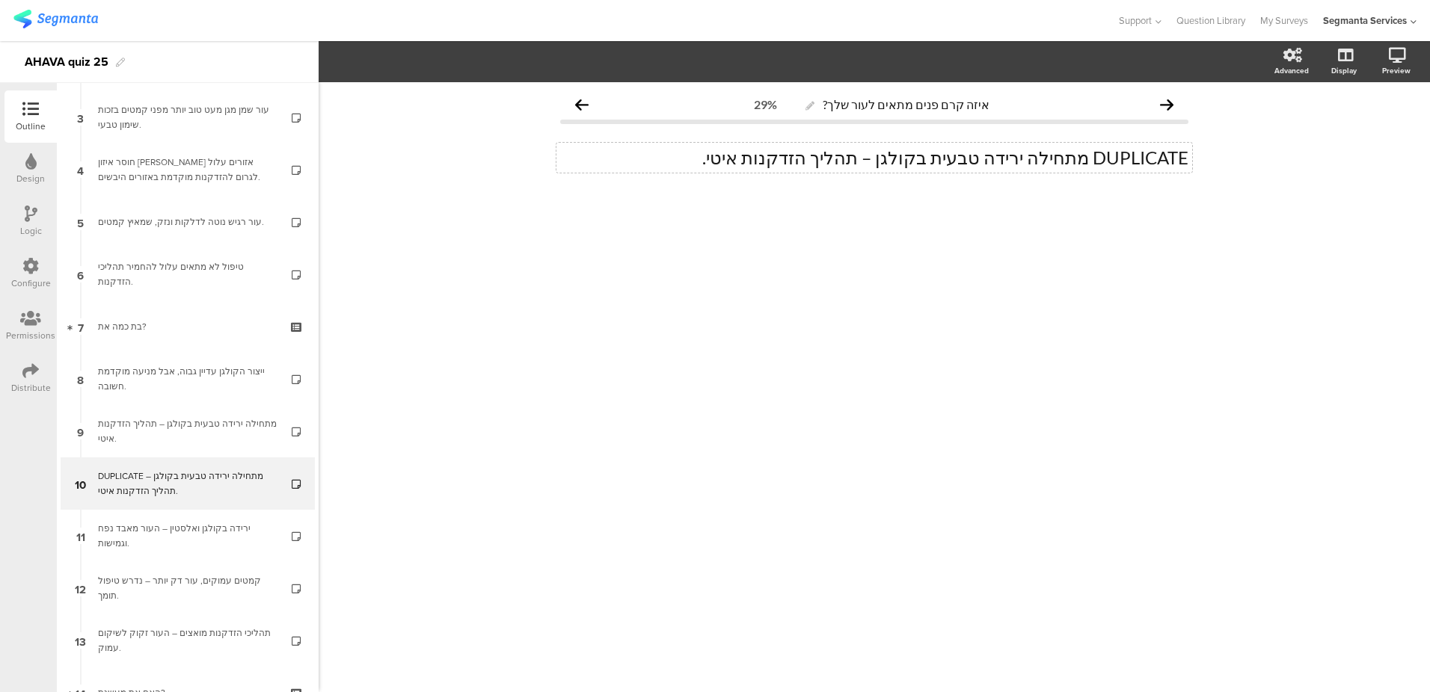
click at [742, 159] on div "DUPLICATE מתחילה ירידה טבעית בקולגן – תהליך הזדקנות איטי. DUPLICATE מתחילה יריד…" at bounding box center [874, 158] width 636 height 30
click at [742, 159] on p "DUPLICATE מתחילה ירידה טבעית בקולגן – תהליך הזדקנות איטי." at bounding box center [874, 158] width 628 height 22
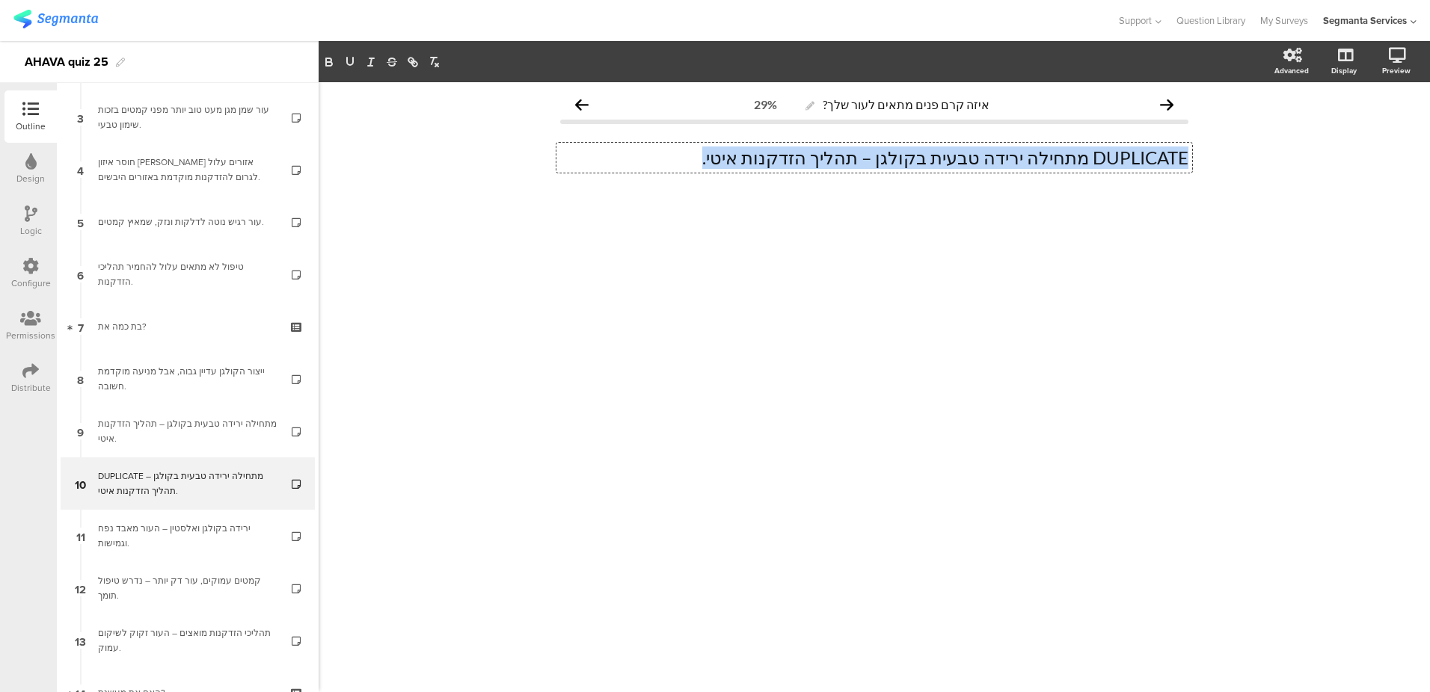
click at [742, 159] on p "DUPLICATE מתחילה ירידה טבעית בקולגן – תהליך הזדקנות איטי." at bounding box center [874, 158] width 628 height 22
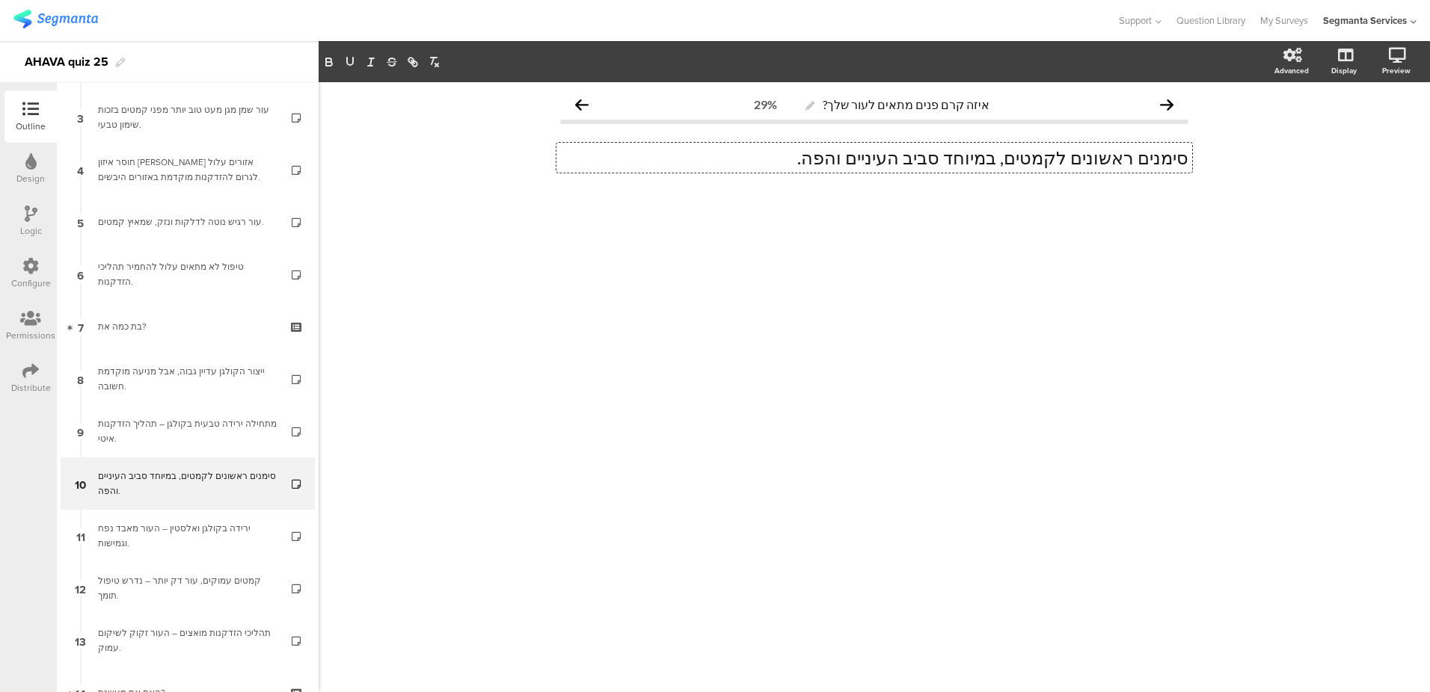
click at [663, 307] on div "איזה קרם פנים מתאים לעור שלך? 29% סימנים ראשונים לקמטים, במיוחד סביב העיניים וה…" at bounding box center [874, 387] width 1111 height 610
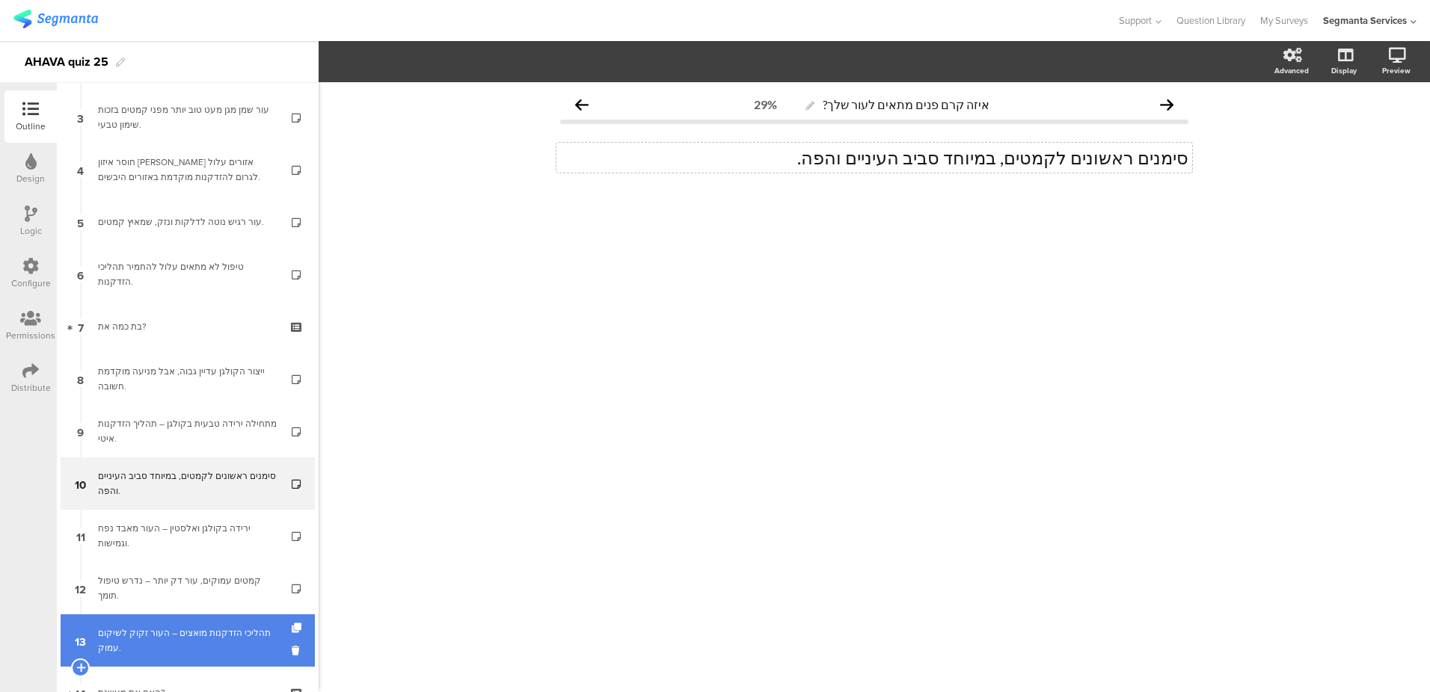
click at [200, 632] on div "תהליכי הזדקנות מואצים – העור זקוק לשיקום עמוק." at bounding box center [187, 641] width 179 height 30
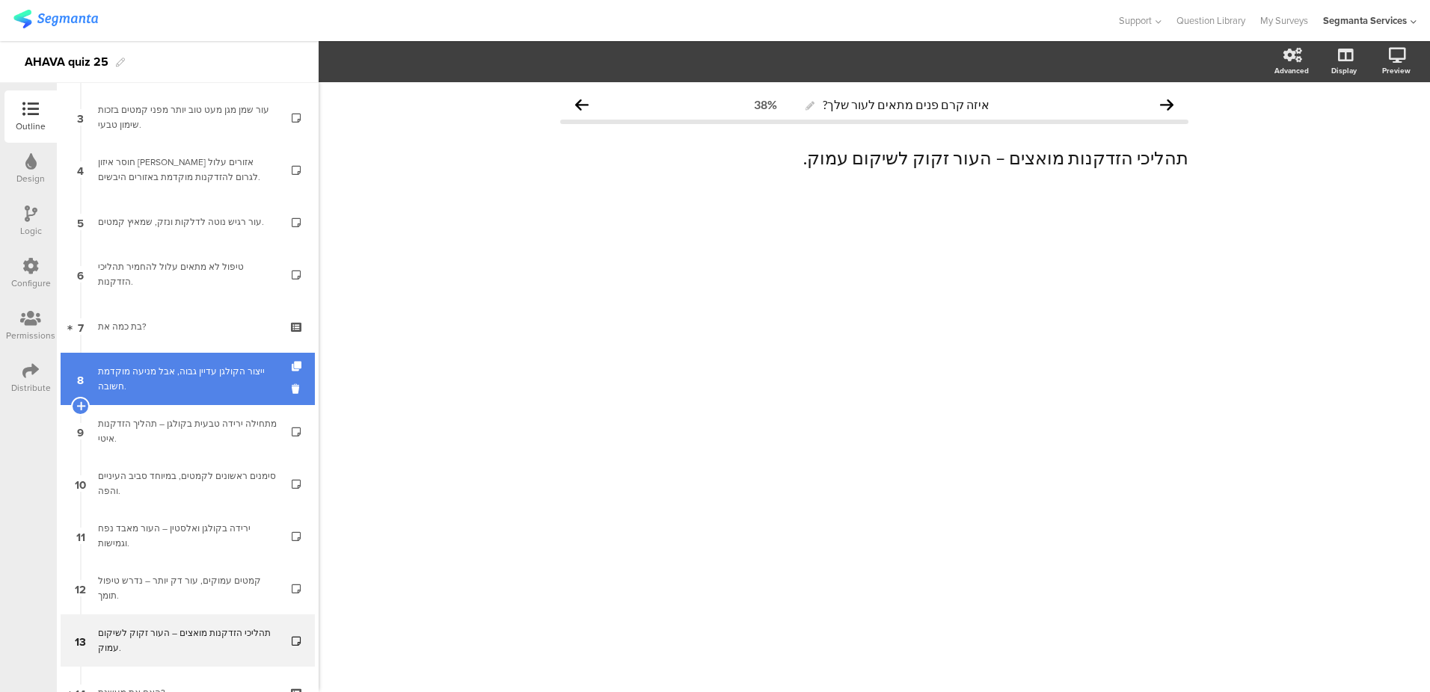
click at [209, 386] on div "ייצור הקולגן עדיין גבוה, אבל מניעה מוקדמת חשובה." at bounding box center [187, 379] width 179 height 30
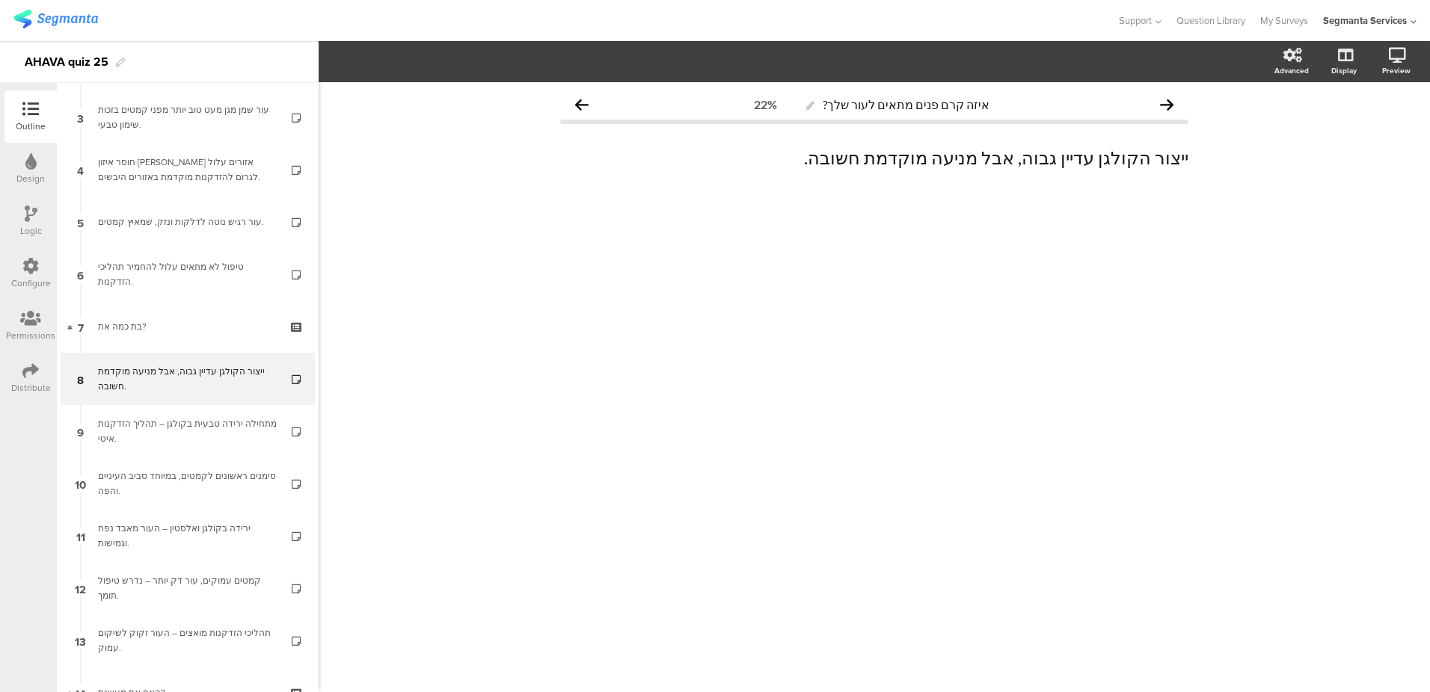
click at [30, 223] on div at bounding box center [31, 215] width 13 height 19
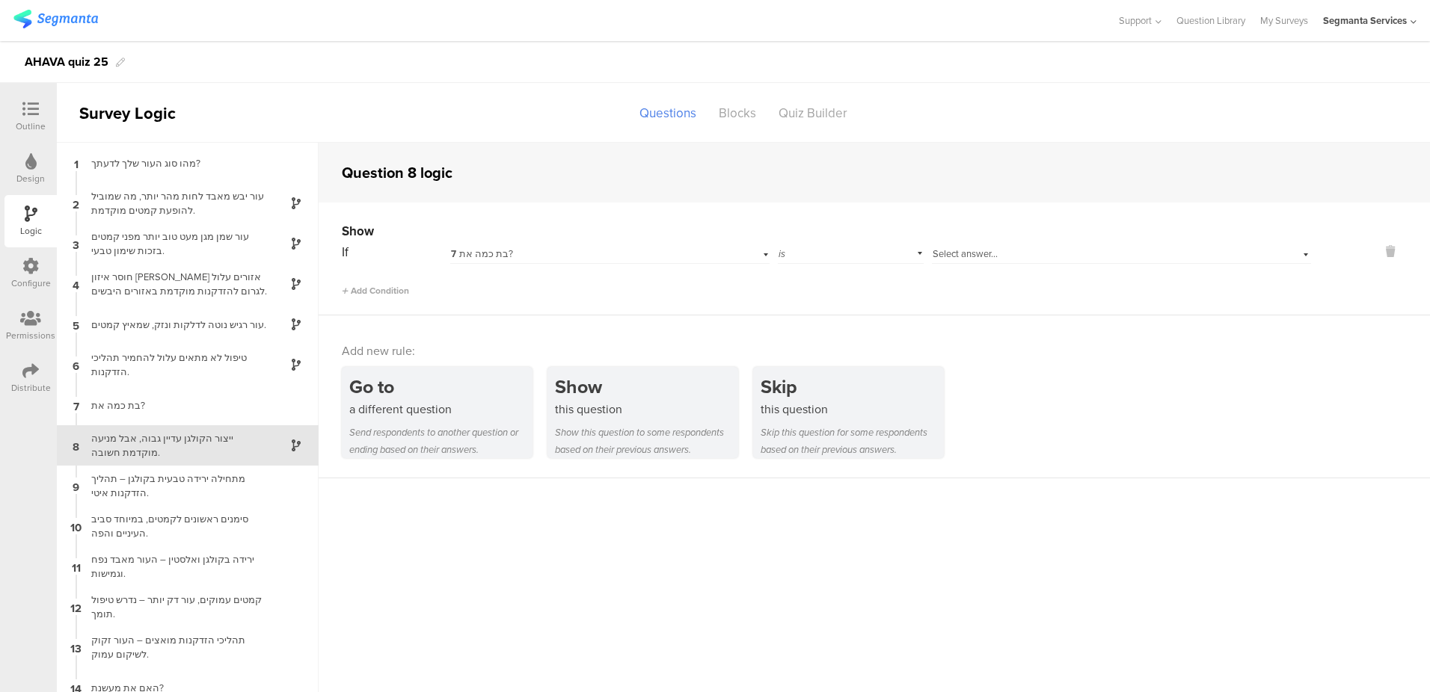
scroll to position [58, 0]
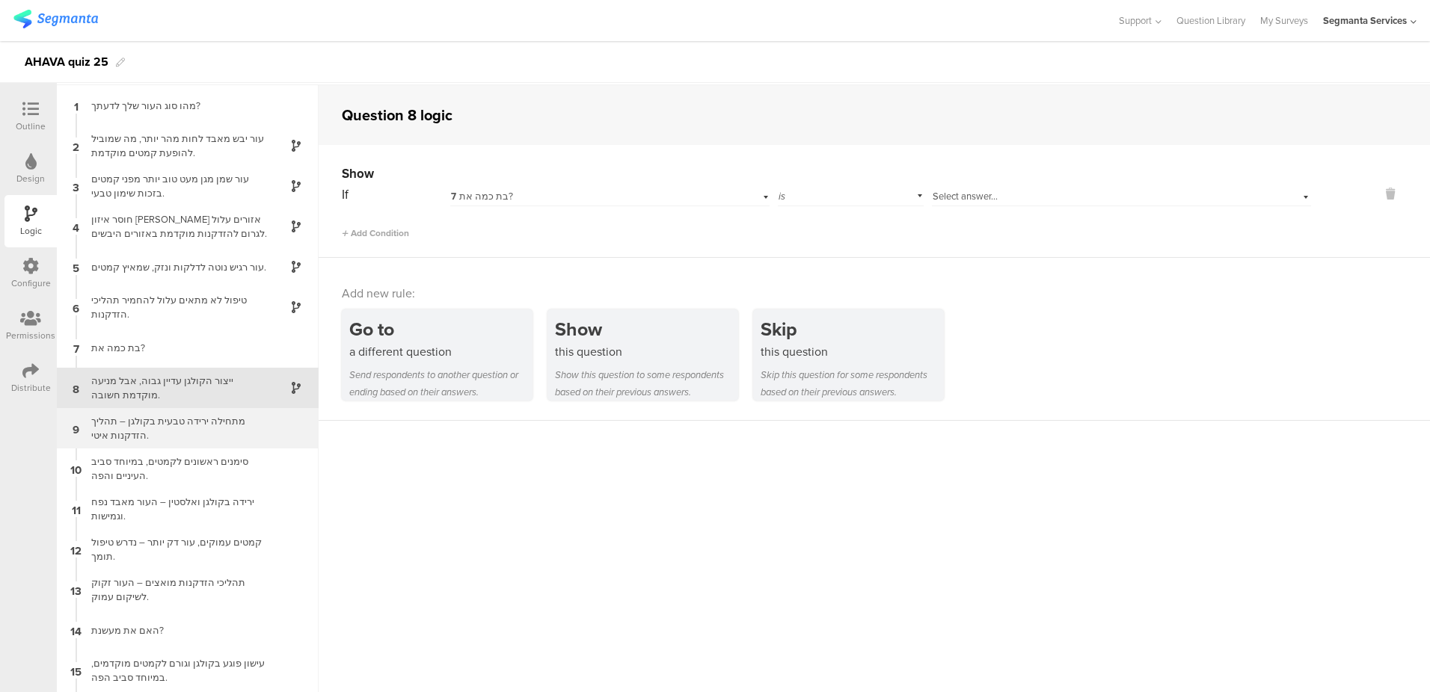
click at [218, 431] on div "מתחילה ירידה טבעית בקולגן – תהליך הזדקנות איטי." at bounding box center [175, 428] width 187 height 28
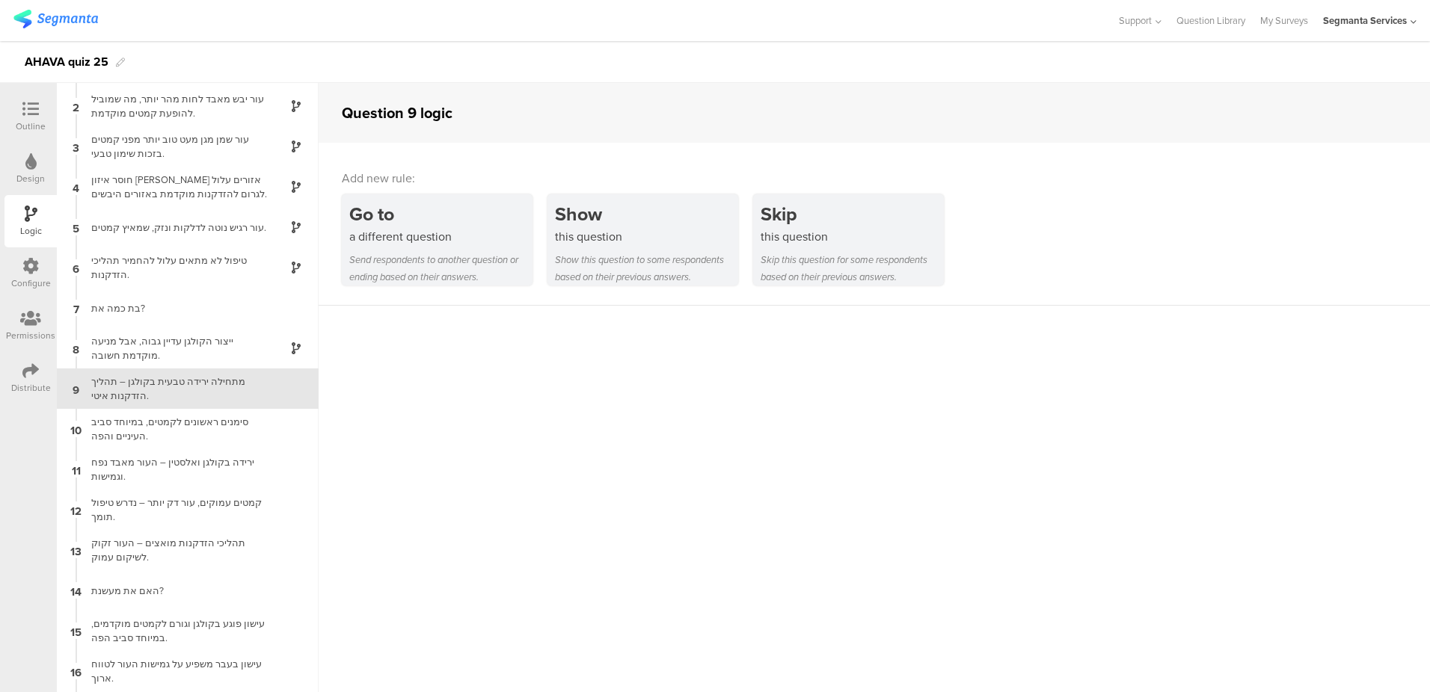
scroll to position [38, 0]
click at [206, 342] on div "ייצור הקולגן עדיין גבוה, אבל מניעה מוקדמת חשובה." at bounding box center [175, 348] width 187 height 28
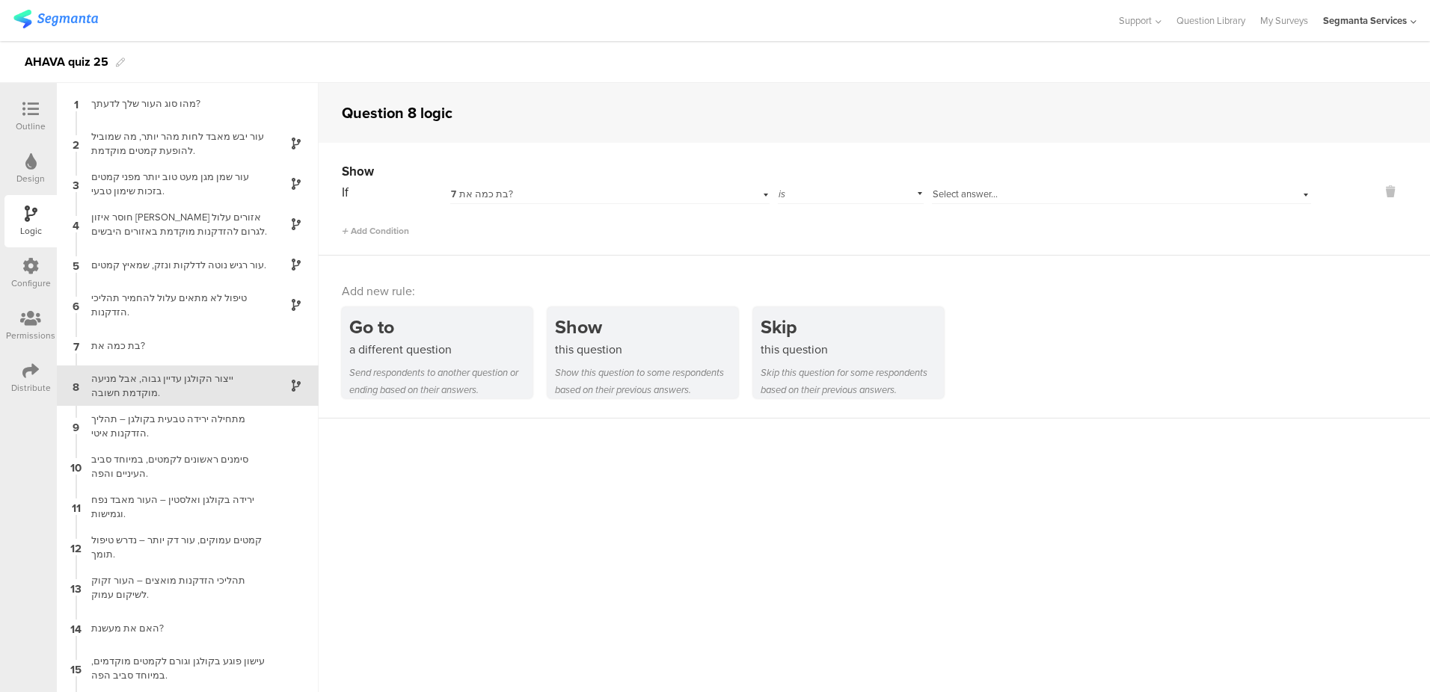
scroll to position [58, 0]
click at [977, 195] on span "Select answer..." at bounding box center [964, 196] width 65 height 14
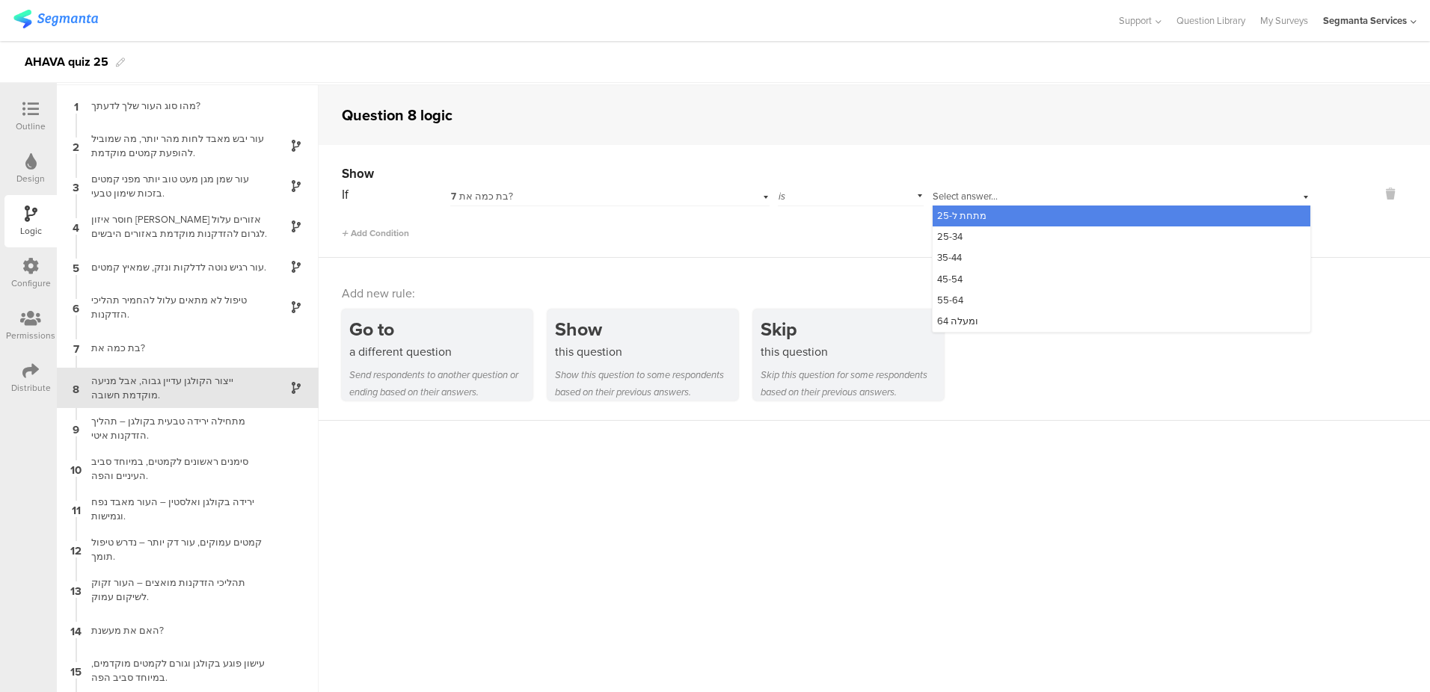
click at [968, 212] on span "מתחת ל-25" at bounding box center [961, 216] width 49 height 14
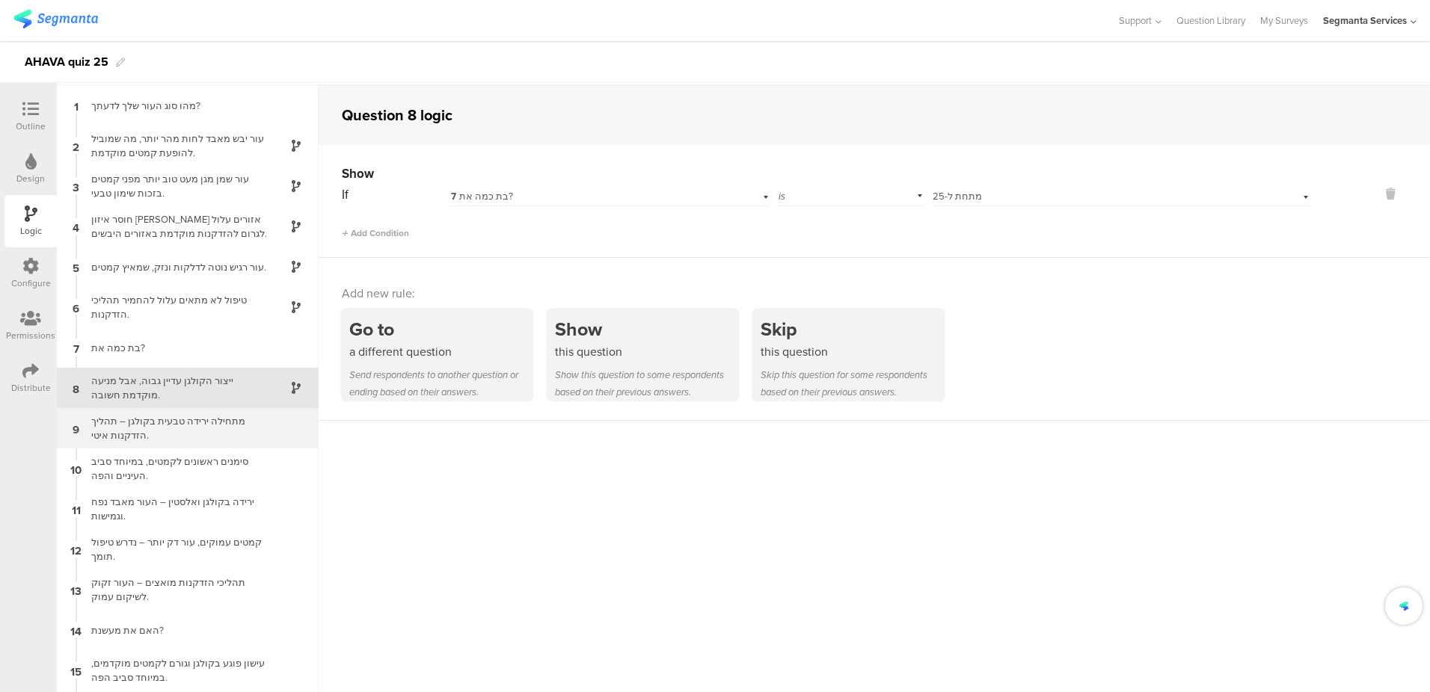
click at [161, 425] on div "מתחילה ירידה טבעית בקולגן – תהליך הזדקנות איטי." at bounding box center [175, 428] width 187 height 28
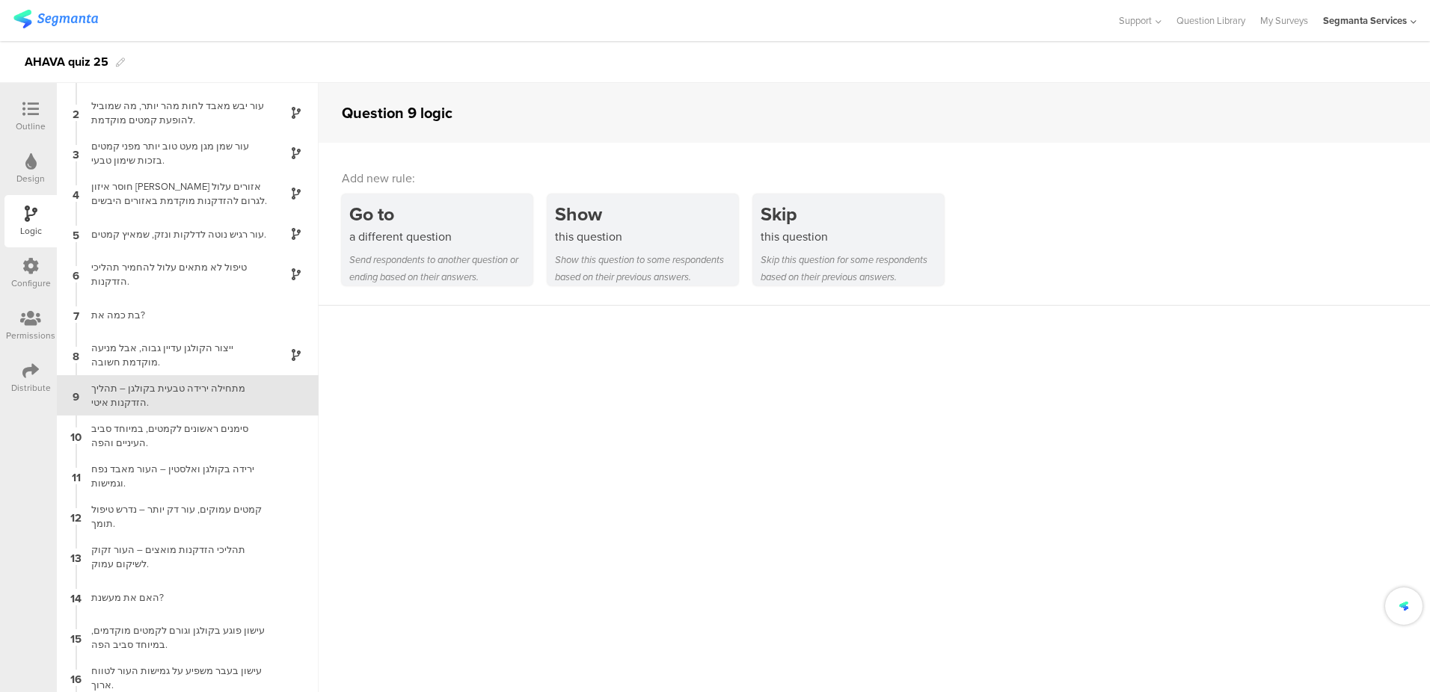
scroll to position [38, 0]
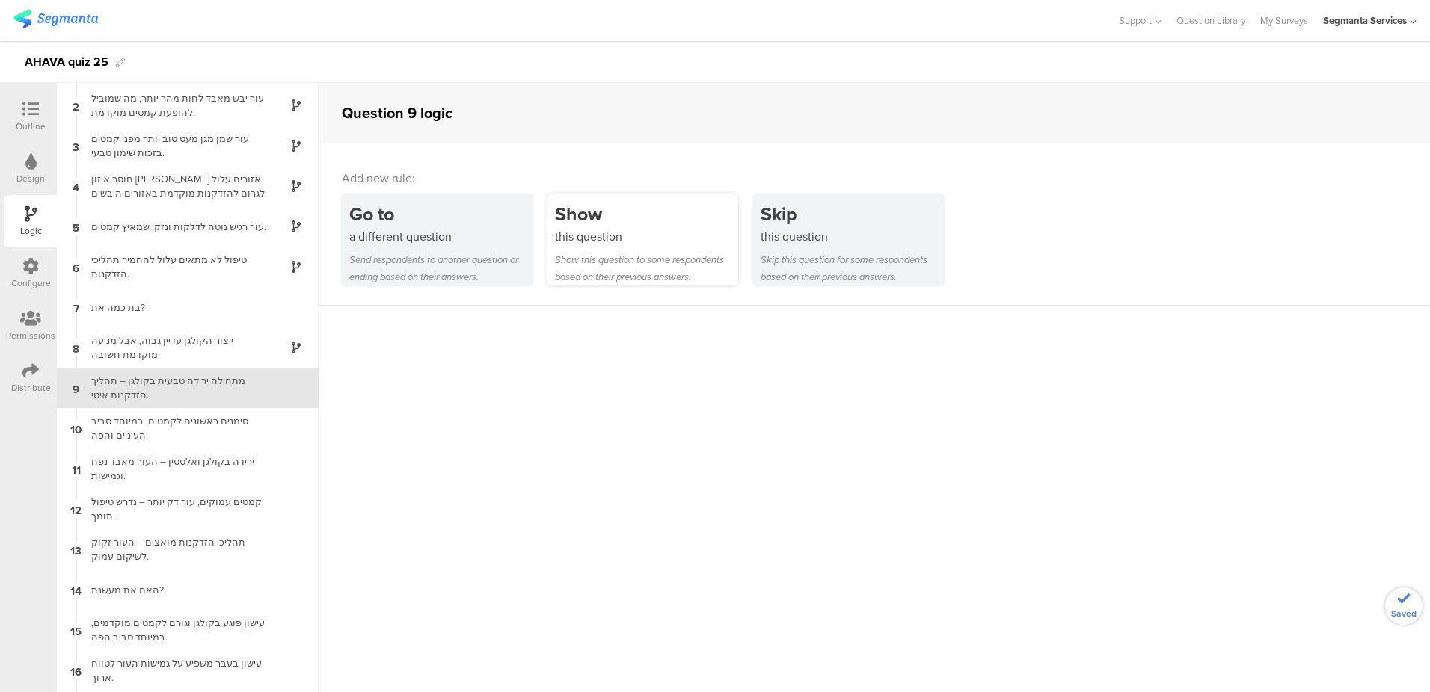
click at [671, 256] on div "Show this question to some respondents based on their previous answers." at bounding box center [646, 268] width 183 height 34
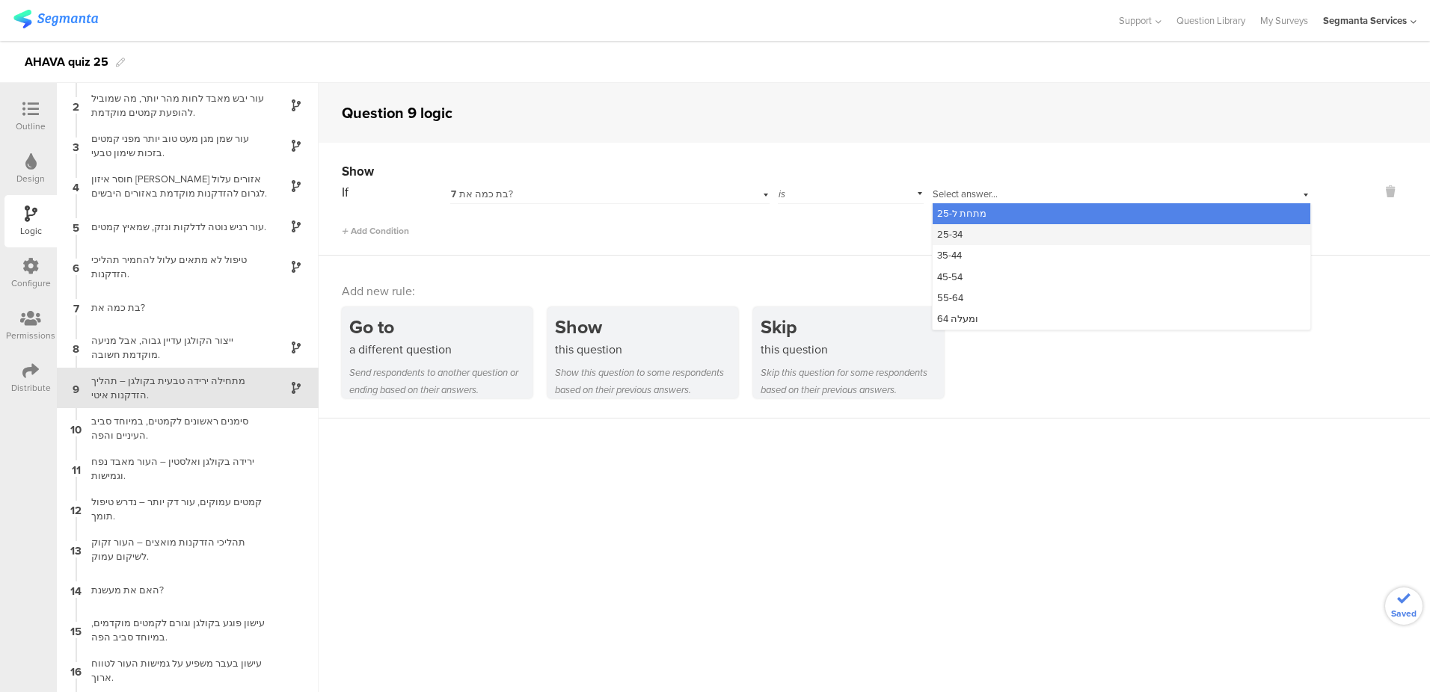
click at [968, 232] on div "25-34" at bounding box center [1121, 234] width 378 height 21
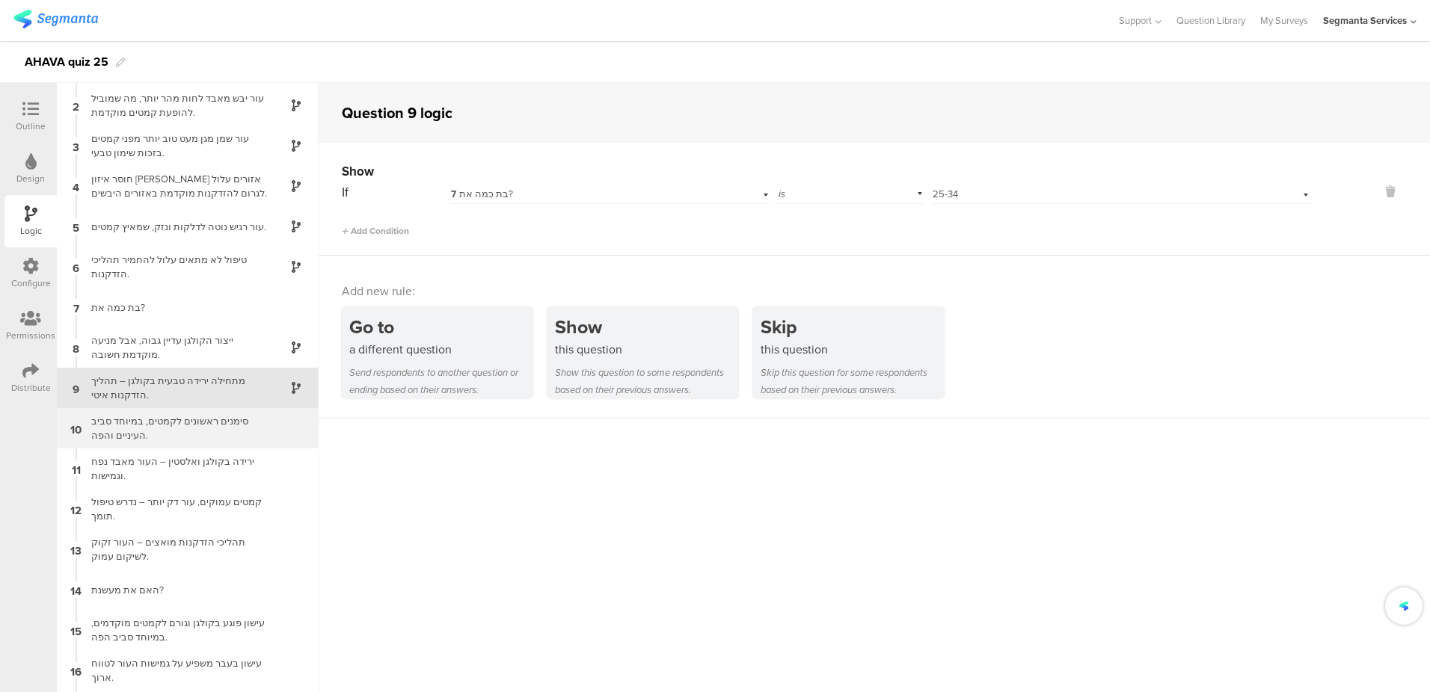
click at [141, 435] on div "סימנים ראשונים לקמטים, במיוחד סביב העיניים והפה." at bounding box center [175, 428] width 187 height 28
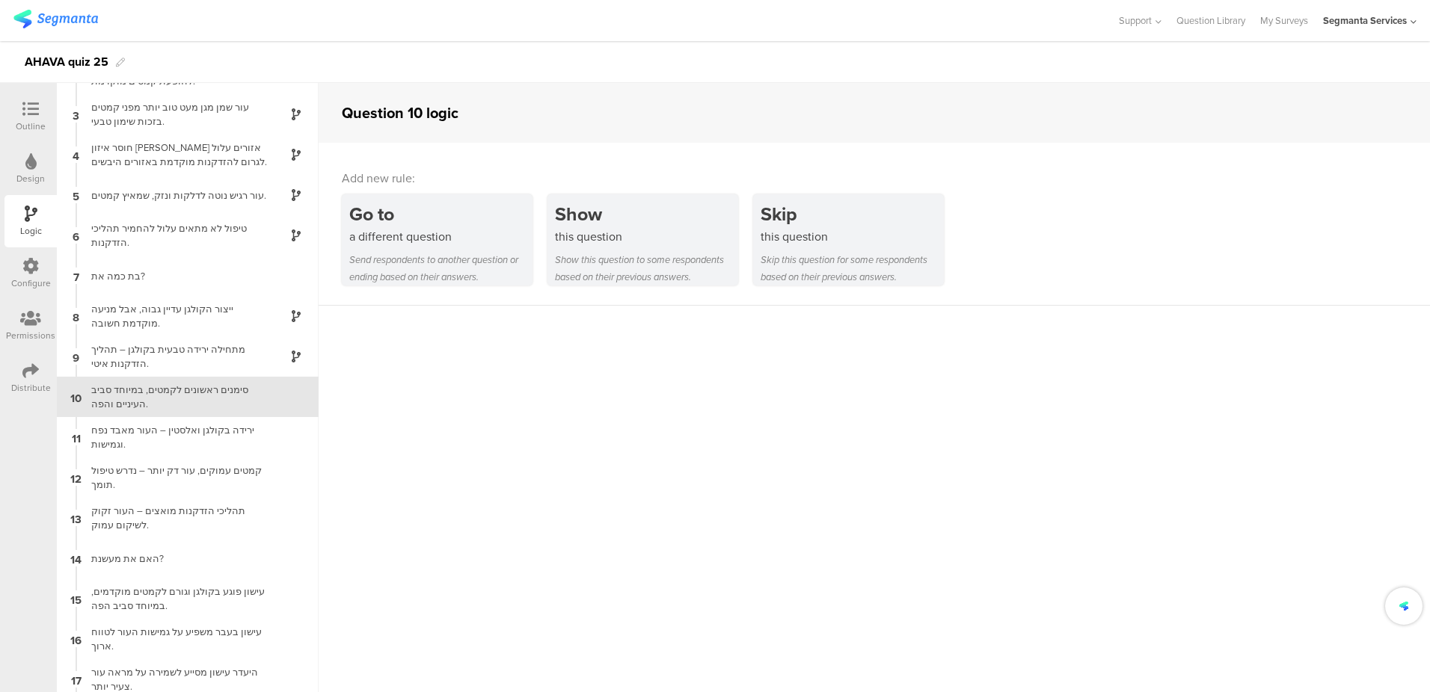
scroll to position [79, 0]
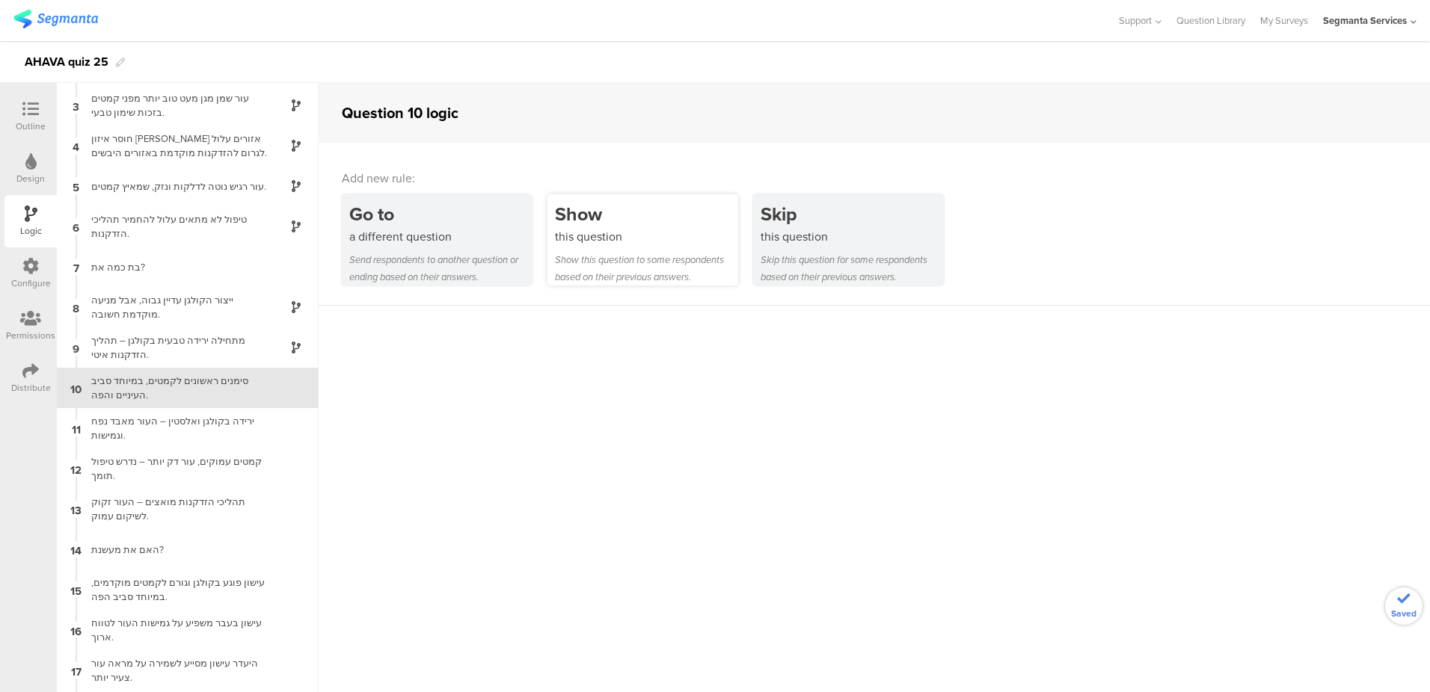
click at [662, 260] on div "Show this question to some respondents based on their previous answers." at bounding box center [646, 268] width 183 height 34
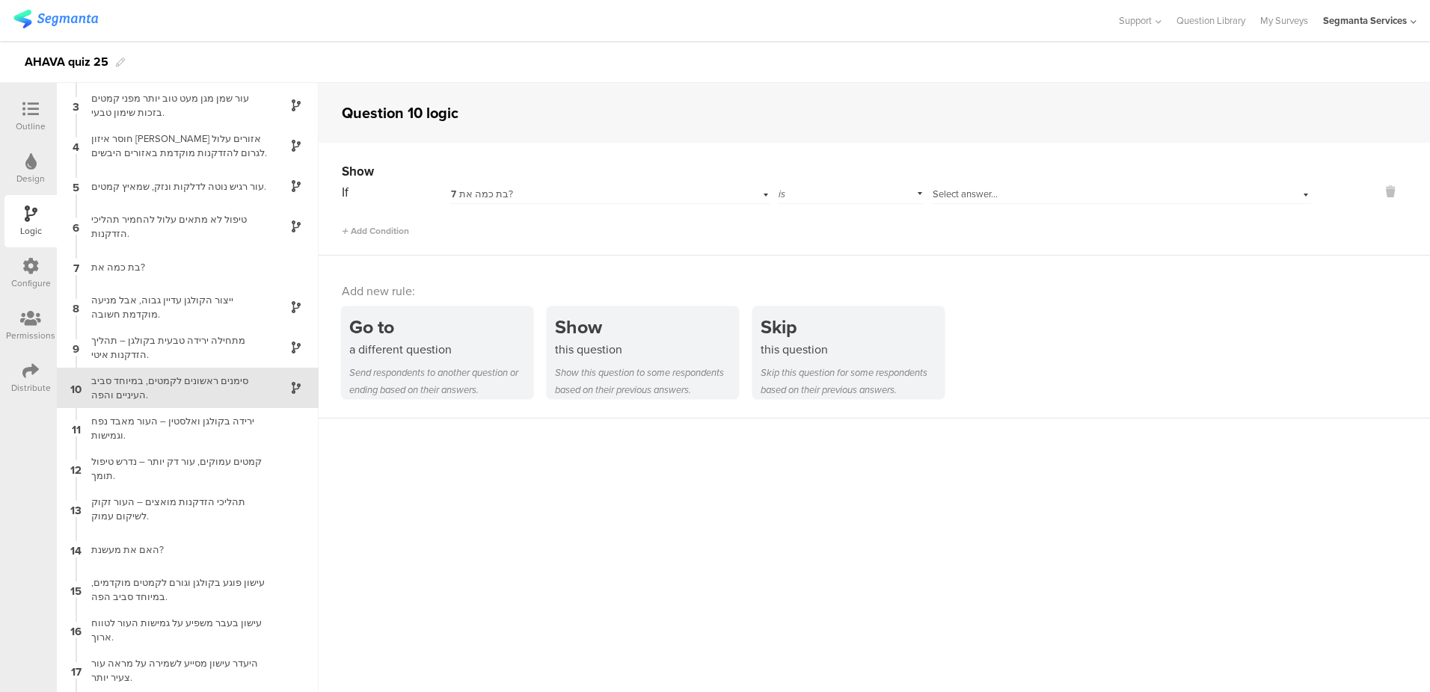
click at [964, 186] on div "Select answer..." at bounding box center [1121, 192] width 379 height 23
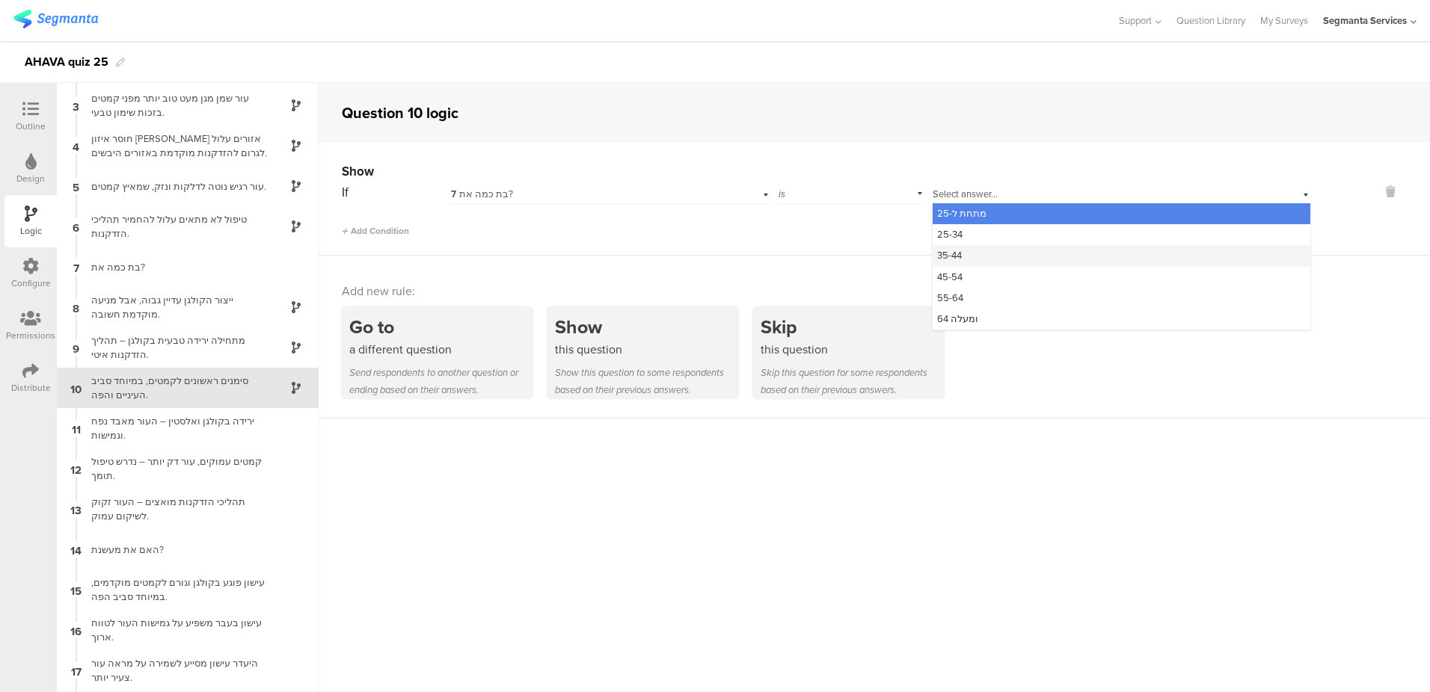
click at [962, 258] on div "35-44" at bounding box center [1121, 255] width 378 height 21
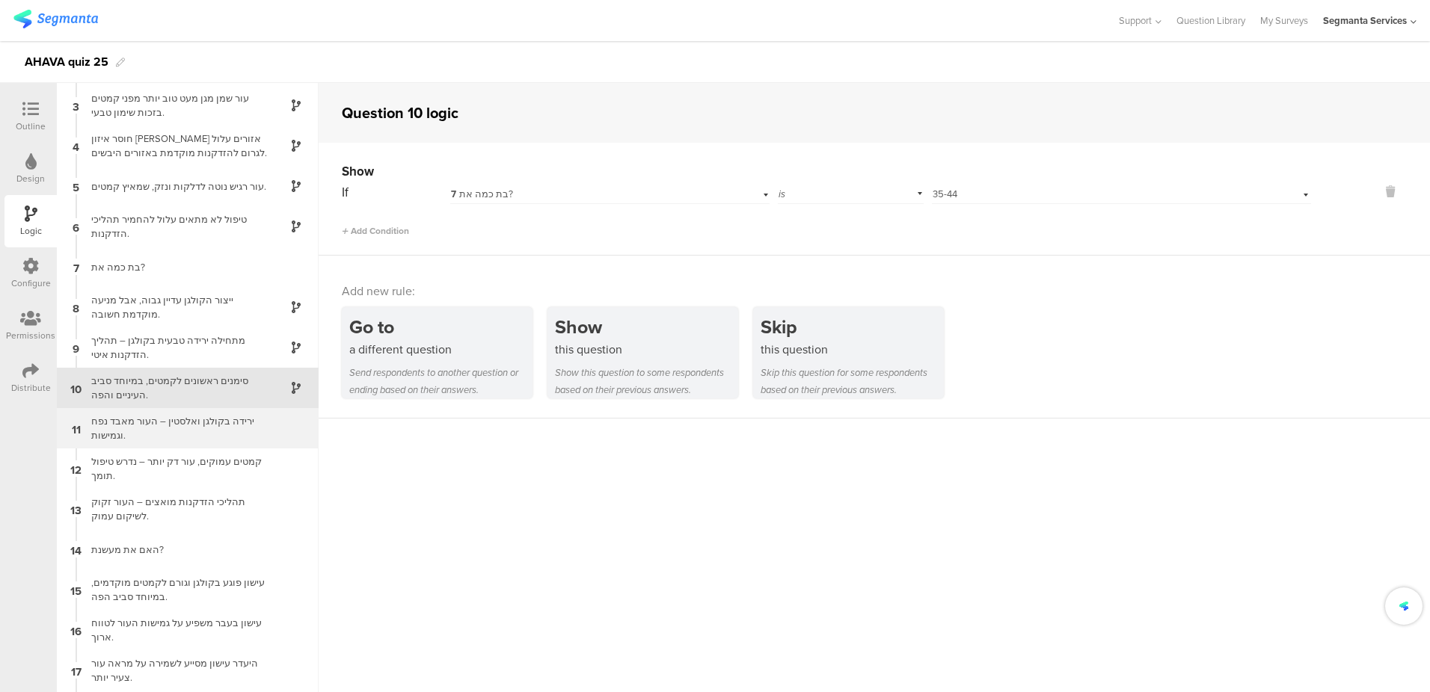
click at [202, 416] on div "ירידה בקולגן ואלסטין – העור מאבד נפח וגמישות." at bounding box center [175, 428] width 187 height 28
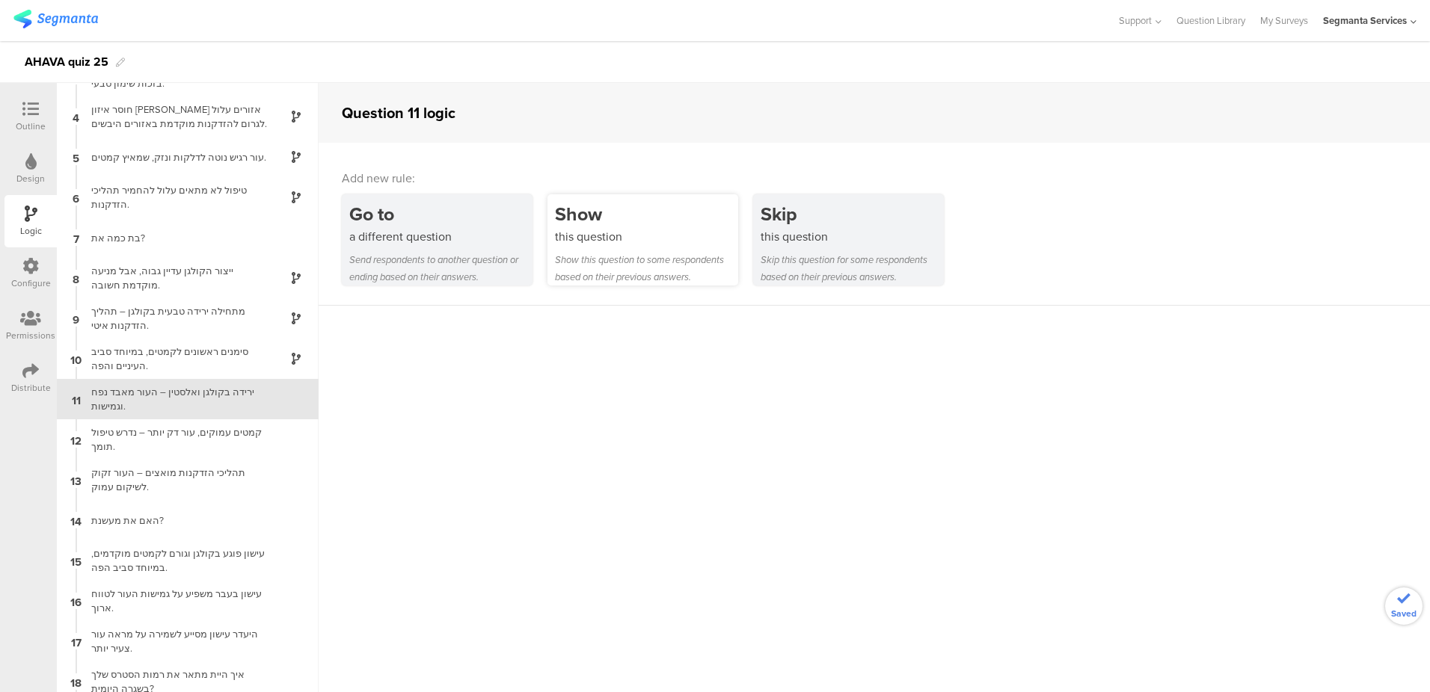
scroll to position [119, 0]
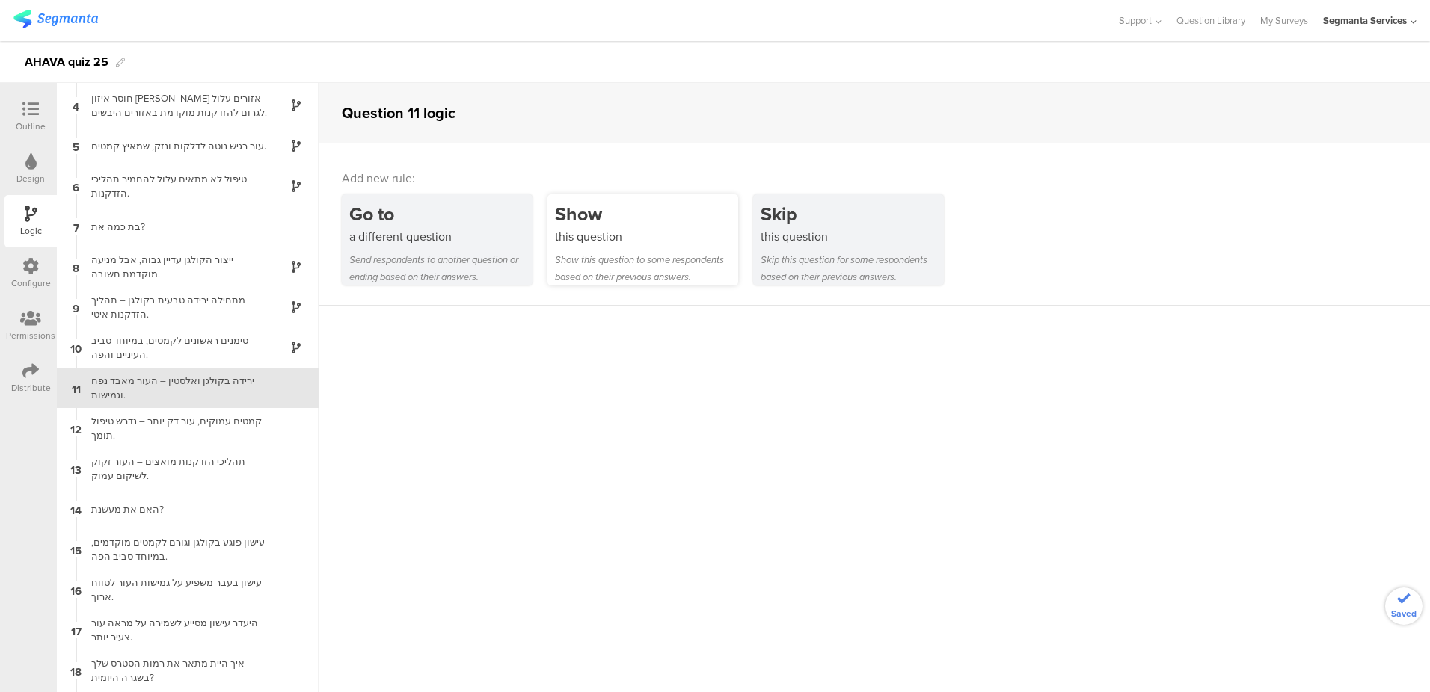
click at [664, 233] on div "this question" at bounding box center [646, 236] width 183 height 17
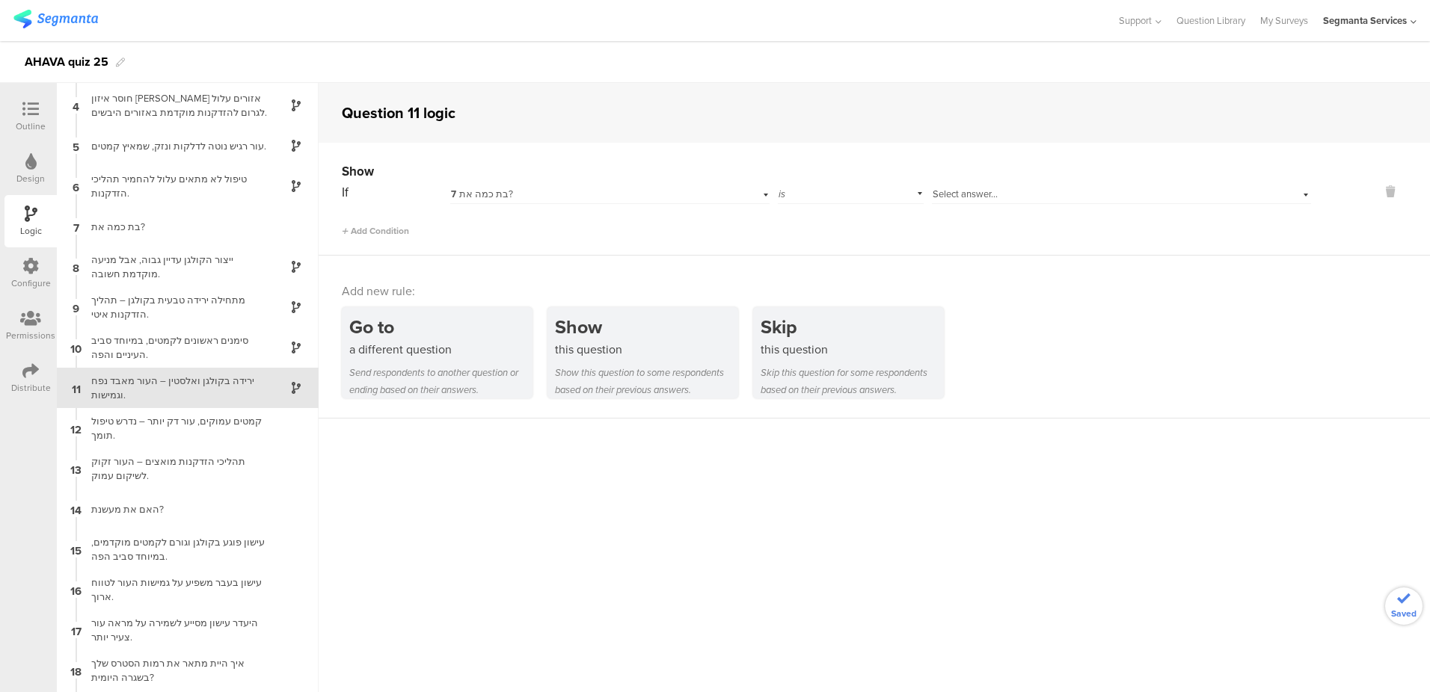
click at [969, 193] on span "Select answer..." at bounding box center [964, 194] width 65 height 14
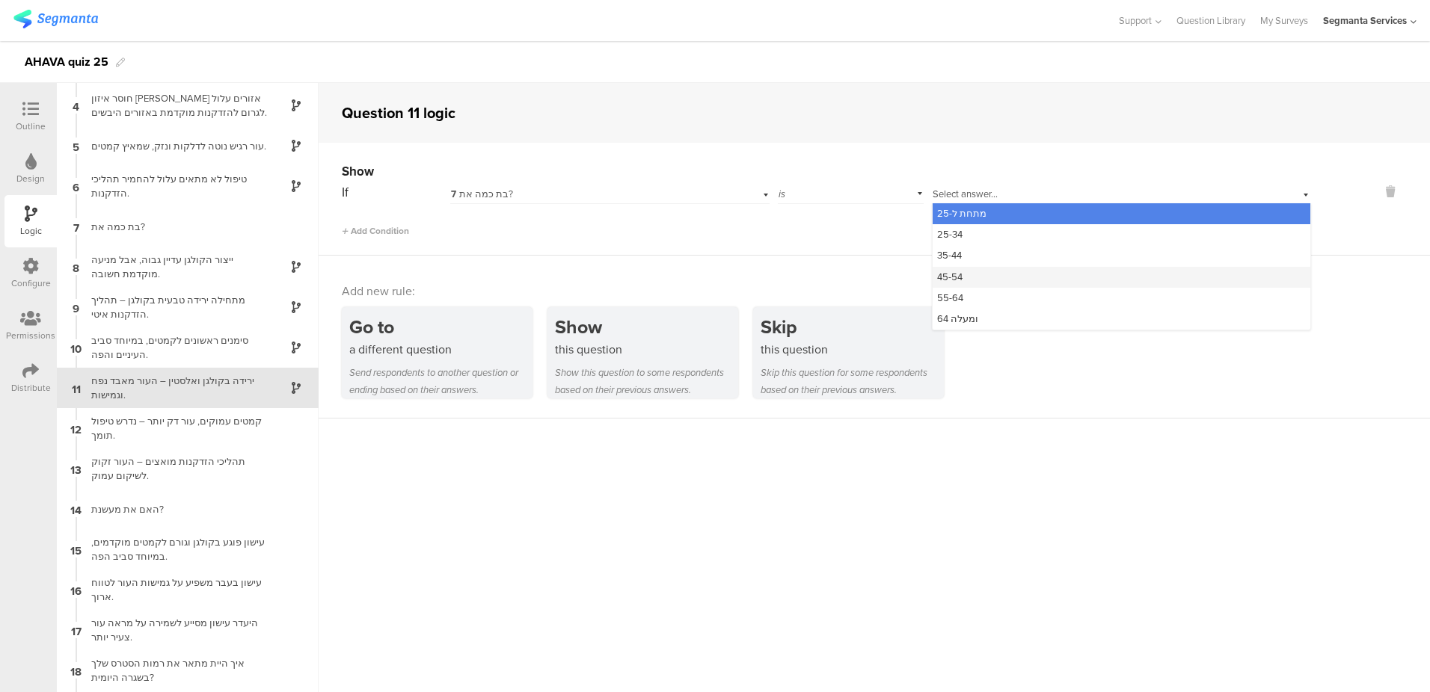
click at [949, 271] on span "45-54" at bounding box center [949, 277] width 25 height 14
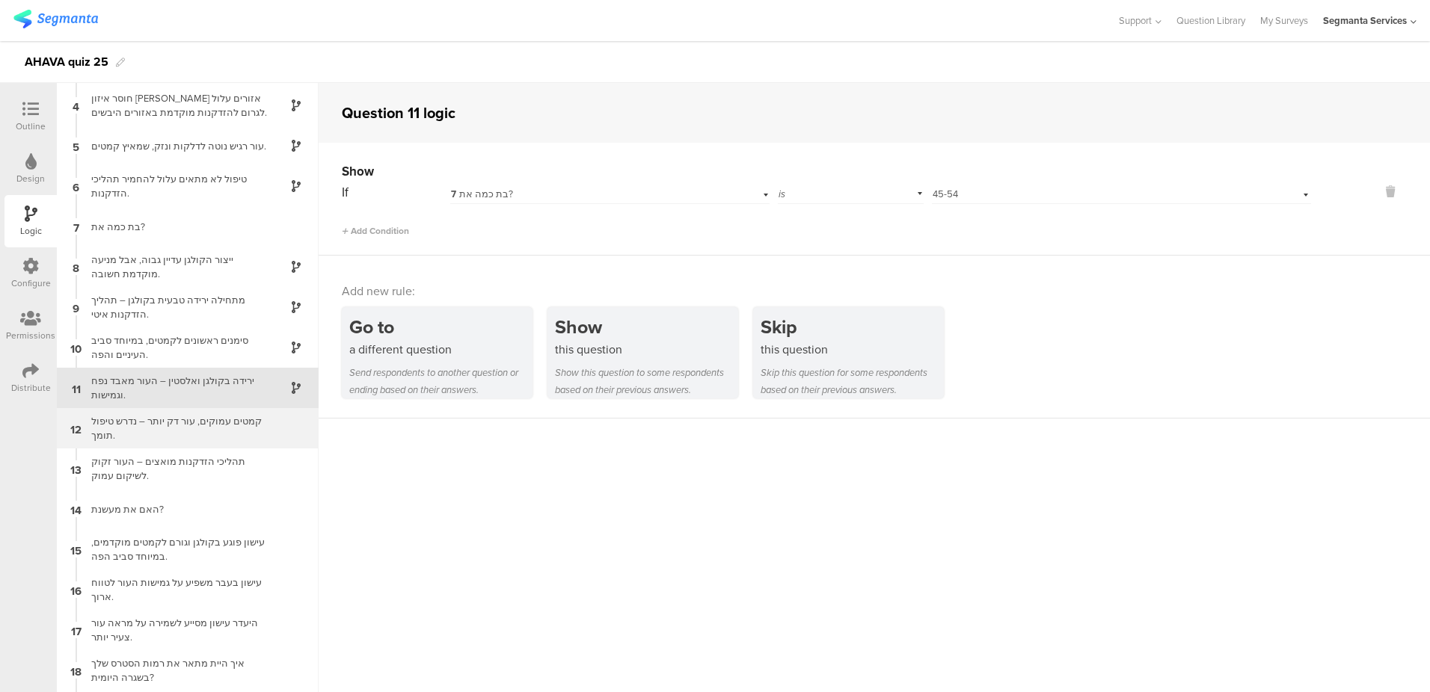
click at [170, 425] on div "קמטים עמוקים, עור דק יותר – נדרש טיפול תומך." at bounding box center [175, 428] width 187 height 28
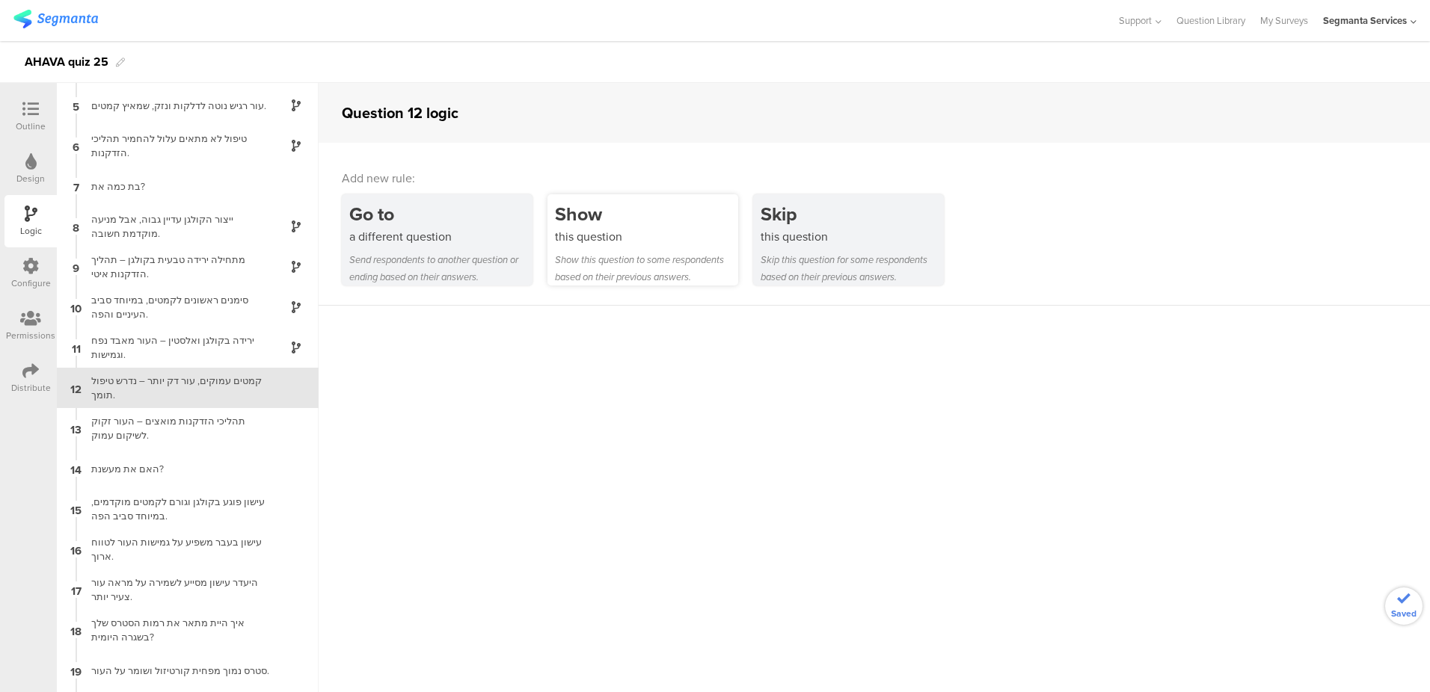
scroll to position [159, 0]
click at [640, 242] on div "this question" at bounding box center [646, 236] width 183 height 17
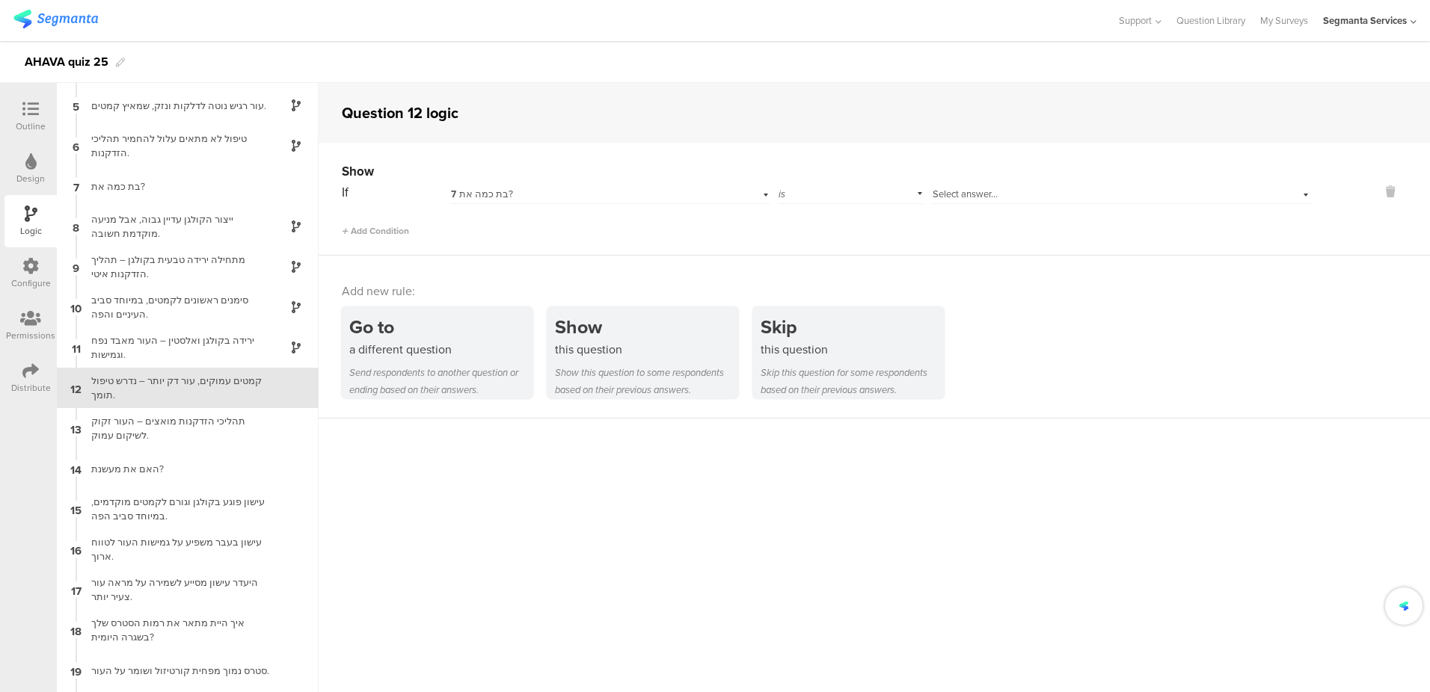
click at [993, 179] on div "Show" at bounding box center [826, 171] width 969 height 19
click at [987, 188] on span "Select answer..." at bounding box center [964, 194] width 65 height 14
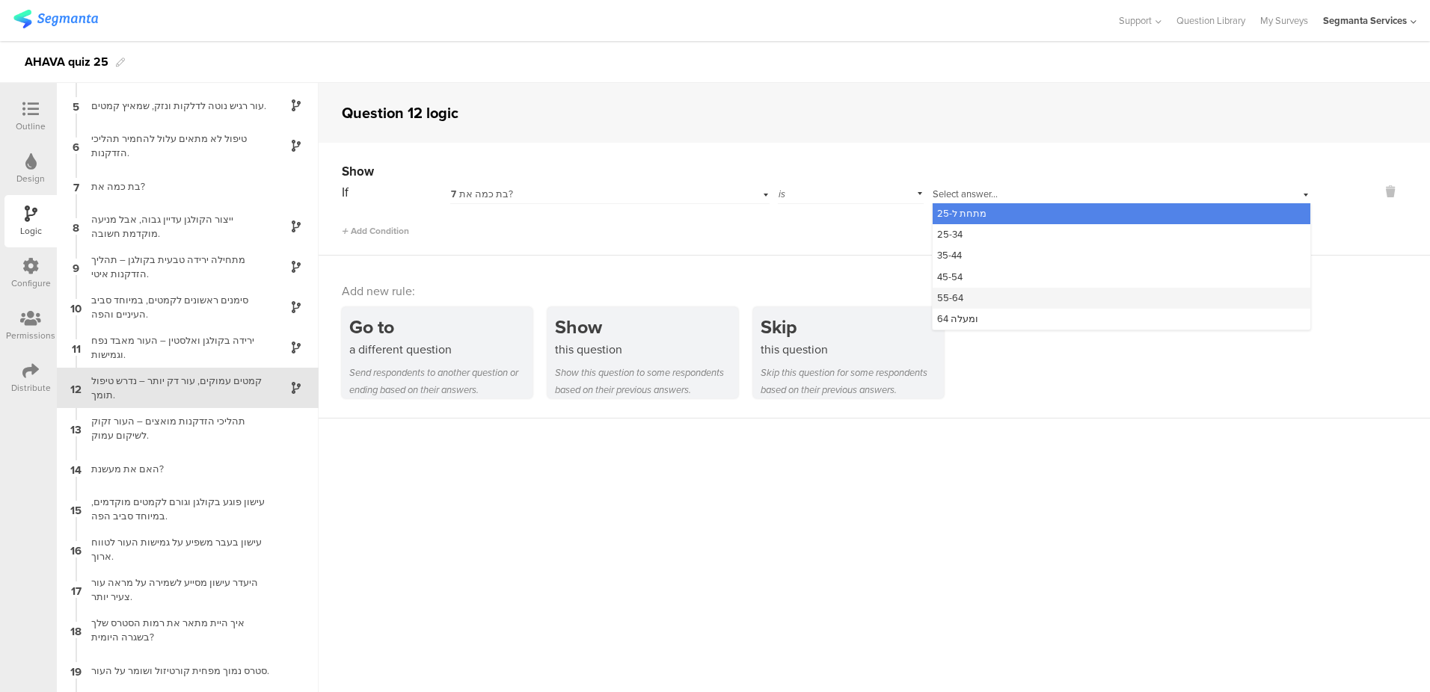
click at [986, 292] on div "55-64" at bounding box center [1121, 298] width 378 height 21
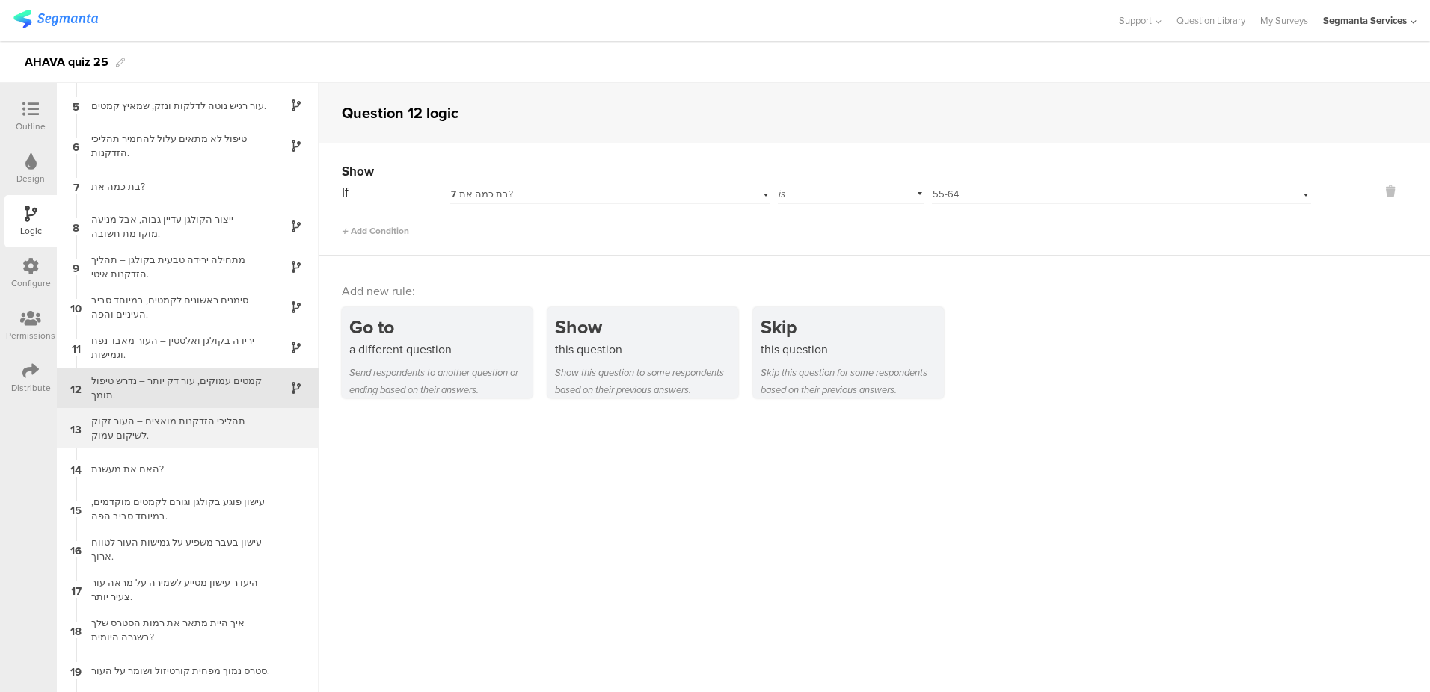
click at [208, 421] on div "תהליכי הזדקנות מואצים – העור זקוק לשיקום עמוק." at bounding box center [175, 428] width 187 height 28
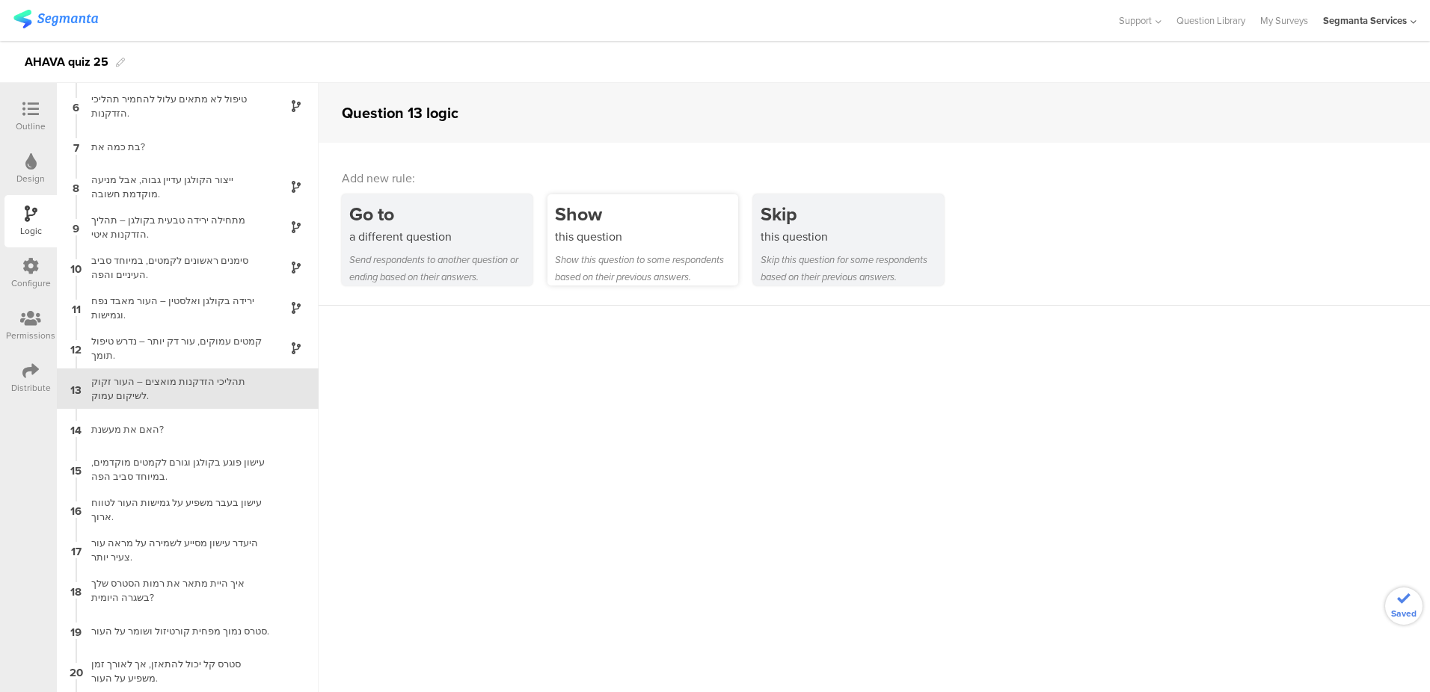
scroll to position [200, 0]
click at [687, 253] on div "Show this question to some respondents based on their previous answers." at bounding box center [646, 268] width 183 height 34
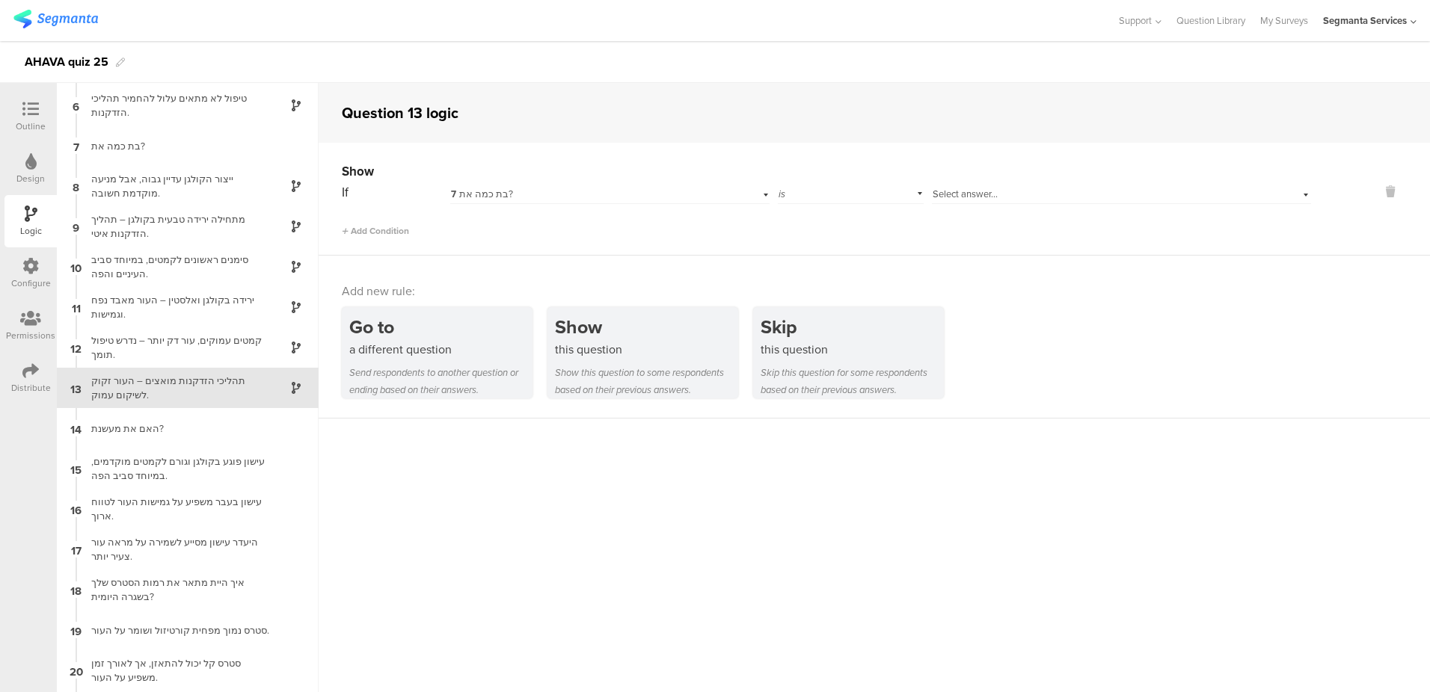
click at [1009, 191] on div "Select answer..." at bounding box center [1093, 194] width 323 height 13
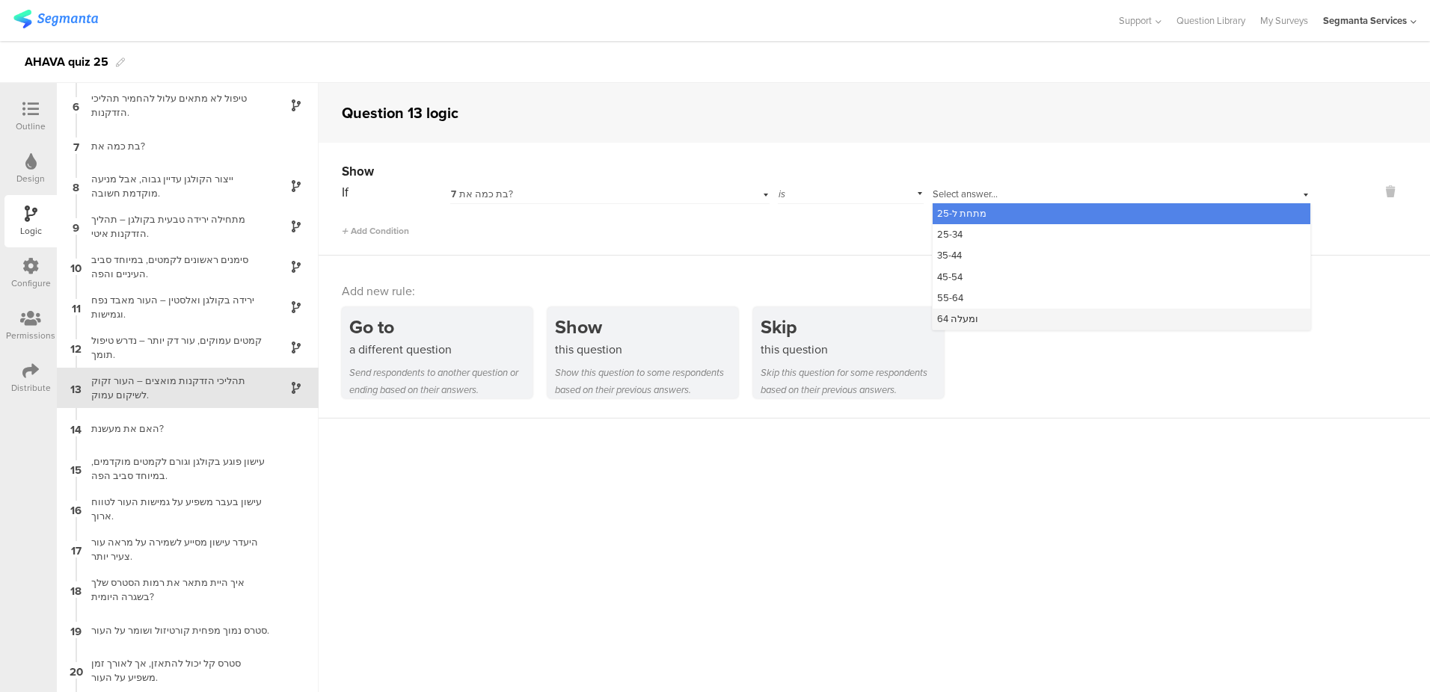
click at [992, 318] on div "64 ומעלה" at bounding box center [1121, 319] width 378 height 21
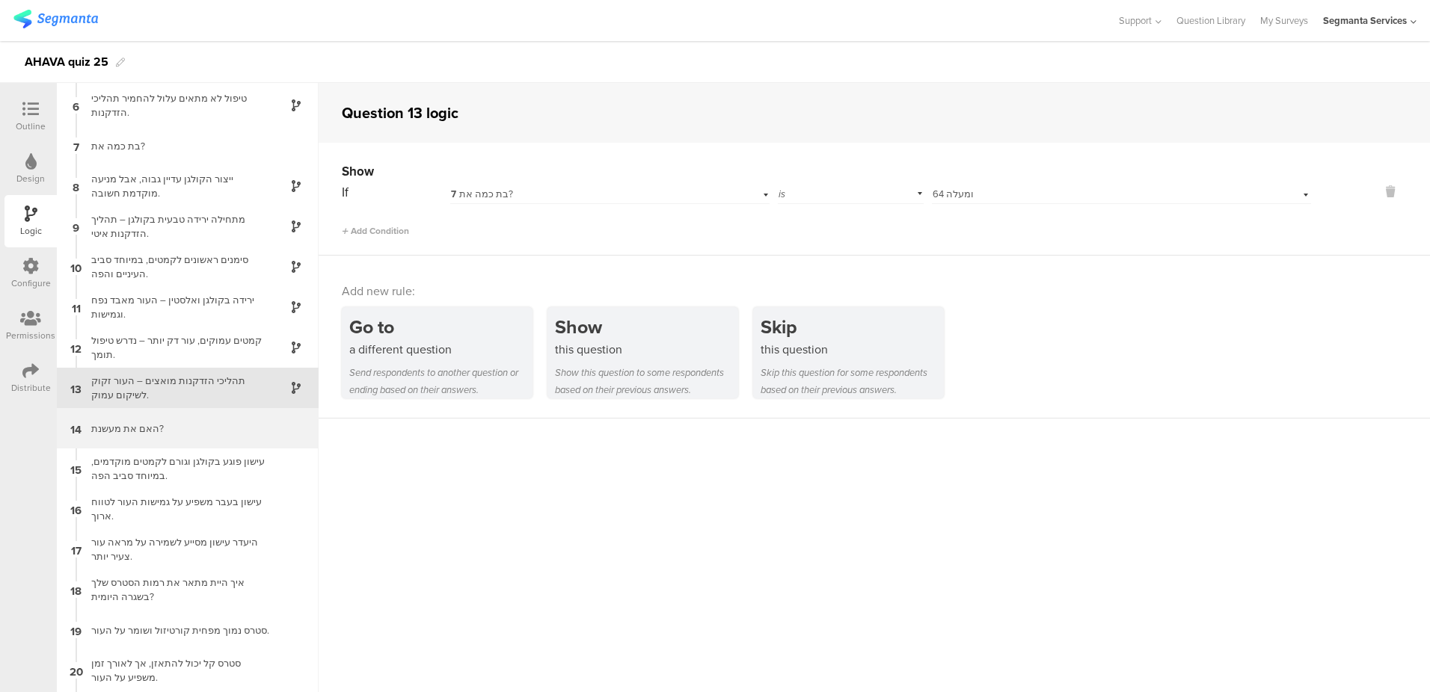
click at [146, 442] on div "14 האם את מעשנת?" at bounding box center [188, 428] width 262 height 40
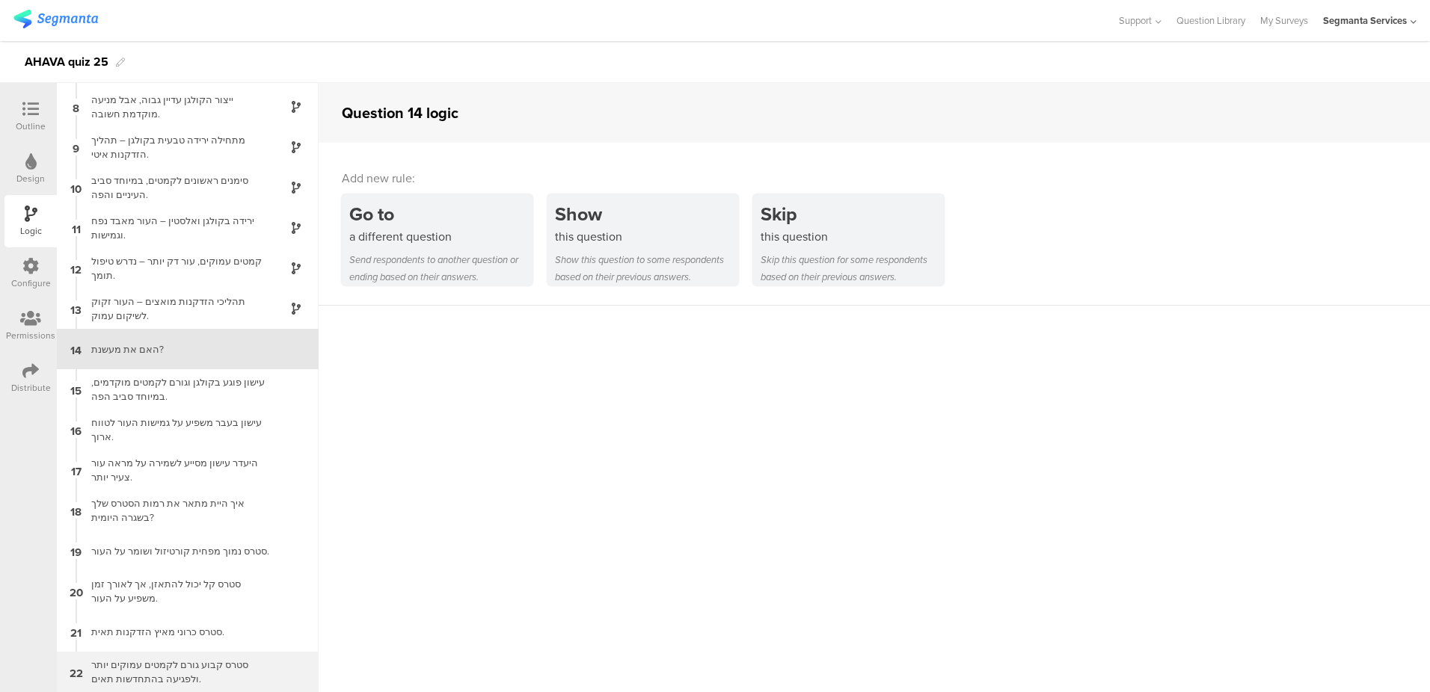
scroll to position [298, 0]
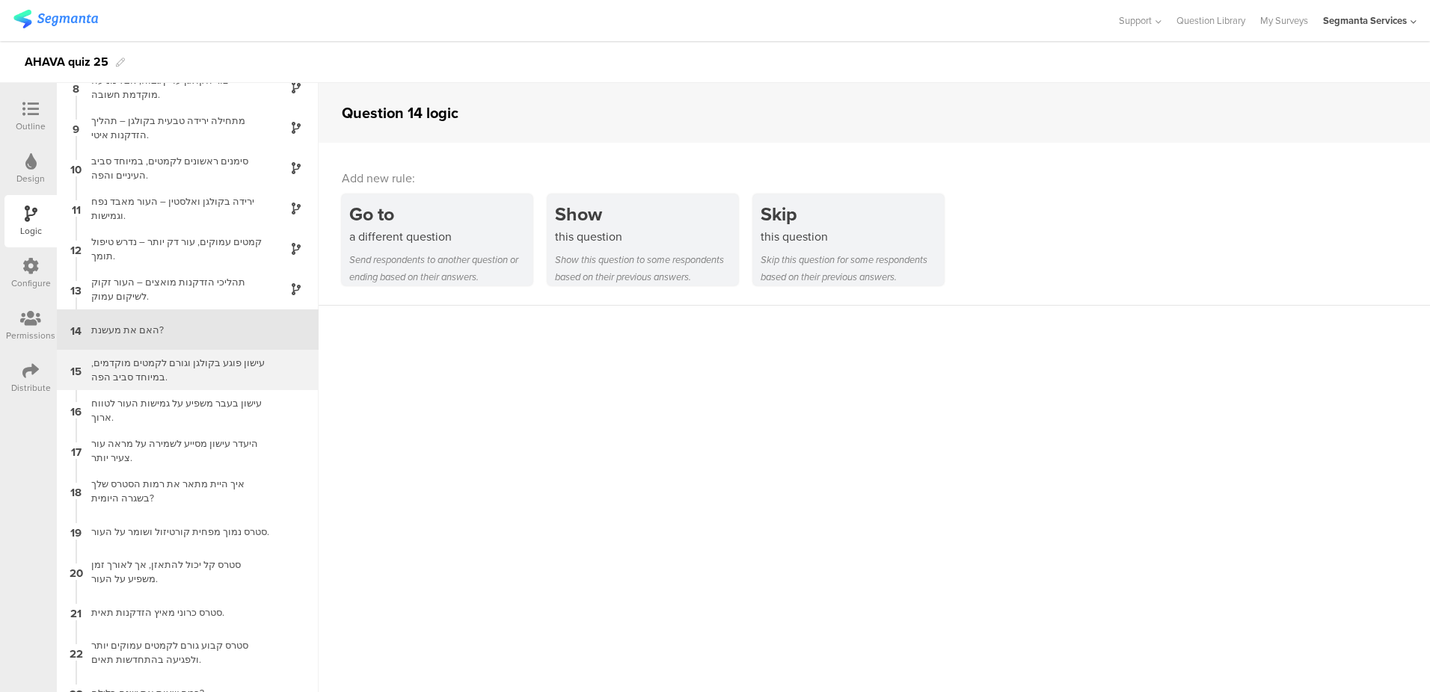
click at [188, 364] on div "עישון פוגע בקולגן וגורם לקמטים מוקדמים, במיוחד סביב הפה." at bounding box center [175, 370] width 187 height 28
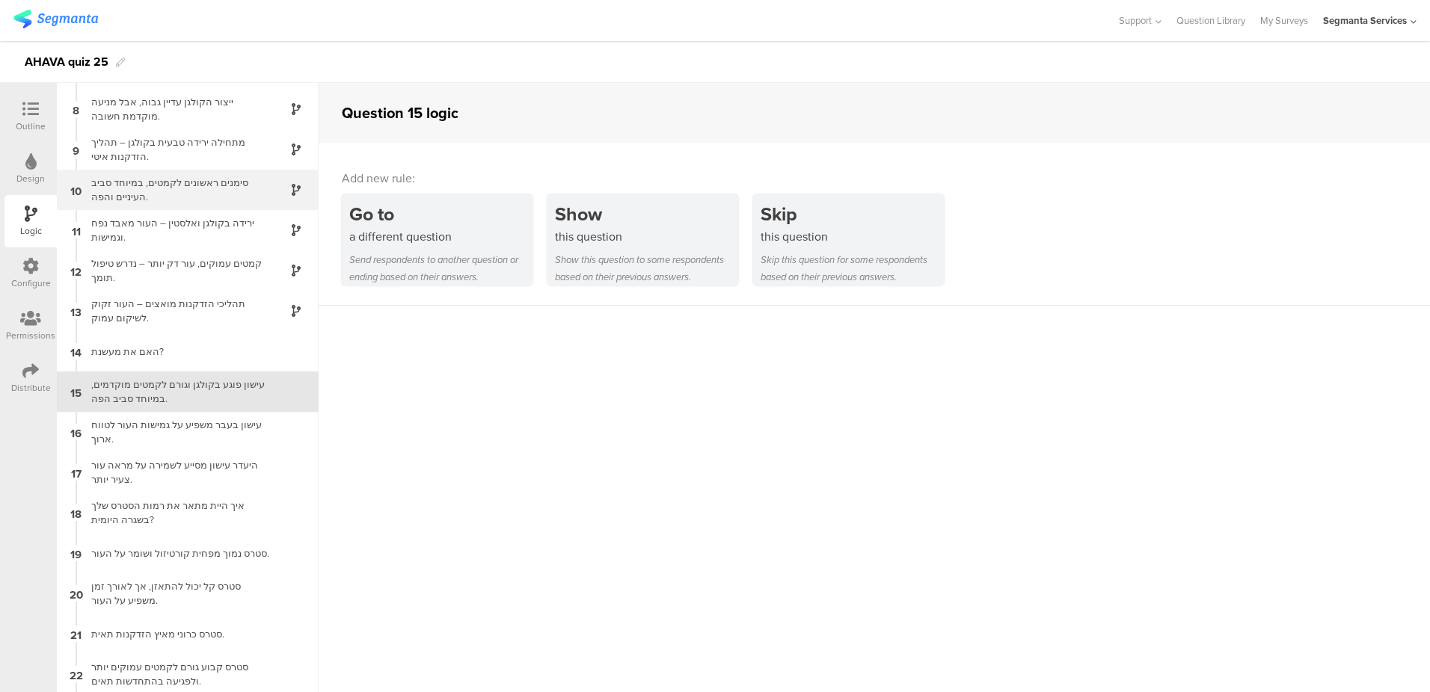
scroll to position [280, 0]
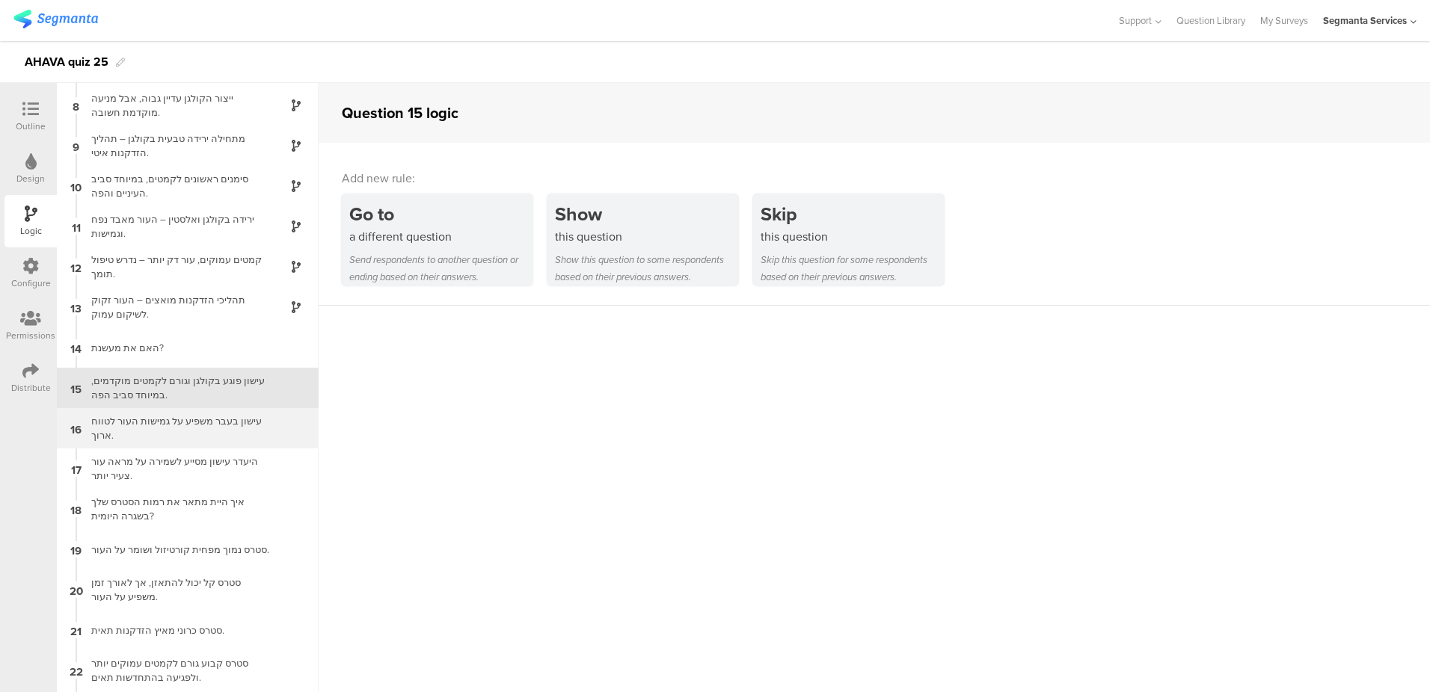
click at [195, 422] on div "עישון בעבר משפיע על גמישות העור לטווח ארוך." at bounding box center [175, 428] width 187 height 28
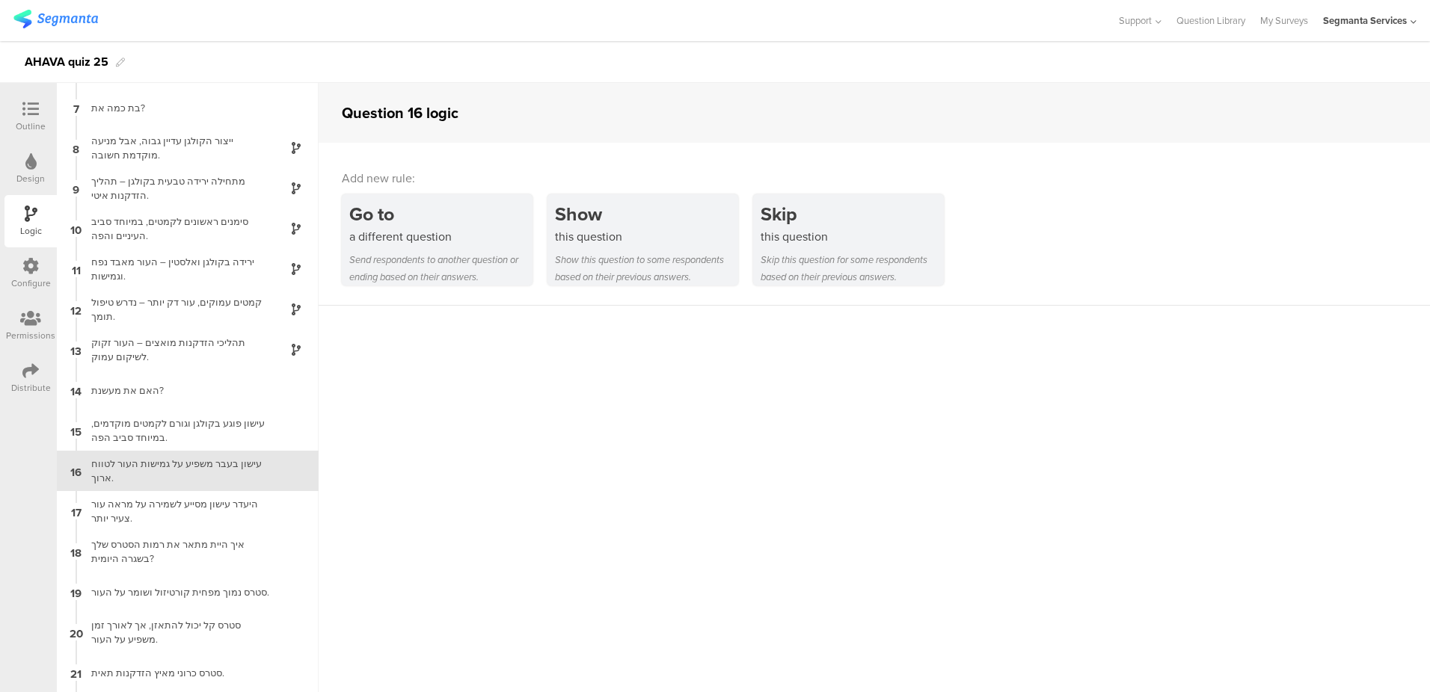
scroll to position [321, 0]
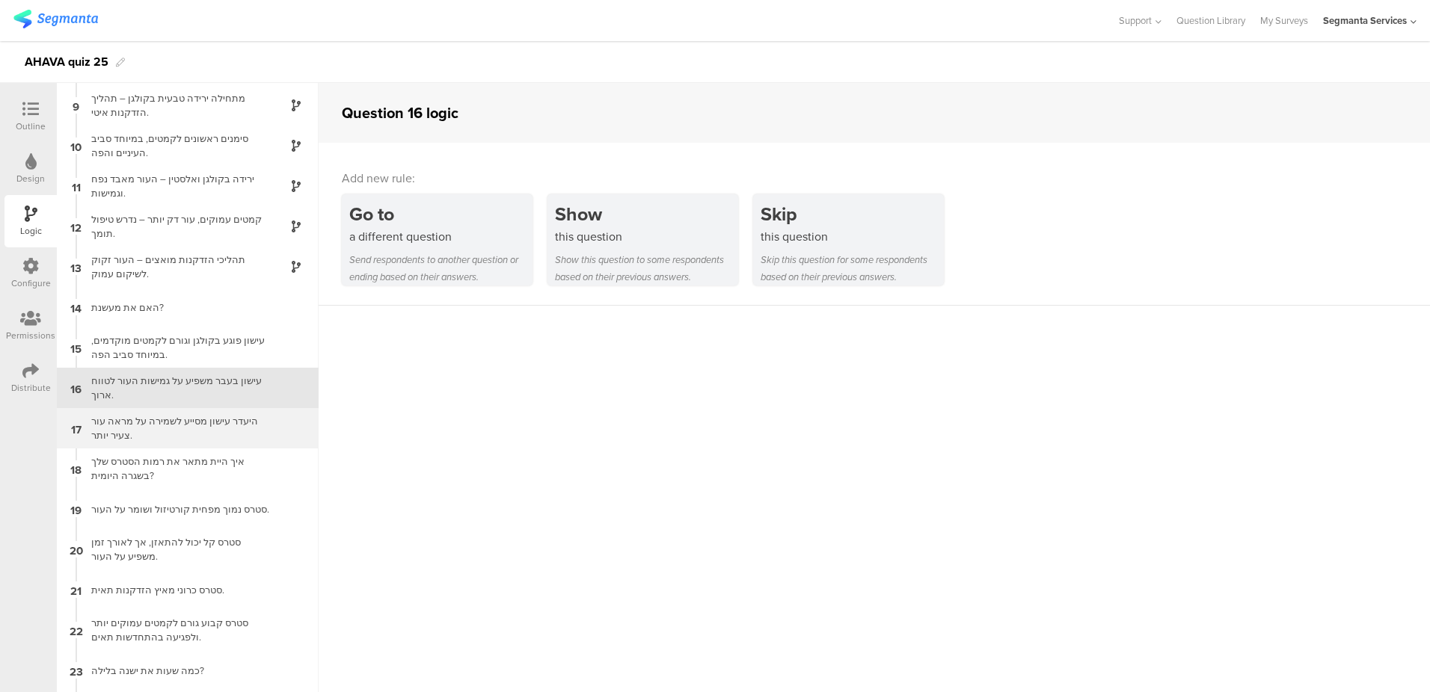
click at [198, 432] on div "היעדר עישון מסייע לשמירה על מראה עור צעיר יותר." at bounding box center [175, 428] width 187 height 28
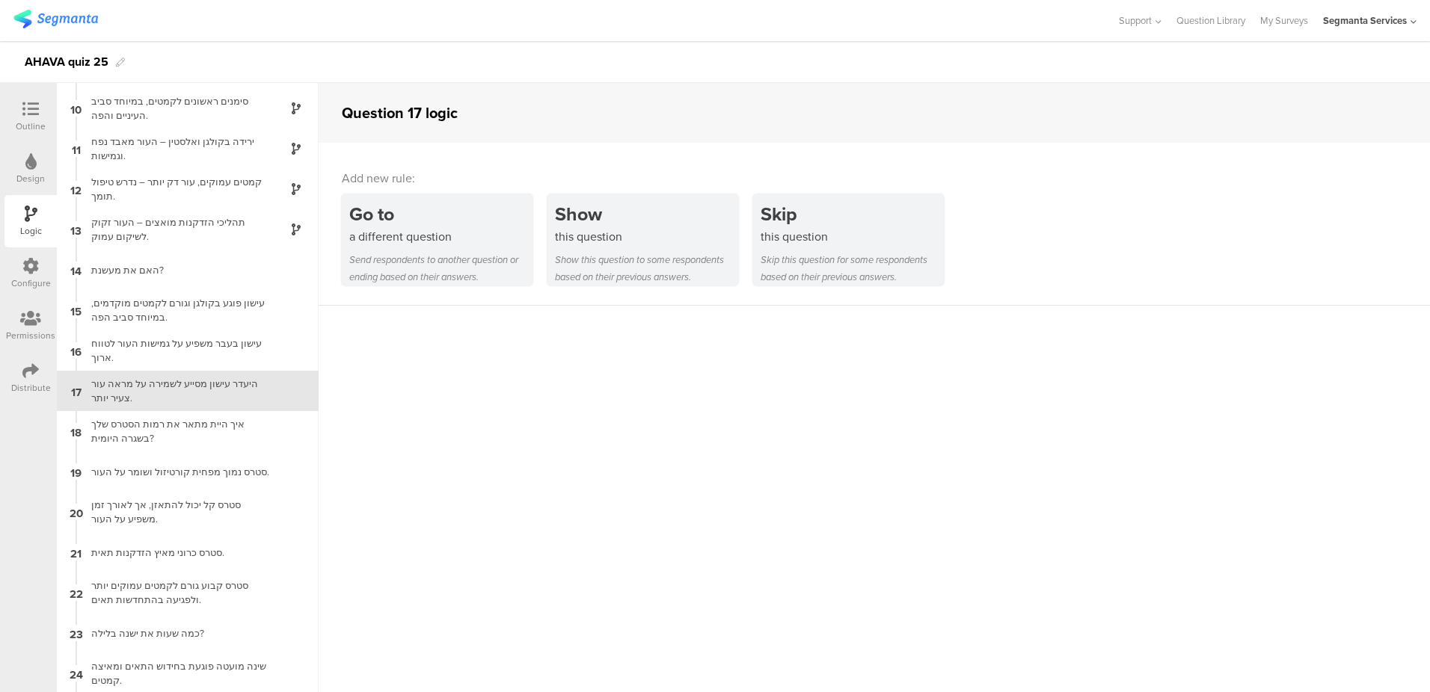
scroll to position [361, 0]
click at [150, 307] on div "עישון פוגע בקולגן וגורם לקמטים מוקדמים, במיוחד סביב הפה." at bounding box center [175, 307] width 187 height 28
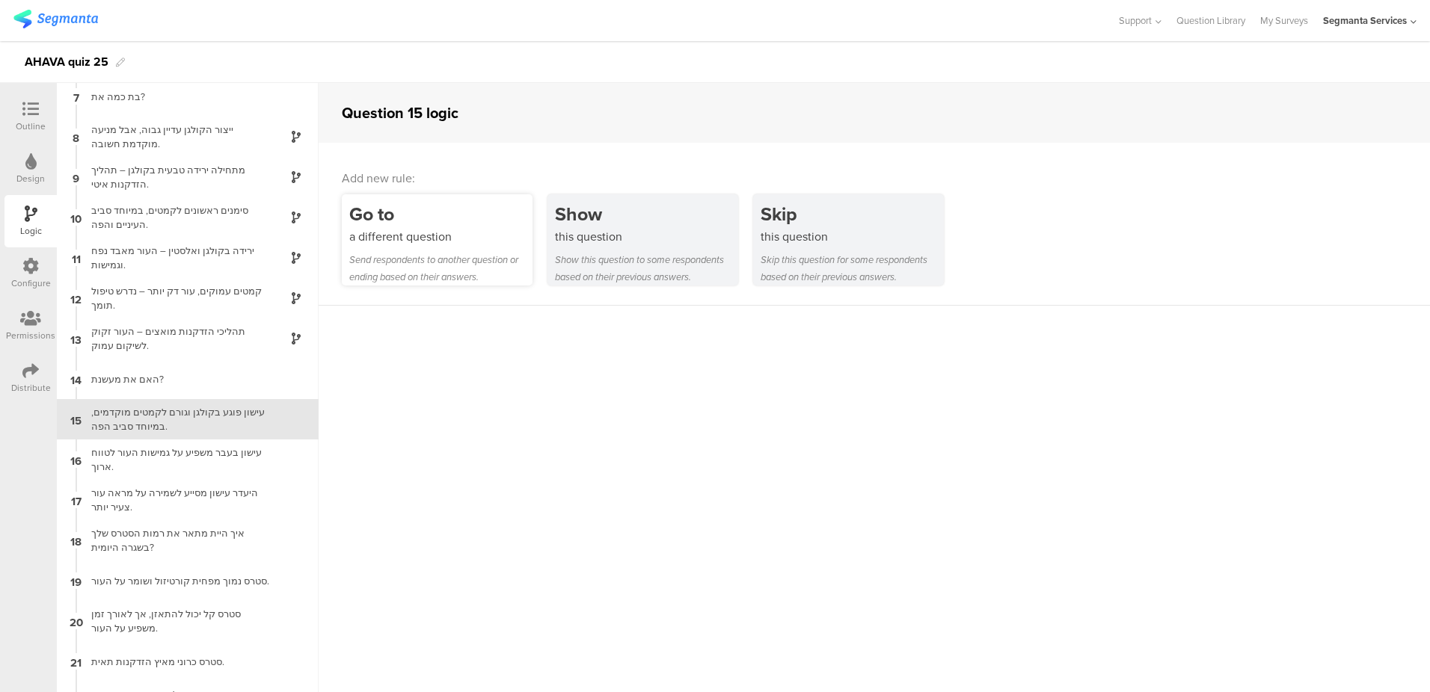
scroll to position [280, 0]
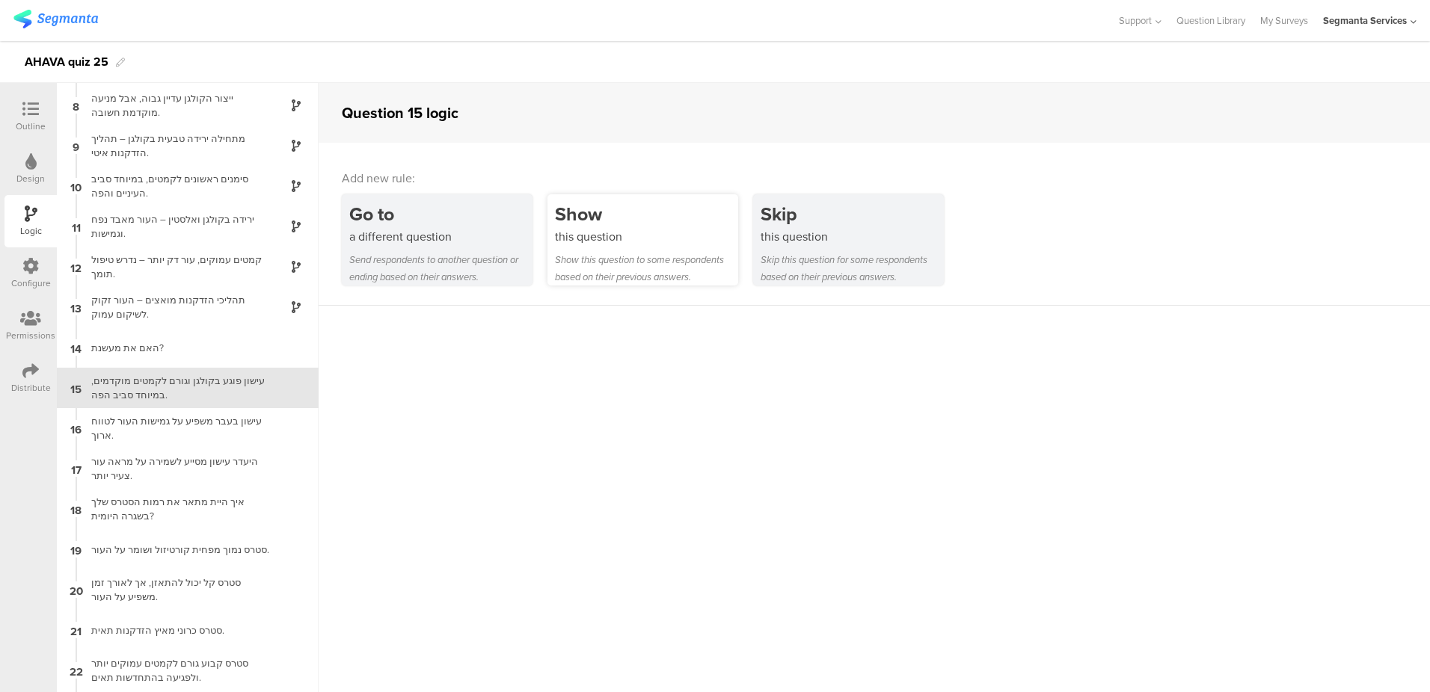
click at [630, 218] on div "Show" at bounding box center [646, 214] width 183 height 28
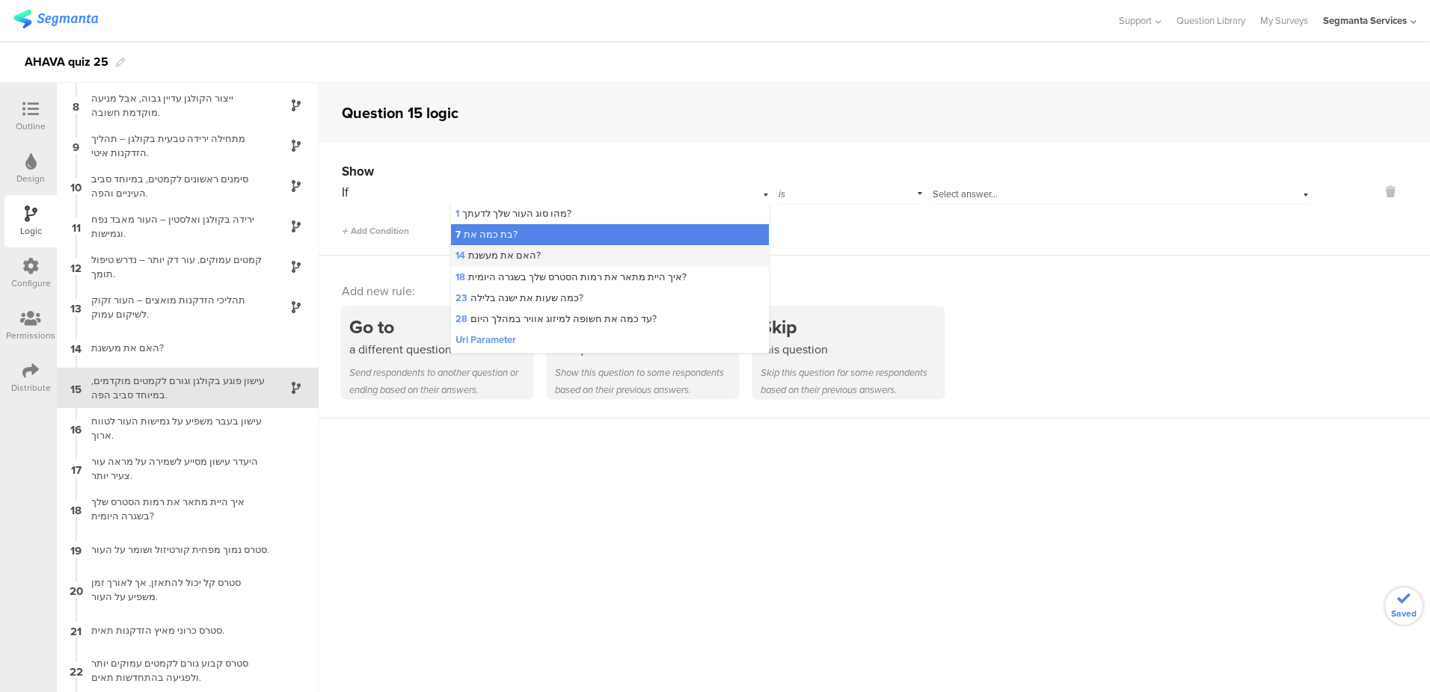
click at [578, 247] on div "14 האם את מעשנת?" at bounding box center [610, 255] width 319 height 21
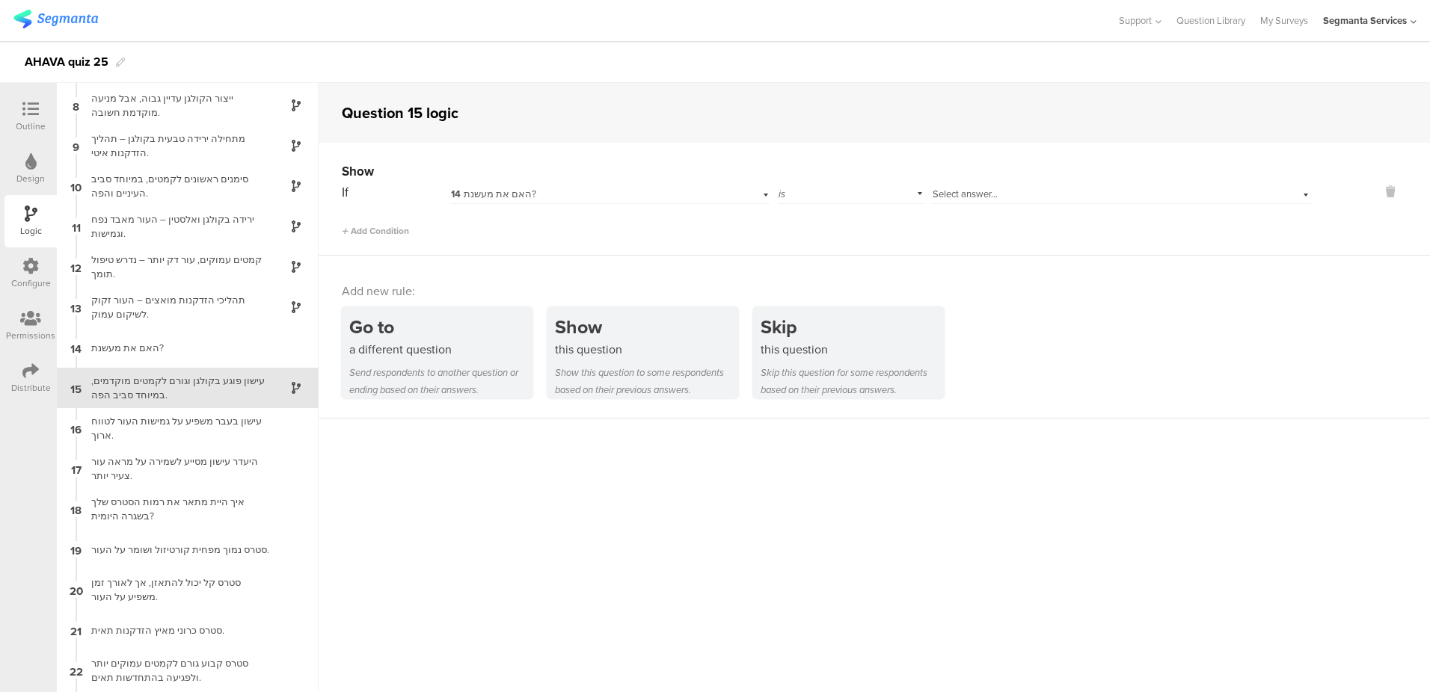
click at [962, 192] on span "Select answer..." at bounding box center [964, 194] width 65 height 14
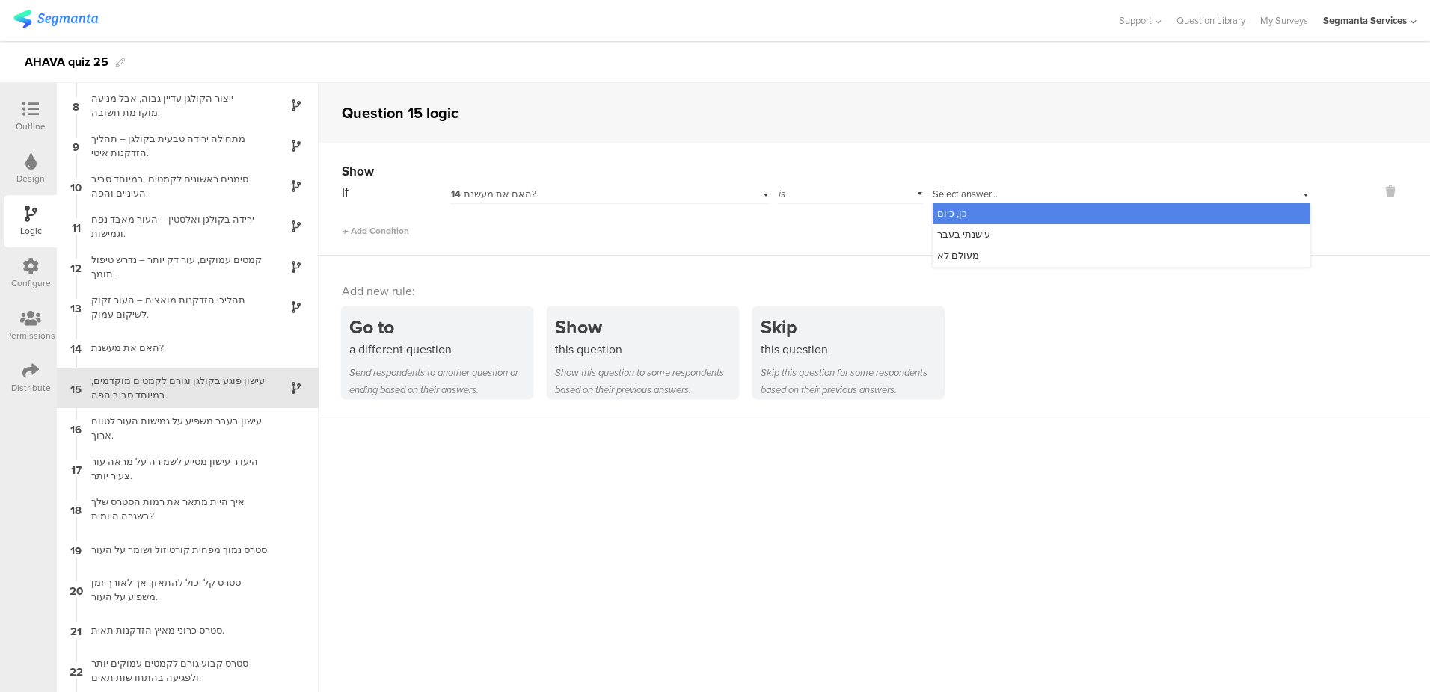
click at [969, 211] on div "כן, כיום" at bounding box center [1121, 213] width 378 height 21
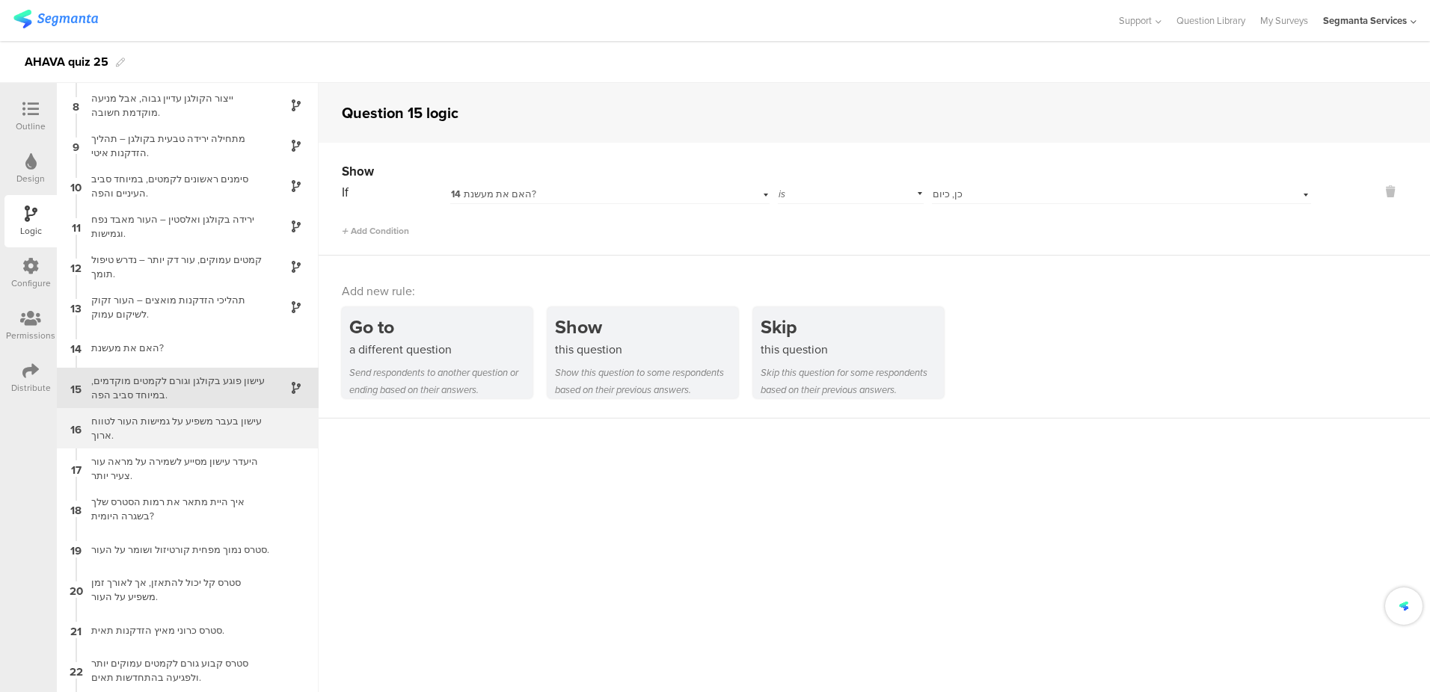
click at [230, 434] on div "עישון בעבר משפיע על גמישות העור לטווח ארוך." at bounding box center [175, 428] width 187 height 28
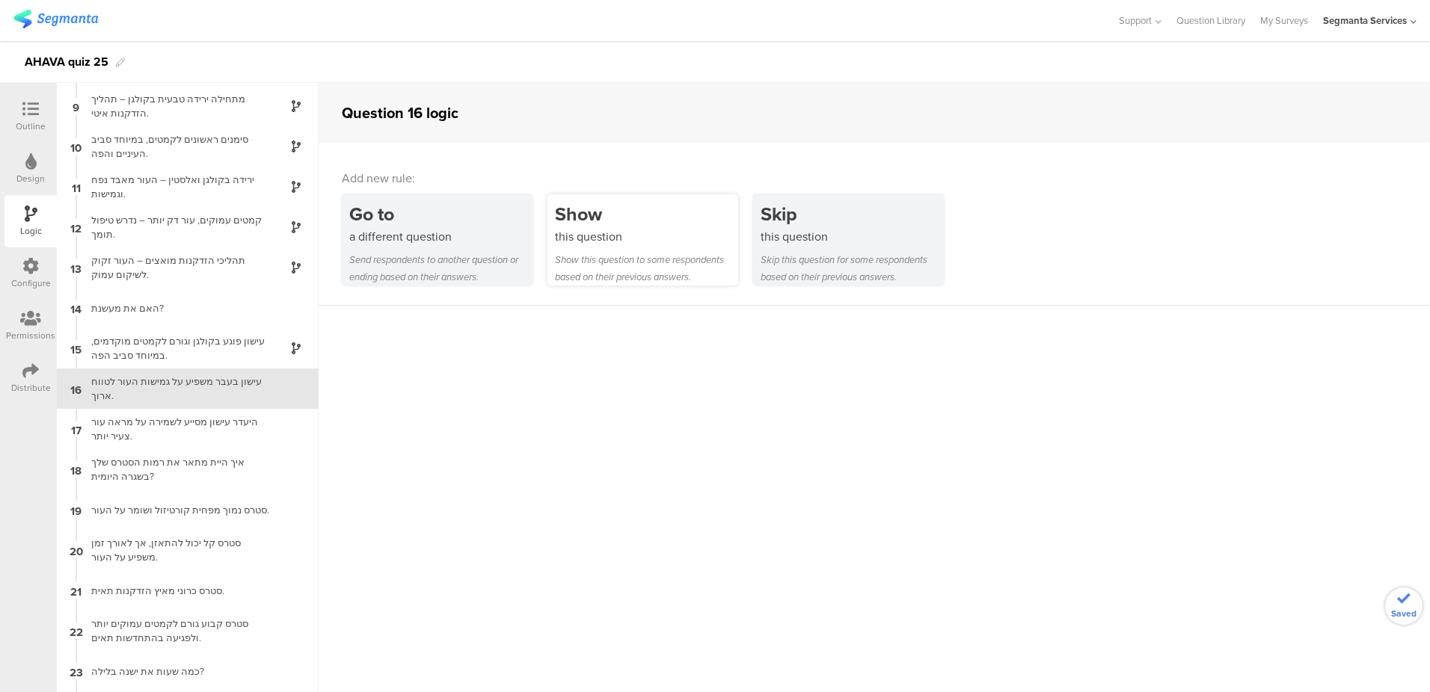
scroll to position [321, 0]
click at [683, 248] on div "Show this question Show this question to some respondents based on their previo…" at bounding box center [642, 239] width 191 height 91
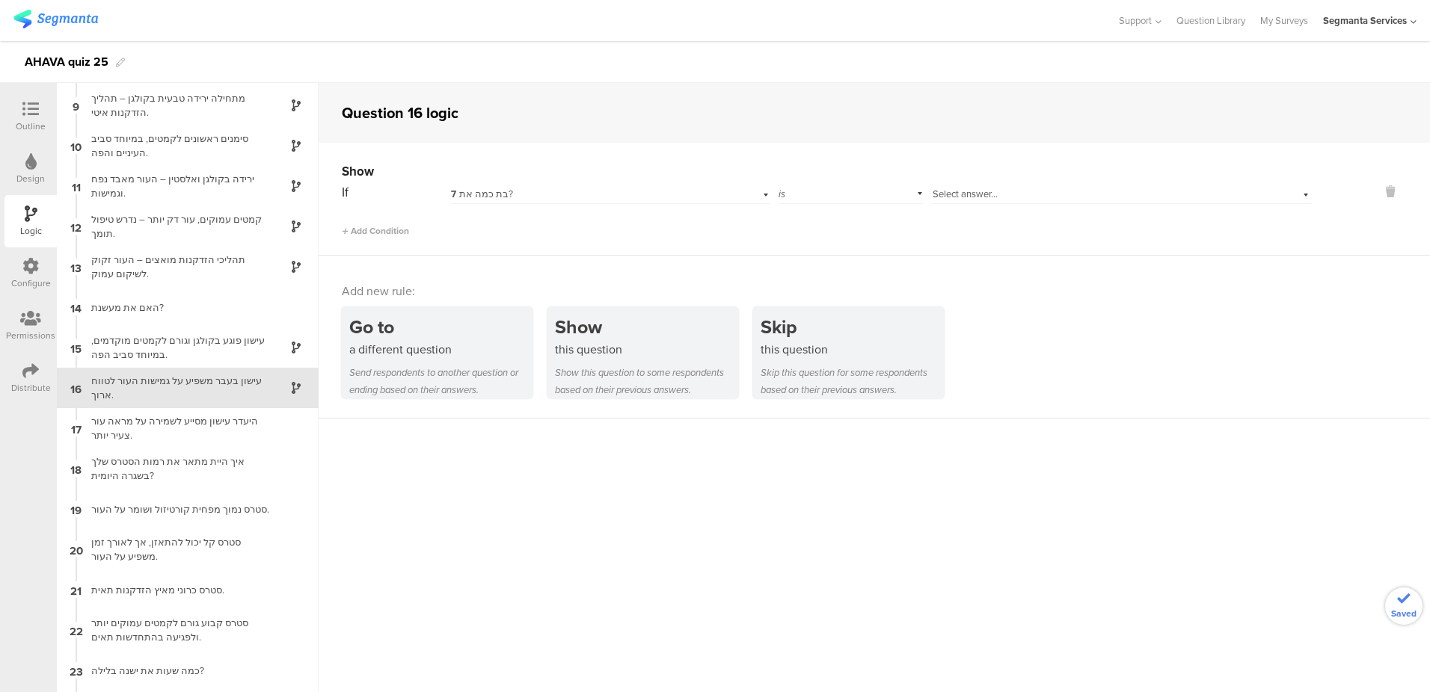
drag, startPoint x: 574, startPoint y: 192, endPoint x: 574, endPoint y: 182, distance: 9.7
click at [574, 182] on div "7 בת כמה את?" at bounding box center [610, 192] width 320 height 23
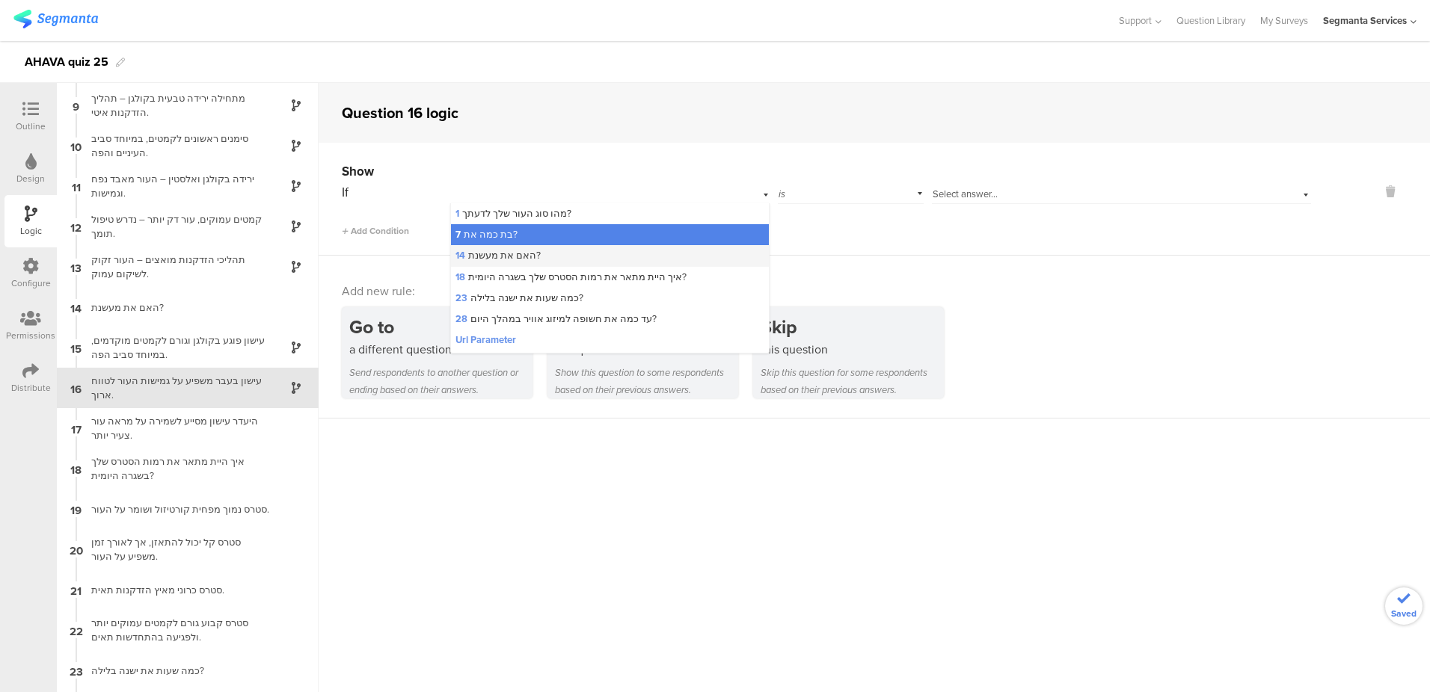
click at [582, 258] on div "14 האם את מעשנת?" at bounding box center [610, 255] width 319 height 21
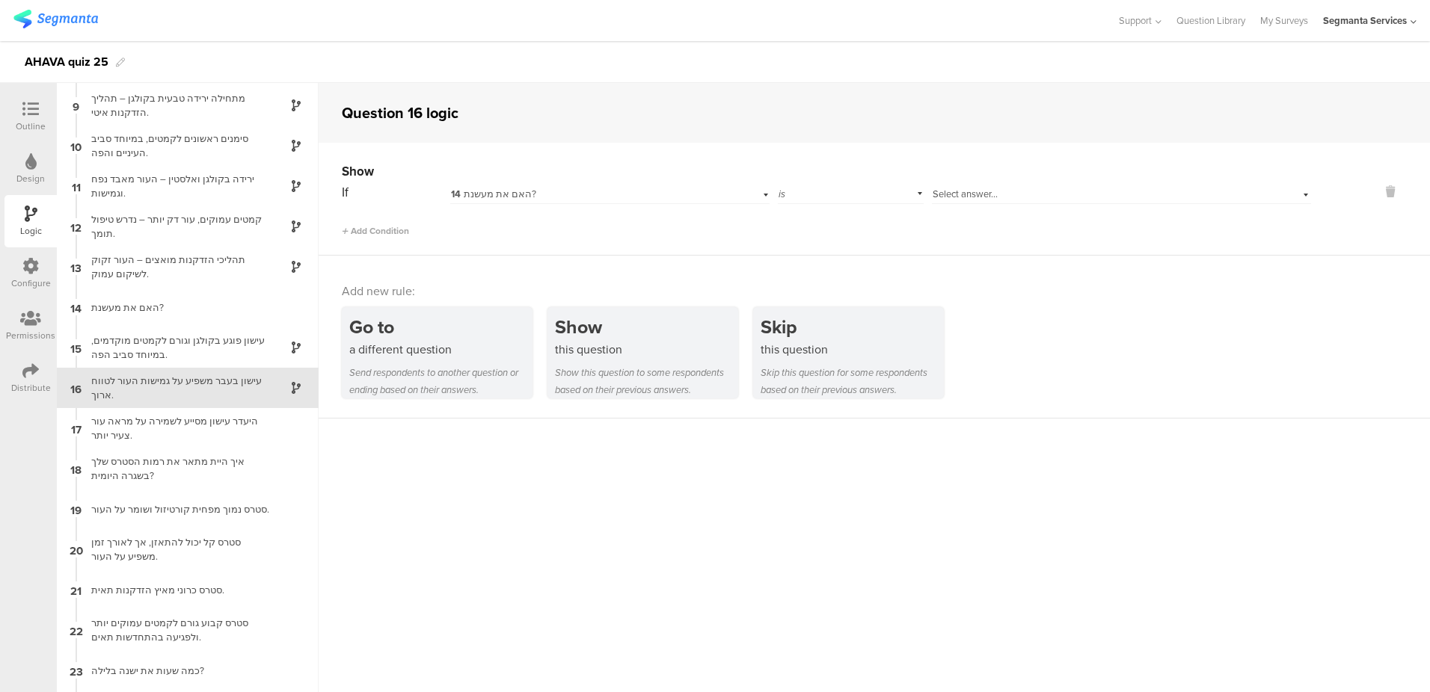
click at [967, 191] on span "Select answer..." at bounding box center [964, 194] width 65 height 14
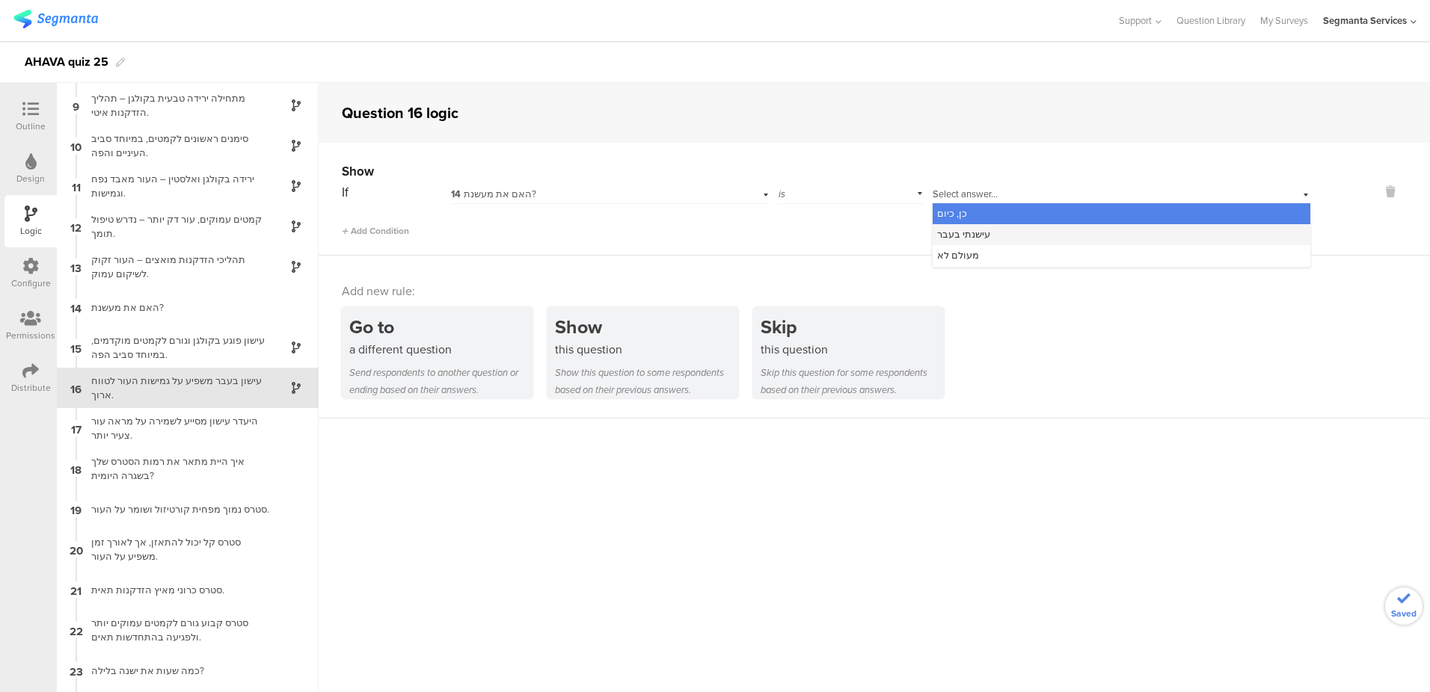
click at [965, 240] on span "עישנתי בעבר" at bounding box center [963, 234] width 53 height 14
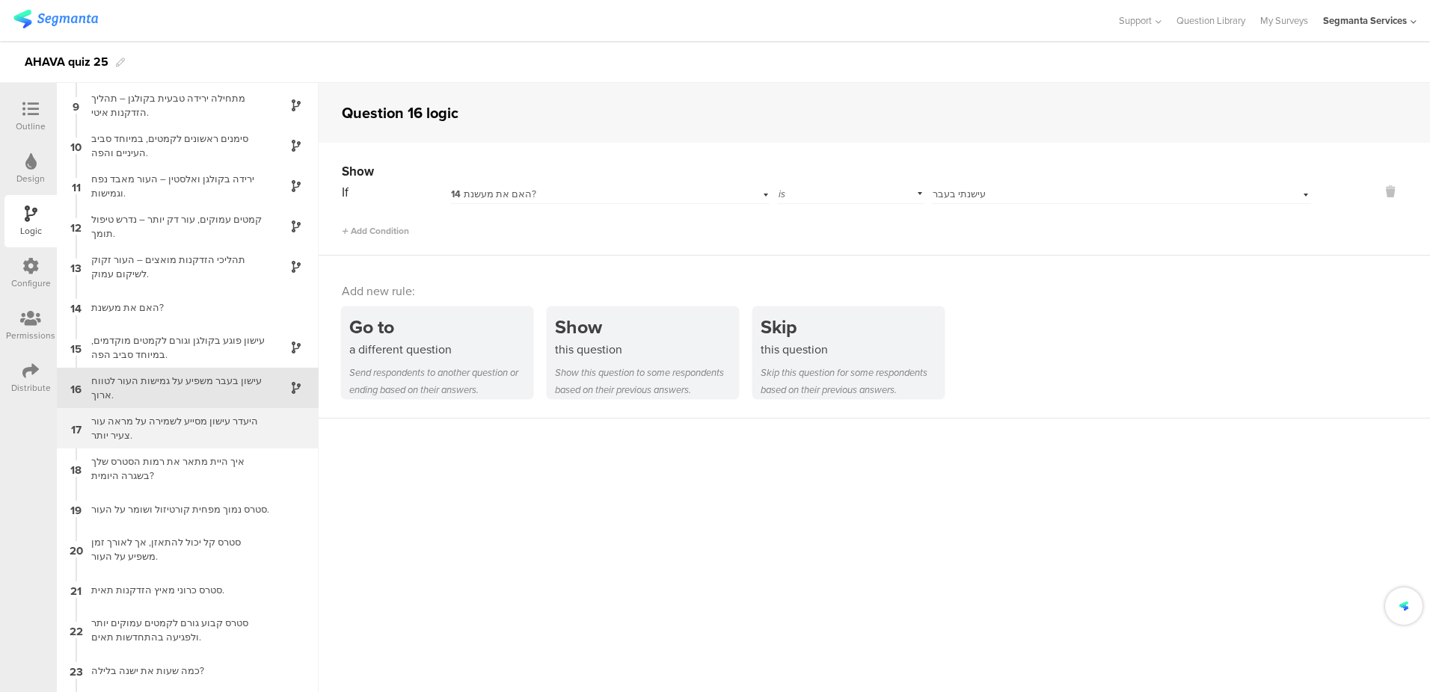
click at [195, 420] on div "היעדר עישון מסייע לשמירה על מראה עור צעיר יותר." at bounding box center [175, 428] width 187 height 28
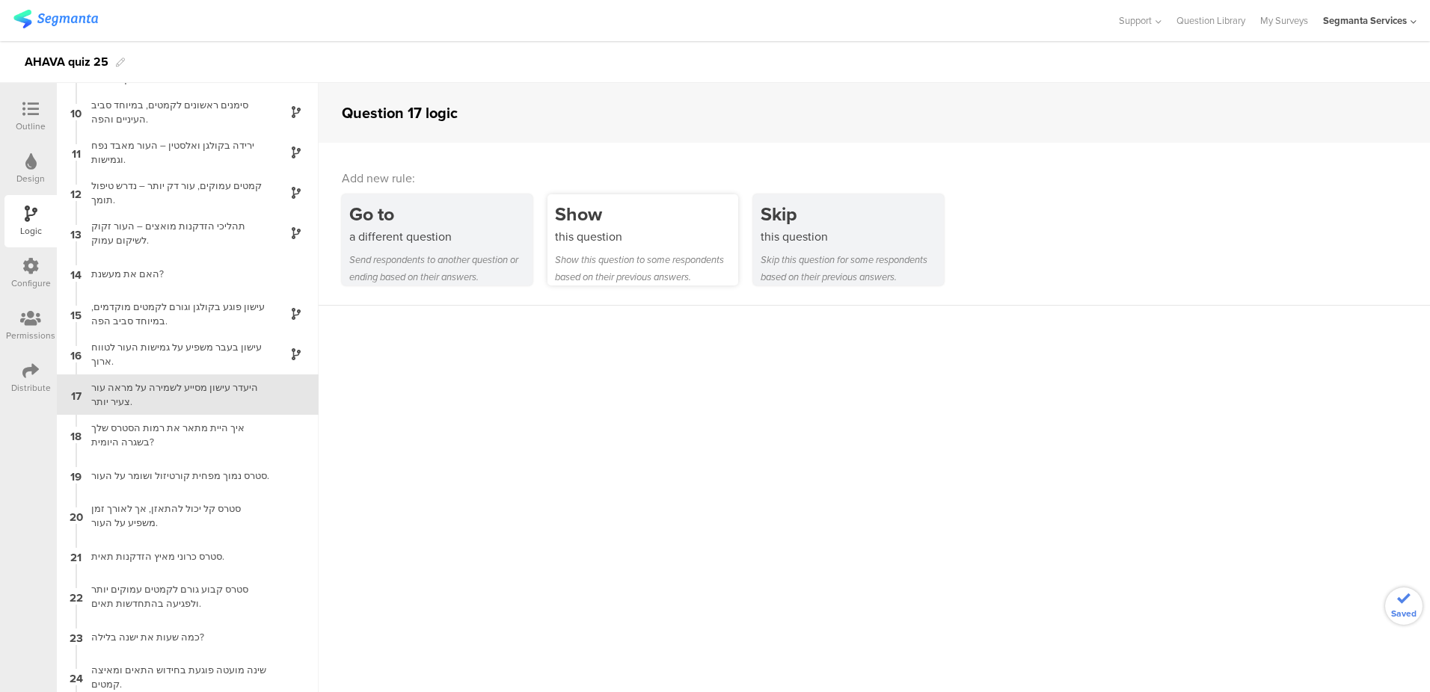
scroll to position [361, 0]
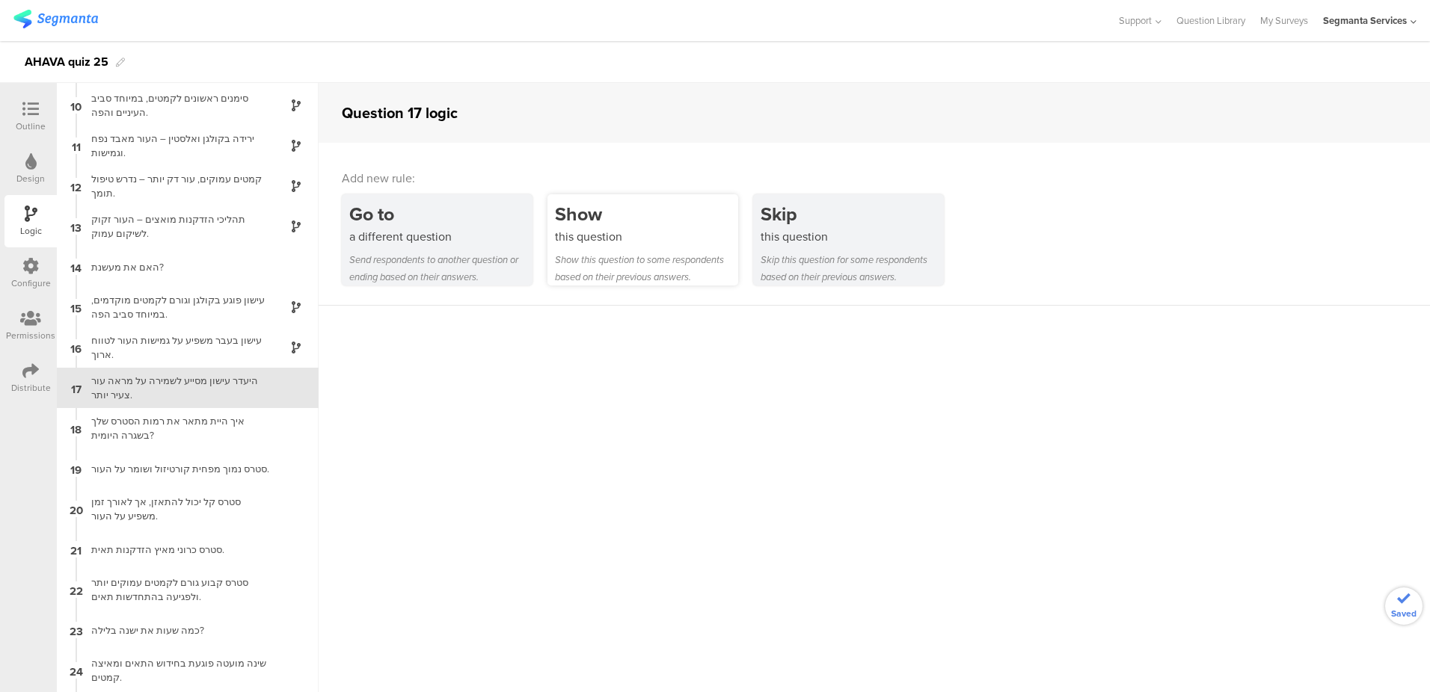
click at [658, 231] on div "this question" at bounding box center [646, 236] width 183 height 17
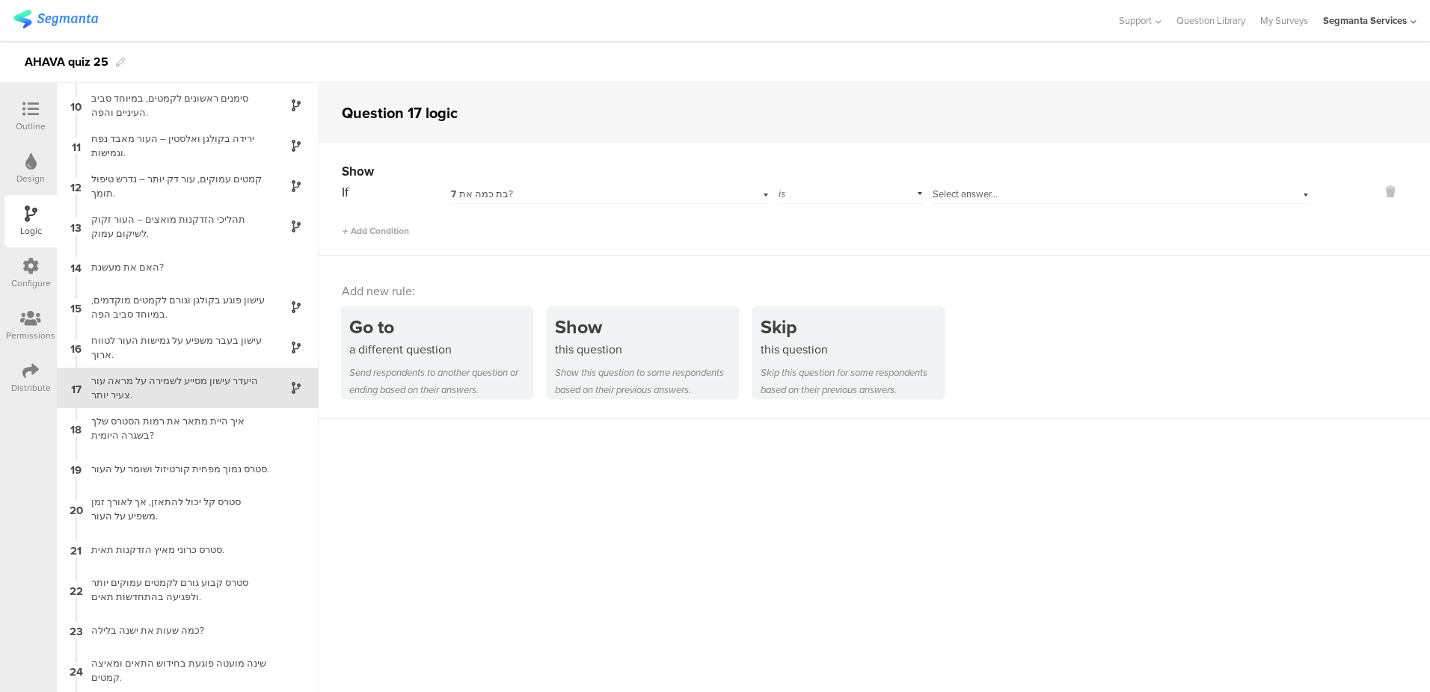
click at [640, 202] on div "7 בת כמה את?" at bounding box center [610, 192] width 320 height 23
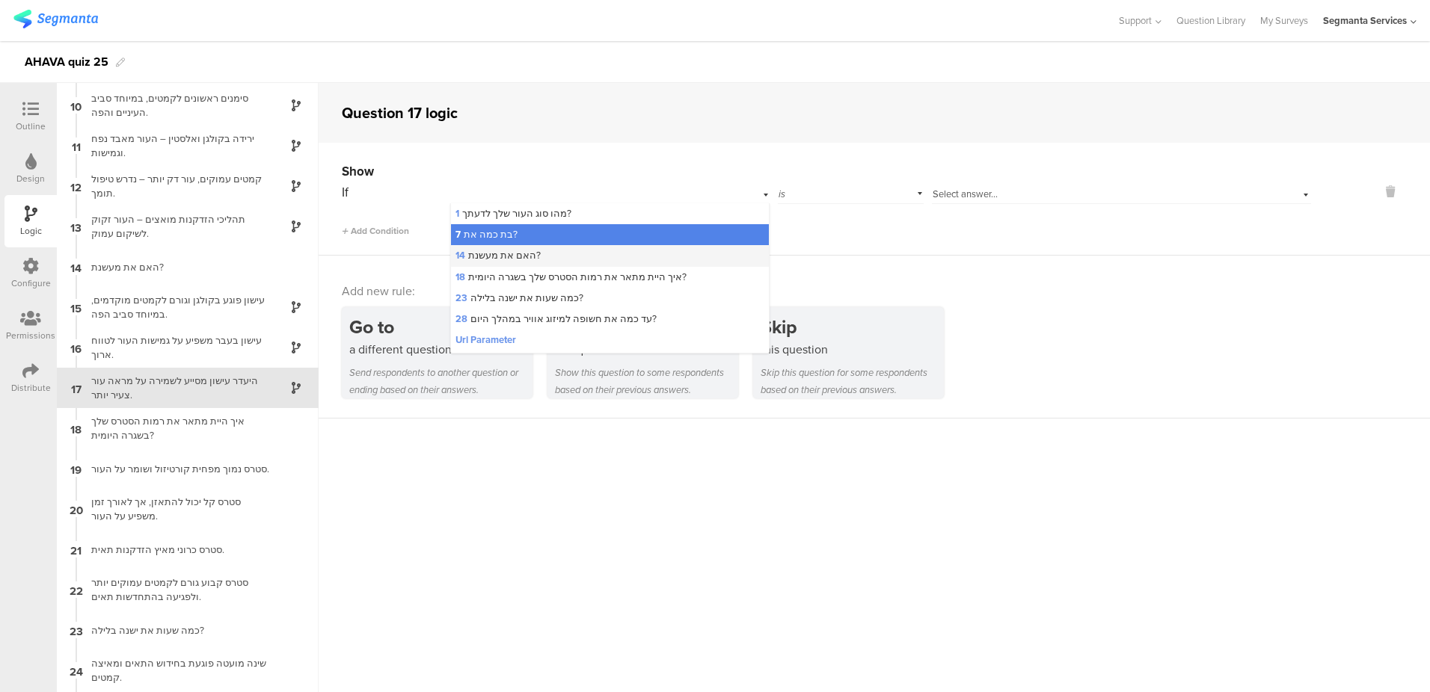
click at [636, 255] on div "14 האם את מעשנת?" at bounding box center [610, 255] width 319 height 21
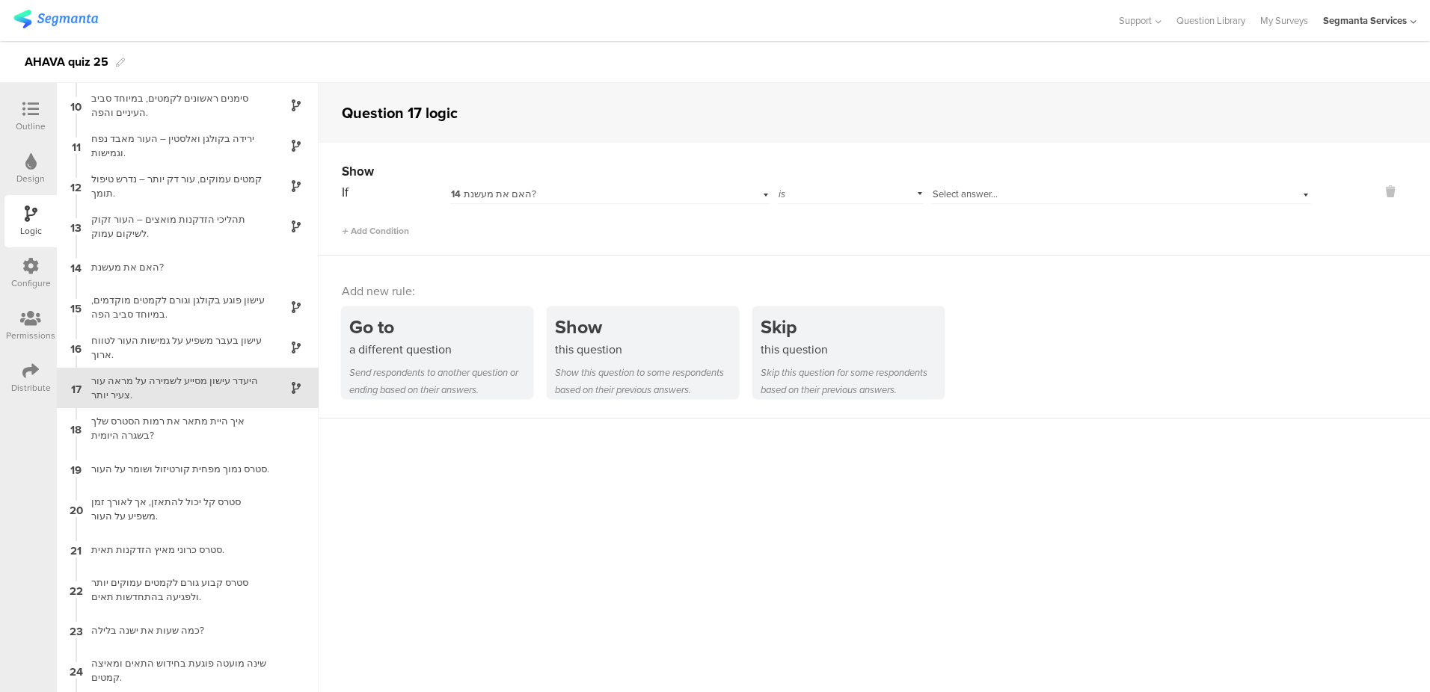
click at [967, 188] on span "Select answer..." at bounding box center [964, 194] width 65 height 14
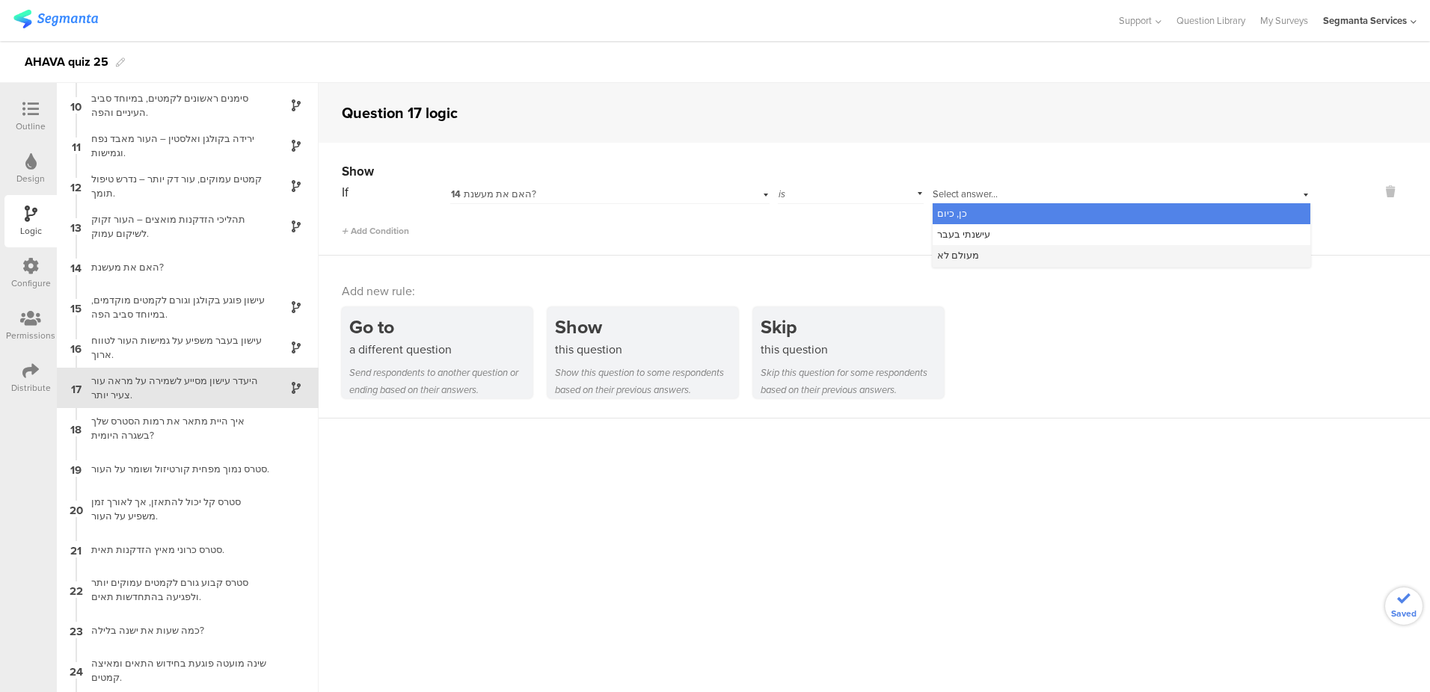
click at [974, 258] on div "מעולם לא" at bounding box center [1121, 255] width 378 height 21
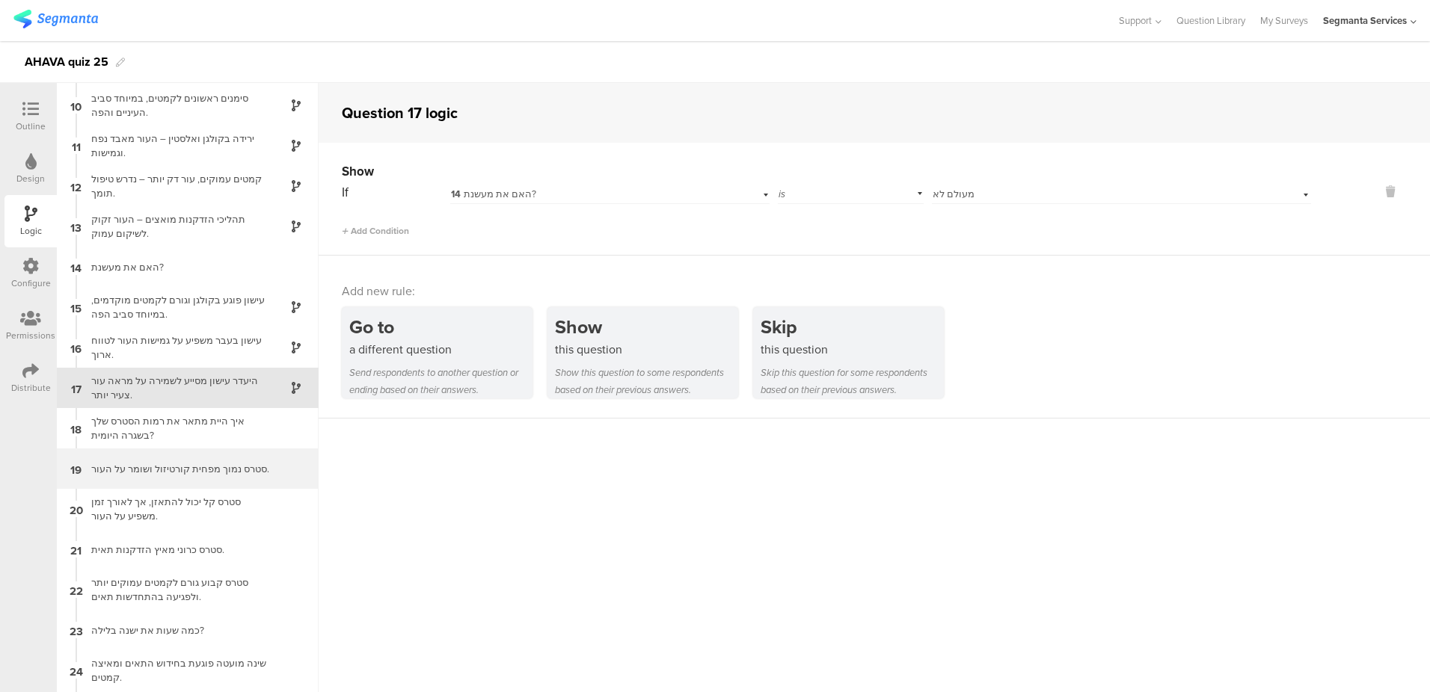
click at [125, 462] on div "סטרס נמוך מפחית קורטיזול ושומר על העור." at bounding box center [175, 469] width 187 height 14
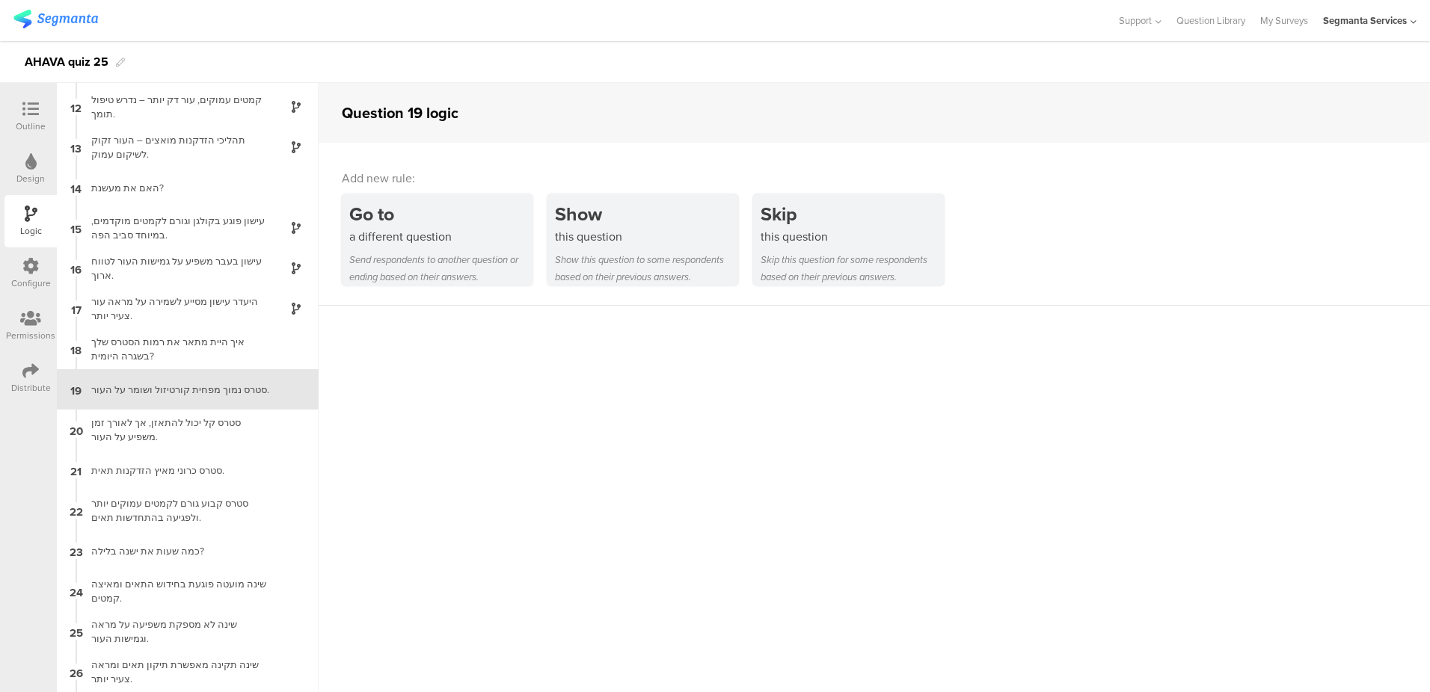
scroll to position [442, 0]
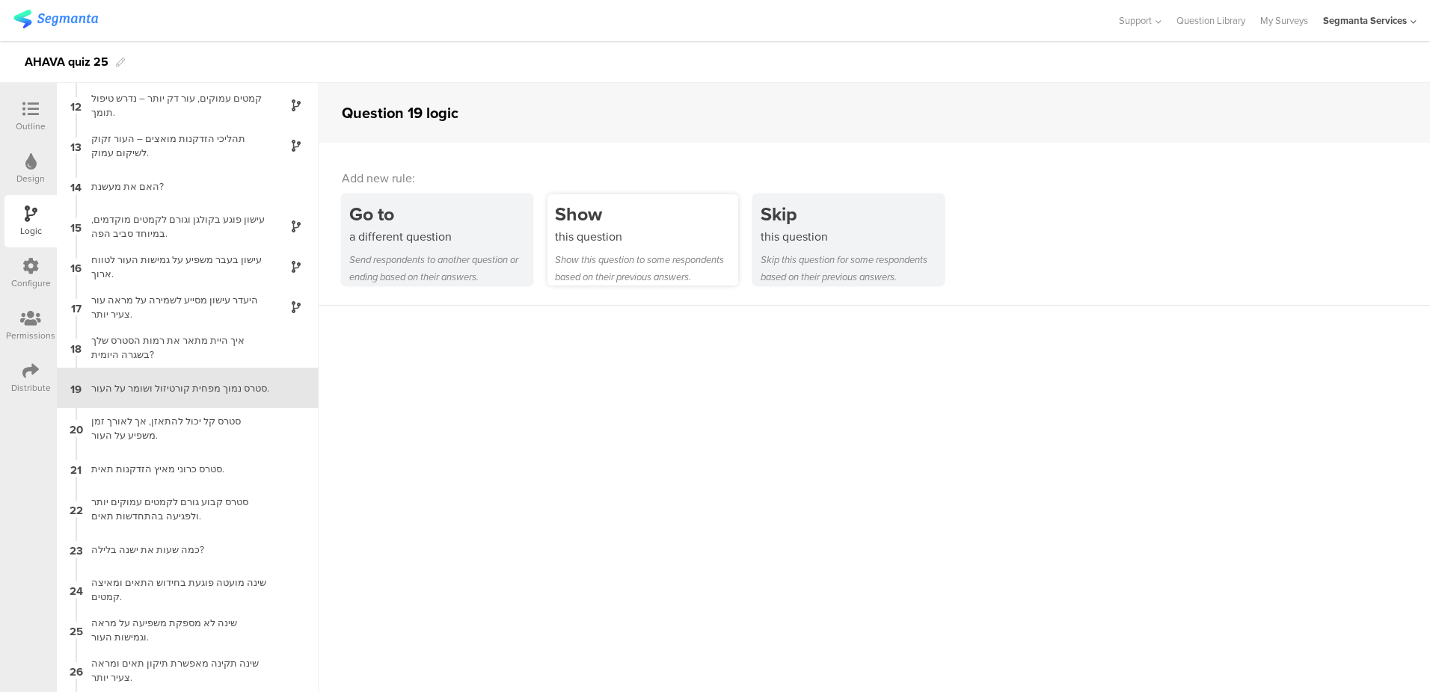
click at [594, 221] on div "Show" at bounding box center [646, 214] width 183 height 28
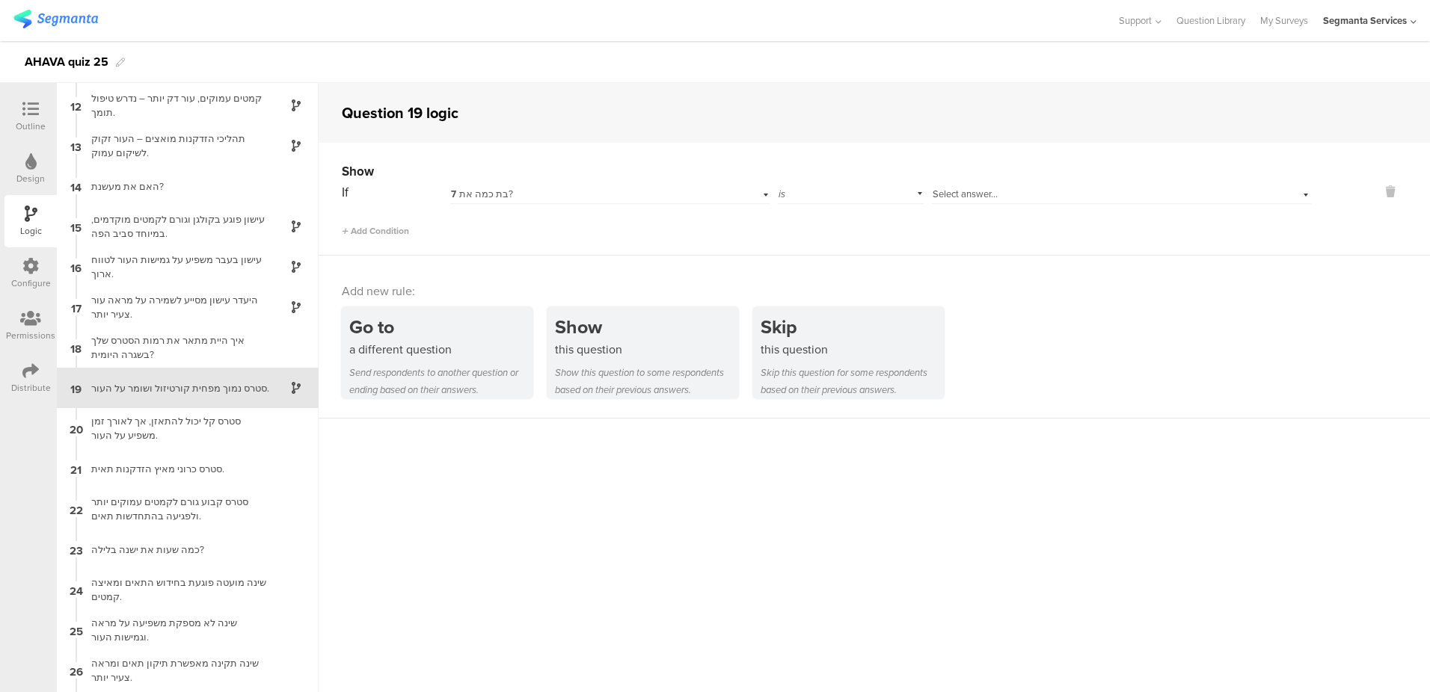
click at [660, 195] on div "7 בת כמה את?" at bounding box center [586, 194] width 270 height 13
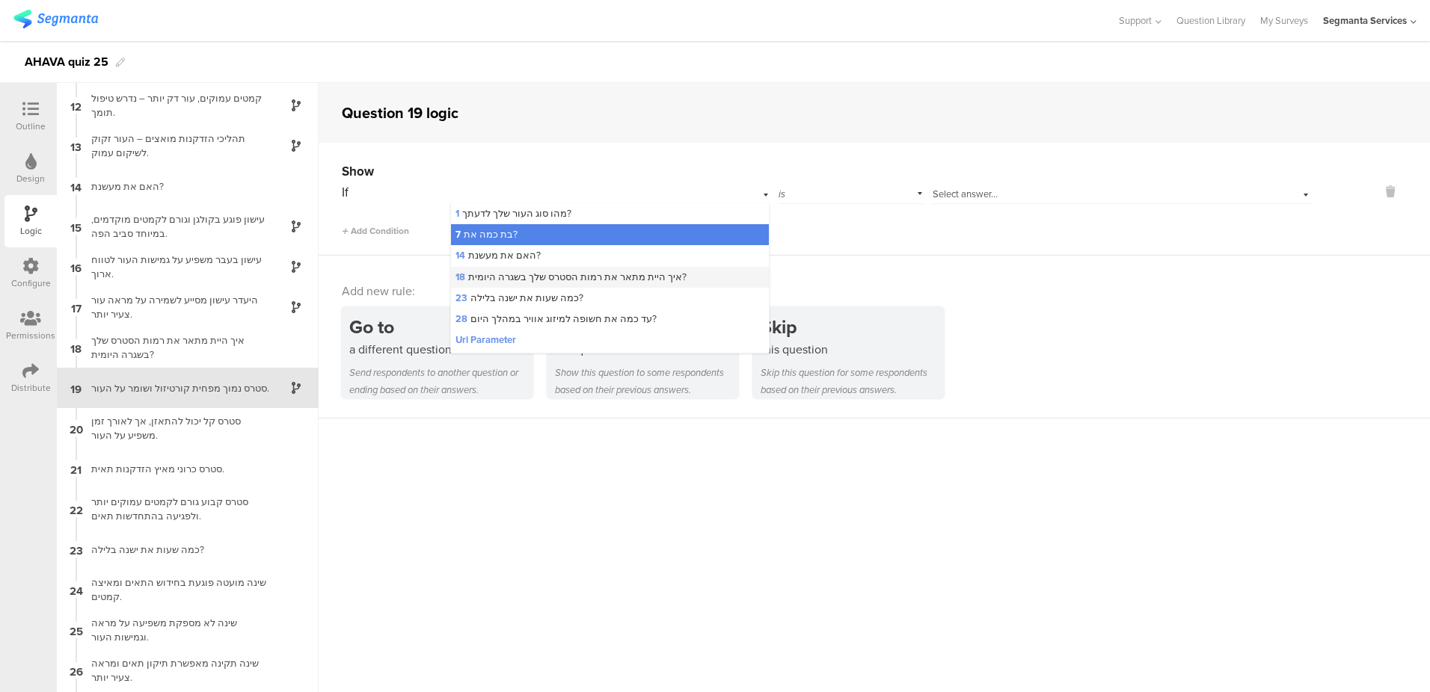
click at [632, 278] on span "18 איך היית מתאר את רמות הסטרס שלך בשגרה היומית?" at bounding box center [570, 277] width 231 height 14
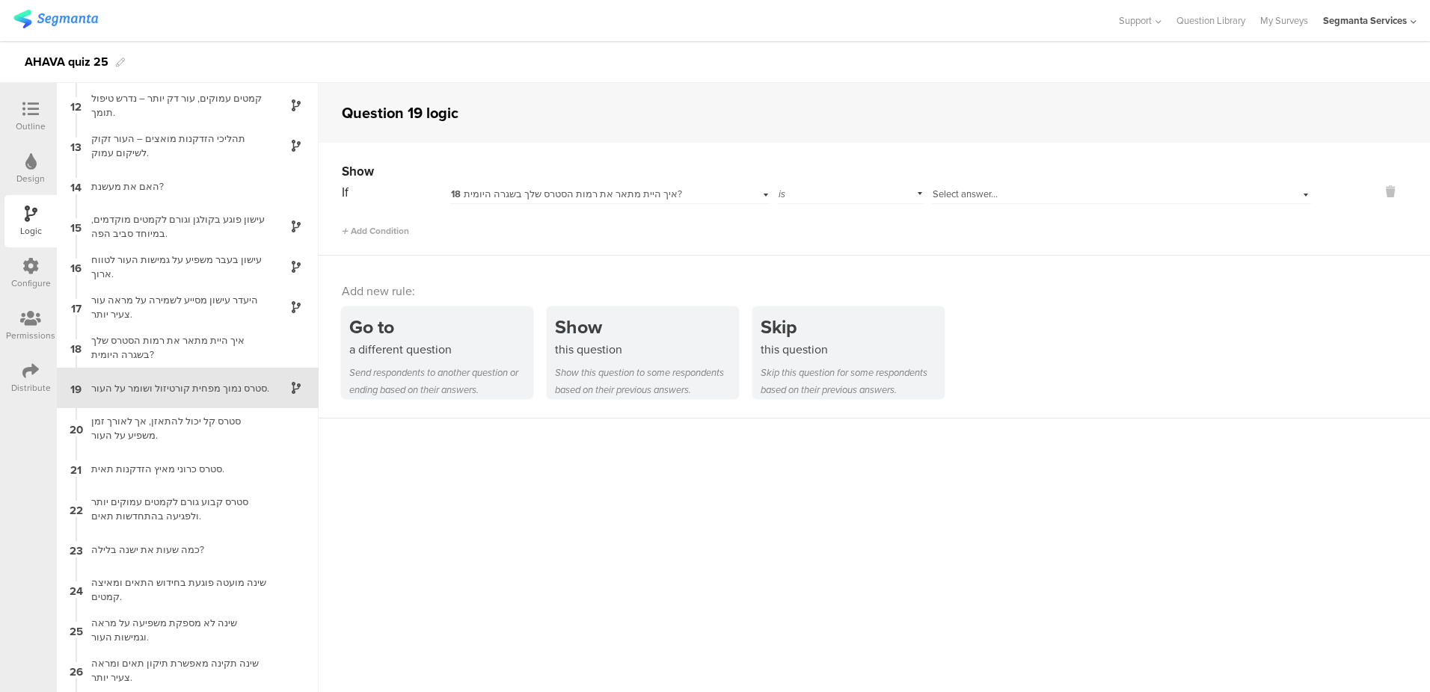
click at [956, 192] on span "Select answer..." at bounding box center [964, 194] width 65 height 14
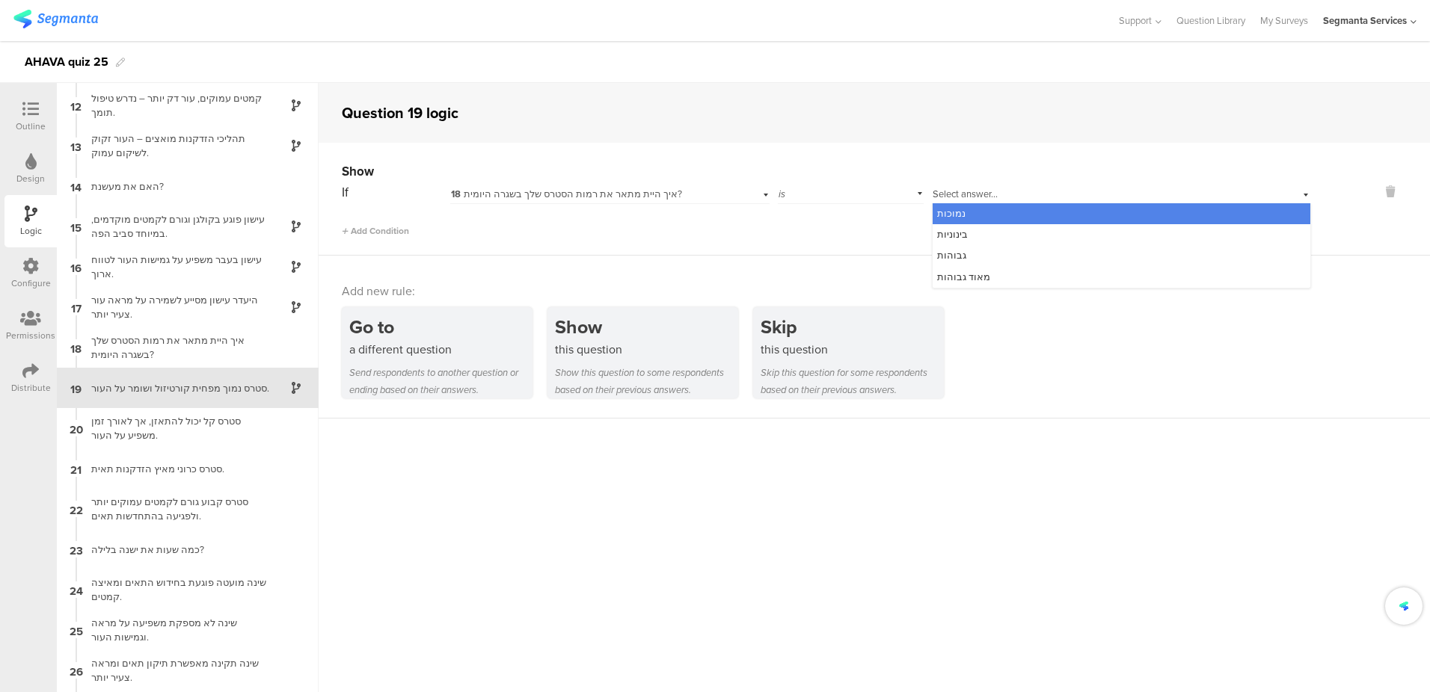
click at [950, 209] on span "נמוכות" at bounding box center [951, 213] width 28 height 14
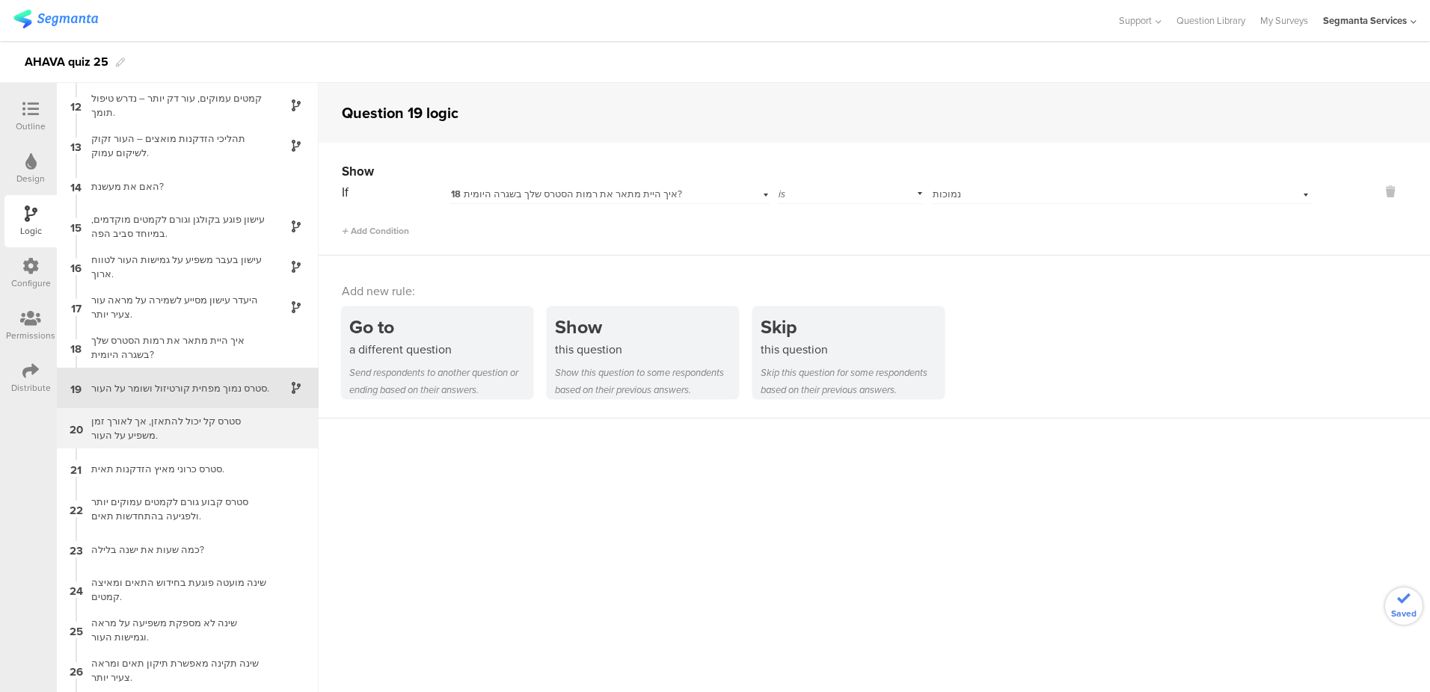
click at [236, 437] on div "סטרס קל יכול להתאזן, אך לאורך זמן משפיע על העור." at bounding box center [175, 428] width 187 height 28
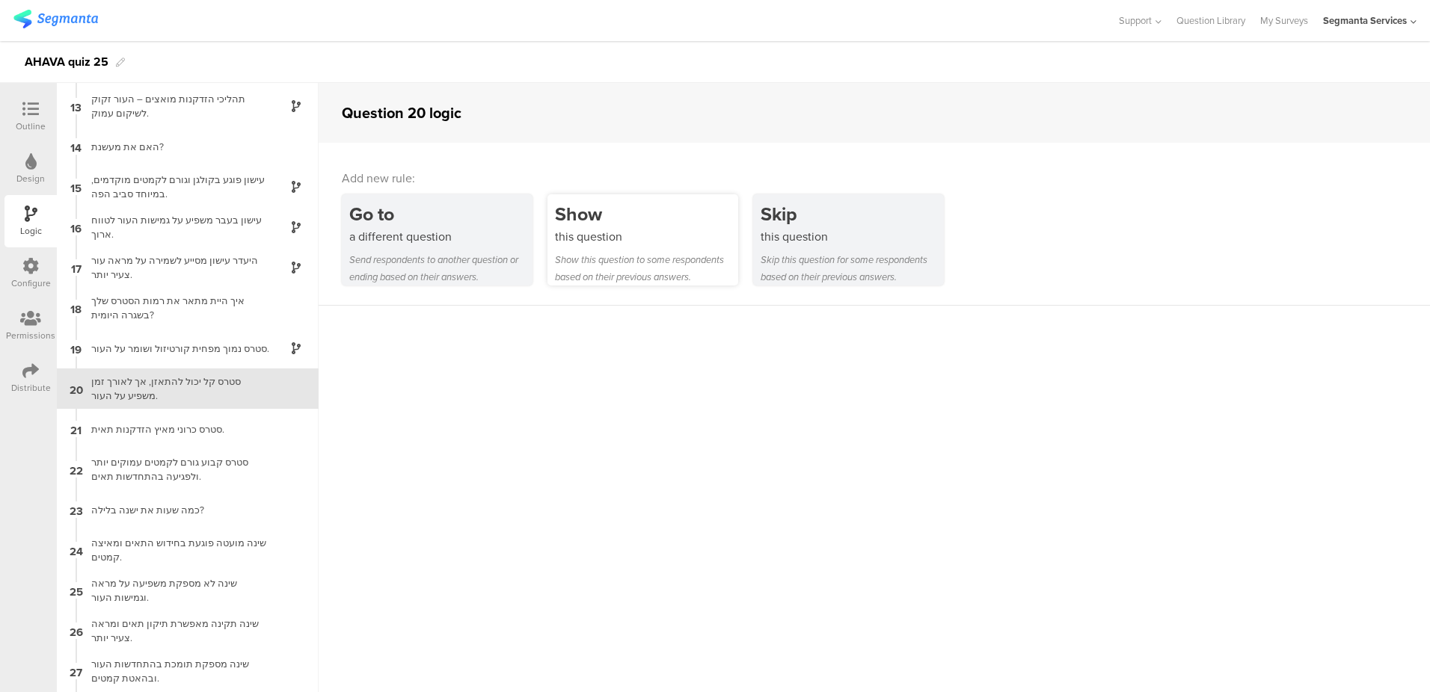
click at [653, 253] on div "Show this question to some respondents based on their previous answers." at bounding box center [646, 268] width 183 height 34
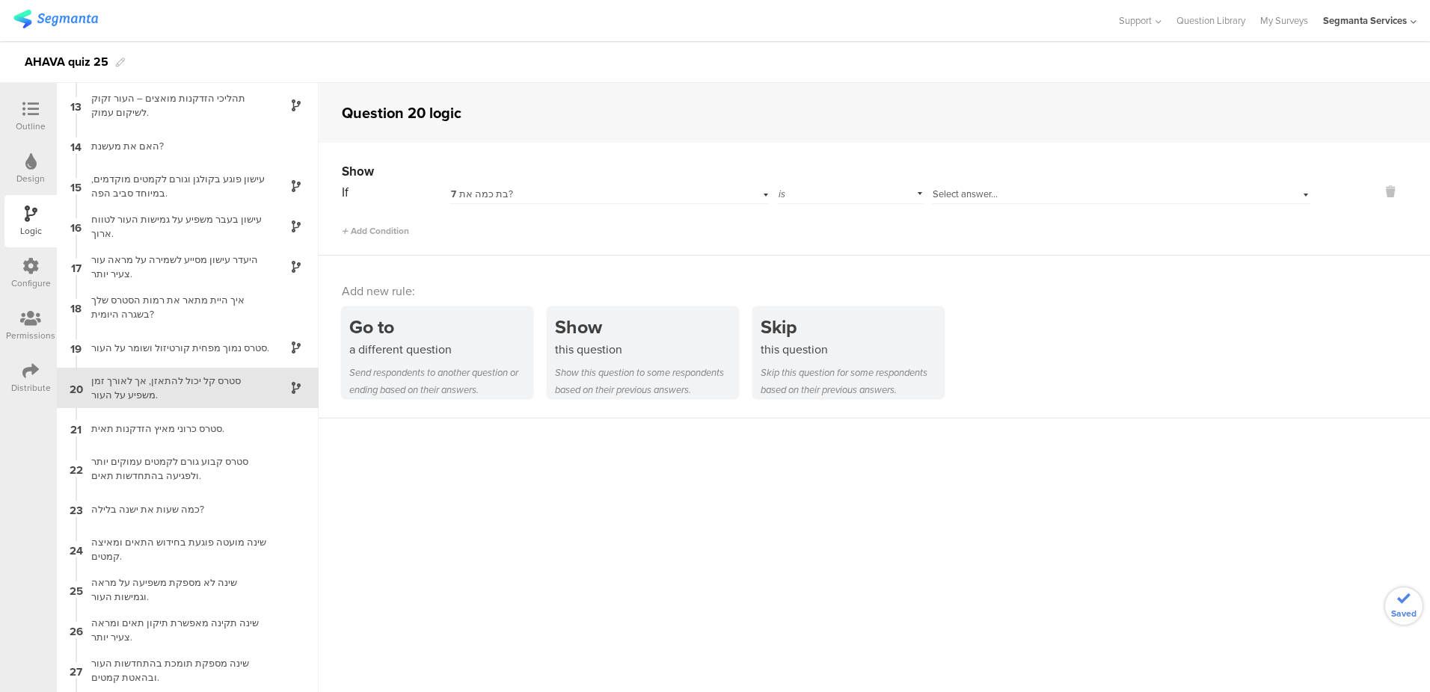
click at [646, 188] on div "7 בת כמה את?" at bounding box center [586, 194] width 270 height 13
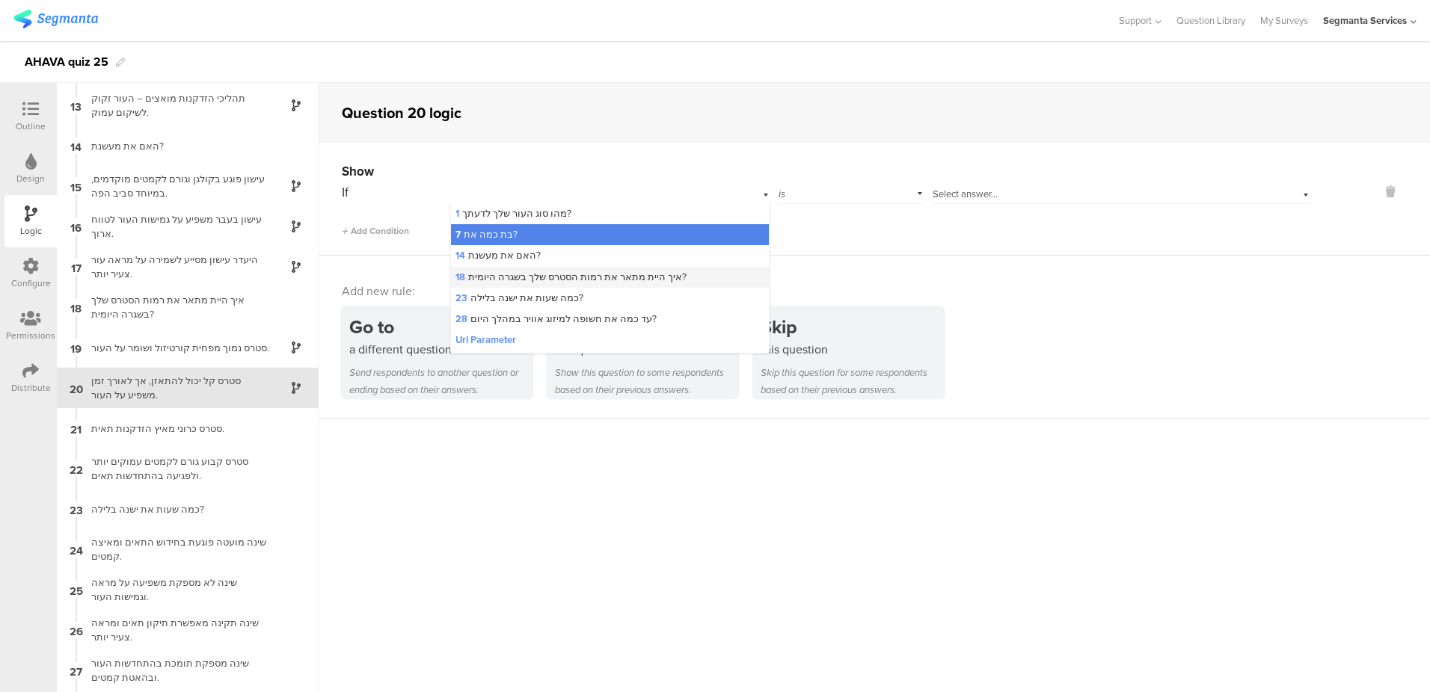
click at [635, 274] on span "18 איך היית מתאר את רמות הסטרס שלך בשגרה היומית?" at bounding box center [570, 277] width 231 height 14
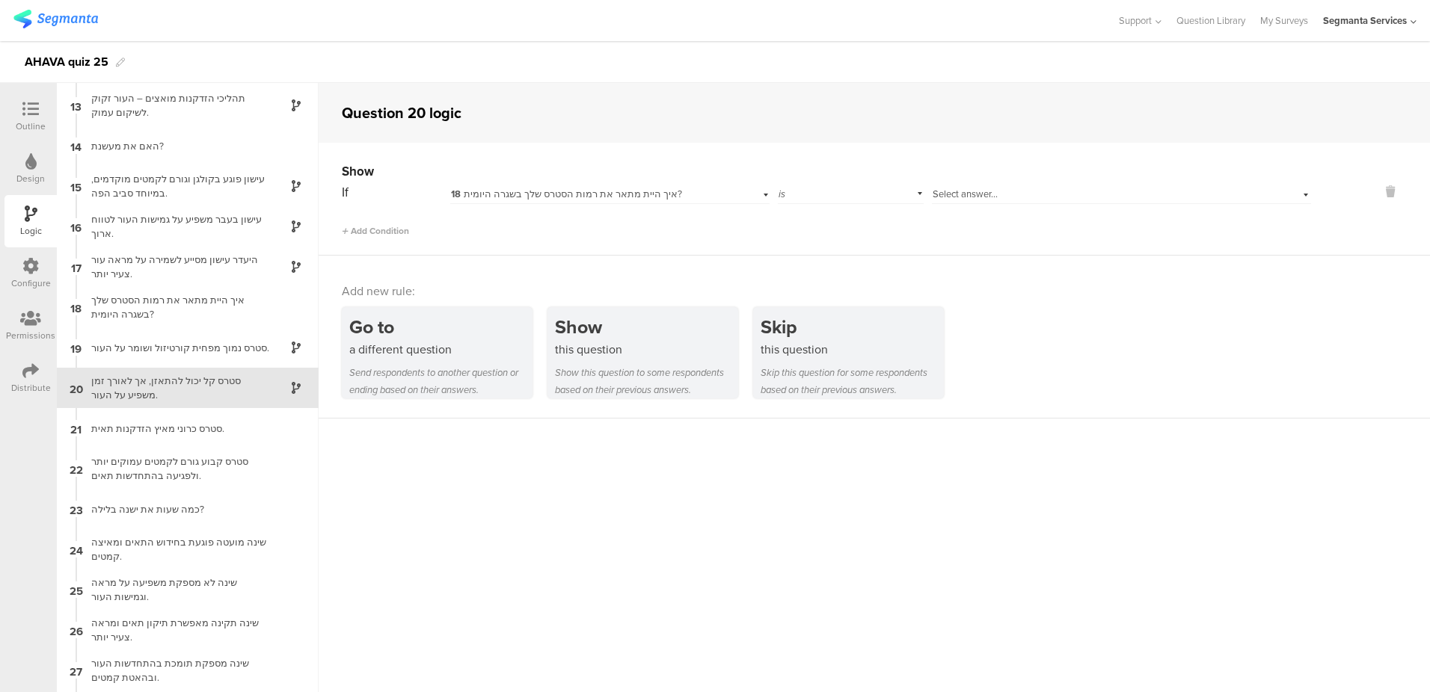
click at [965, 188] on span "Select answer..." at bounding box center [964, 194] width 65 height 14
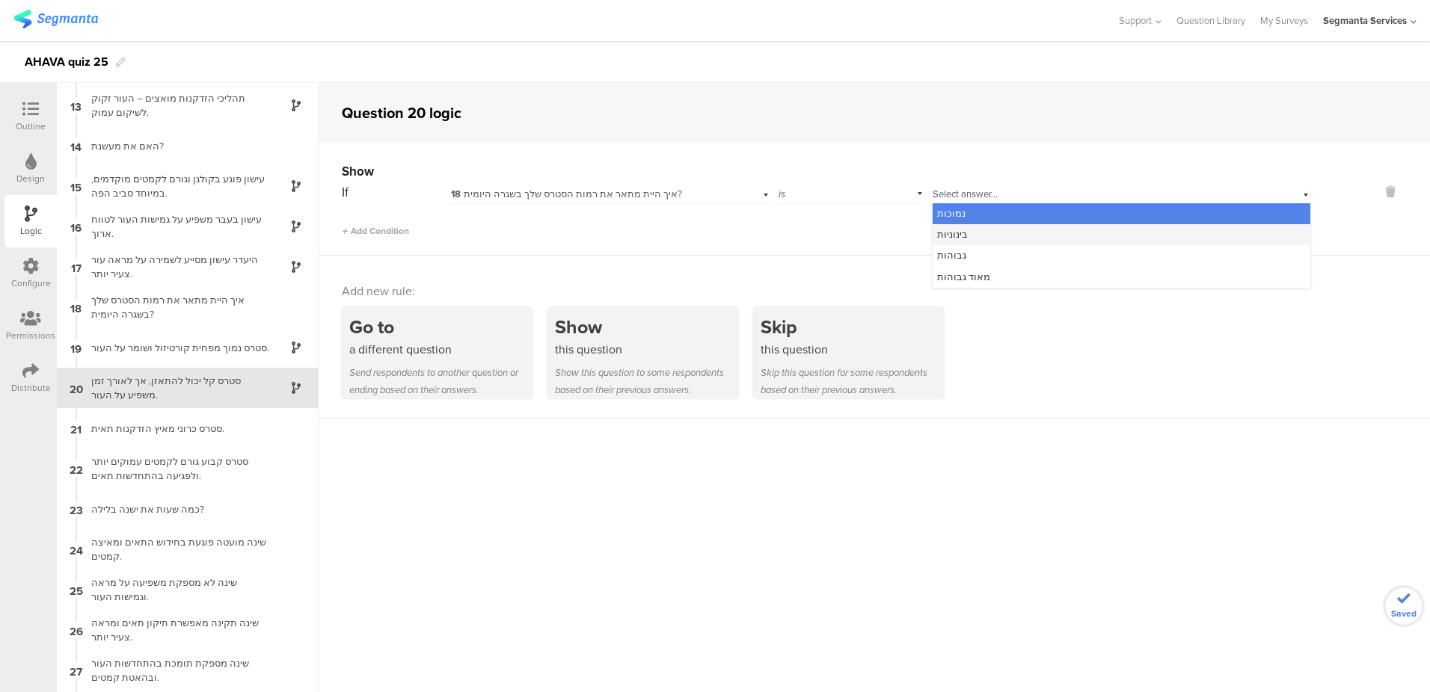
click at [962, 236] on span "בינוניות" at bounding box center [952, 234] width 31 height 14
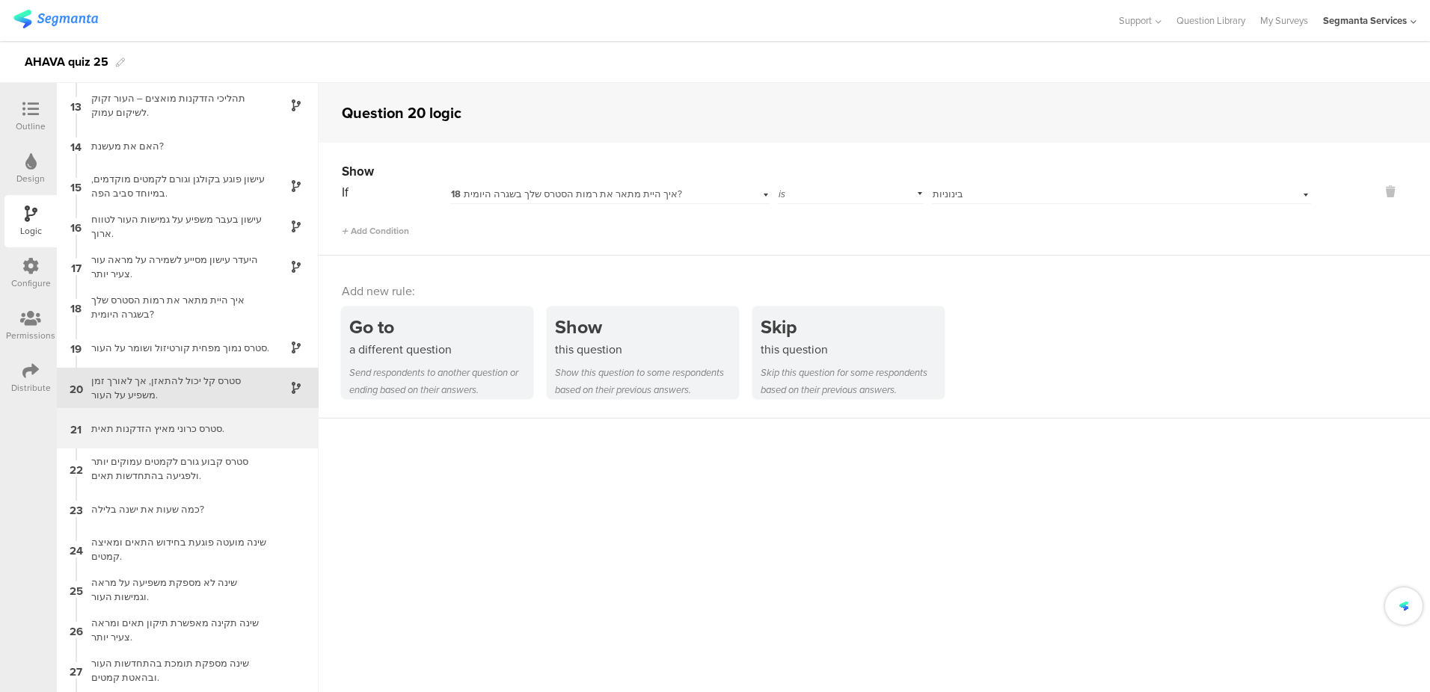
click at [211, 434] on div "21 סטרס כרוני מאיץ הזדקנות תאית." at bounding box center [188, 428] width 262 height 40
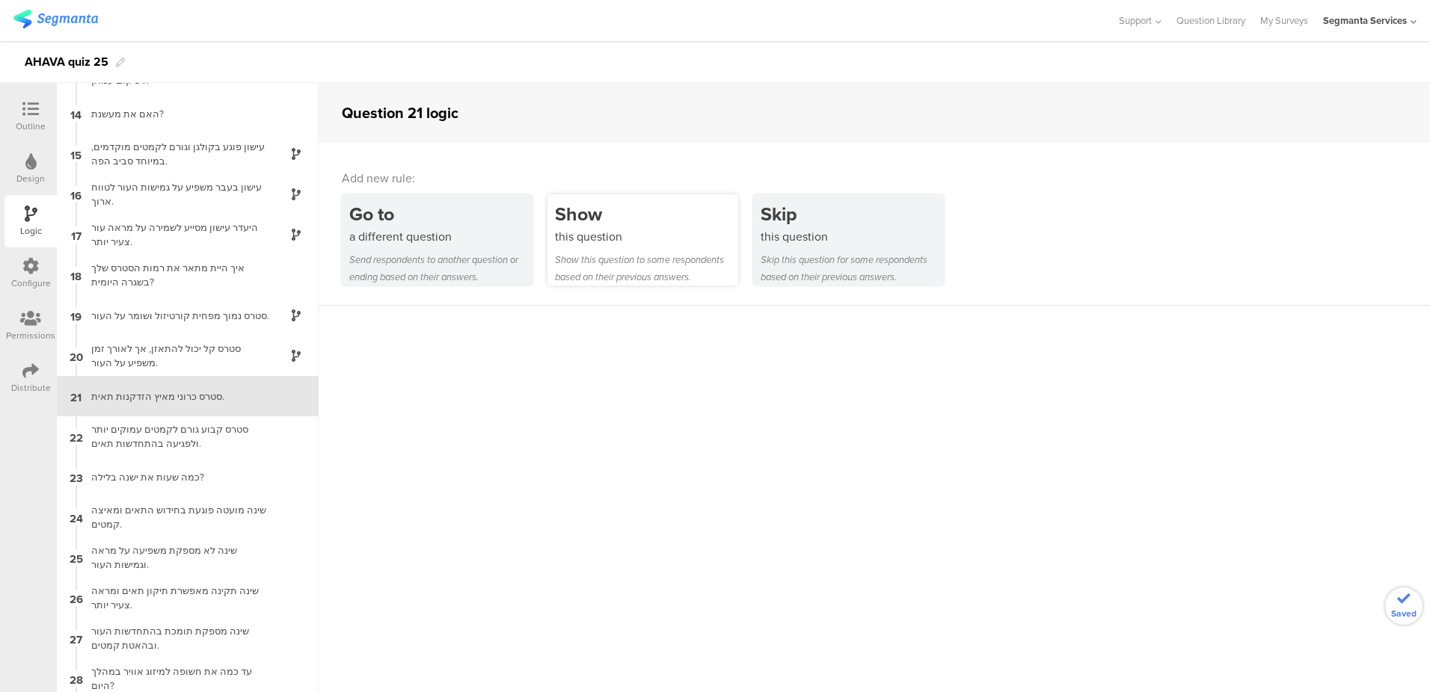
click at [614, 257] on div "Show this question to some respondents based on their previous answers." at bounding box center [646, 268] width 183 height 34
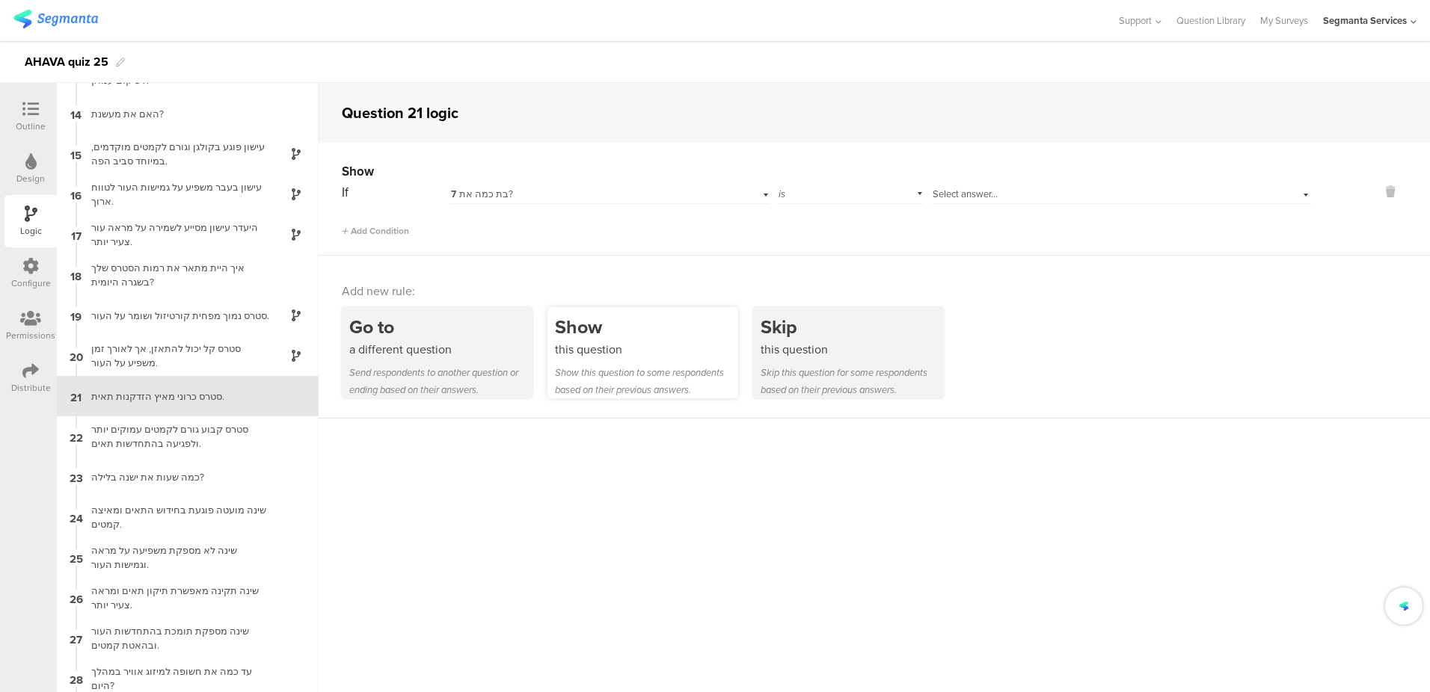
scroll to position [523, 0]
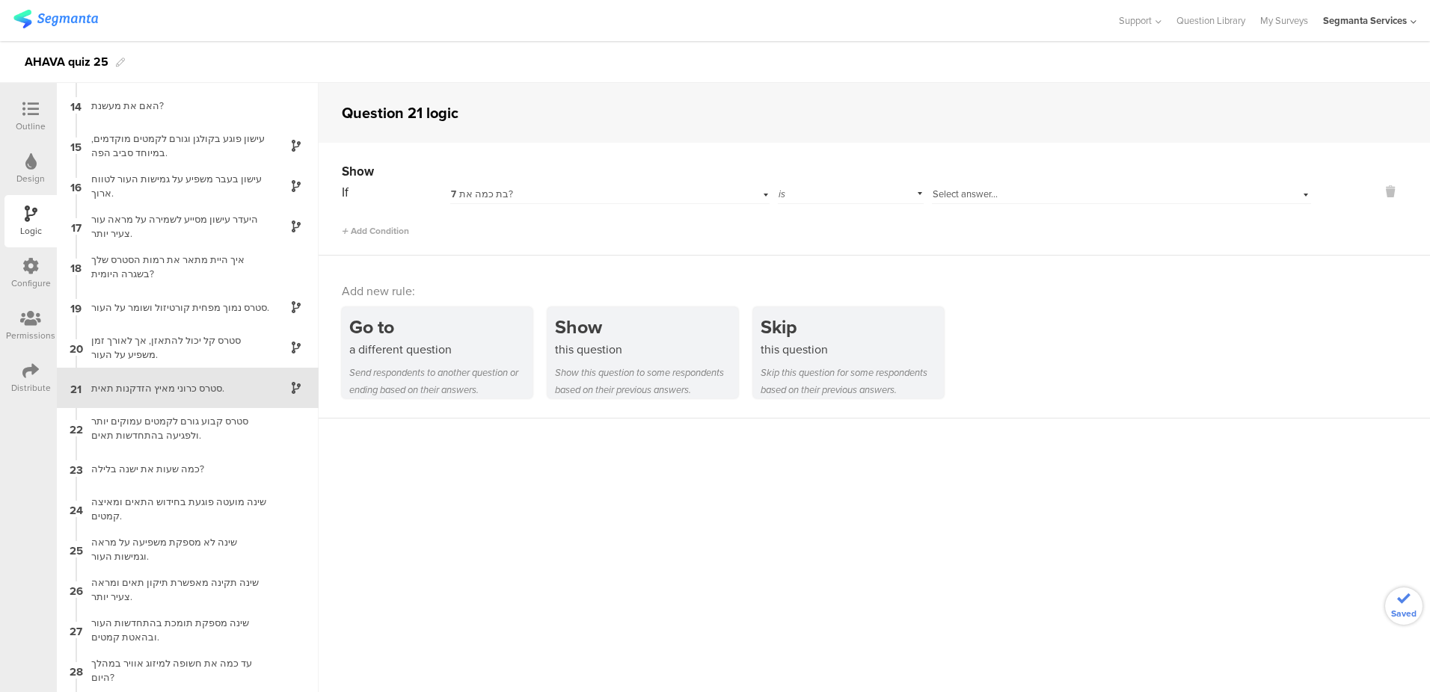
click at [580, 192] on div "7 בת כמה את?" at bounding box center [586, 194] width 270 height 13
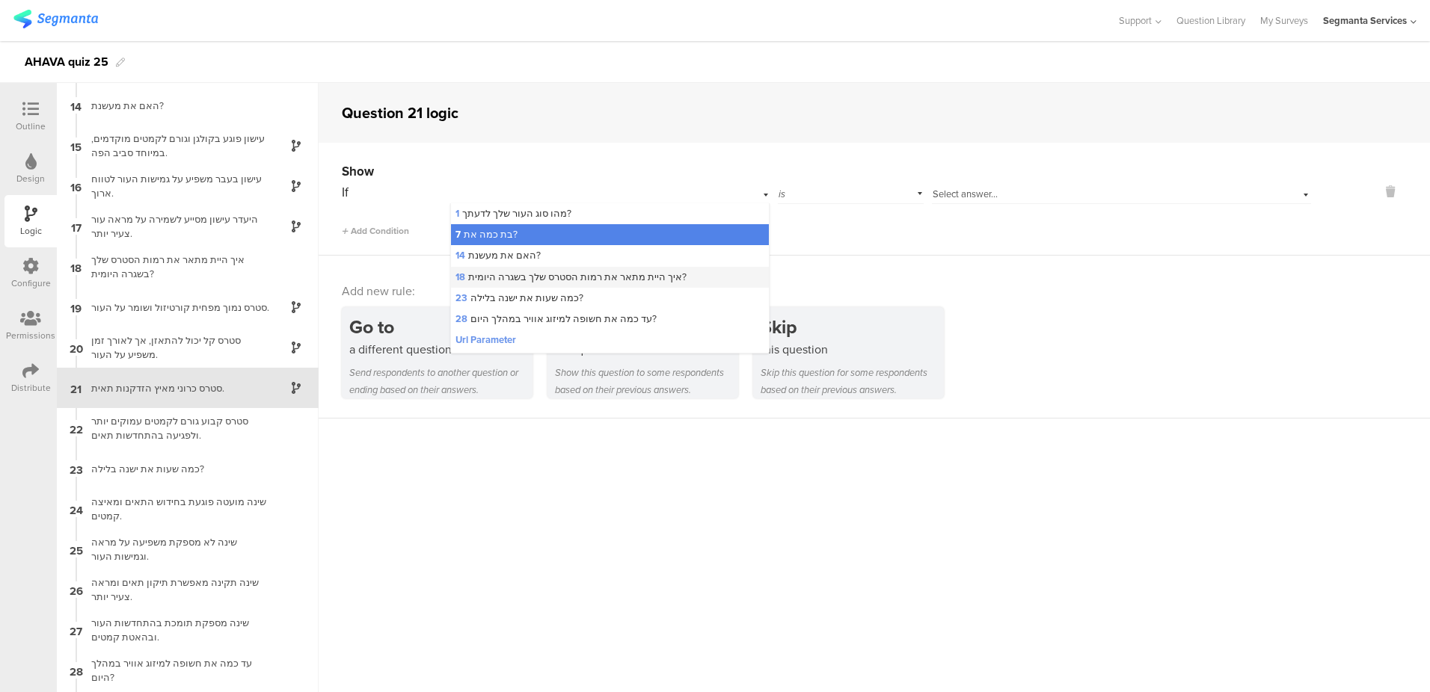
click at [579, 275] on span "18 איך היית מתאר את רמות הסטרס שלך בשגרה היומית?" at bounding box center [570, 277] width 231 height 14
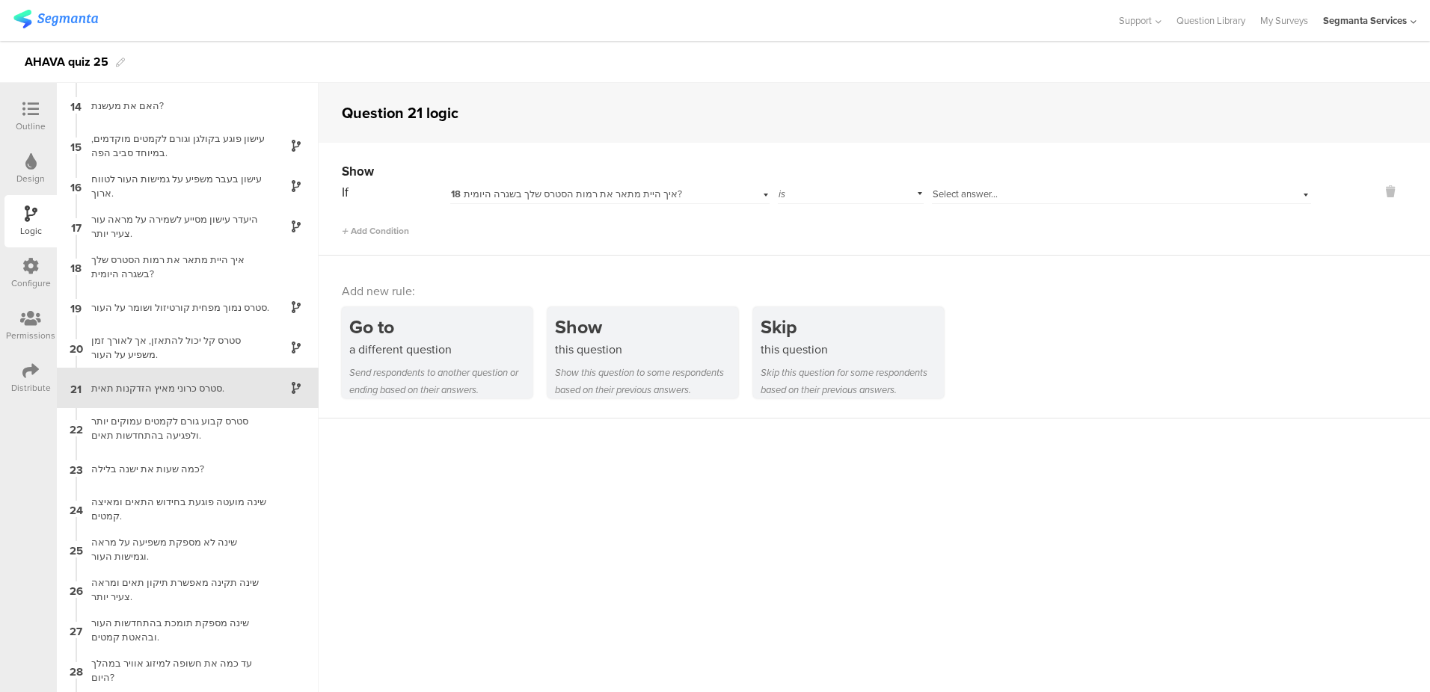
click at [968, 194] on span "Select answer..." at bounding box center [964, 194] width 65 height 14
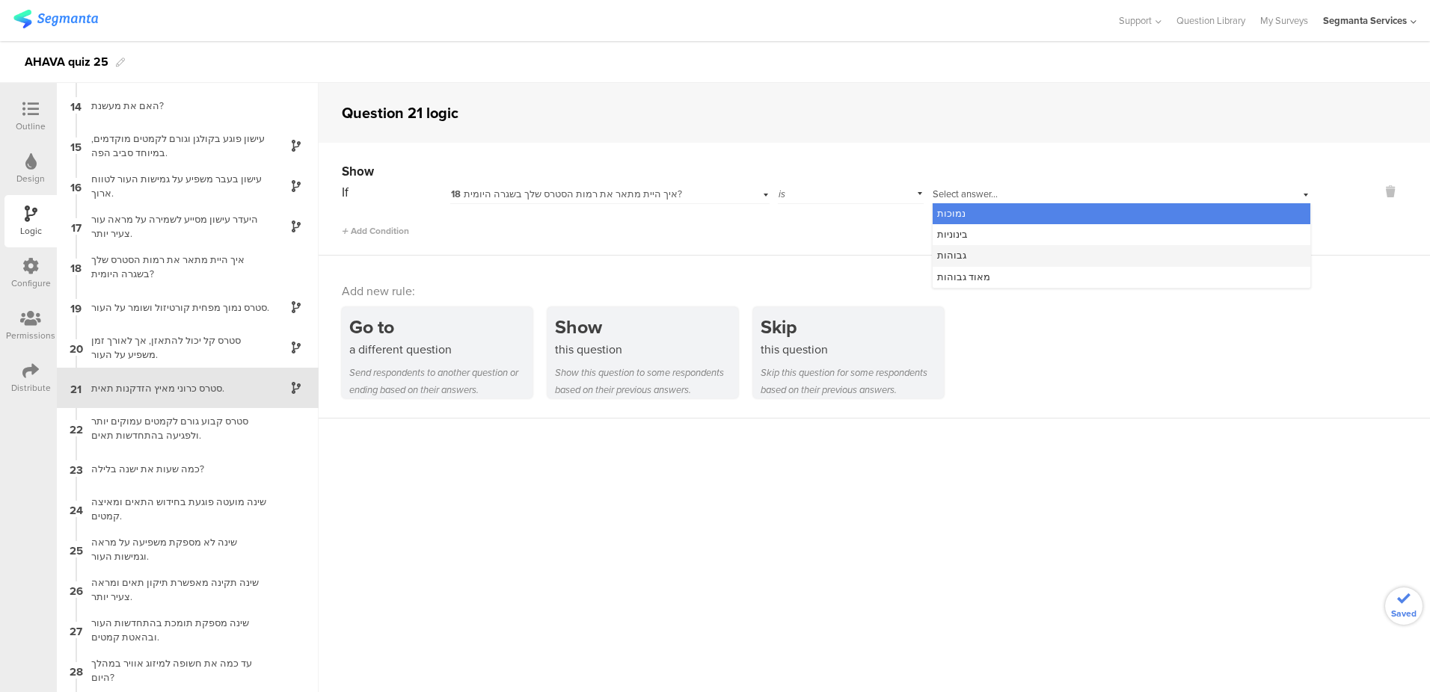
click at [964, 253] on div "גבוהות" at bounding box center [1121, 255] width 378 height 21
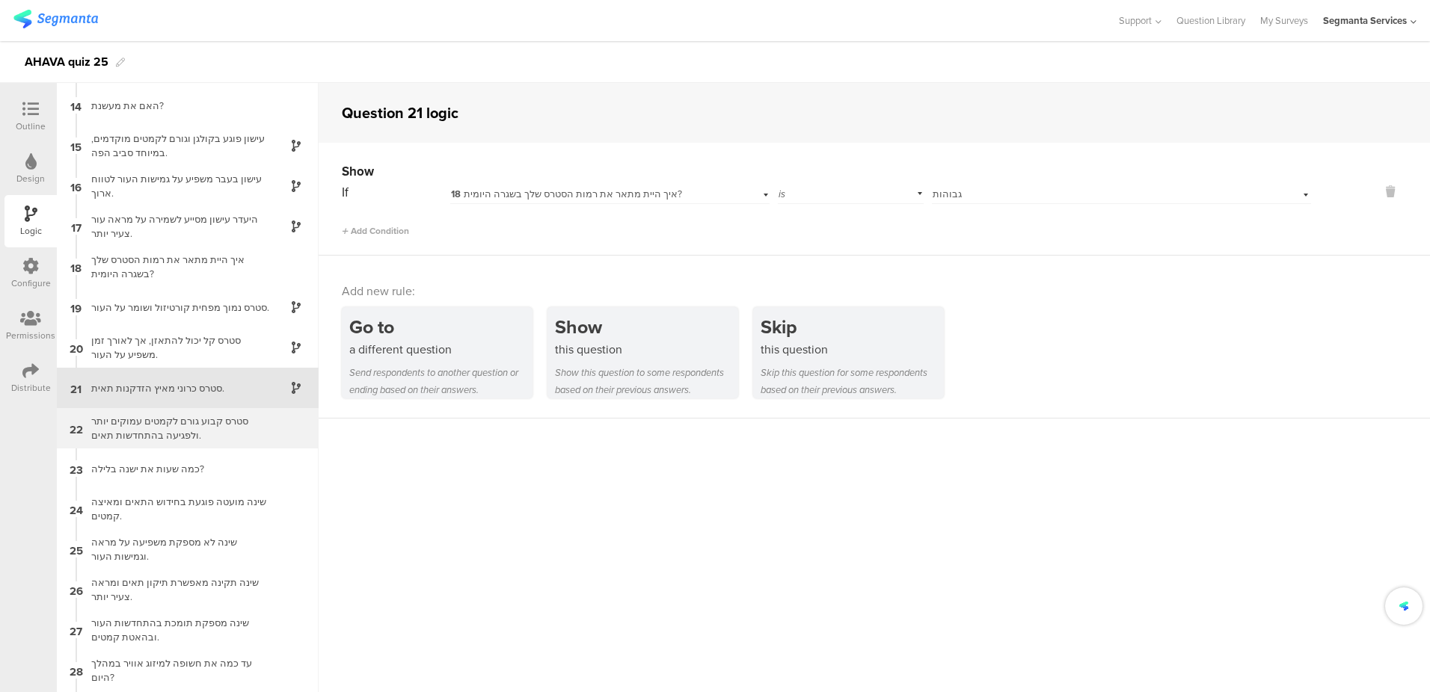
click at [215, 418] on div "סטרס קבוע גורם לקמטים עמוקים יותר ולפגיעה בהתחדשות תאים." at bounding box center [175, 428] width 187 height 28
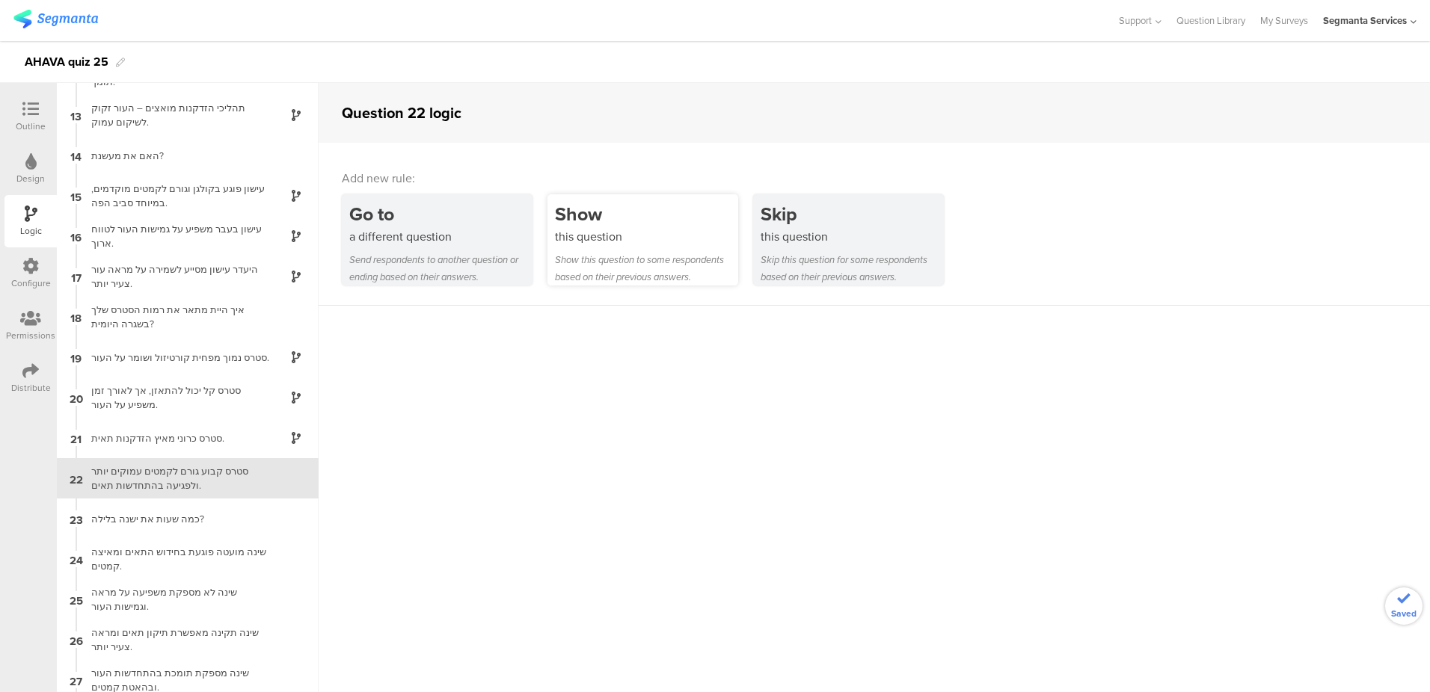
scroll to position [563, 0]
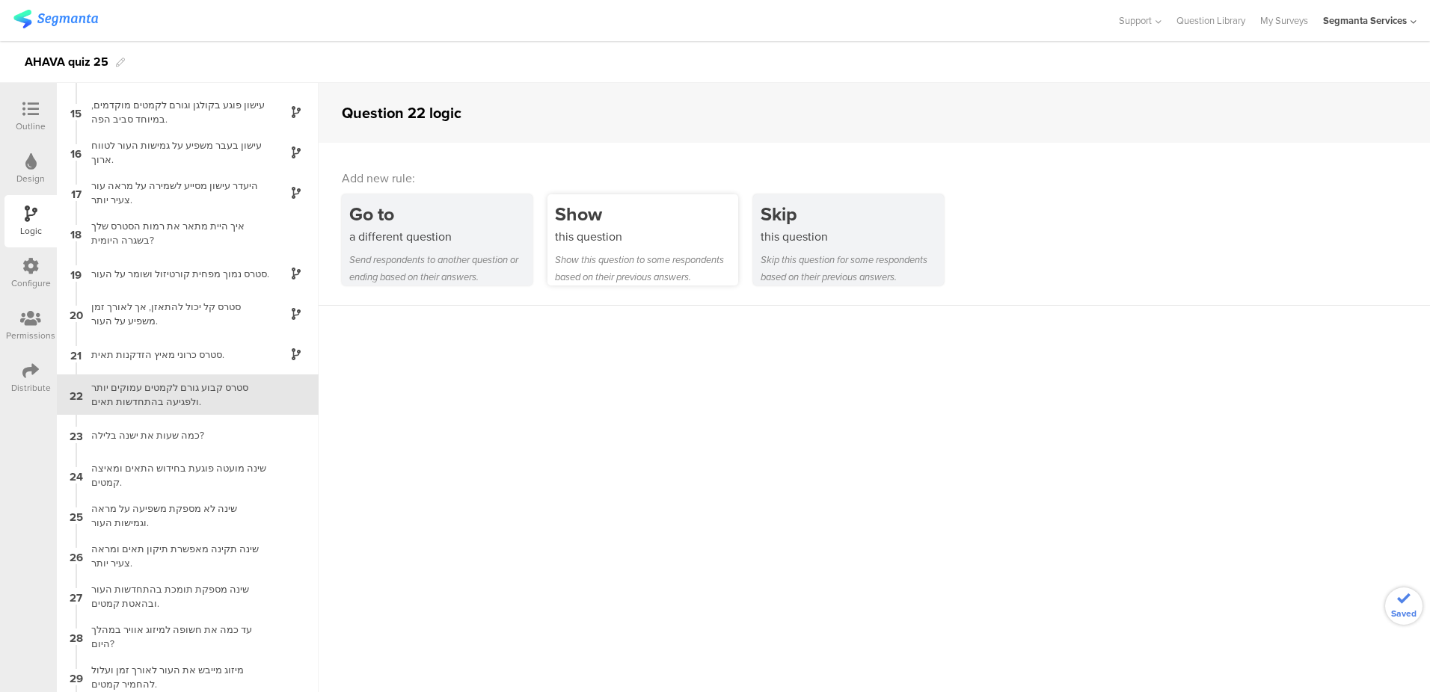
click at [639, 243] on div "Show this question Show this question to some respondents based on their previo…" at bounding box center [642, 239] width 191 height 91
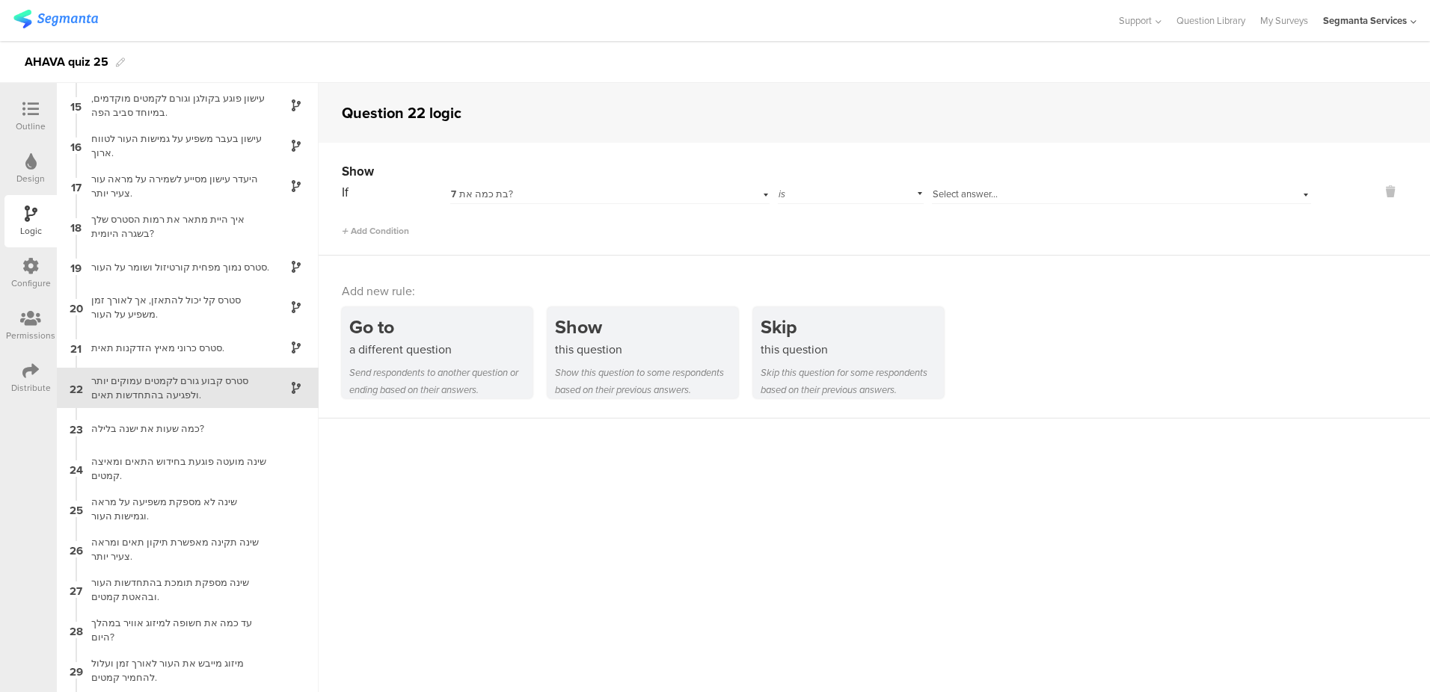
click at [624, 196] on div "7 בת כמה את?" at bounding box center [586, 194] width 270 height 13
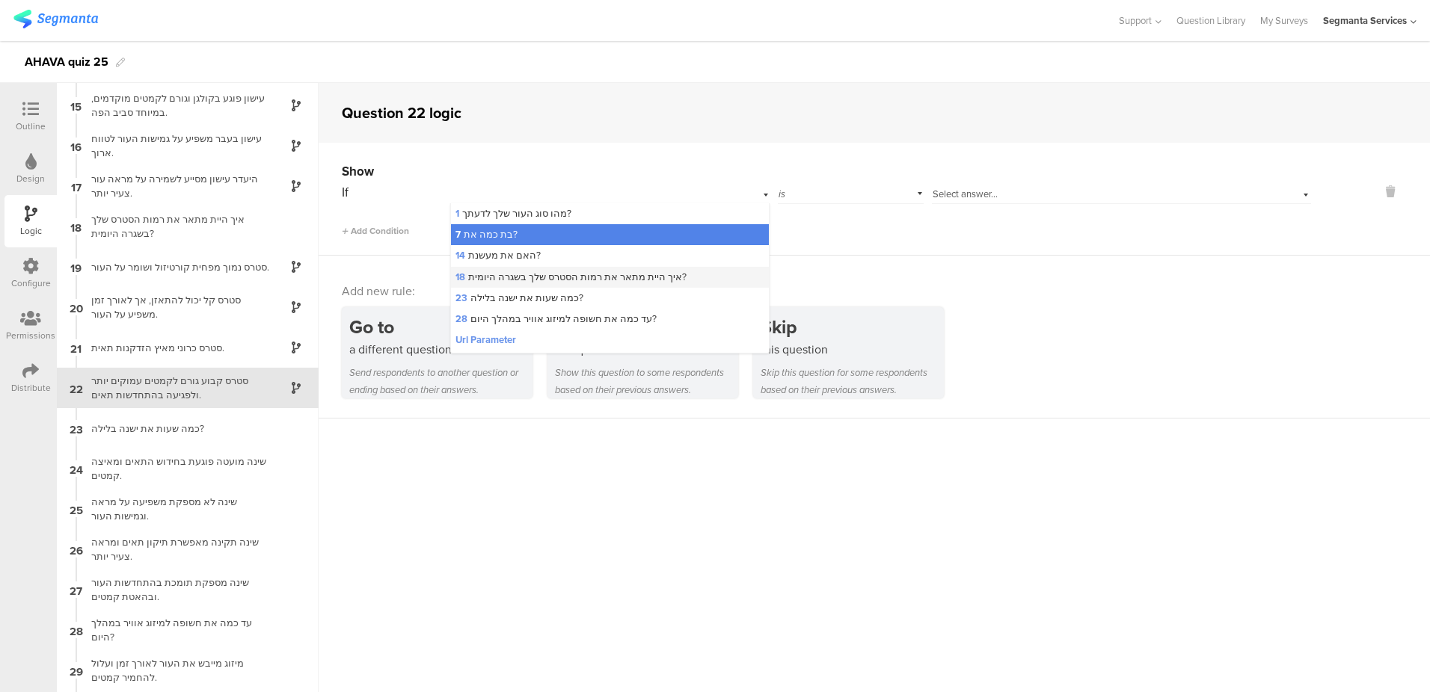
click at [615, 281] on span "18 איך היית מתאר את רמות הסטרס שלך בשגרה היומית?" at bounding box center [570, 277] width 231 height 14
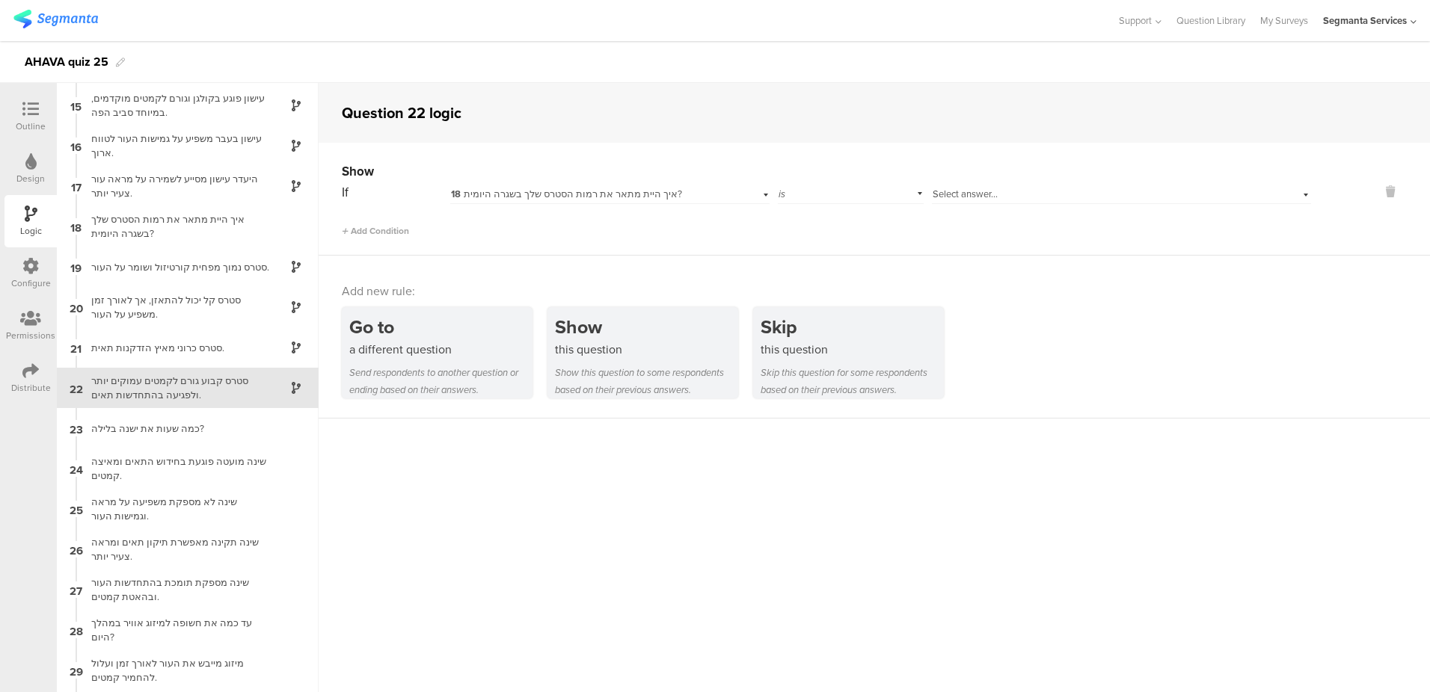
click at [978, 185] on div "Select answer..." at bounding box center [1121, 192] width 379 height 23
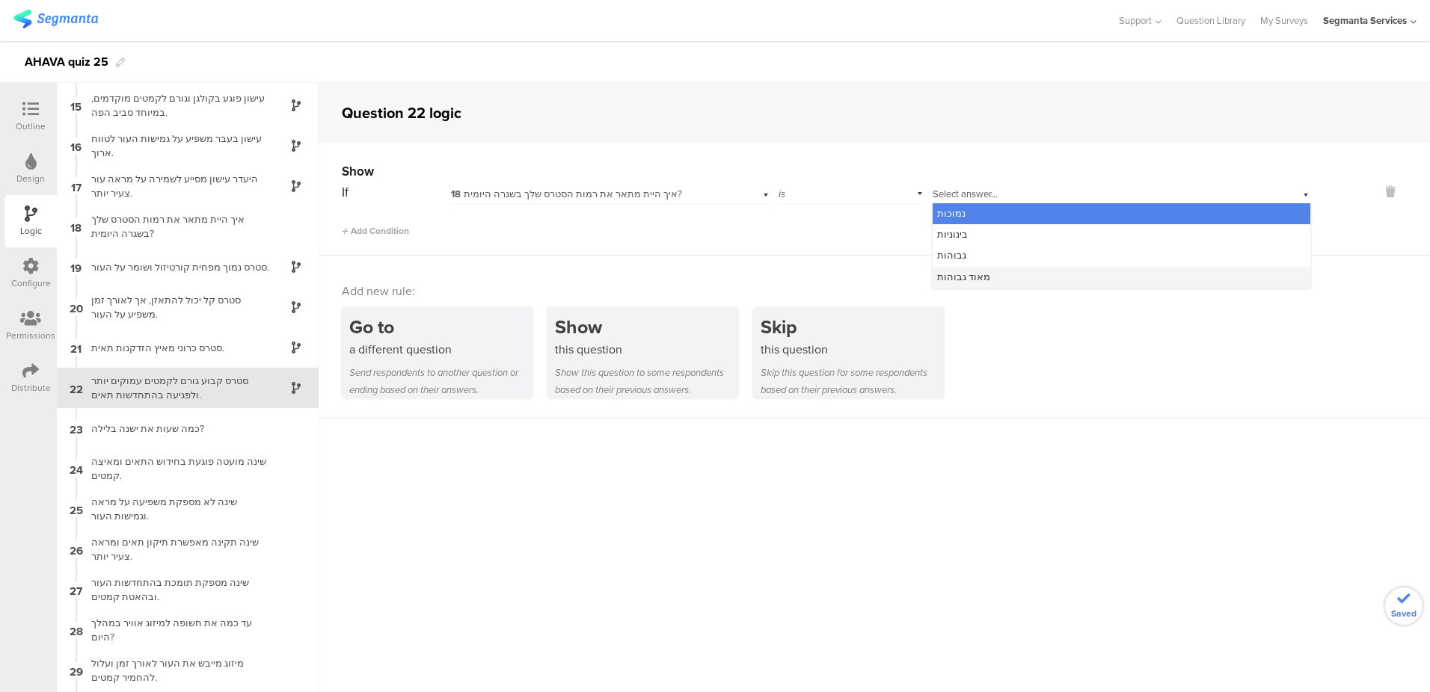
click at [977, 278] on span "מאוד גבוהות" at bounding box center [963, 277] width 53 height 14
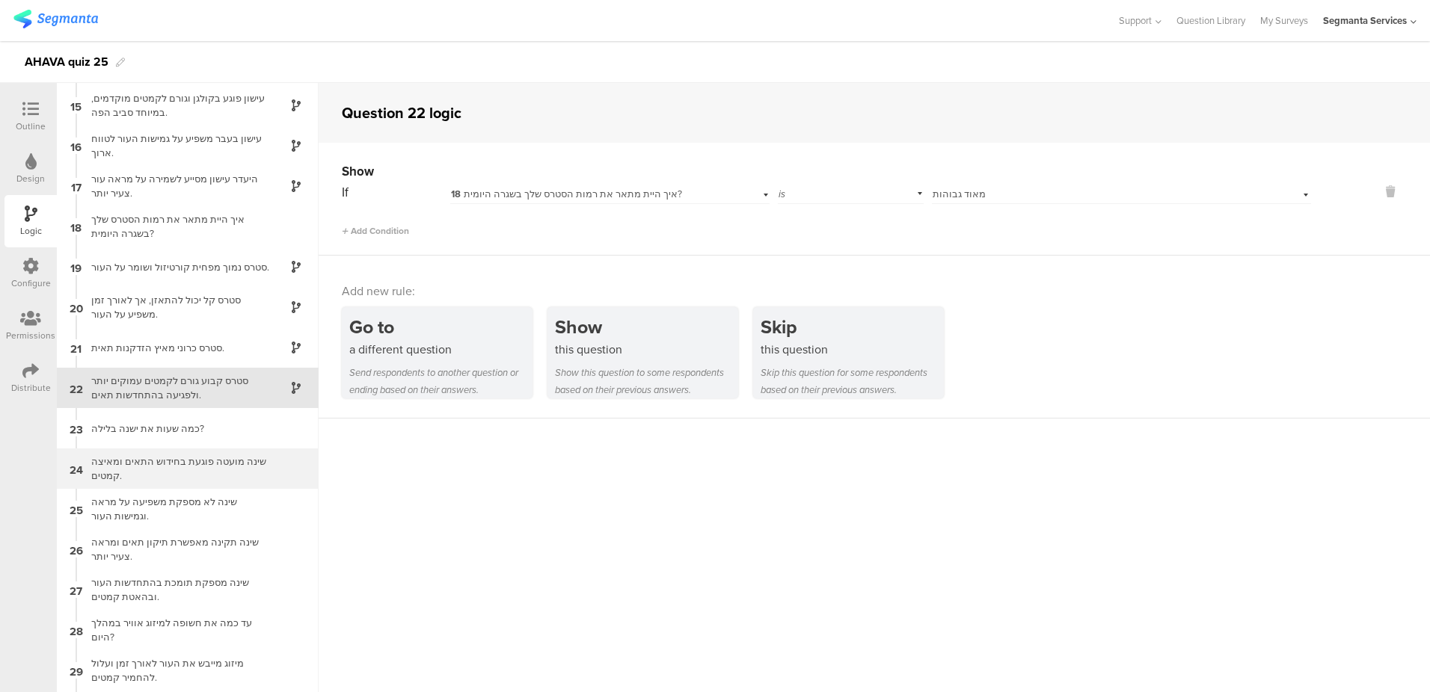
click at [229, 458] on div "שינה מועטה פוגעת בחידוש התאים ומאיצה קמטים." at bounding box center [175, 469] width 187 height 28
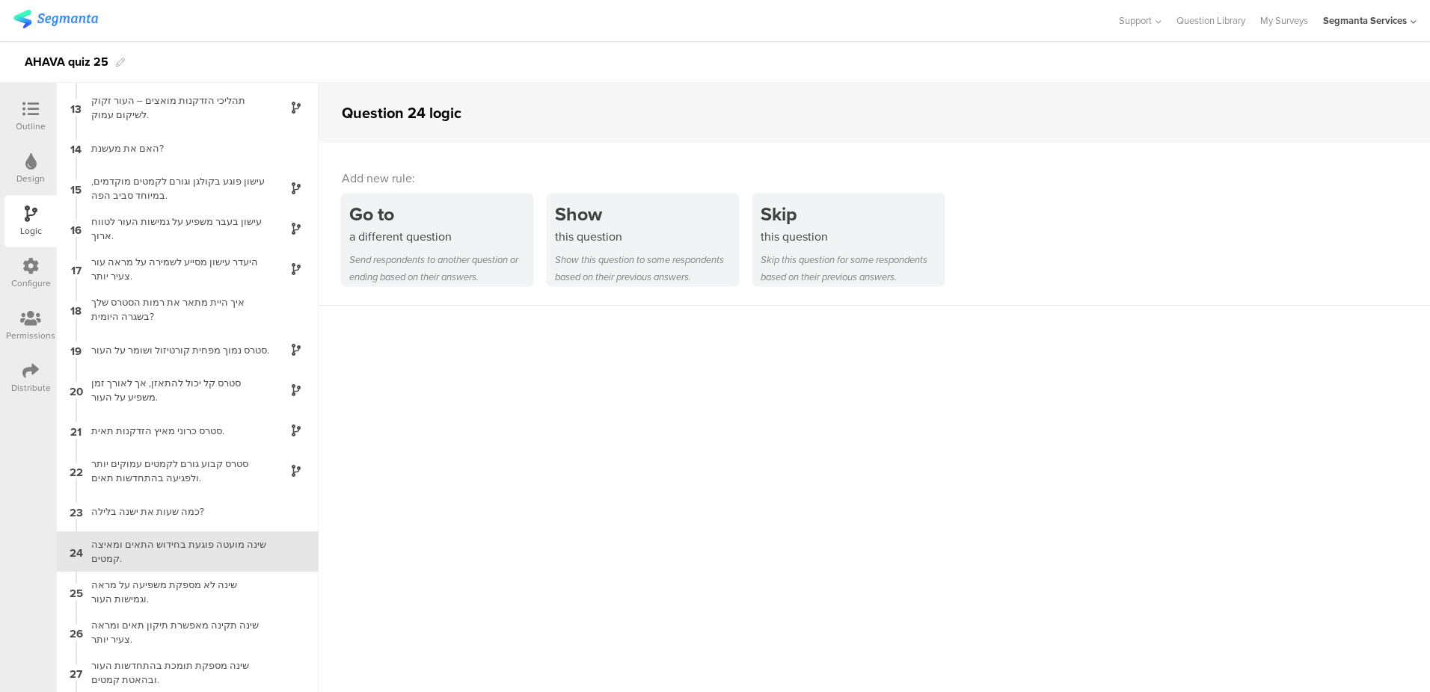
scroll to position [644, 0]
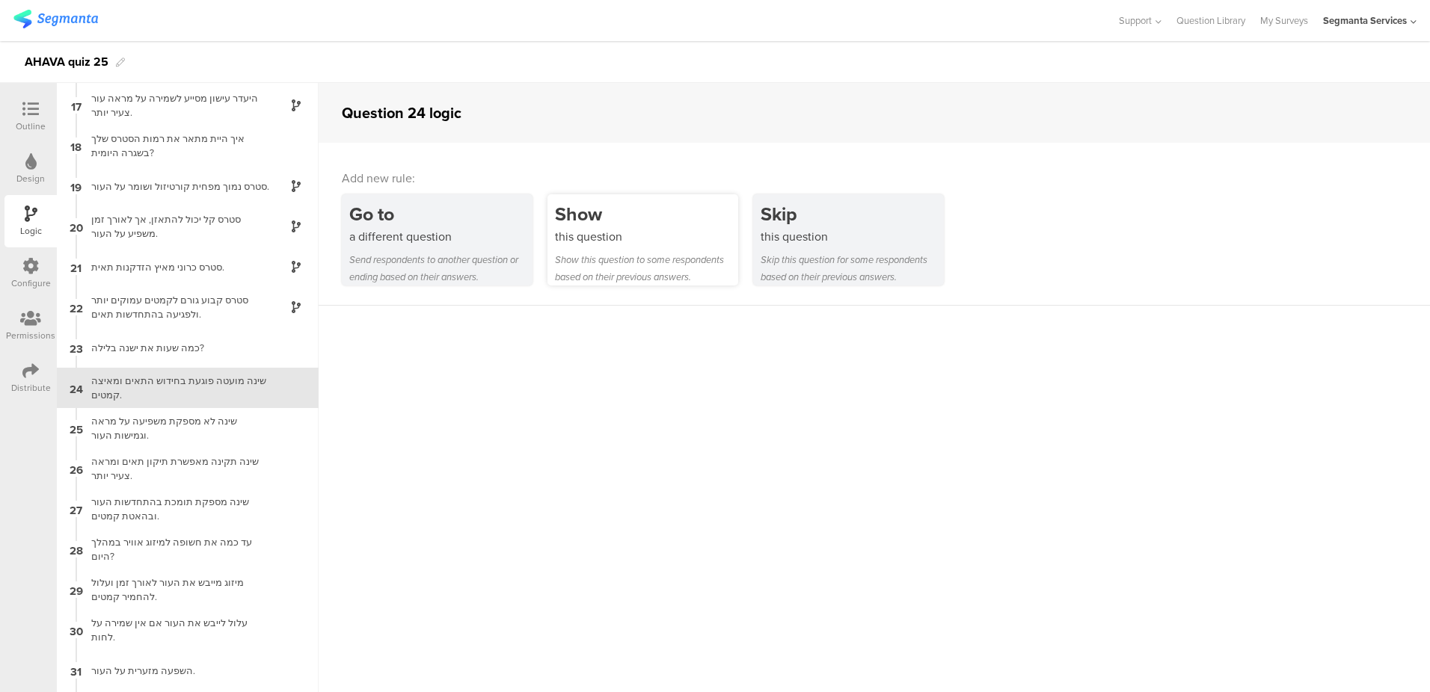
click at [625, 224] on div "Show" at bounding box center [646, 214] width 183 height 28
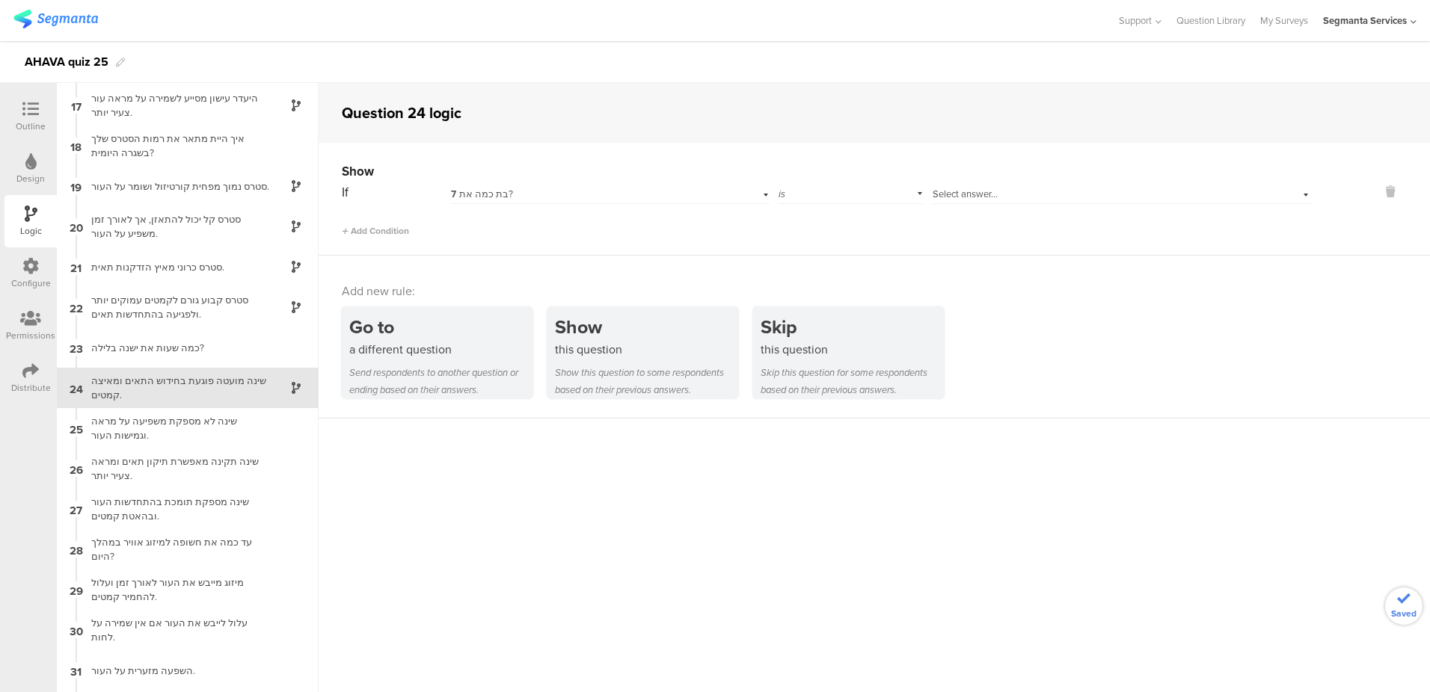
click at [660, 188] on div "7 בת כמה את?" at bounding box center [586, 194] width 270 height 13
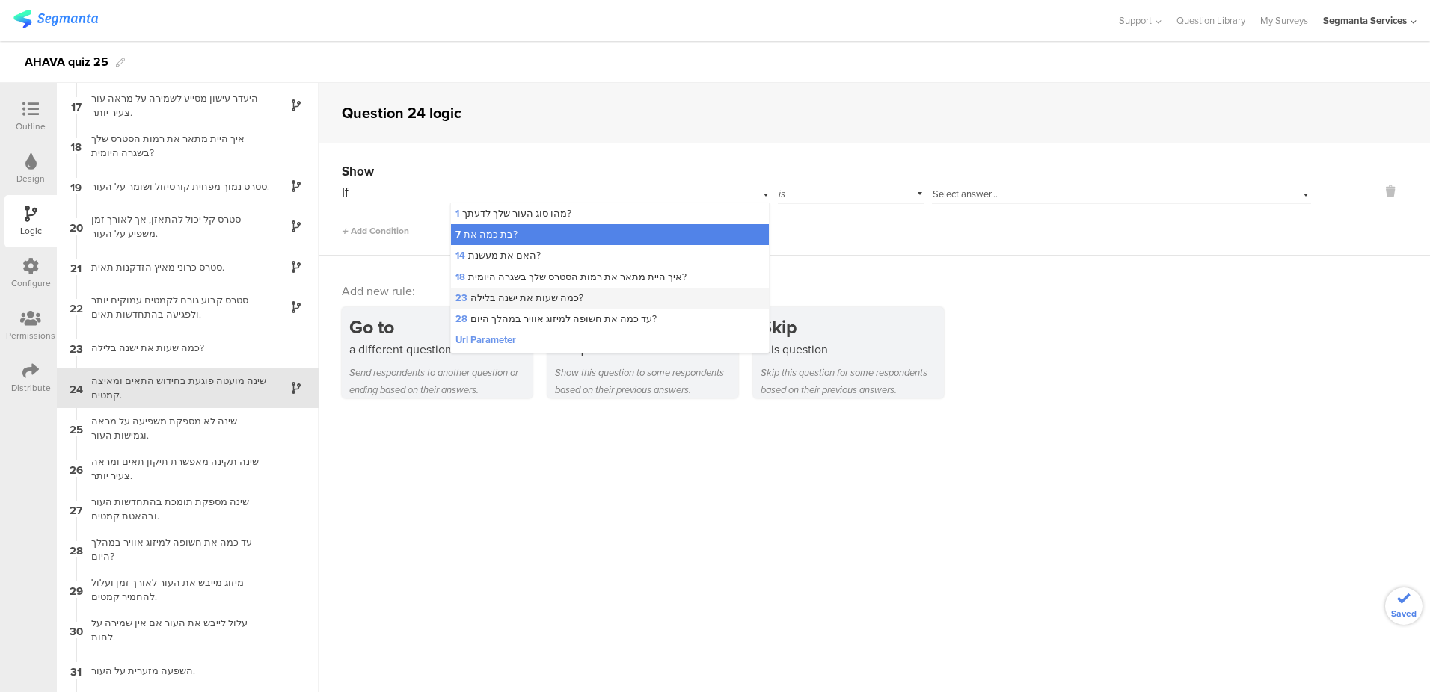
click at [609, 298] on div "23 כמה שעות את ישנה בלילה?" at bounding box center [610, 298] width 319 height 21
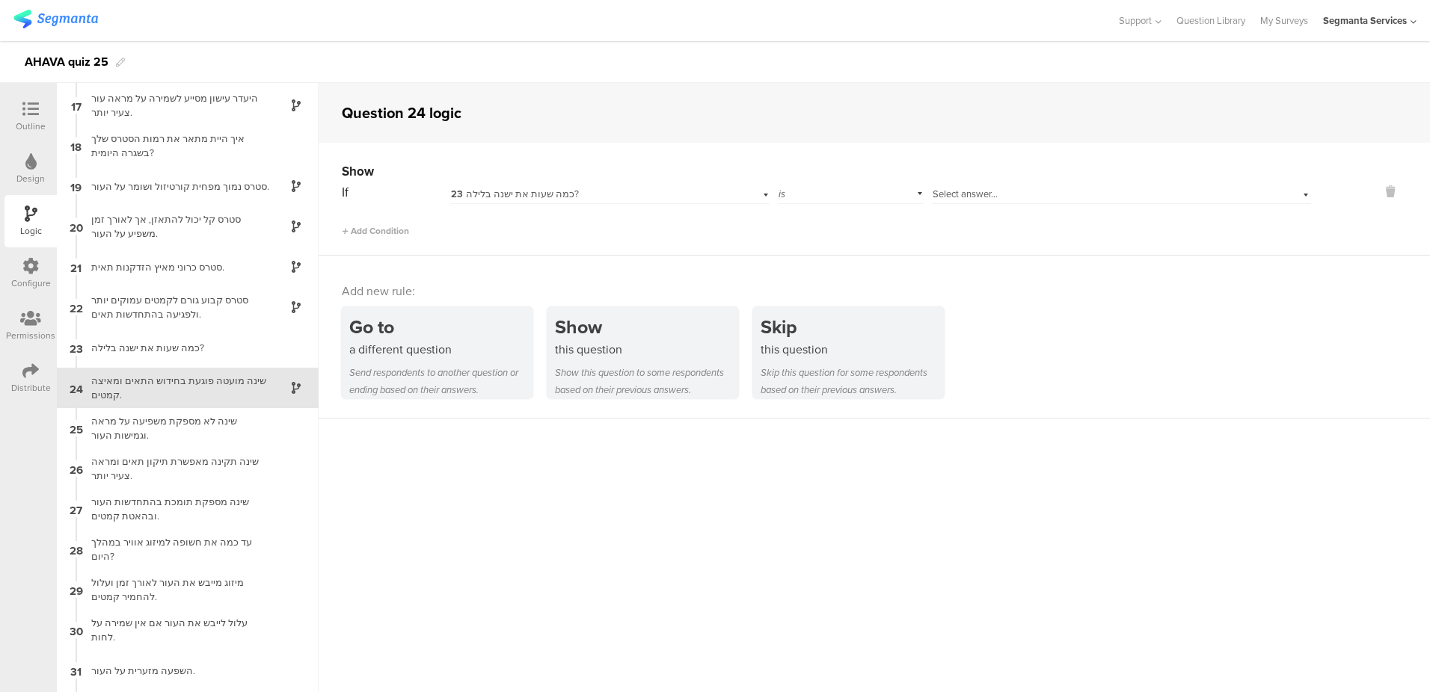
click at [977, 194] on span "Select answer..." at bounding box center [964, 194] width 65 height 14
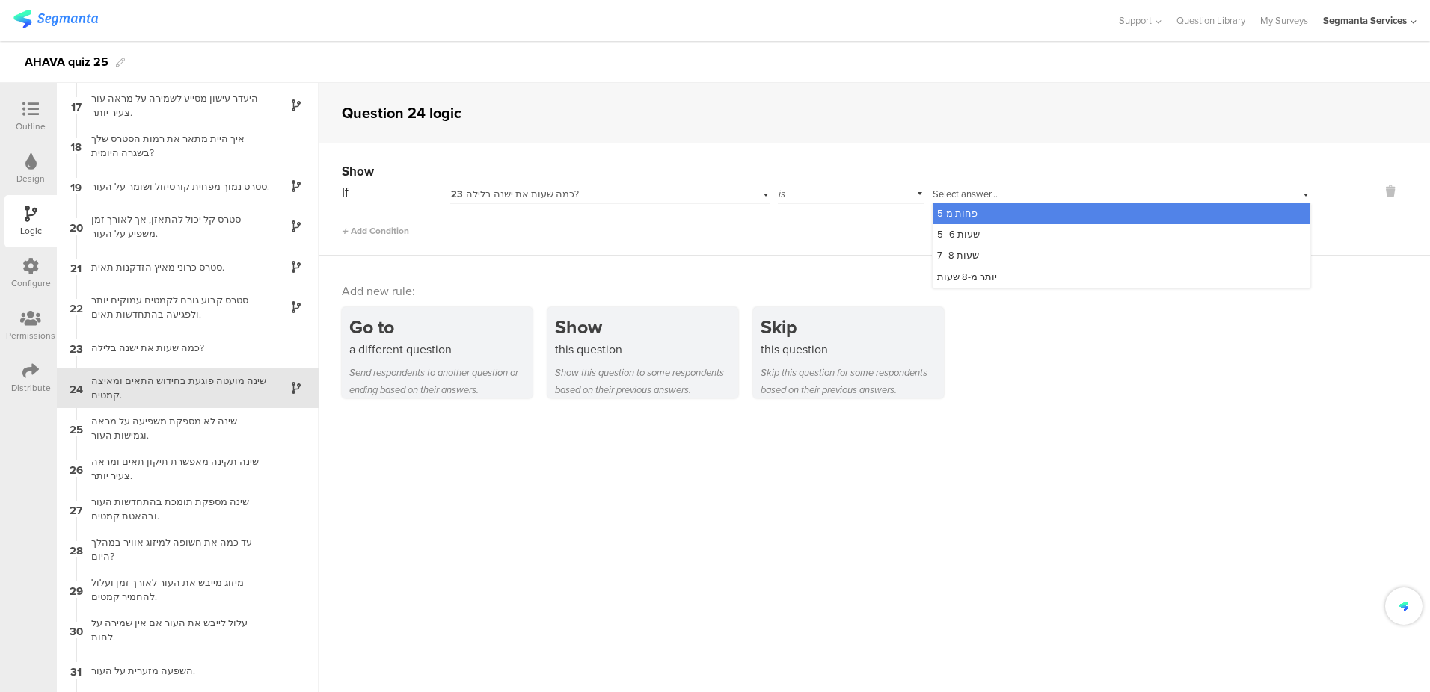
click at [967, 216] on span "פחות מ-5" at bounding box center [957, 213] width 40 height 14
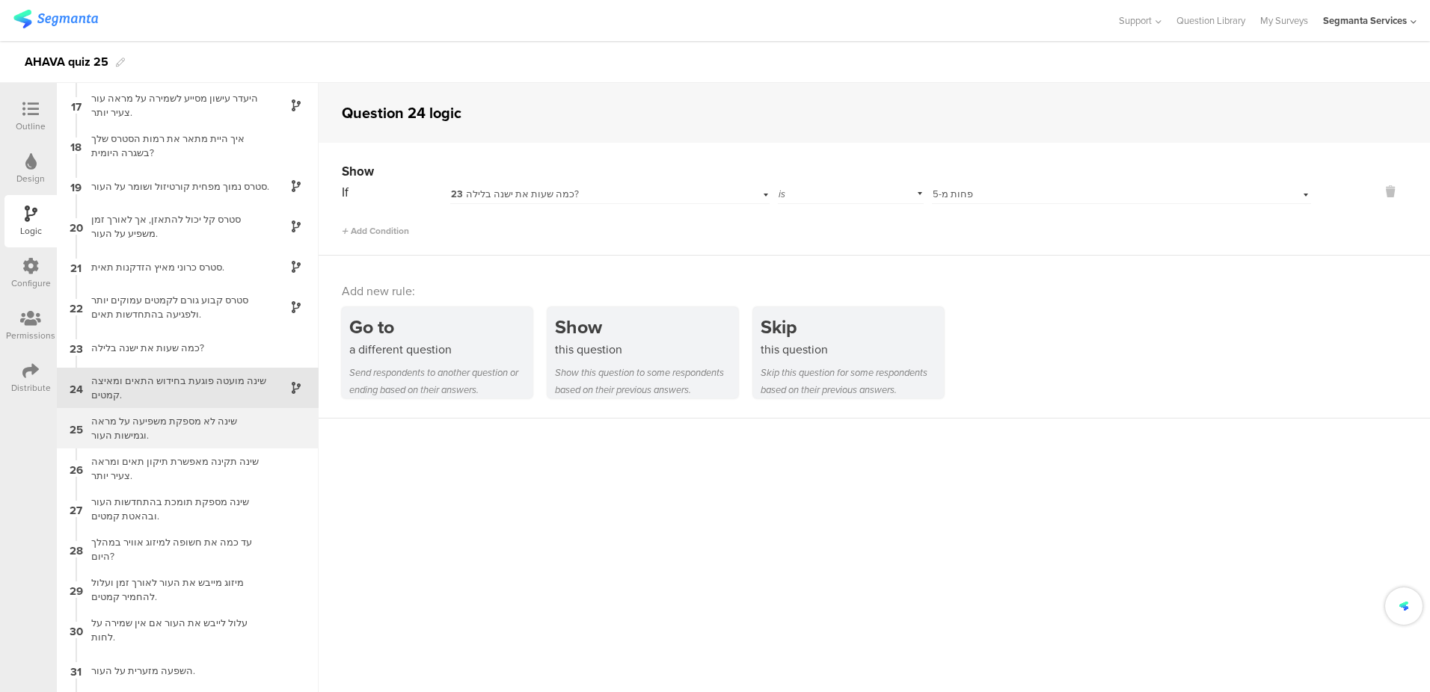
click at [212, 430] on div "שינה לא מספקת משפיעה על מראה וגמישות העור." at bounding box center [175, 428] width 187 height 28
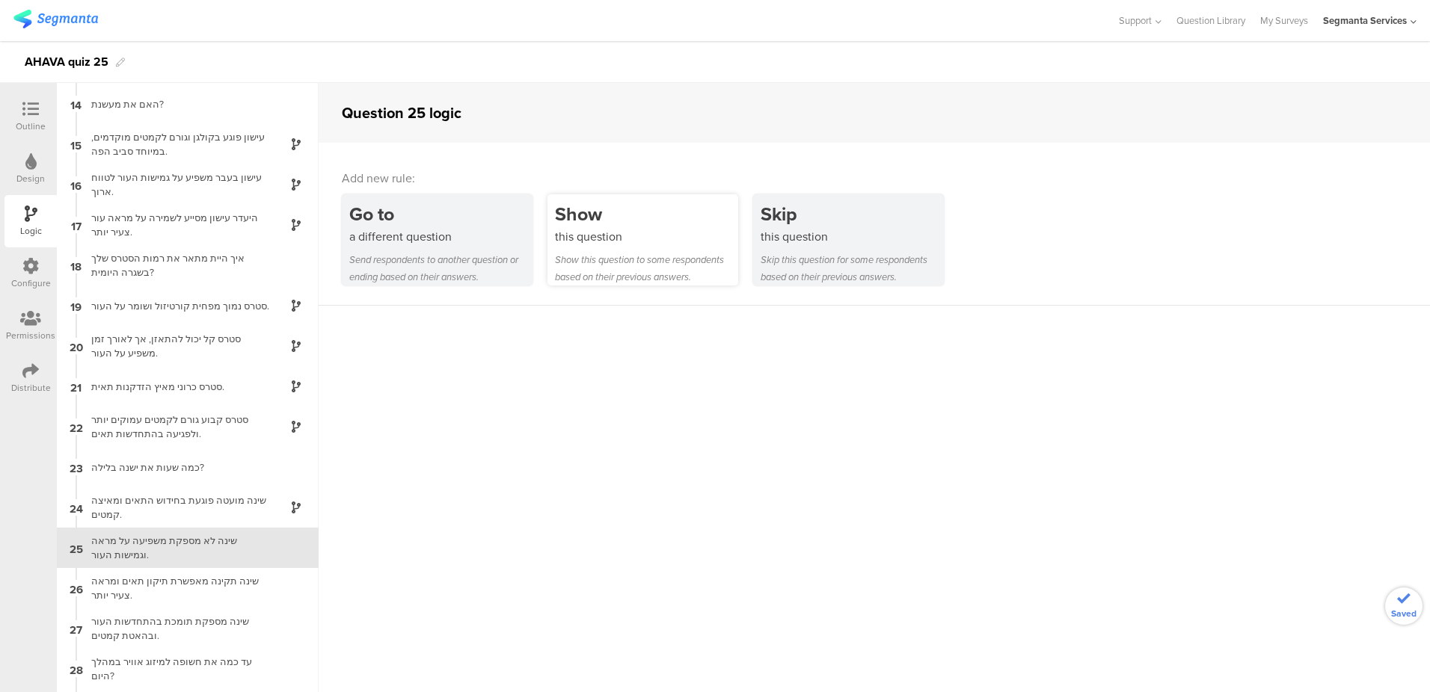
click at [666, 253] on div "Show this question to some respondents based on their previous answers." at bounding box center [646, 268] width 183 height 34
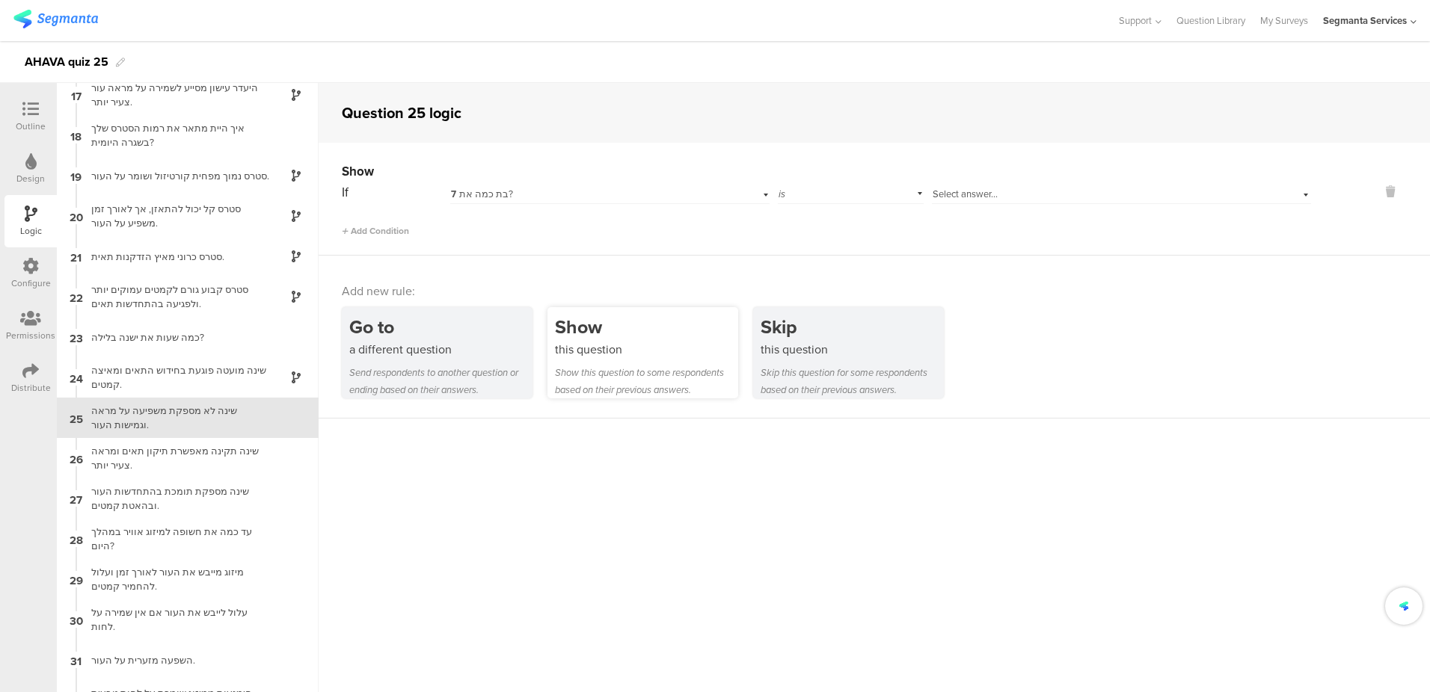
scroll to position [683, 0]
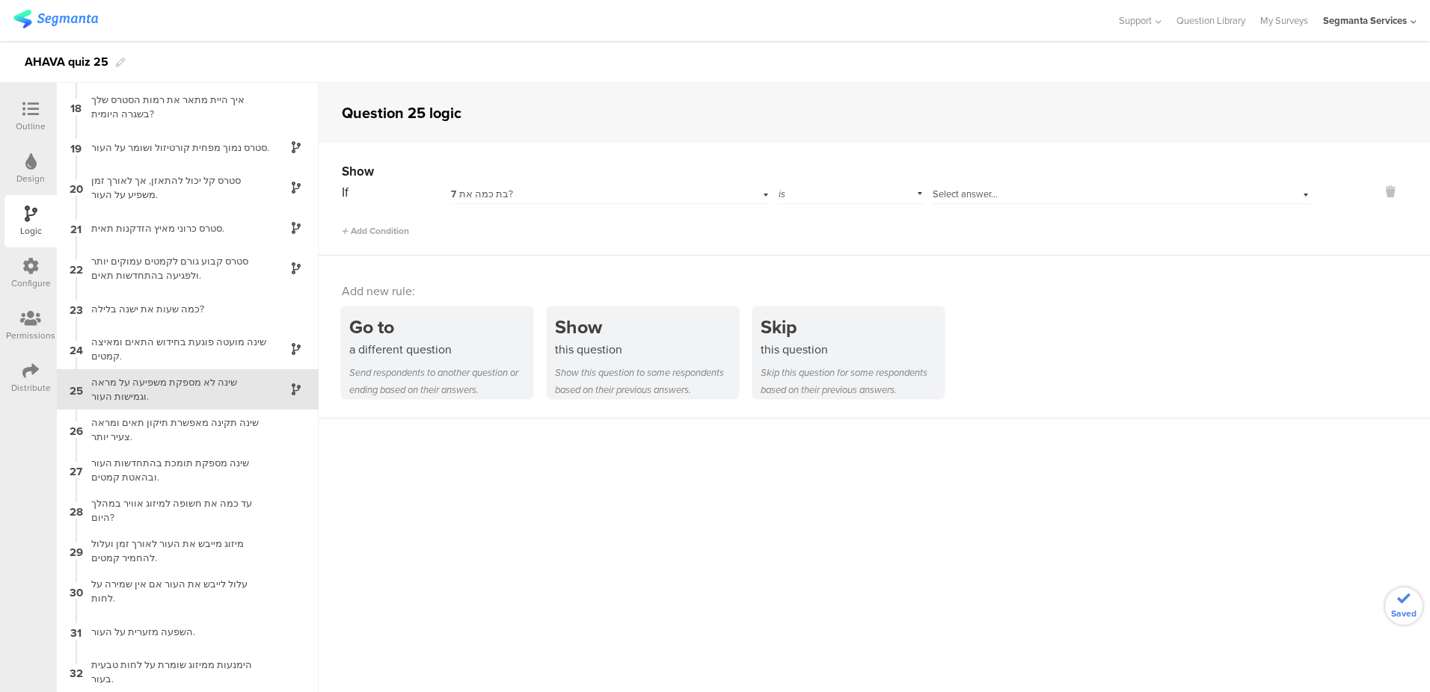
click at [975, 185] on div "Select answer..." at bounding box center [1121, 192] width 379 height 23
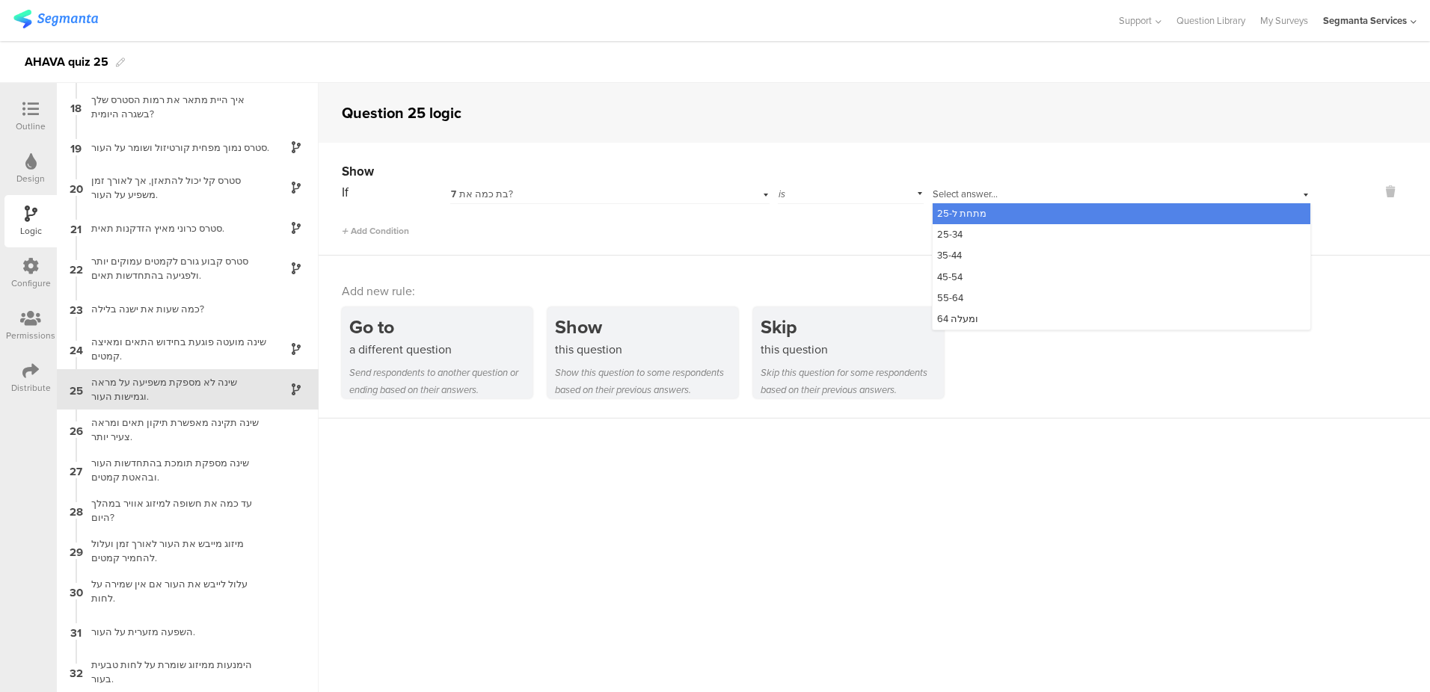
click at [585, 194] on div "7 בת כמה את?" at bounding box center [586, 194] width 270 height 13
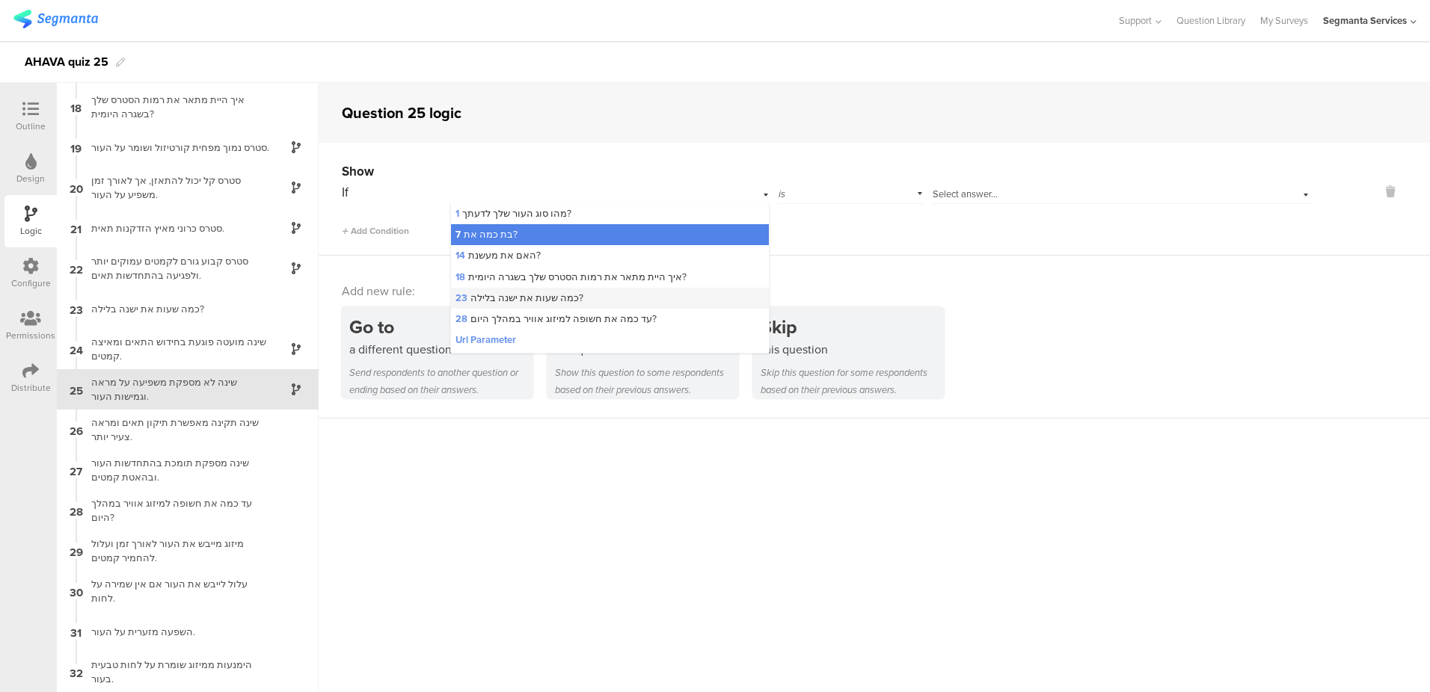
click at [574, 293] on span "23 כמה שעות את ישנה בלילה?" at bounding box center [519, 298] width 128 height 14
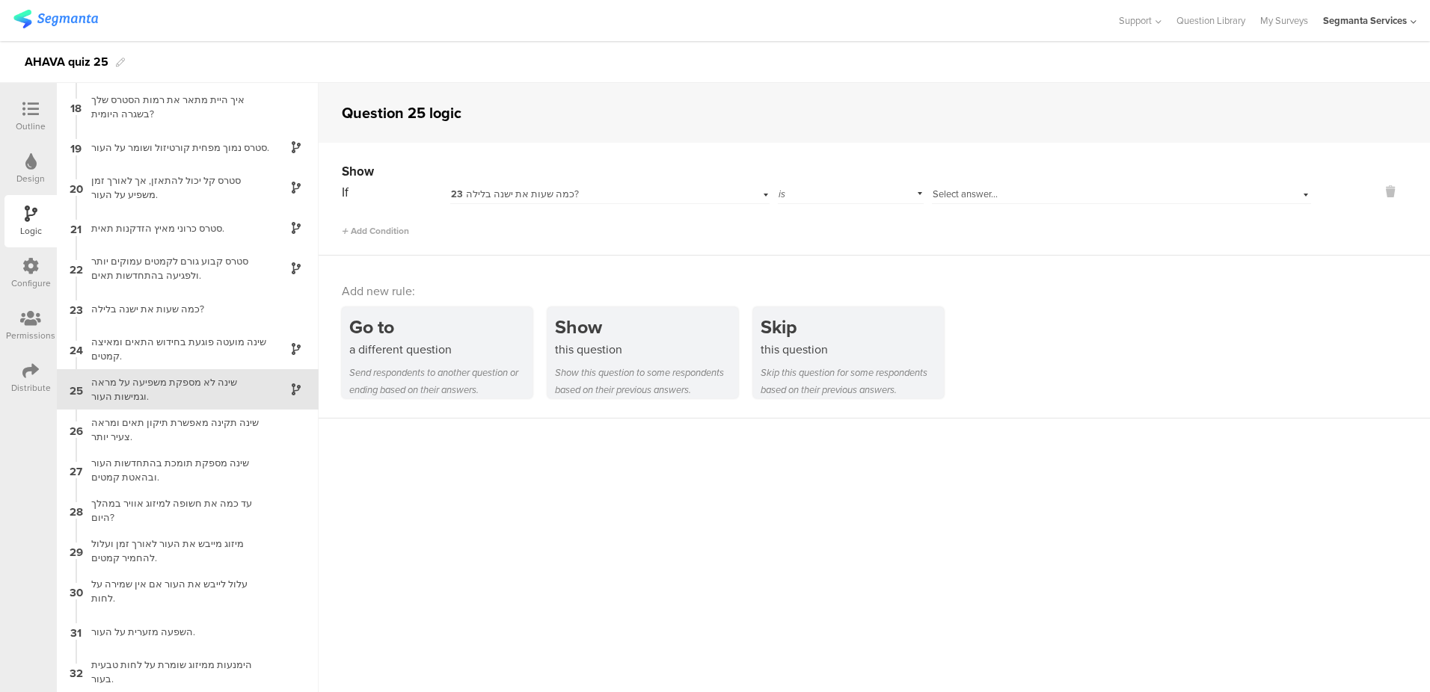
click at [962, 185] on div "Select answer..." at bounding box center [1121, 192] width 379 height 23
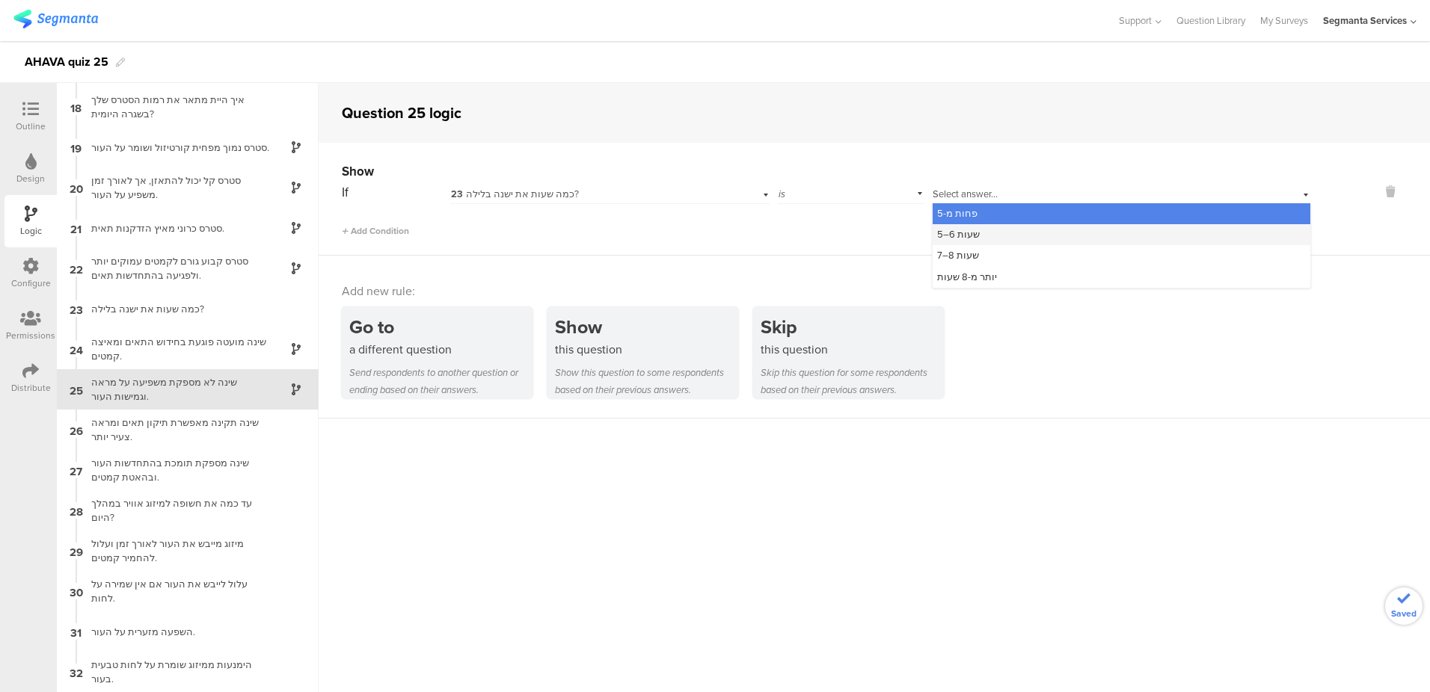
click at [971, 235] on span "5–6 שעות" at bounding box center [958, 234] width 43 height 14
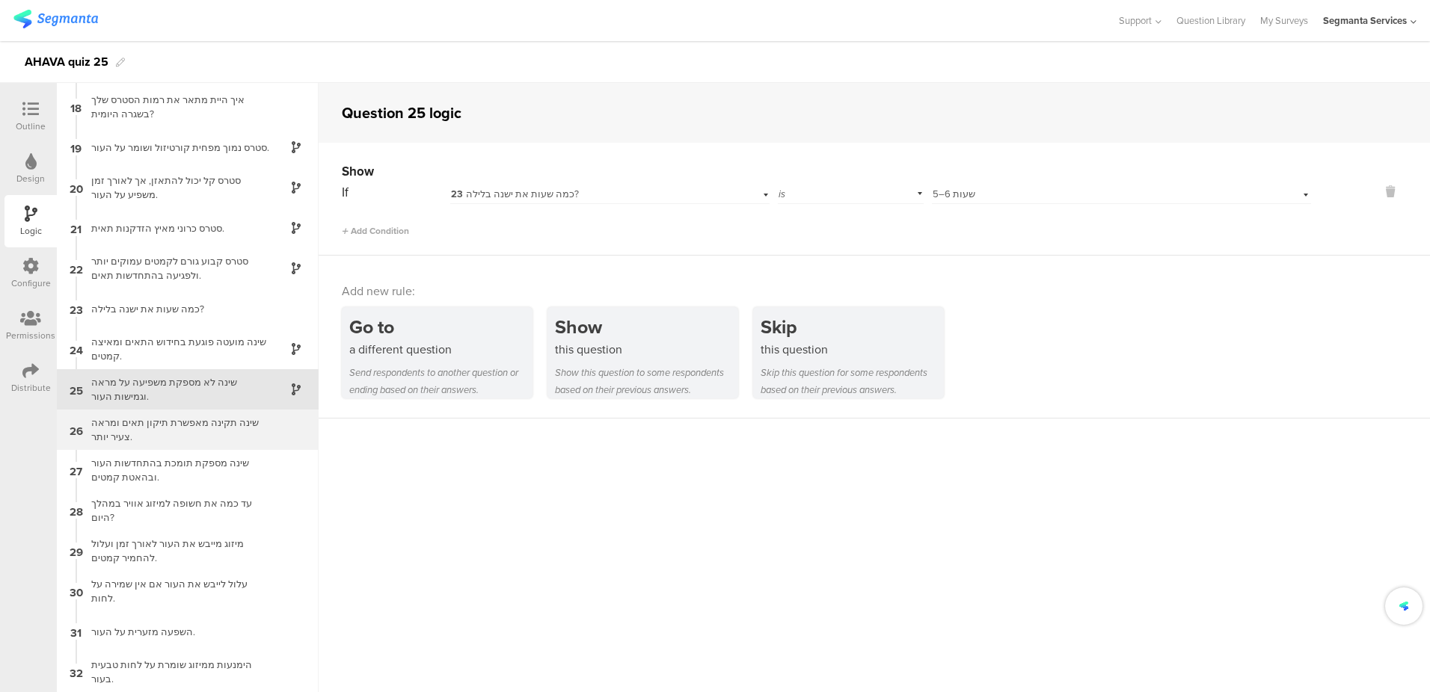
click at [187, 434] on div "שינה תקינה מאפשרת תיקון תאים ומראה צעיר יותר." at bounding box center [175, 430] width 187 height 28
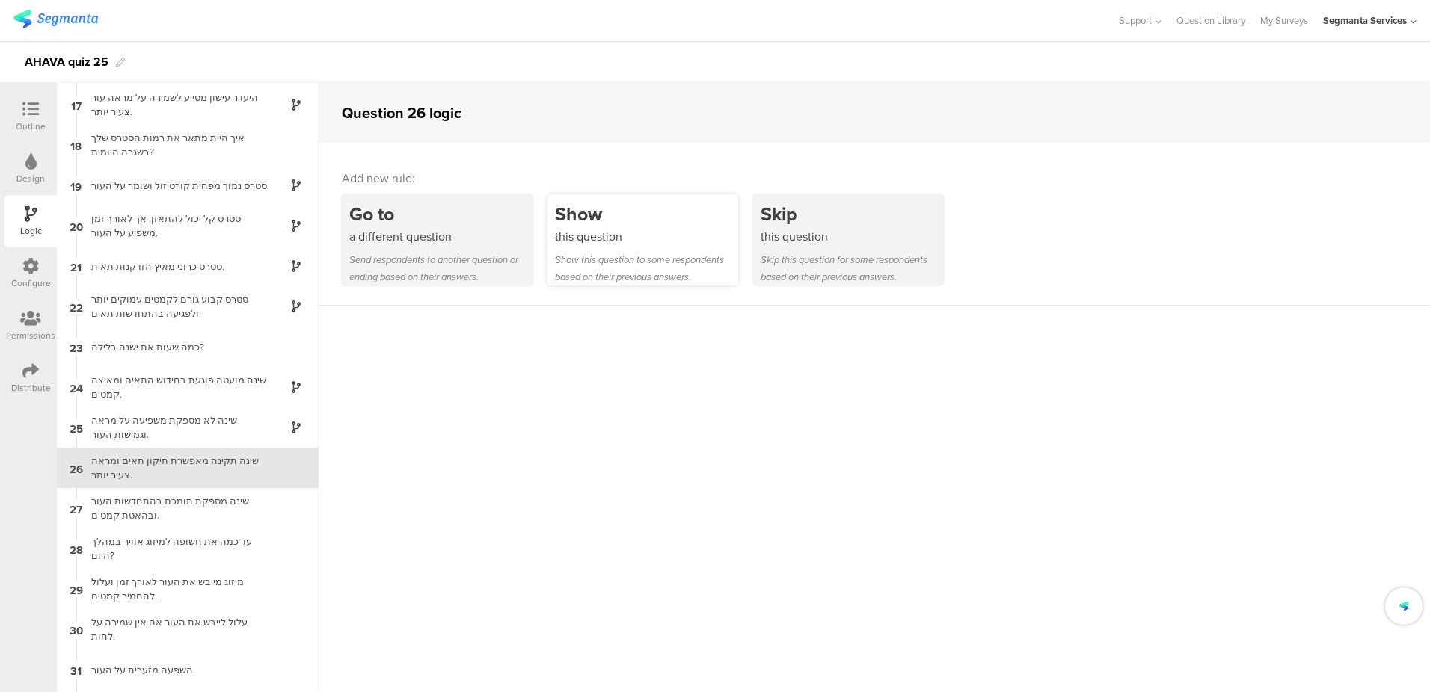
click at [617, 280] on div "Show this question to some respondents based on their previous answers." at bounding box center [646, 268] width 183 height 34
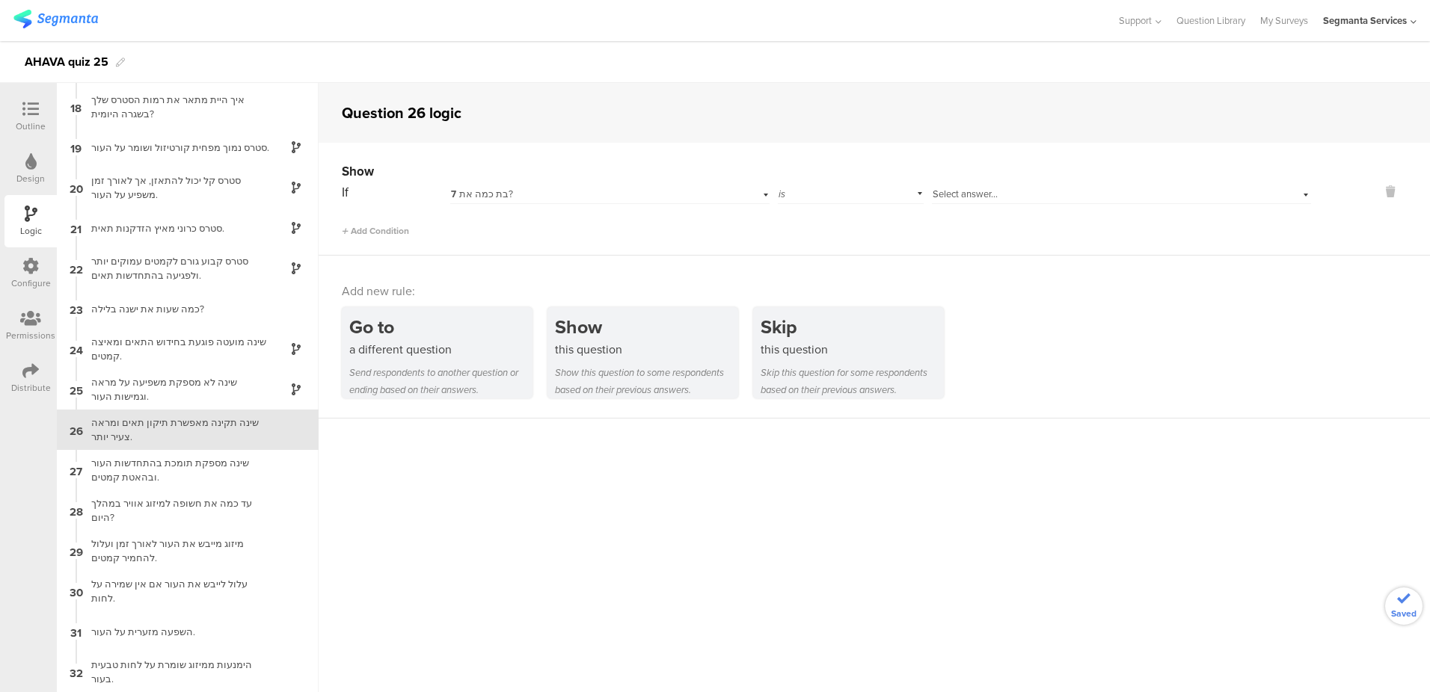
click at [529, 191] on div "7 בת כמה את?" at bounding box center [586, 194] width 270 height 13
click at [532, 195] on div "7 בת כמה את?" at bounding box center [586, 194] width 270 height 13
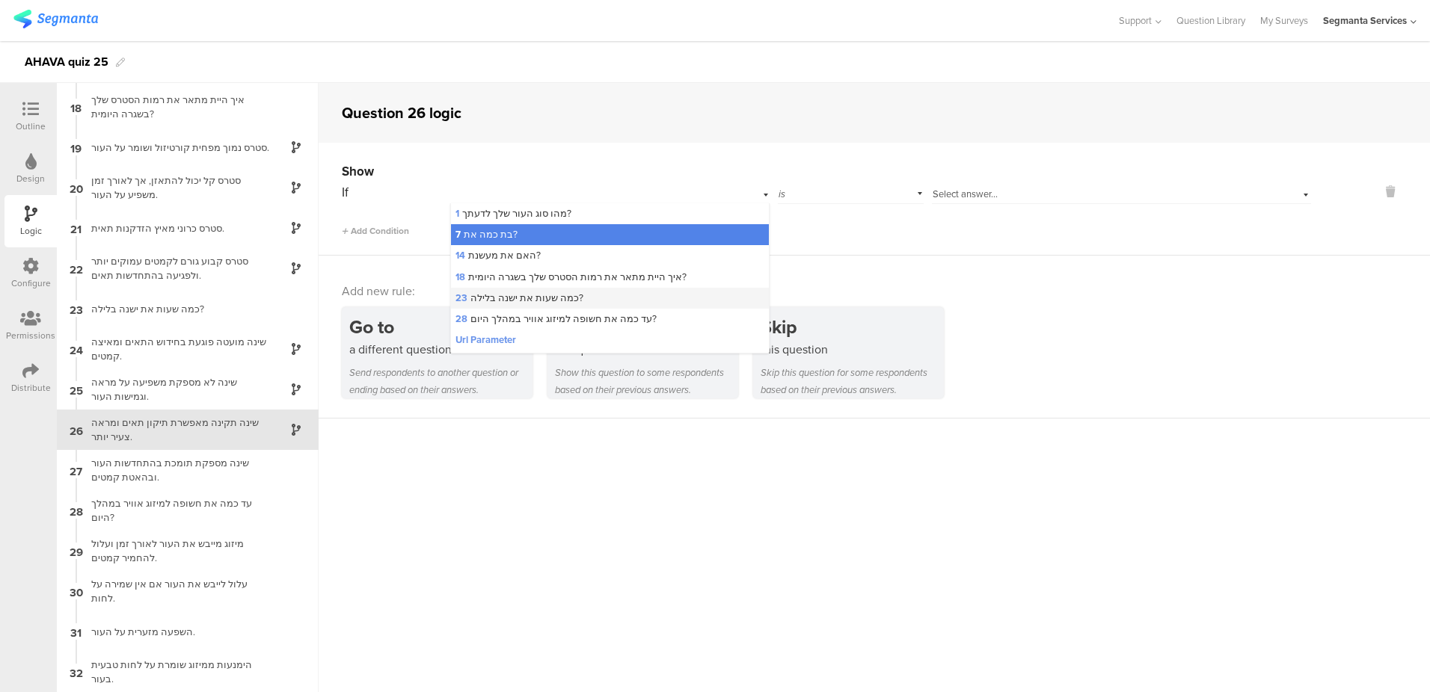
click at [532, 300] on span "23 כמה שעות את ישנה בלילה?" at bounding box center [519, 298] width 128 height 14
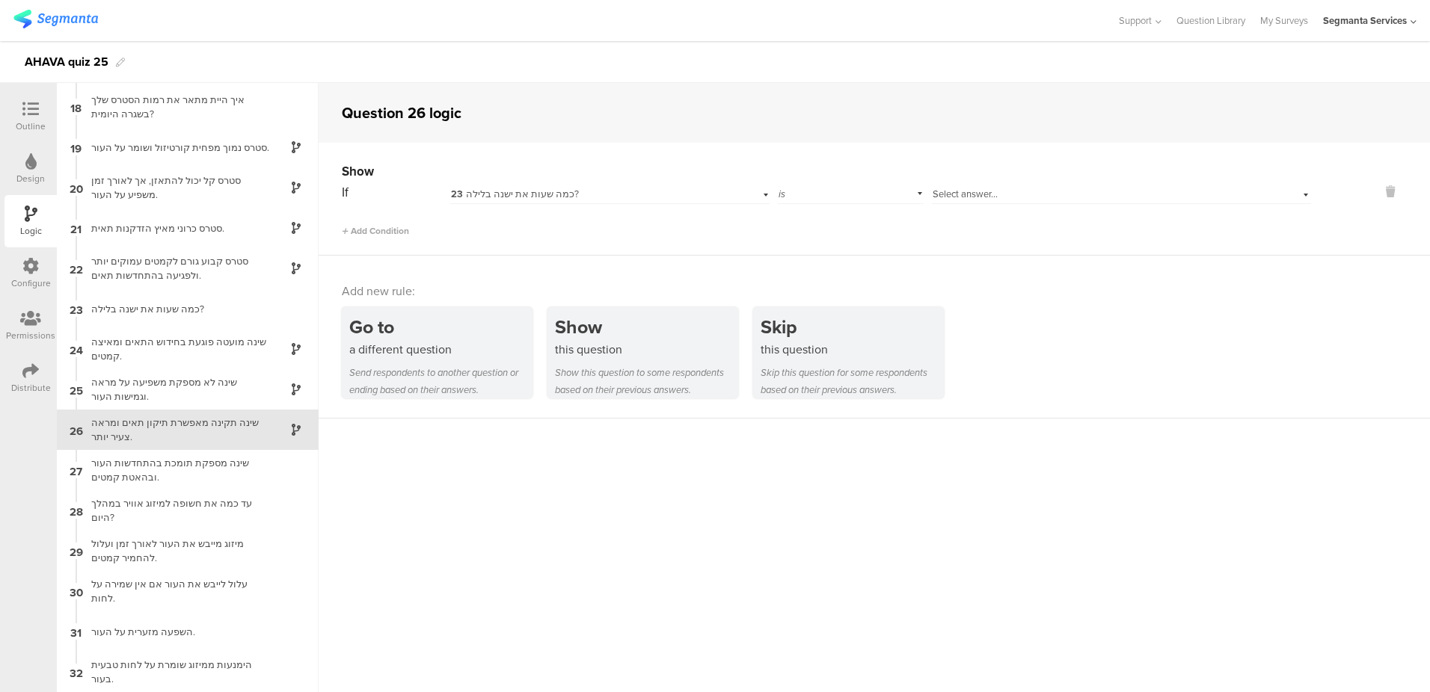
click at [956, 188] on span "Select answer..." at bounding box center [964, 194] width 65 height 14
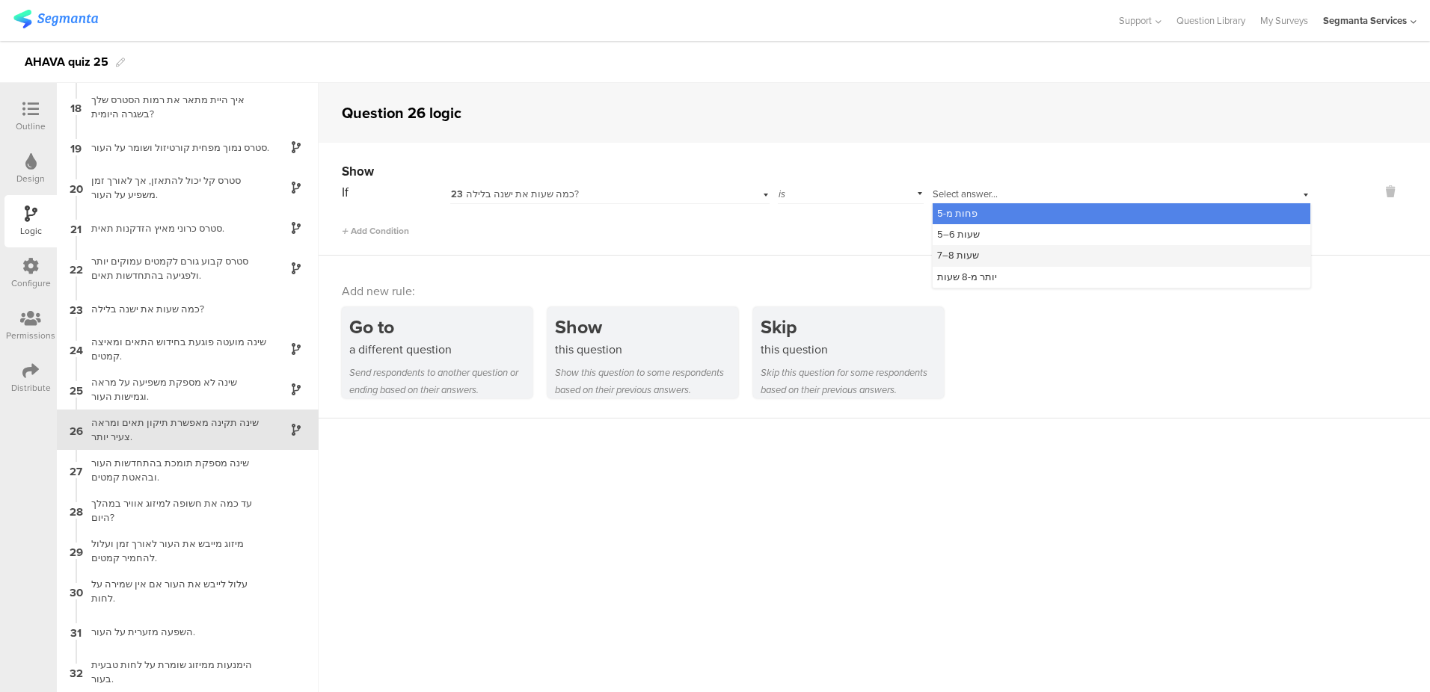
click at [954, 253] on span "7–8 שעות" at bounding box center [958, 255] width 42 height 14
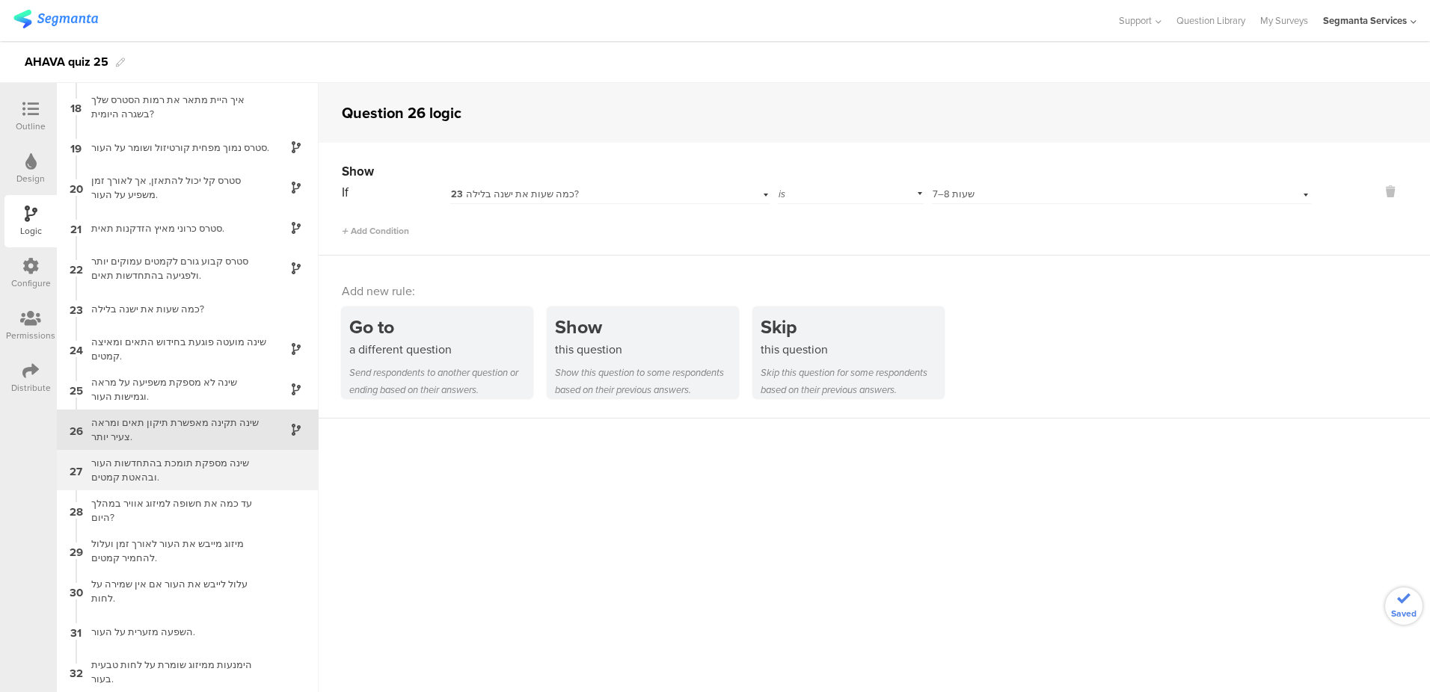
click at [233, 461] on div "שינה מספקת תומכת בהתחדשות העור ובהאטת קמטים." at bounding box center [175, 470] width 187 height 28
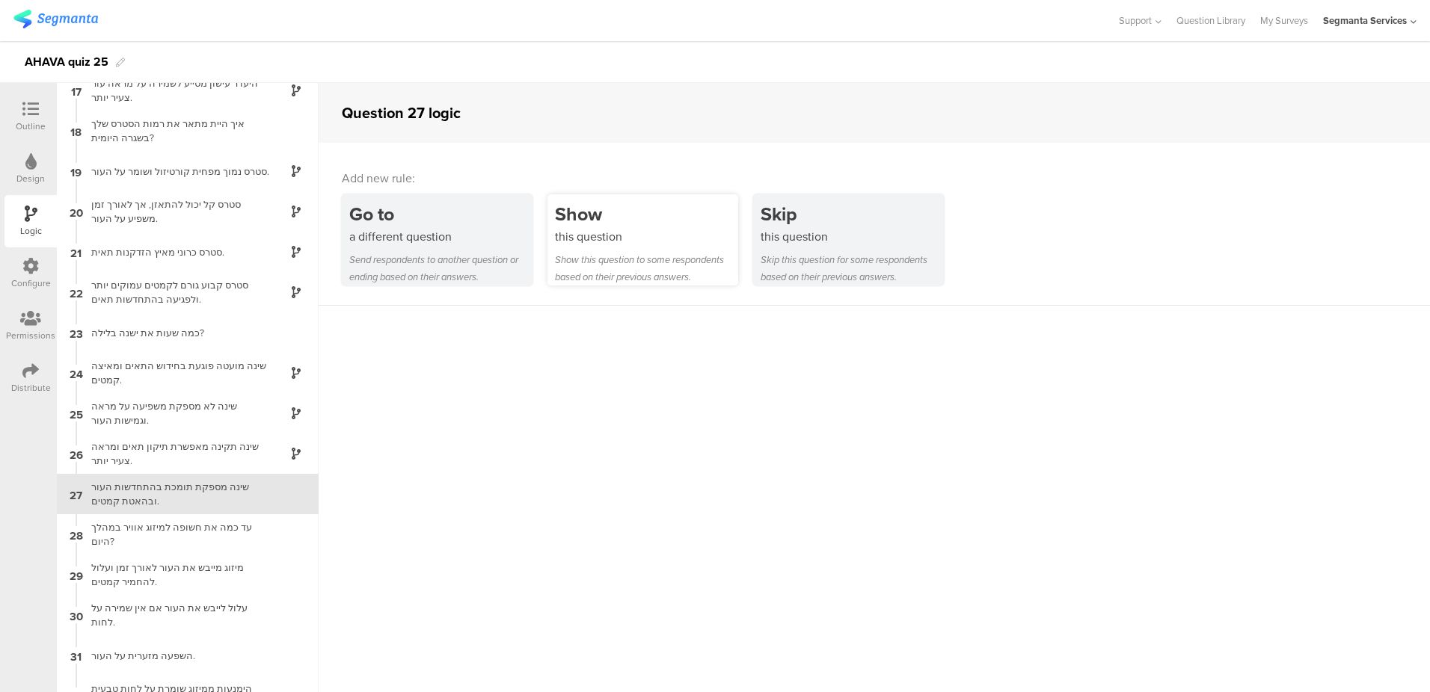
click at [632, 253] on div "Show this question to some respondents based on their previous answers." at bounding box center [646, 268] width 183 height 34
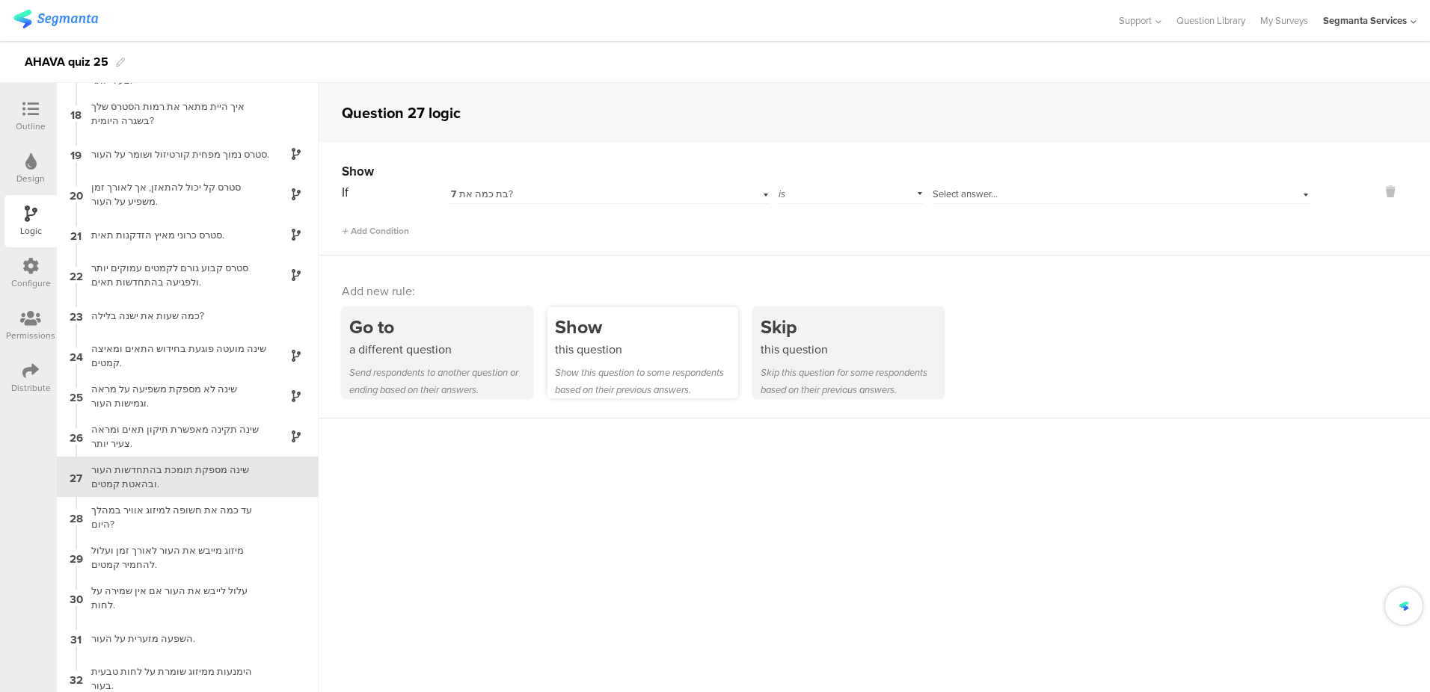
scroll to position [683, 0]
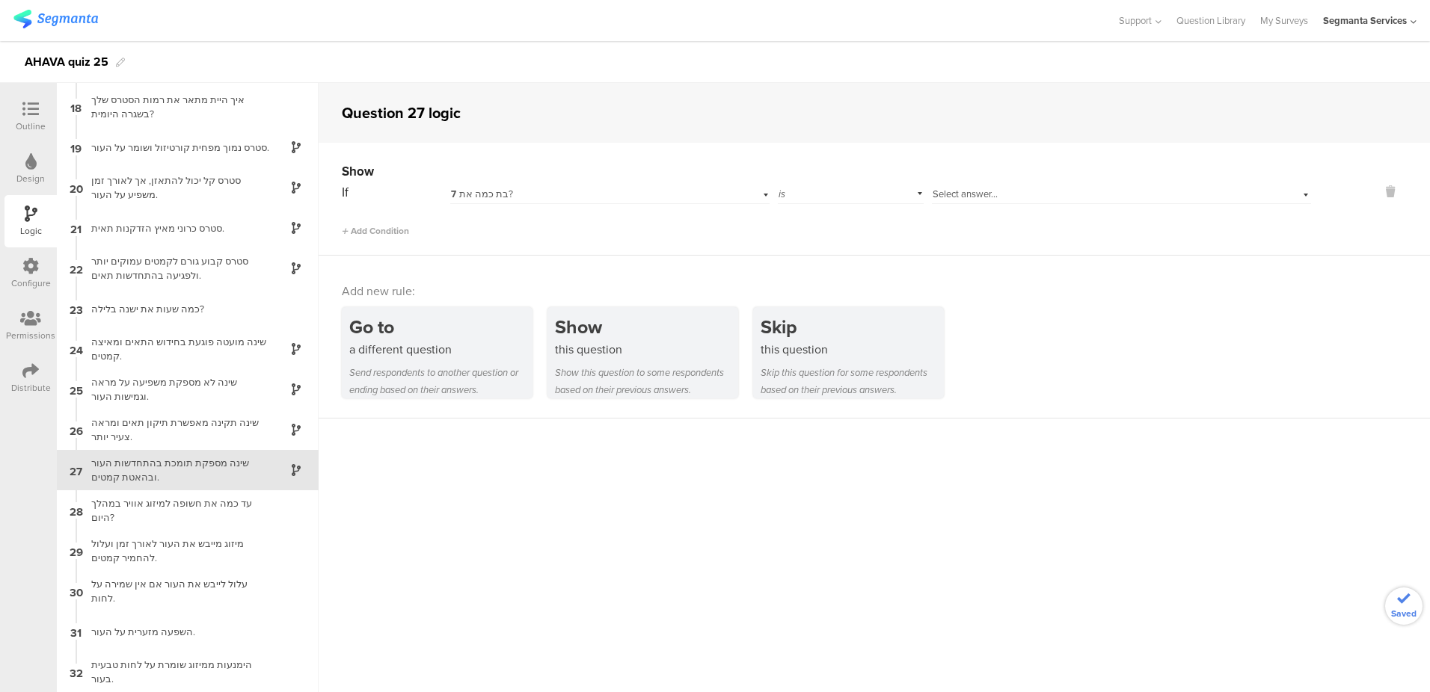
click at [666, 196] on div "7 בת כמה את?" at bounding box center [586, 194] width 270 height 13
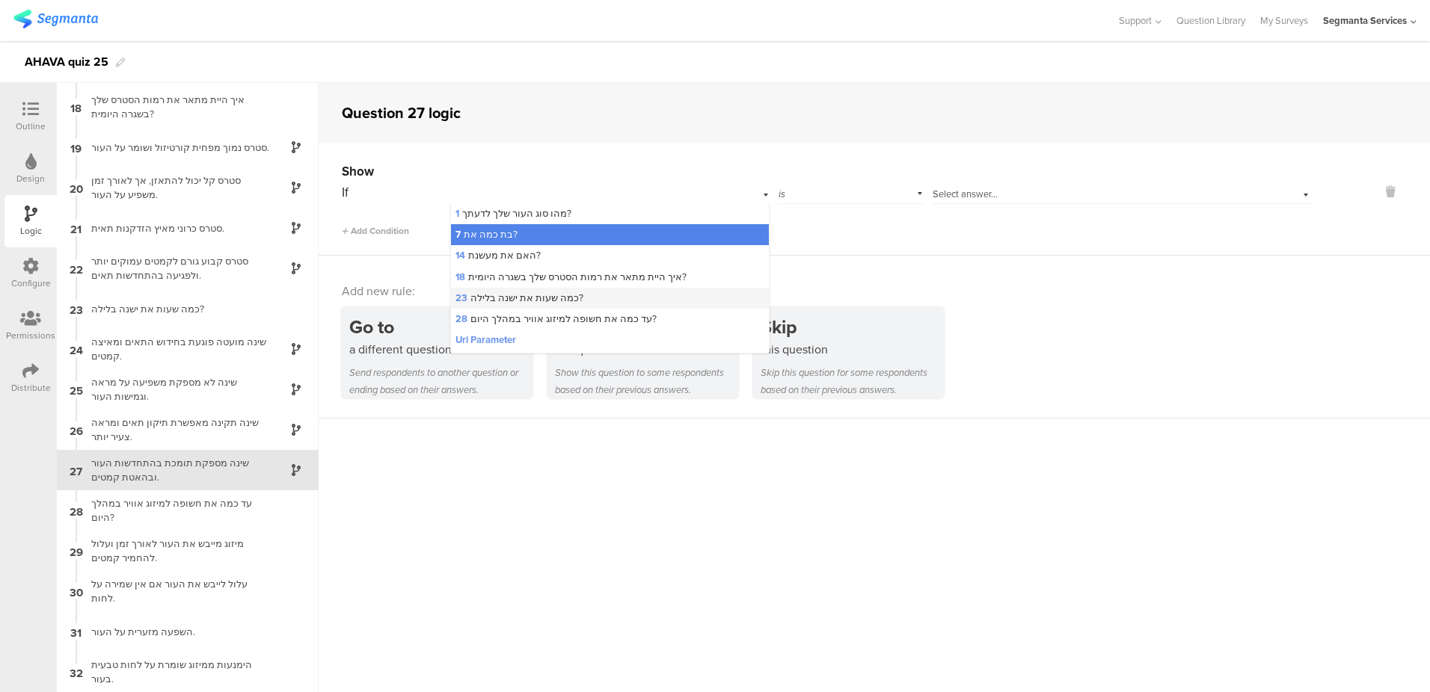
click at [638, 305] on div "23 כמה שעות את ישנה בלילה?" at bounding box center [610, 298] width 319 height 21
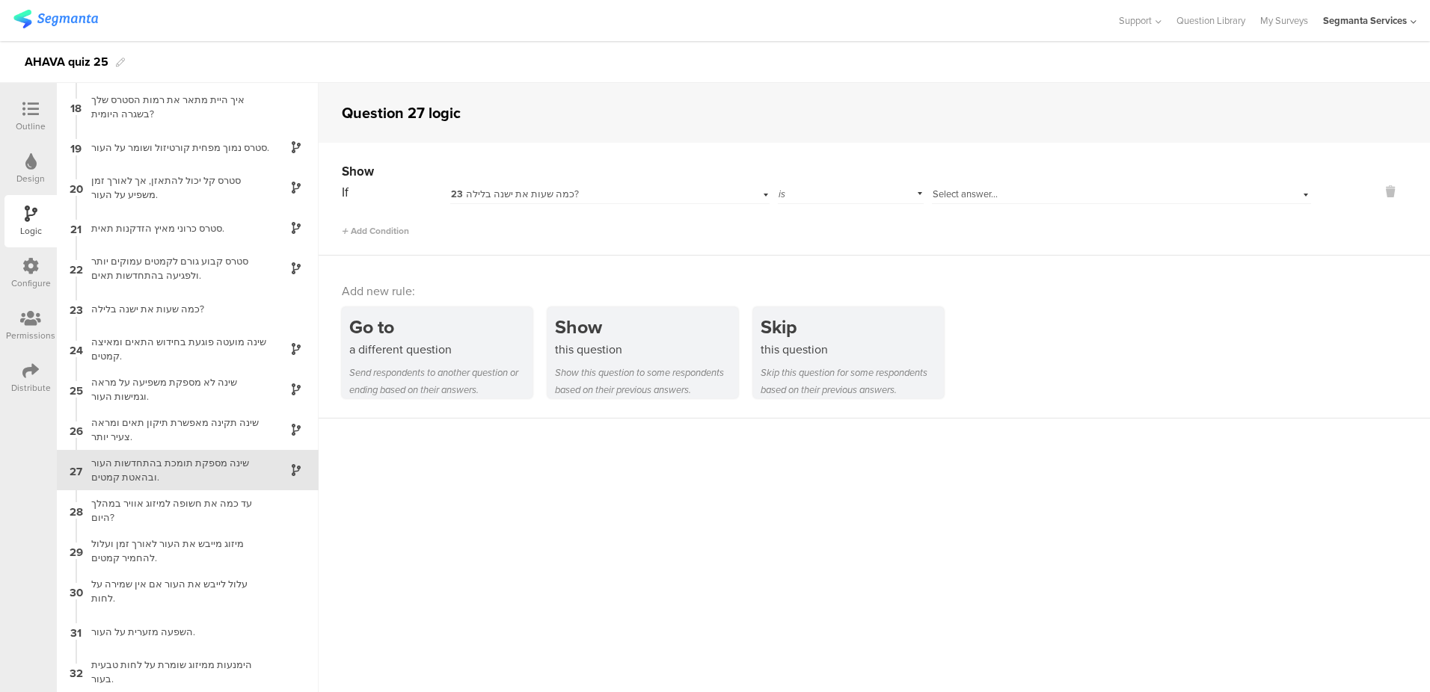
click at [977, 188] on span "Select answer..." at bounding box center [964, 194] width 65 height 14
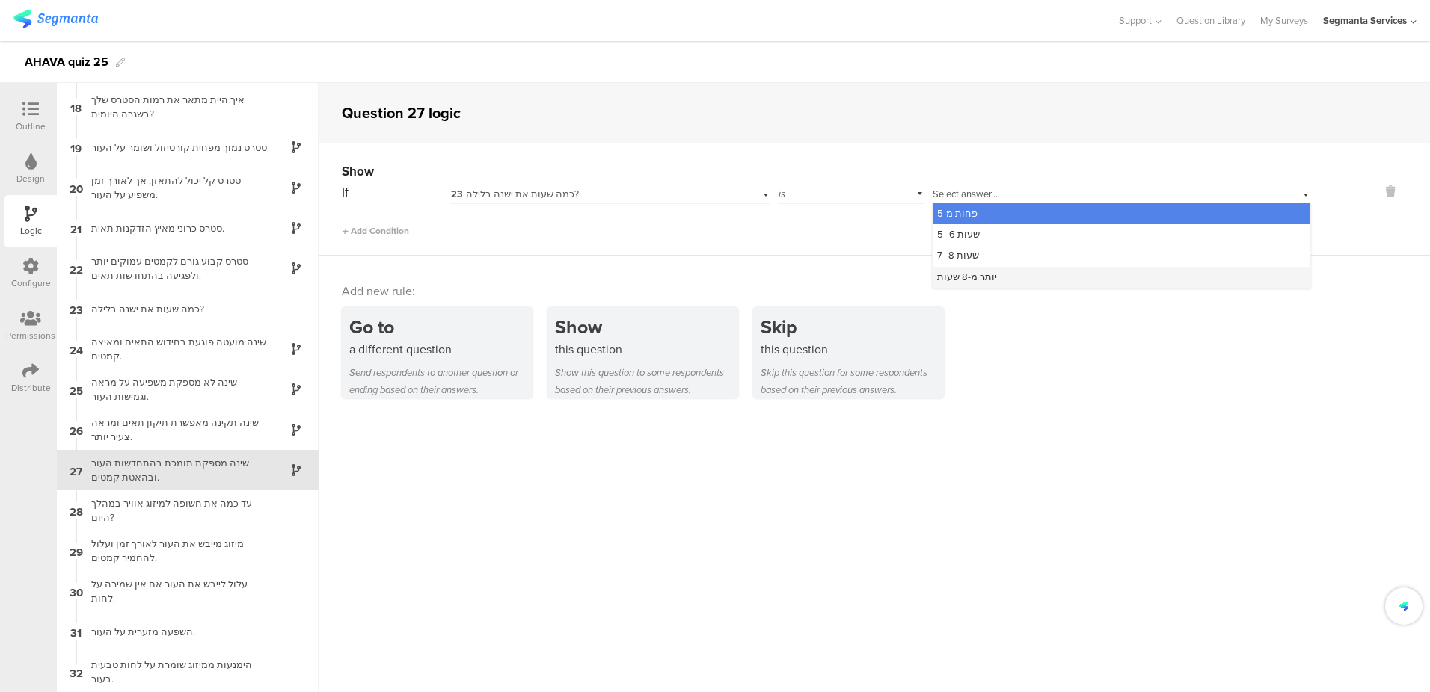
click at [971, 277] on span "יותר מ-8 שעות" at bounding box center [967, 277] width 60 height 14
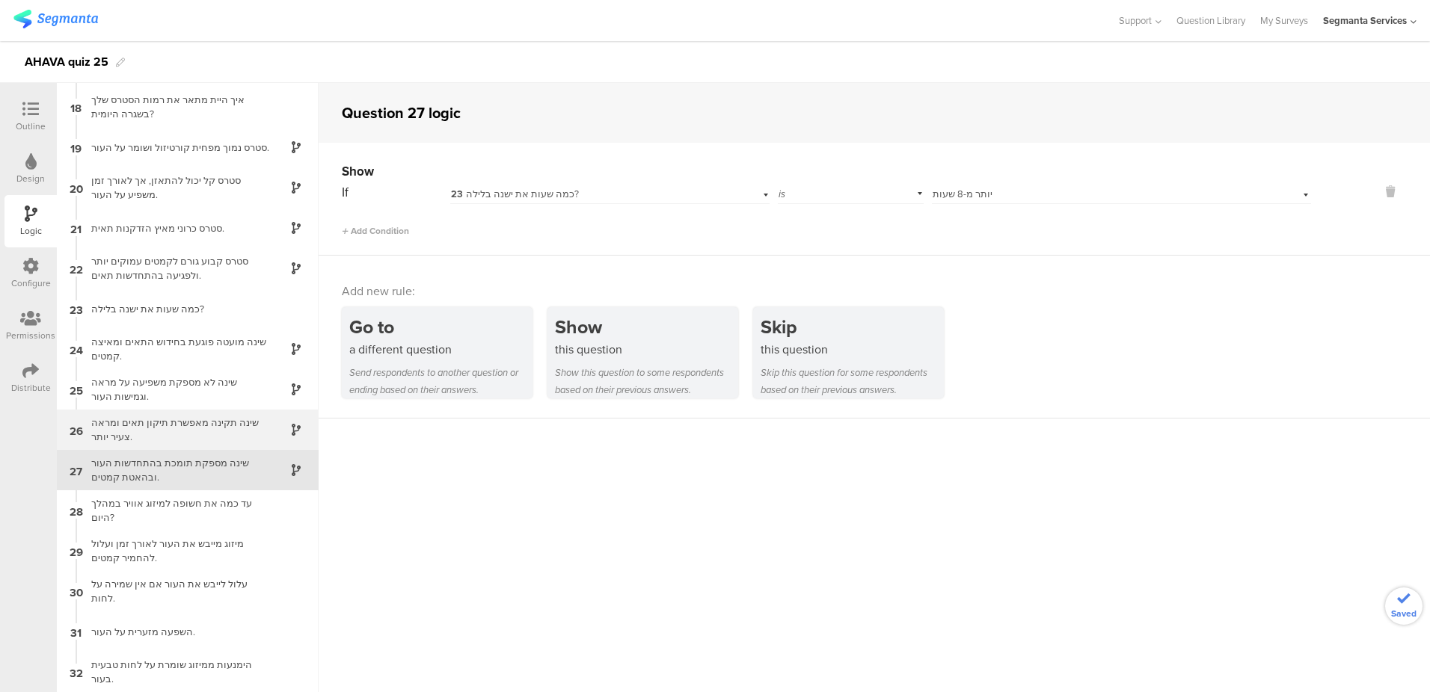
click at [231, 427] on div "שינה תקינה מאפשרת תיקון תאים ומראה צעיר יותר." at bounding box center [175, 430] width 187 height 28
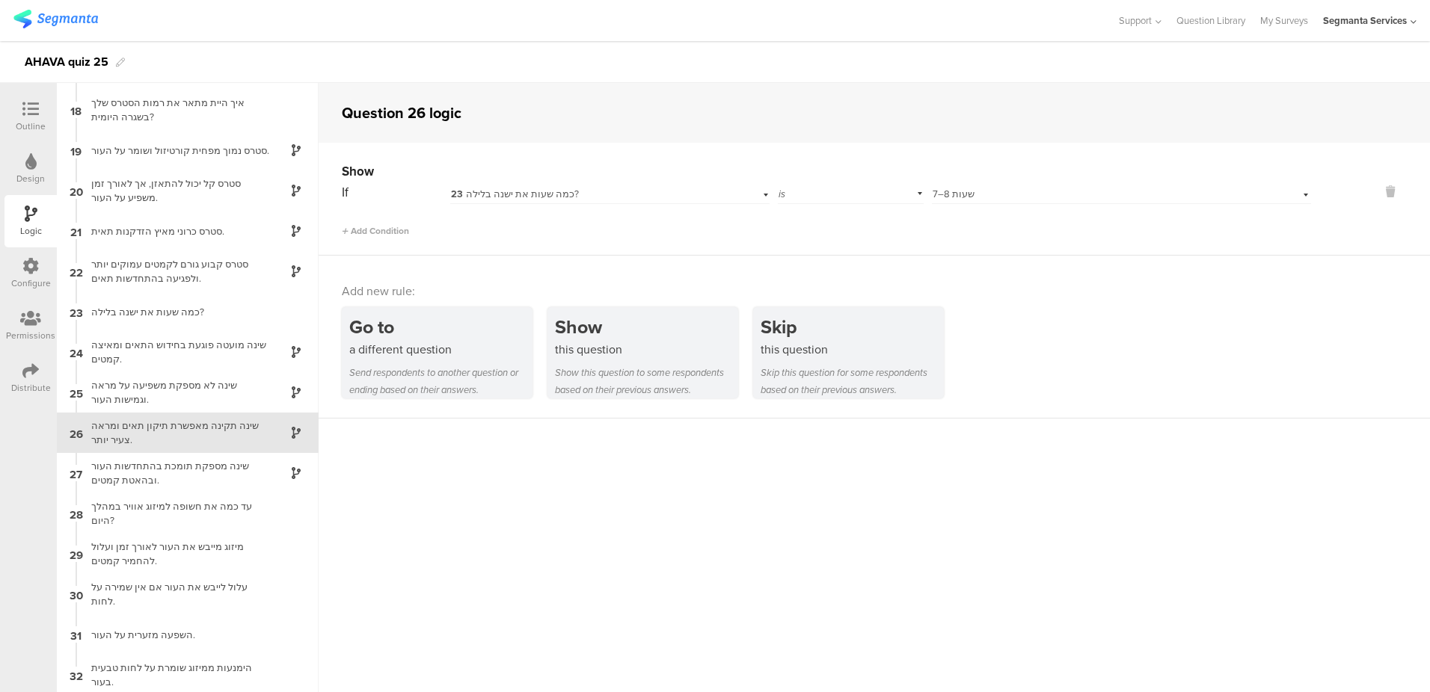
scroll to position [683, 0]
click at [228, 398] on div "שינה לא מספקת משפיעה על מראה וגמישות העור." at bounding box center [175, 389] width 187 height 28
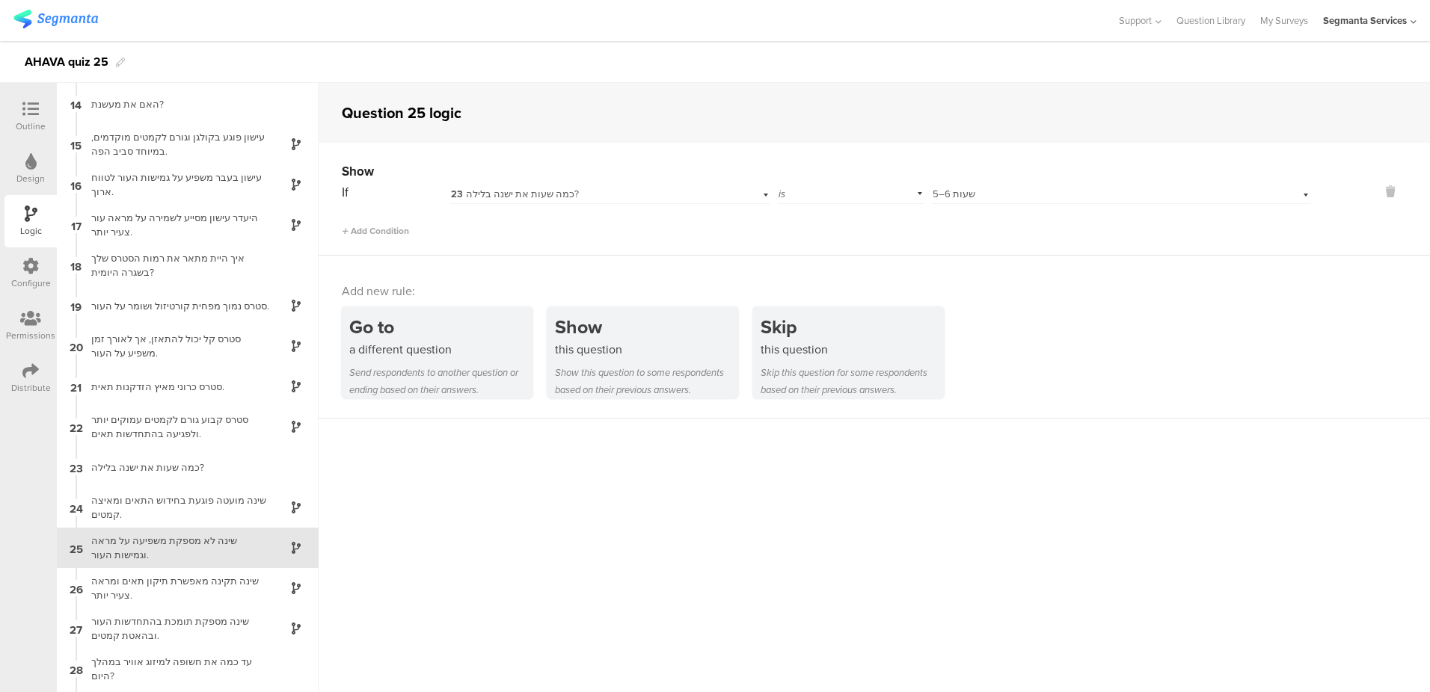
scroll to position [683, 0]
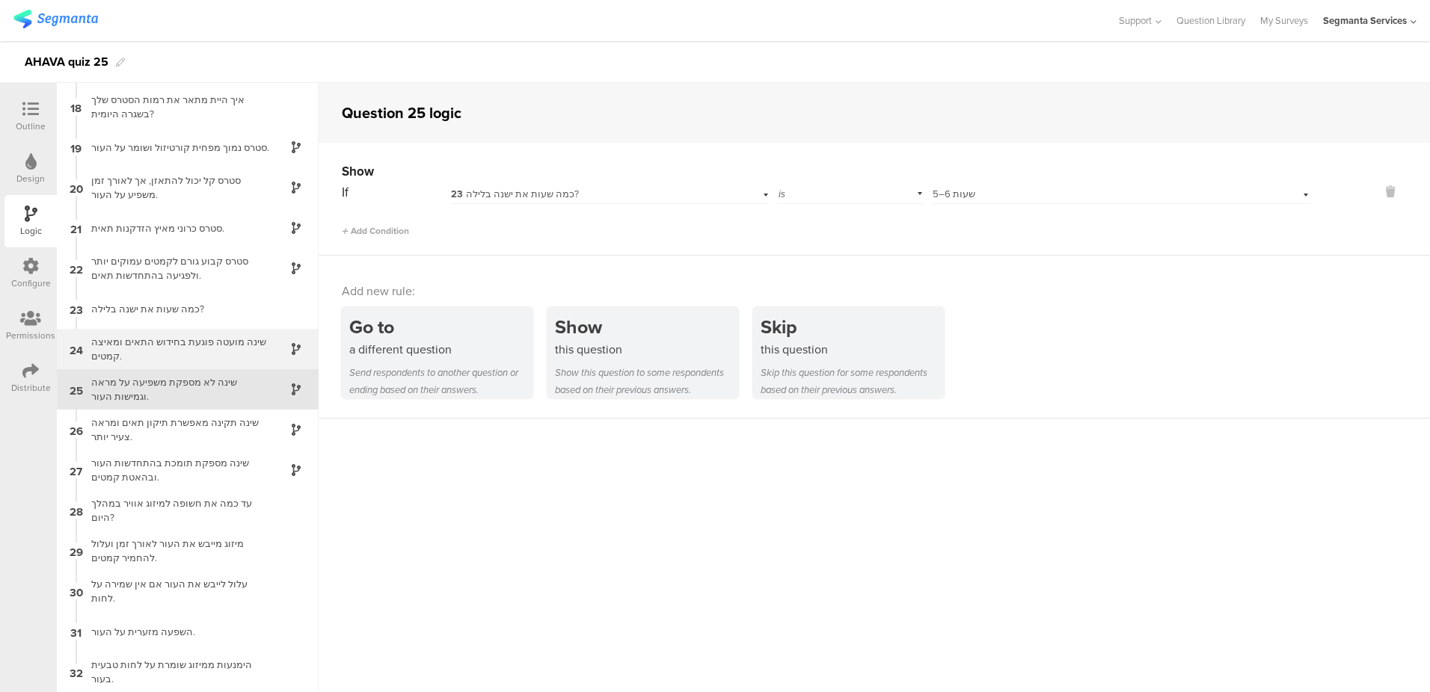
click at [226, 350] on div "שינה מועטה פוגעת בחידוש התאים ומאיצה קמטים." at bounding box center [175, 349] width 187 height 28
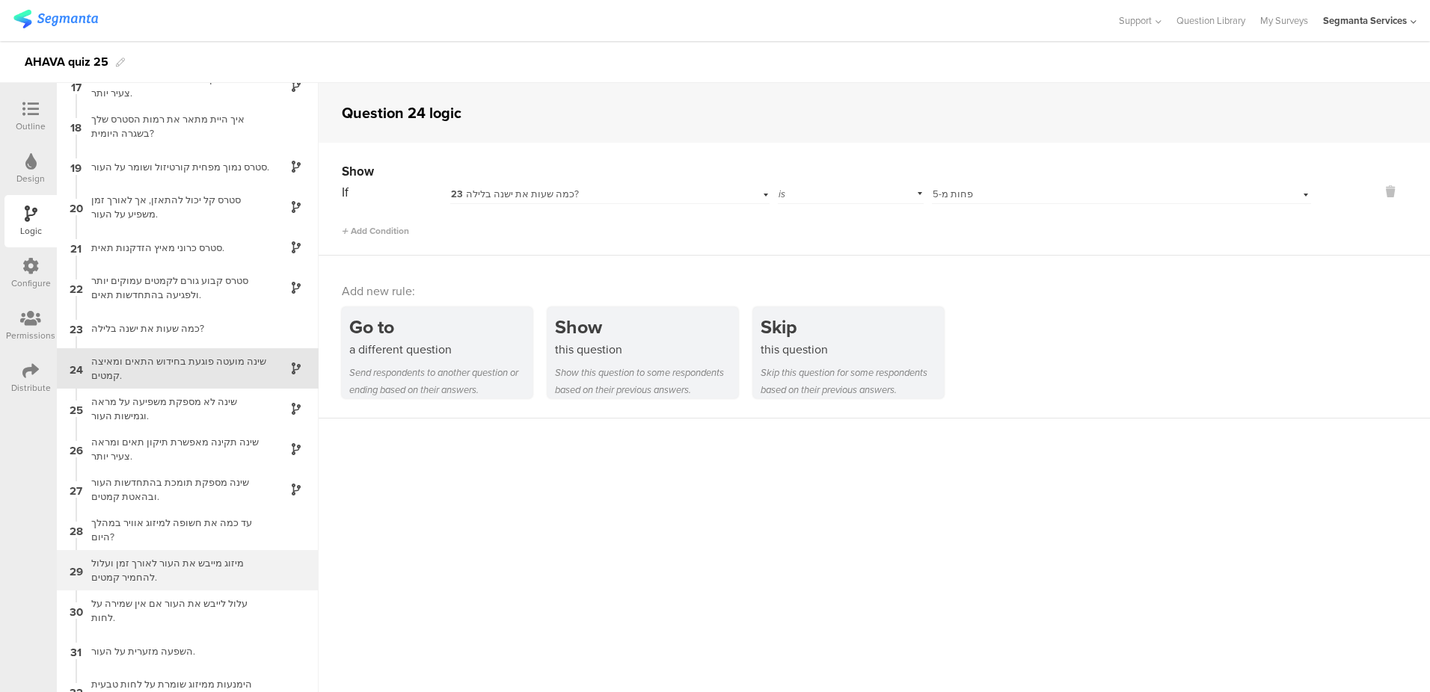
scroll to position [683, 0]
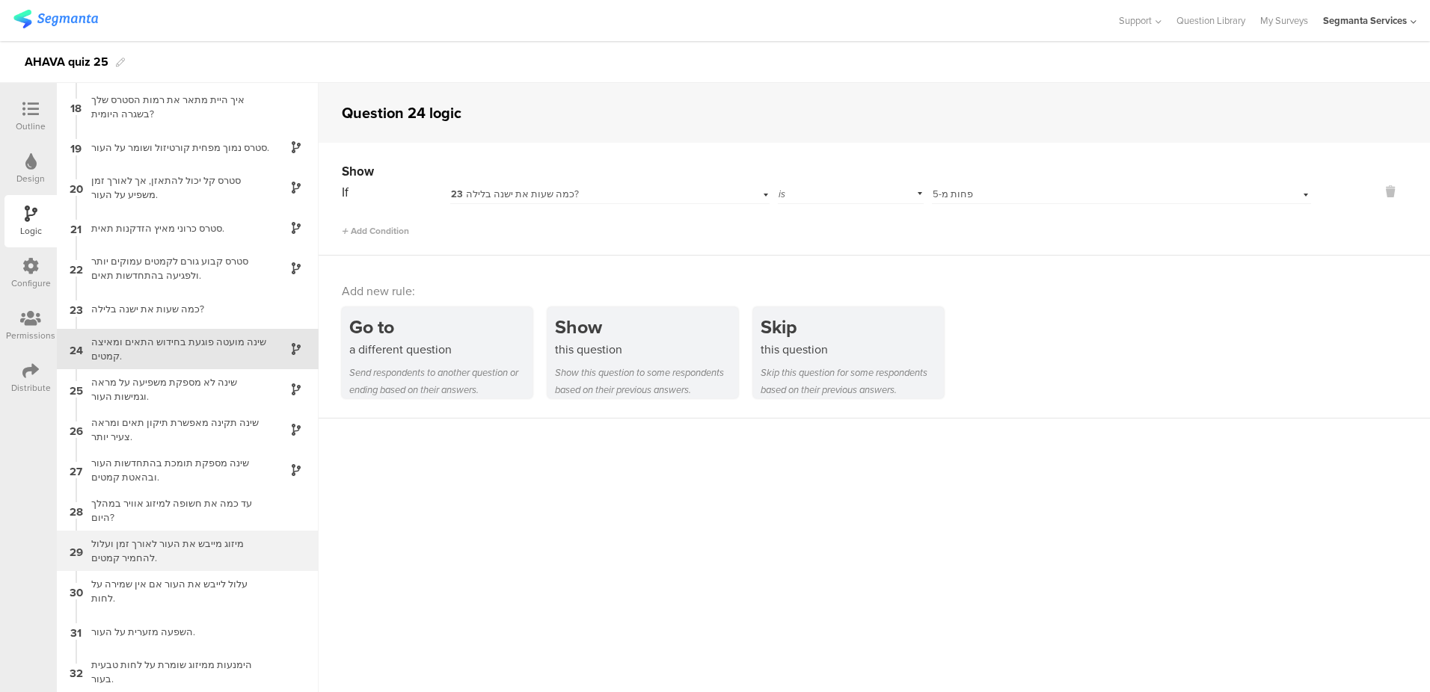
click at [185, 544] on div "מיזוג מייבש את העור לאורך זמן ועלול להחמיר קמטים." at bounding box center [175, 551] width 187 height 28
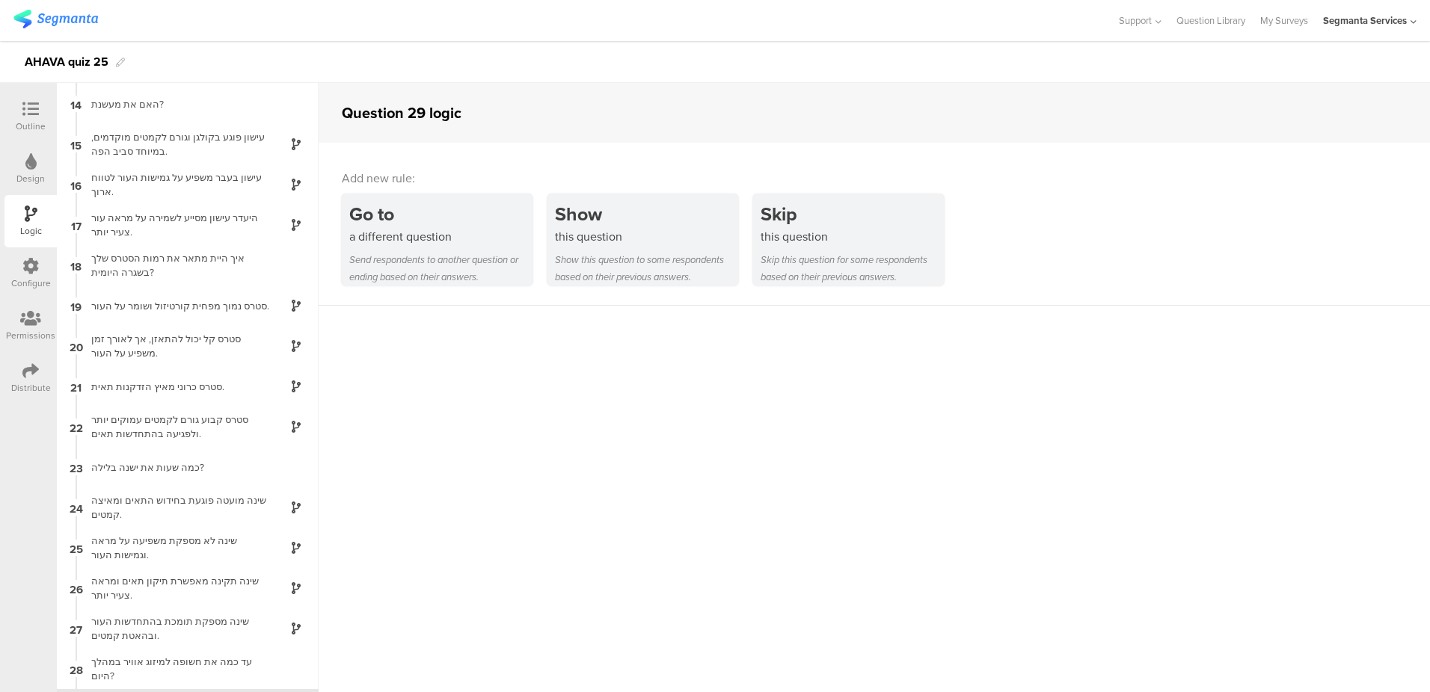
scroll to position [683, 0]
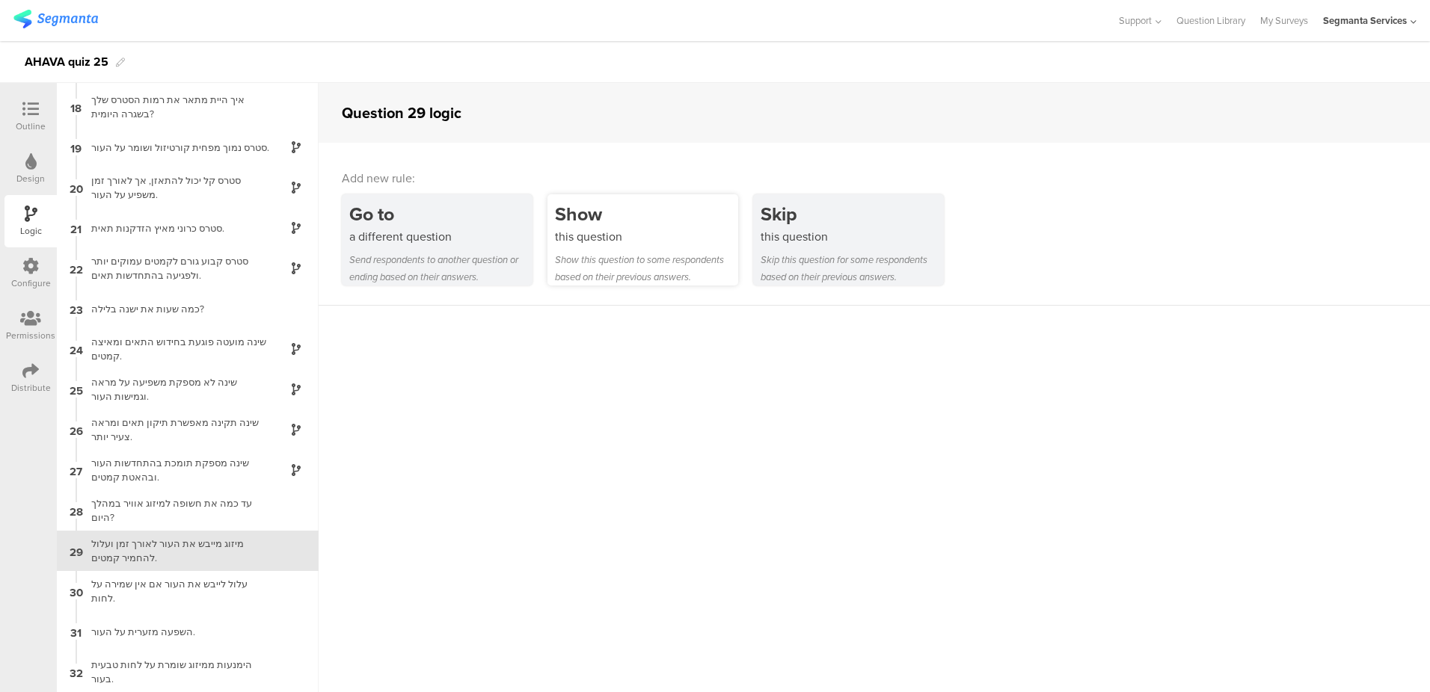
click at [636, 228] on div "this question" at bounding box center [646, 236] width 183 height 17
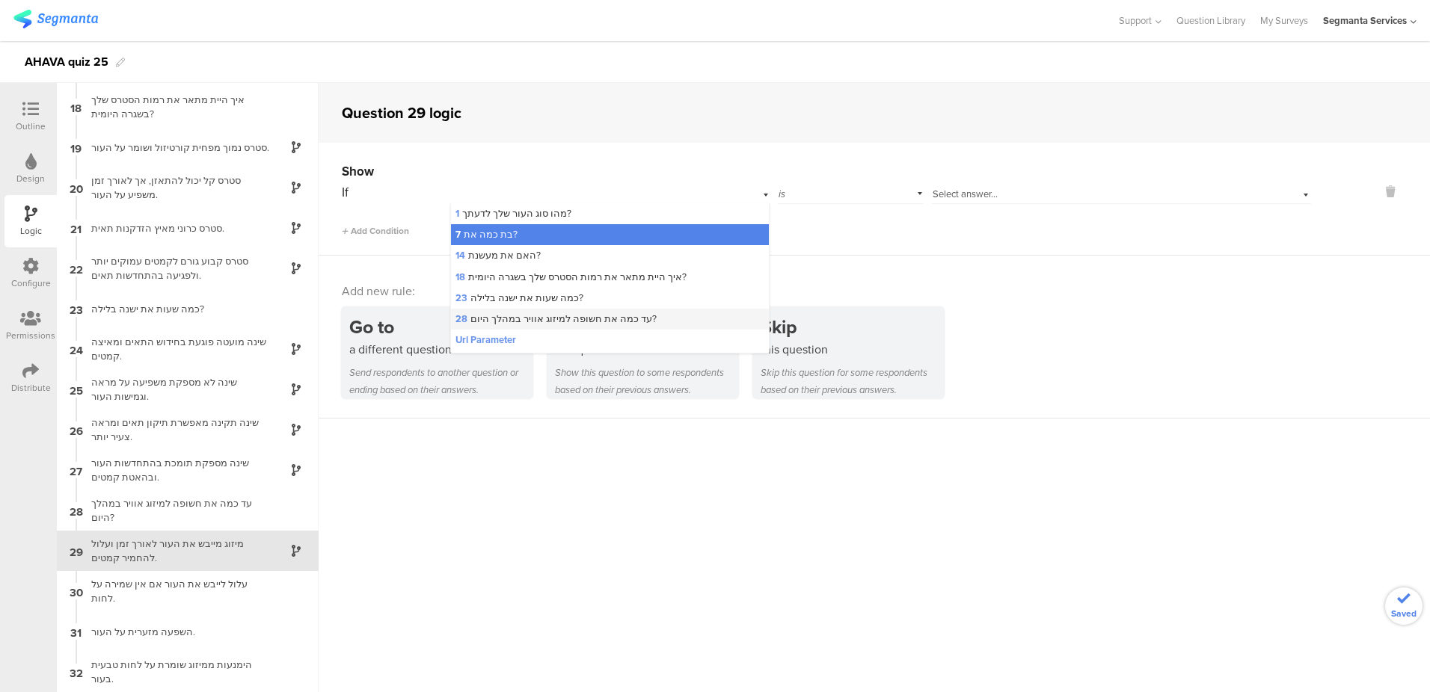
click at [611, 328] on div "28 עד כמה את חשופה למיזוג אוויר במהלך היום?" at bounding box center [610, 319] width 319 height 21
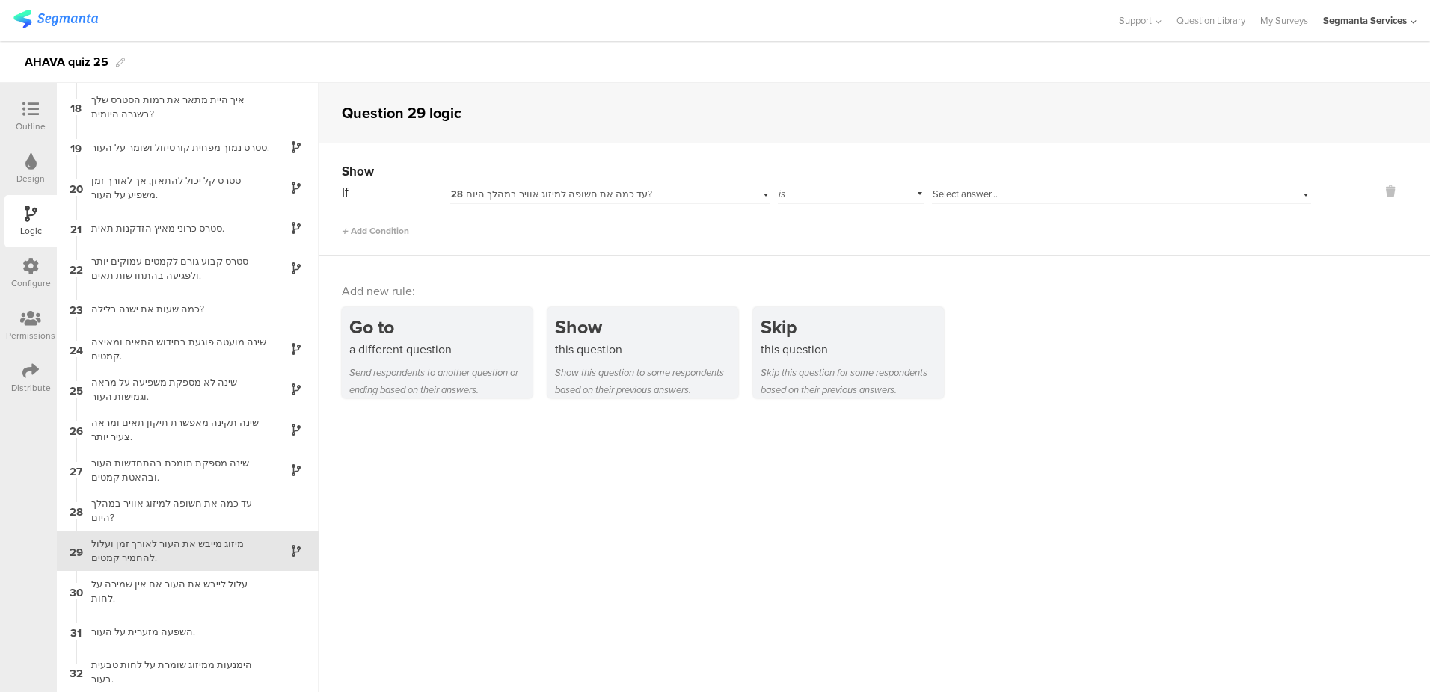
click at [994, 198] on div "Select answer..." at bounding box center [1093, 194] width 323 height 13
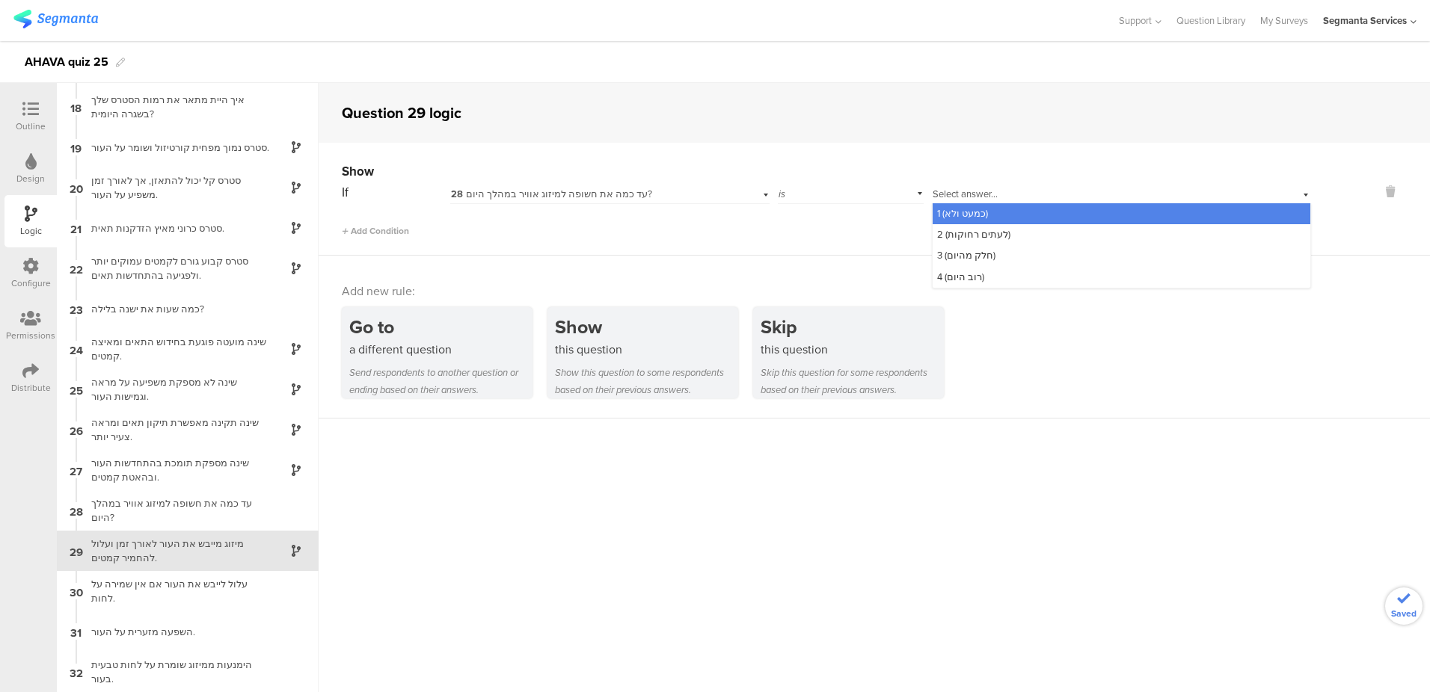
click at [990, 206] on div "1 (כמעט ולא)" at bounding box center [1121, 213] width 378 height 21
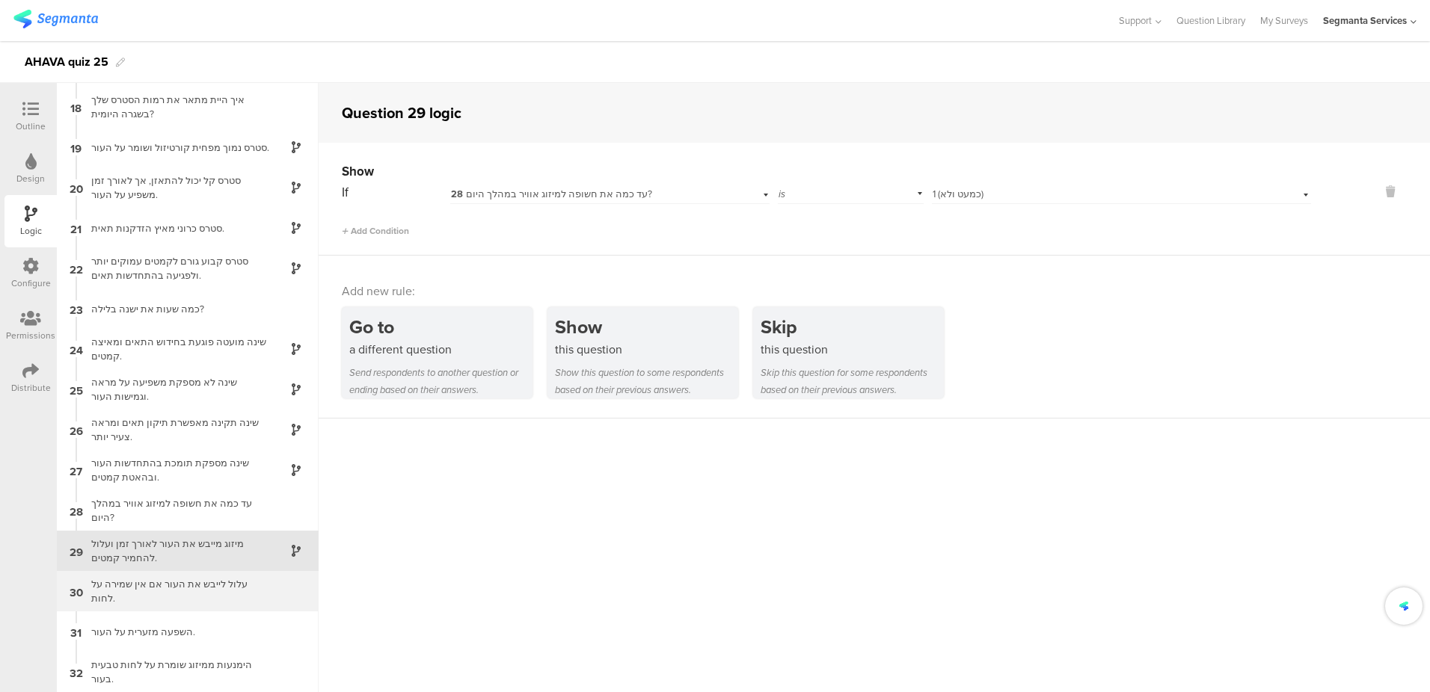
click at [224, 582] on div "עלול לייבש את העור אם אין שמירה על לחות." at bounding box center [175, 591] width 187 height 28
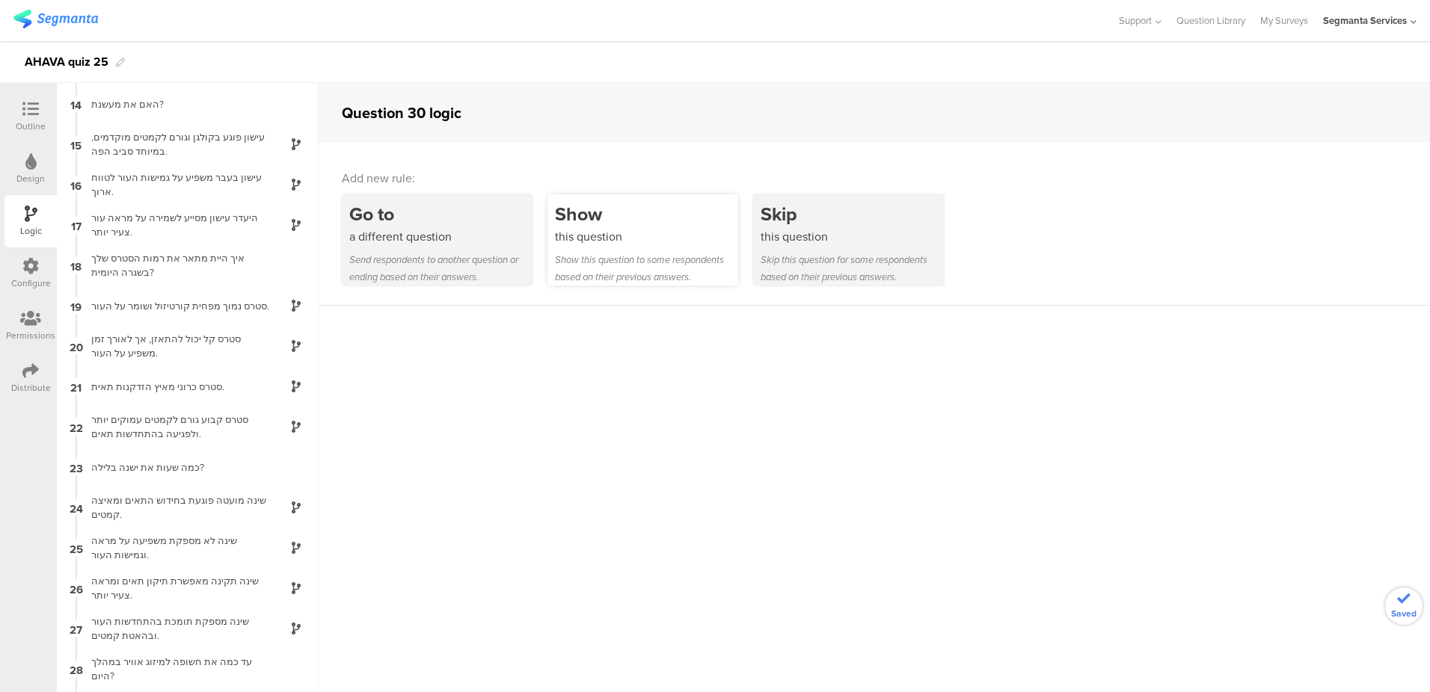
click at [652, 242] on div "this question" at bounding box center [646, 236] width 183 height 17
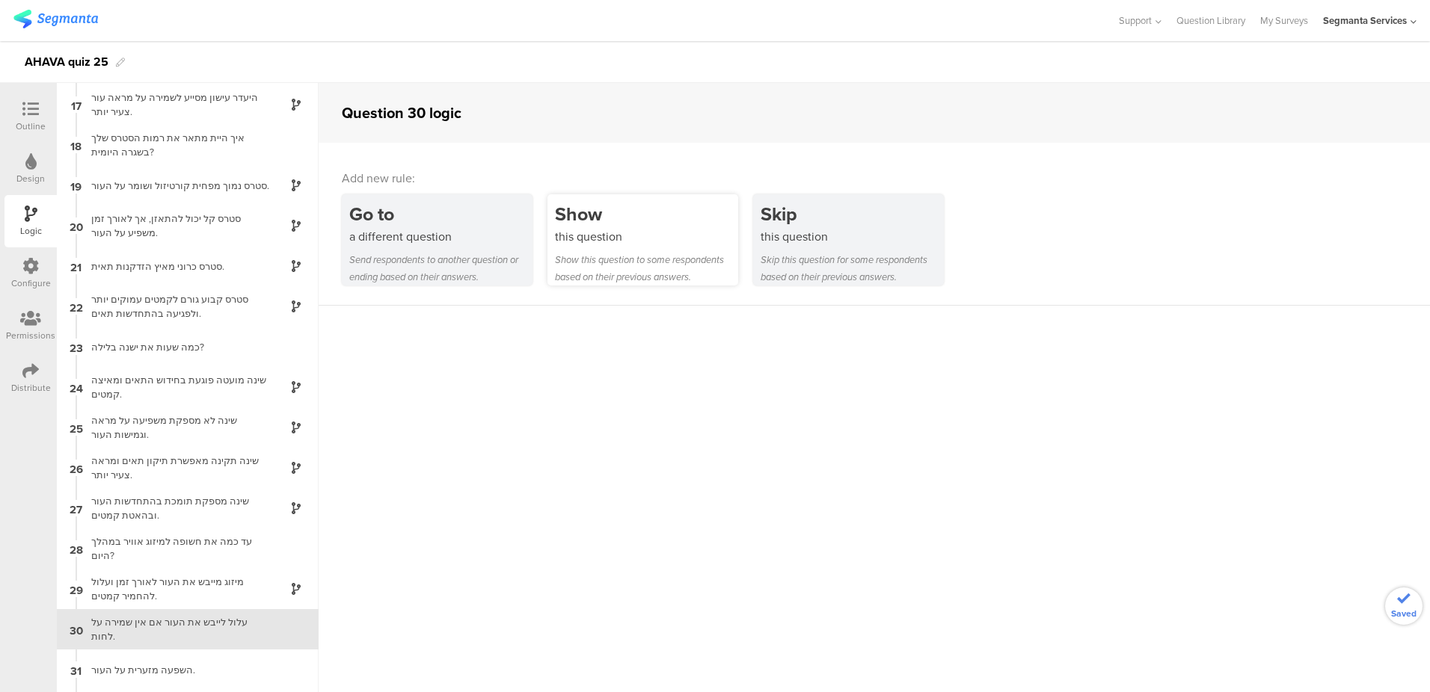
scroll to position [683, 0]
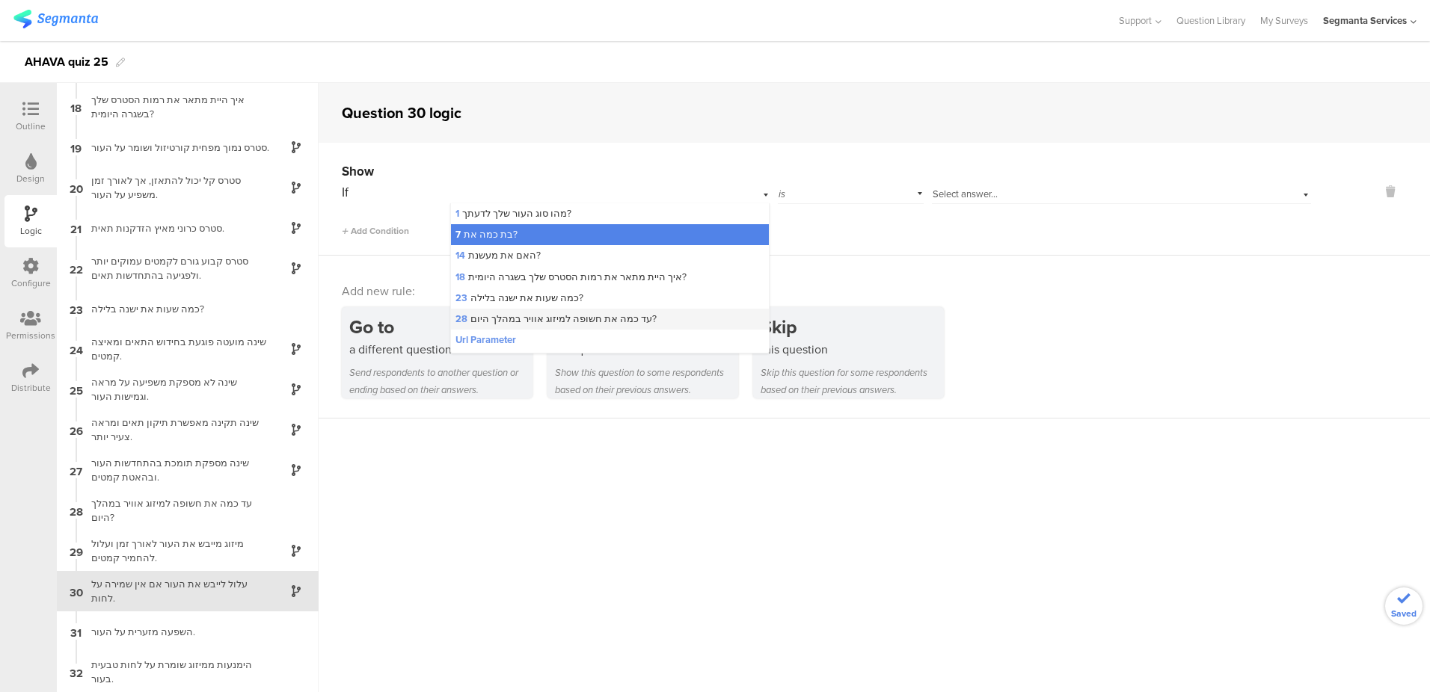
click at [565, 330] on div "28 עד כמה את חשופה למיזוג אוויר במהלך היום?" at bounding box center [610, 319] width 319 height 21
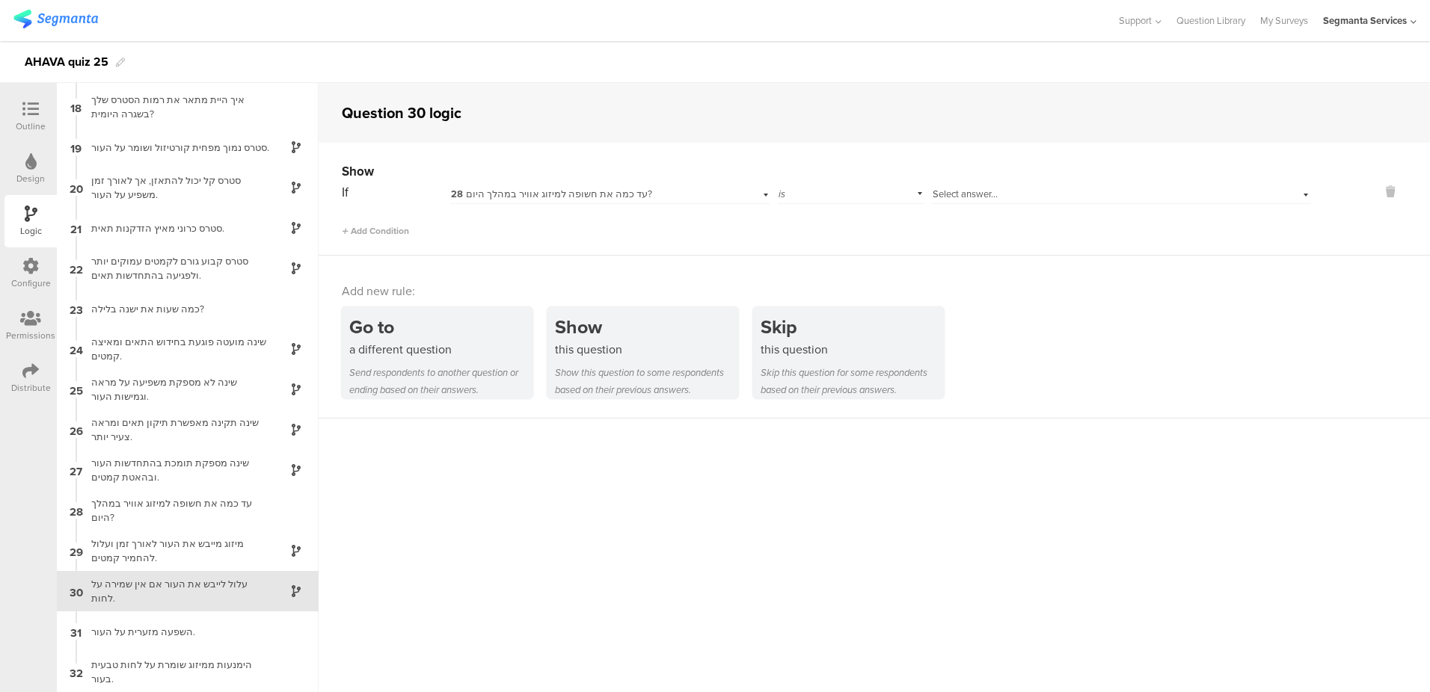
click at [999, 197] on div "Select answer..." at bounding box center [1093, 194] width 323 height 13
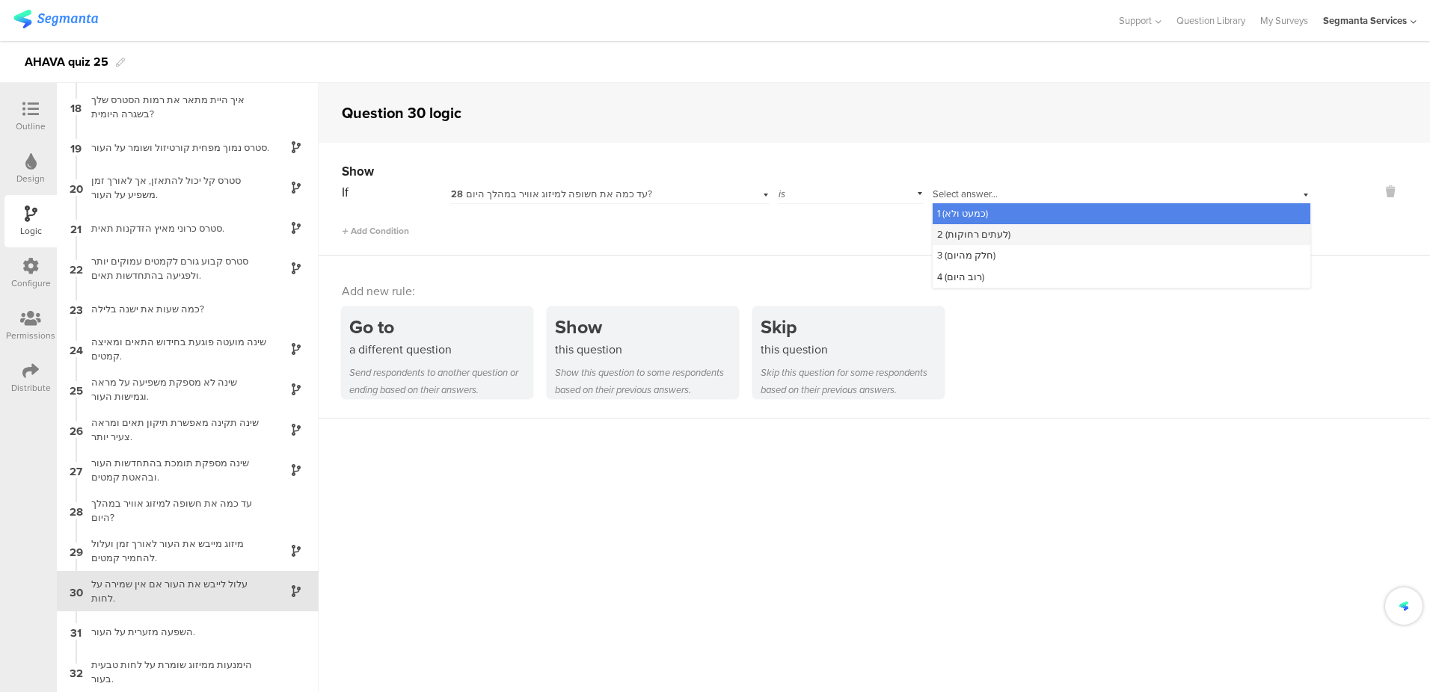
click at [985, 236] on span "2 (לעתים רחוקות)" at bounding box center [973, 234] width 73 height 14
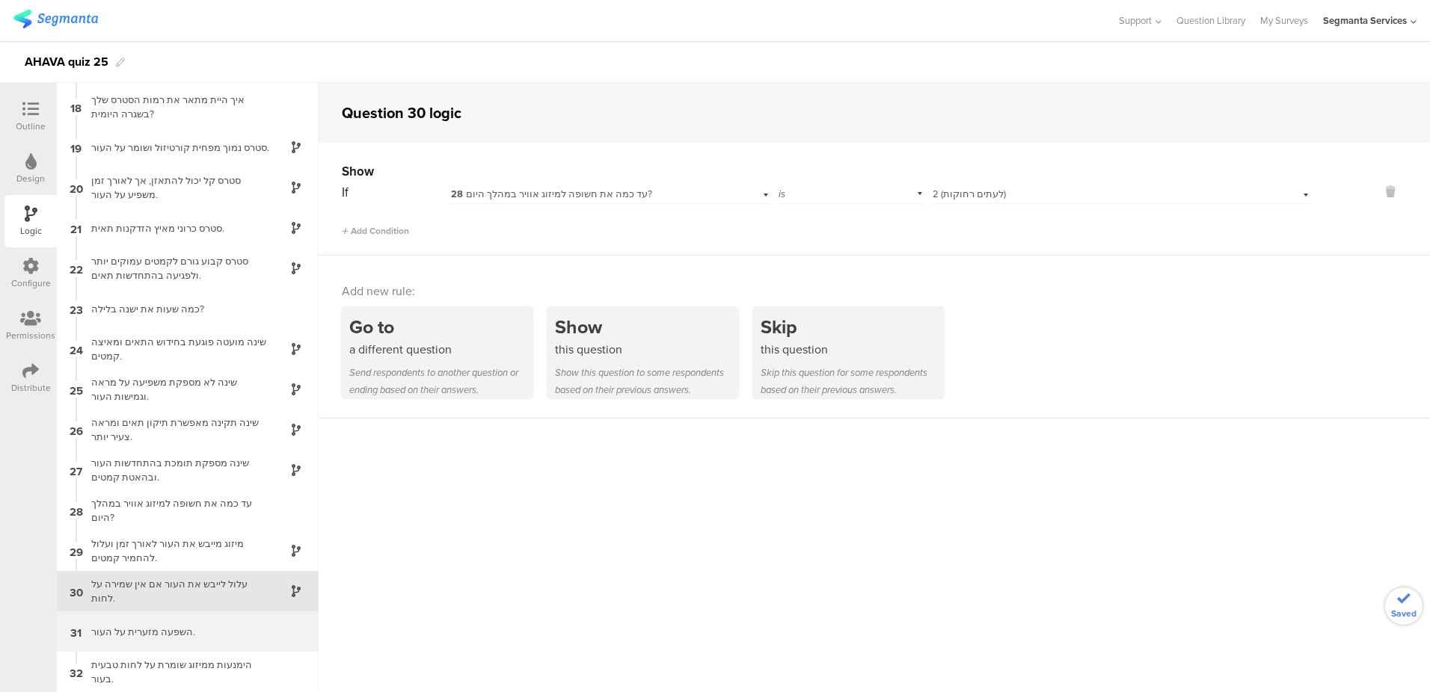
click at [189, 636] on div "השפעה מזערית על העור." at bounding box center [175, 632] width 187 height 14
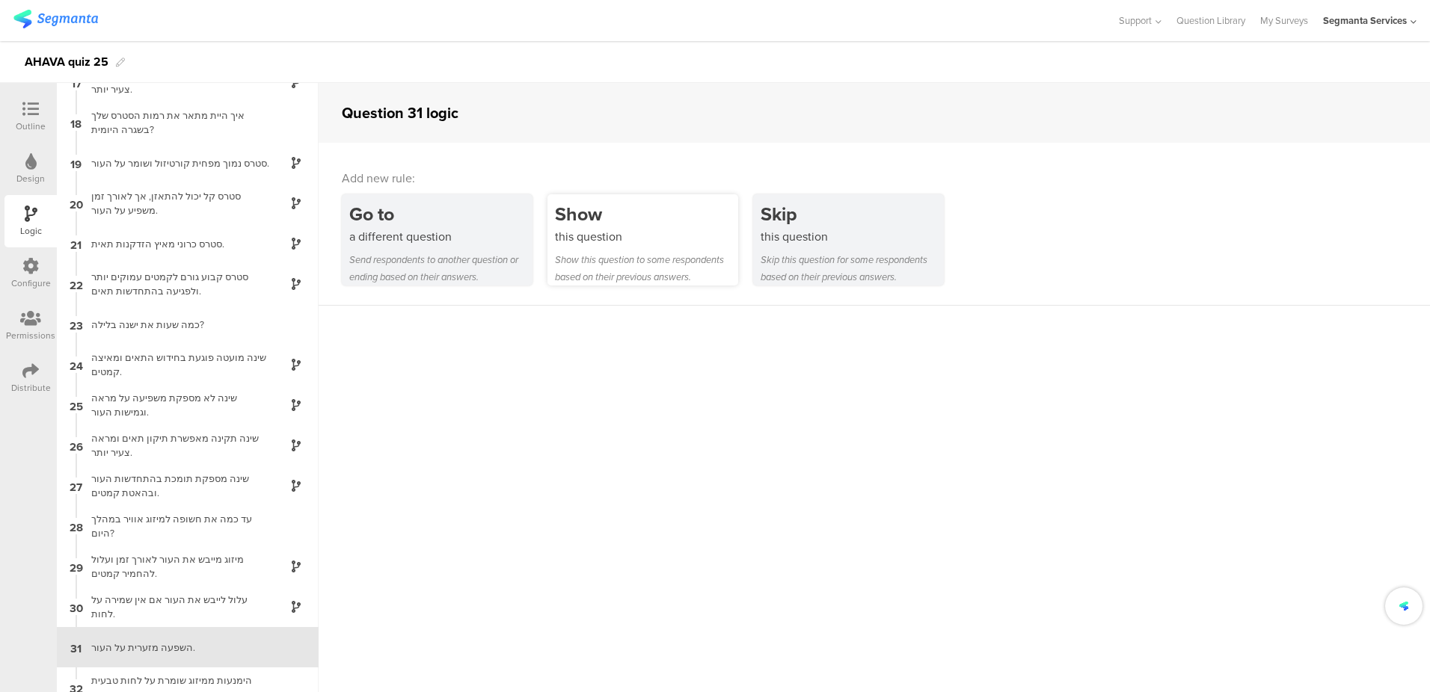
click at [686, 224] on div "Show" at bounding box center [646, 214] width 183 height 28
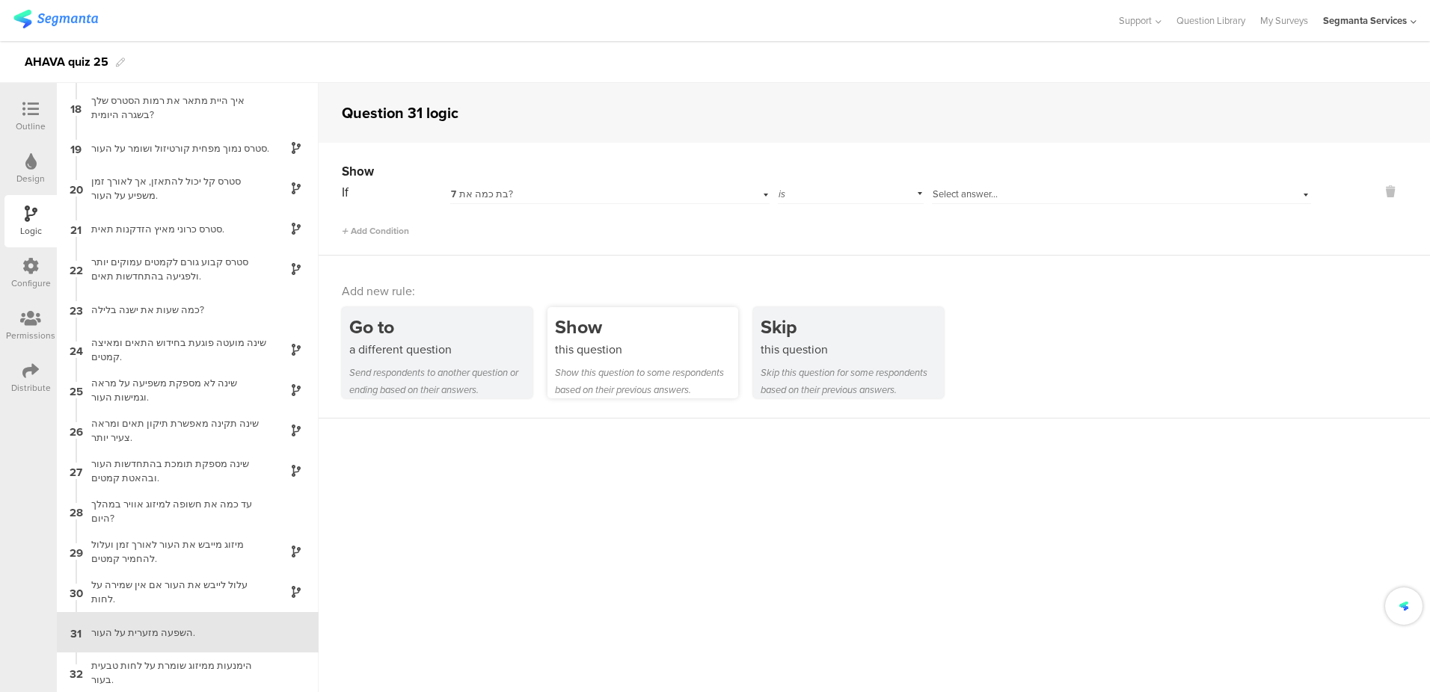
scroll to position [683, 0]
click at [700, 194] on div "7 בת כמה את?" at bounding box center [586, 194] width 270 height 13
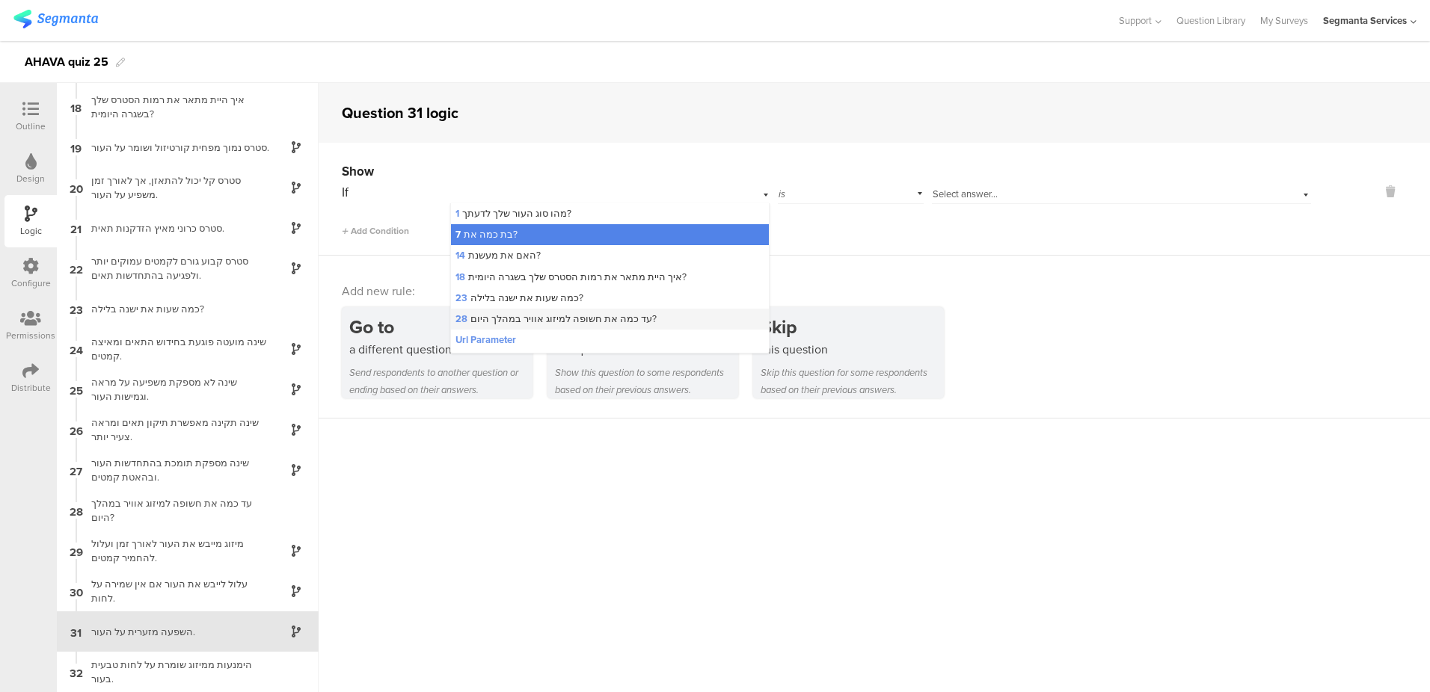
click at [643, 316] on span "28 עד כמה את חשופה למיזוג אוויר במהלך היום?" at bounding box center [555, 319] width 201 height 14
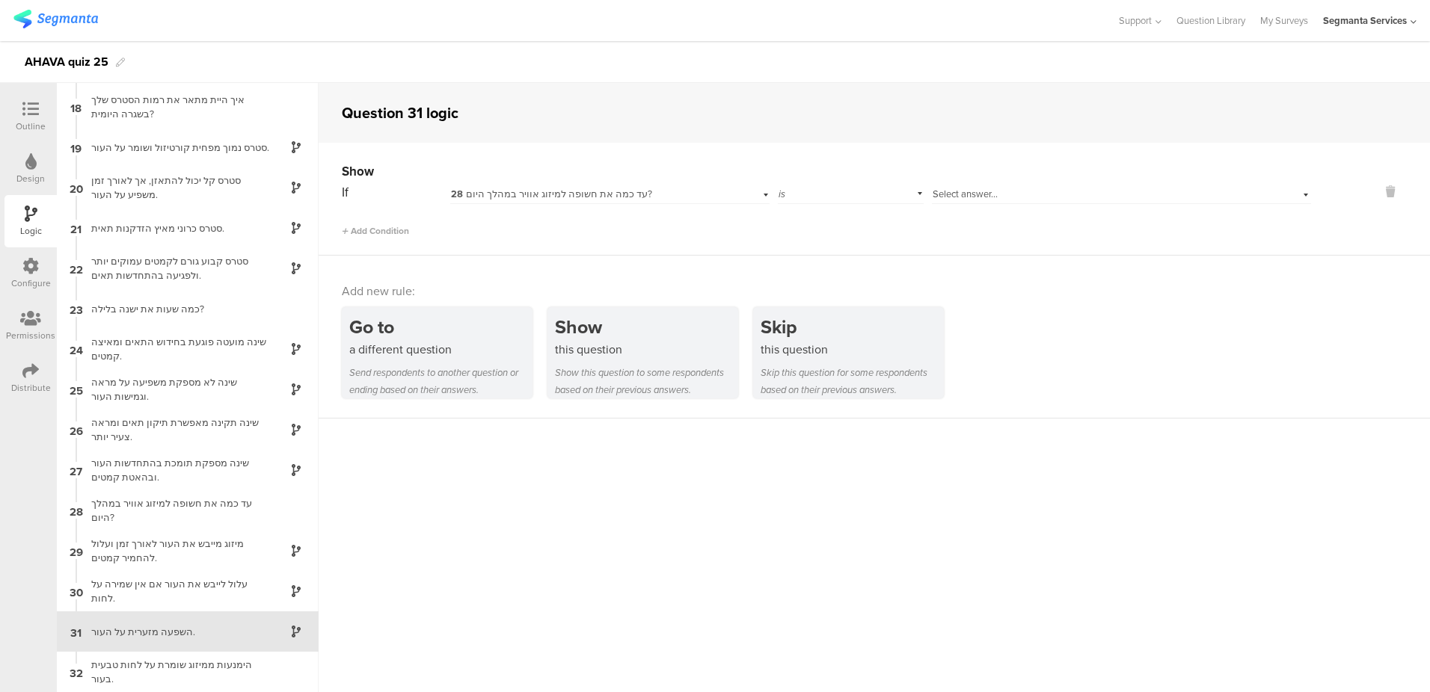
click at [969, 185] on div "Select answer..." at bounding box center [1121, 192] width 379 height 23
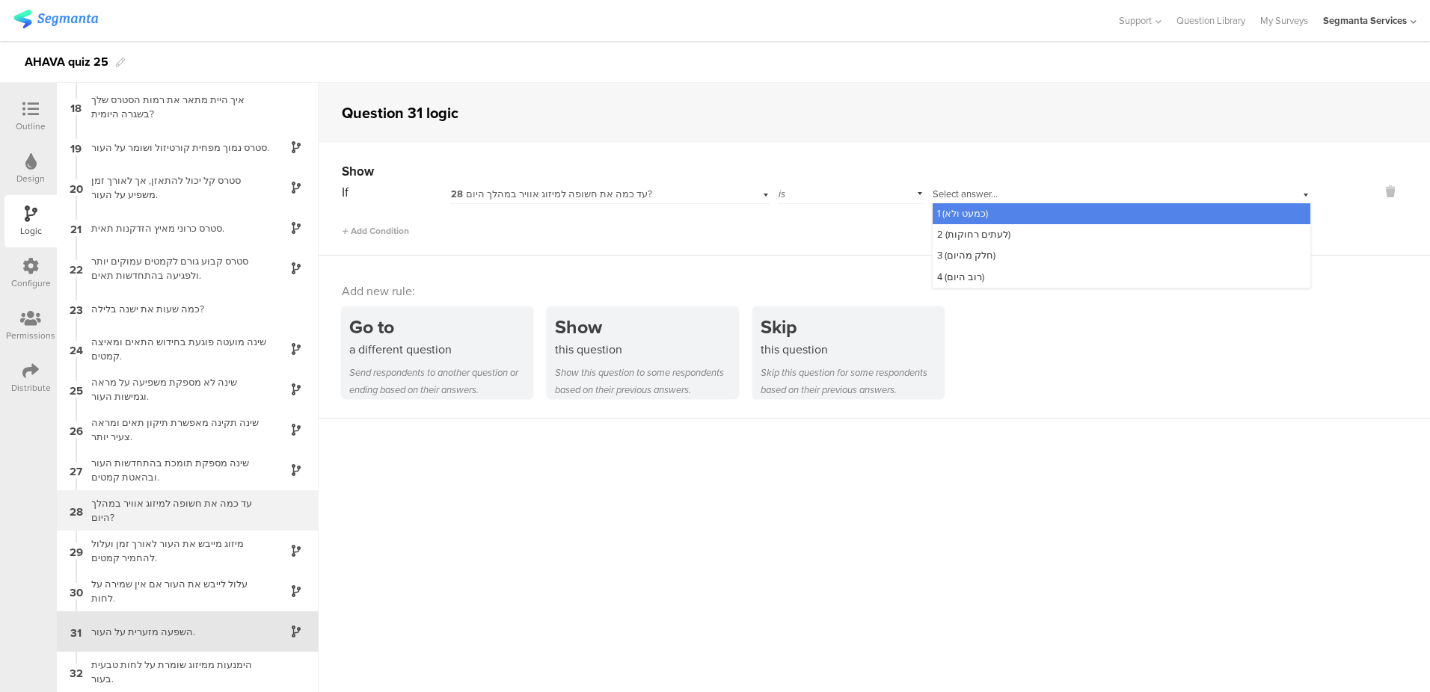
click at [200, 522] on div "עד כמה את חשופה למיזוג אוויר במהלך היום?" at bounding box center [175, 511] width 187 height 28
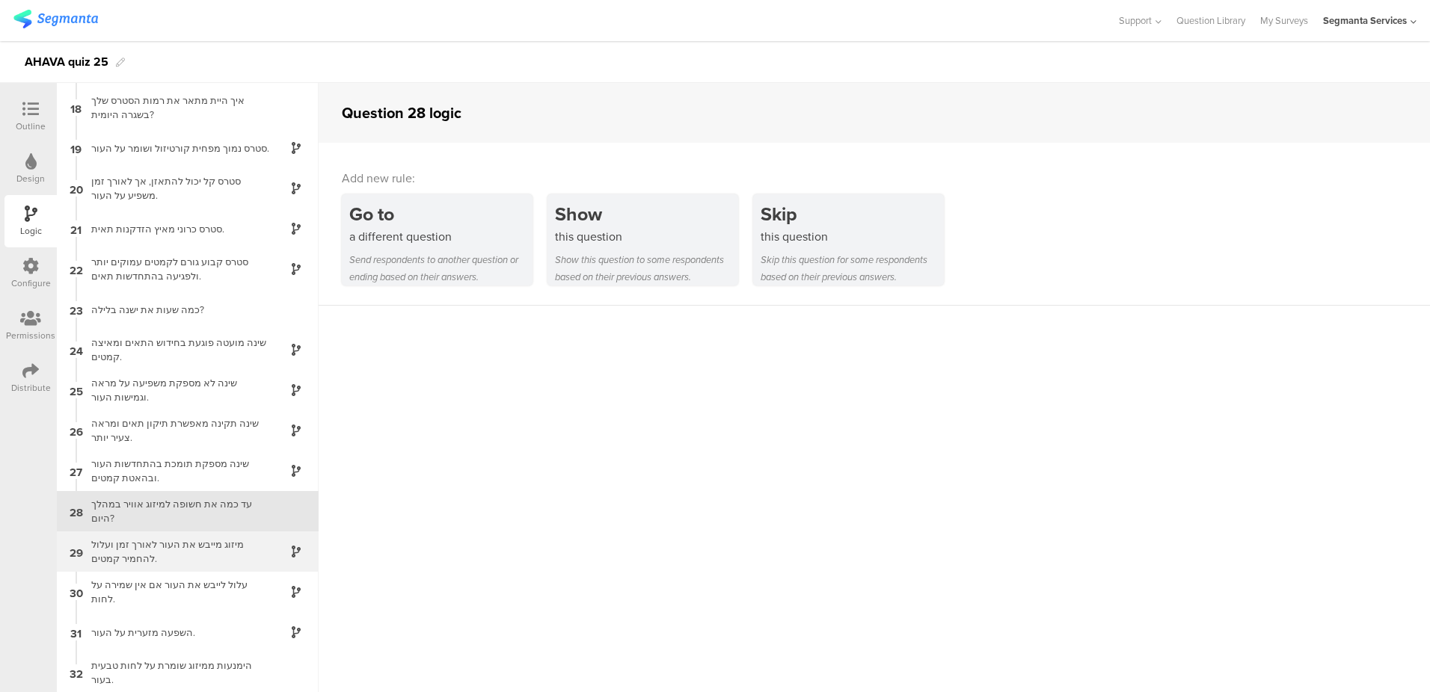
scroll to position [683, 0]
click at [218, 550] on div "מיזוג מייבש את העור לאורך זמן ועלול להחמיר קמטים." at bounding box center [175, 551] width 187 height 28
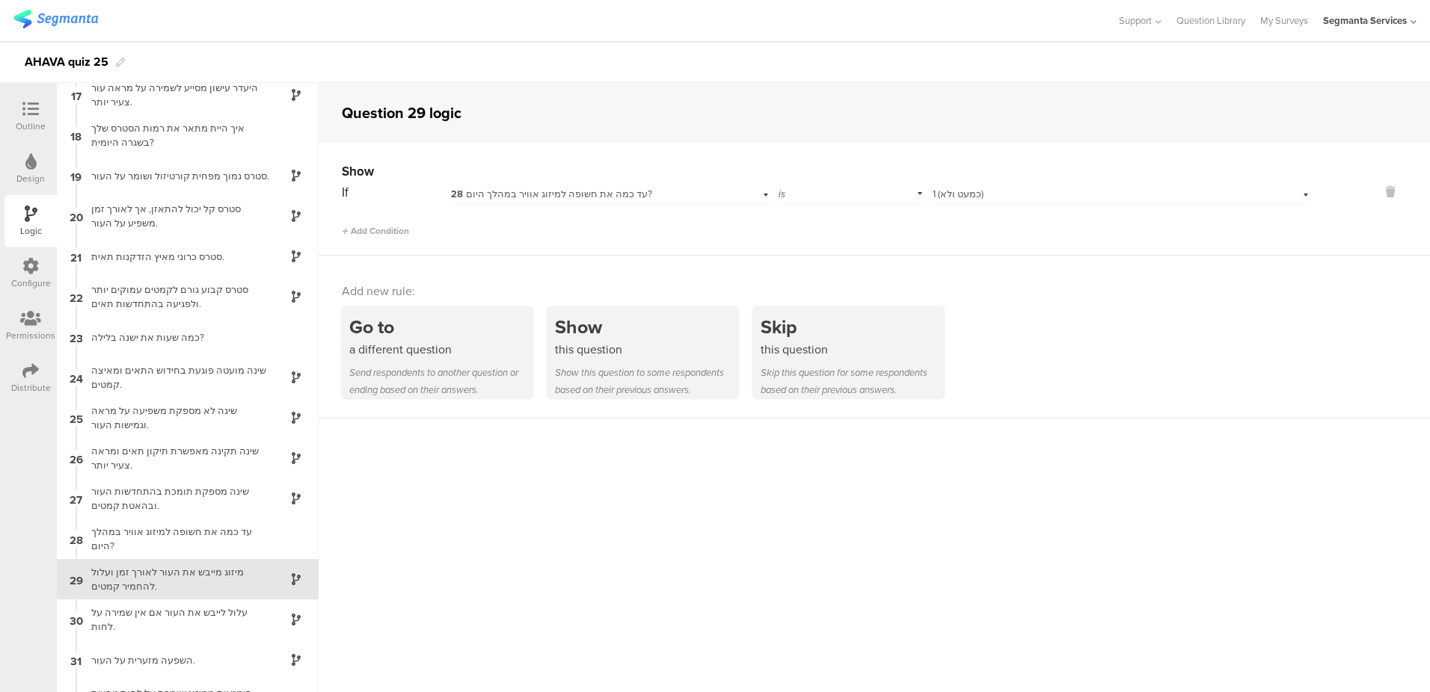
scroll to position [683, 0]
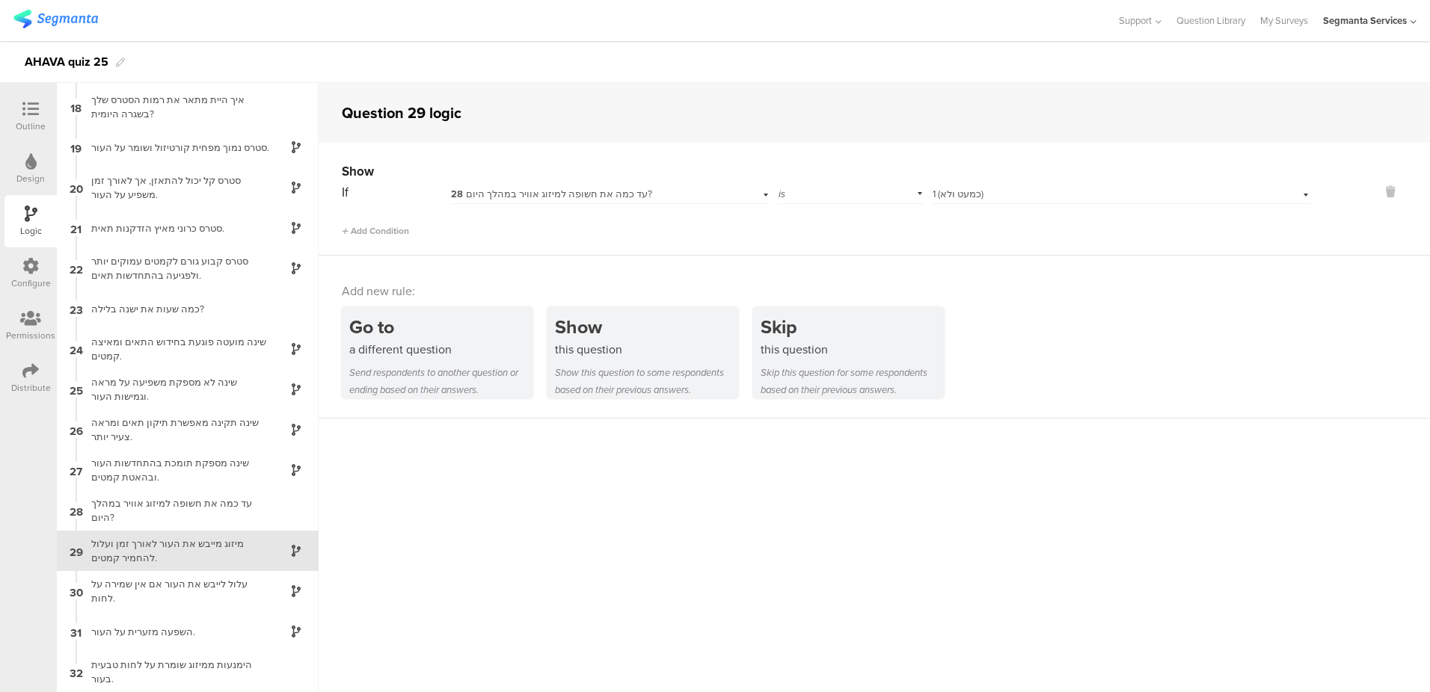
click at [986, 189] on div "Select answer... 1 (כמעט ולא)" at bounding box center [1093, 194] width 323 height 13
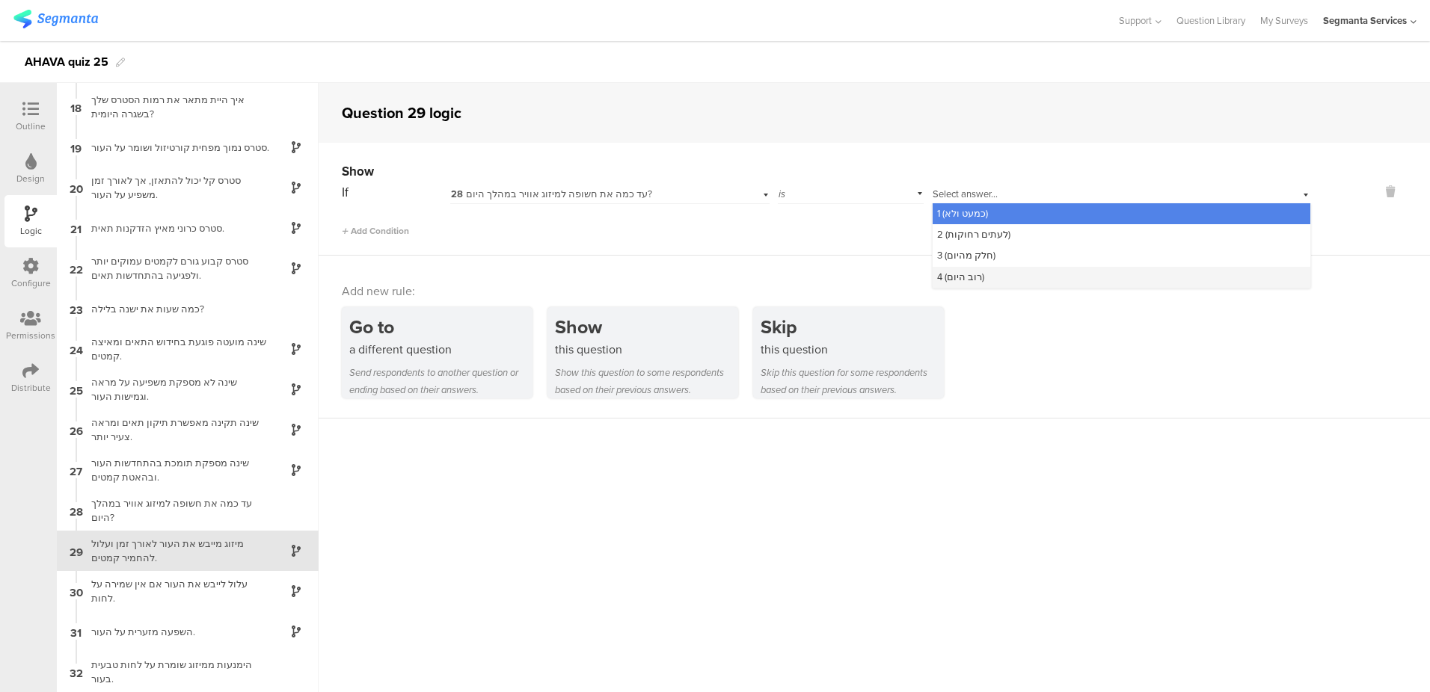
click at [978, 279] on span "4 (רוב היום)" at bounding box center [960, 277] width 47 height 14
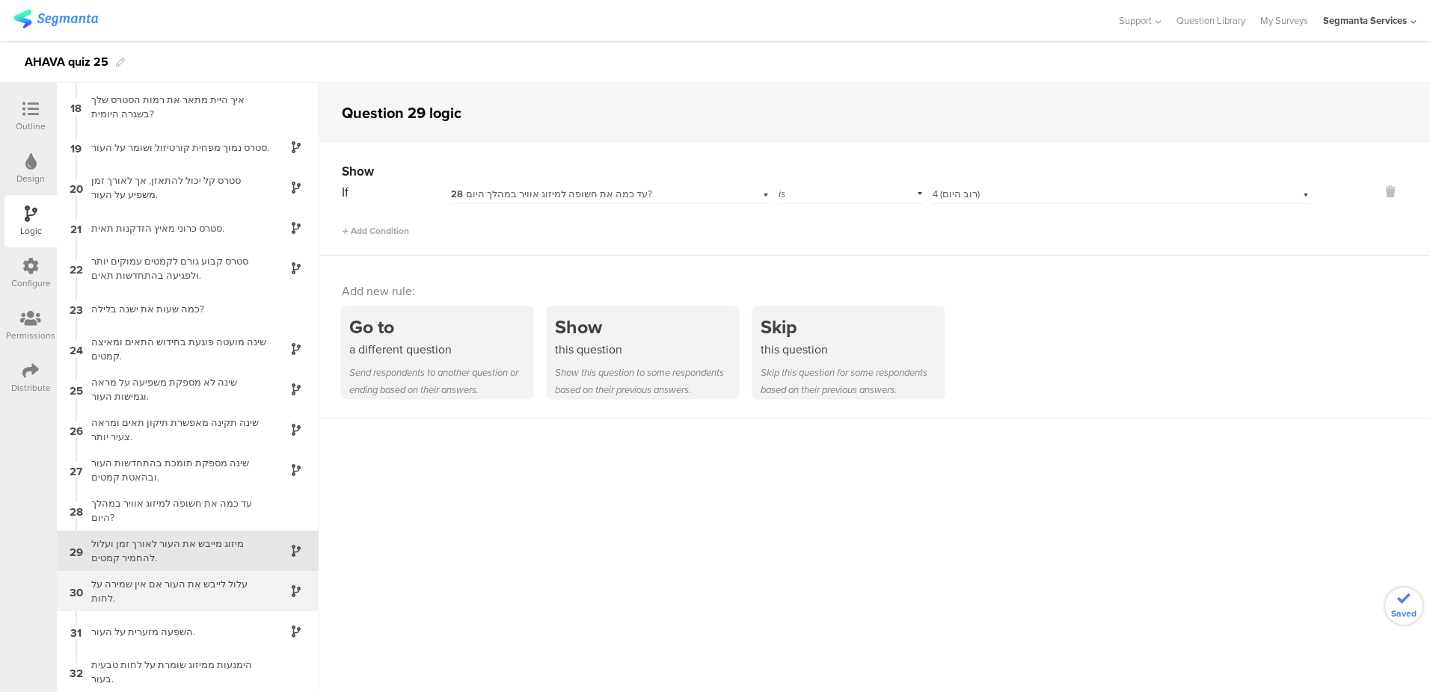
click at [197, 580] on div "עלול לייבש את העור אם אין שמירה על לחות." at bounding box center [175, 591] width 187 height 28
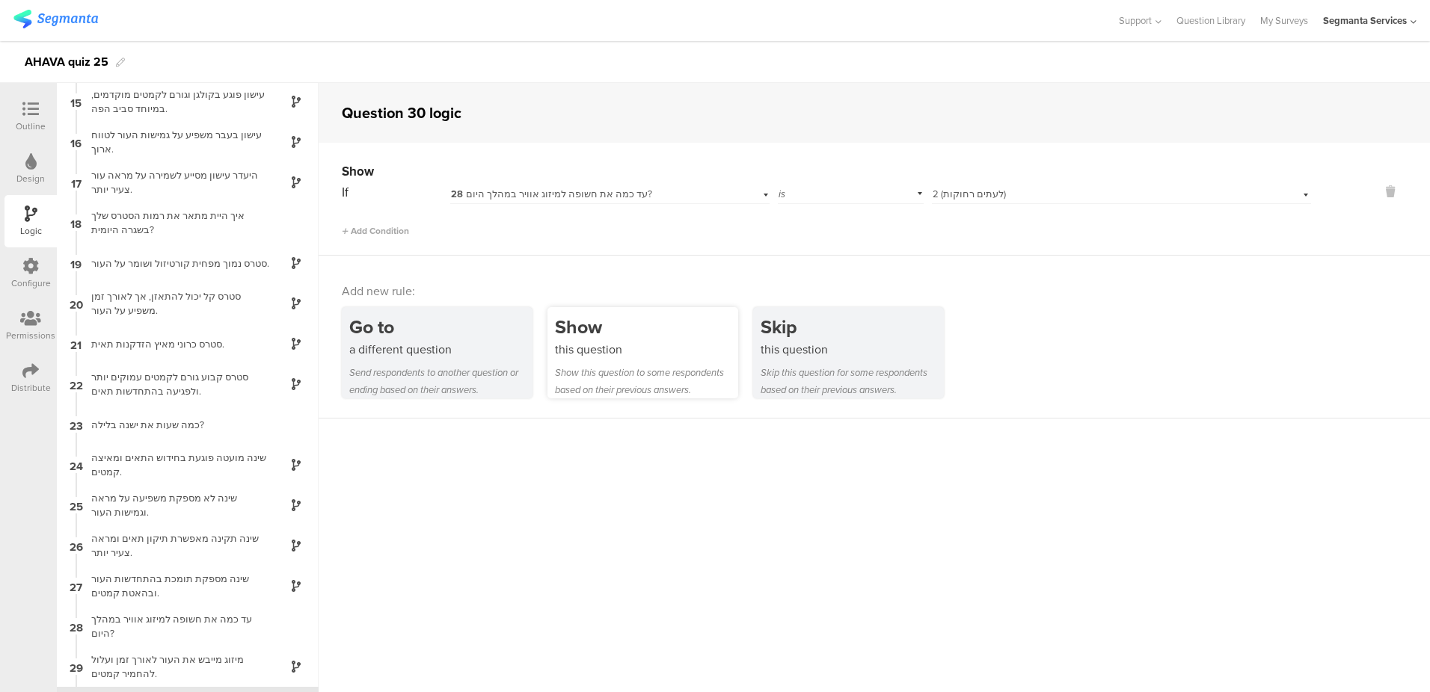
click at [615, 345] on div "this question" at bounding box center [646, 349] width 183 height 17
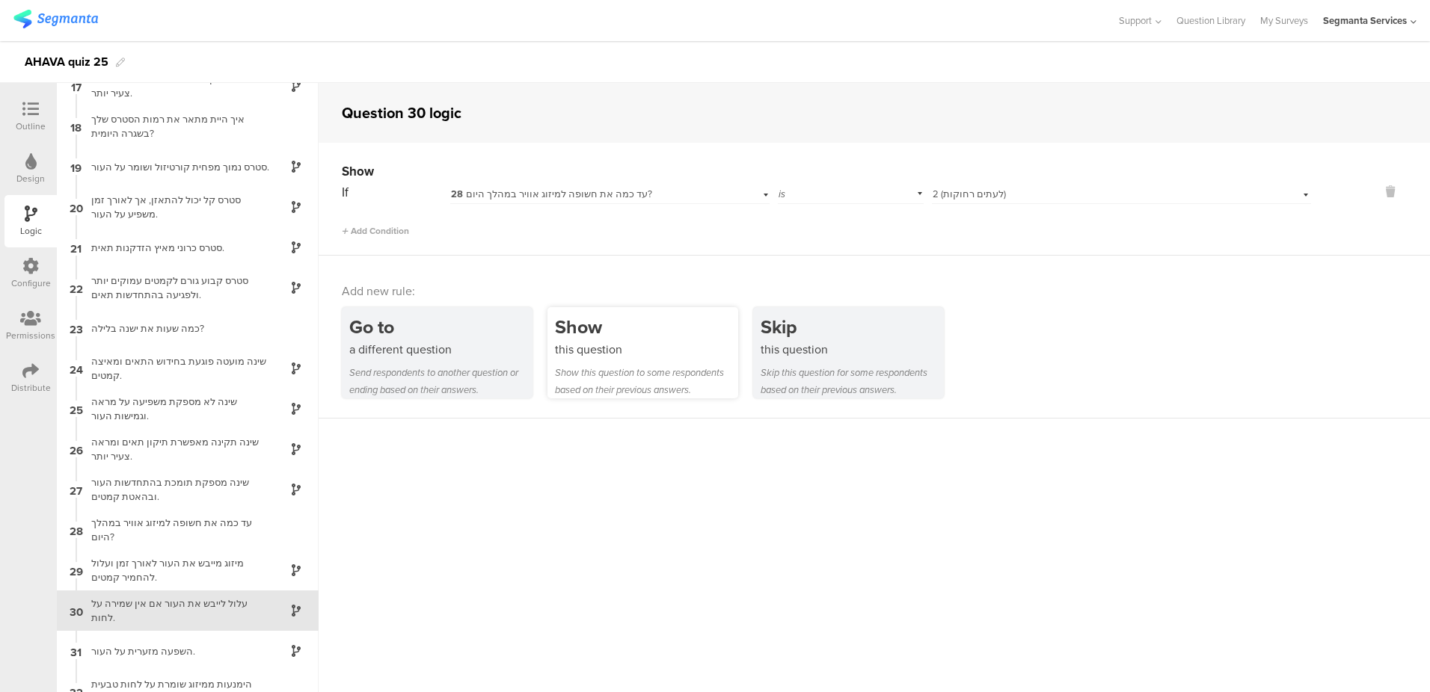
scroll to position [683, 0]
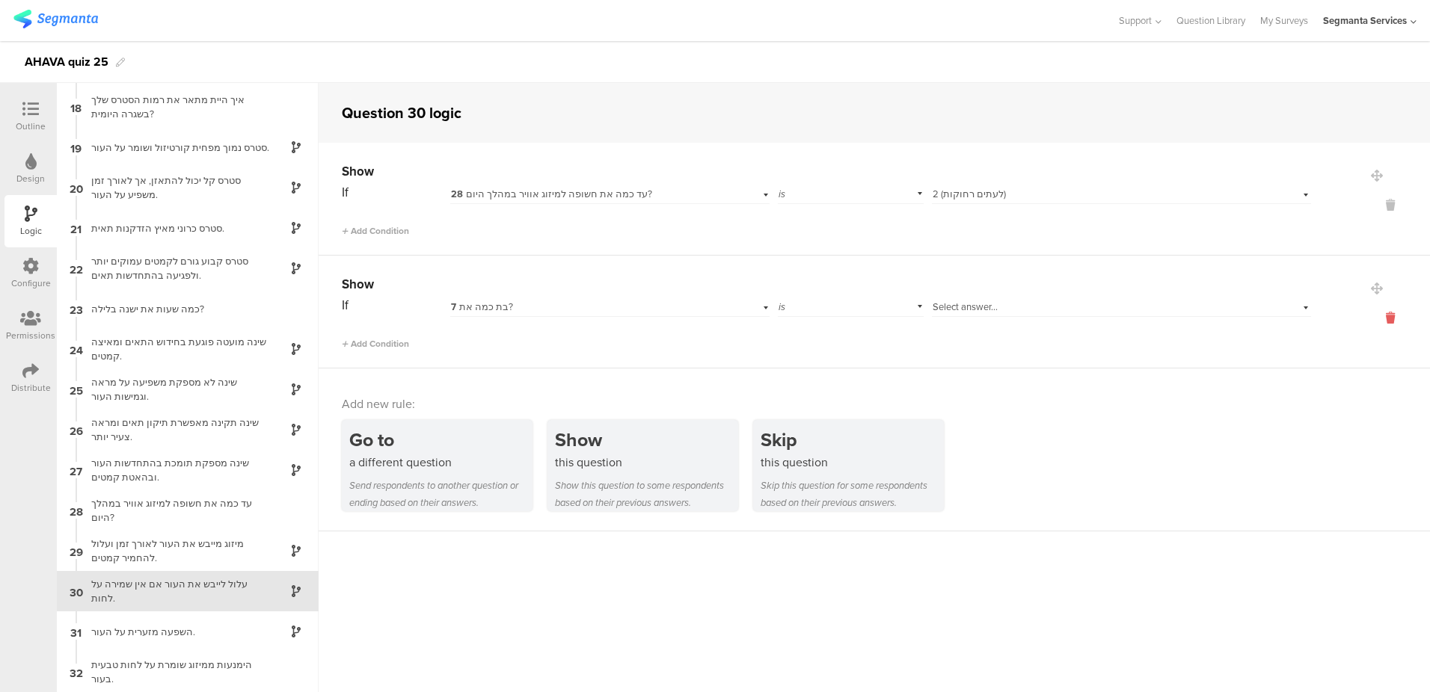
click at [1380, 316] on icon at bounding box center [1390, 318] width 36 height 17
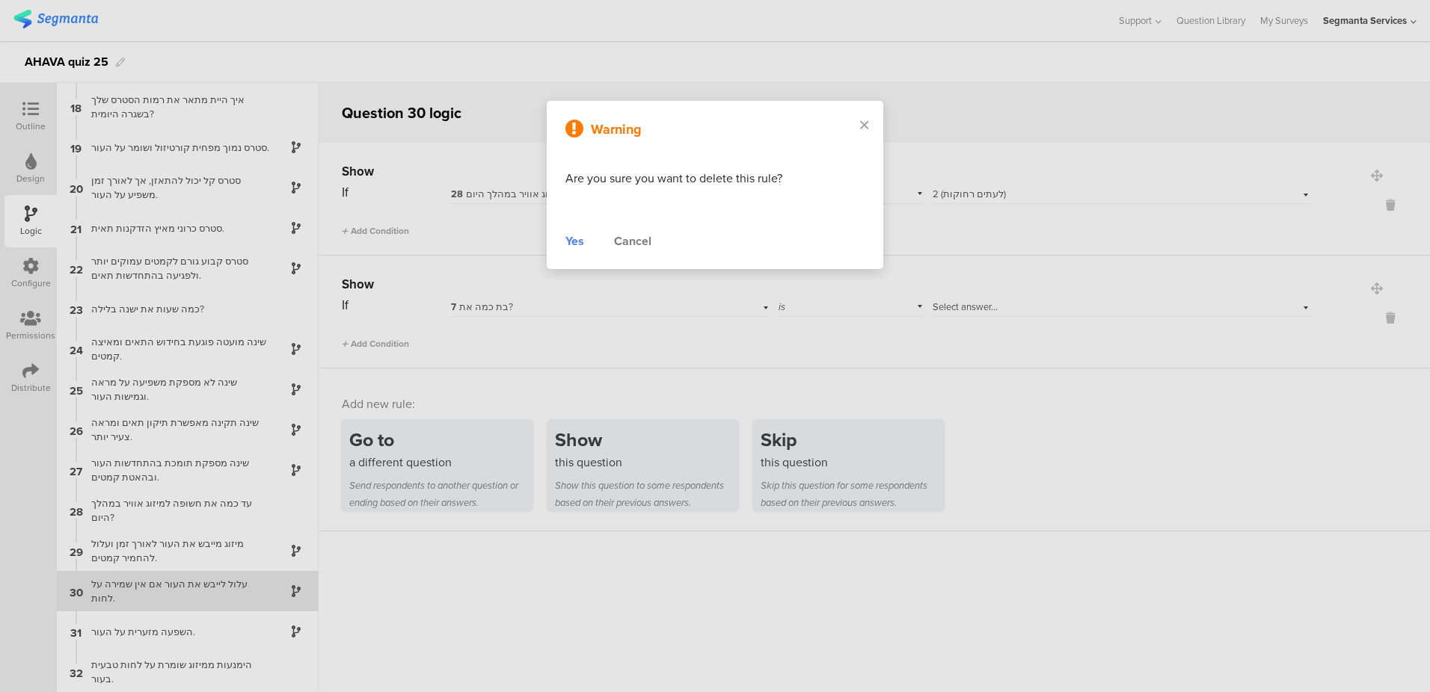
click at [579, 241] on div "Yes" at bounding box center [574, 242] width 19 height 18
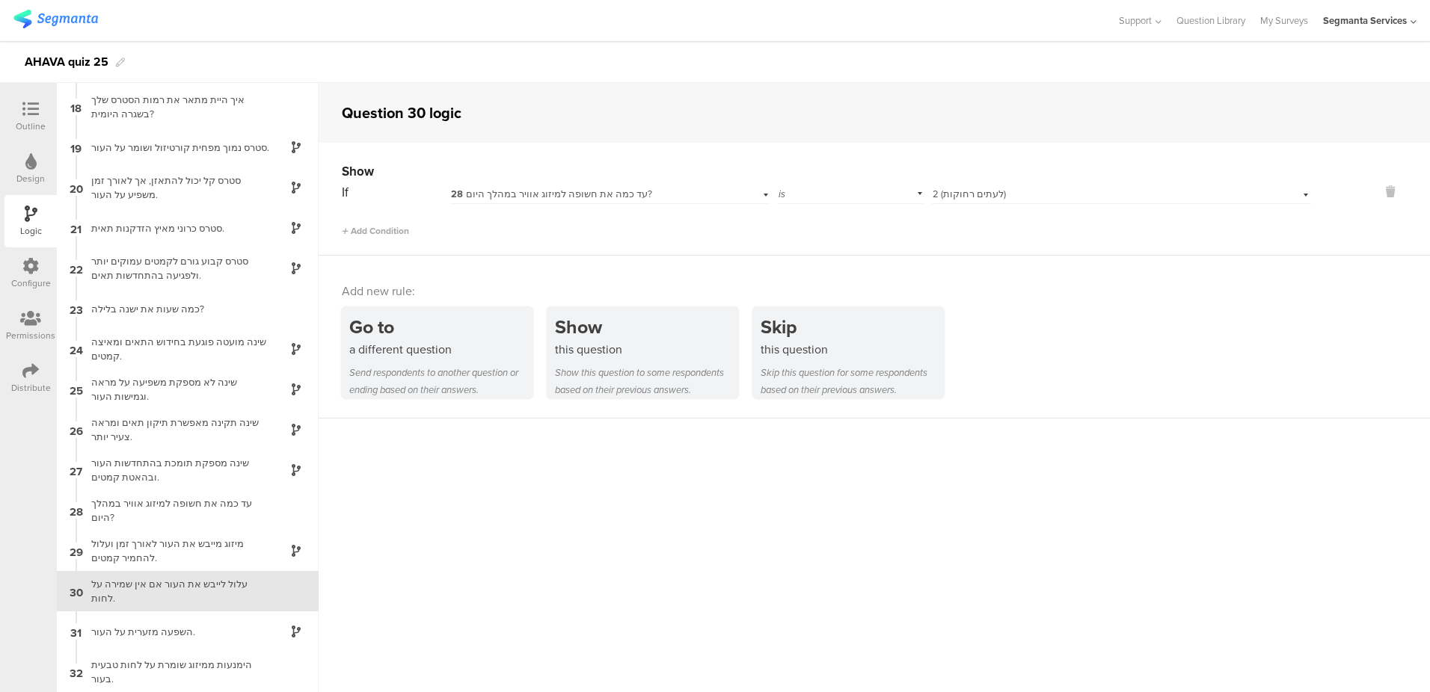
click at [1027, 191] on div "Select answer... 2 (לעתים רחוקות)" at bounding box center [1093, 194] width 323 height 13
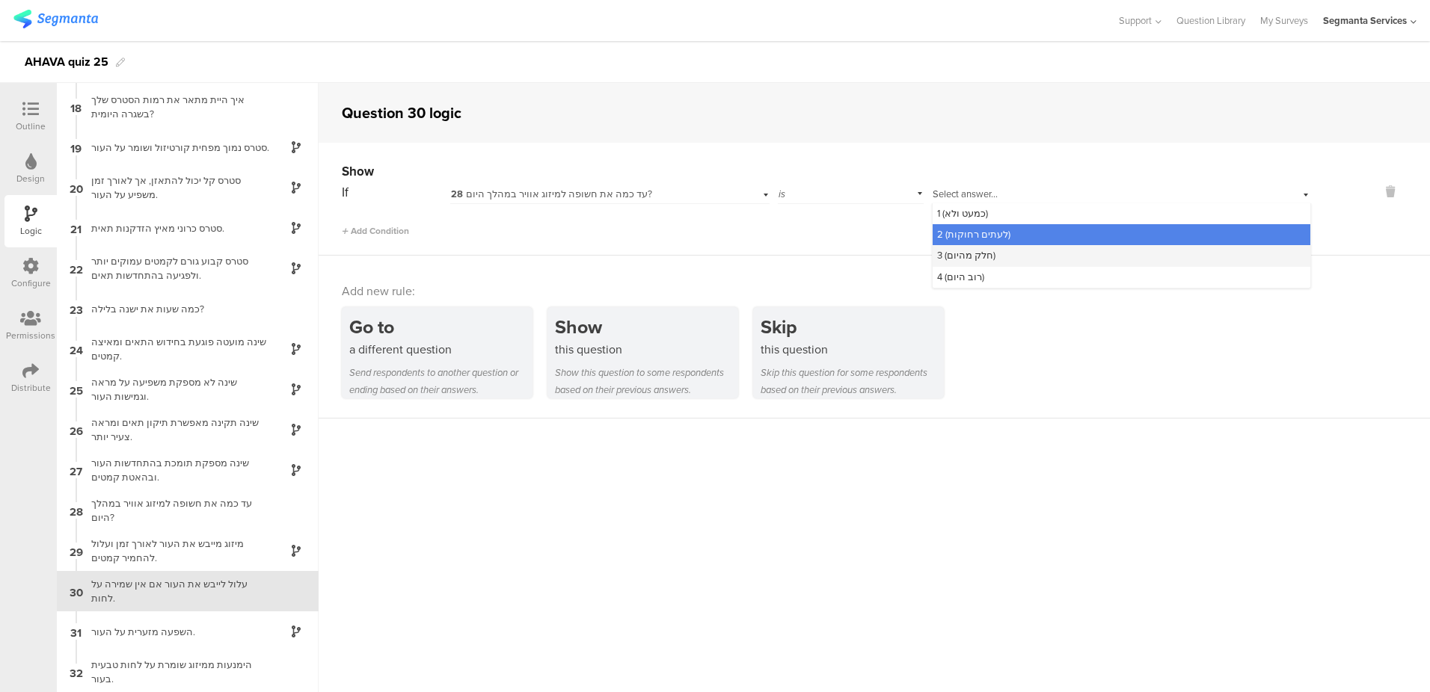
click at [984, 254] on span "3 (חלק מהיום)" at bounding box center [966, 255] width 58 height 14
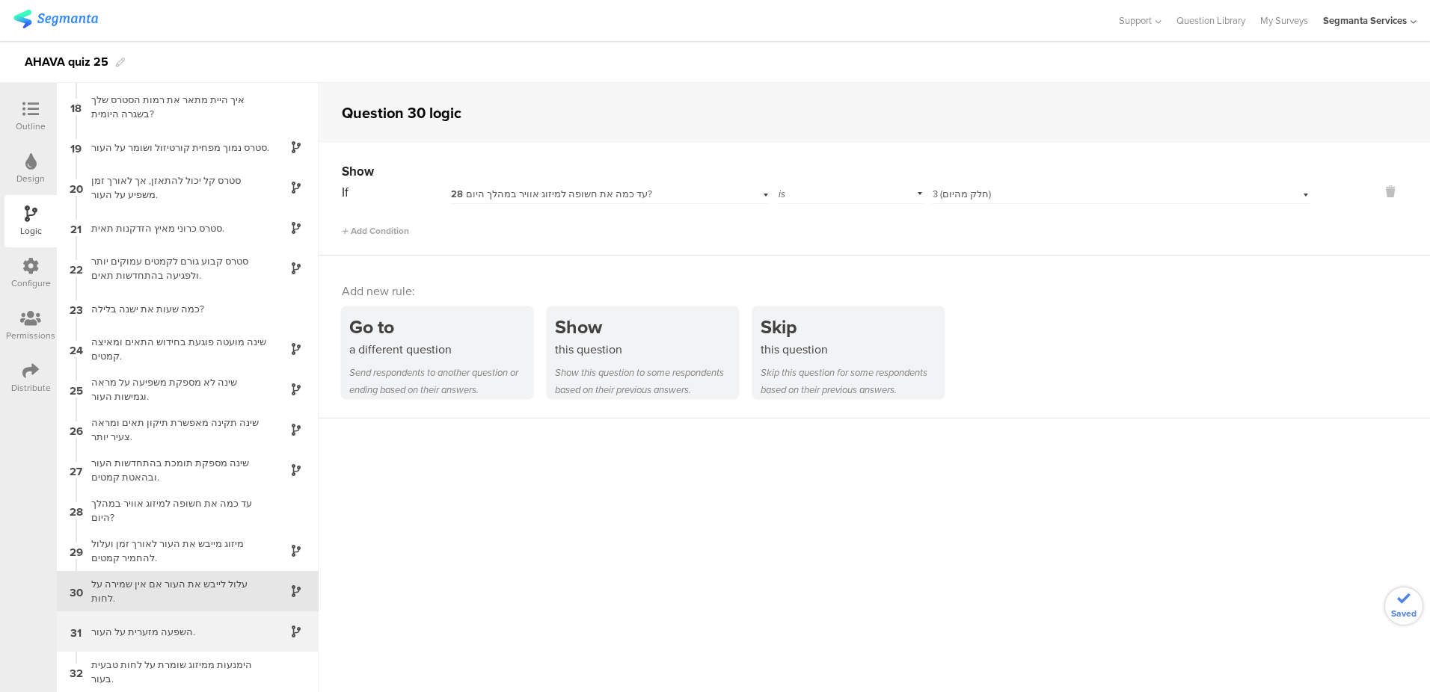
click at [218, 629] on div "השפעה מזערית על העור." at bounding box center [175, 632] width 187 height 14
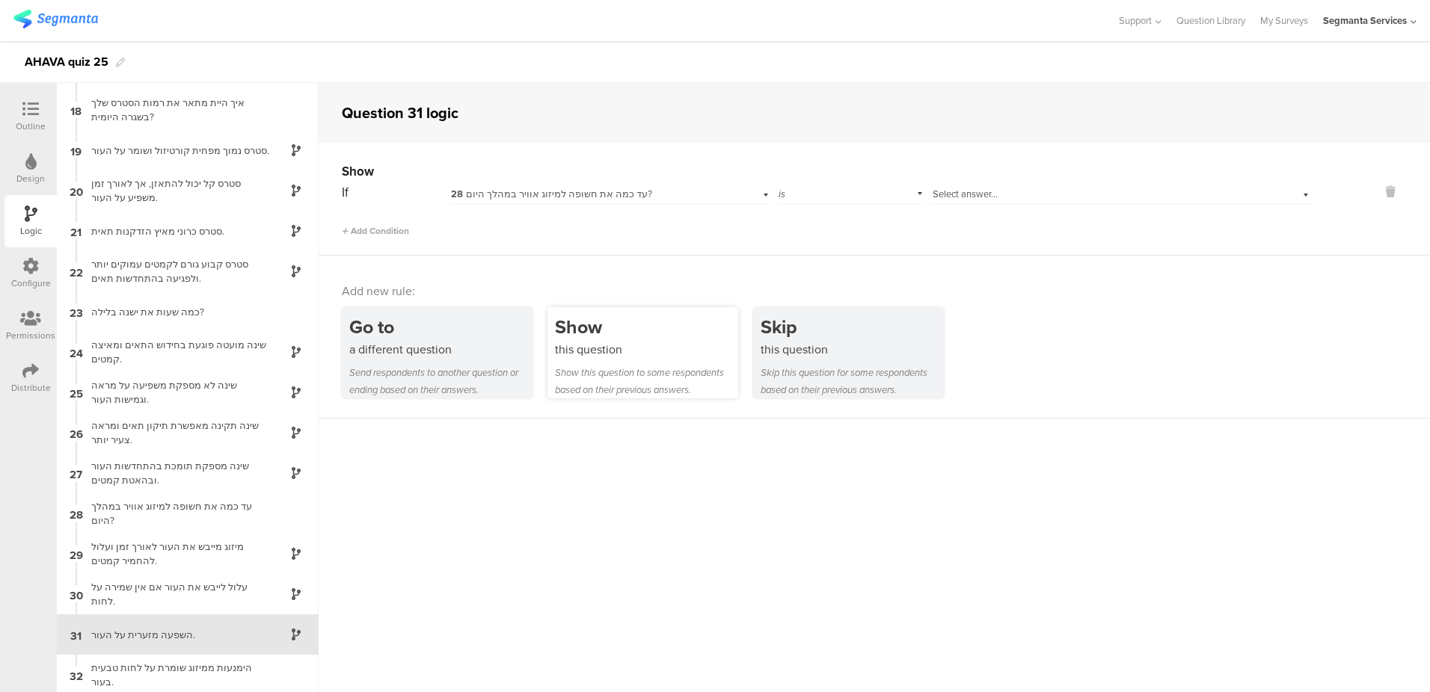
scroll to position [683, 0]
click at [1011, 188] on div "Select answer..." at bounding box center [1093, 194] width 323 height 13
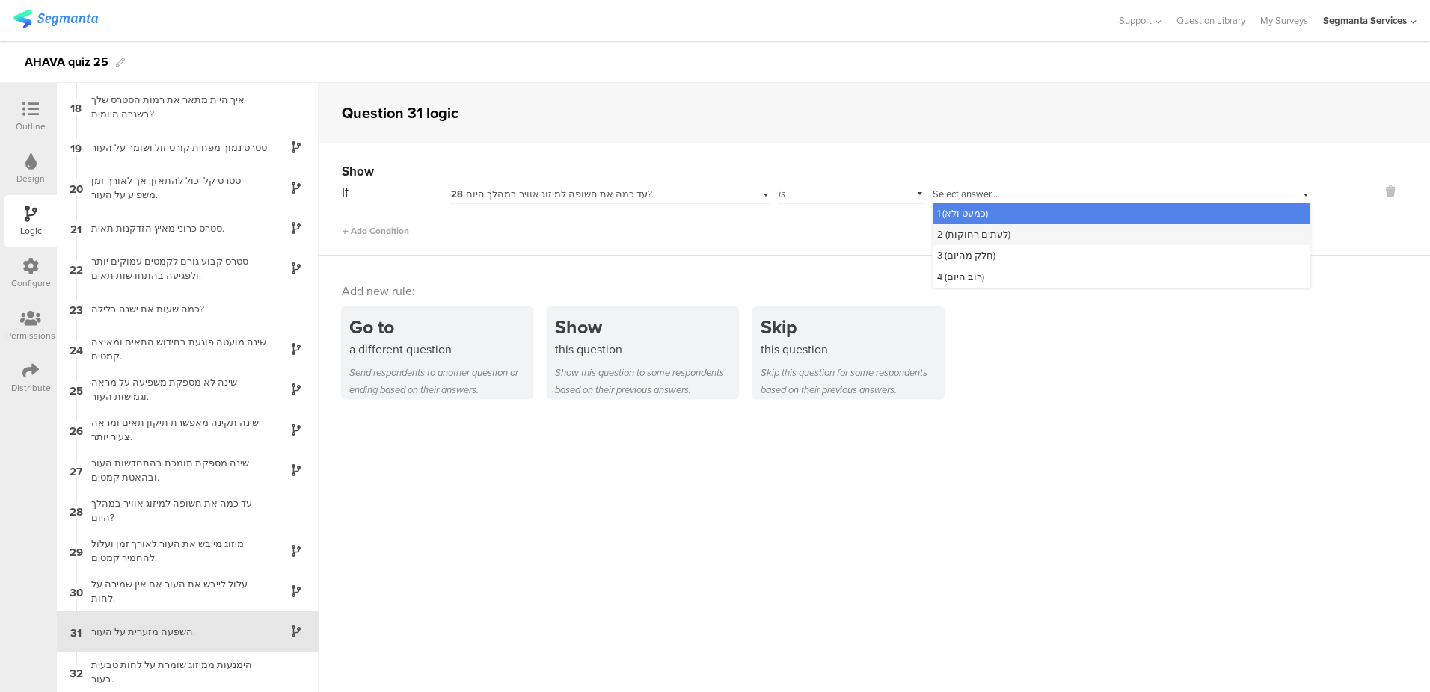
click at [987, 236] on span "2 (לעתים רחוקות)" at bounding box center [973, 234] width 73 height 14
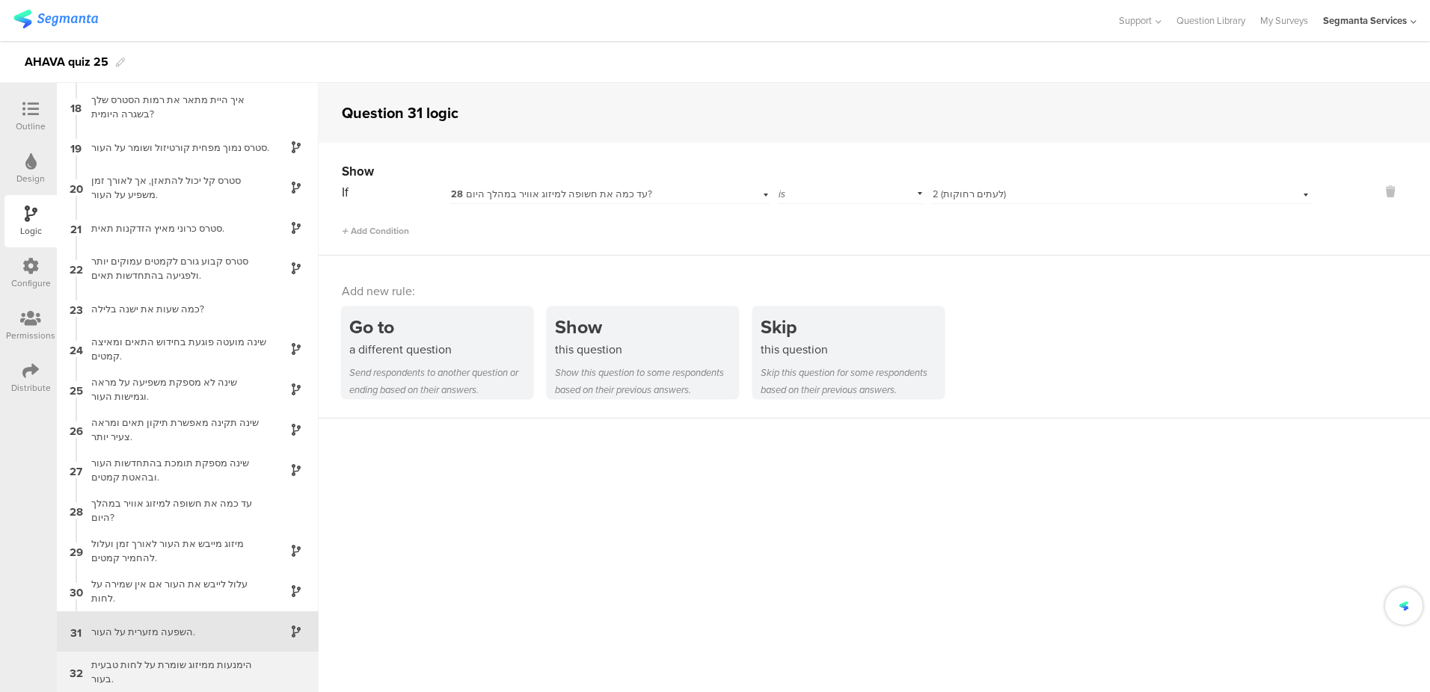
click at [171, 665] on div "הימנעות ממיזוג שומרת על לחות טבעית בעור." at bounding box center [175, 672] width 187 height 28
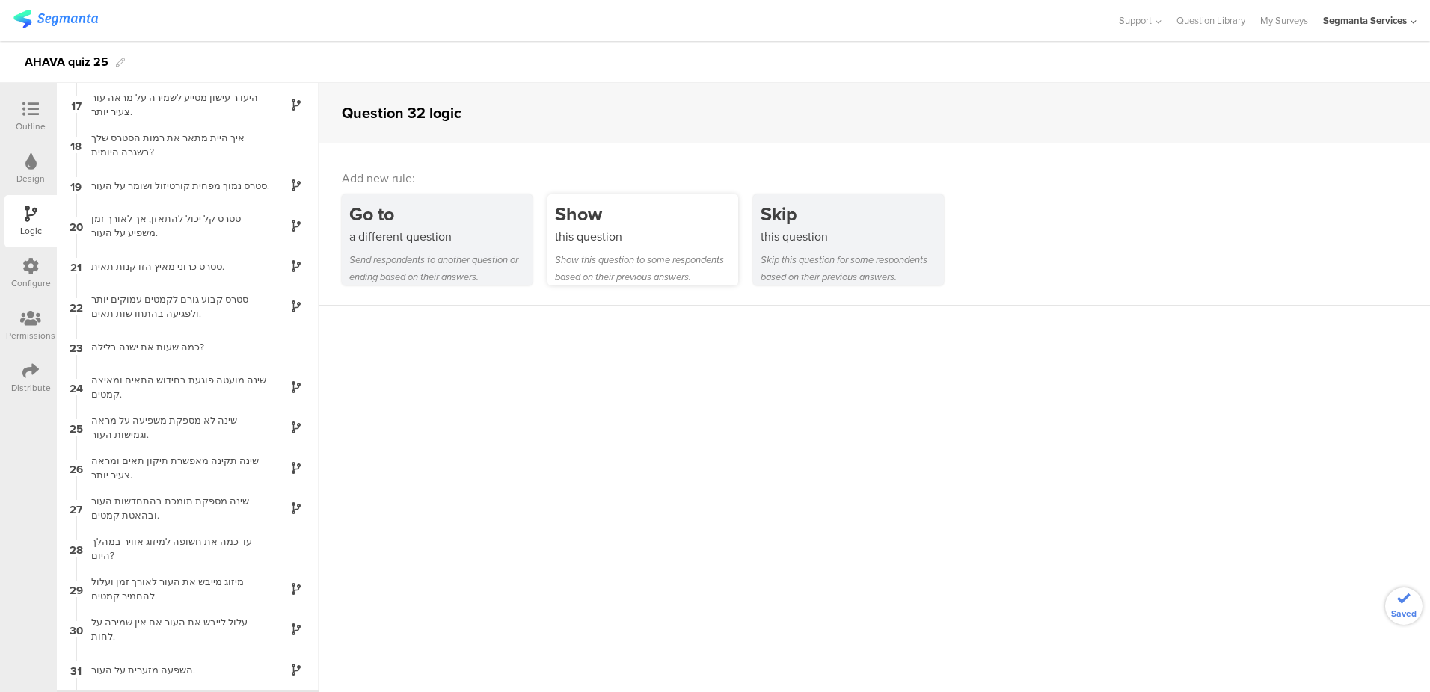
scroll to position [683, 0]
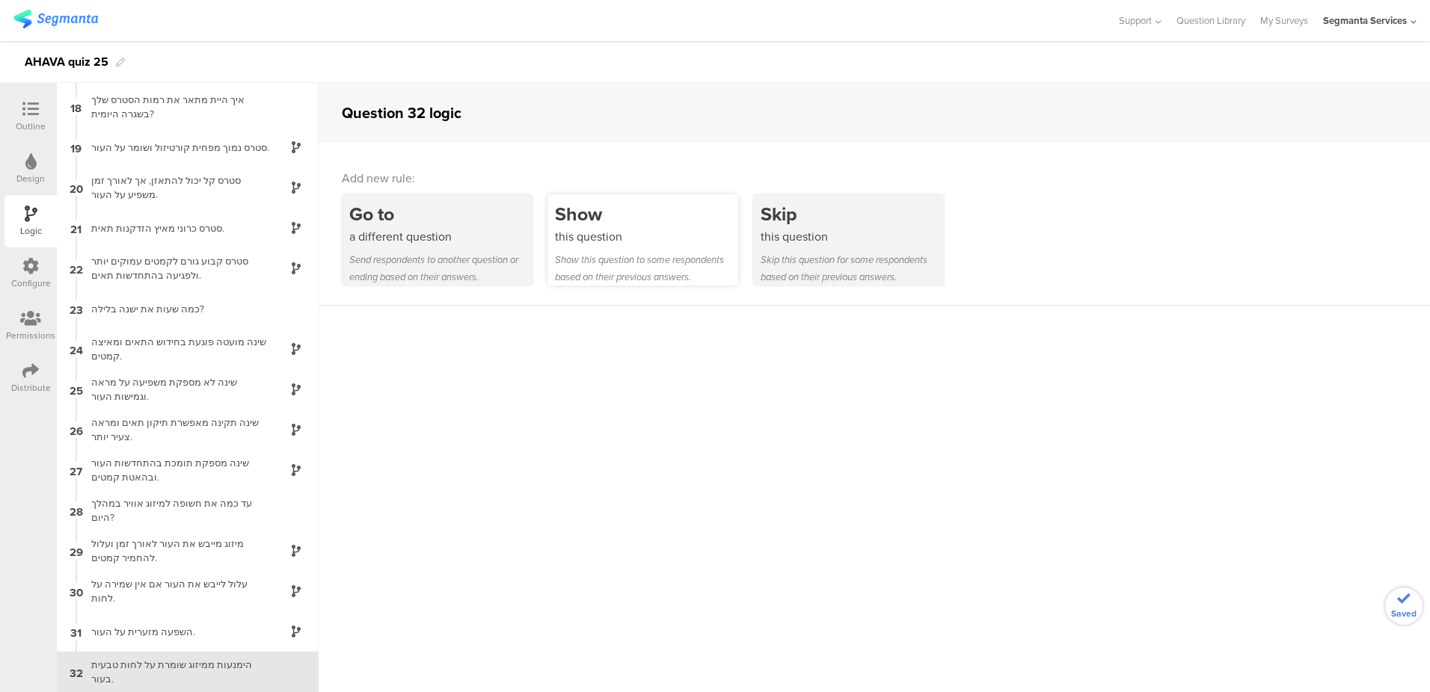
click at [594, 259] on div "Show this question to some respondents based on their previous answers." at bounding box center [646, 268] width 183 height 34
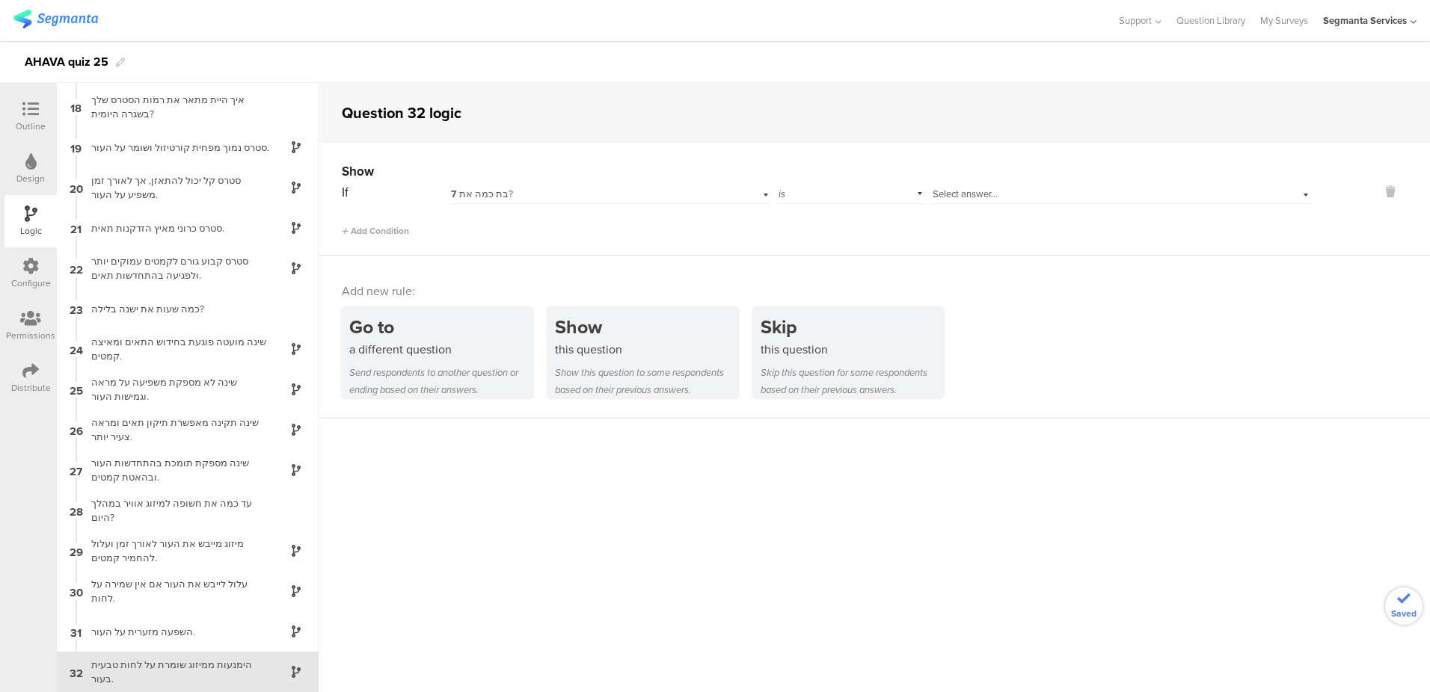
click at [1006, 191] on div "Select answer..." at bounding box center [1093, 194] width 323 height 13
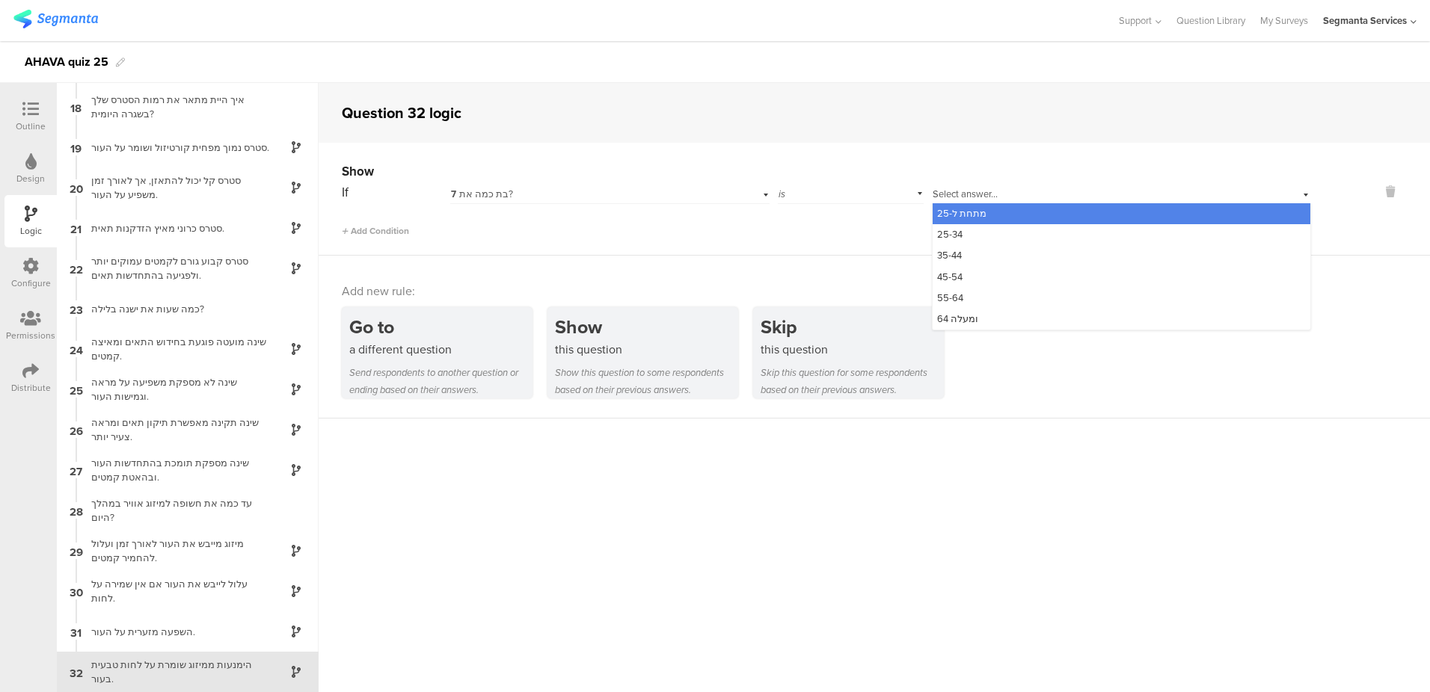
click at [714, 239] on div "Show If 7 בת כמה את? is Select answer... מתחת ל-25 25-34 35-44 45-54 55-64 64 ו…" at bounding box center [874, 199] width 1111 height 113
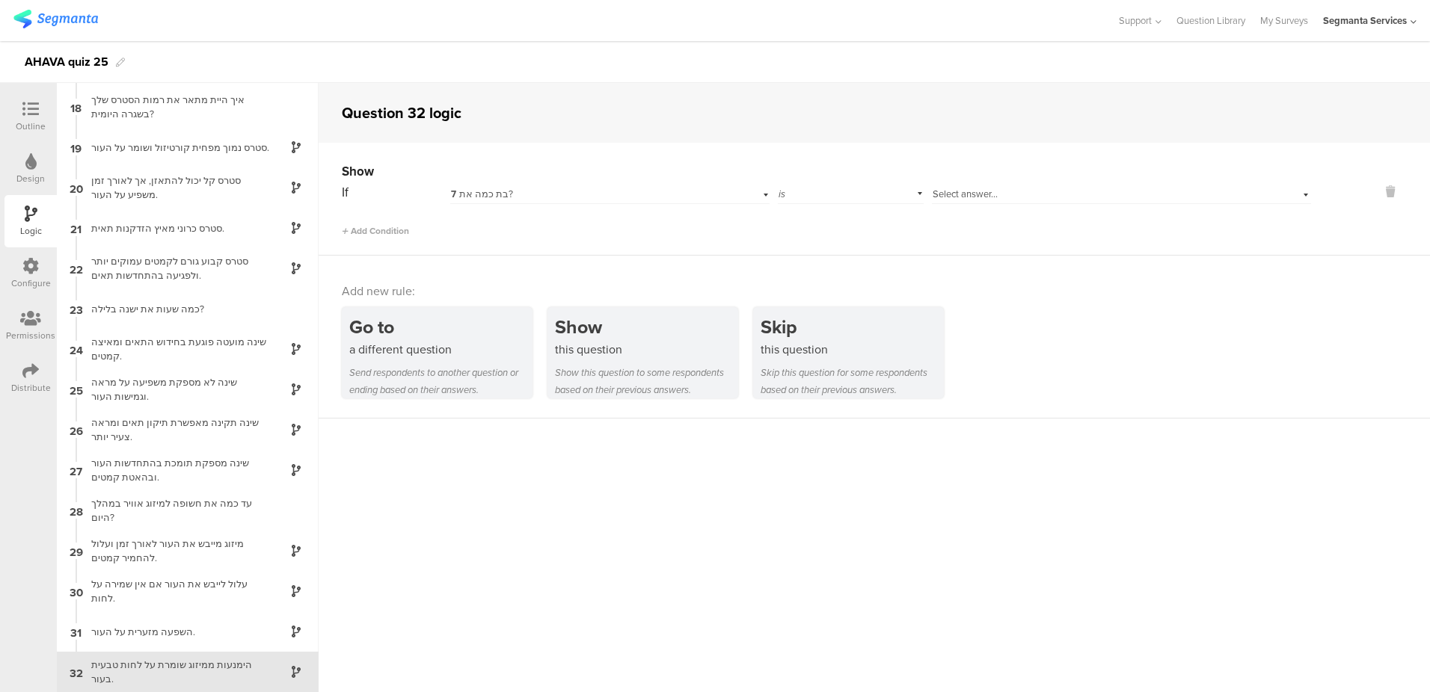
click at [637, 193] on div "7 בת כמה את?" at bounding box center [586, 194] width 270 height 13
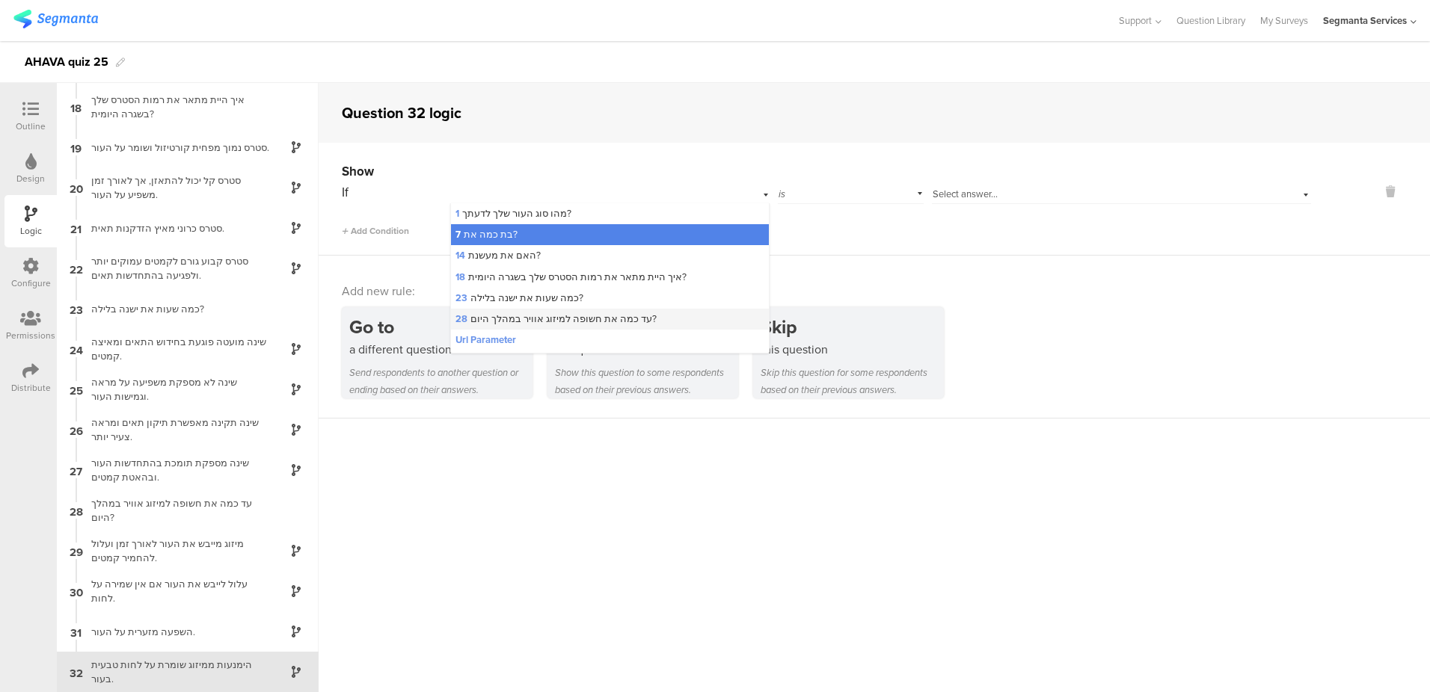
click at [589, 325] on span "28 עד כמה את חשופה למיזוג אוויר במהלך היום?" at bounding box center [555, 319] width 201 height 14
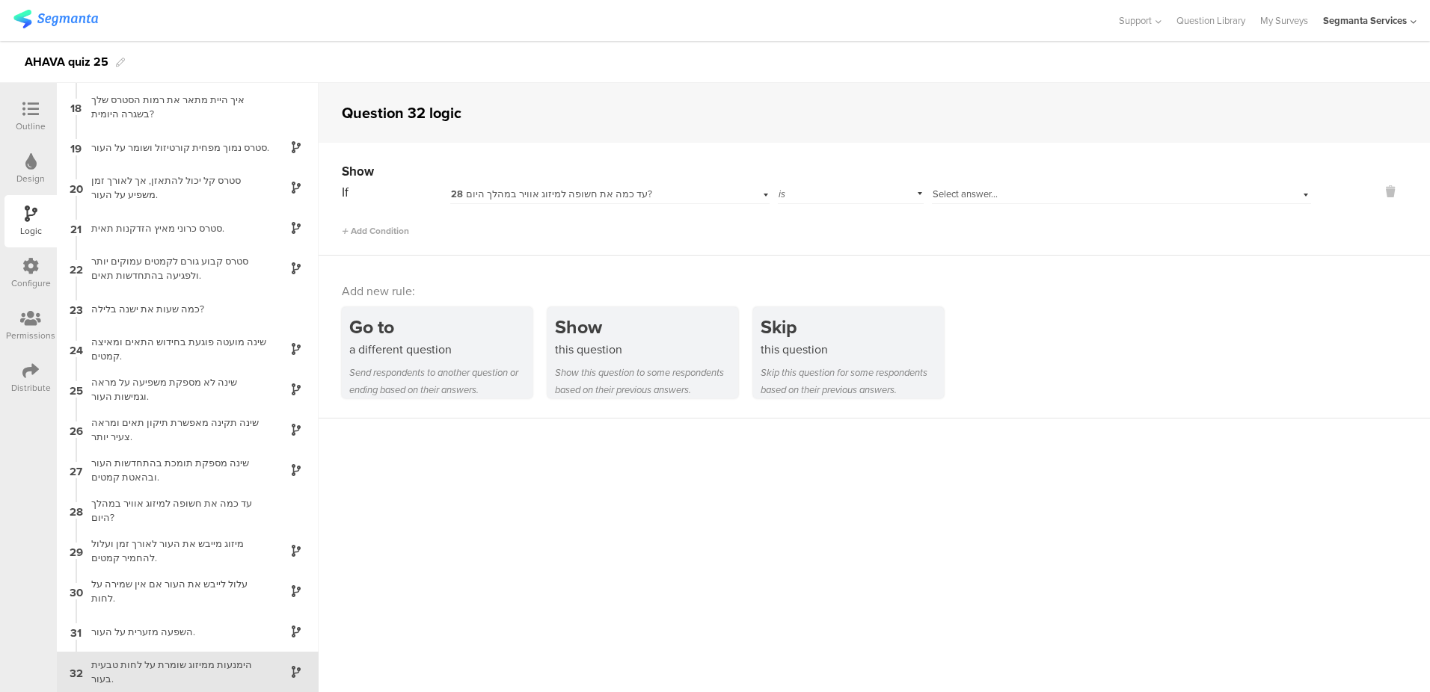
click at [971, 185] on div "Select answer..." at bounding box center [1121, 192] width 379 height 23
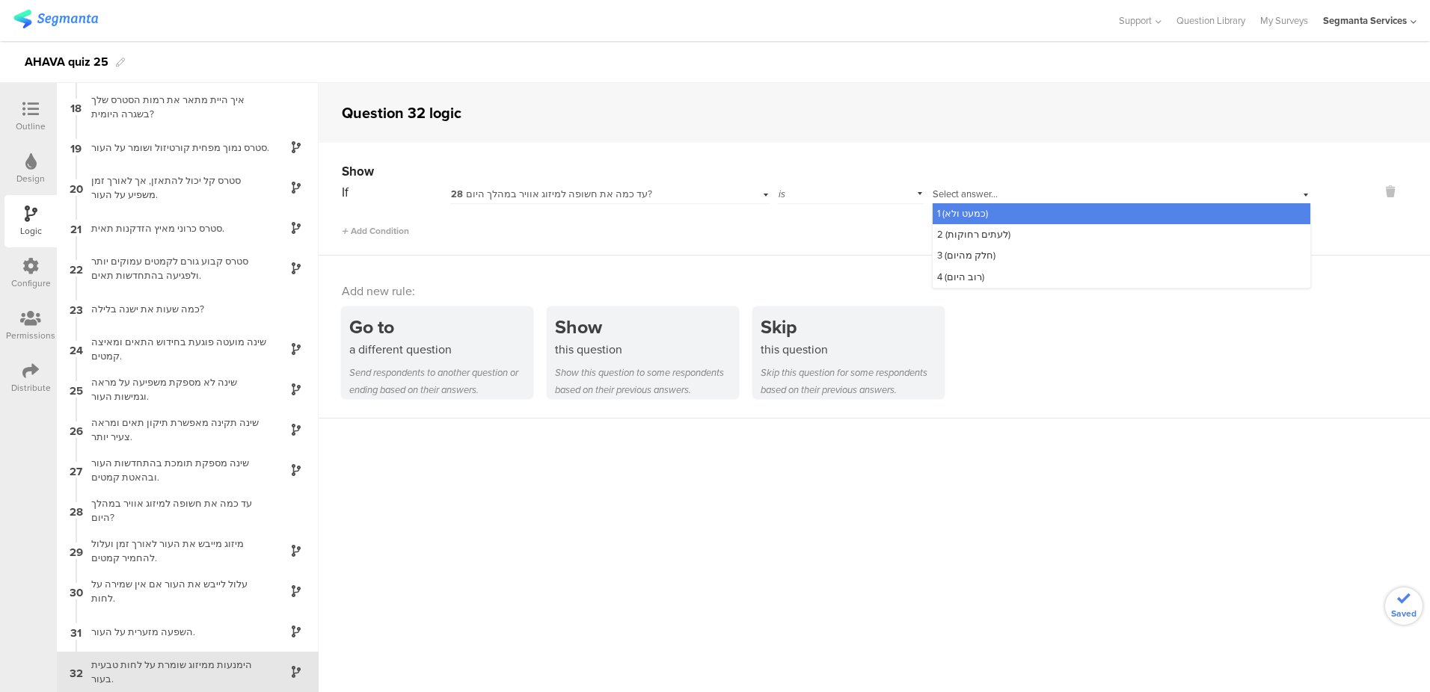
click at [963, 217] on span "1 (כמעט ולא)" at bounding box center [962, 213] width 51 height 14
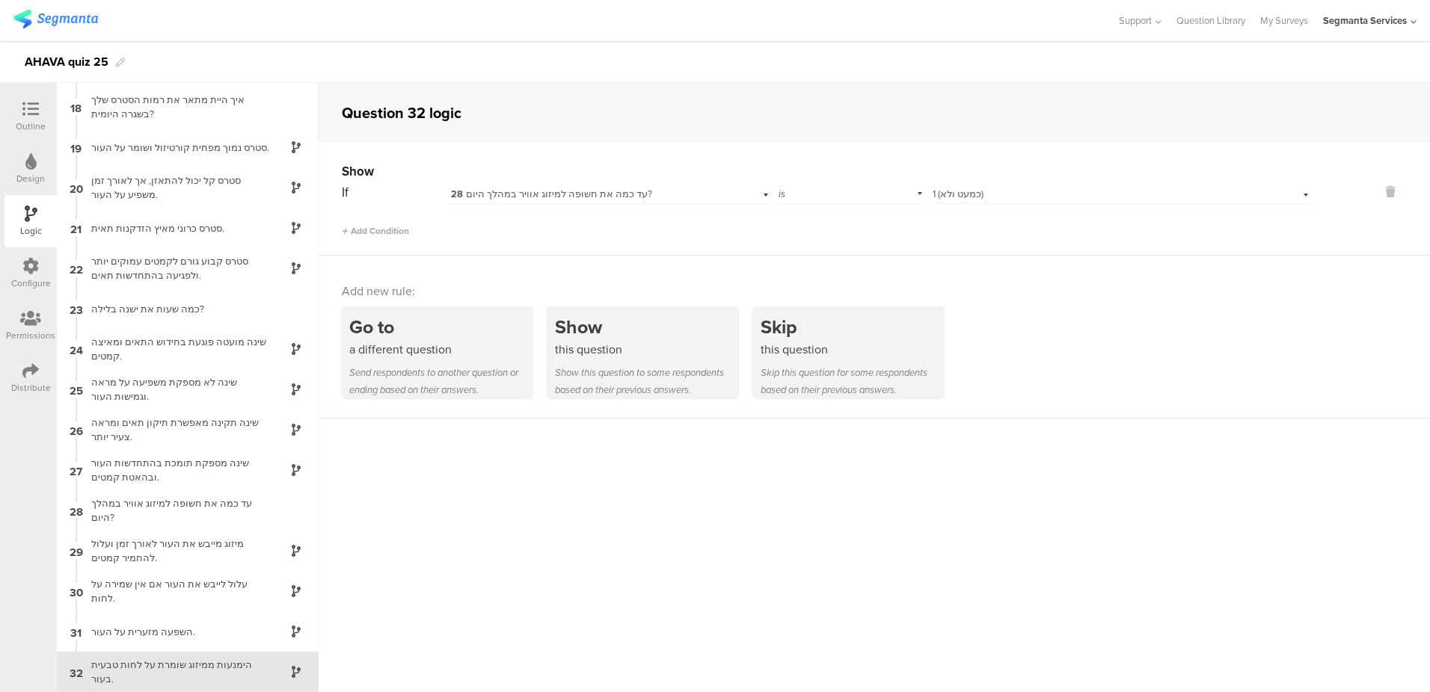
click at [28, 108] on icon at bounding box center [30, 109] width 16 height 16
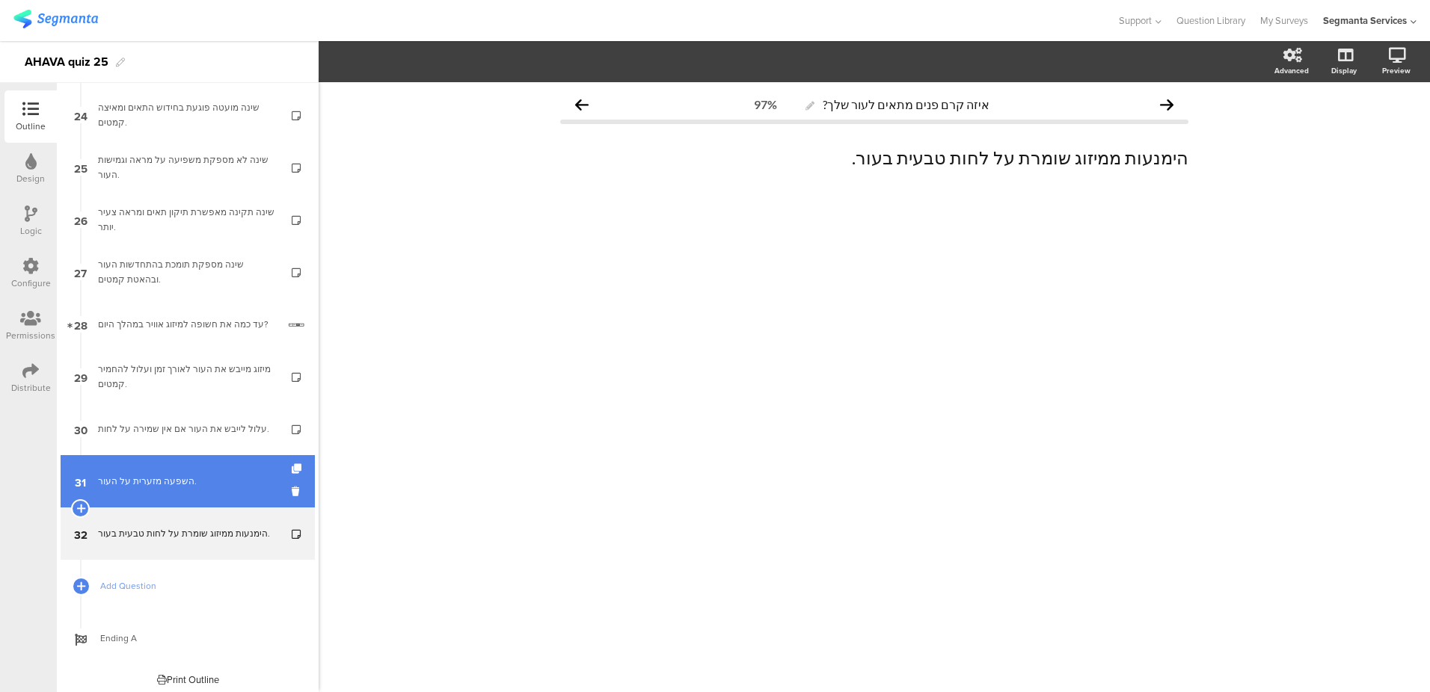
scroll to position [1264, 0]
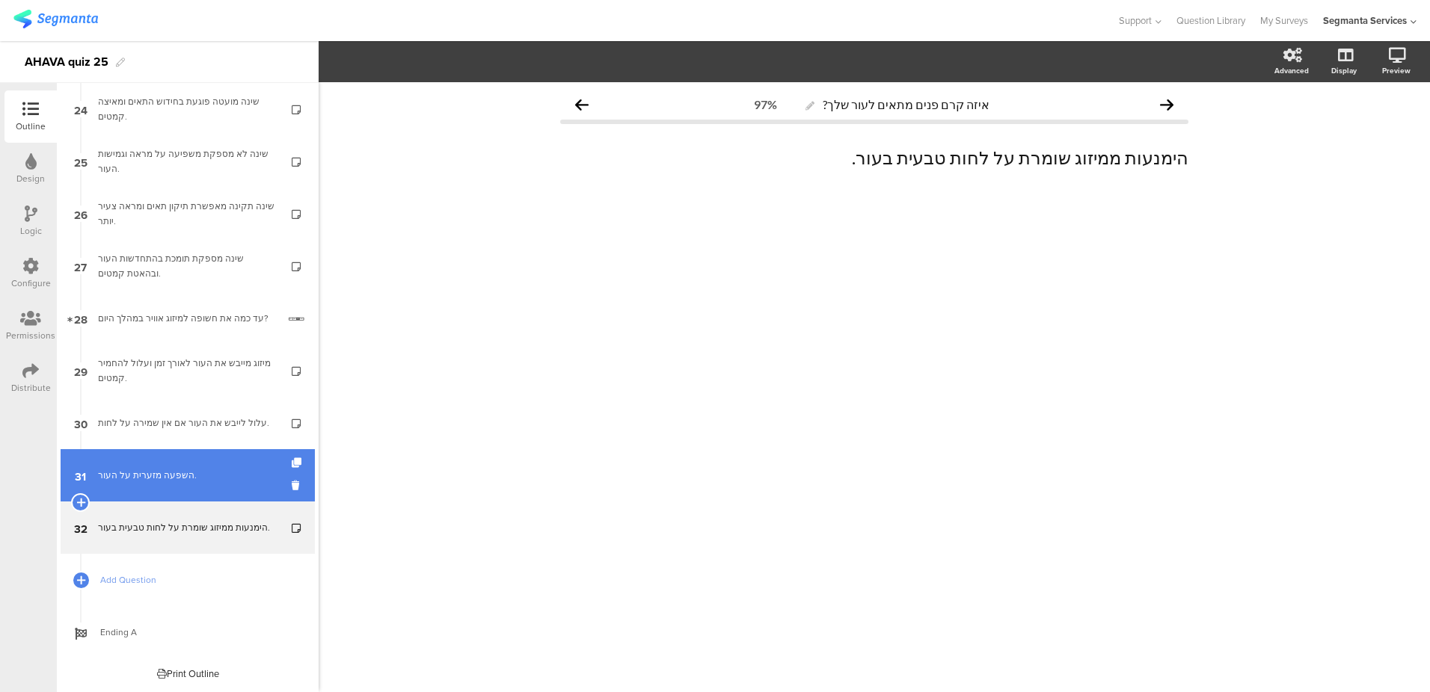
click at [152, 494] on link "31 השפעה מזערית על העור." at bounding box center [188, 475] width 254 height 52
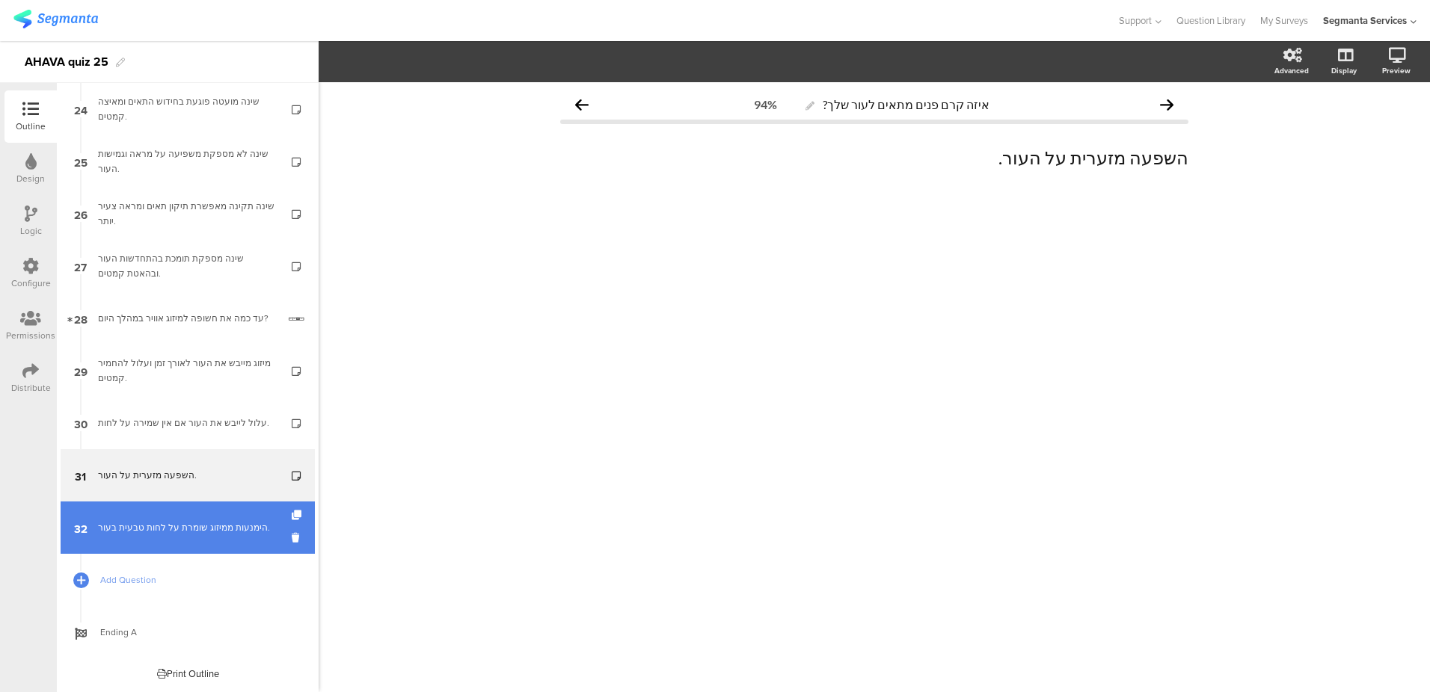
click at [153, 508] on link "32 הימנעות ממיזוג שומרת על לחות טבעית בעור." at bounding box center [188, 528] width 254 height 52
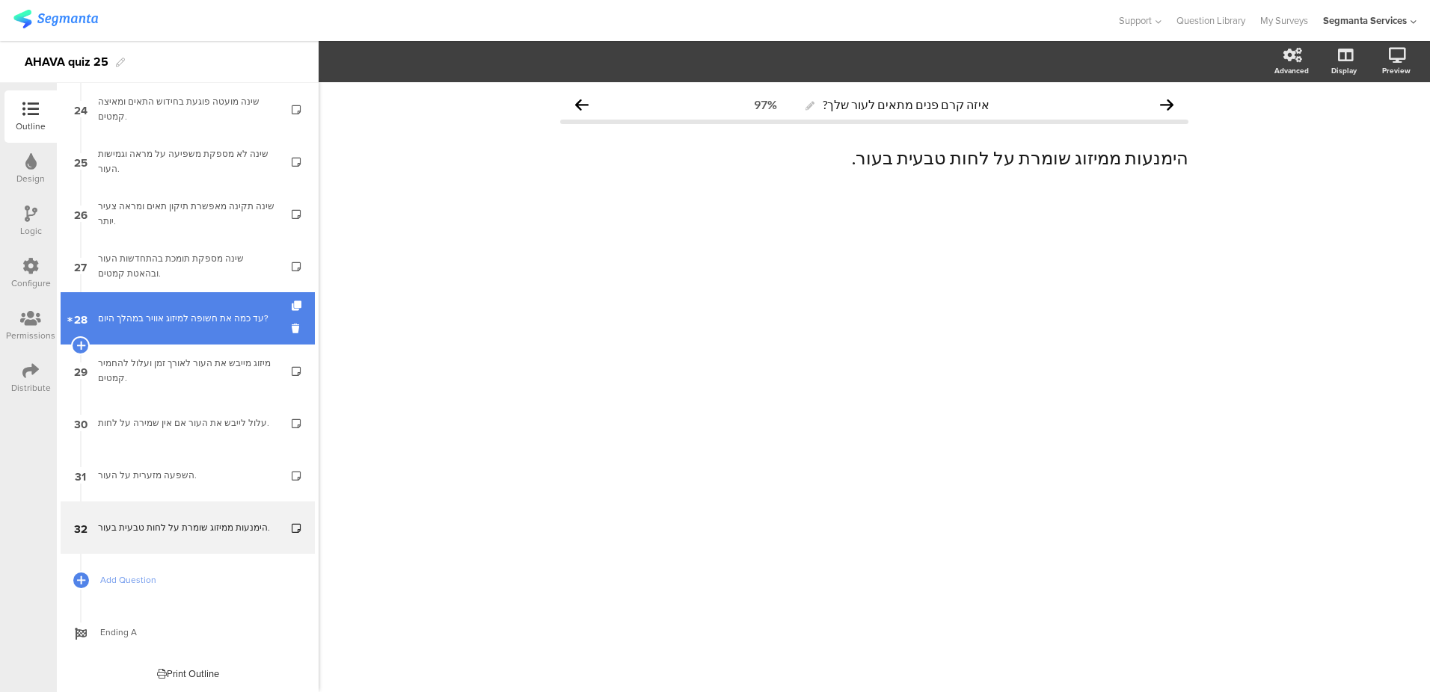
click at [179, 322] on div "עד כמה את חשופה למיזוג אוויר במהלך היום?" at bounding box center [187, 318] width 179 height 15
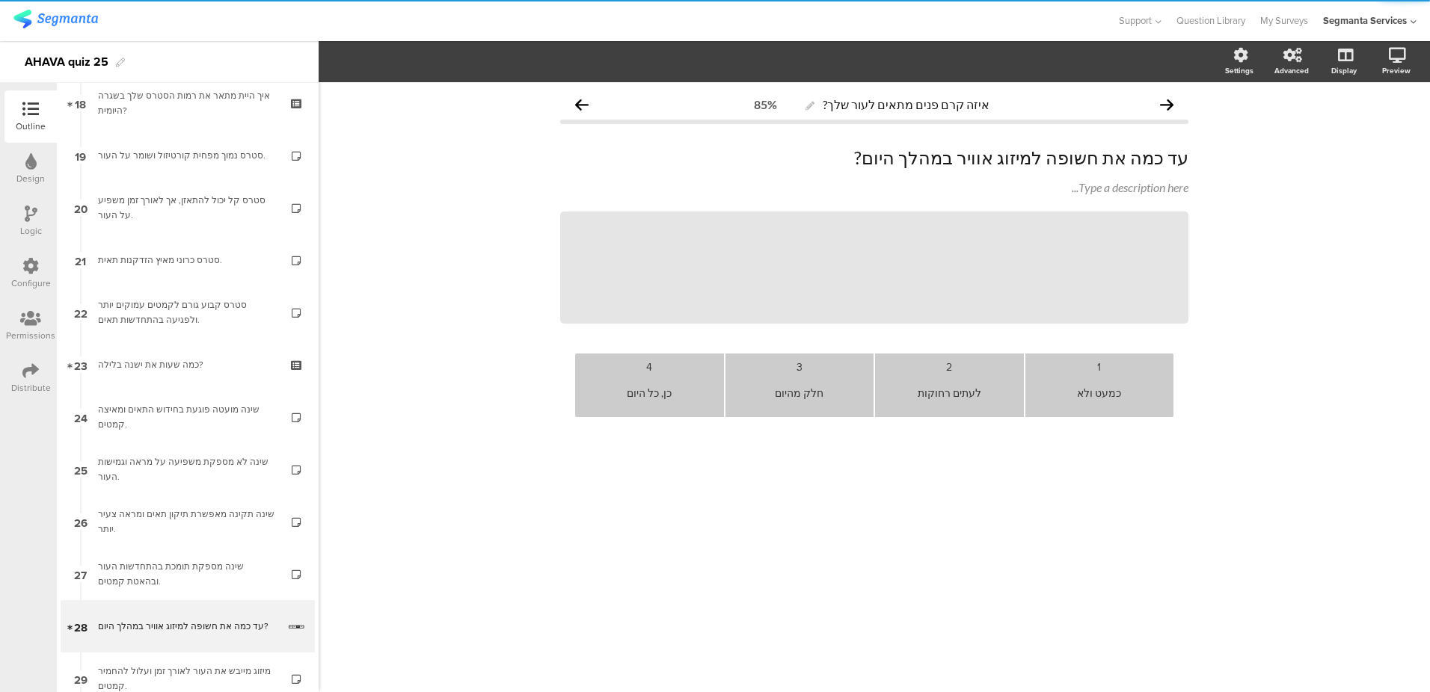
scroll to position [1194, 0]
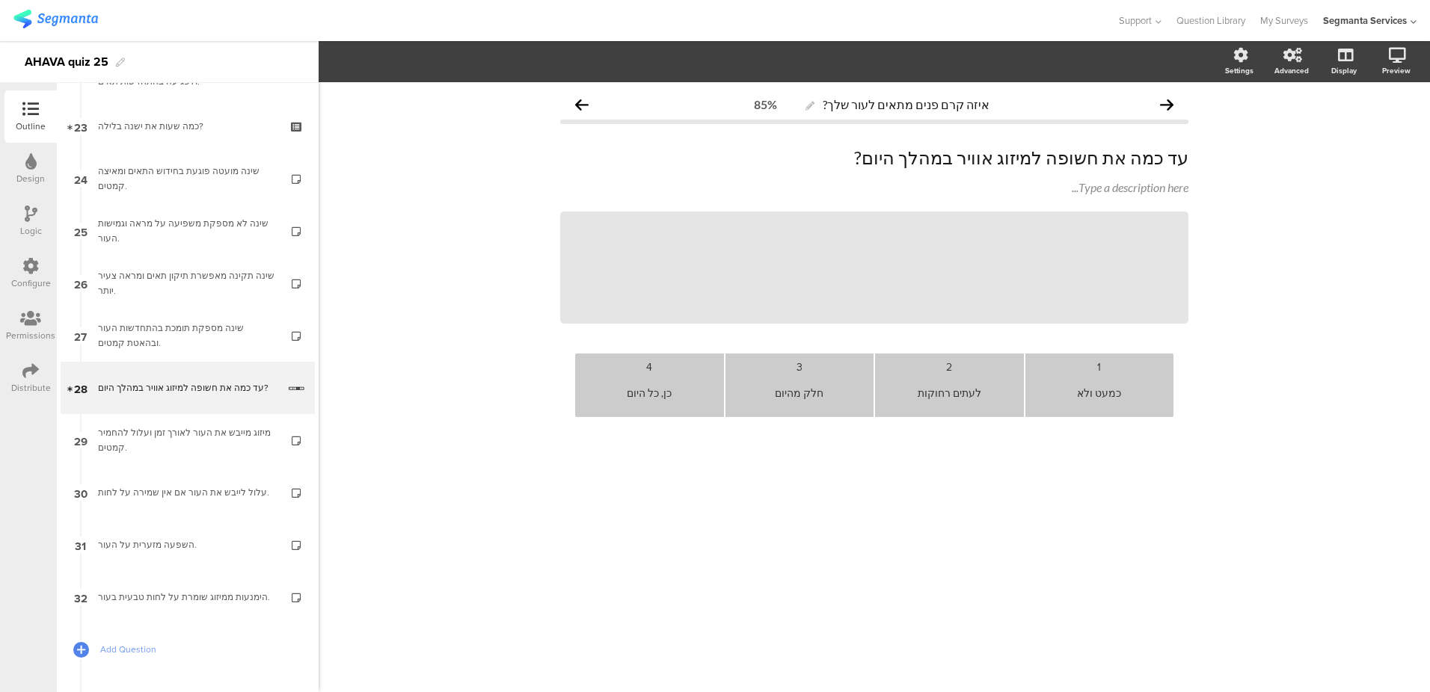
click at [29, 215] on icon at bounding box center [31, 214] width 13 height 16
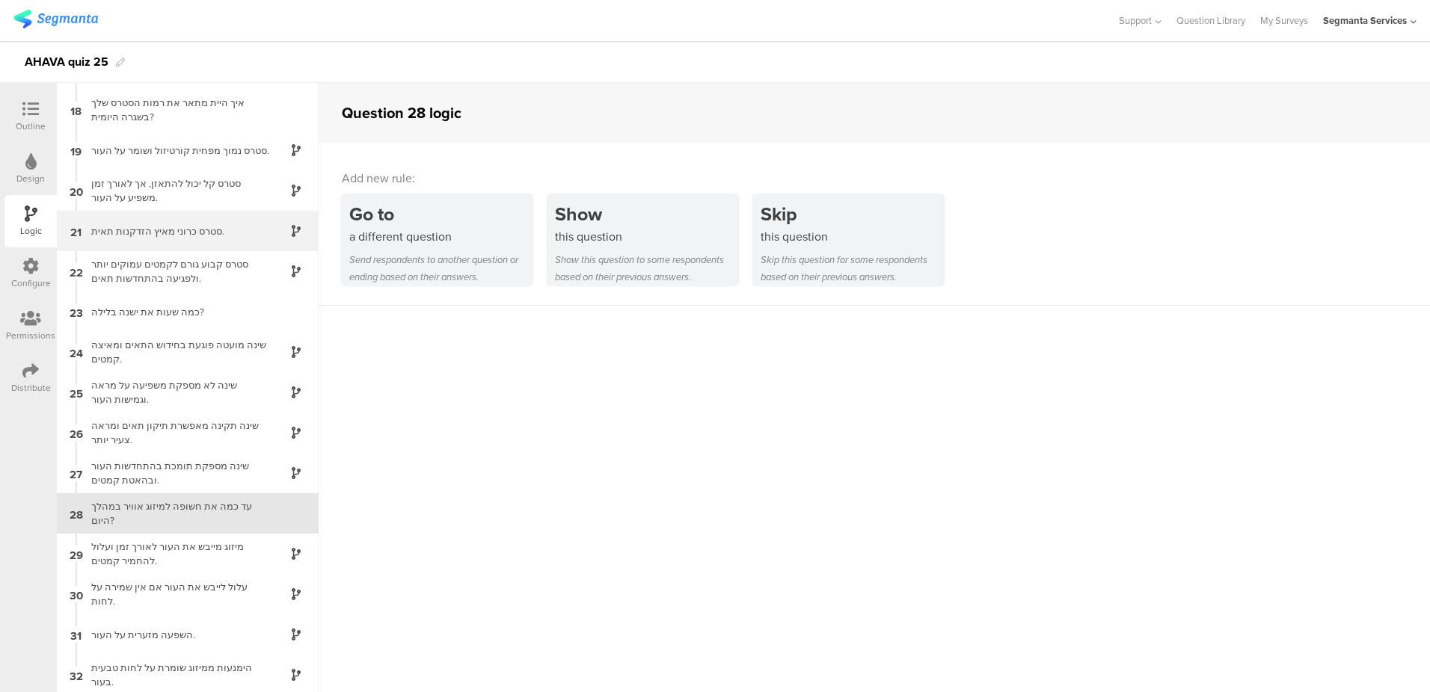
scroll to position [683, 0]
click at [200, 657] on div "32 הימנעות ממיזוג שומרת על לחות טבעית בעור." at bounding box center [188, 672] width 262 height 40
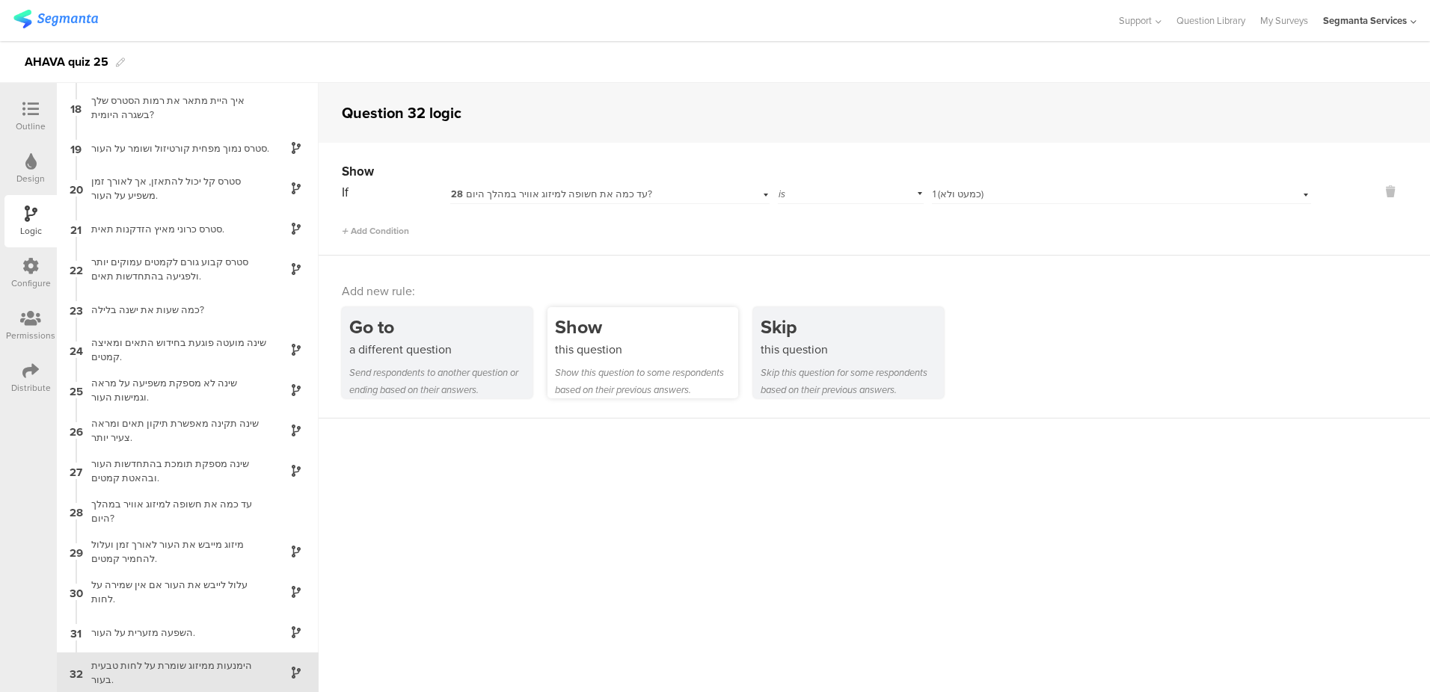
scroll to position [683, 0]
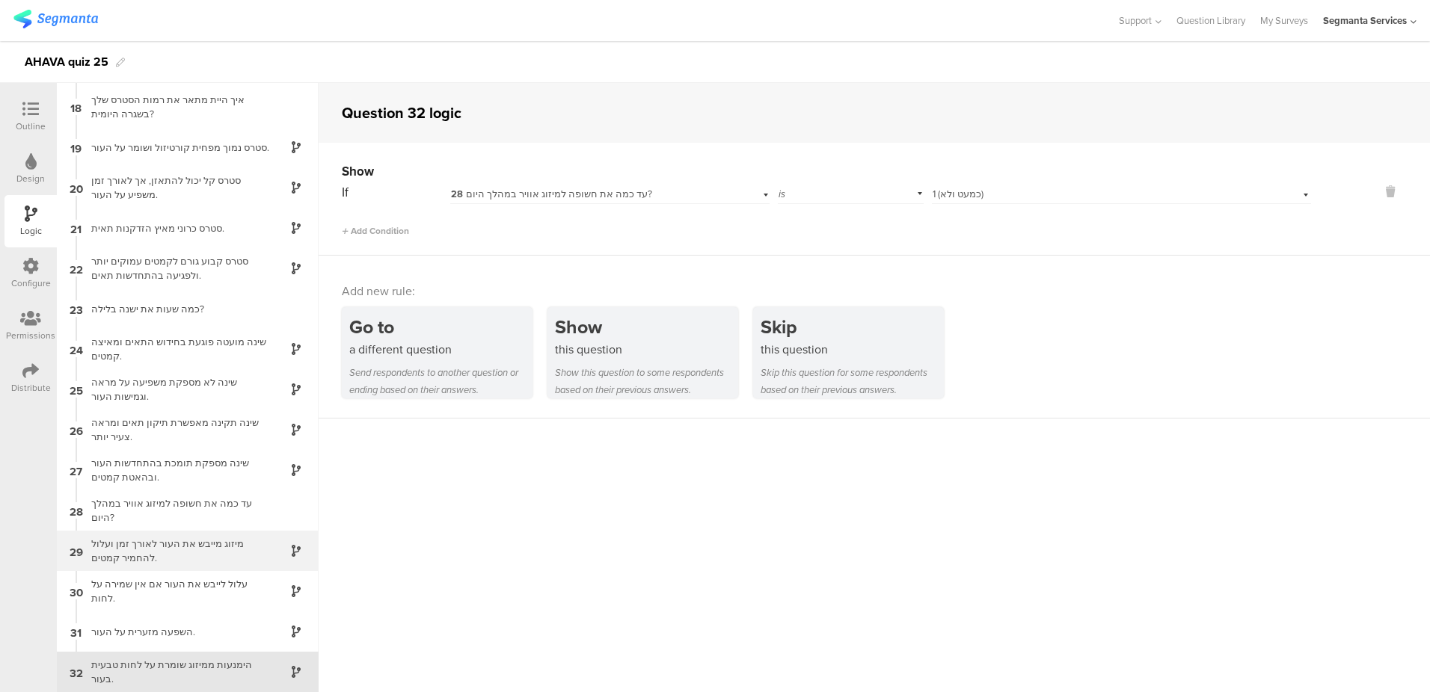
click at [187, 556] on div "מיזוג מייבש את העור לאורך זמן ועלול להחמיר קמטים." at bounding box center [175, 551] width 187 height 28
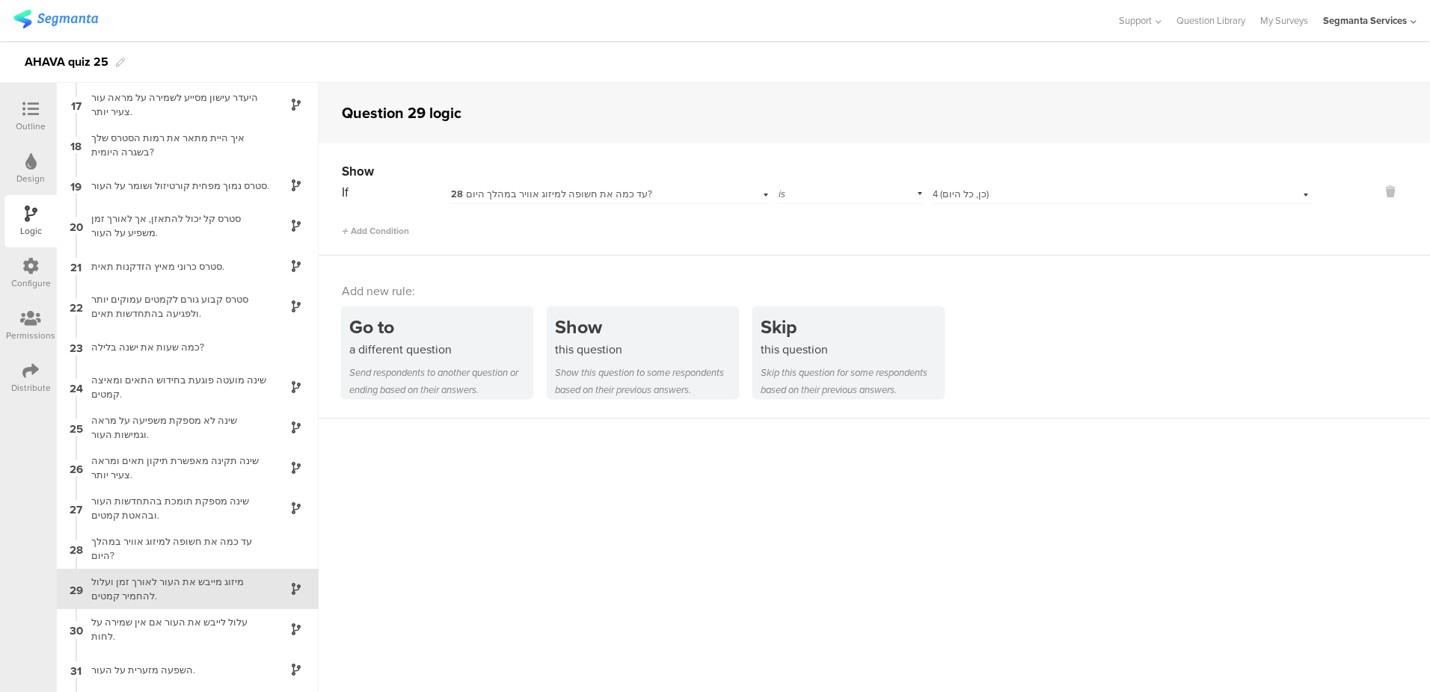
scroll to position [683, 0]
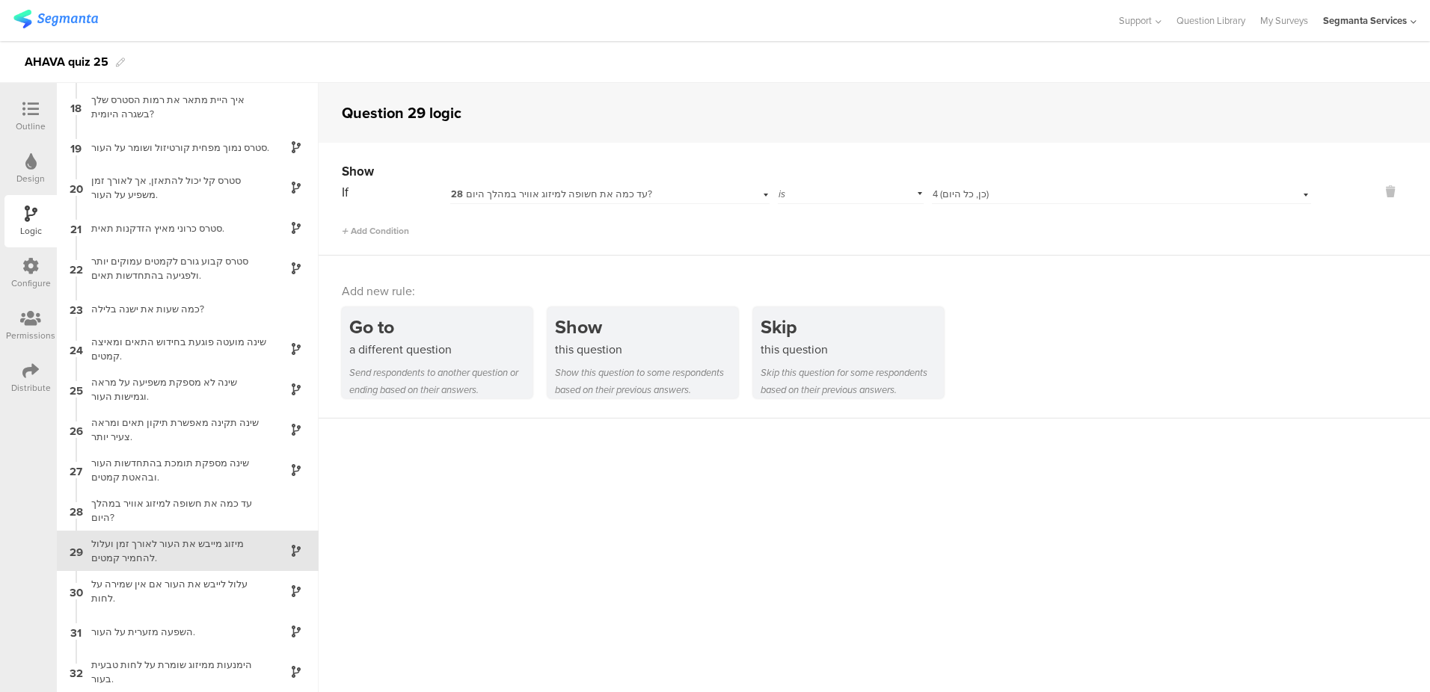
click at [1003, 194] on div "Select answer... 4 (כן, כל היום)" at bounding box center [1093, 194] width 323 height 13
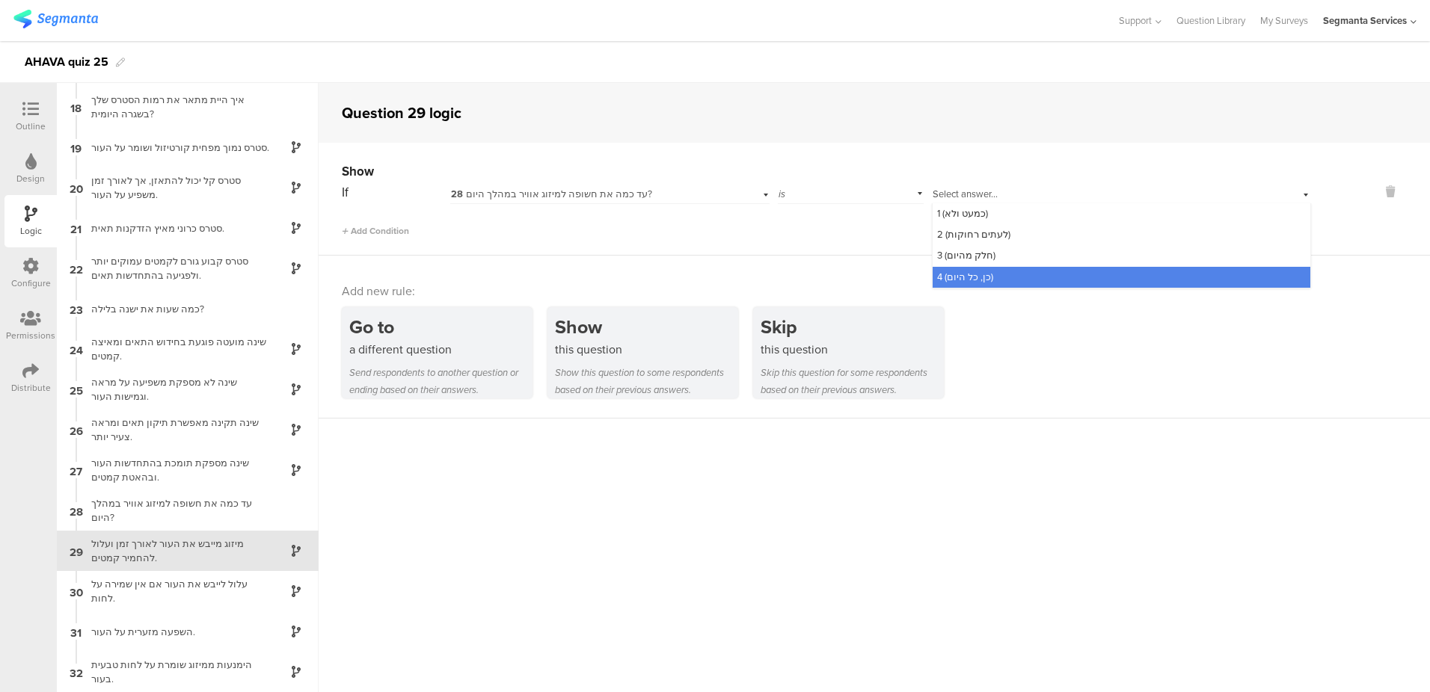
click at [1020, 353] on div "Go to a different question Send respondents to another question or ending based…" at bounding box center [886, 352] width 1088 height 91
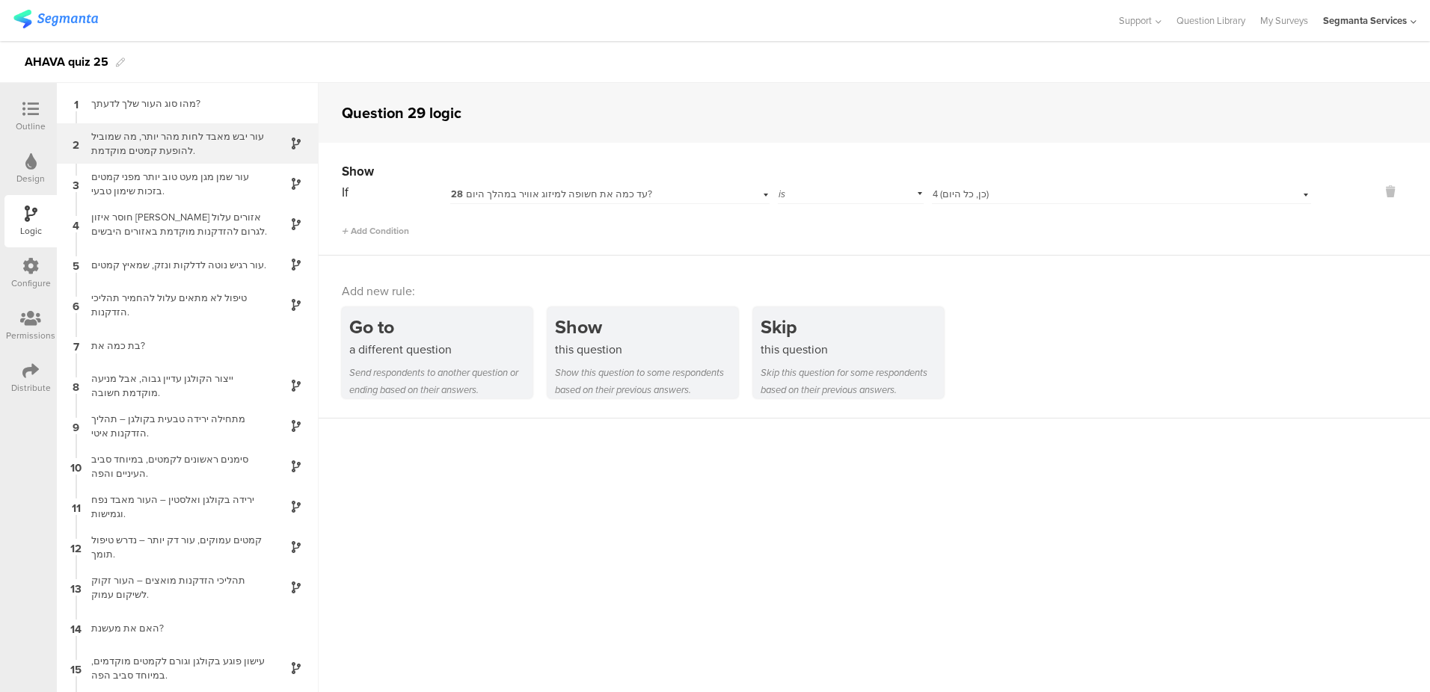
scroll to position [0, 0]
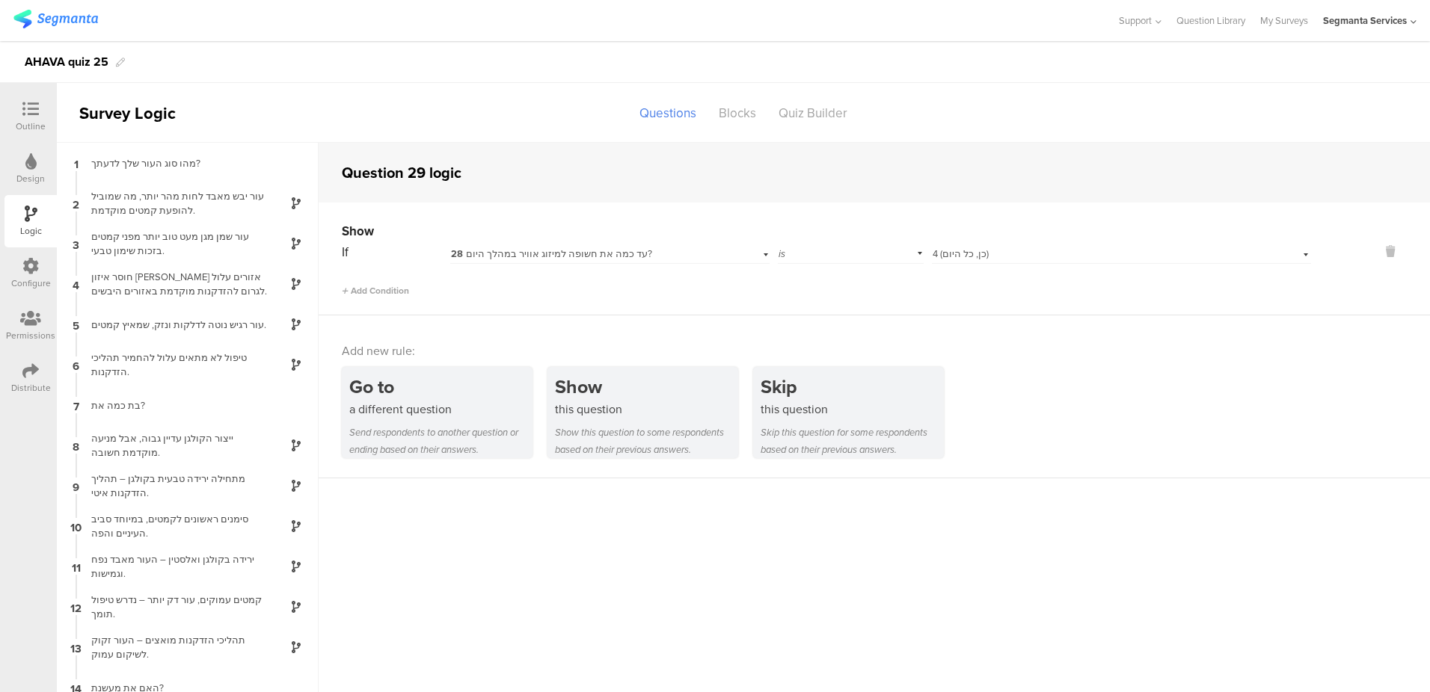
click at [20, 119] on div at bounding box center [31, 110] width 30 height 19
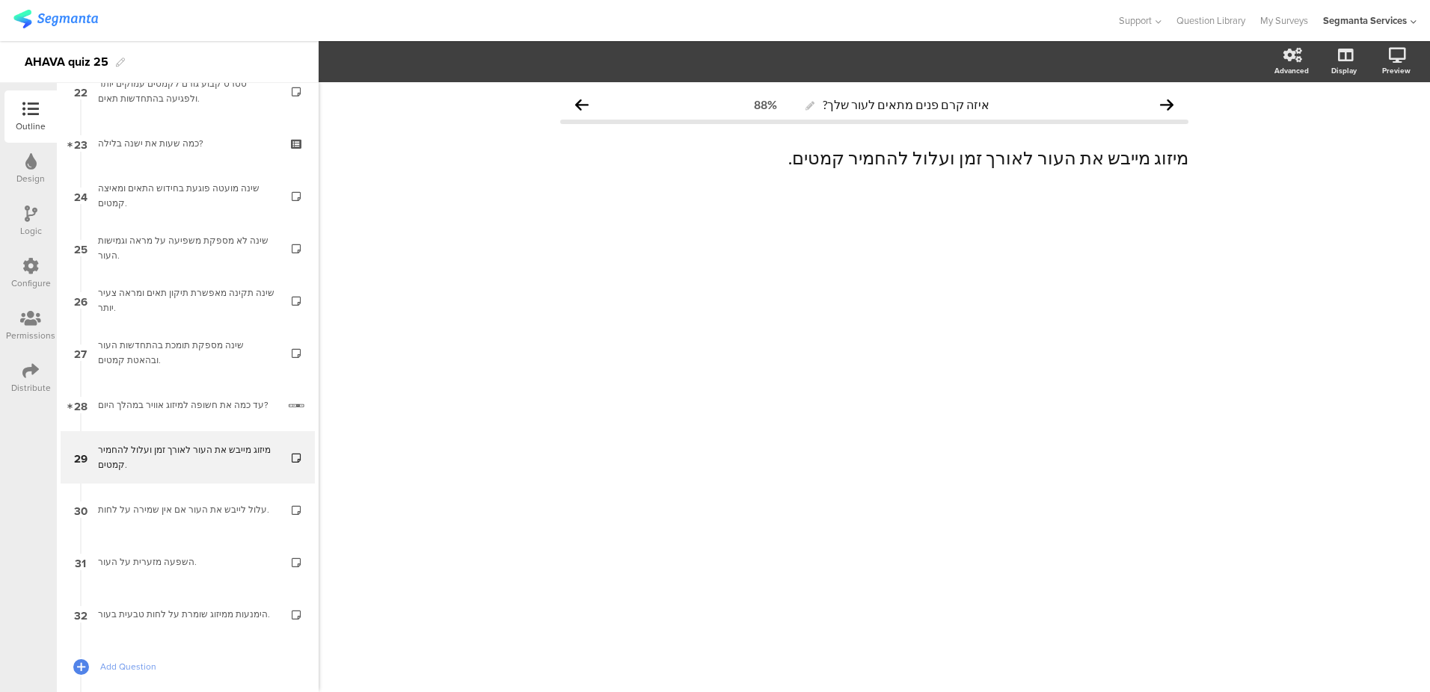
scroll to position [1247, 0]
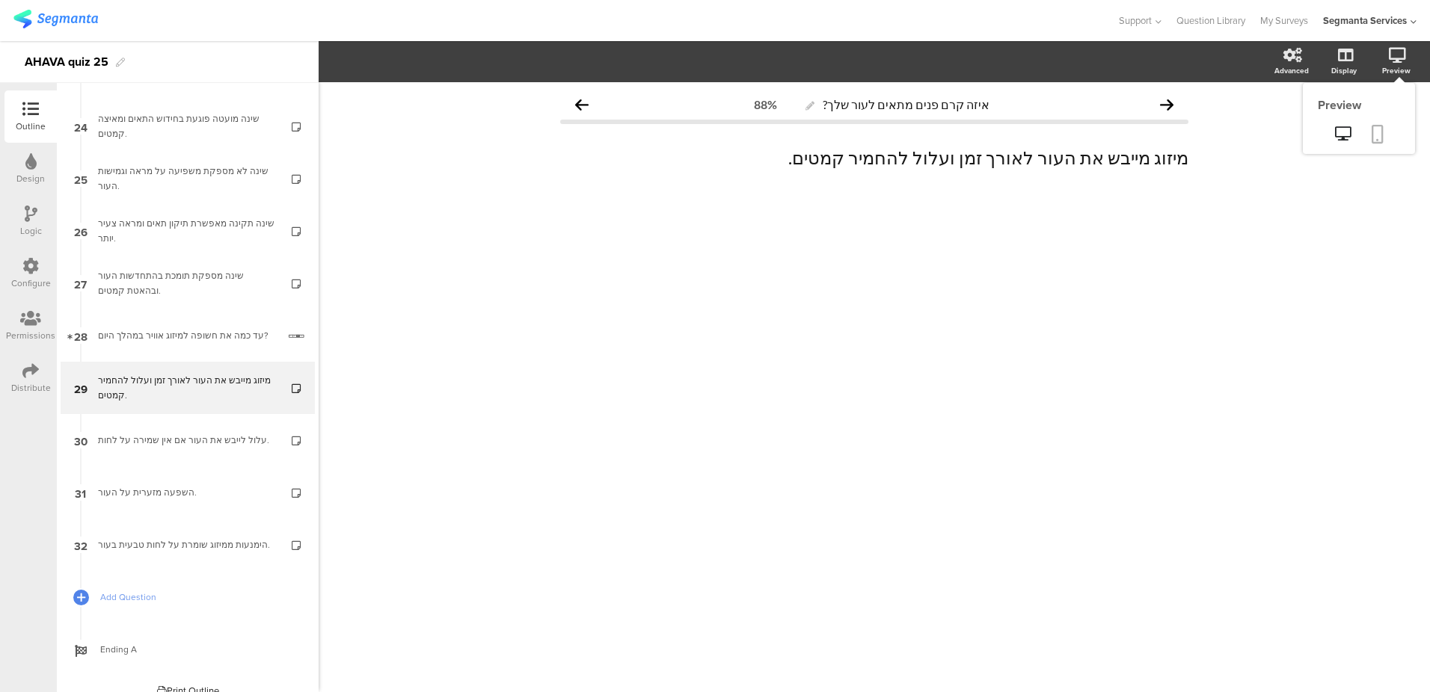
click at [1380, 132] on icon at bounding box center [1377, 134] width 12 height 19
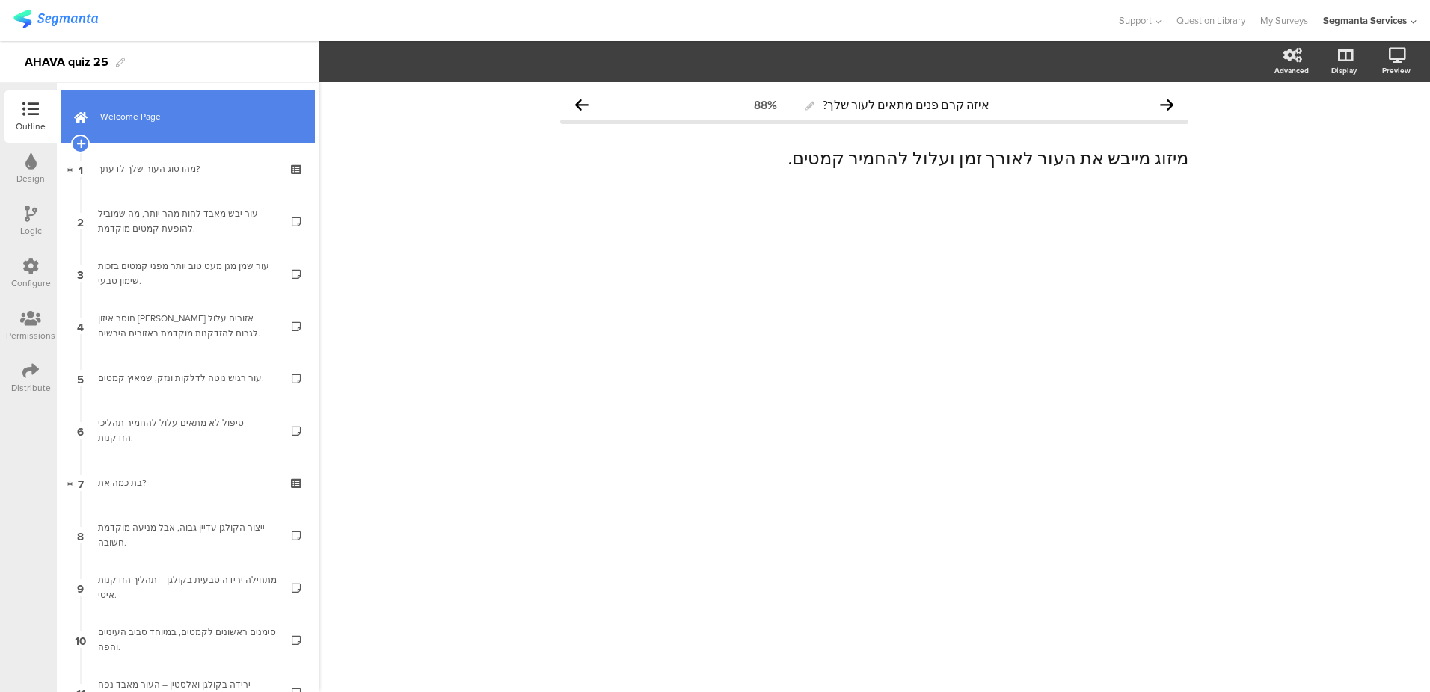
click at [147, 111] on span "Welcome Page" at bounding box center [195, 116] width 191 height 15
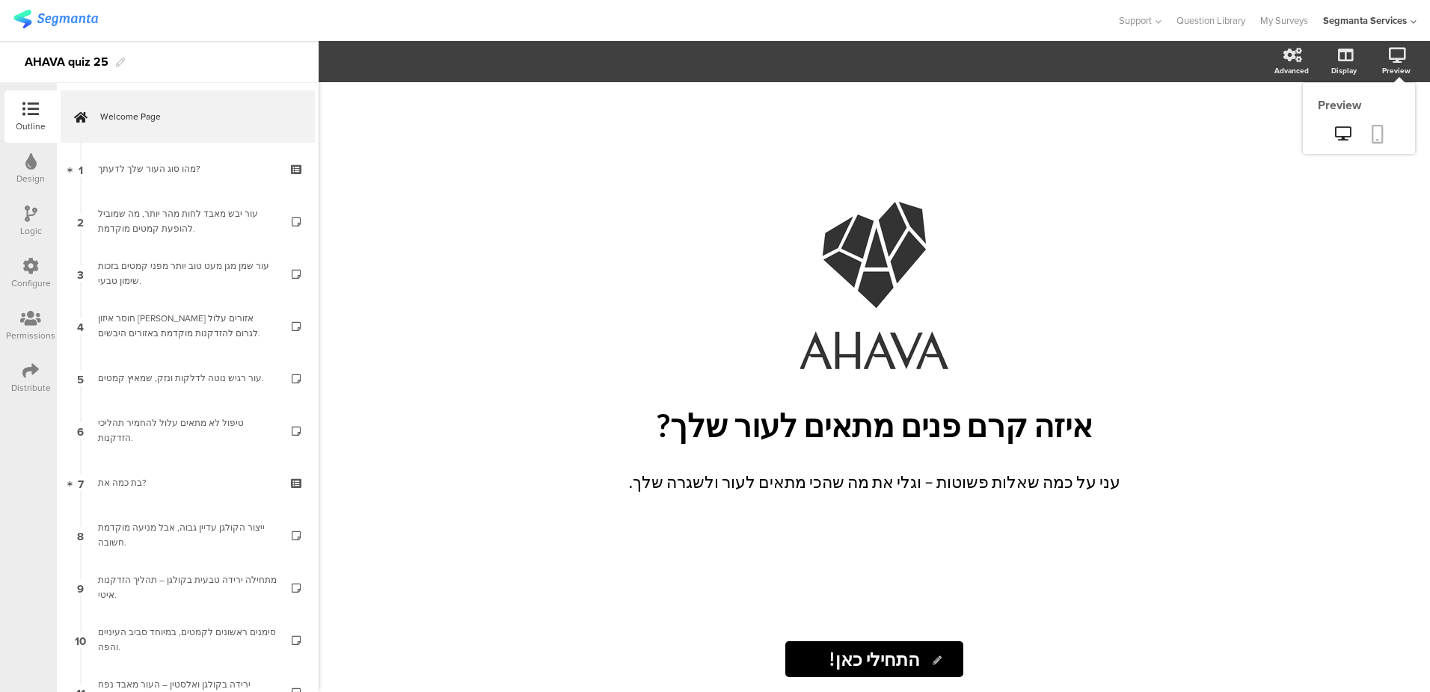
click at [1380, 135] on icon at bounding box center [1377, 134] width 12 height 19
